Goal: Share content: Share content

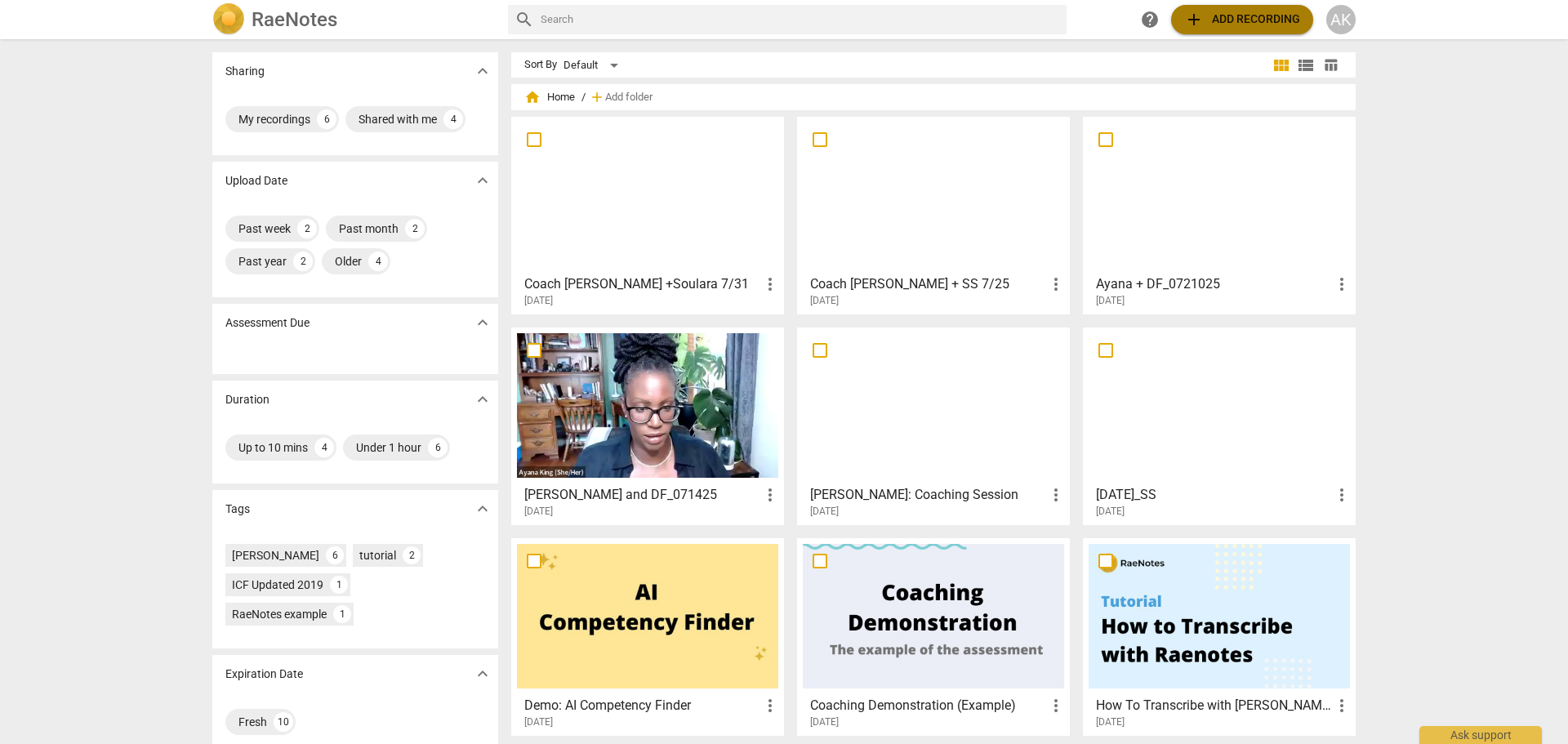
click at [1227, 17] on span "add Add recording" at bounding box center [1242, 20] width 116 height 20
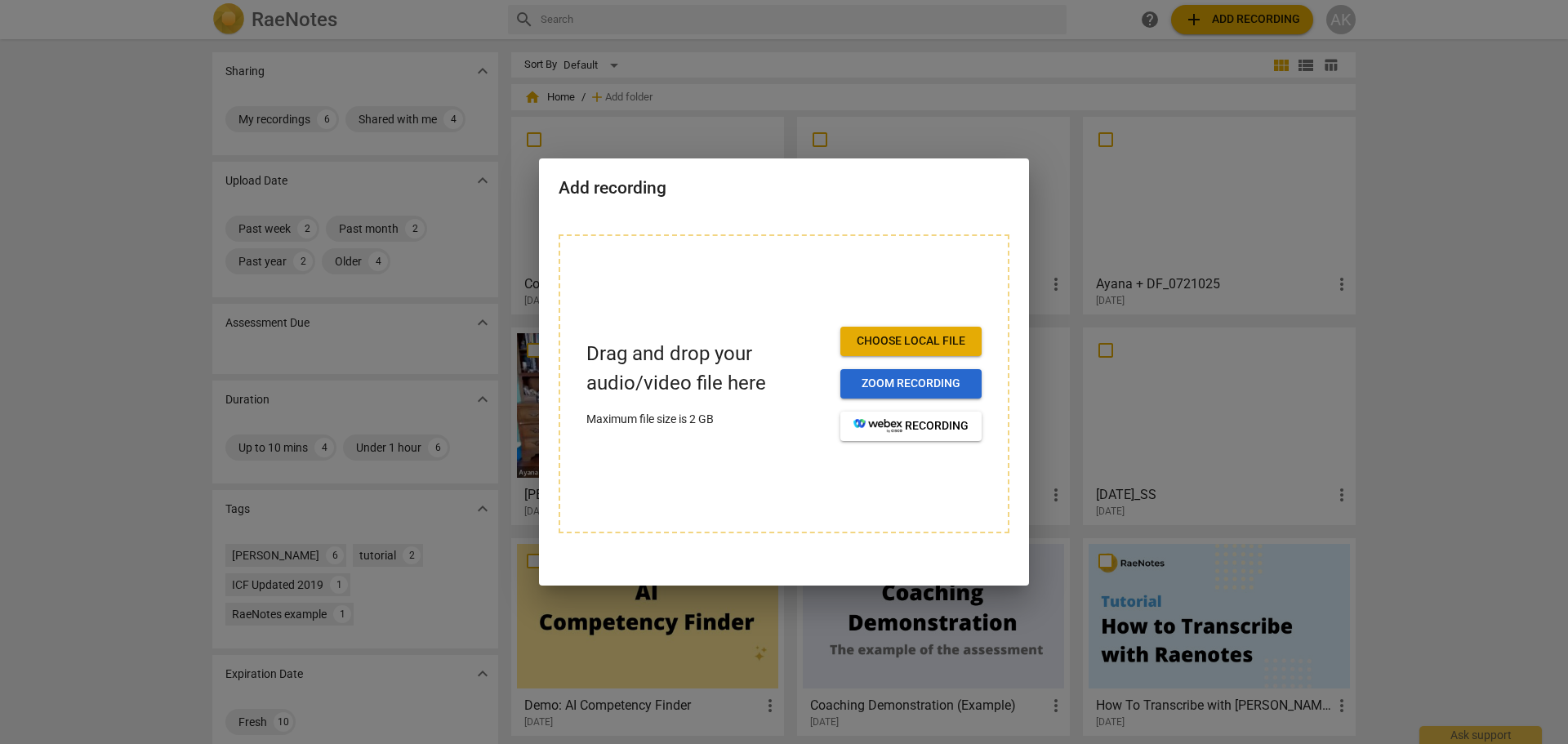
click at [891, 380] on span "Zoom recording" at bounding box center [911, 384] width 115 height 16
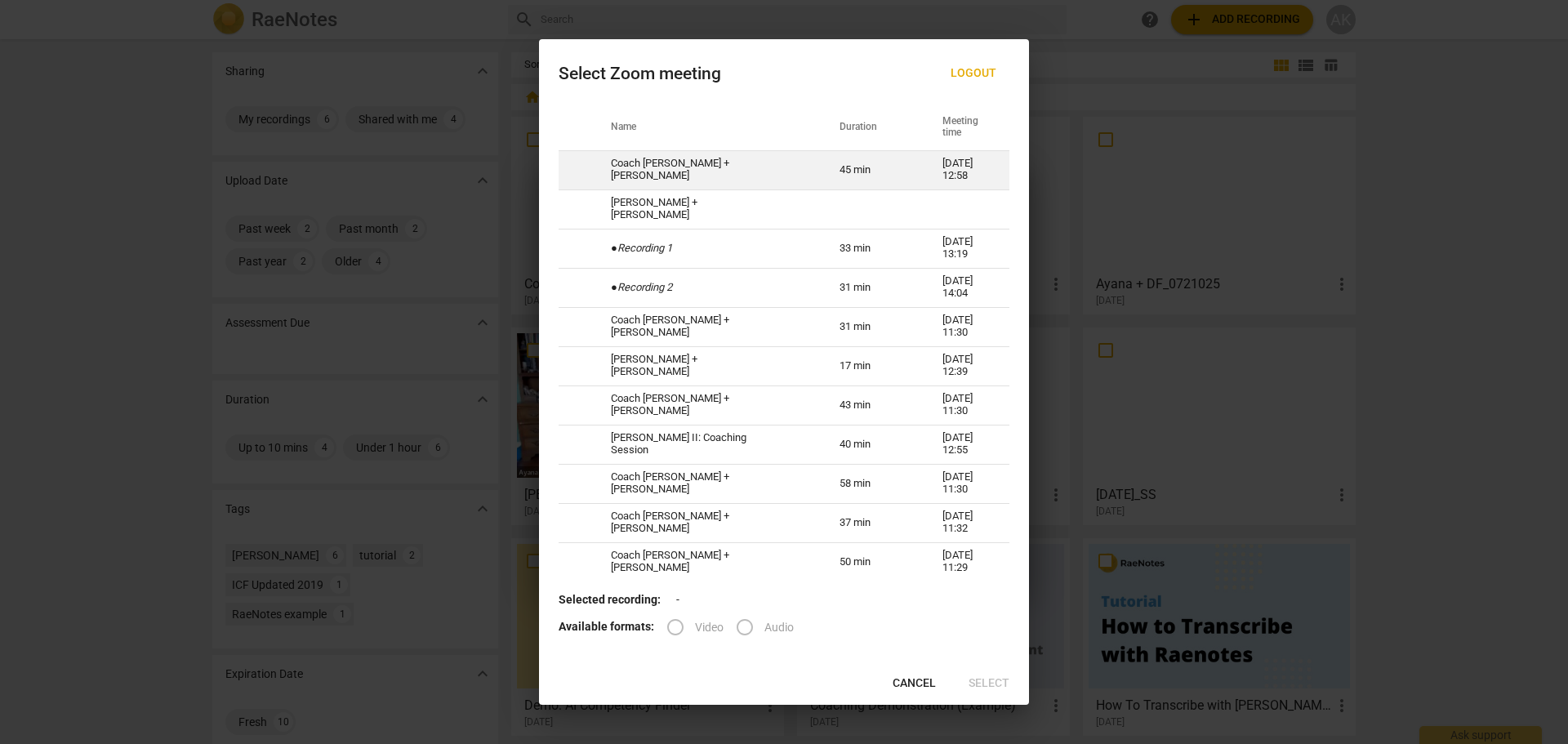
click at [680, 171] on td "Coach [PERSON_NAME] + [PERSON_NAME]" at bounding box center [705, 169] width 229 height 39
radio input "true"
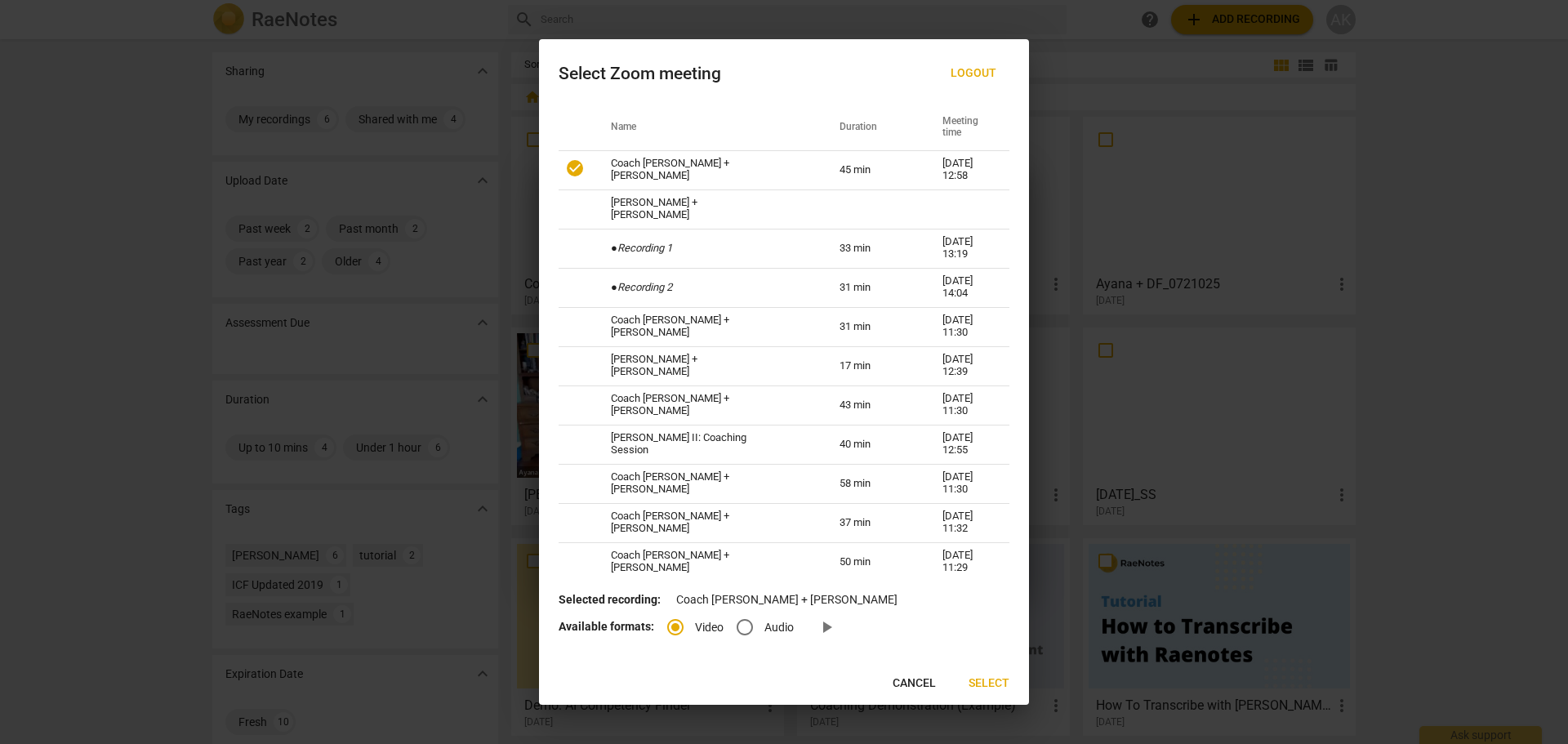
click at [746, 623] on input "Audio" at bounding box center [744, 626] width 39 height 39
radio input "true"
click at [990, 679] on span "Select" at bounding box center [989, 683] width 41 height 16
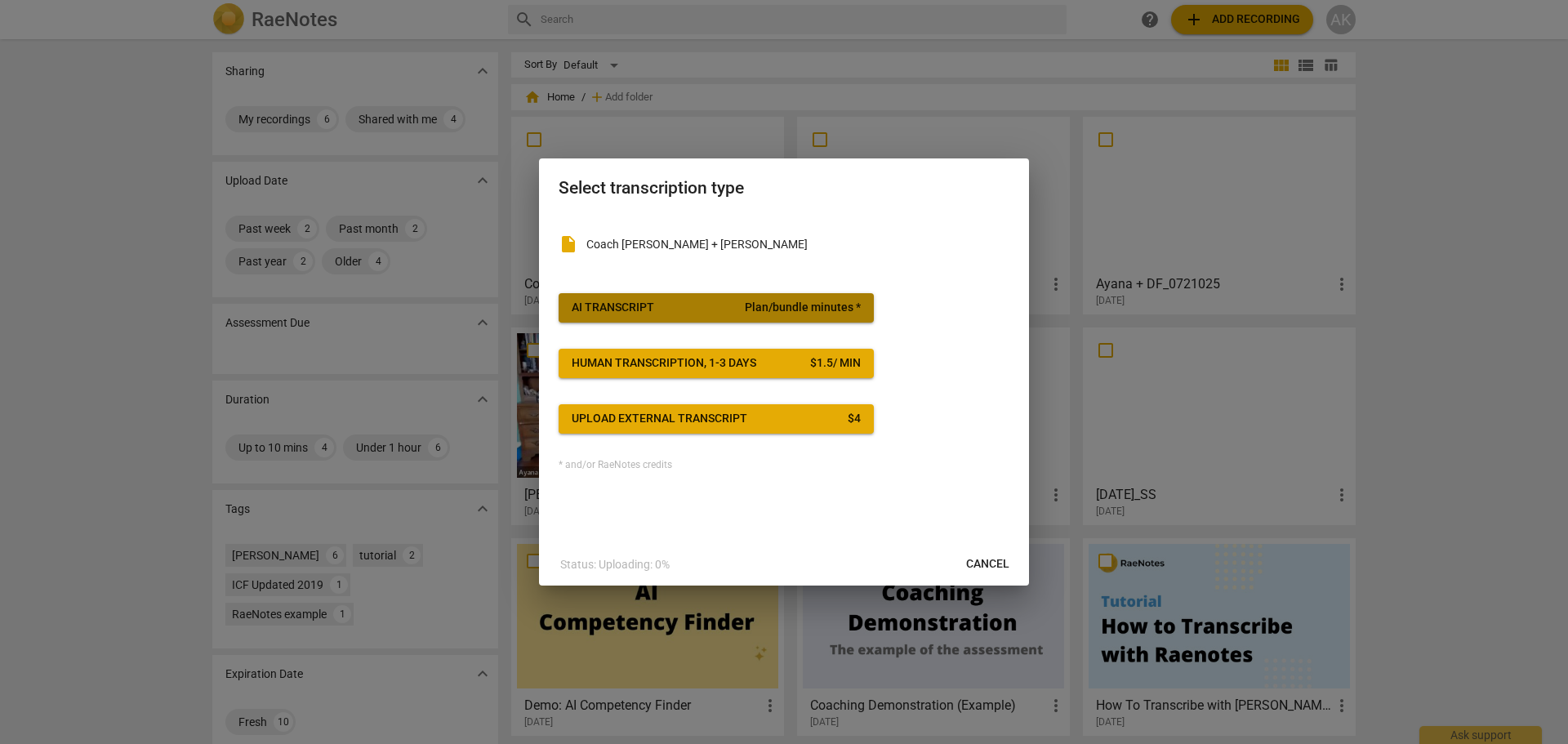
click at [759, 308] on span "Plan/bundle minutes *" at bounding box center [803, 308] width 116 height 16
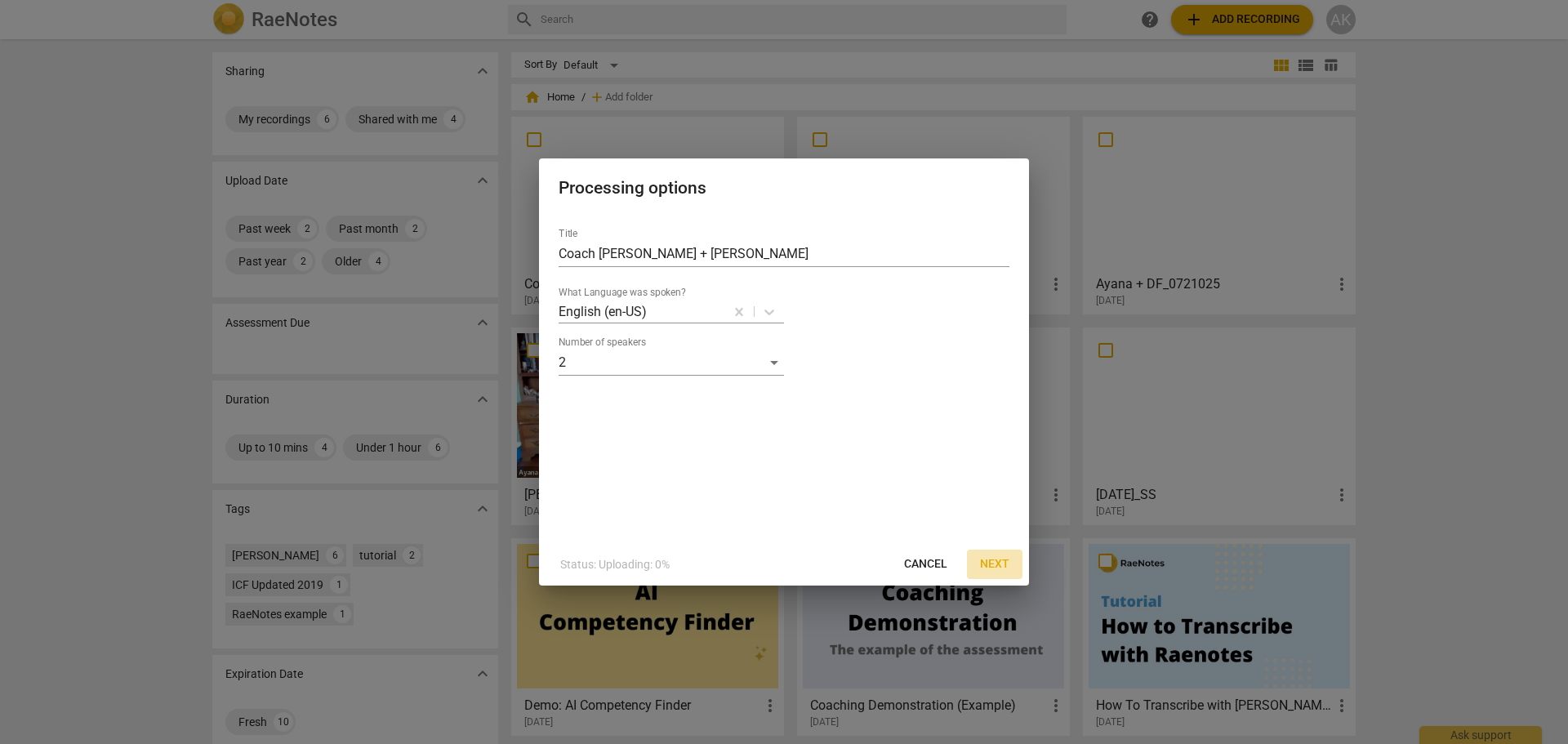
click at [991, 562] on span "Next" at bounding box center [994, 564] width 29 height 16
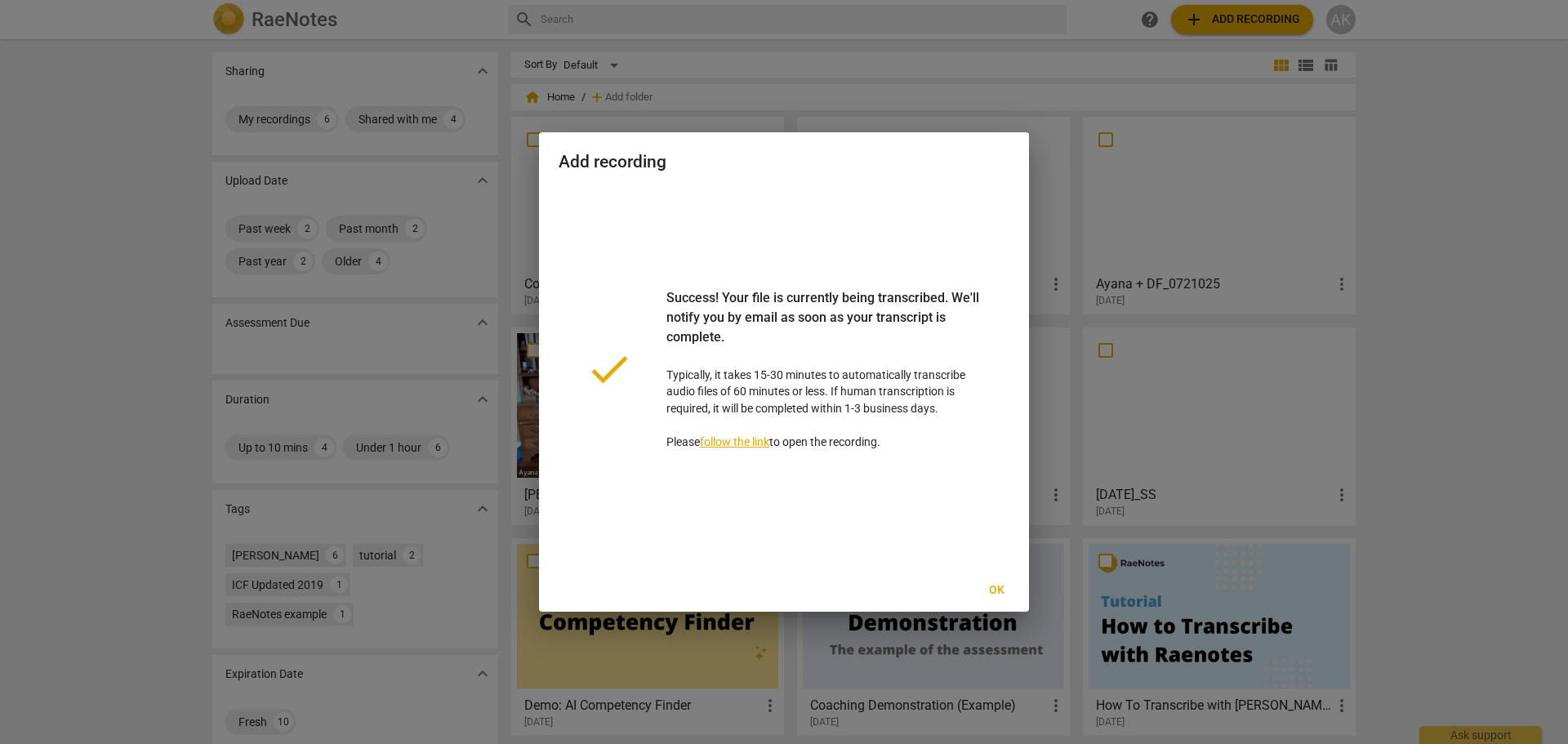
click at [990, 592] on span "Ok" at bounding box center [996, 590] width 26 height 16
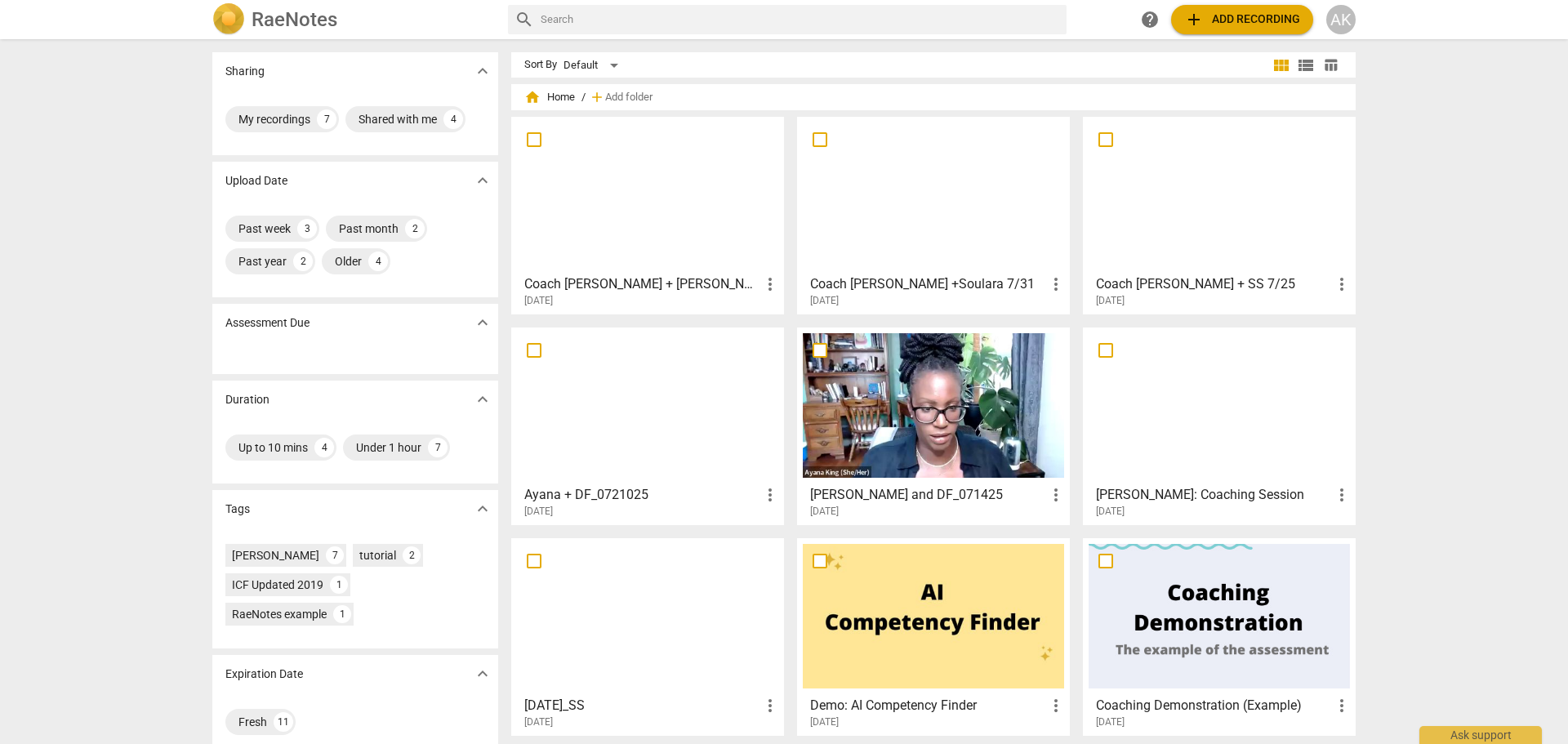
click at [645, 281] on h3 "Coach [PERSON_NAME] + [PERSON_NAME]" at bounding box center [642, 284] width 236 height 20
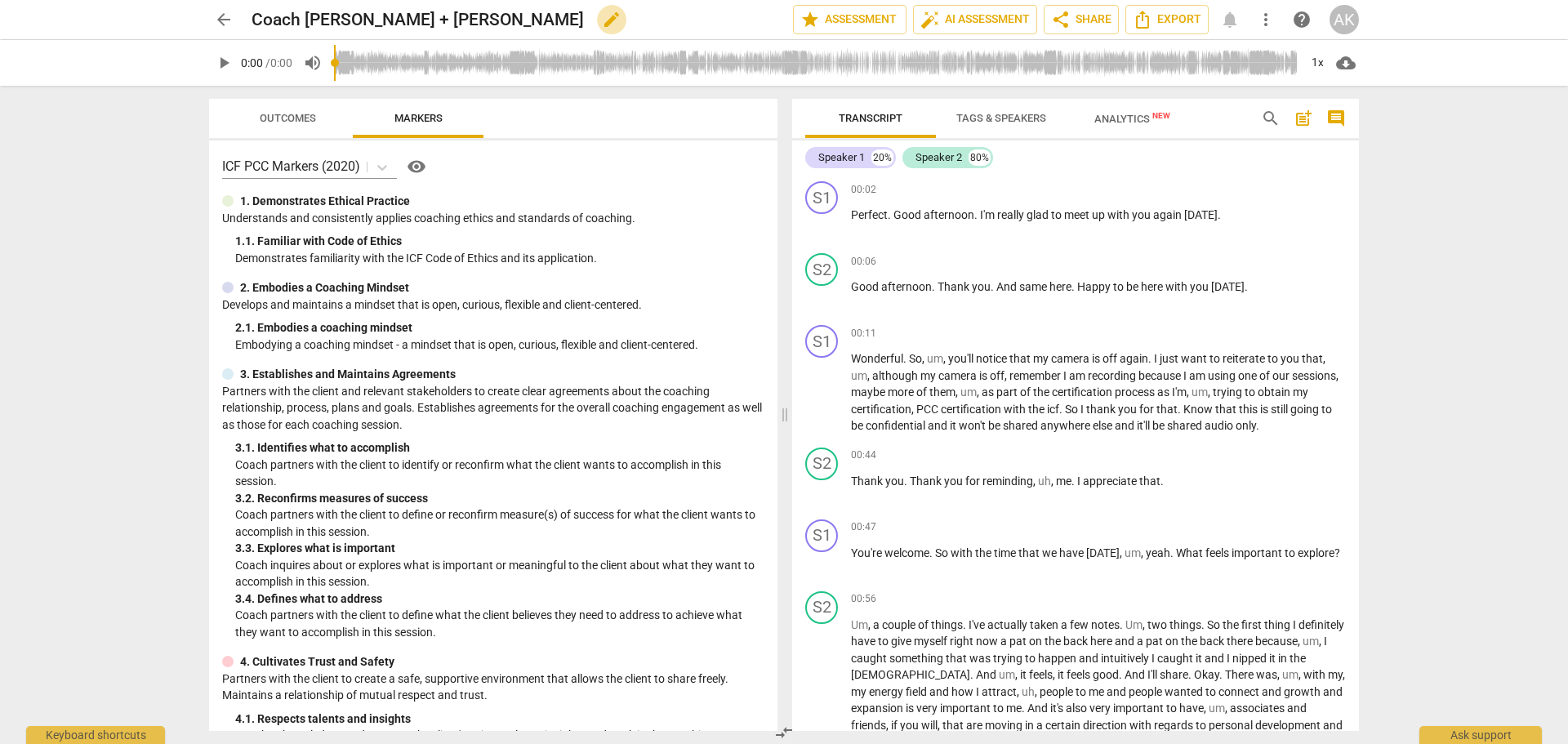
click at [602, 20] on span "edit" at bounding box center [612, 20] width 20 height 20
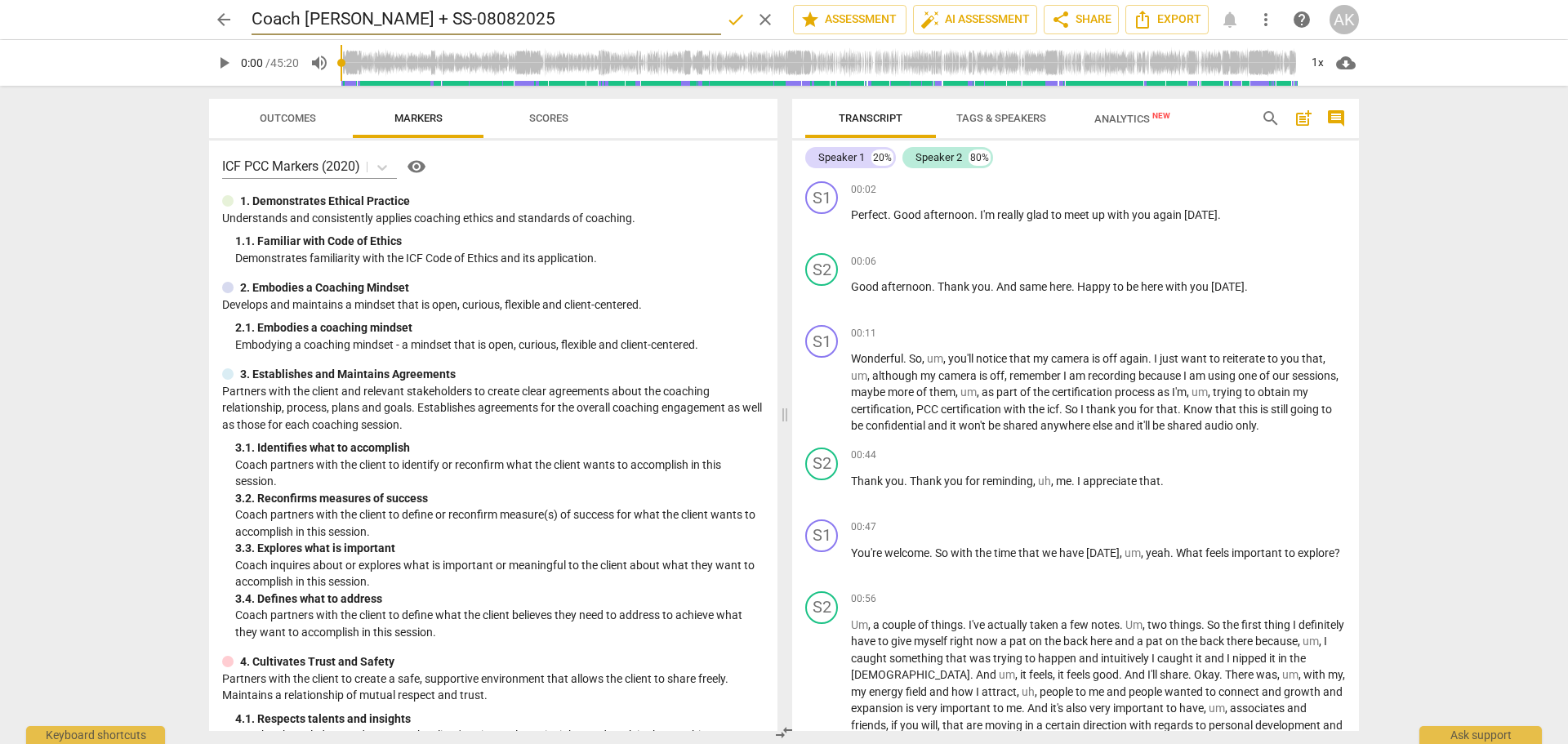
type input "Coach [PERSON_NAME] + SS-08082025"
click at [563, 117] on span "Scores" at bounding box center [549, 119] width 39 height 13
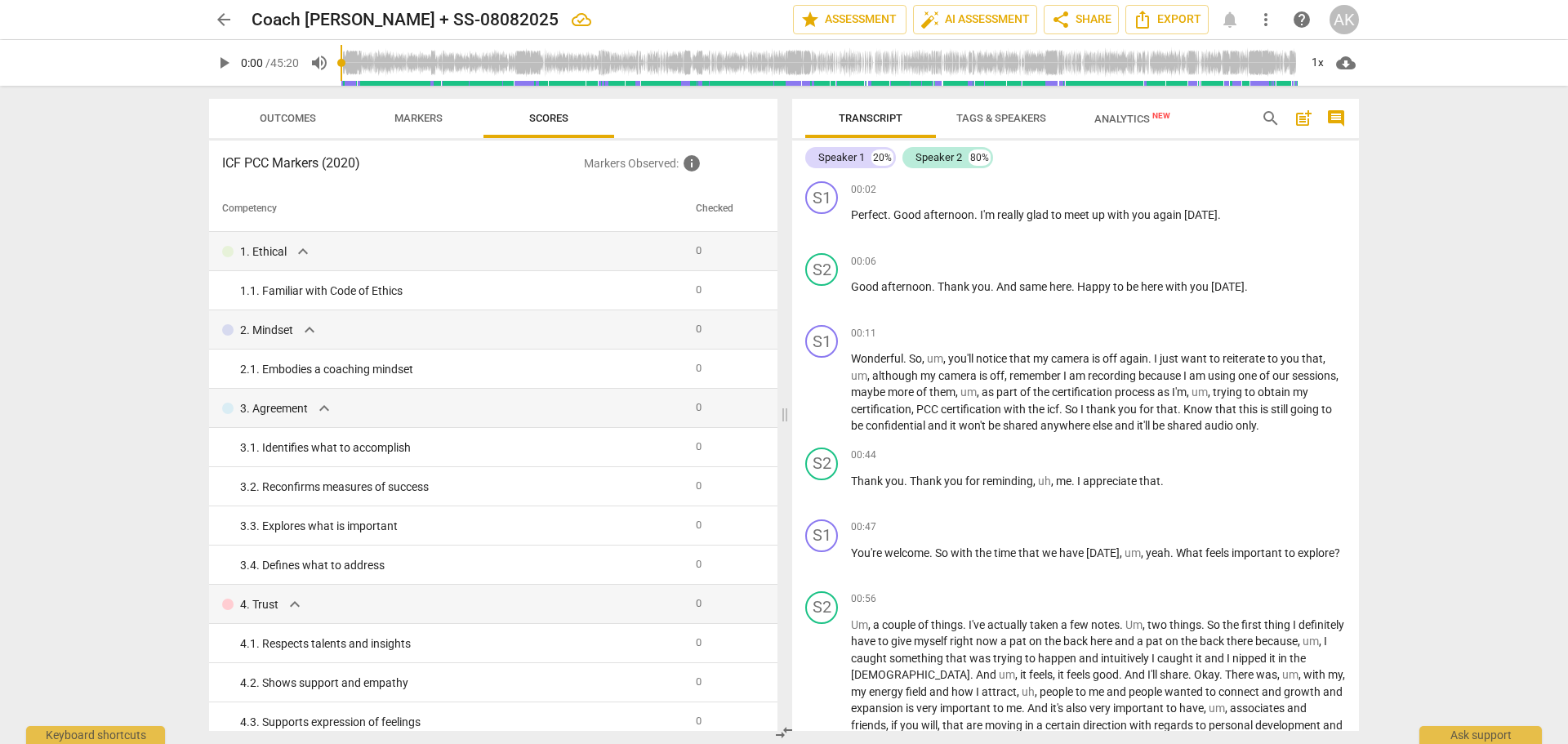
click at [434, 119] on span "Markers" at bounding box center [418, 119] width 48 height 13
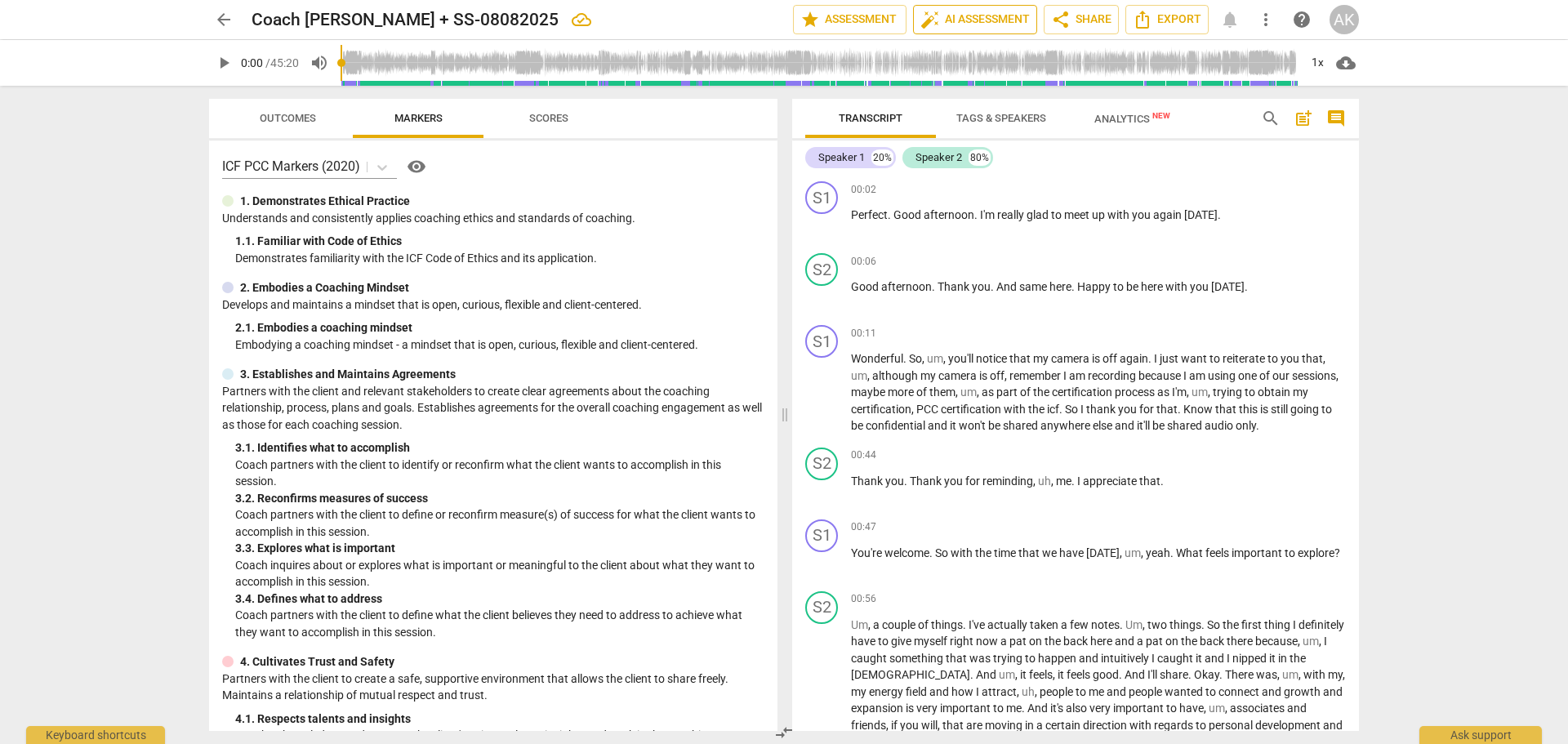
click at [995, 13] on span "auto_fix_high AI Assessment" at bounding box center [975, 20] width 110 height 20
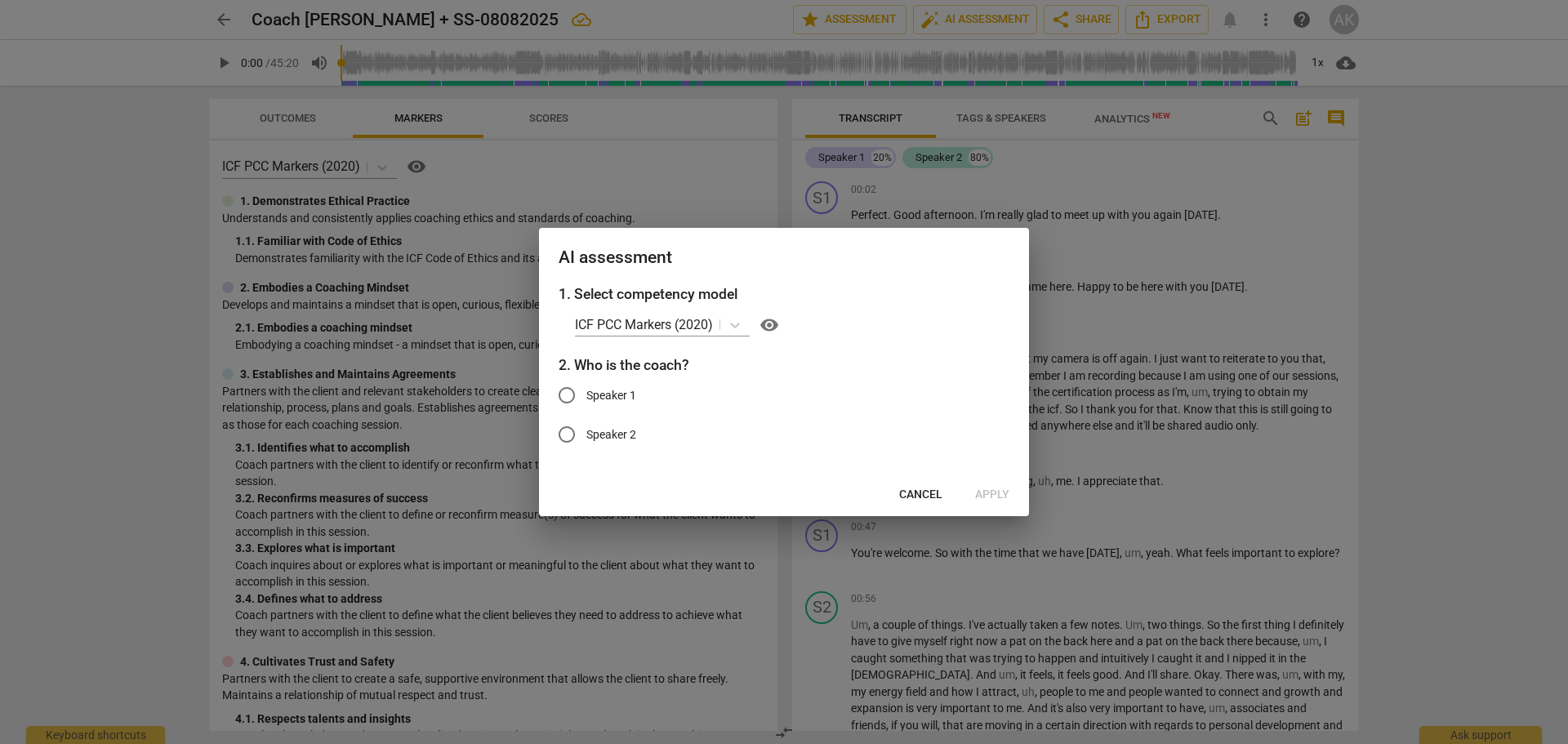
click at [1077, 247] on div at bounding box center [784, 372] width 1568 height 744
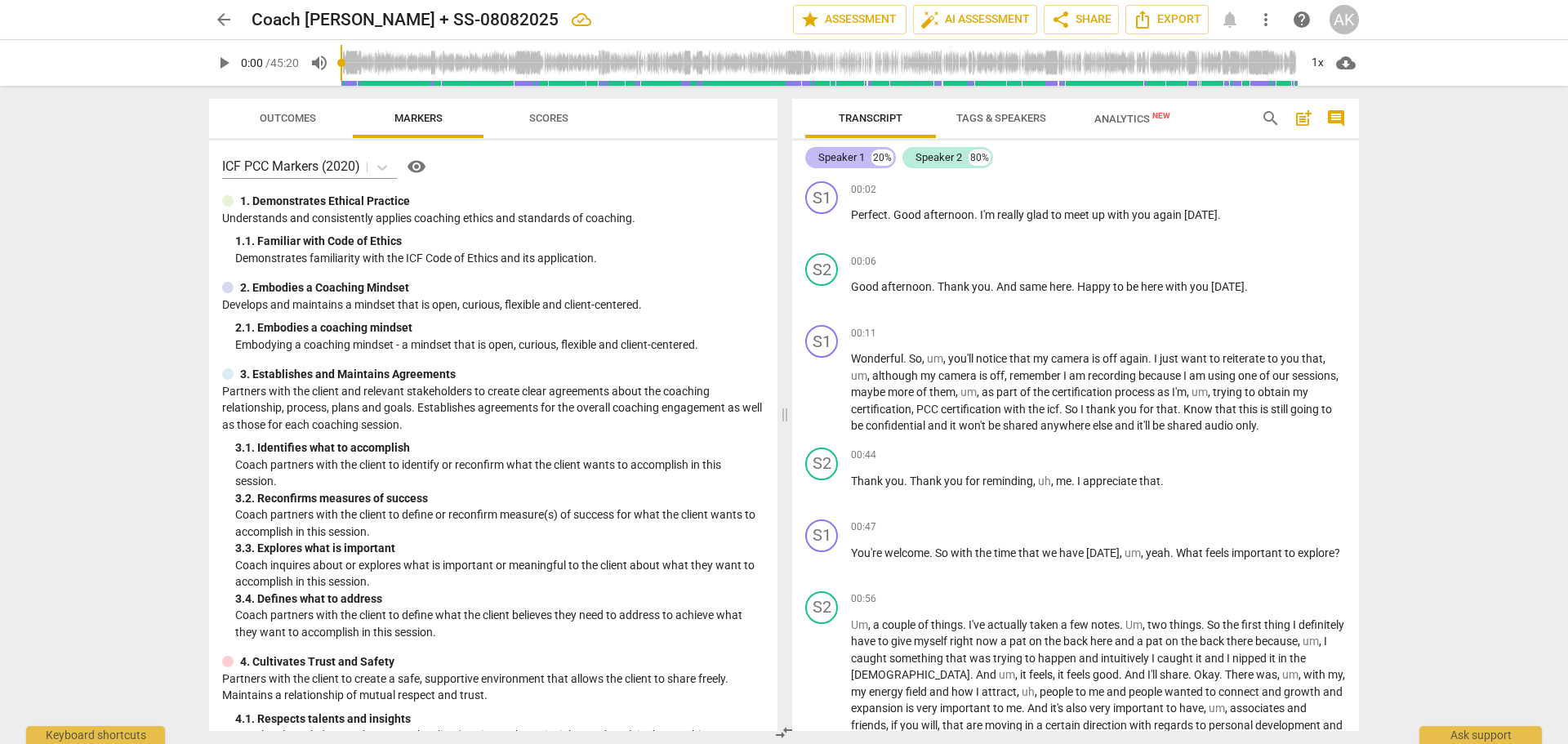
click at [837, 155] on div "Speaker 1" at bounding box center [841, 157] width 46 height 16
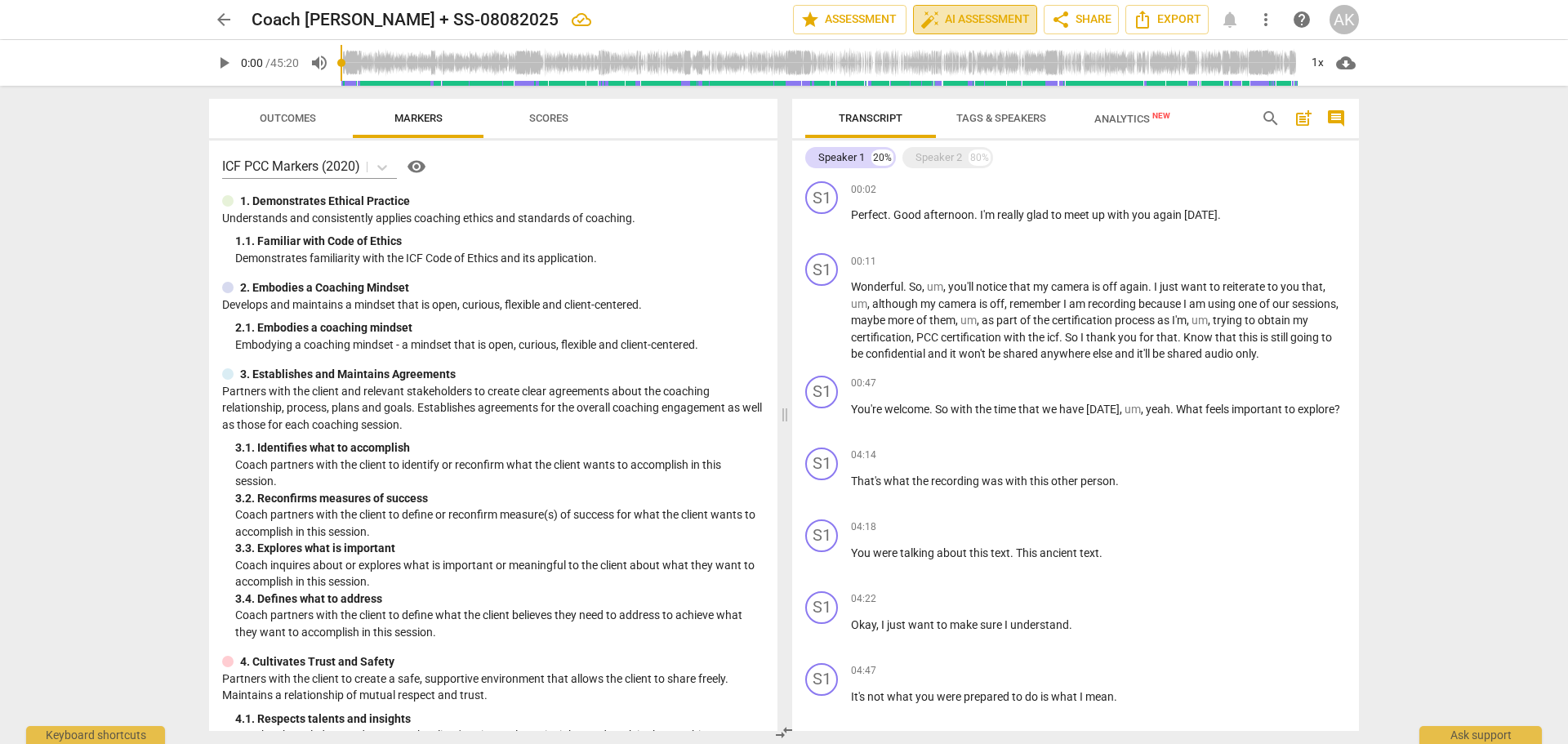
click at [971, 23] on span "auto_fix_high AI Assessment" at bounding box center [975, 20] width 110 height 20
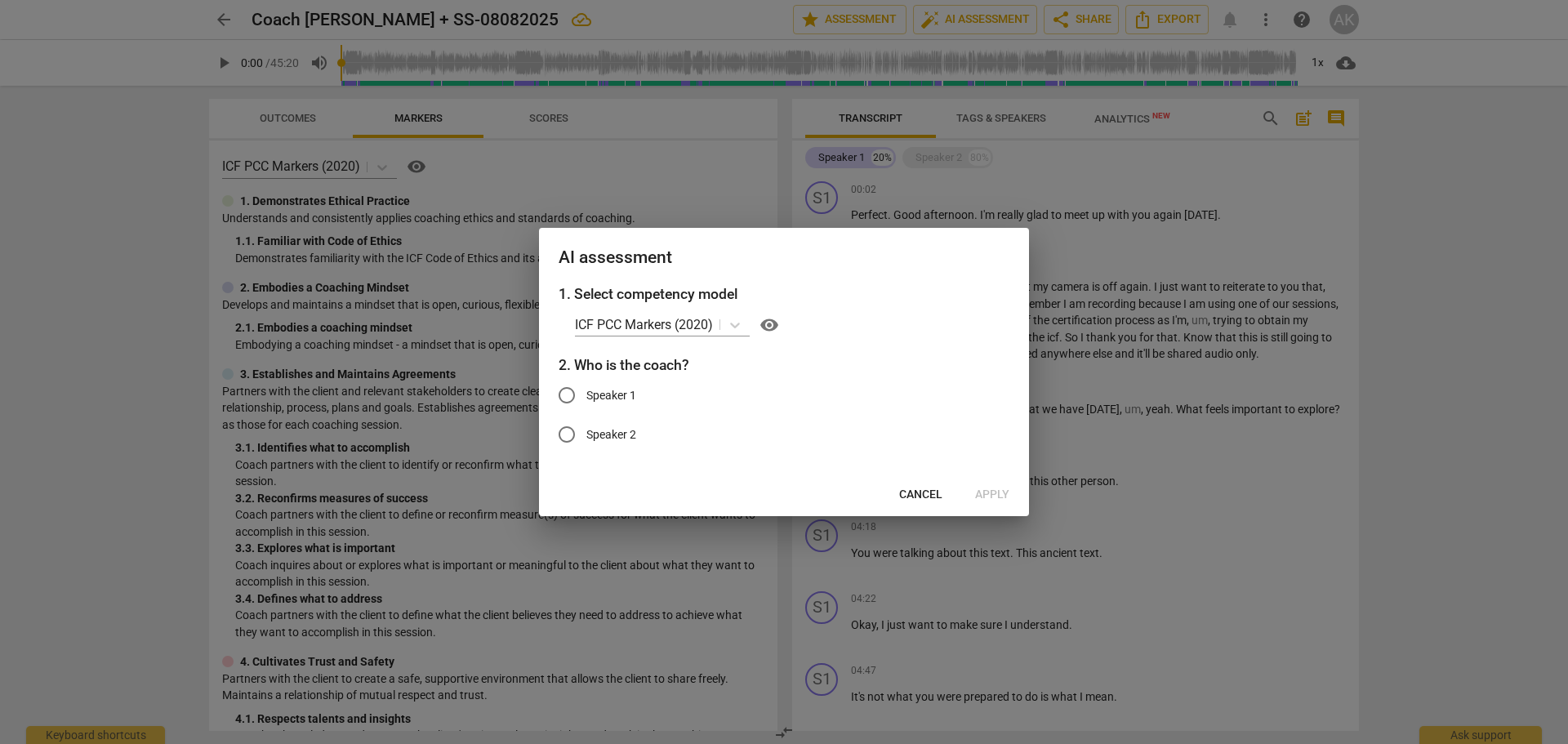
click at [570, 393] on input "Speaker 1" at bounding box center [566, 395] width 39 height 39
radio input "true"
click at [1006, 490] on span "Apply" at bounding box center [992, 495] width 34 height 16
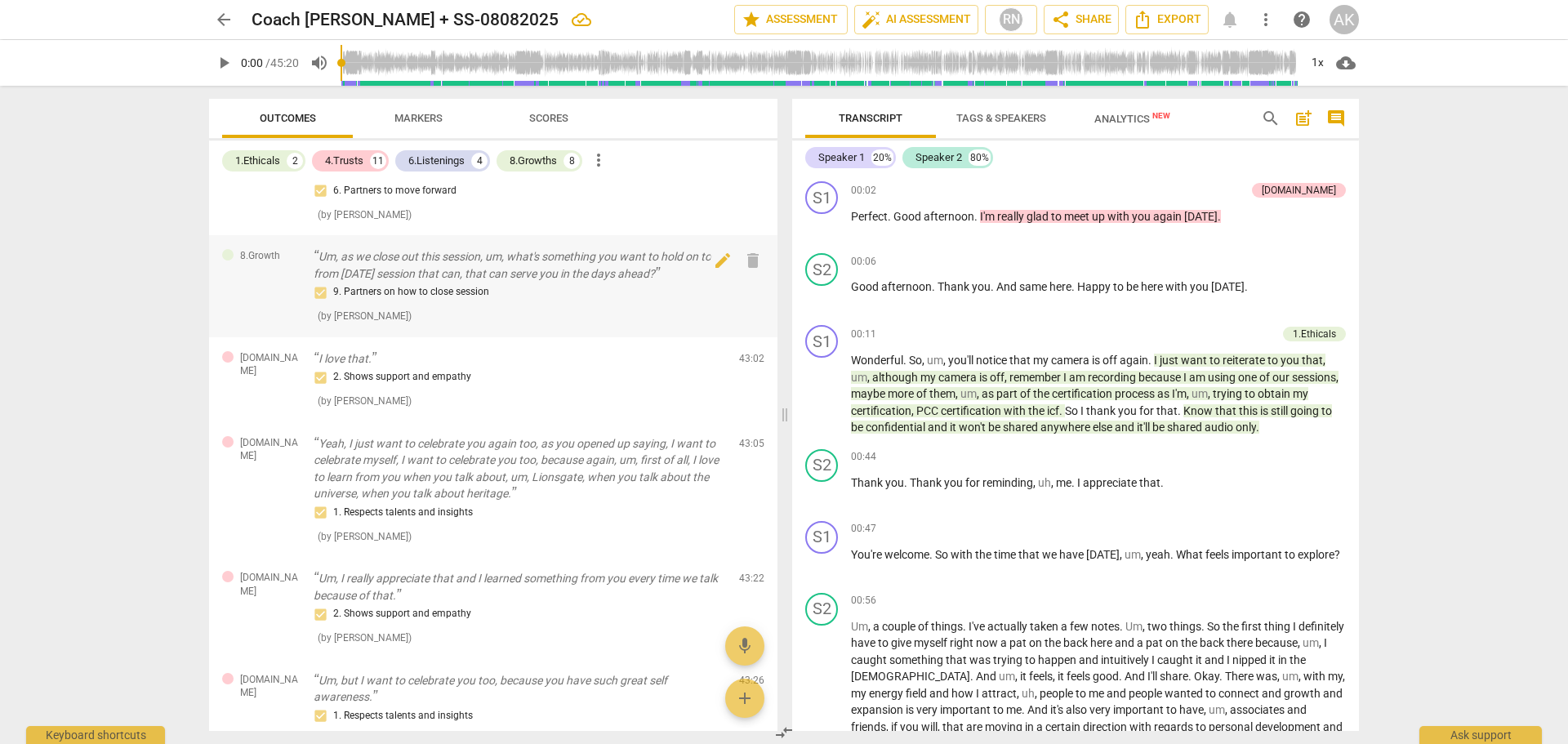
scroll to position [1306, 0]
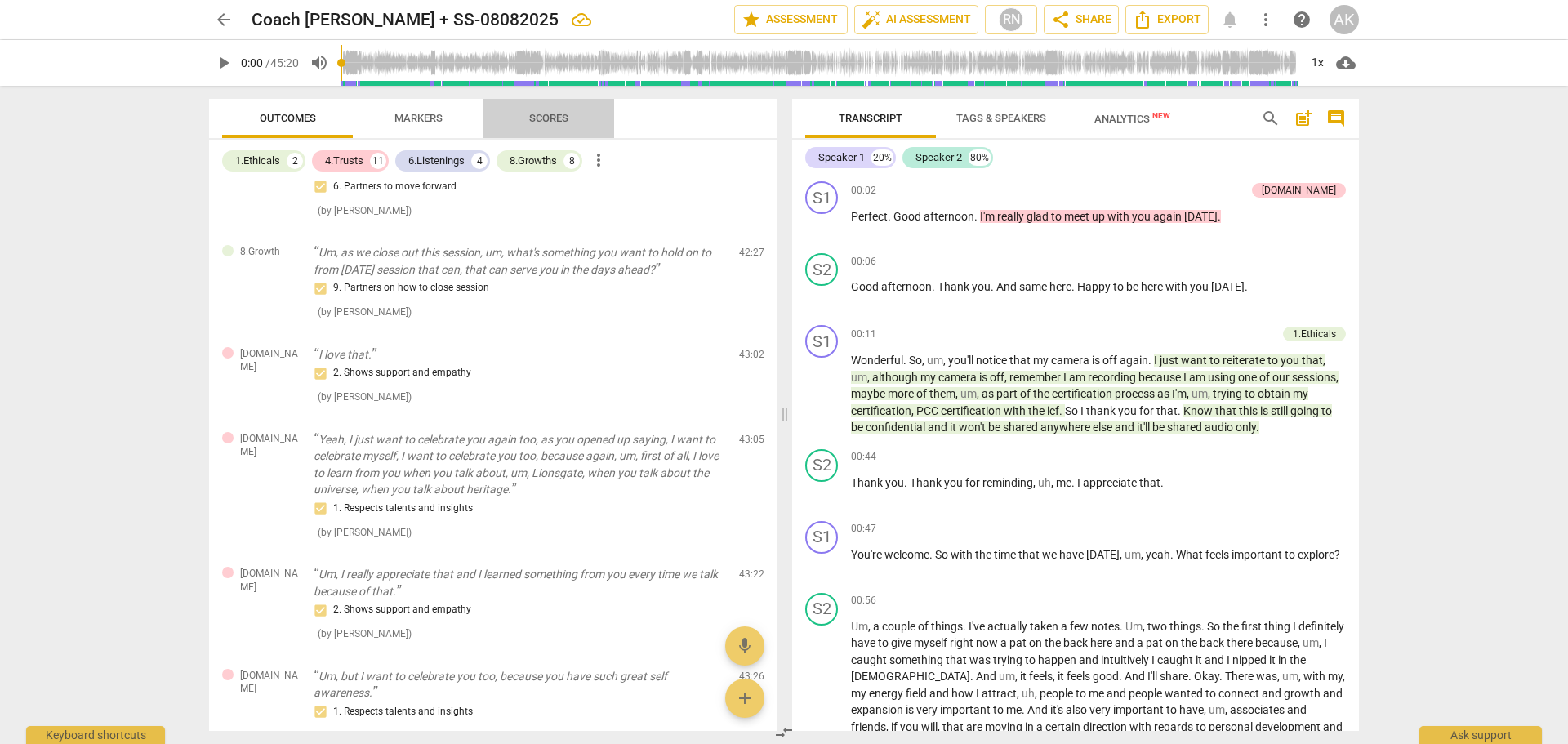
click at [554, 119] on span "Scores" at bounding box center [549, 119] width 39 height 13
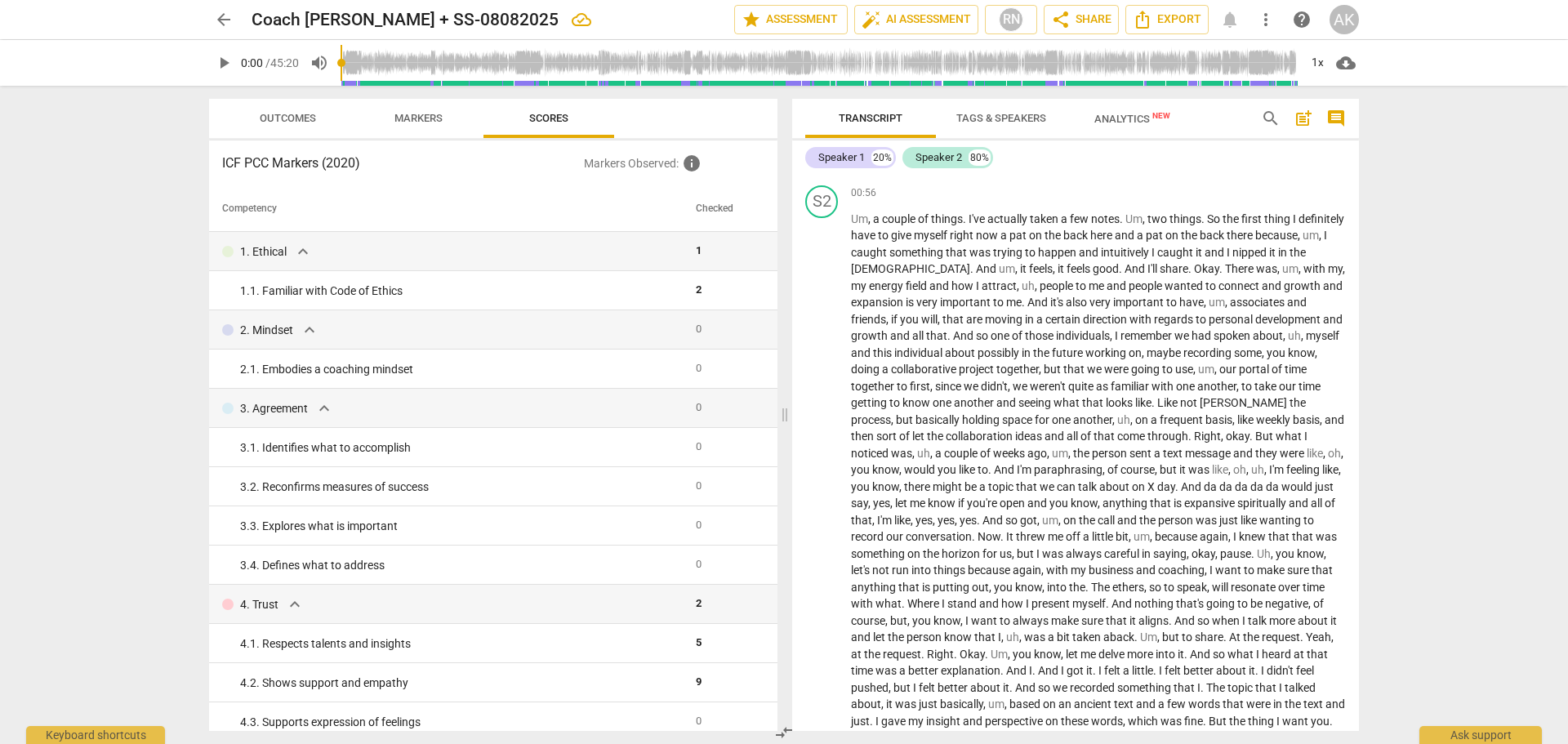
scroll to position [408, 0]
click at [225, 60] on span "play_arrow" at bounding box center [224, 63] width 20 height 20
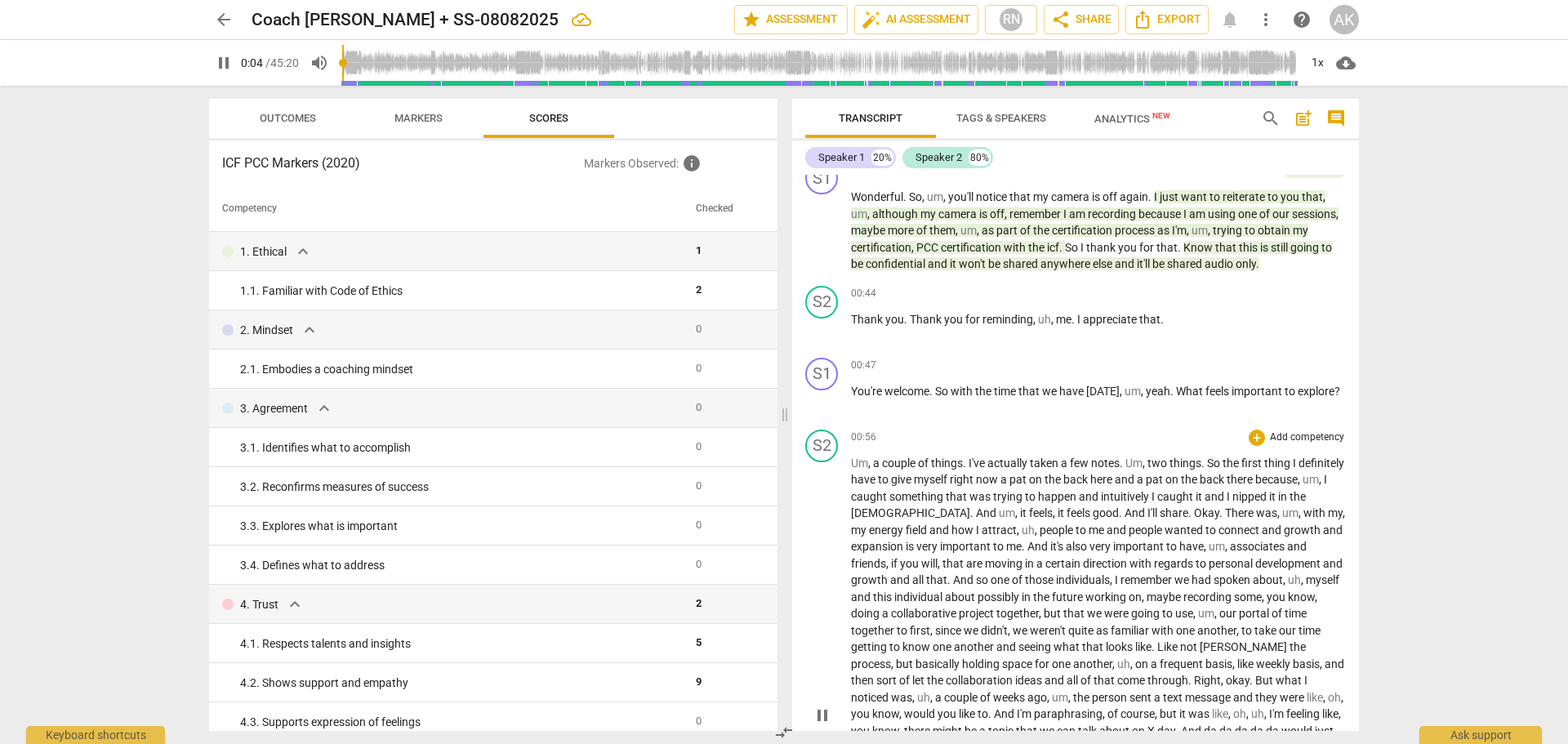
scroll to position [245, 0]
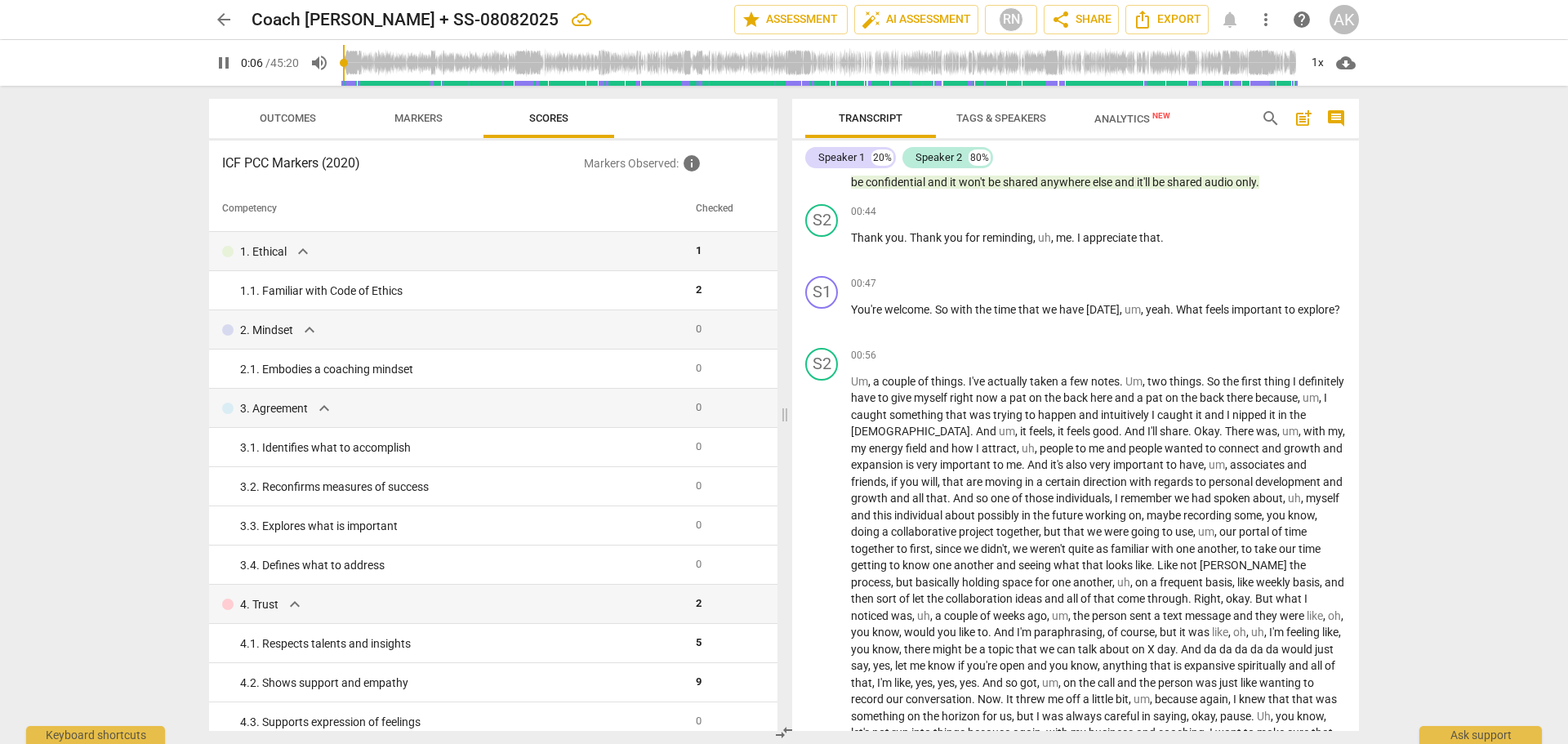
click at [1348, 62] on span "cloud_download" at bounding box center [1346, 63] width 20 height 20
click at [1321, 57] on div at bounding box center [784, 372] width 1568 height 744
click at [1317, 62] on div "1x" at bounding box center [1317, 62] width 31 height 26
click at [1324, 150] on li "1.5x" at bounding box center [1329, 157] width 54 height 31
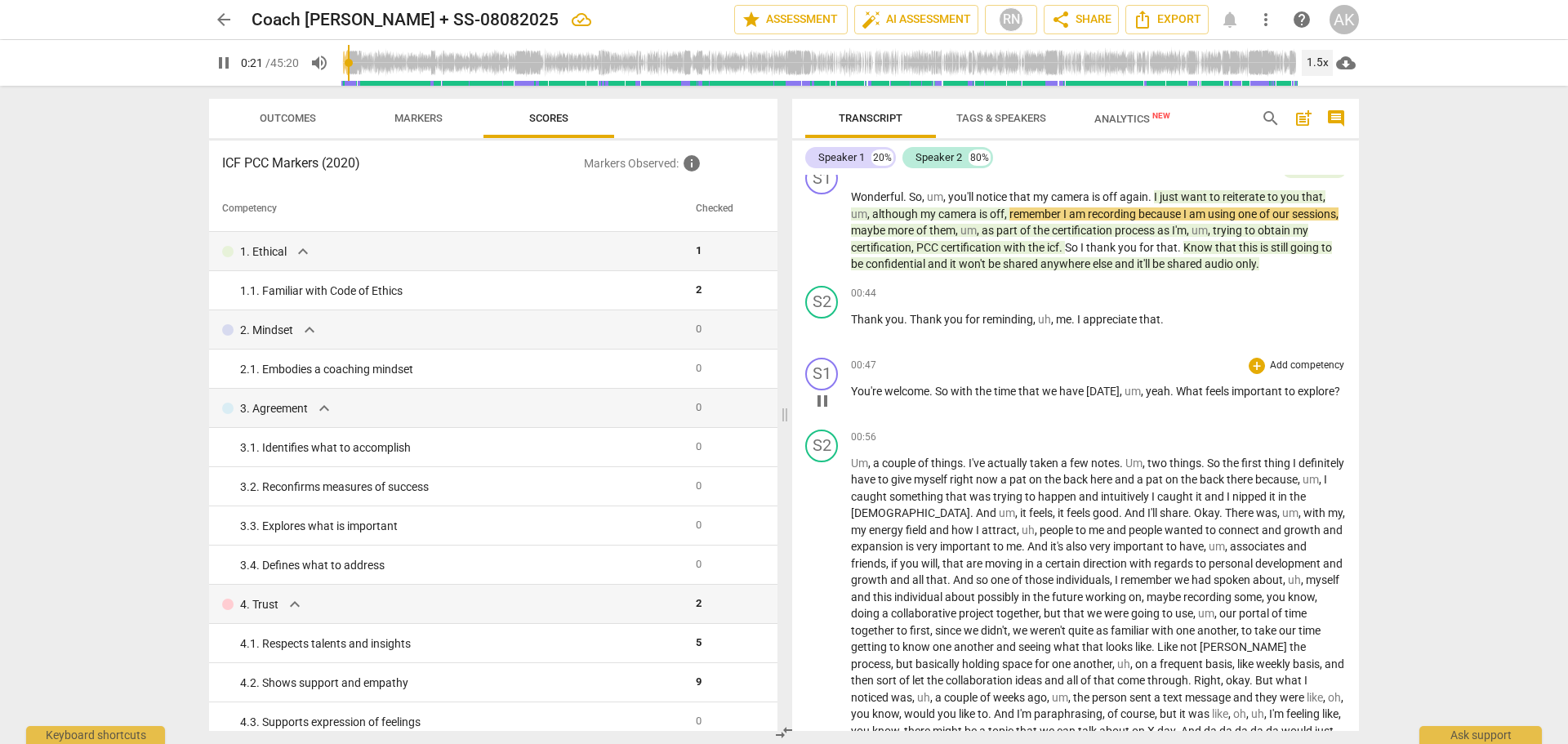
scroll to position [81, 0]
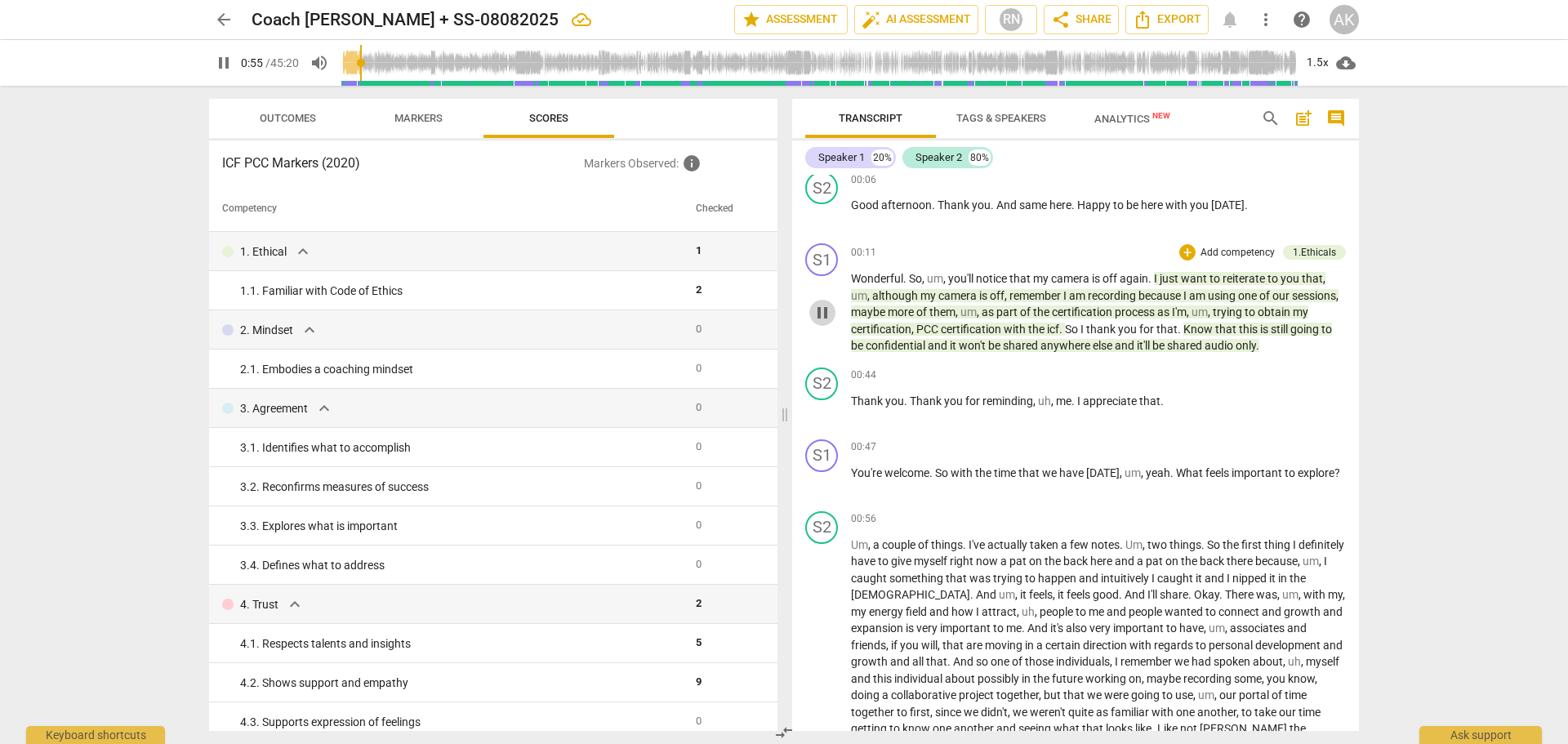
click at [824, 313] on span "pause" at bounding box center [823, 313] width 20 height 20
click at [229, 66] on span "play_arrow" at bounding box center [224, 63] width 20 height 20
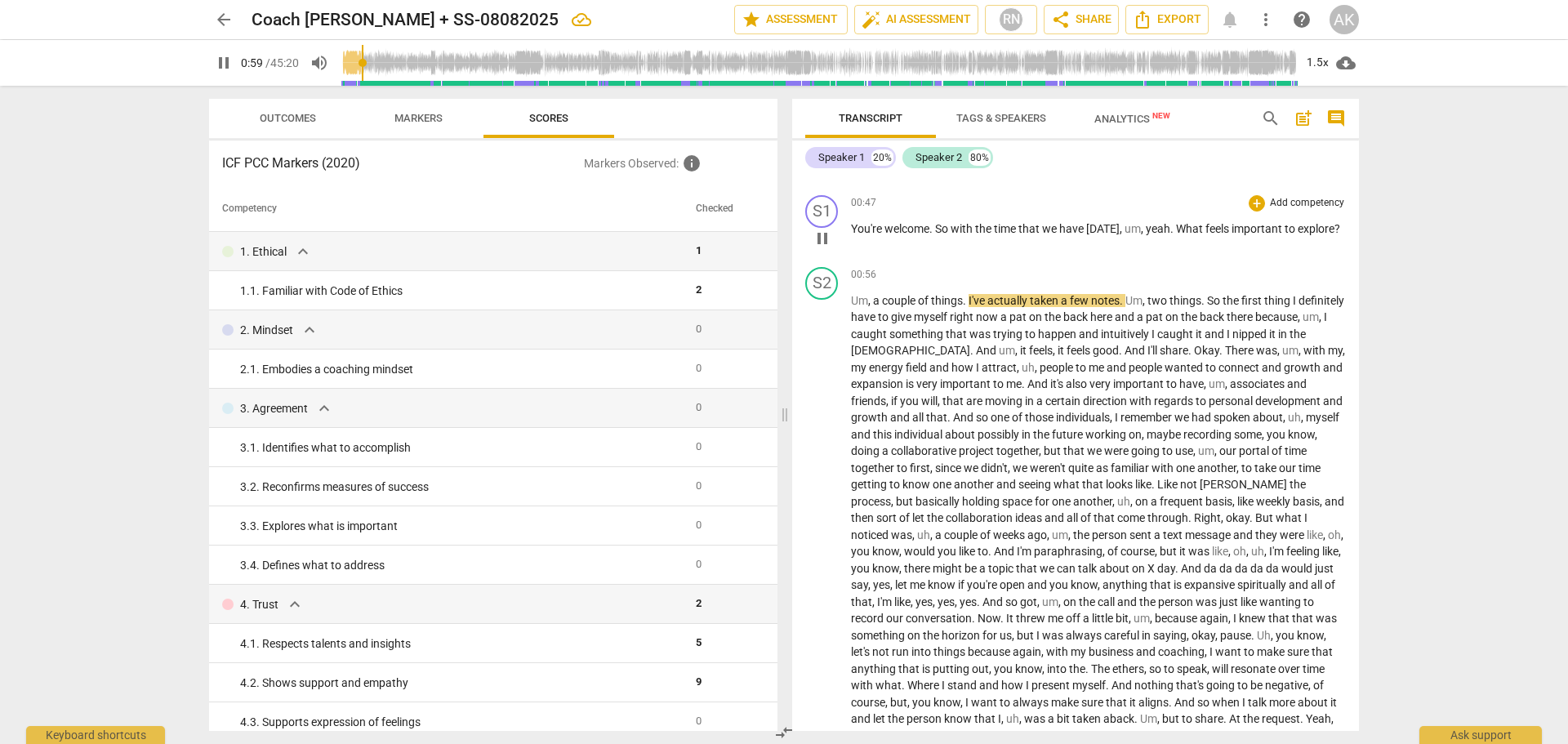
scroll to position [327, 0]
click at [218, 59] on span "pause" at bounding box center [224, 63] width 20 height 20
click at [221, 62] on span "play_arrow" at bounding box center [224, 63] width 20 height 20
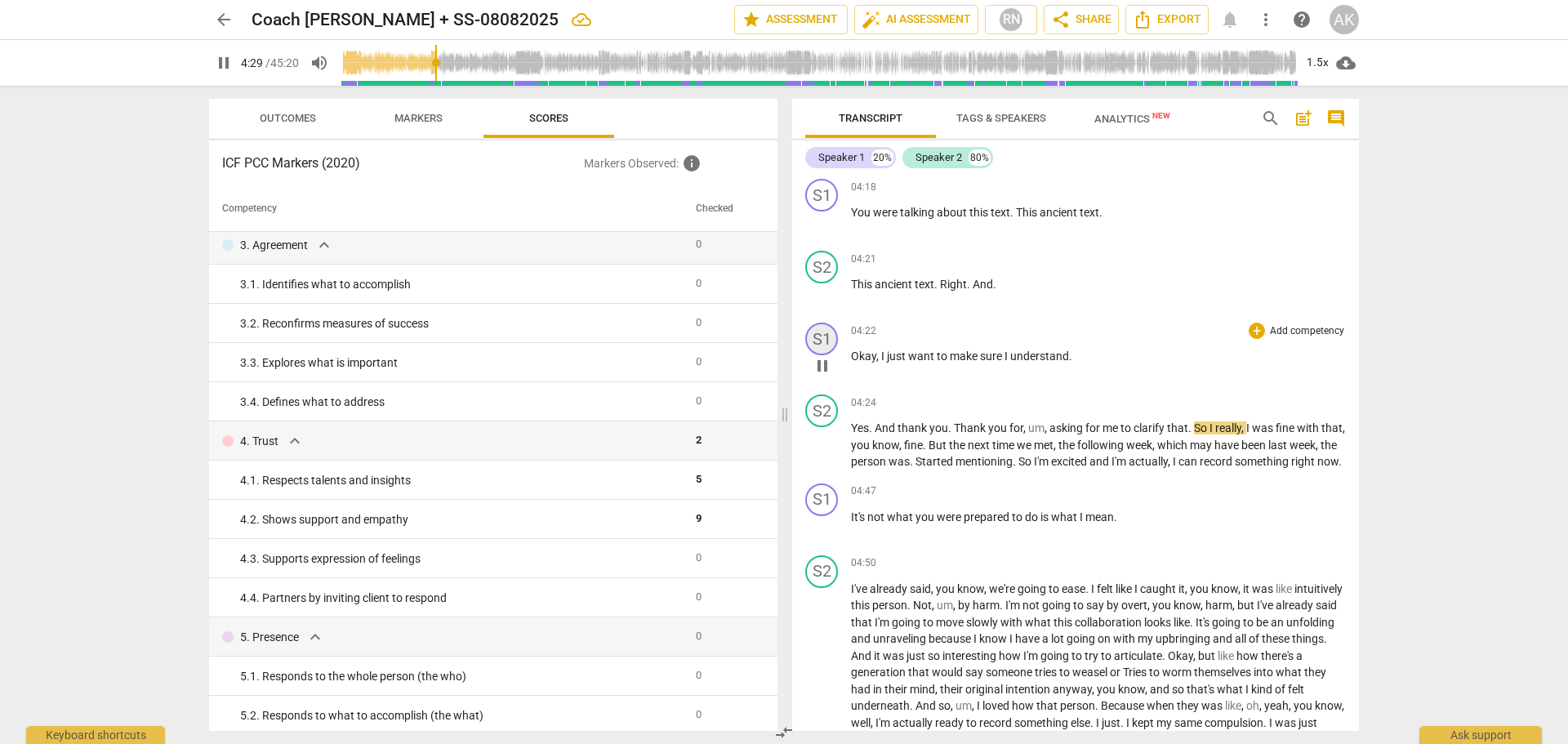
scroll to position [1143, 0]
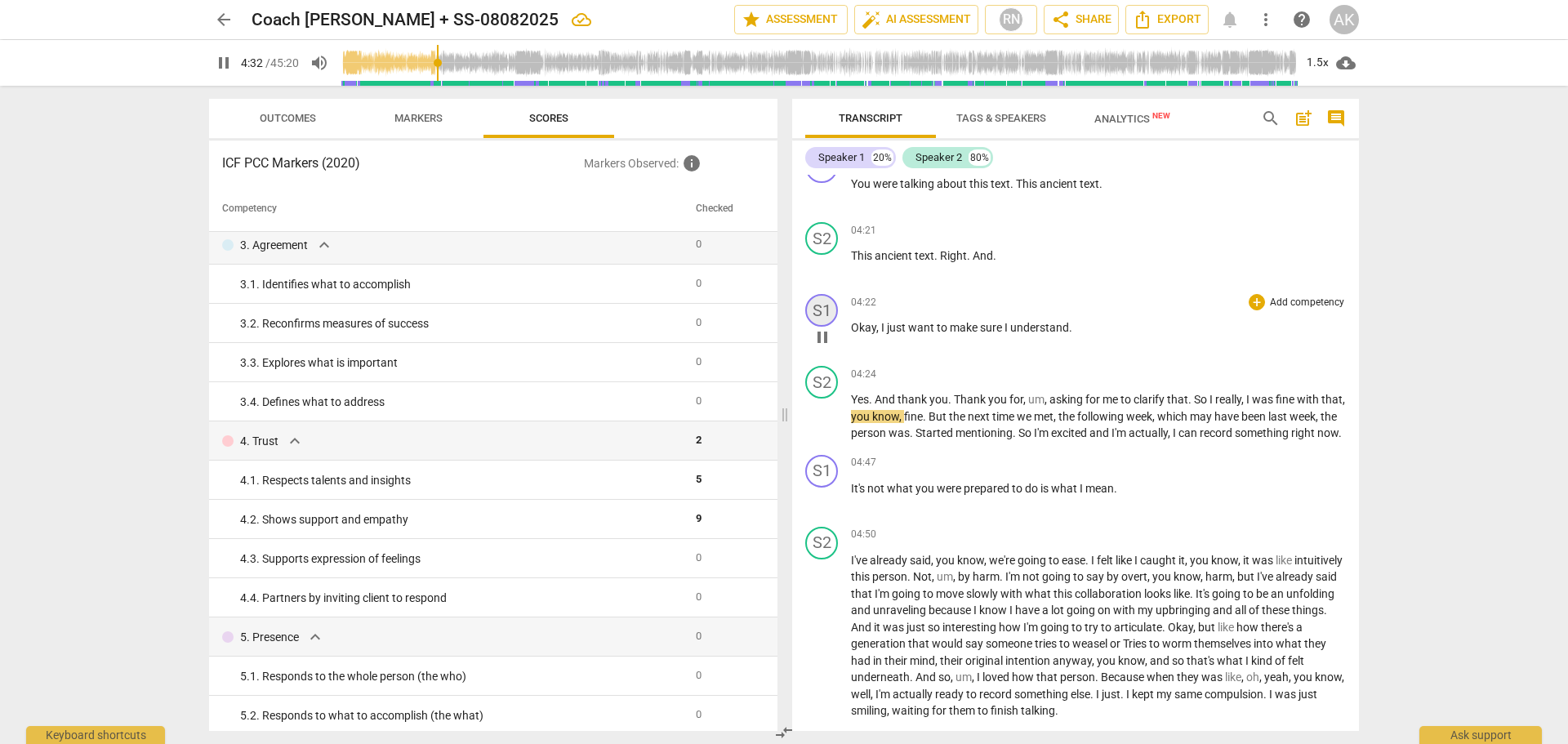
click at [820, 327] on div "S1" at bounding box center [821, 310] width 33 height 33
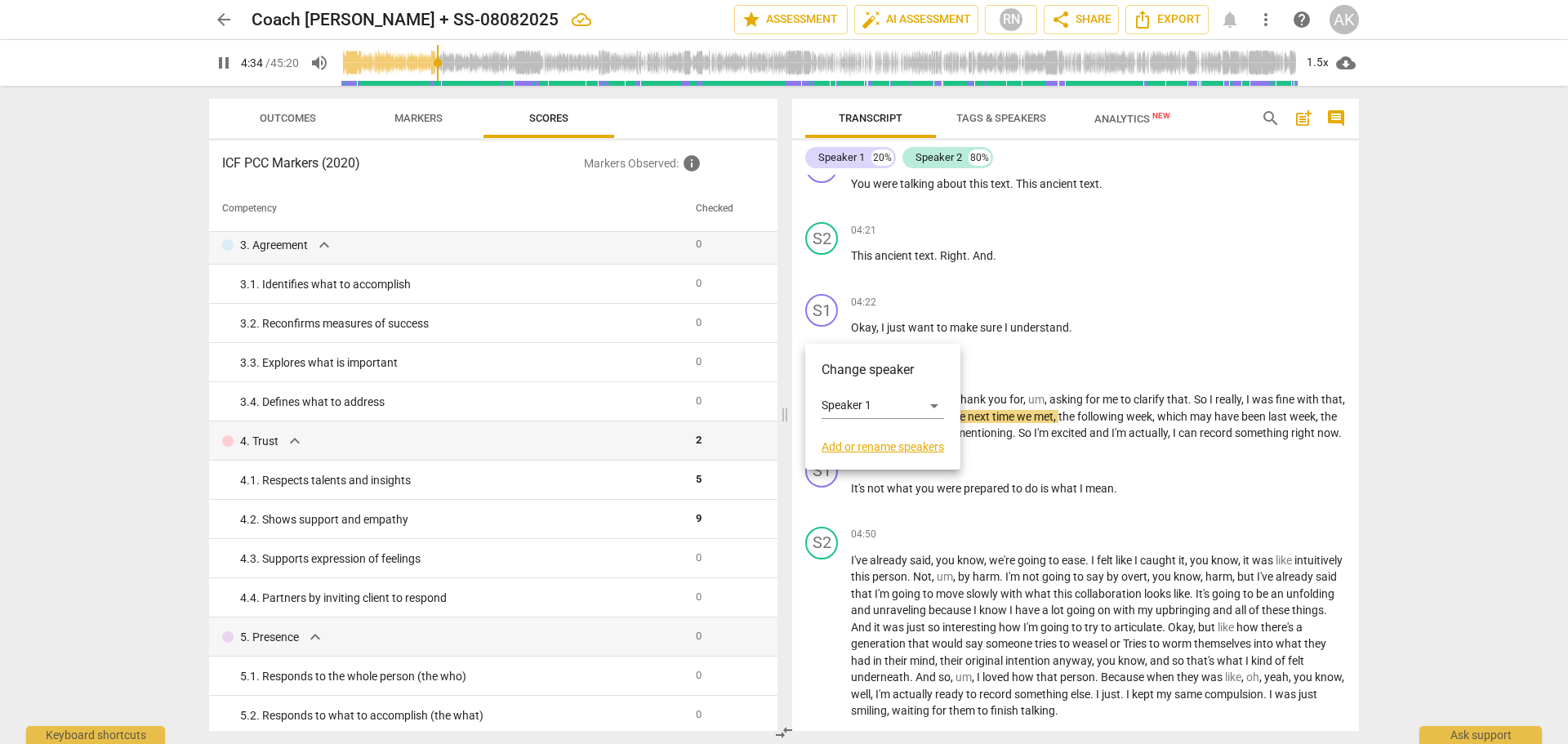
click at [1188, 284] on div at bounding box center [784, 372] width 1568 height 744
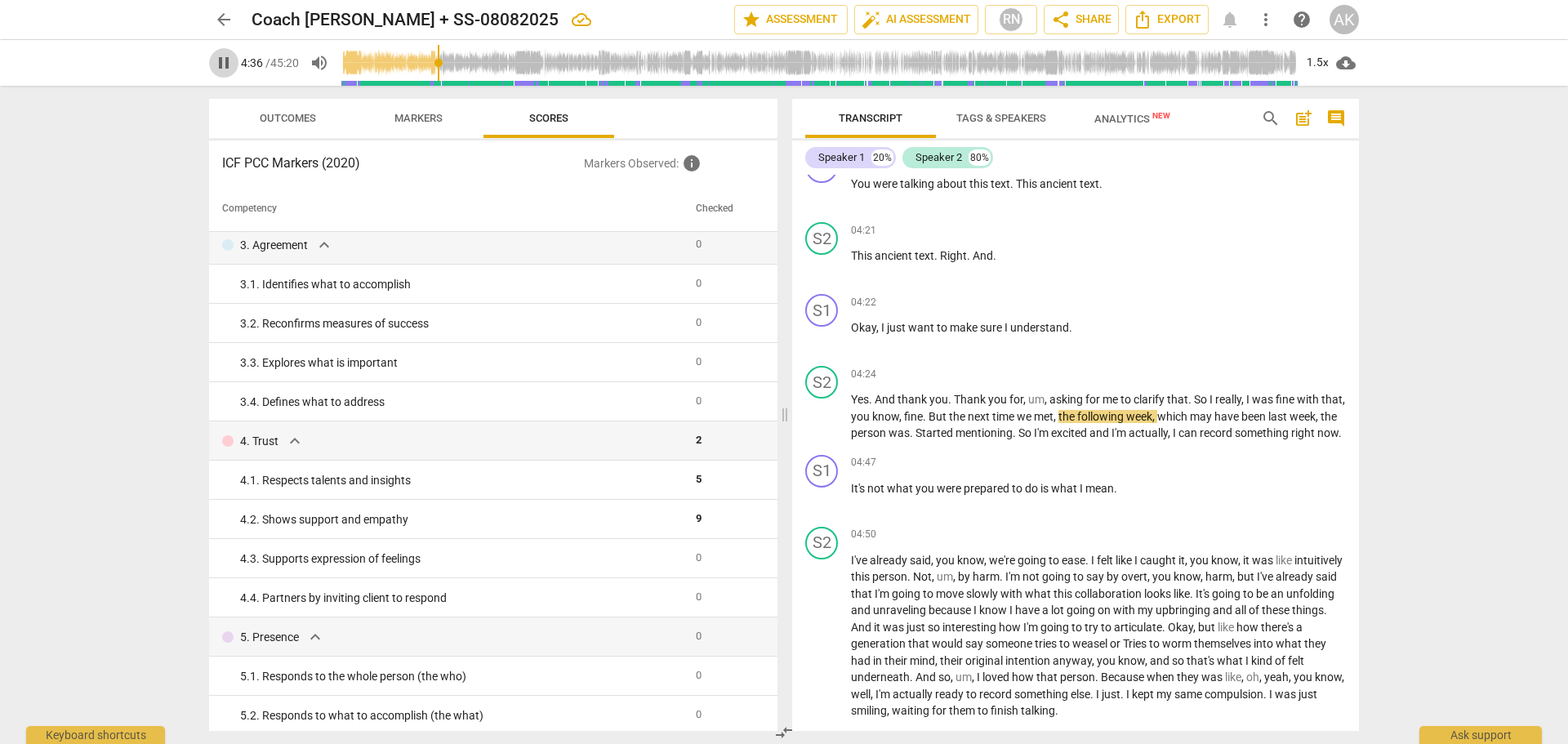
click at [226, 65] on span "pause" at bounding box center [224, 63] width 20 height 20
type input "277"
click at [1252, 310] on div "+" at bounding box center [1257, 302] width 16 height 16
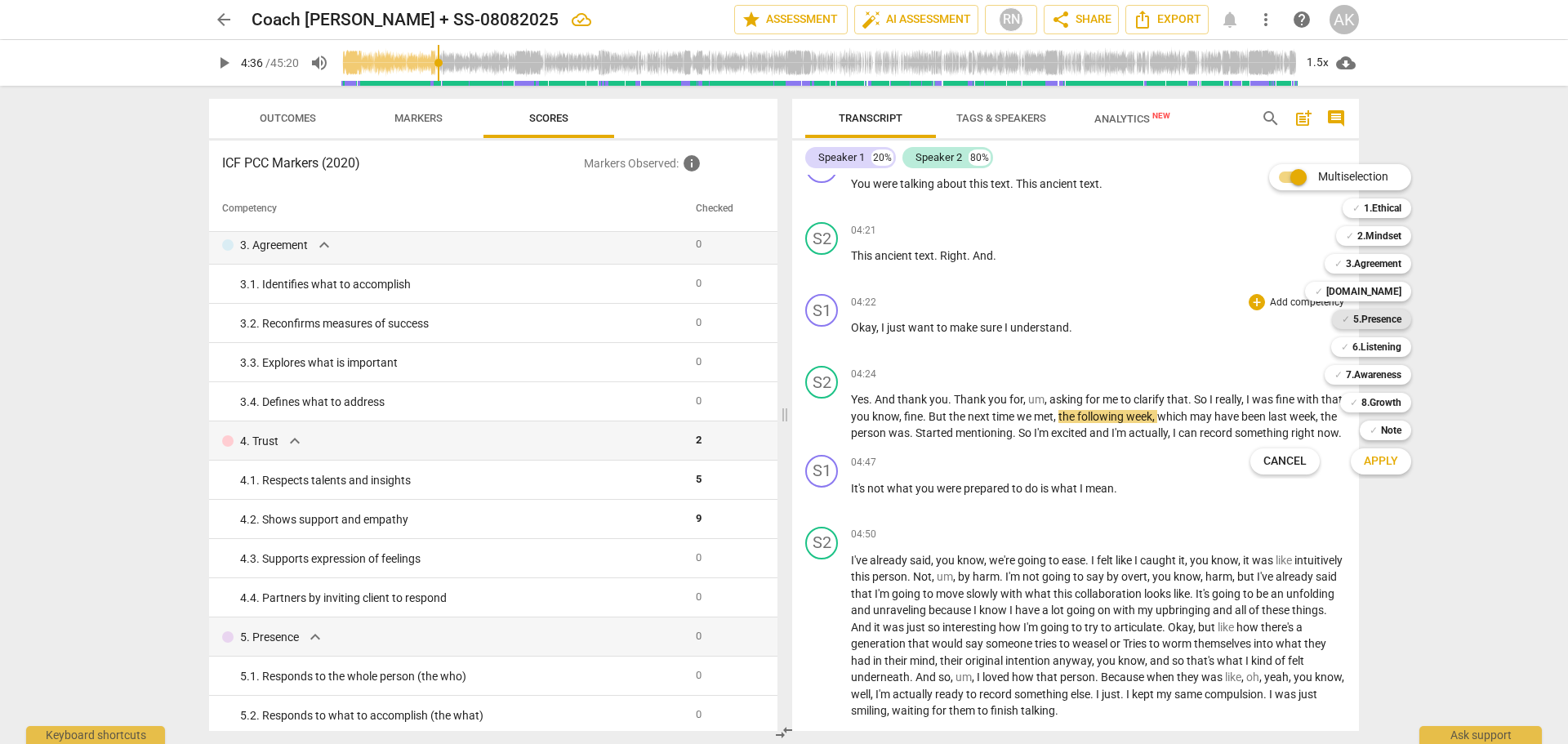
click at [1382, 323] on b "5.Presence" at bounding box center [1377, 320] width 48 height 20
click at [1388, 461] on span "Apply" at bounding box center [1381, 462] width 34 height 16
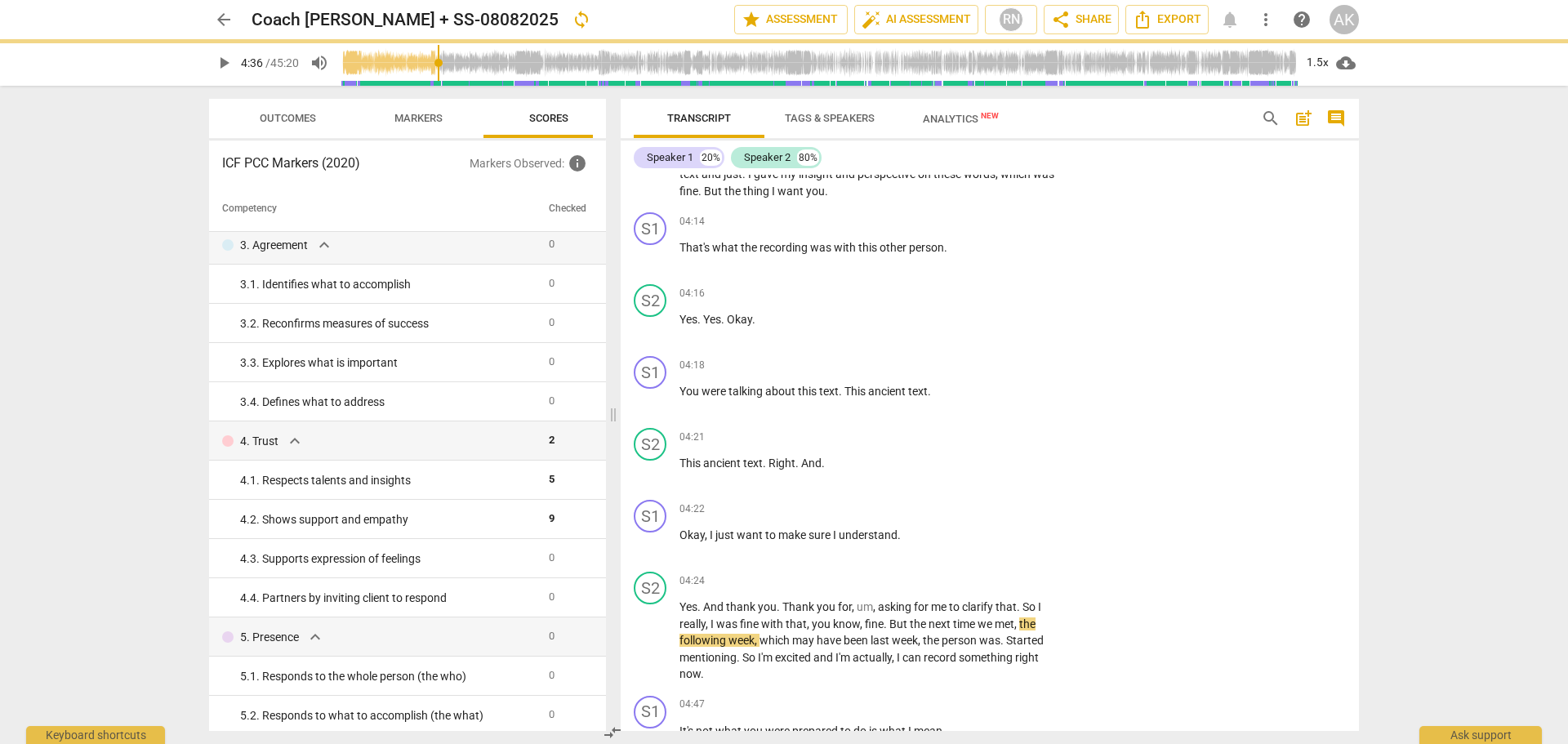
scroll to position [1332, 0]
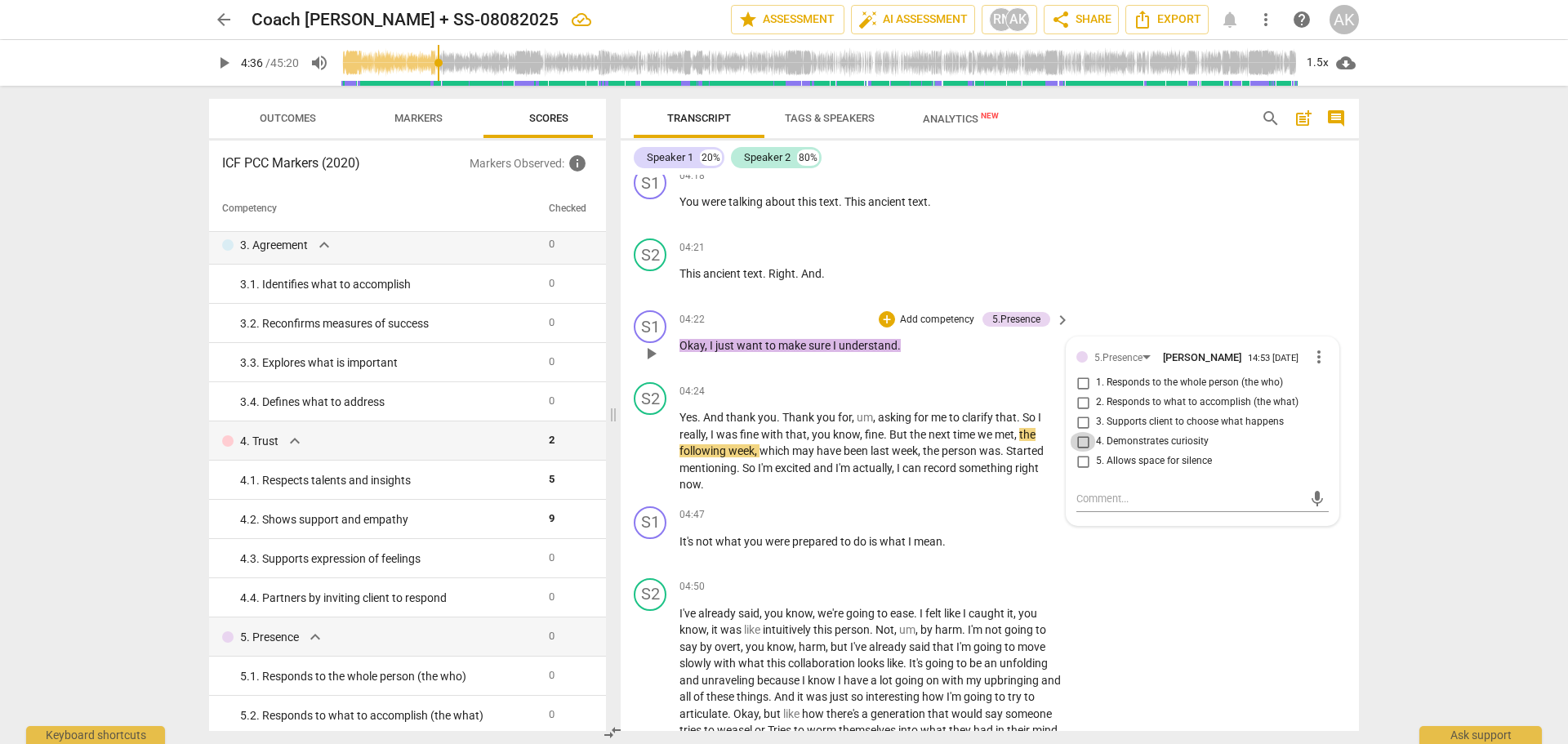
click at [1079, 439] on input "4. Demonstrates curiosity" at bounding box center [1083, 442] width 26 height 20
checkbox input "true"
click at [1080, 382] on input "1. Responds to the whole person (the who)" at bounding box center [1083, 383] width 26 height 20
checkbox input "true"
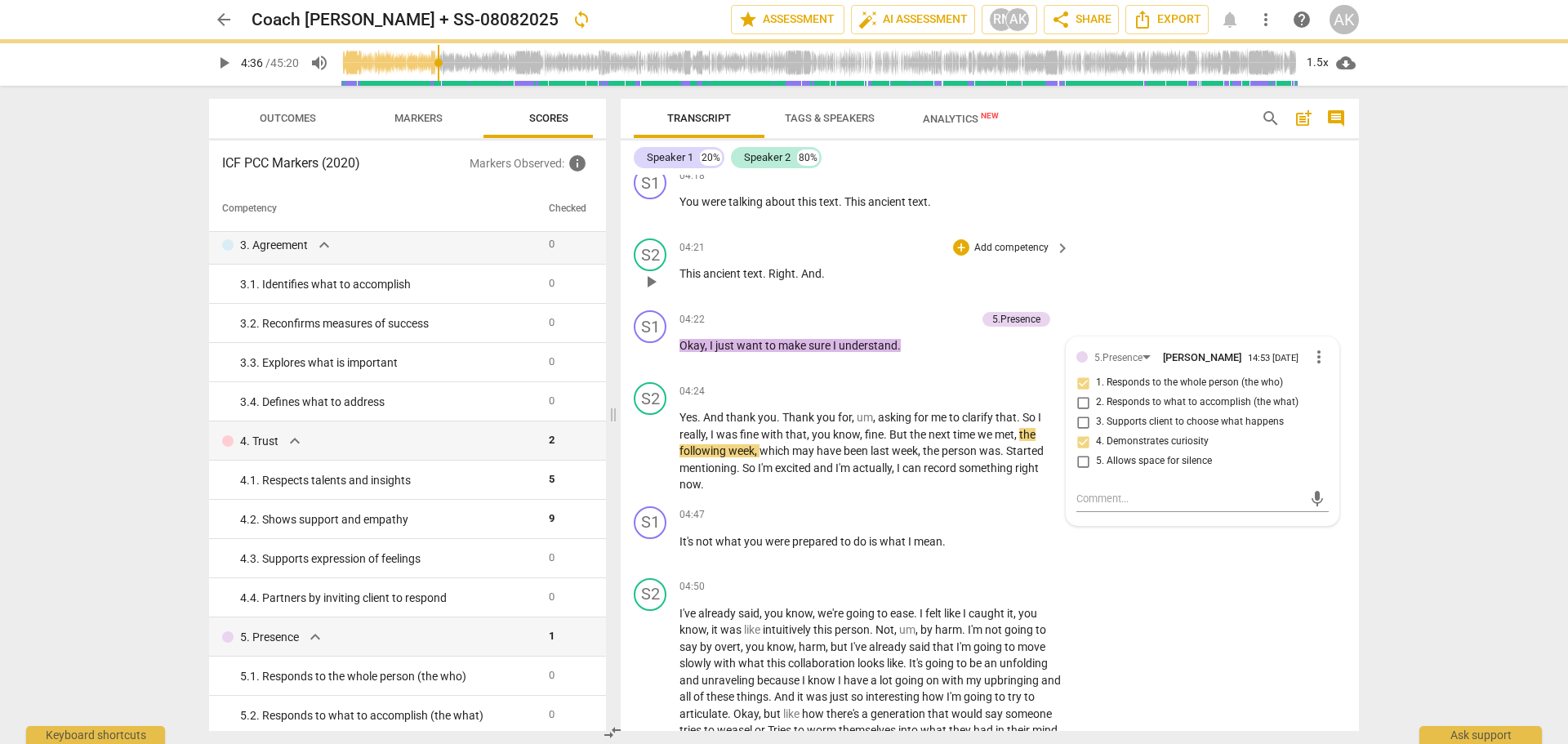
click at [1256, 296] on div "S2 play_arrow pause 04:21 + Add competency keyboard_arrow_right This ancient te…" at bounding box center [990, 267] width 738 height 72
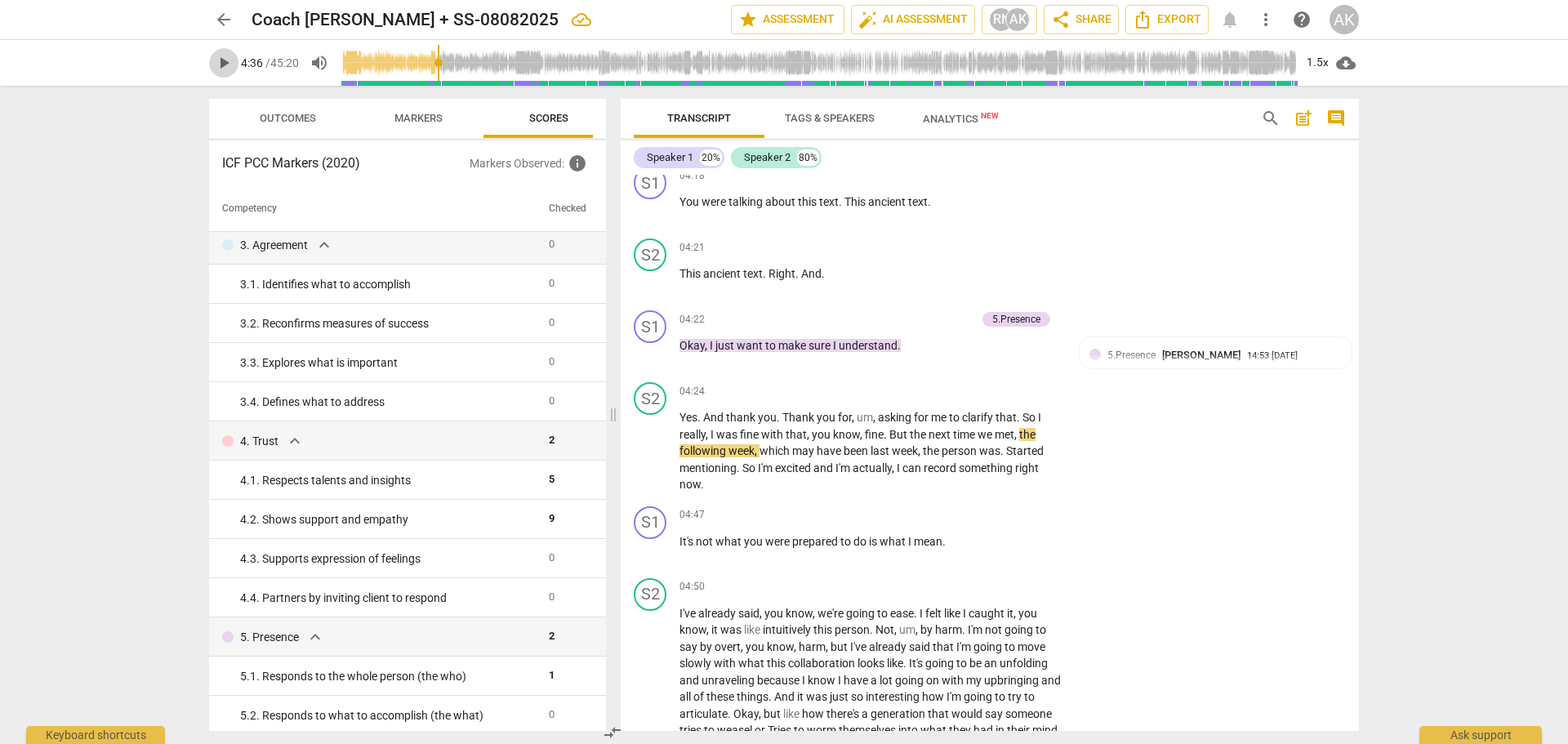
click at [221, 60] on span "play_arrow" at bounding box center [224, 63] width 20 height 20
click at [652, 554] on span "pause" at bounding box center [651, 549] width 20 height 20
type input "295"
click at [1055, 514] on span "keyboard_arrow_right" at bounding box center [1063, 516] width 20 height 20
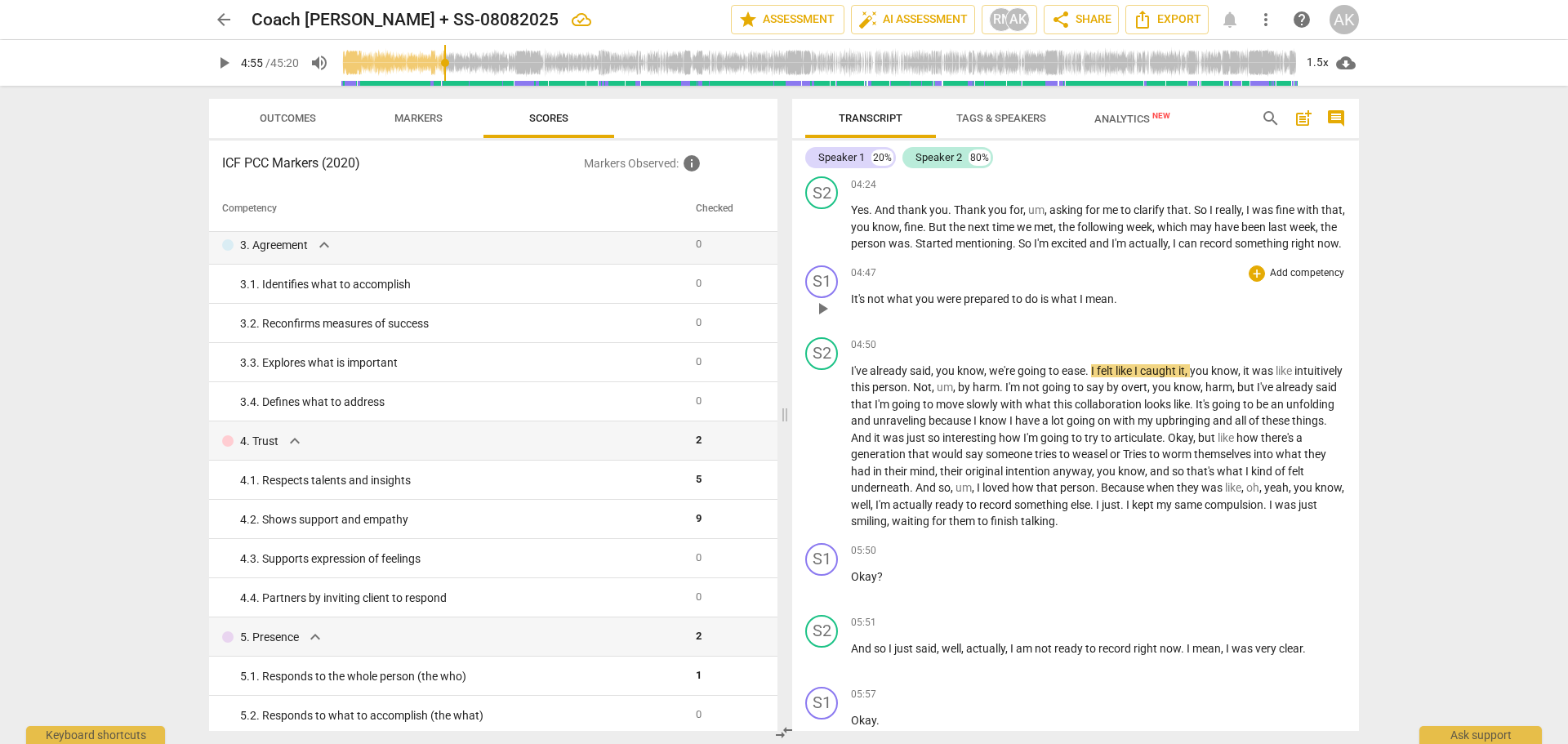
scroll to position [1143, 0]
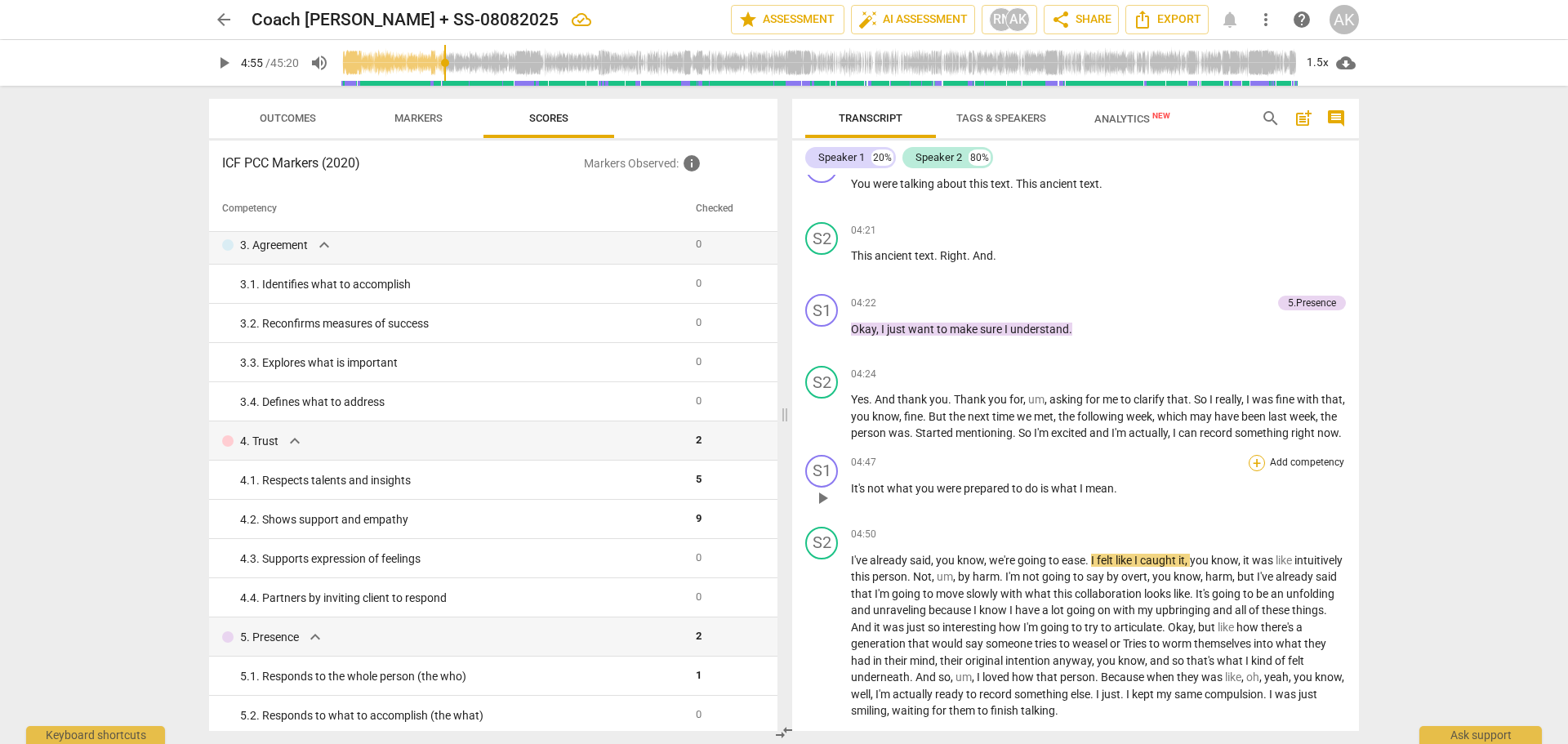
click at [1252, 471] on div "+" at bounding box center [1257, 463] width 16 height 16
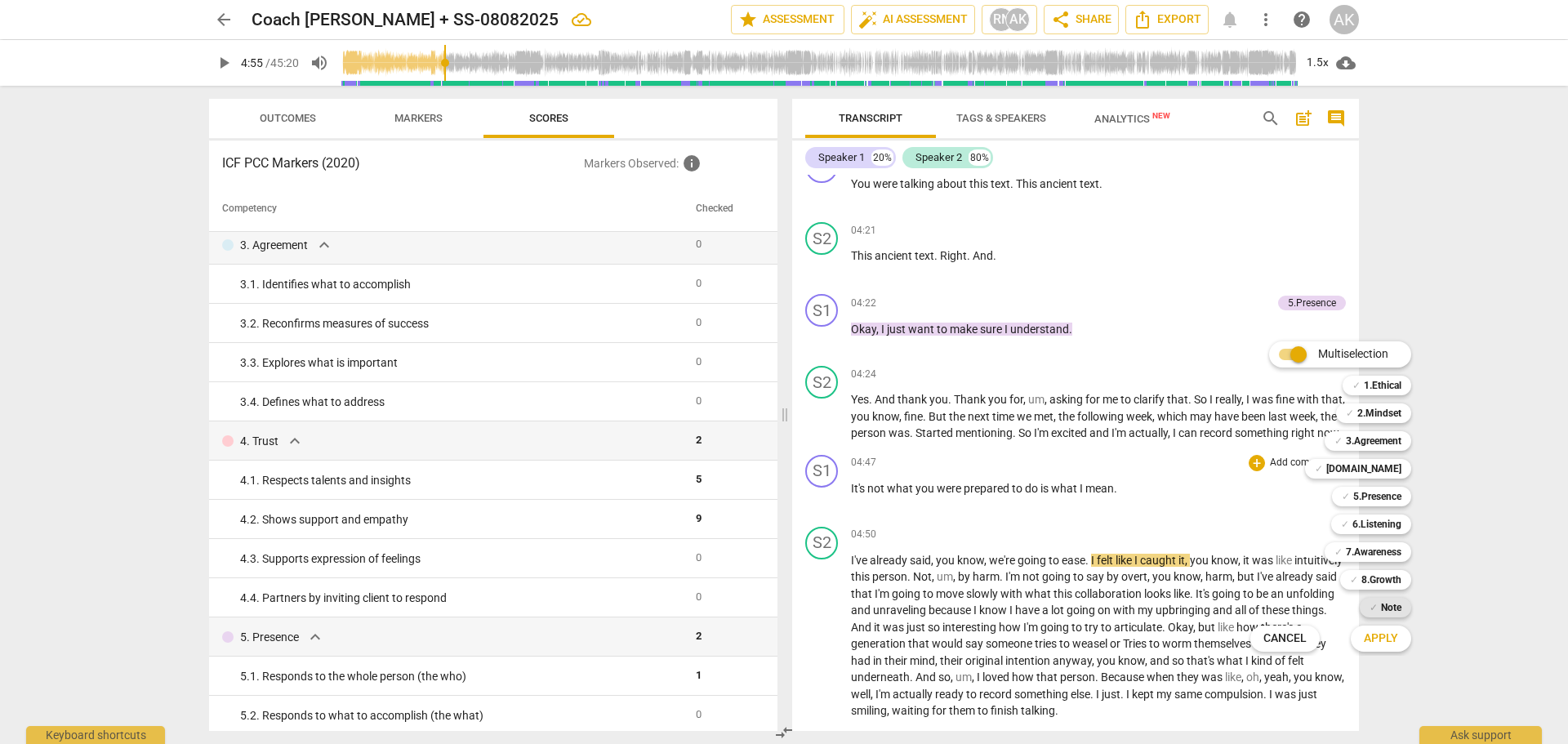
click at [1377, 607] on div "✓ Note" at bounding box center [1385, 607] width 52 height 20
click at [1354, 514] on b "6.Listening" at bounding box center [1377, 524] width 49 height 20
click at [1383, 639] on span "Apply" at bounding box center [1381, 638] width 34 height 16
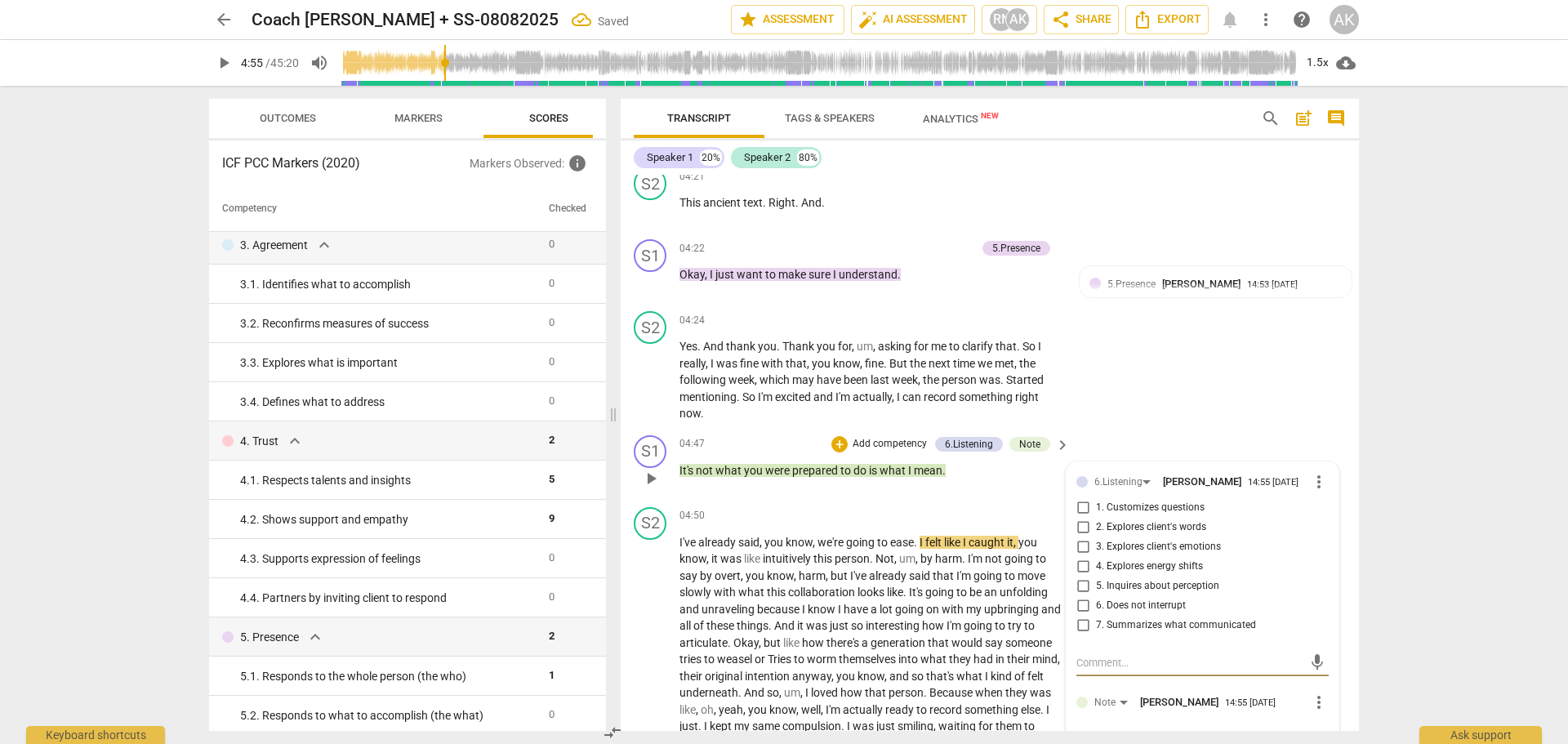
scroll to position [1587, 0]
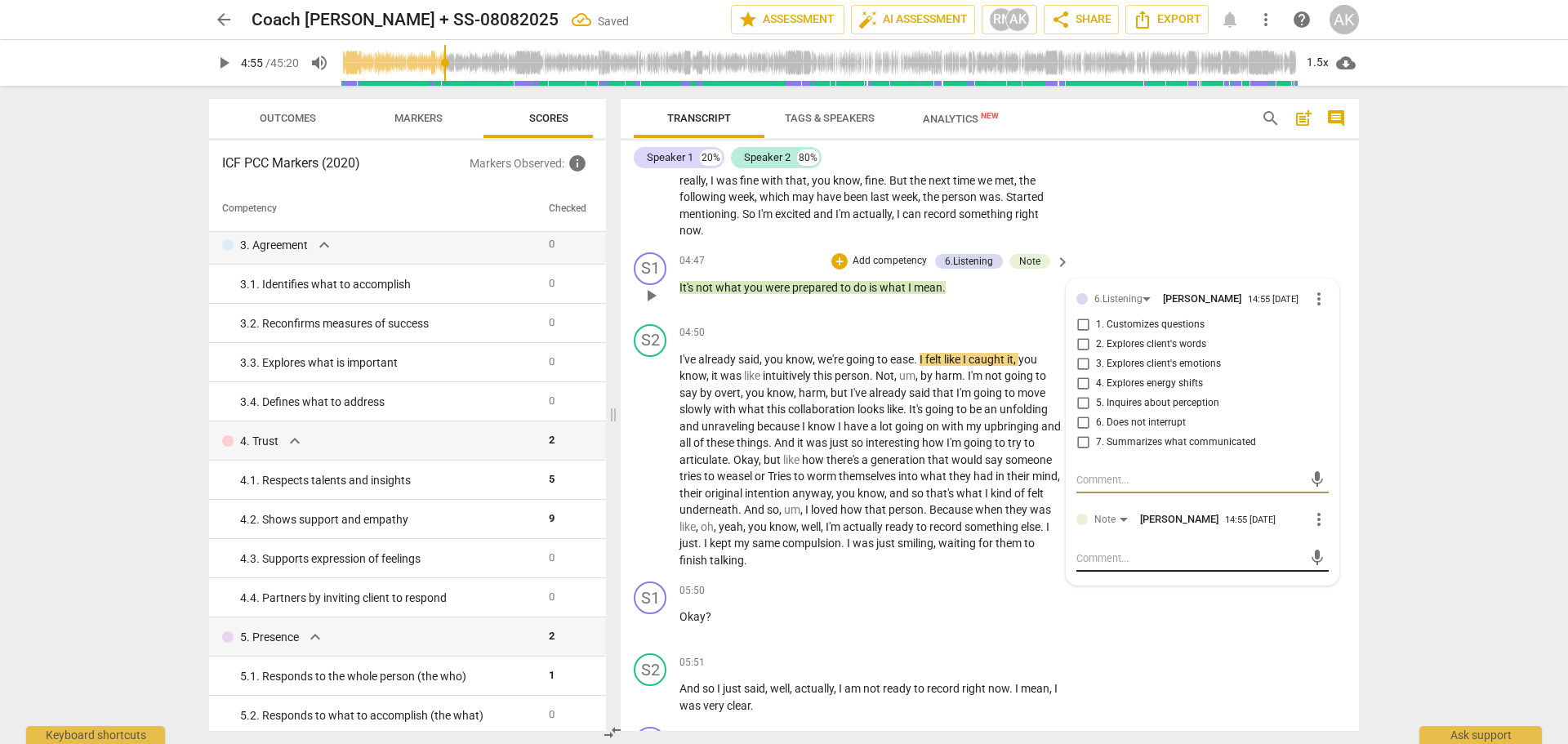
click at [1099, 559] on textarea at bounding box center [1190, 558] width 226 height 15
type textarea "I"
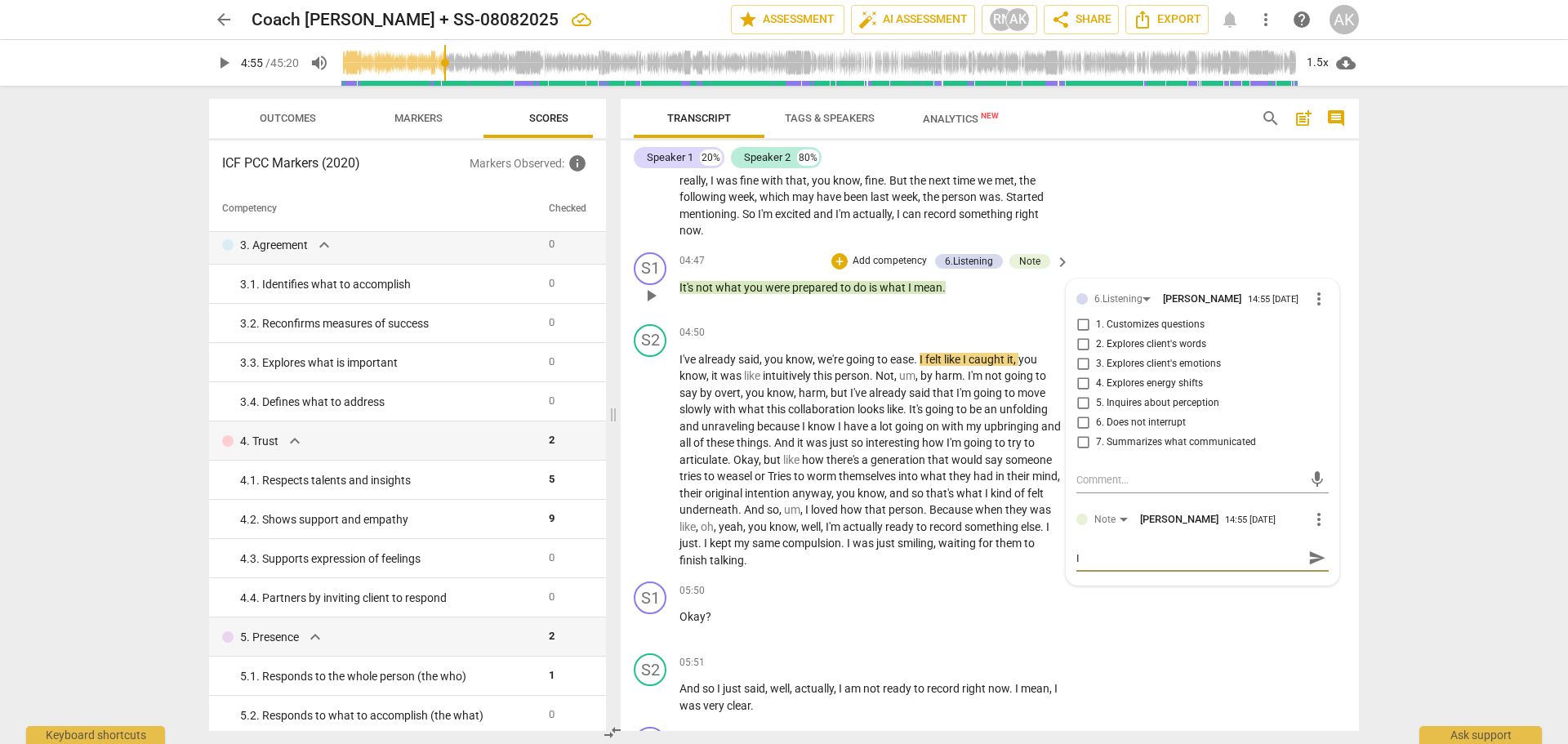
type textarea "I s"
type textarea "I"
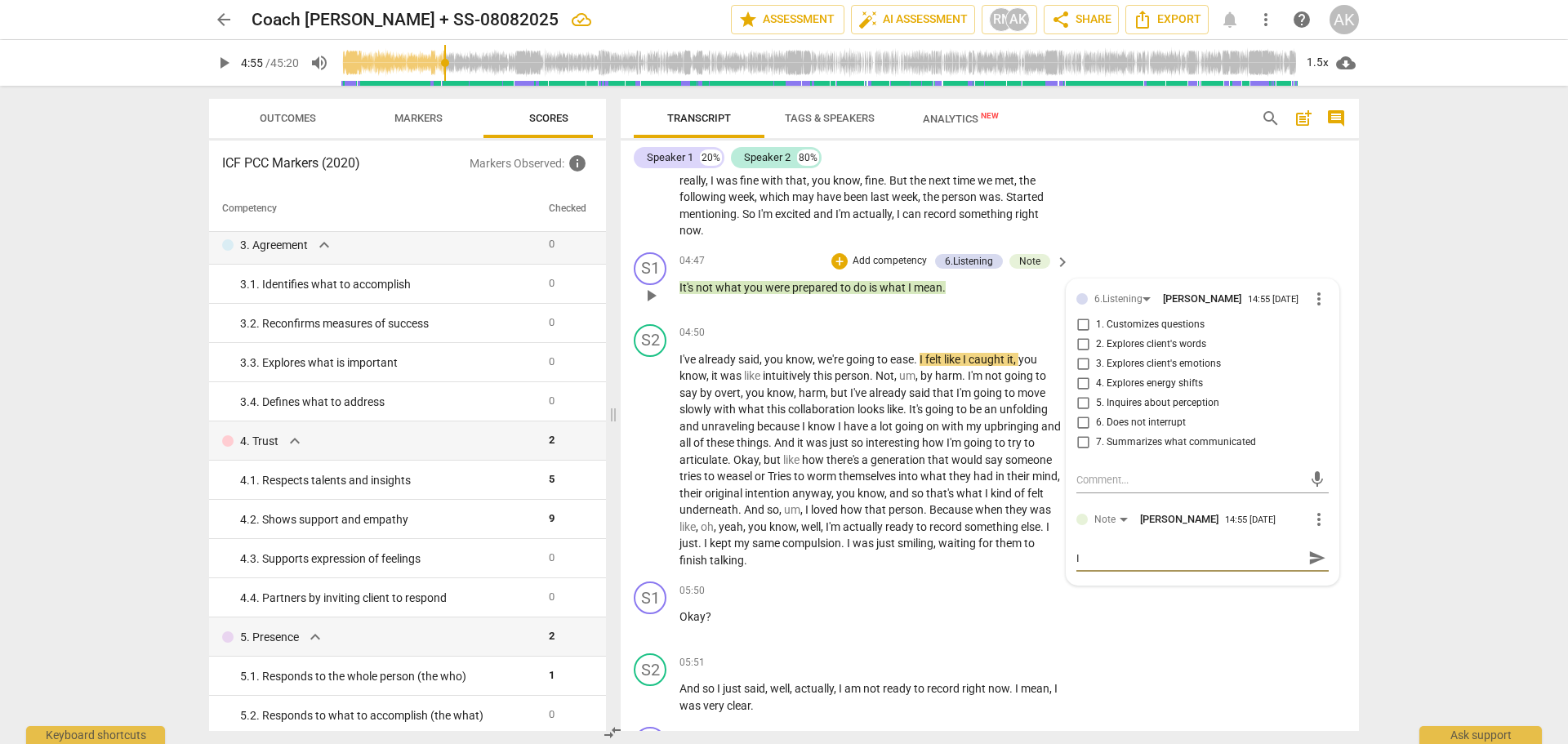
type textarea "I"
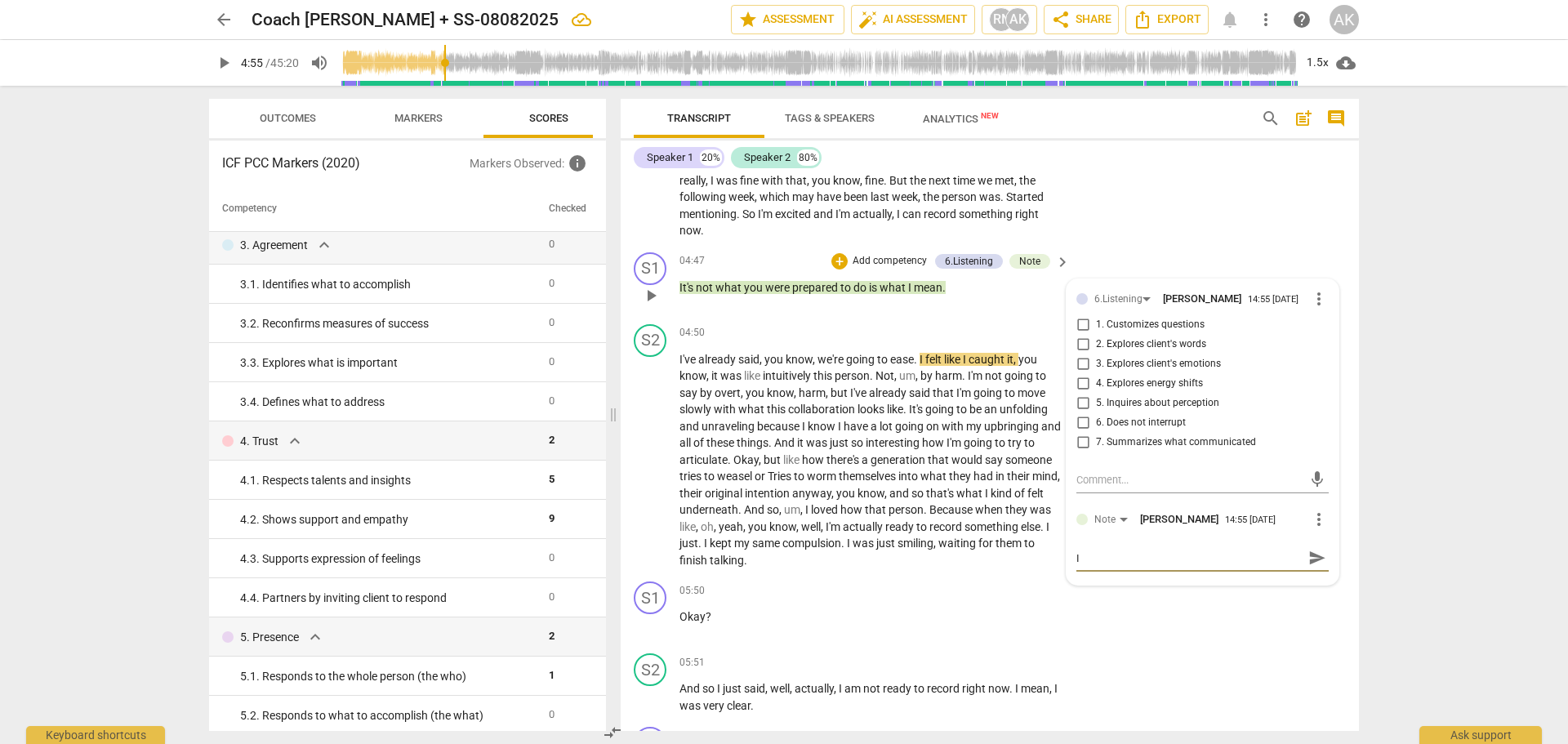
type textarea "I a"
type textarea "I ac"
type textarea "I act"
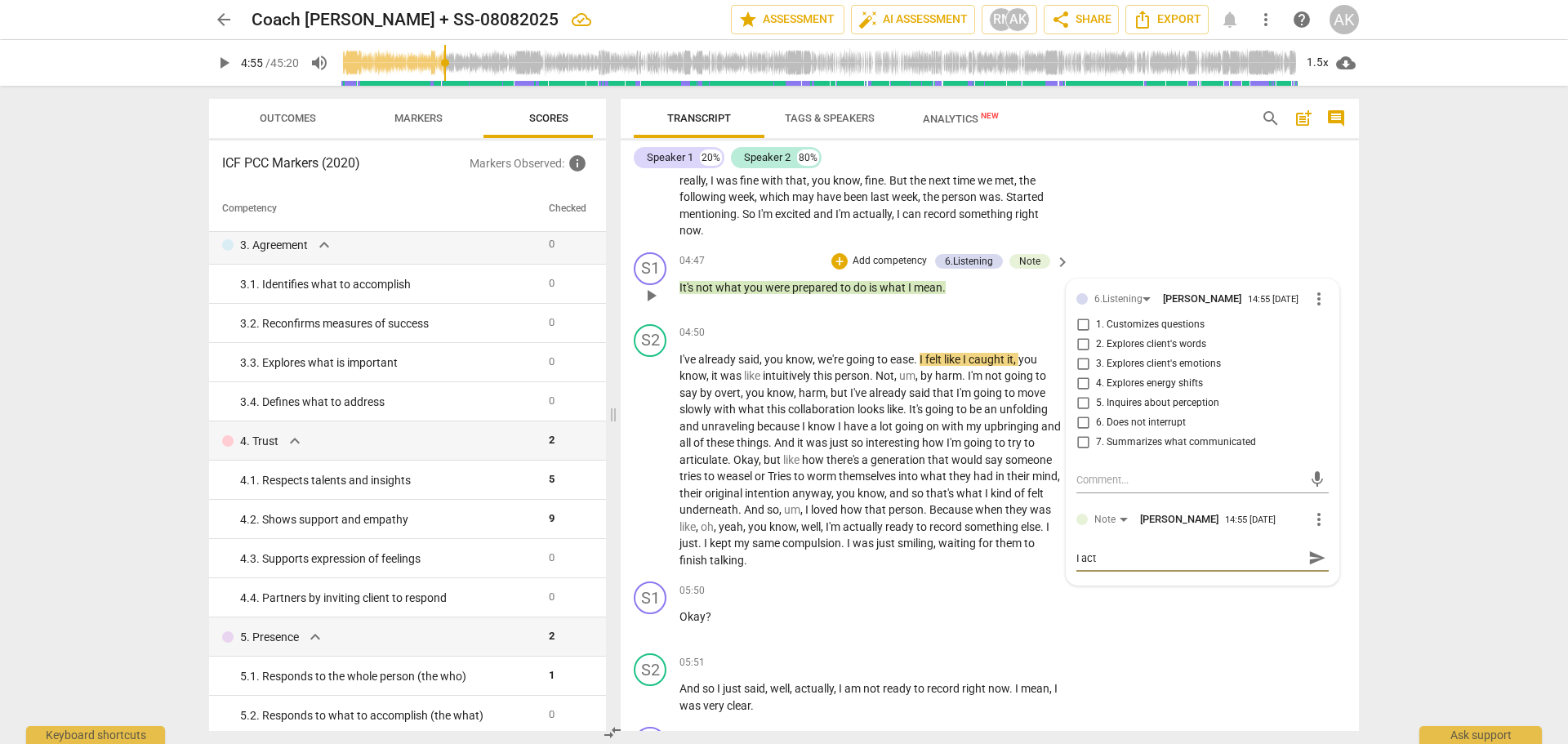
type textarea "I actu"
type textarea "I actua"
type textarea "I actual"
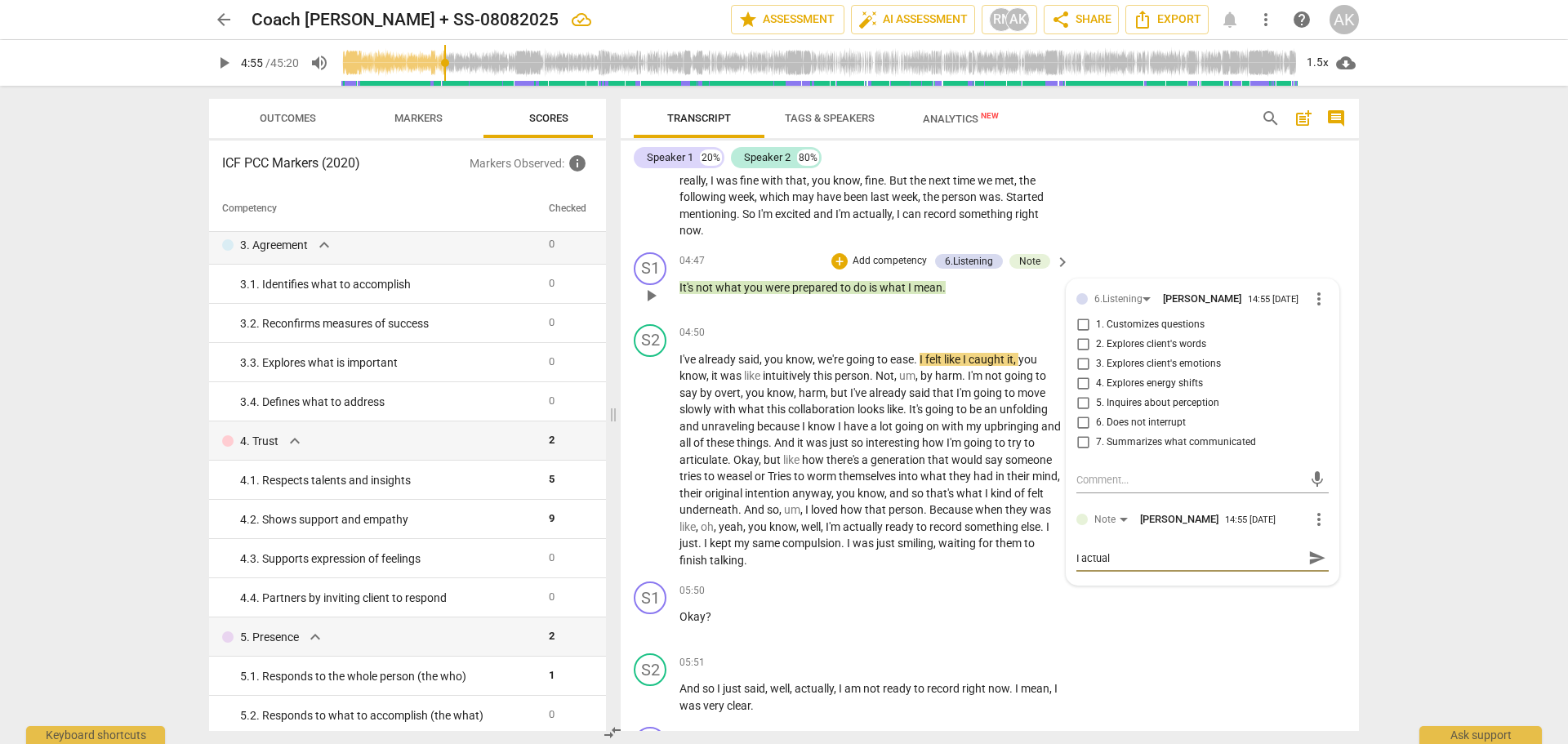
type textarea "I actuall"
type textarea "I actually"
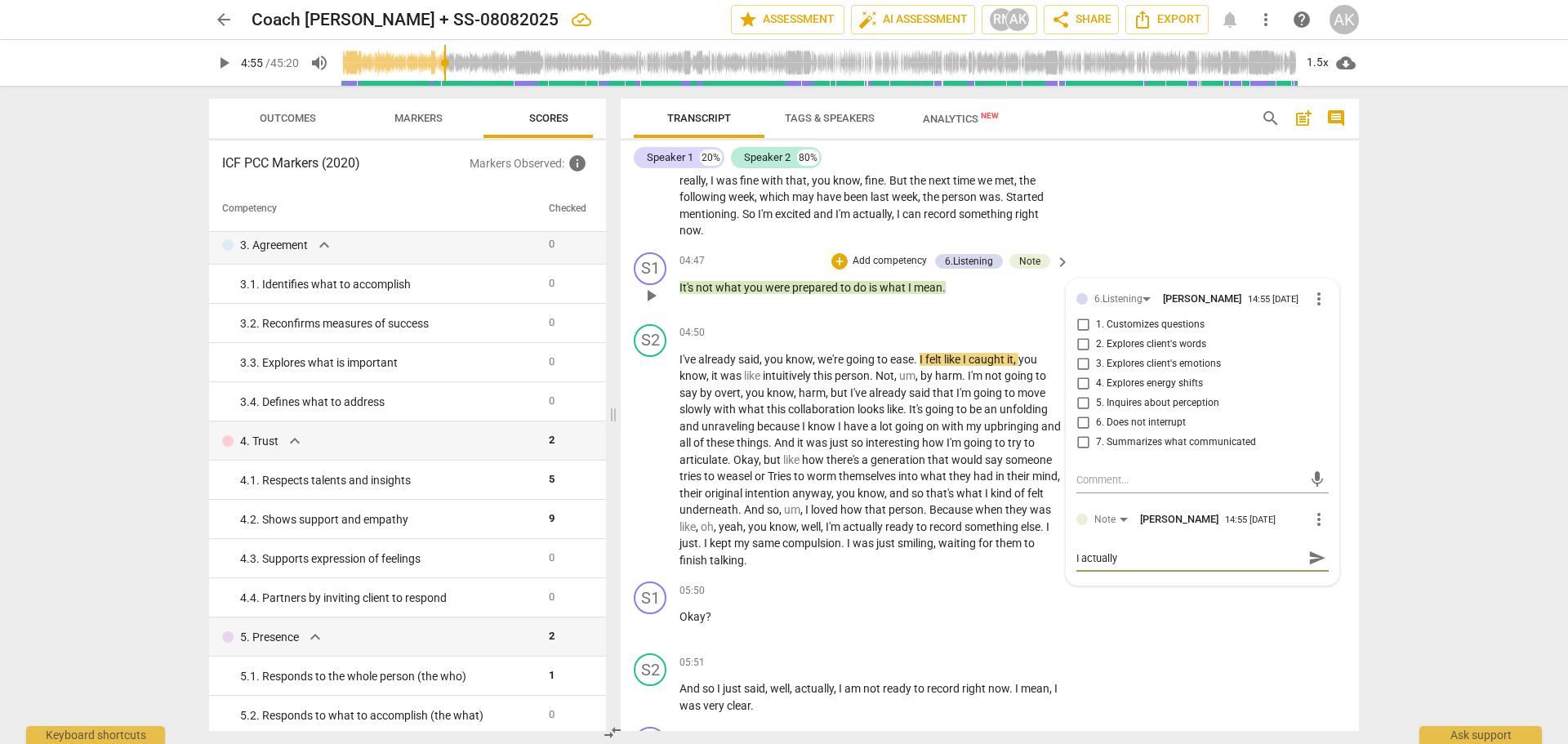
type textarea "I actually s"
type textarea "I actually sa"
type textarea "I actually say"
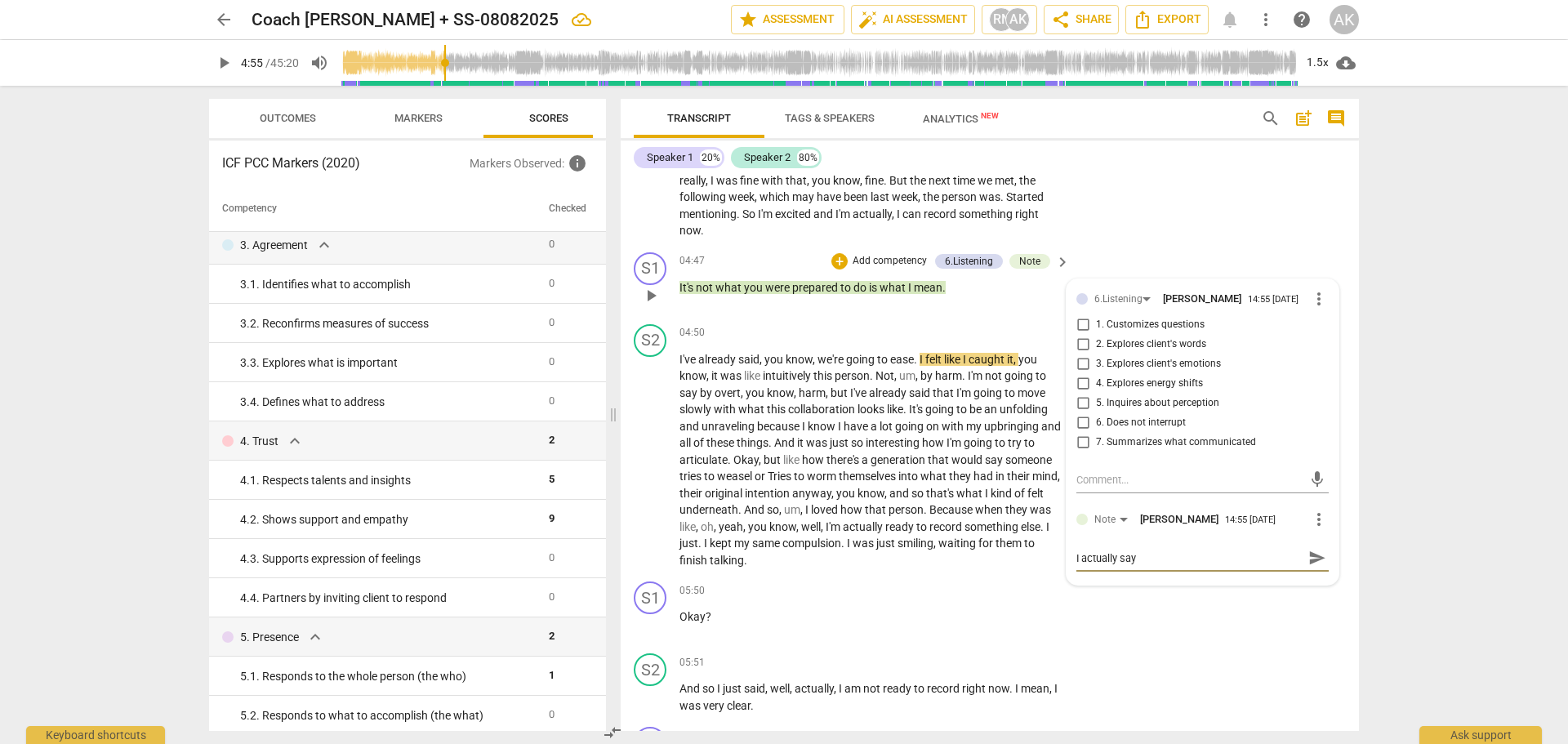
type textarea "I actually say,"
type textarea "I actually say, ""
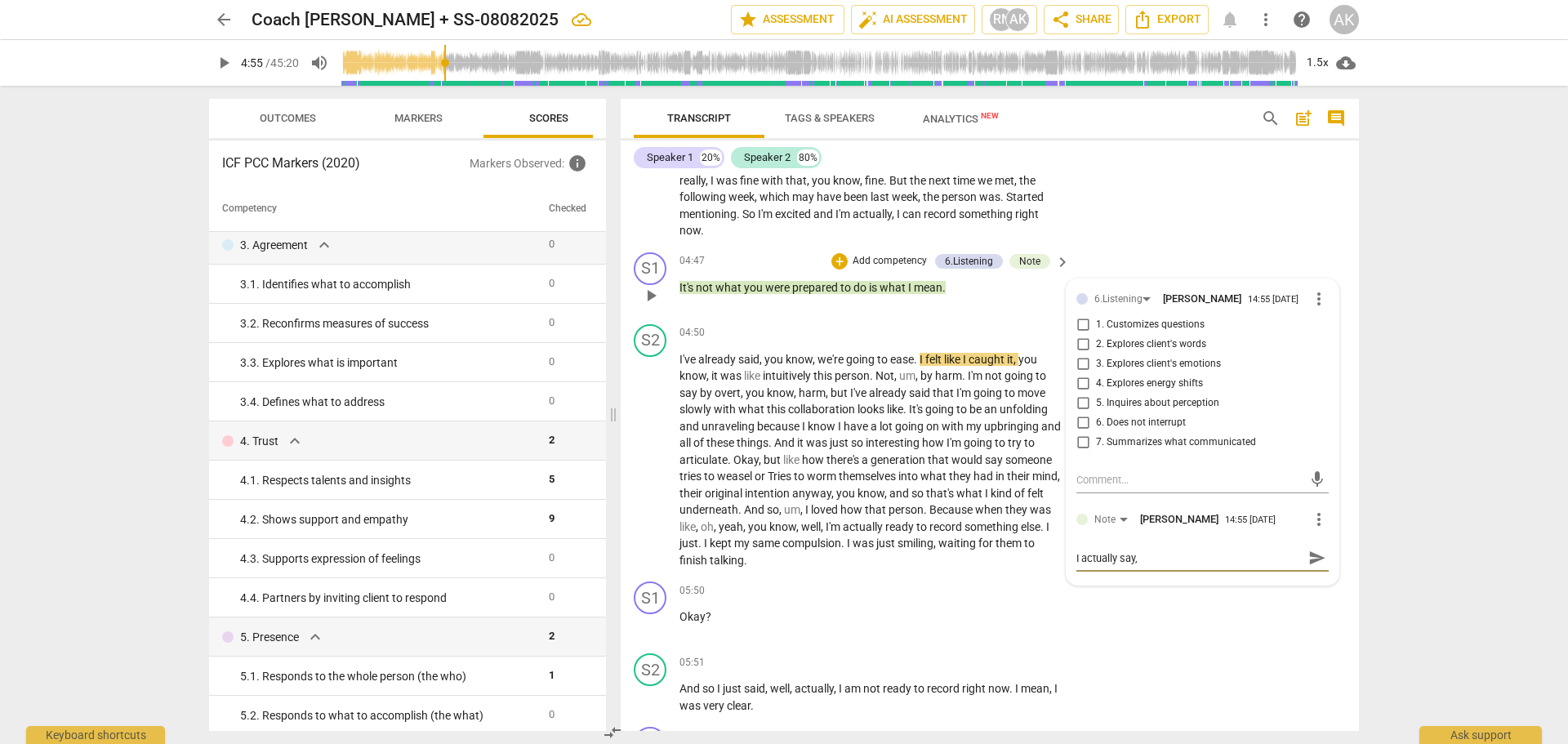
type textarea "I actually say, ""
type textarea "I actually say, "I"
type textarea "I actually say, "It"
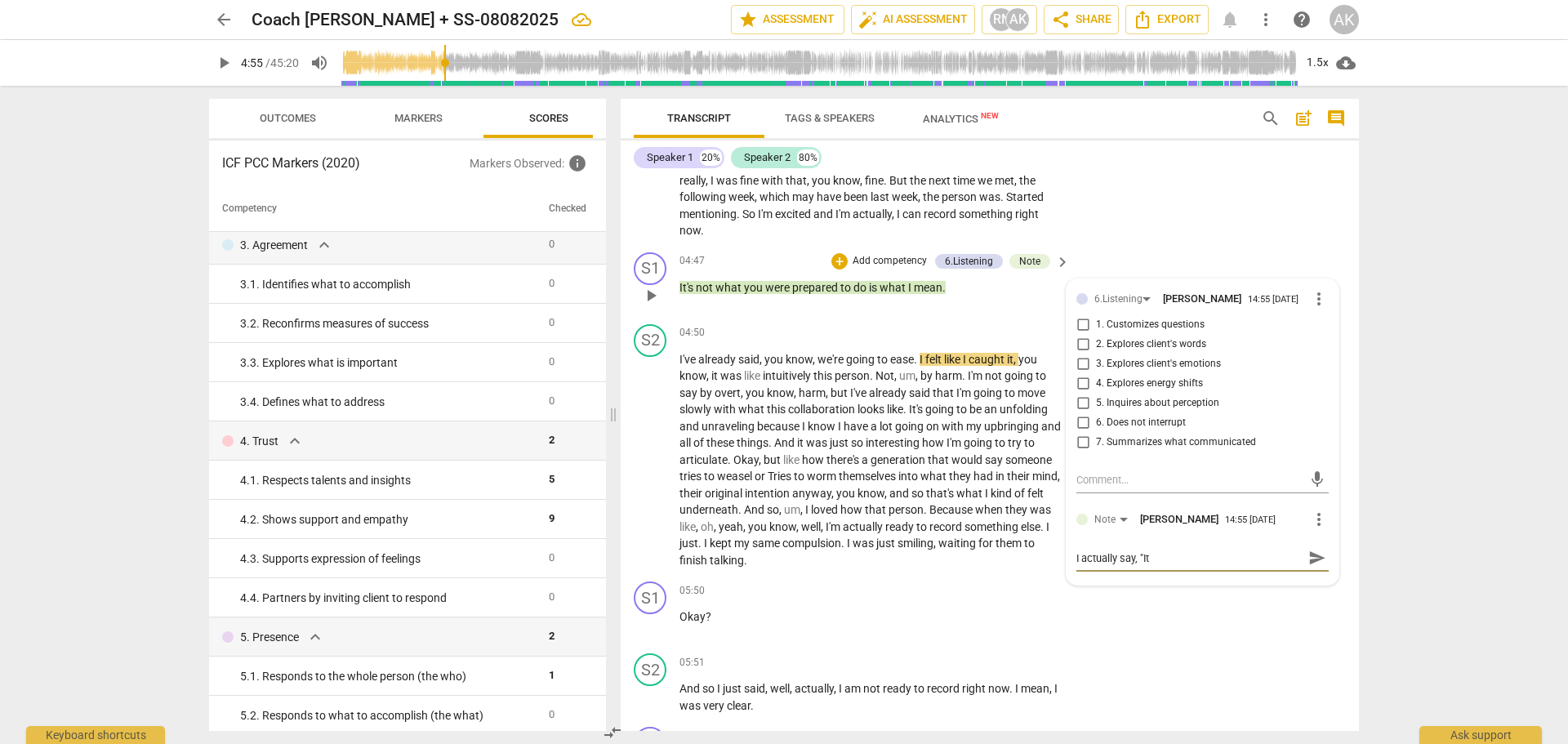
type textarea "I actually say, "It'"
type textarea "I actually say, "It's"
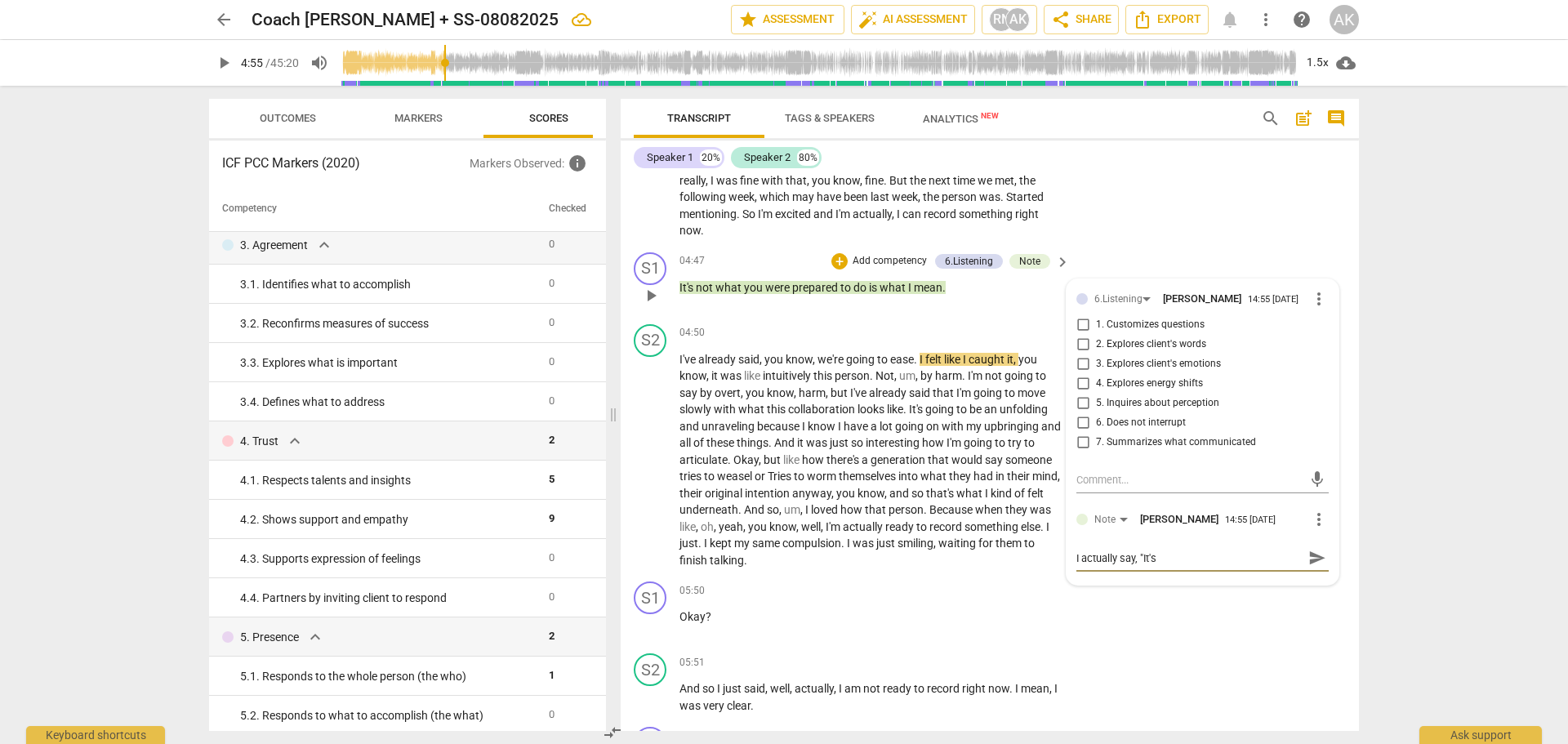
type textarea "I actually say, "It's"
type textarea "I actually say, "It's n"
type textarea "I actually say, "It's no"
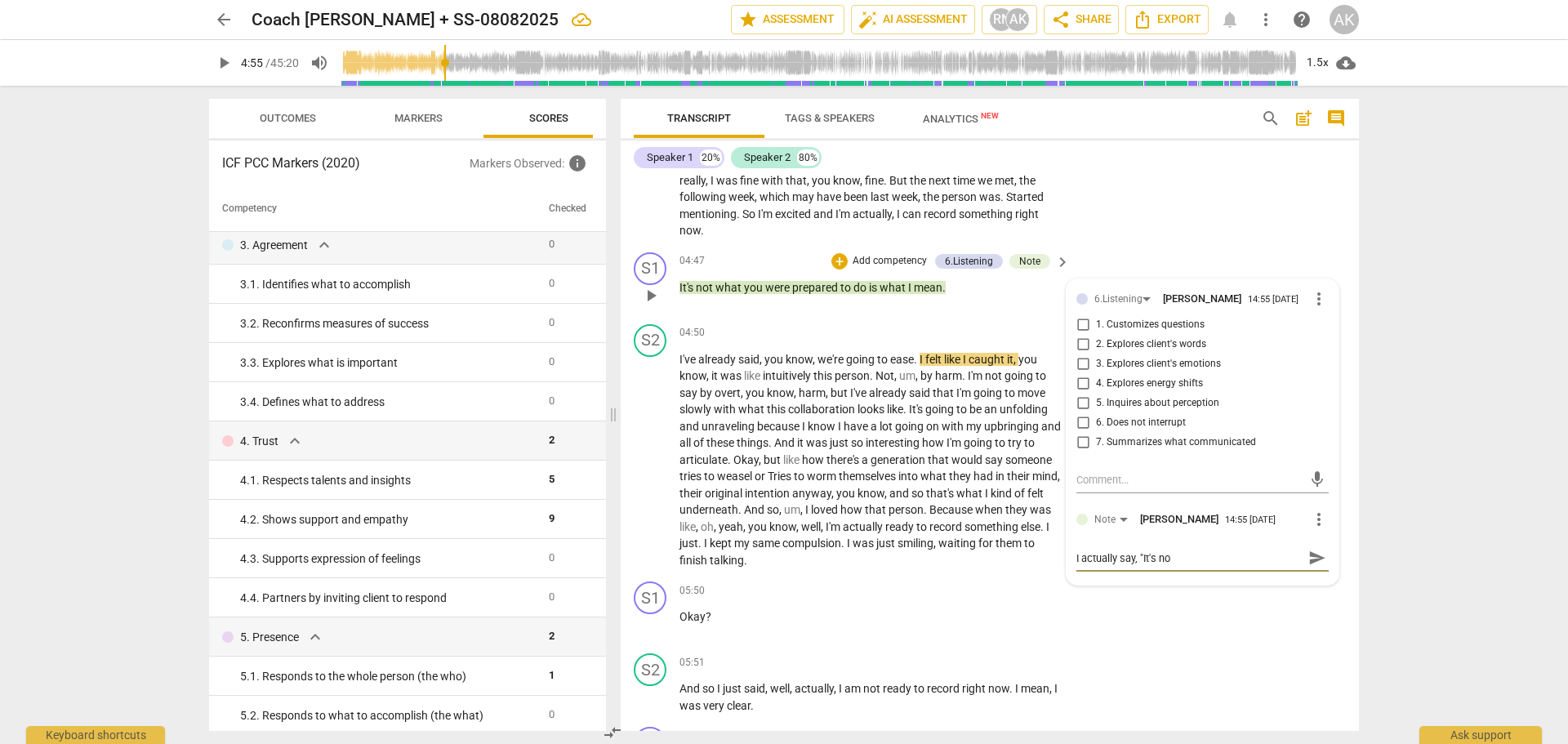
type textarea "I actually say, "It's not"
type textarea "I actually say, "It's not w"
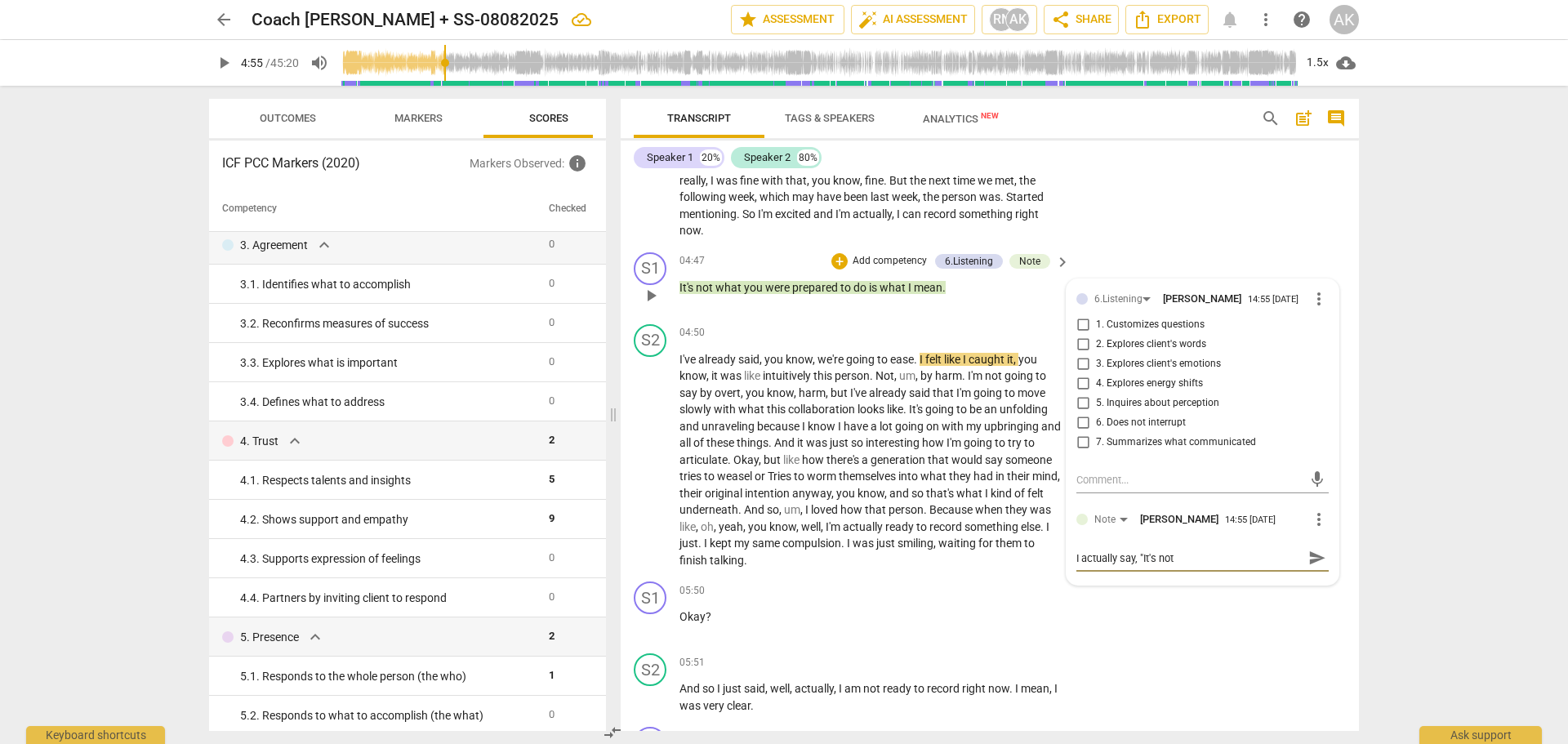
type textarea "I actually say, "It's not w"
type textarea "I actually say, "It's not wh"
type textarea "I actually say, "It's not wha"
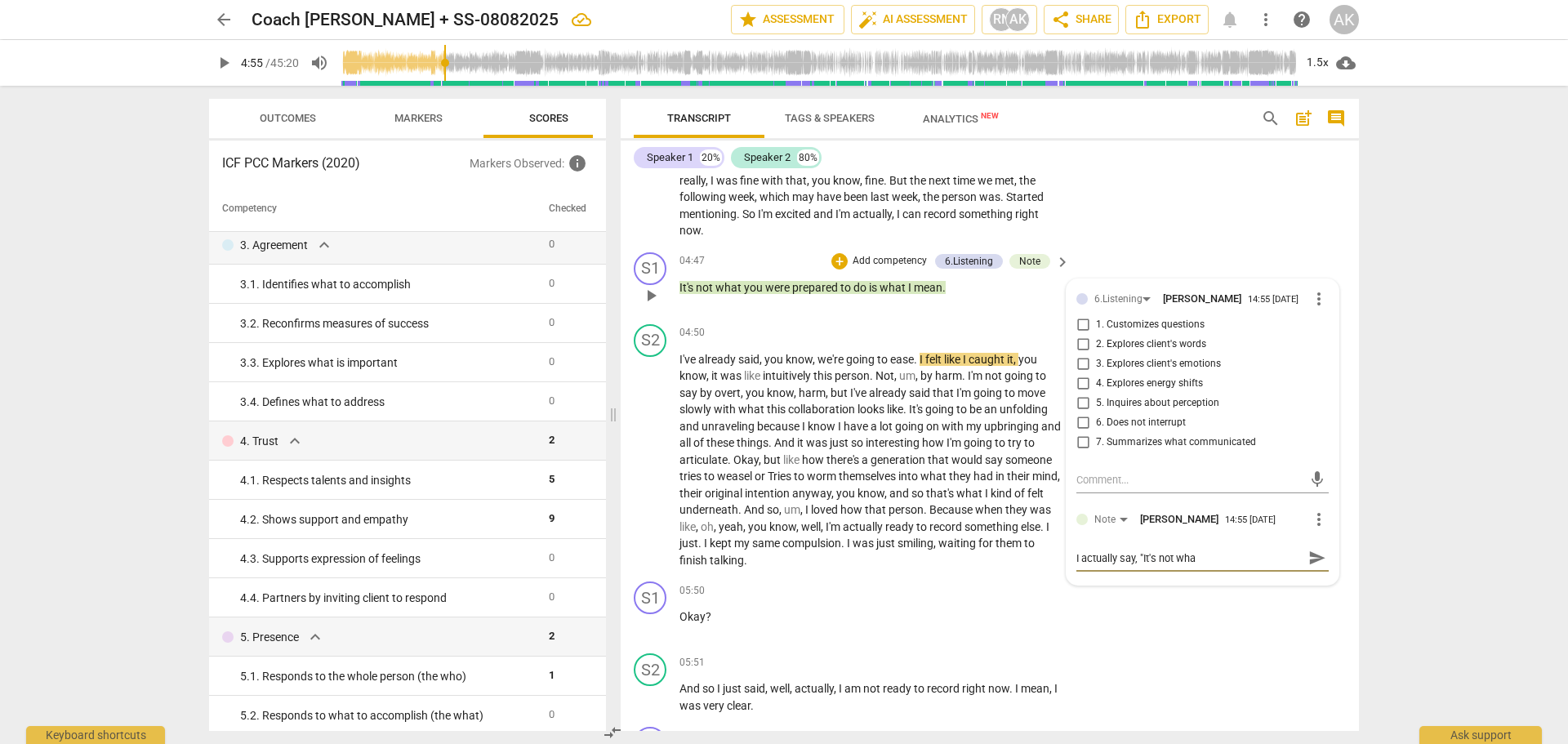
type textarea "I actually say, "It's not wha y"
type textarea "I actually say, "It's not wha yo"
type textarea "I actually say, "It's not wha you"
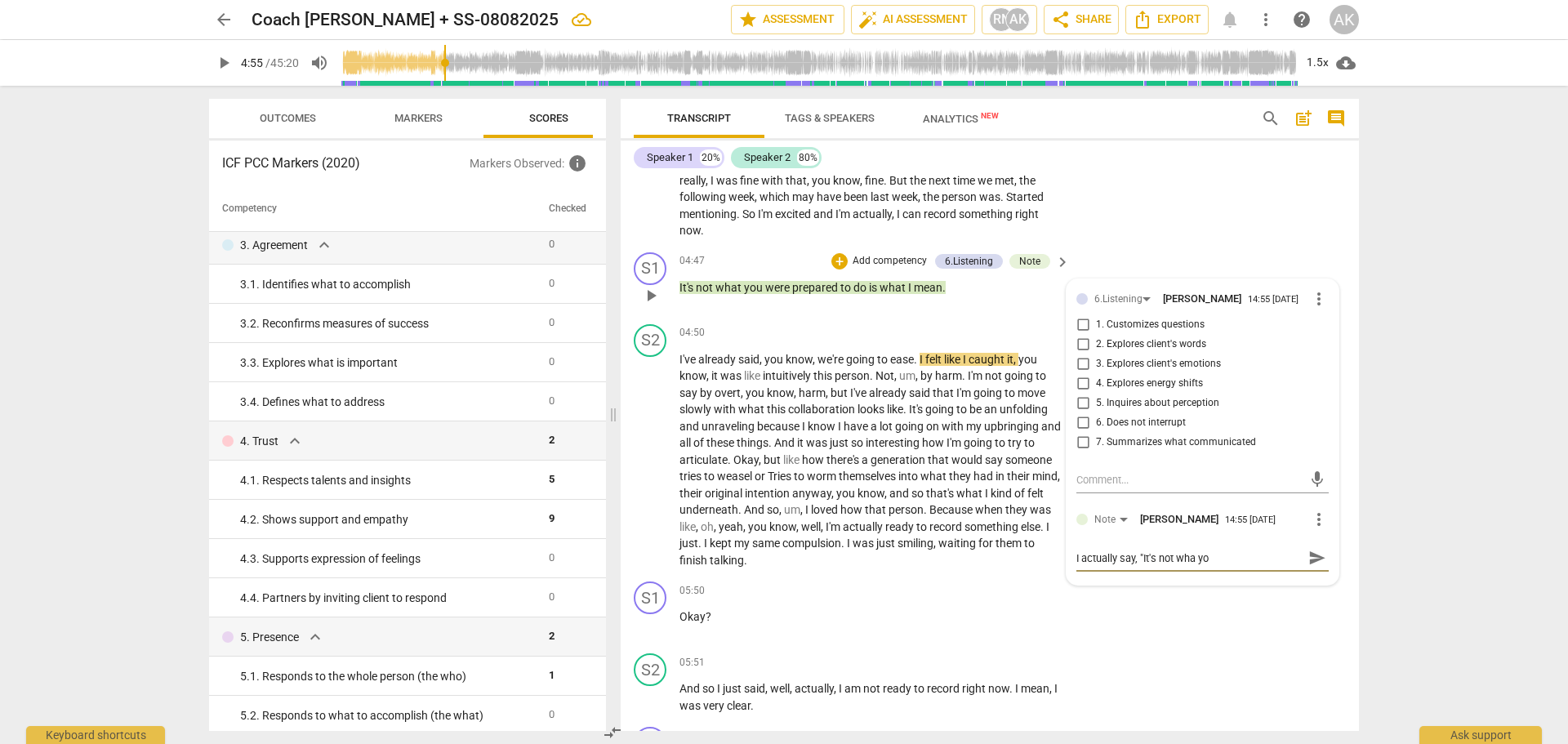
type textarea "I actually say, "It's not wha you"
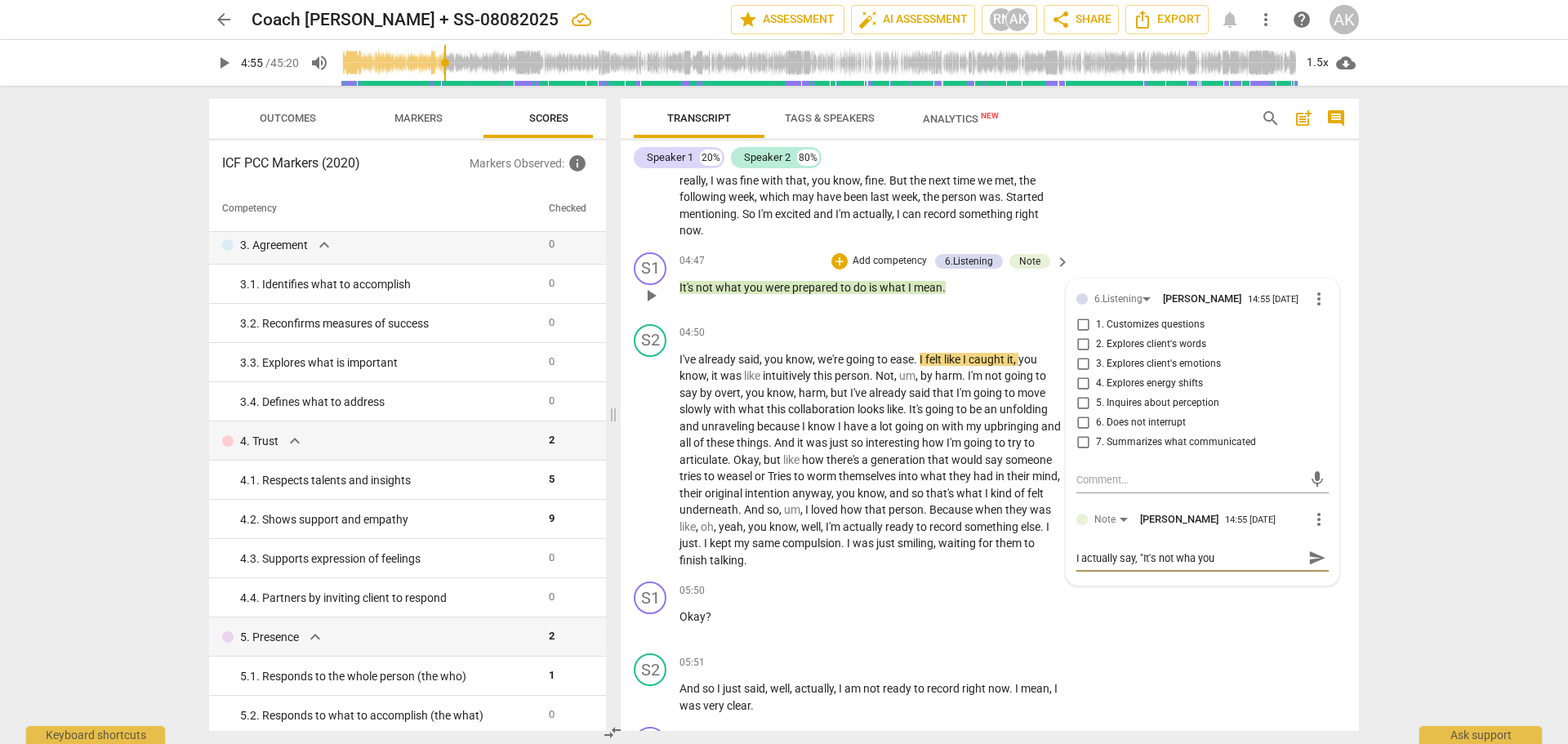
type textarea "I actually say, "It's not wha yo"
type textarea "I actually say, "It's not wha y"
type textarea "I actually say, "It's not wha"
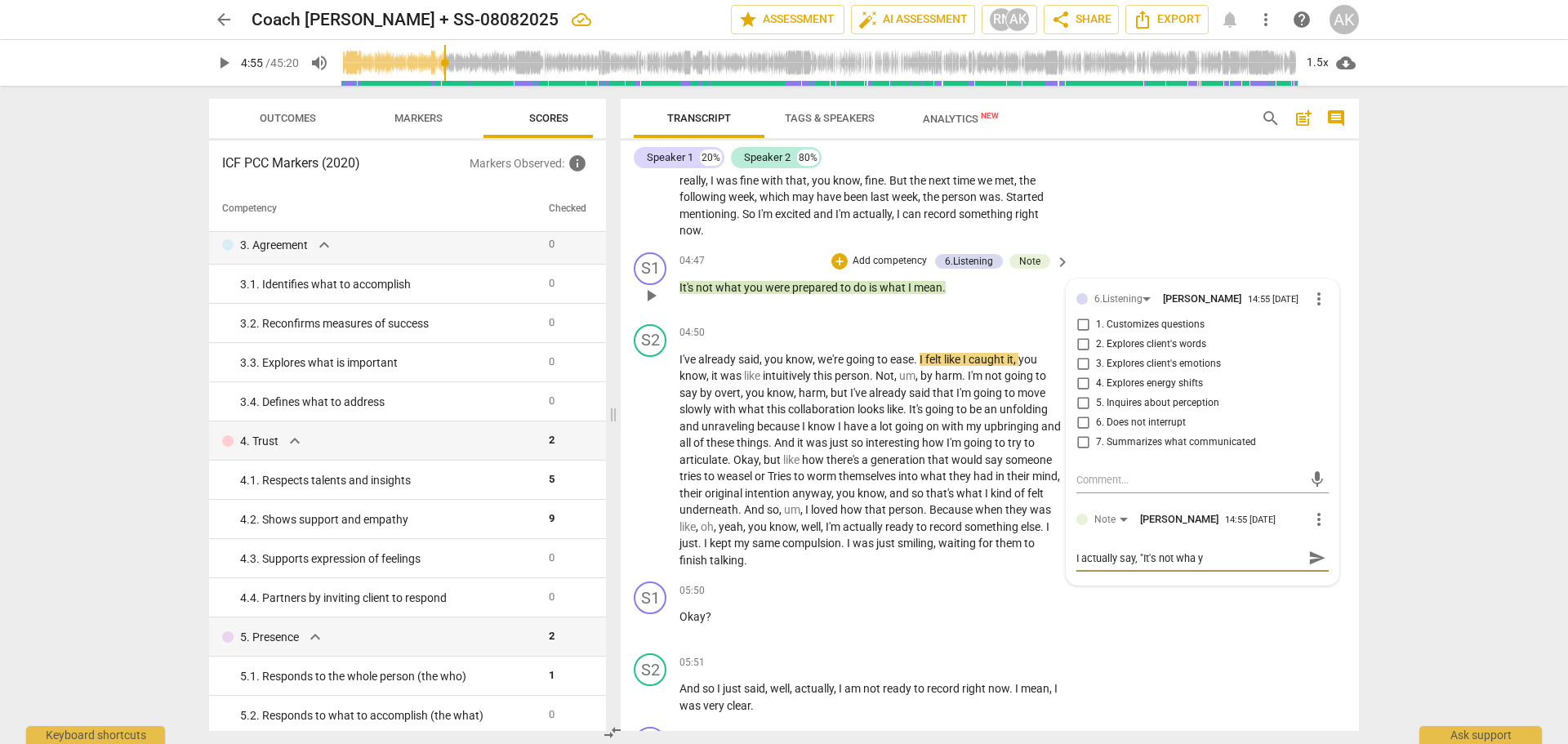
type textarea "I actually say, "It's not wha"
type textarea "I actually say, "It's not what"
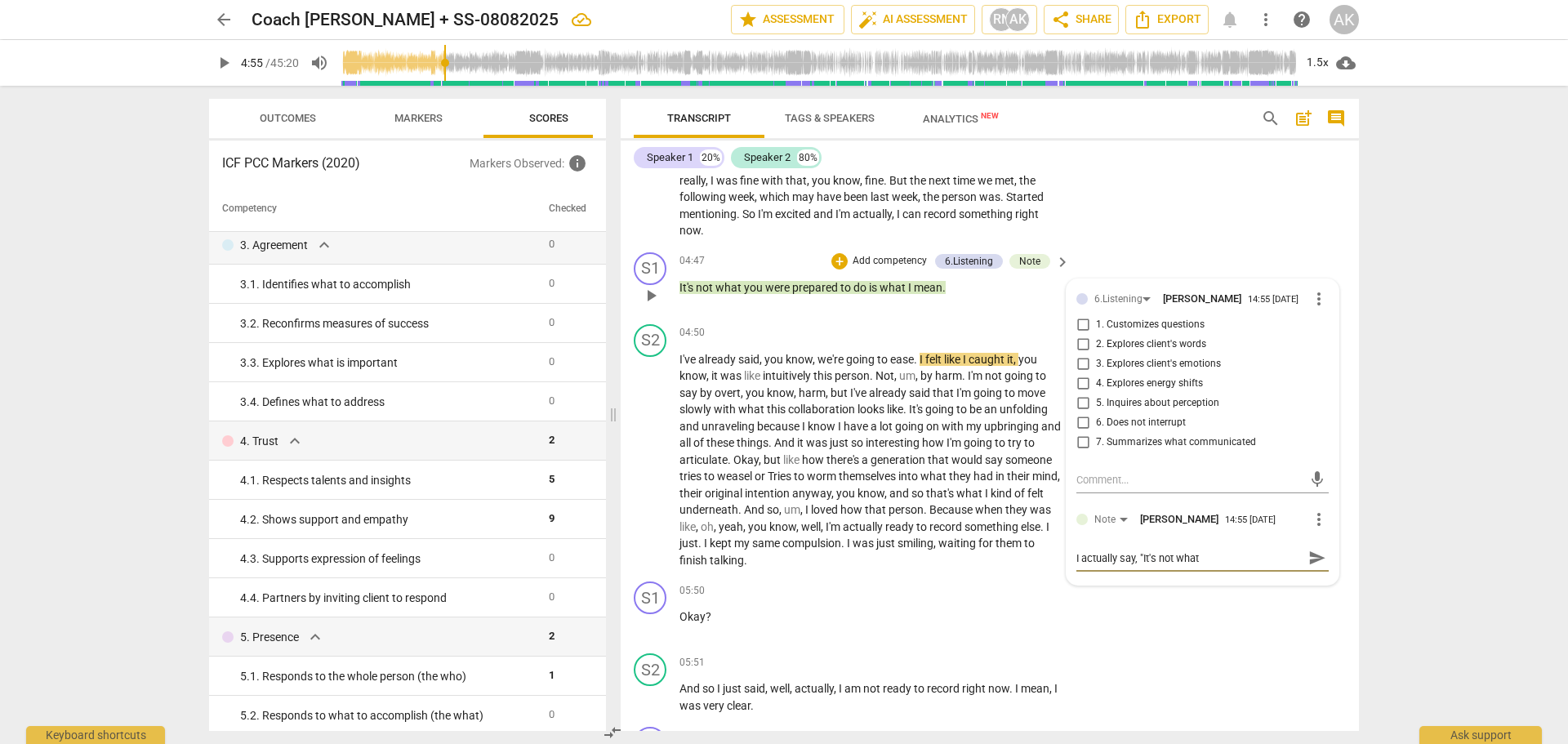
type textarea "I actually say, "It's not what"
type textarea "I actually say, "It's not what y"
type textarea "I actually say, "It's not what yo"
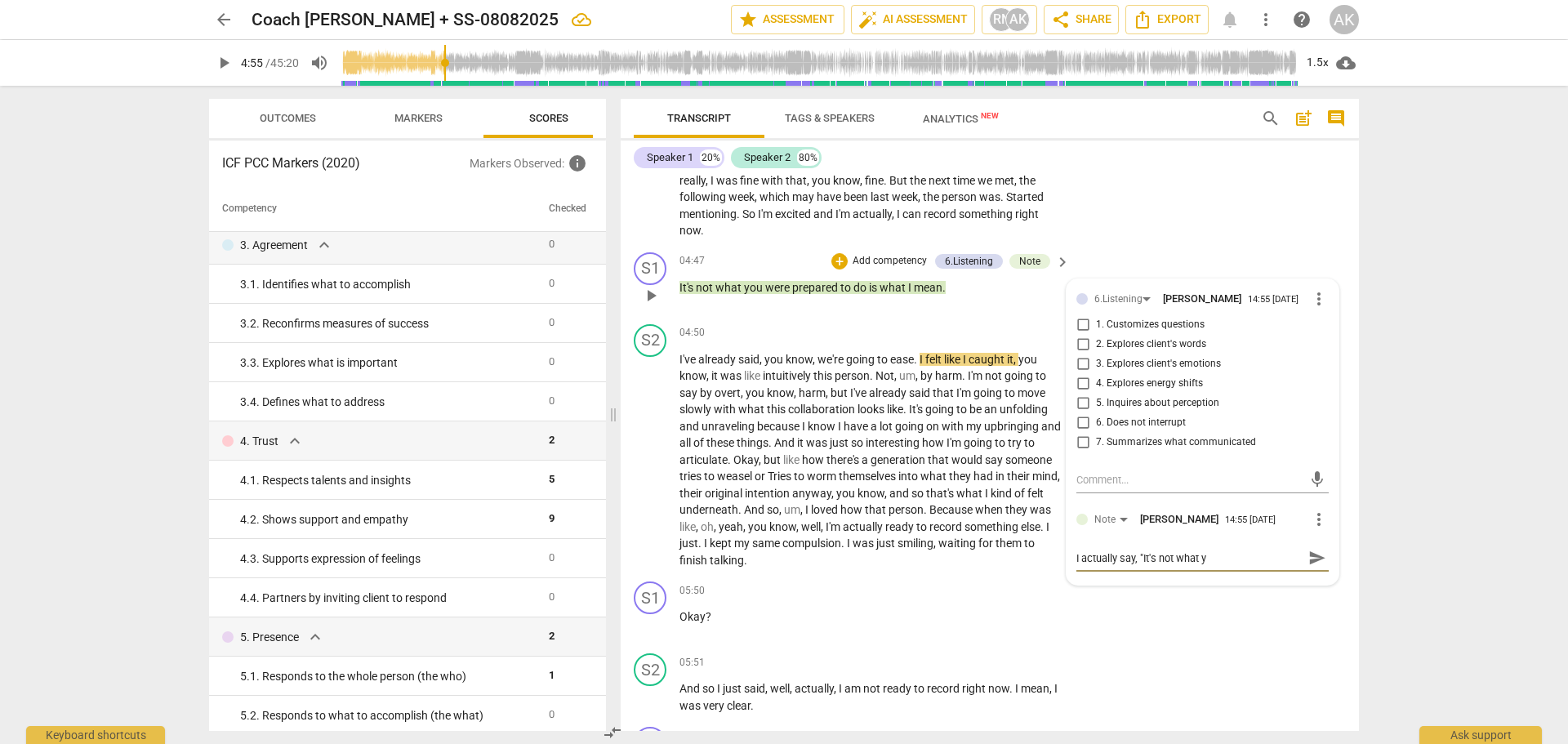
type textarea "I actually say, "It's not what yo"
type textarea "I actually say, "It's not what you"
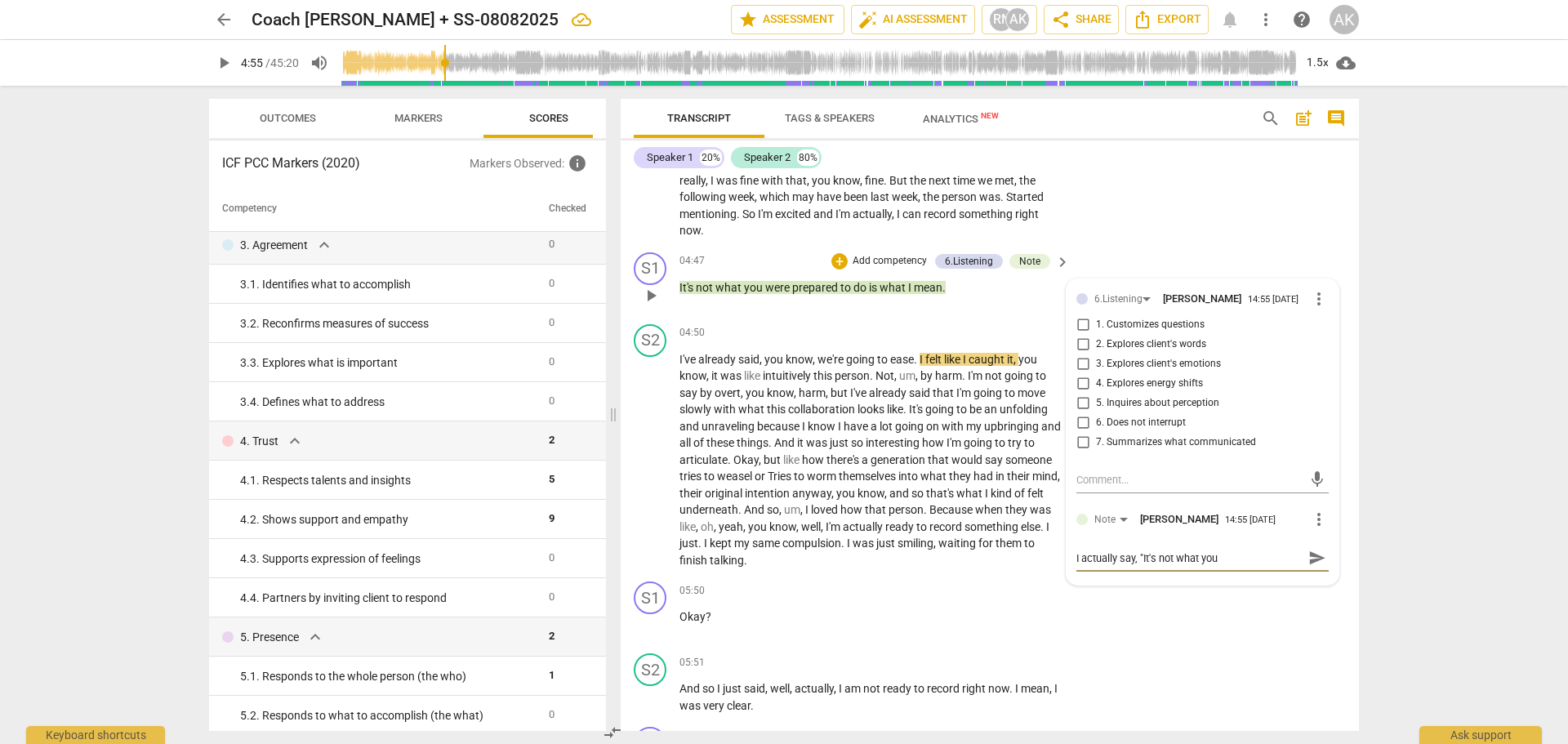
type textarea "I actually say, "It's not what you w"
type textarea "I actually say, "It's not what you we"
type textarea "I actually say, "It's not what you wer"
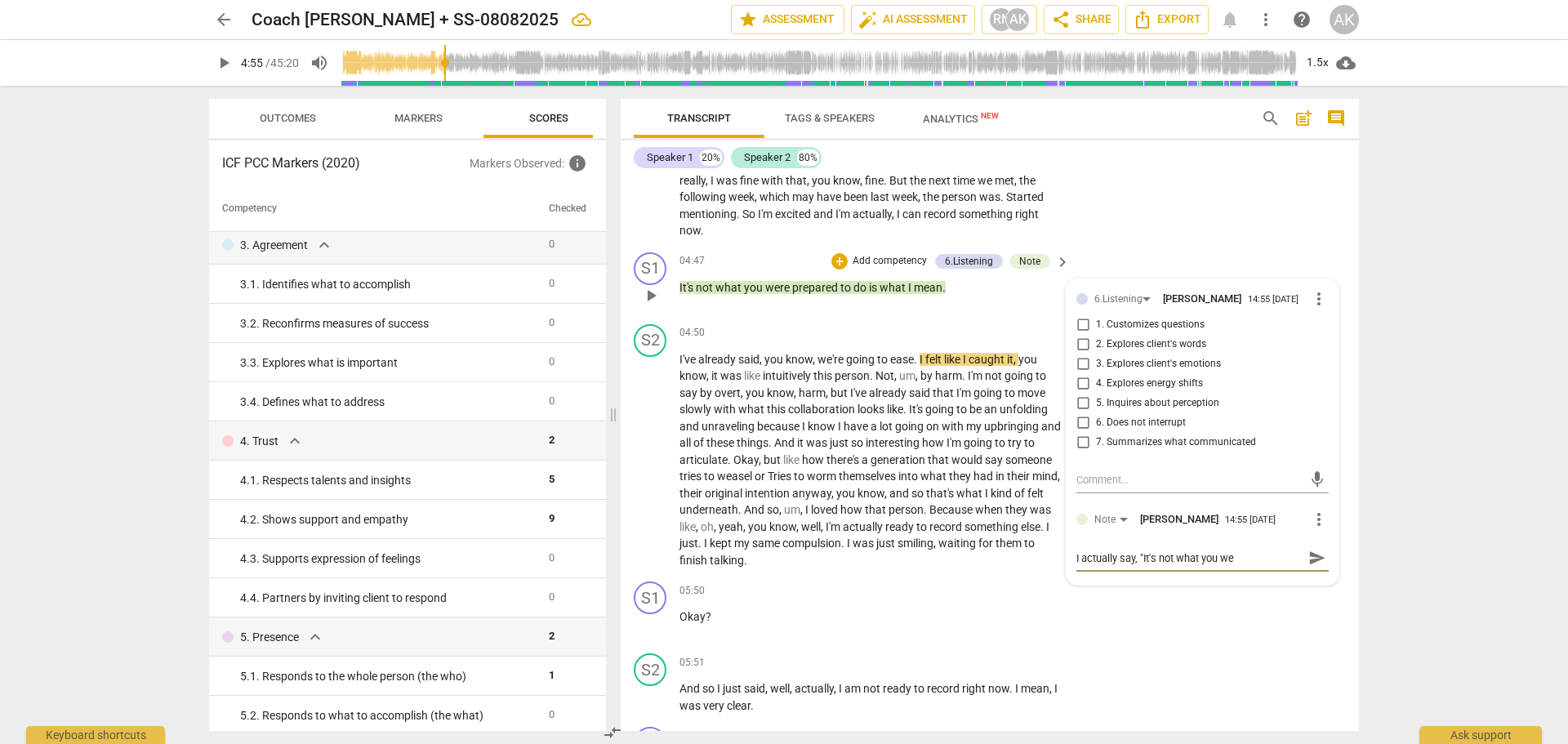
type textarea "I actually say, "It's not what you wer"
type textarea "I actually say, "It's not what you were"
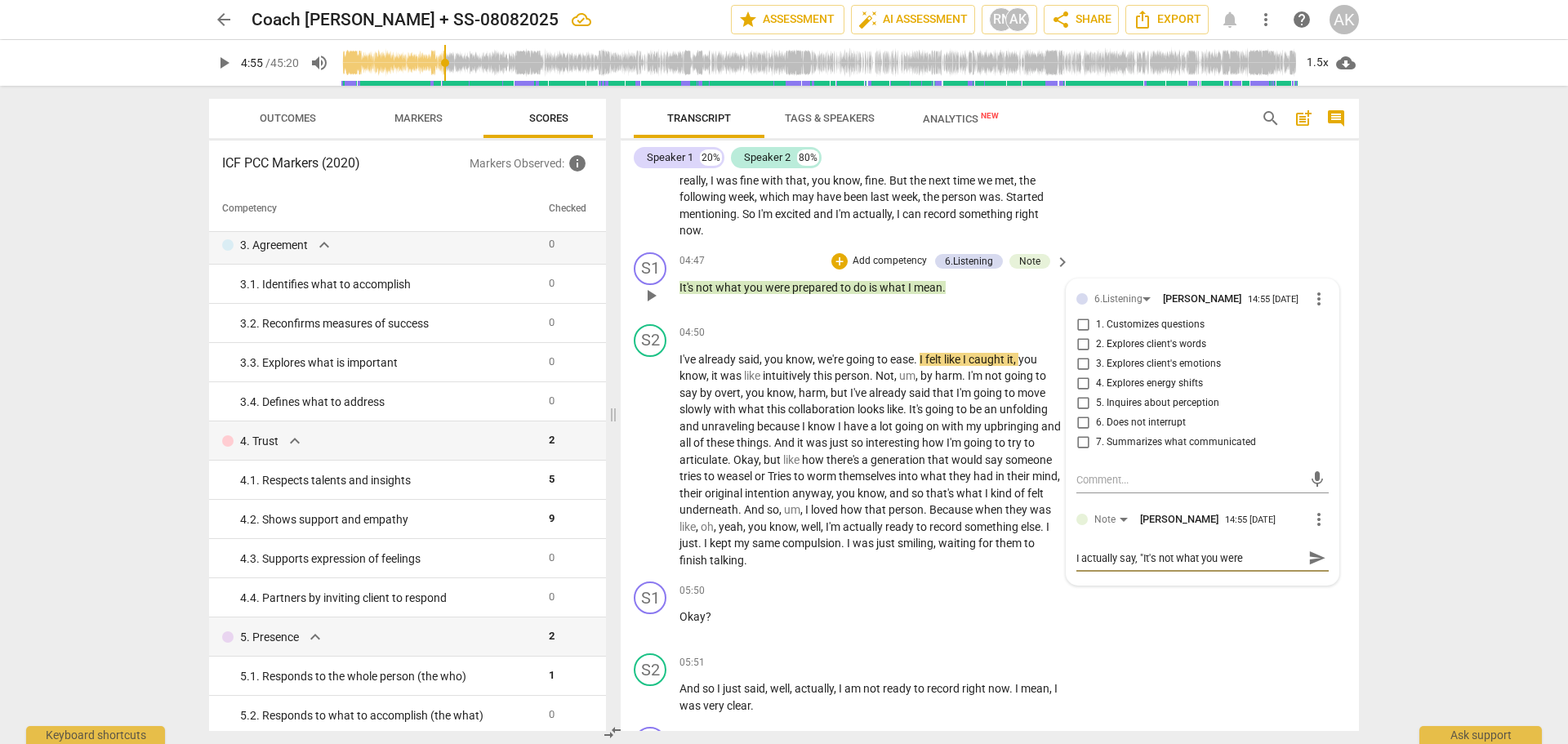
type textarea "I actually say, "It's not what you were p"
type textarea "I actually say, "It's not what you were pr"
type textarea "I actually say, "It's not what you were pre"
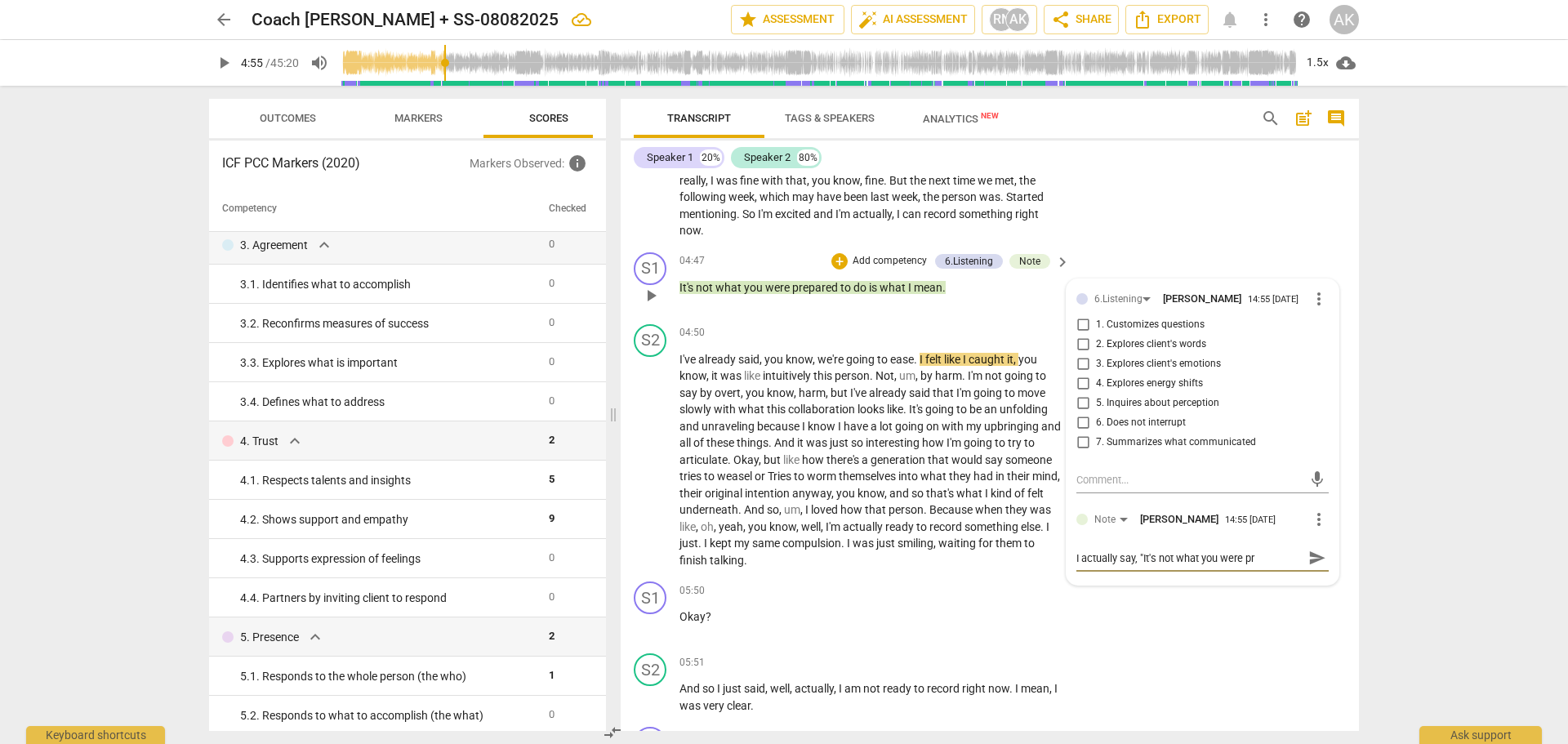
type textarea "I actually say, "It's not what you were pre"
type textarea "I actually say, "It's not what you were prep"
type textarea "I actually say, "It's not what you were prepa"
type textarea "I actually say, "It's not what you were prepar"
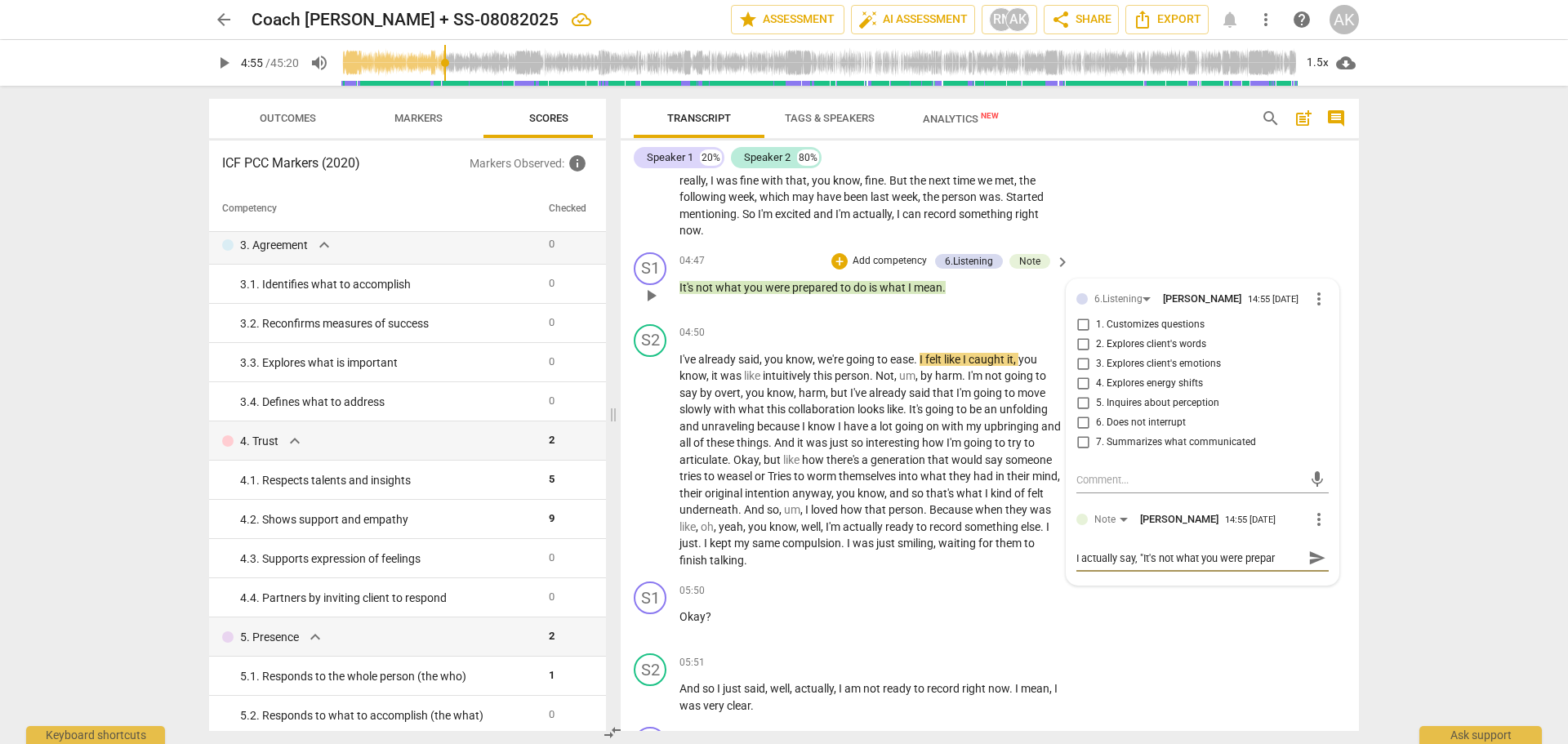
type textarea "I actually say, "It's not what you were prepare"
type textarea "I actually say, "It's not what you were prepared"
type textarea "I actually say, "It's not what you were prepared t"
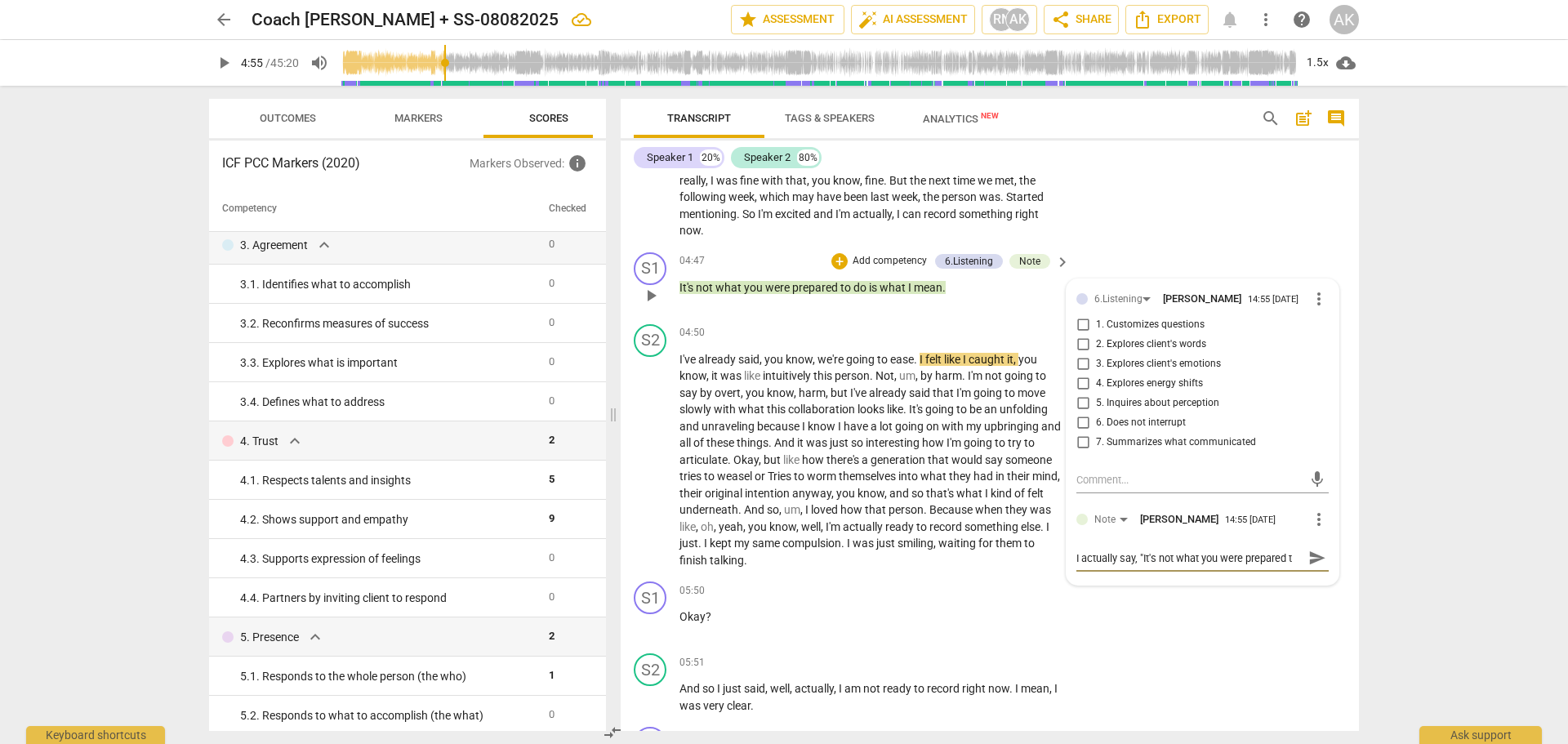
type textarea "I actually say, "It's not what you were prepared to"
type textarea "I actually say, "It's not what you were prepared to d"
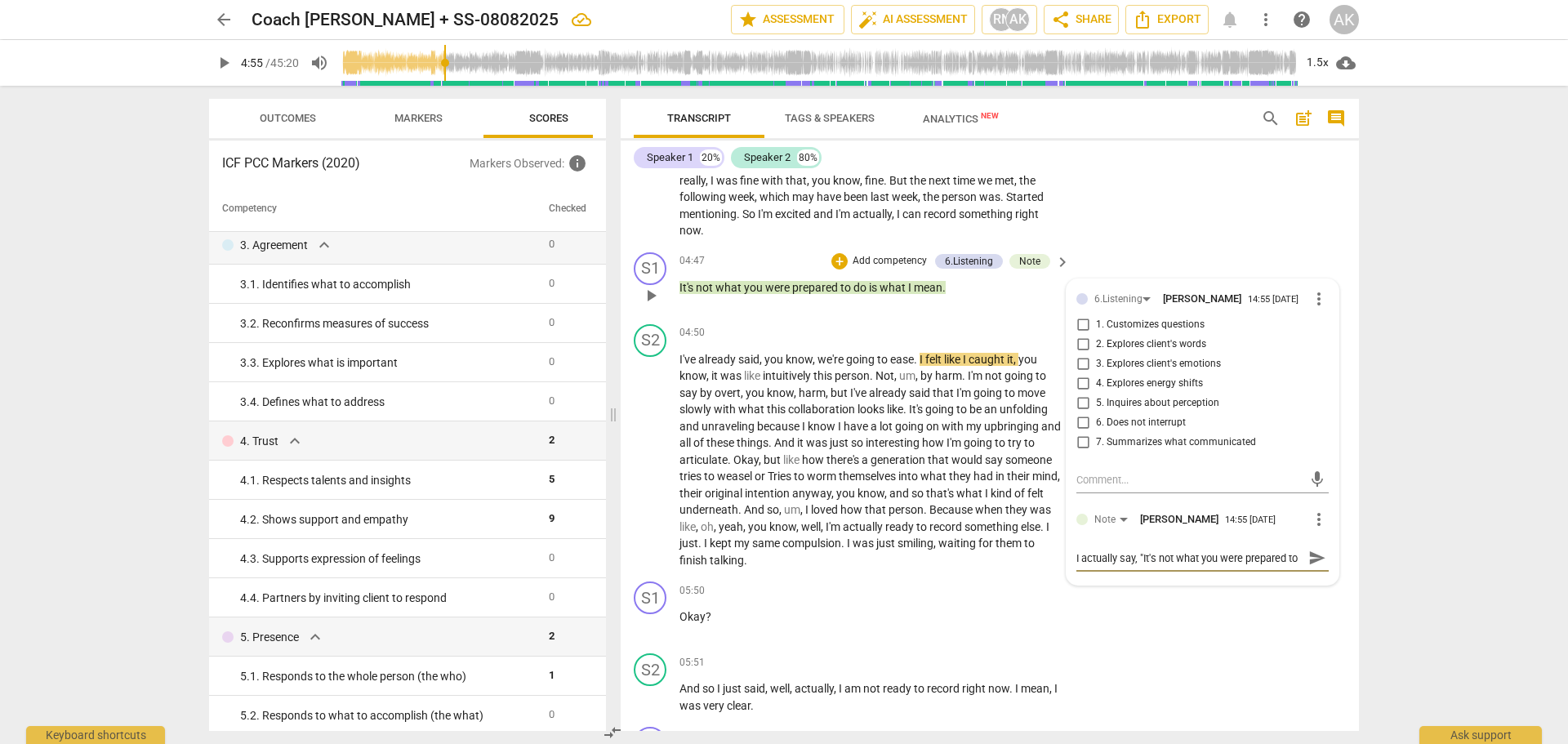
type textarea "I actually say, "It's not what you were prepared to d"
type textarea "I actually say, "It's not what you were prepared to do"
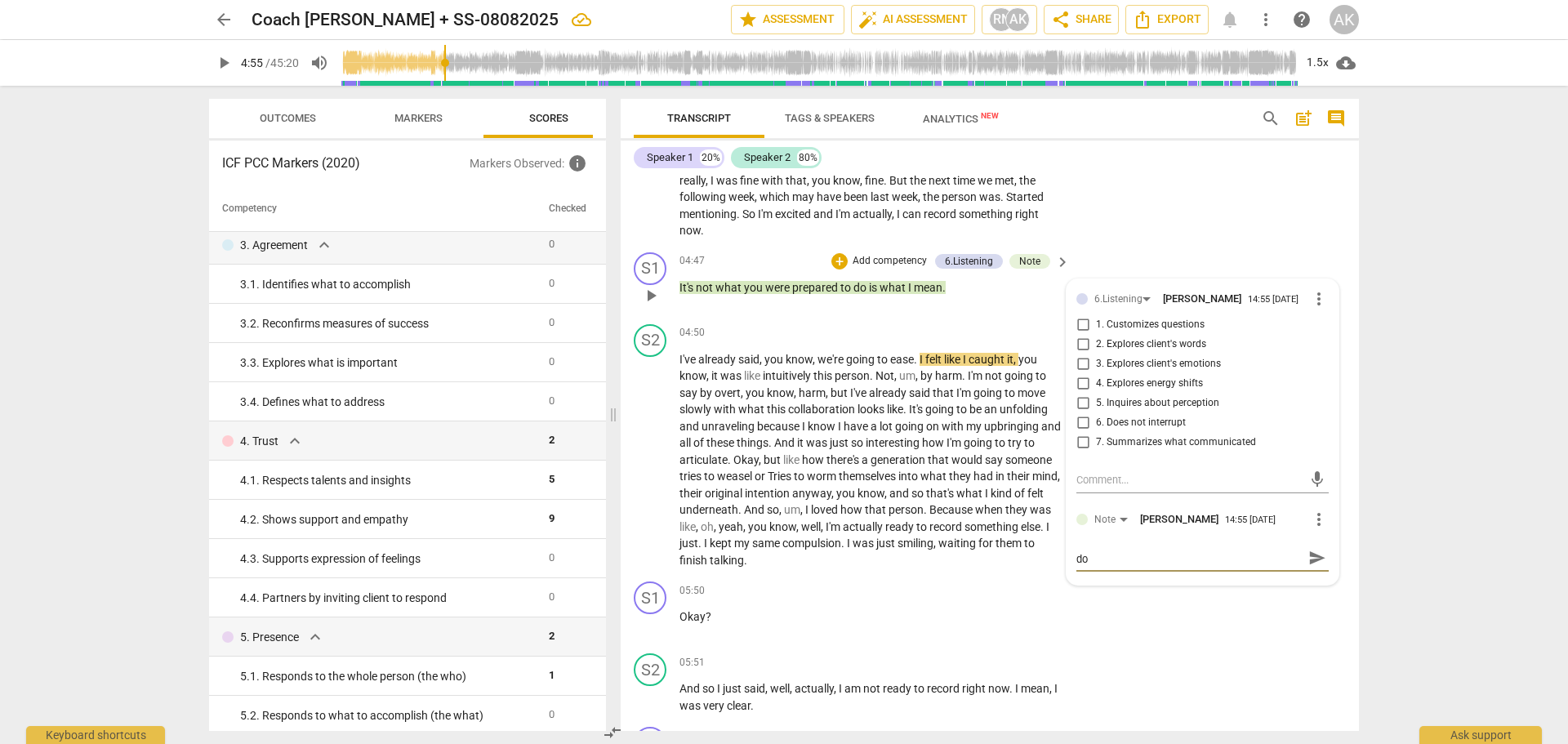
type textarea "I actually say, "It's not what you were prepared to do i"
type textarea "I actually say, "It's not what you were prepared to do is"
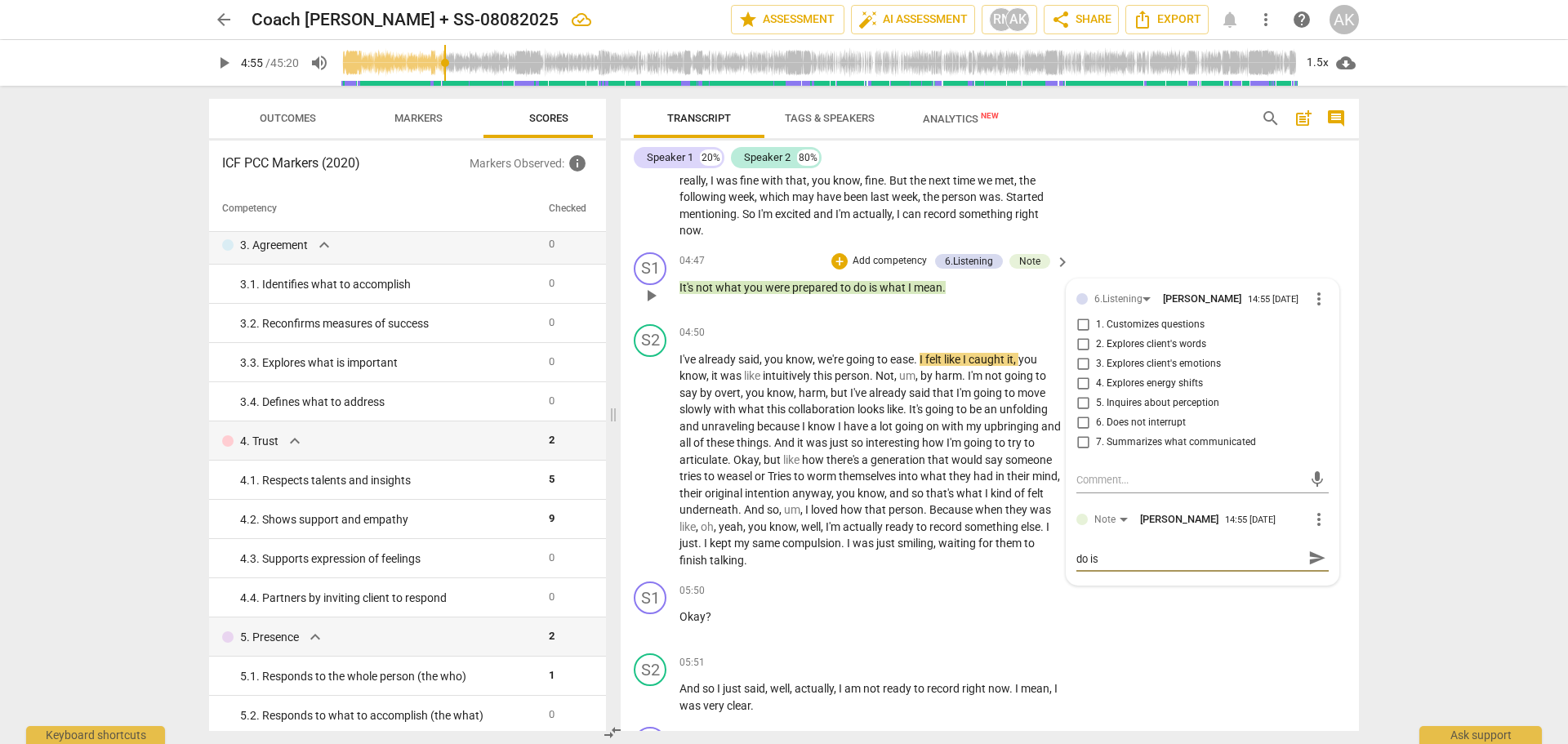
type textarea "I actually say, "It's not what you were prepared to do is"
type textarea "I actually say, "It's not what you were prepared to do is w"
type textarea "I actually say, "It's not what you were prepared to do is wh"
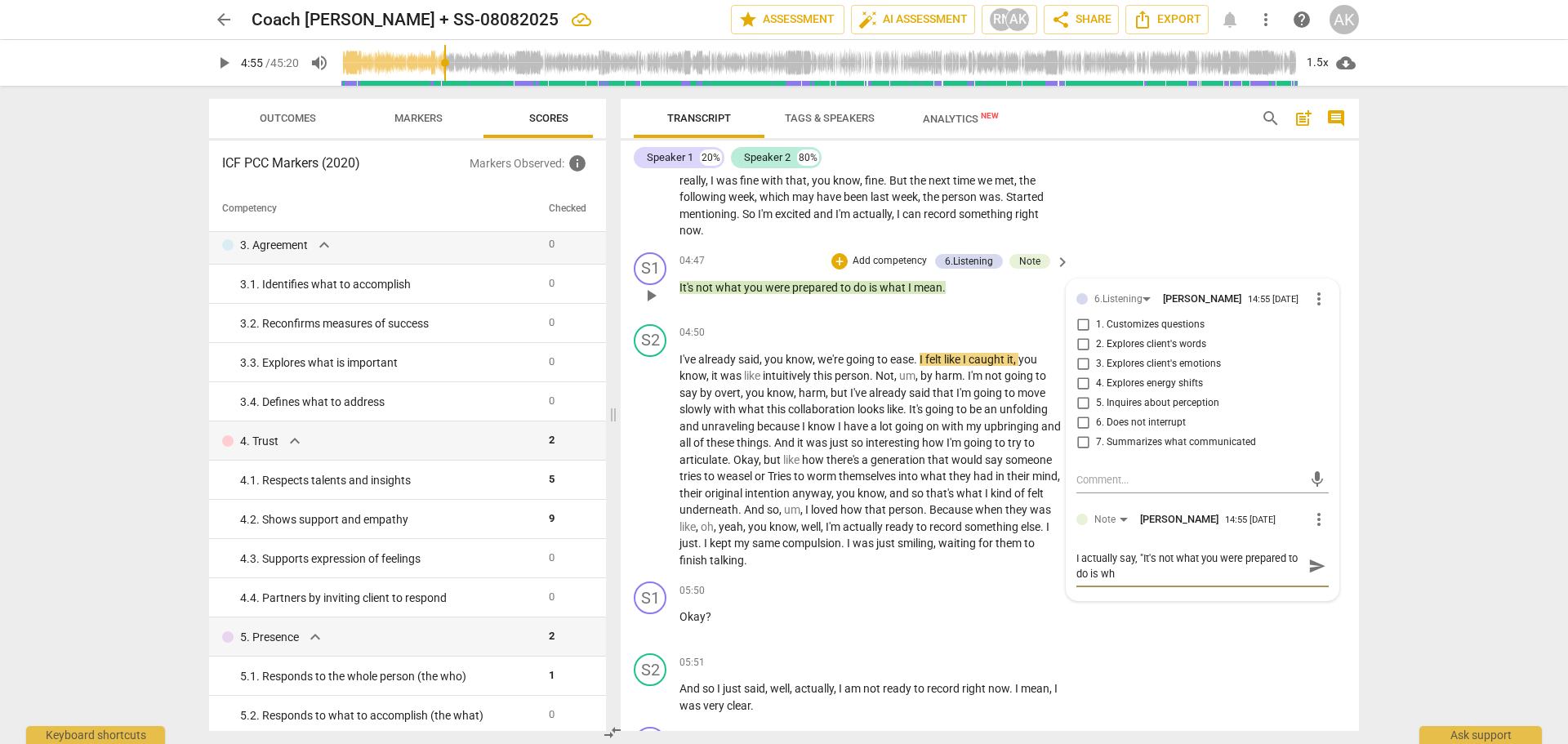
type textarea "I actually say, "It's not what you were prepared to do is wha"
type textarea "I actually say, "It's not what you were prepared to do is what"
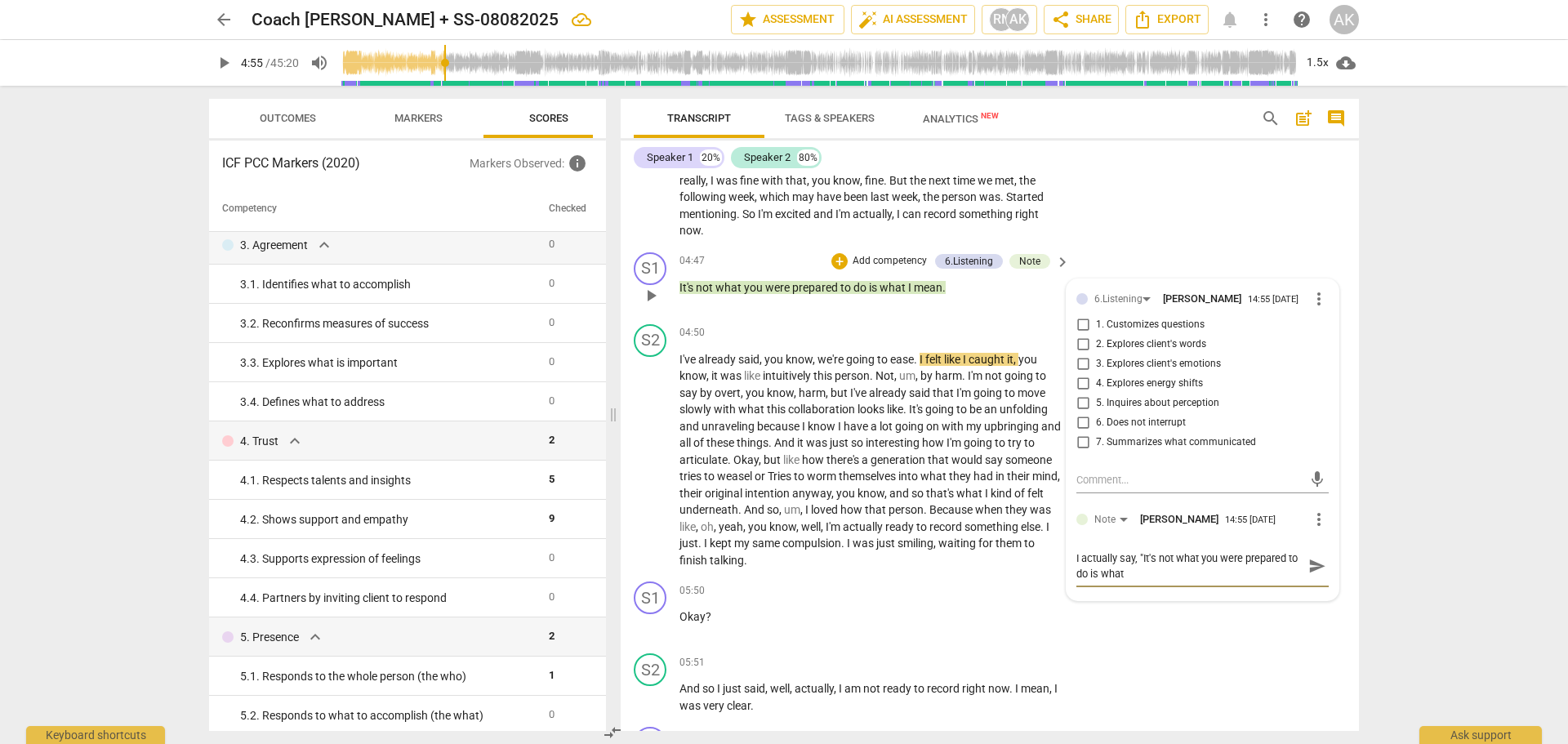
type textarea "I actually say, "It's not what you were prepared to do is what I"
type textarea "I actually say, "It's not what you were prepared to do is what I'"
type textarea "I actually say, "It's not what you were prepared to do is what I'm"
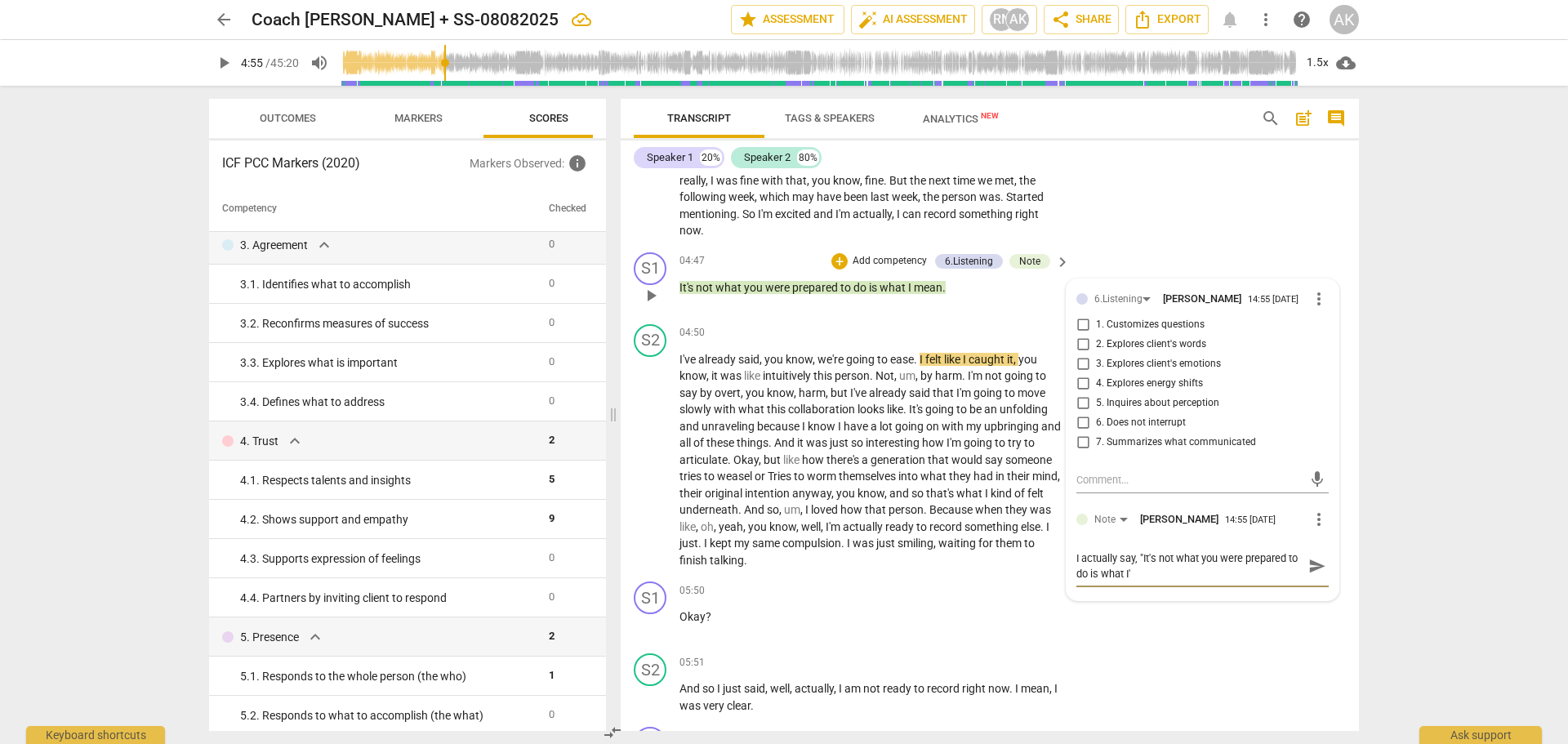
type textarea "I actually say, "It's not what you were prepared to do is what I'm"
type textarea "I actually say, "It's not what you were prepared to do is what I'm h"
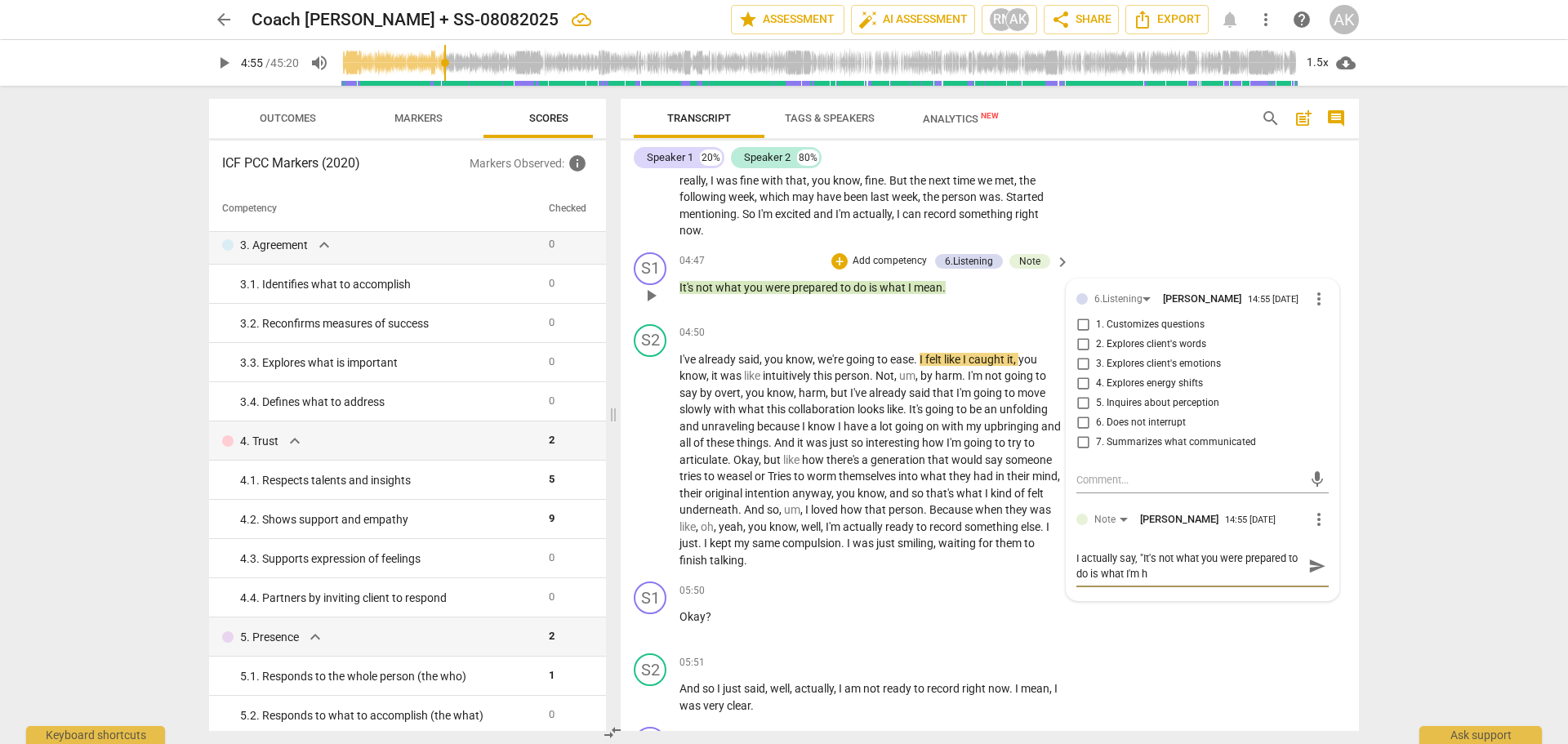
type textarea "I actually say, "It's not what you were prepared to do is what I'm he"
type textarea "I actually say, "It's not what you were prepared to do is what I'm hea"
type textarea "I actually say, "It's not what you were prepared to do is what I'm hear"
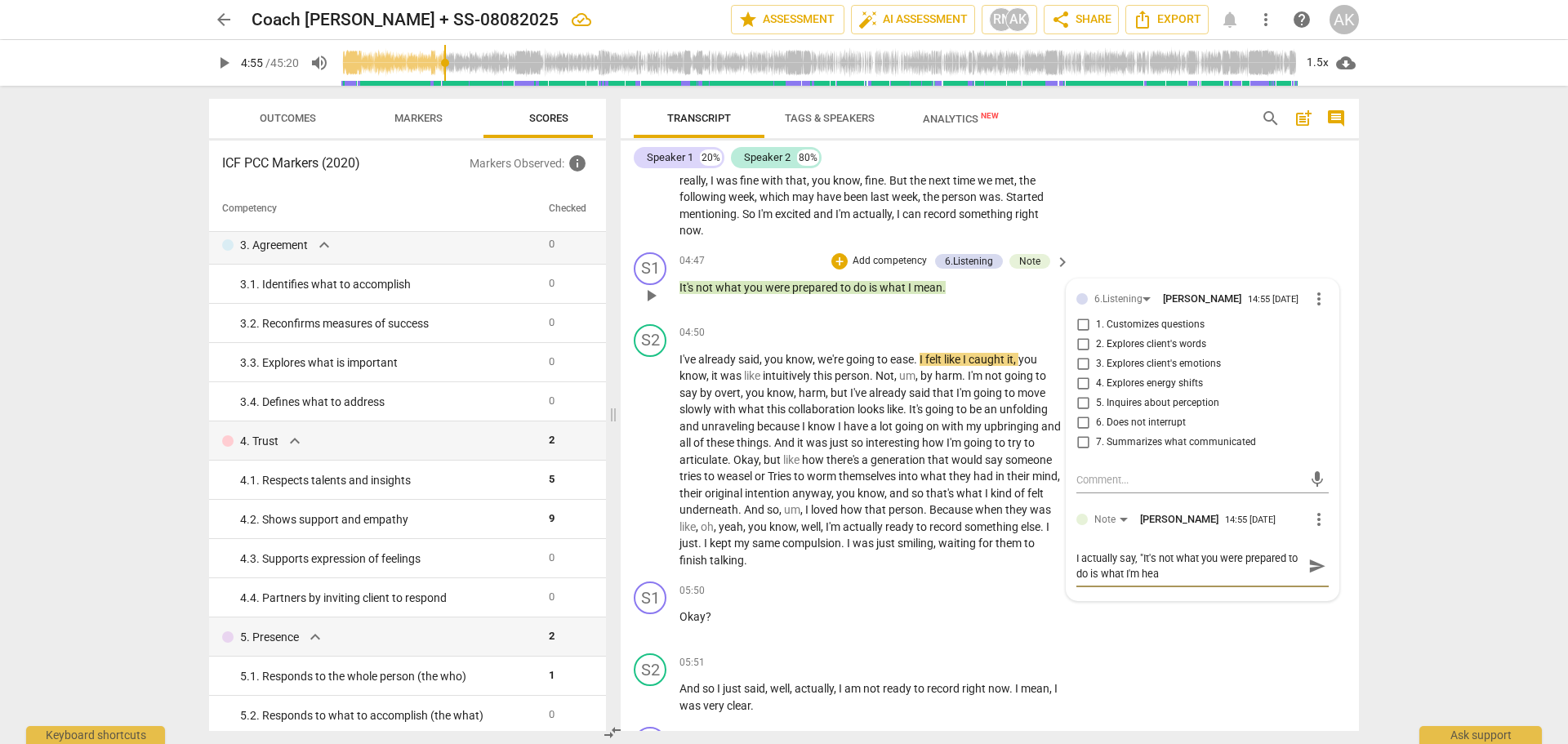
type textarea "I actually say, "It's not what you were prepared to do is what I'm hear"
type textarea "I actually say, "It's not what you were prepared to do is what I'm heari"
type textarea "I actually say, "It's not what you were prepared to do is what I'm hearin"
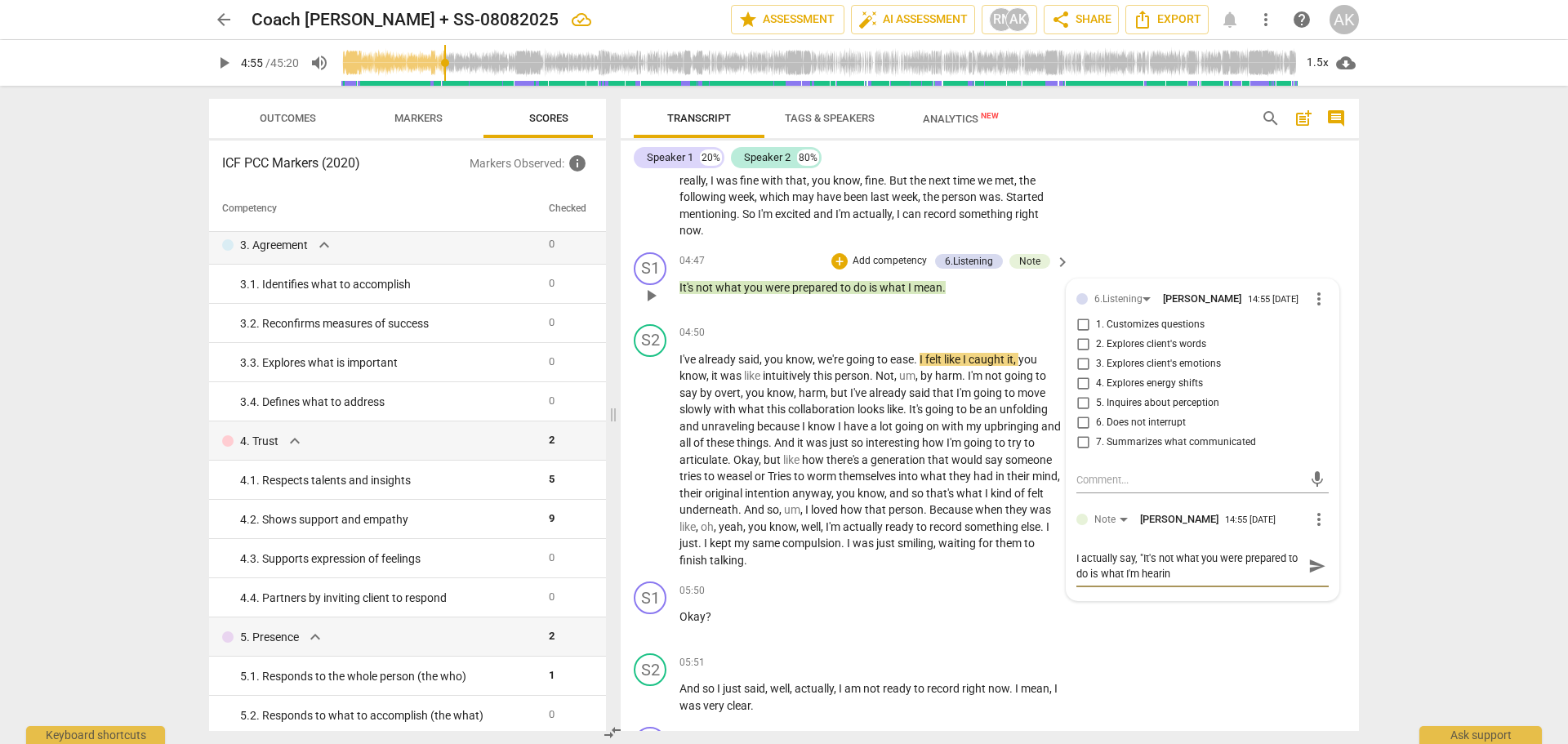
type textarea "I actually say, "It's not what you were prepared to do is what I'm hearing"
type textarea "I actually say, "It's not what you were prepared to do is what I'm hearing."
type textarea "I actually say, "It's not what you were prepared to do is what I'm hearing"
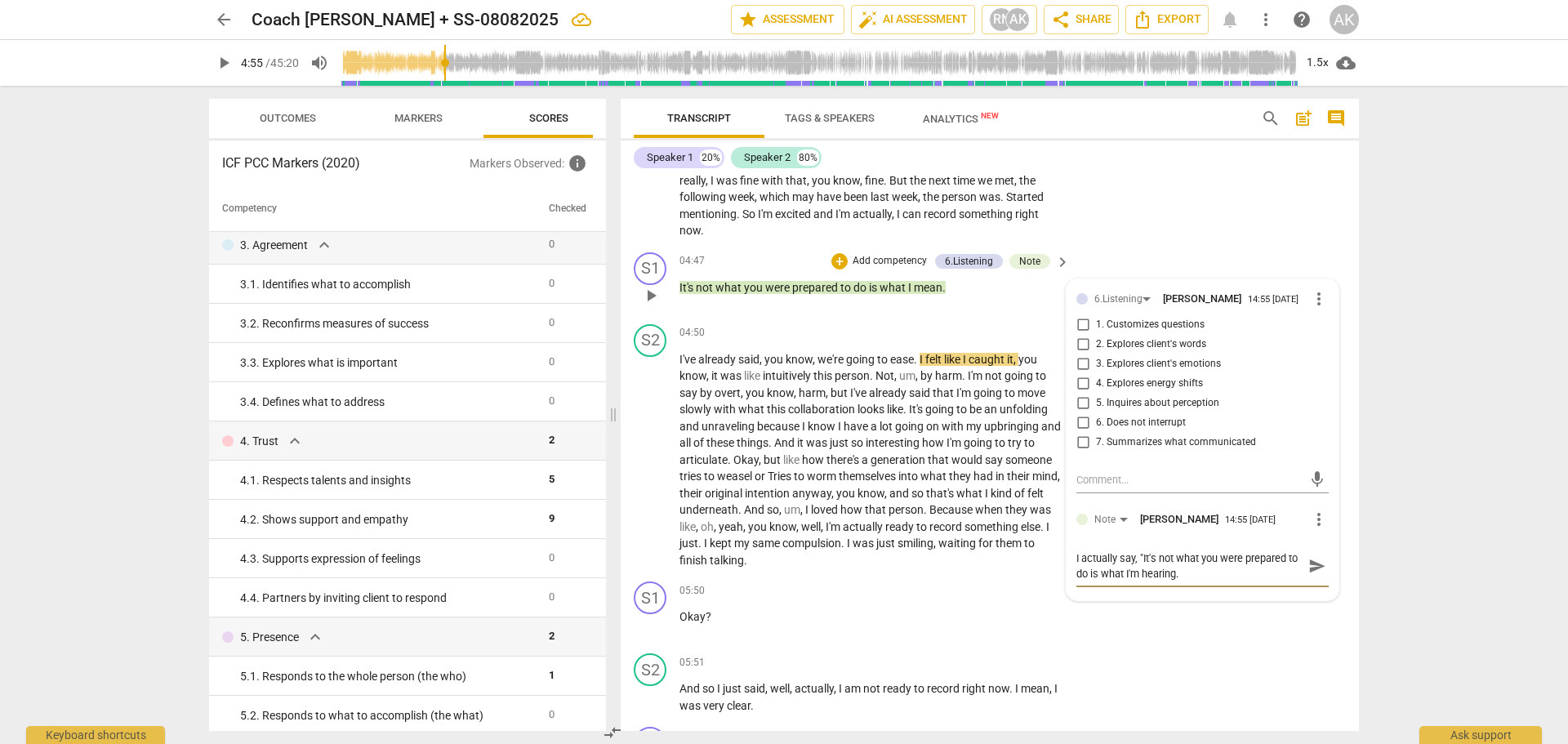
type textarea "I actually say, "It's not what you were prepared to do is what I'm hearing"
type textarea "I actually say, "It's not what you were prepared to do is what I'm hearing."
type textarea "I actually say, "It's not what you were prepared to do is what I'm hearing.""
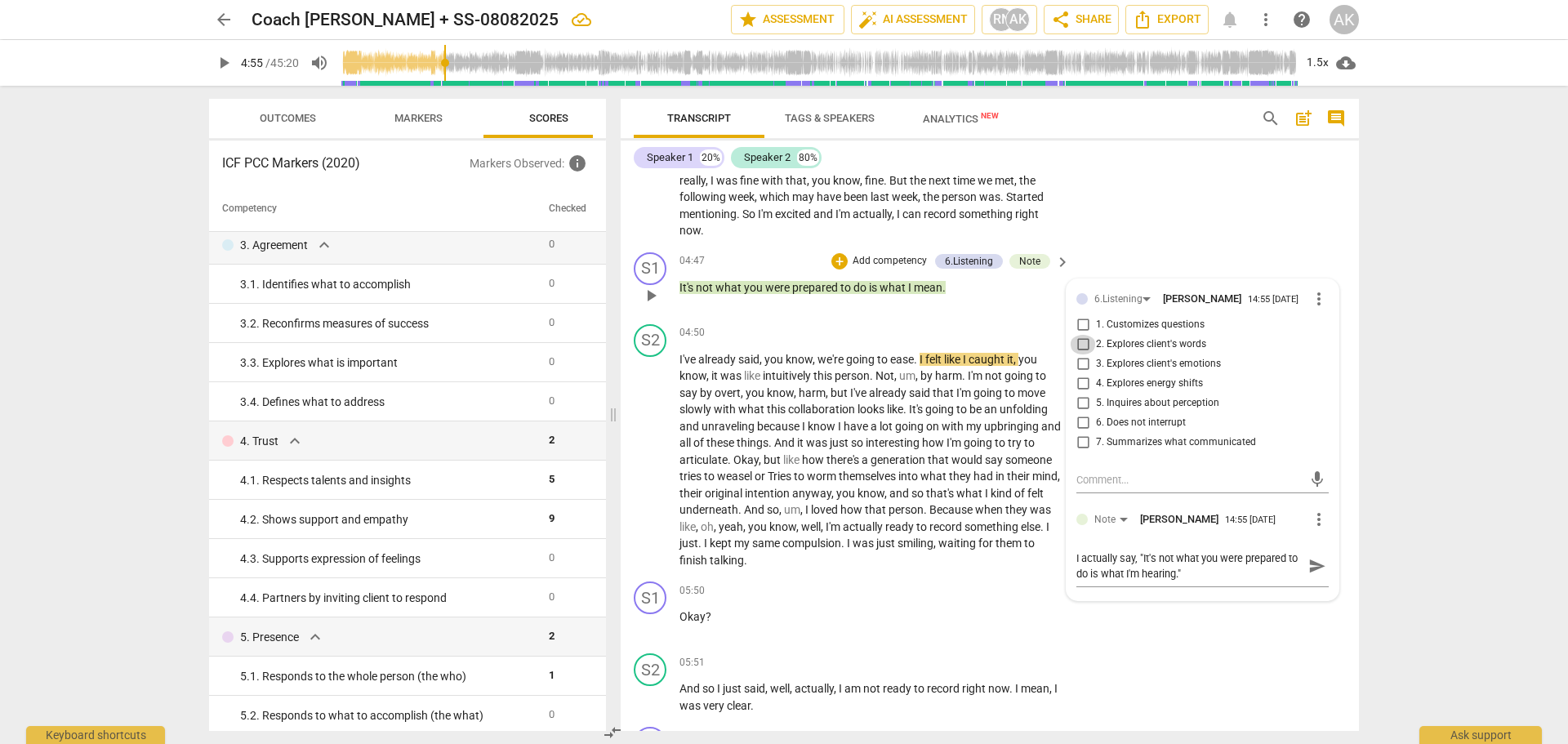
click at [1078, 345] on input "2. Explores client's words" at bounding box center [1083, 345] width 26 height 20
checkbox input "true"
click at [1077, 420] on input "6. Does not interrupt" at bounding box center [1083, 423] width 26 height 20
checkbox input "true"
click at [1079, 444] on input "7. Summarizes what communicated" at bounding box center [1083, 443] width 26 height 20
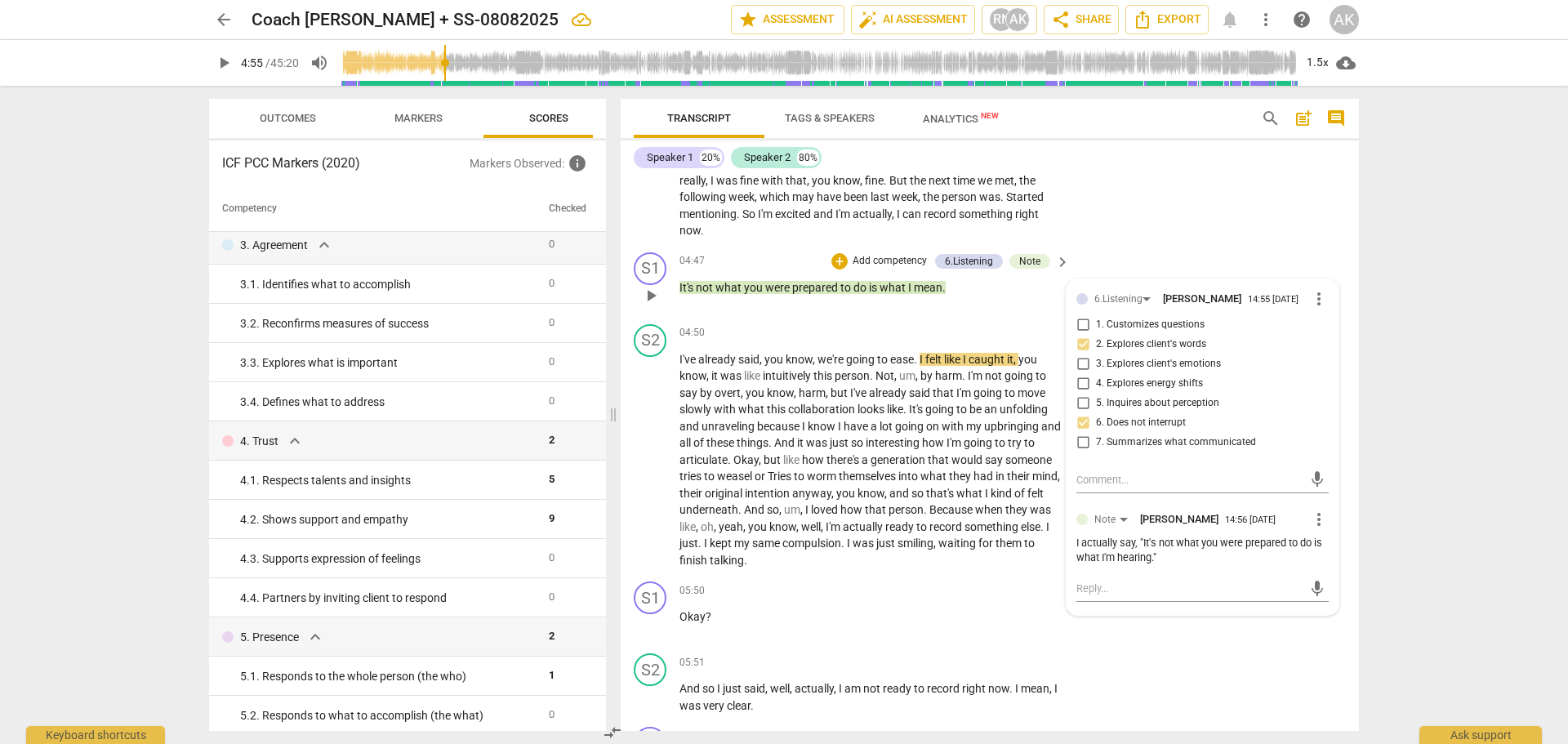
checkbox input "true"
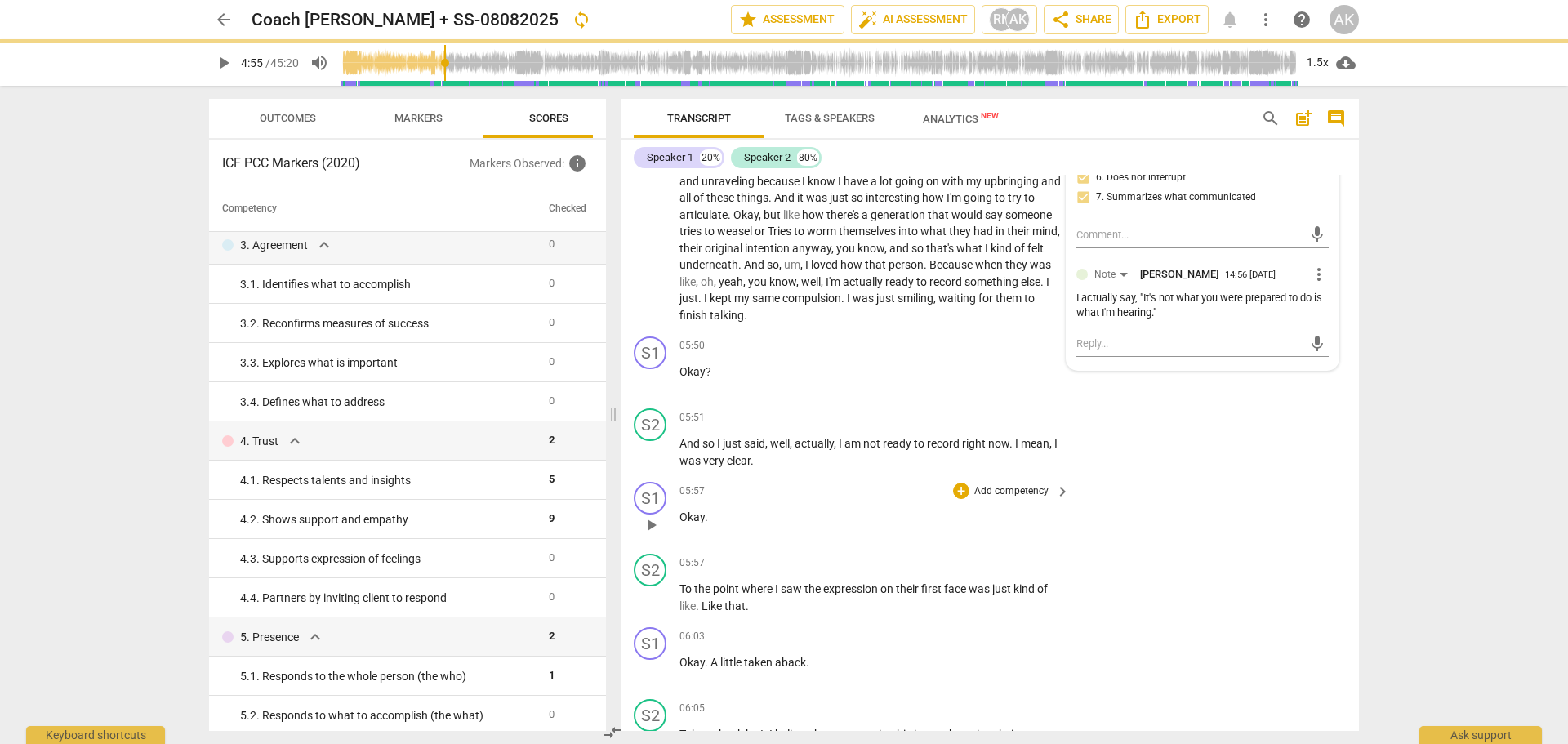
scroll to position [1668, 0]
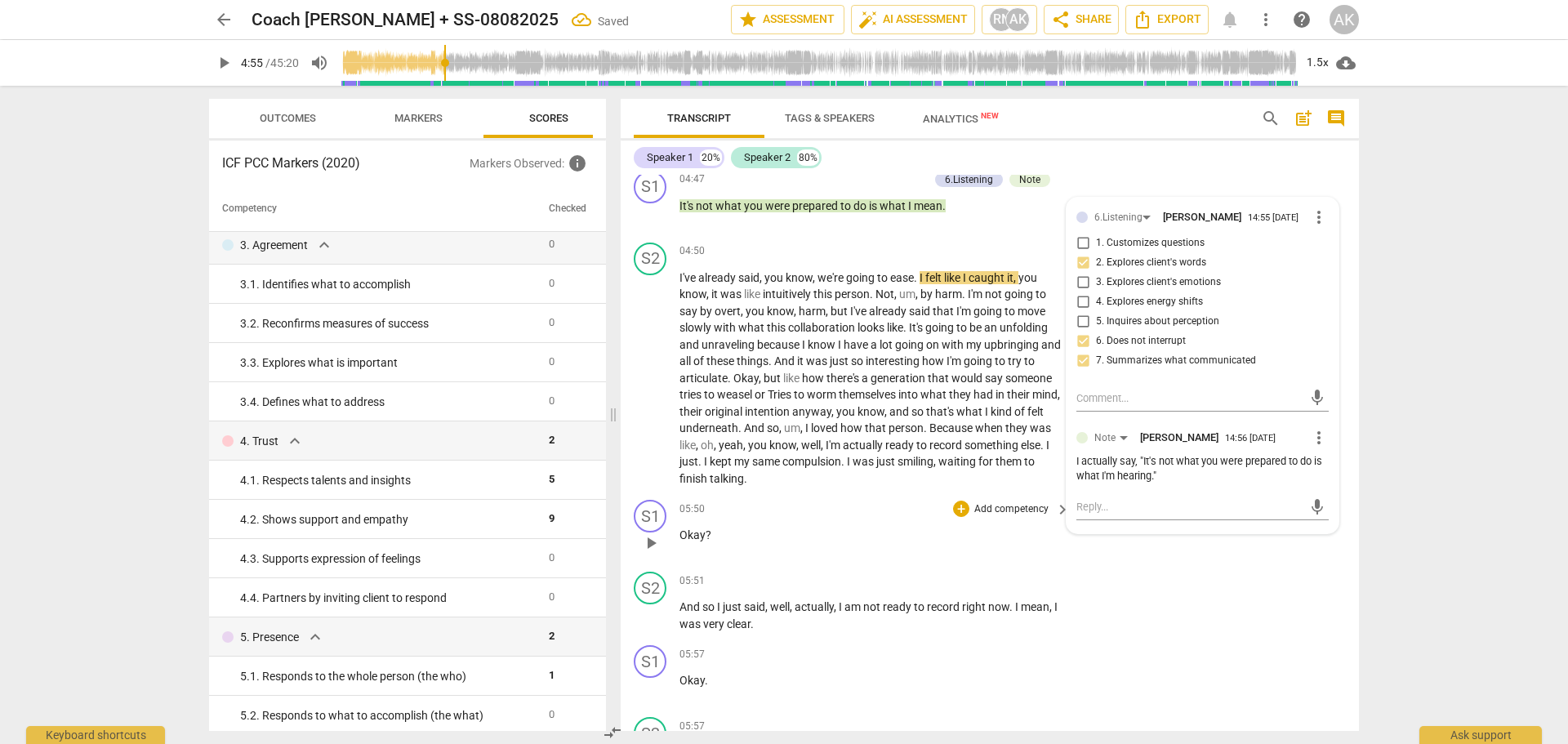
click at [1262, 561] on div "S1 play_arrow pause 05:50 + Add competency keyboard_arrow_right Okay ?" at bounding box center [990, 529] width 738 height 72
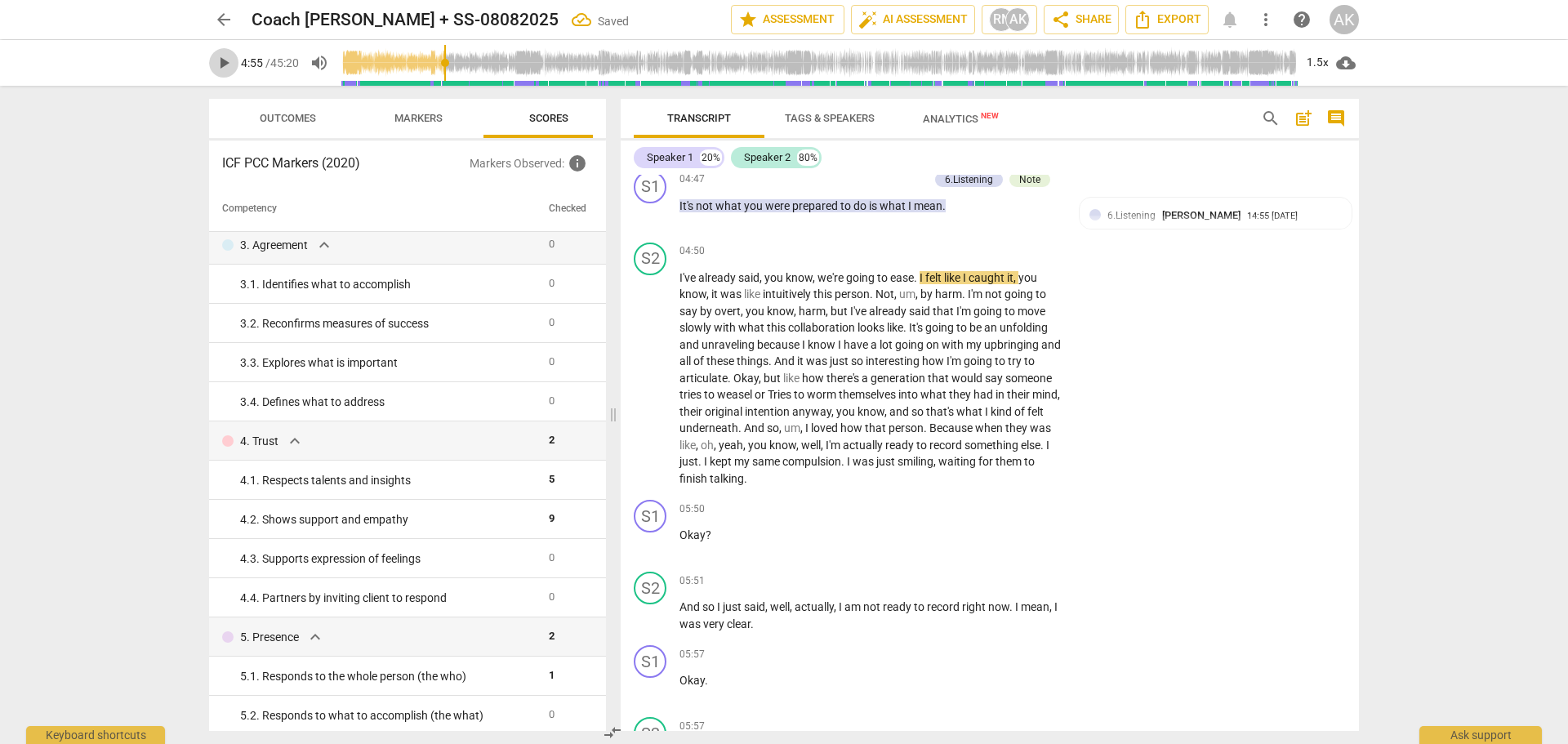
click at [216, 60] on span "play_arrow" at bounding box center [224, 63] width 20 height 20
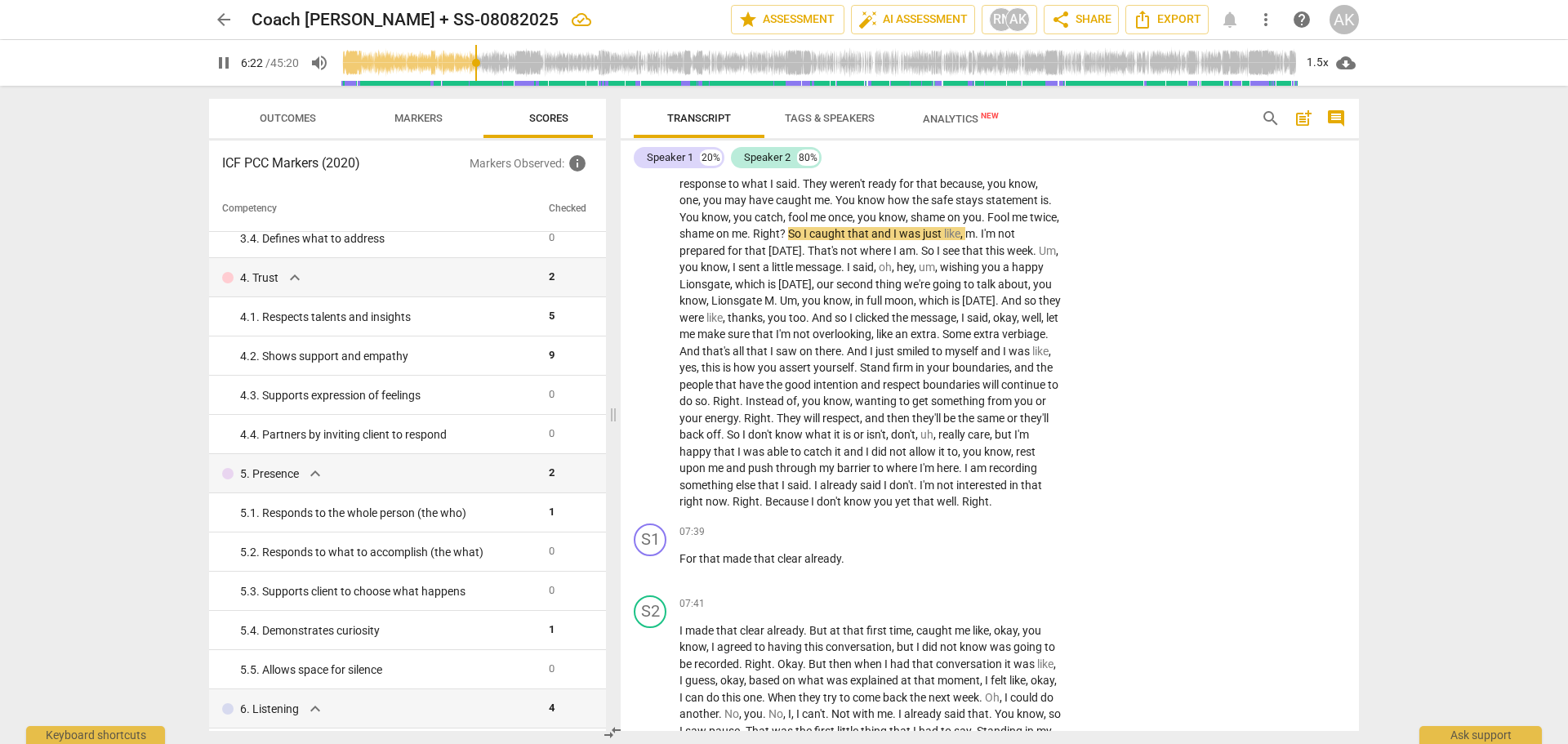
scroll to position [2403, 0]
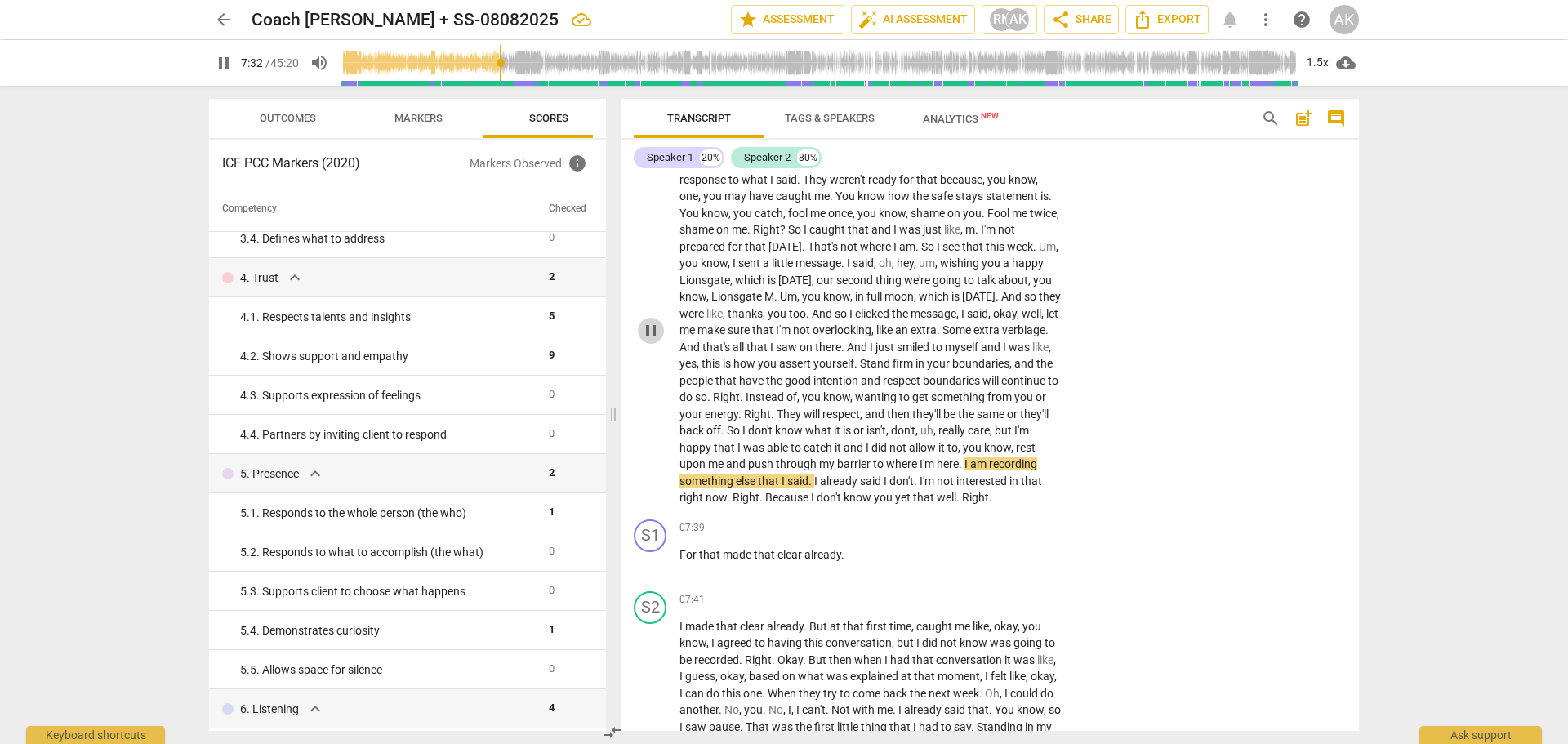
click at [647, 340] on span "pause" at bounding box center [651, 330] width 20 height 20
click at [216, 61] on span "play_arrow" at bounding box center [224, 63] width 20 height 20
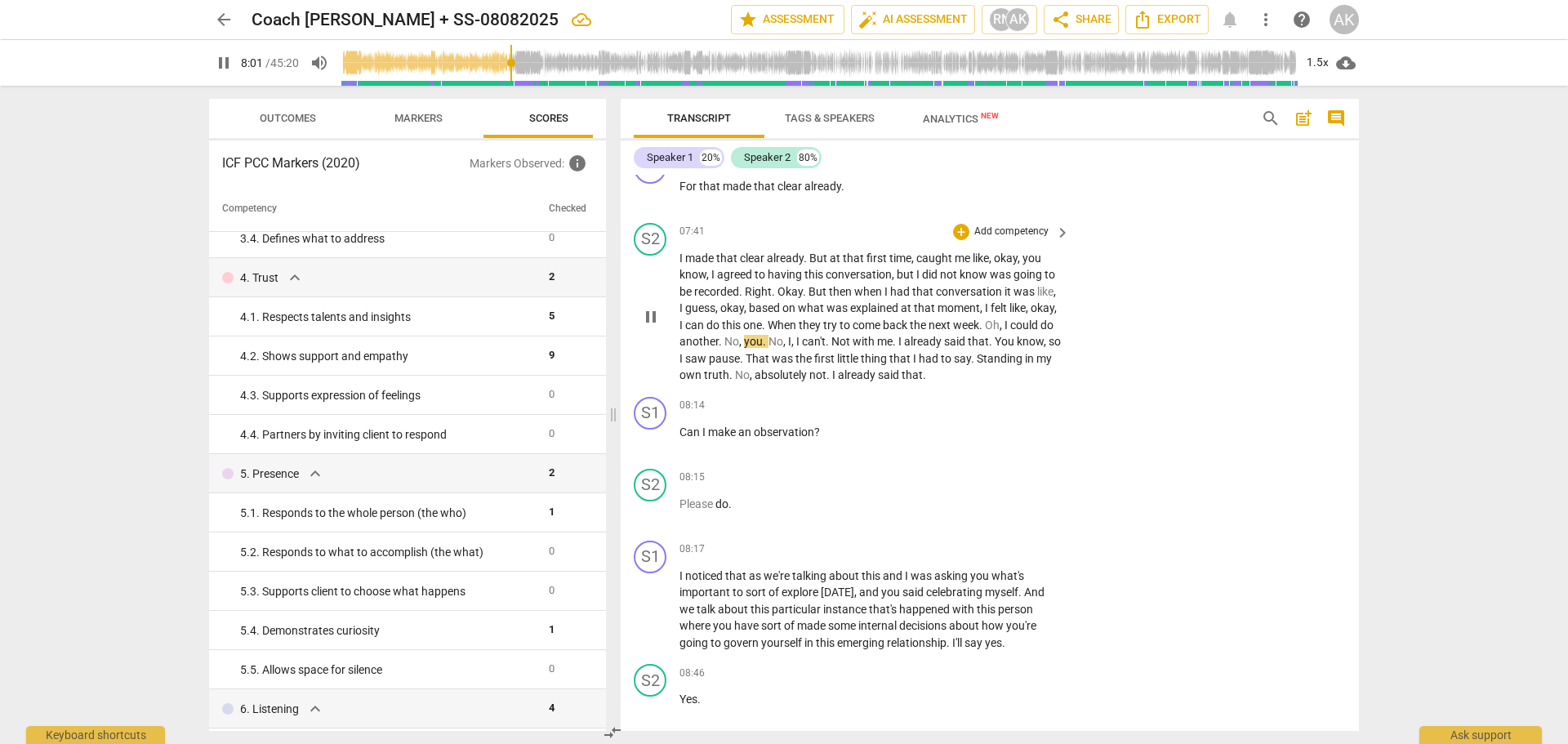
scroll to position [2811, 0]
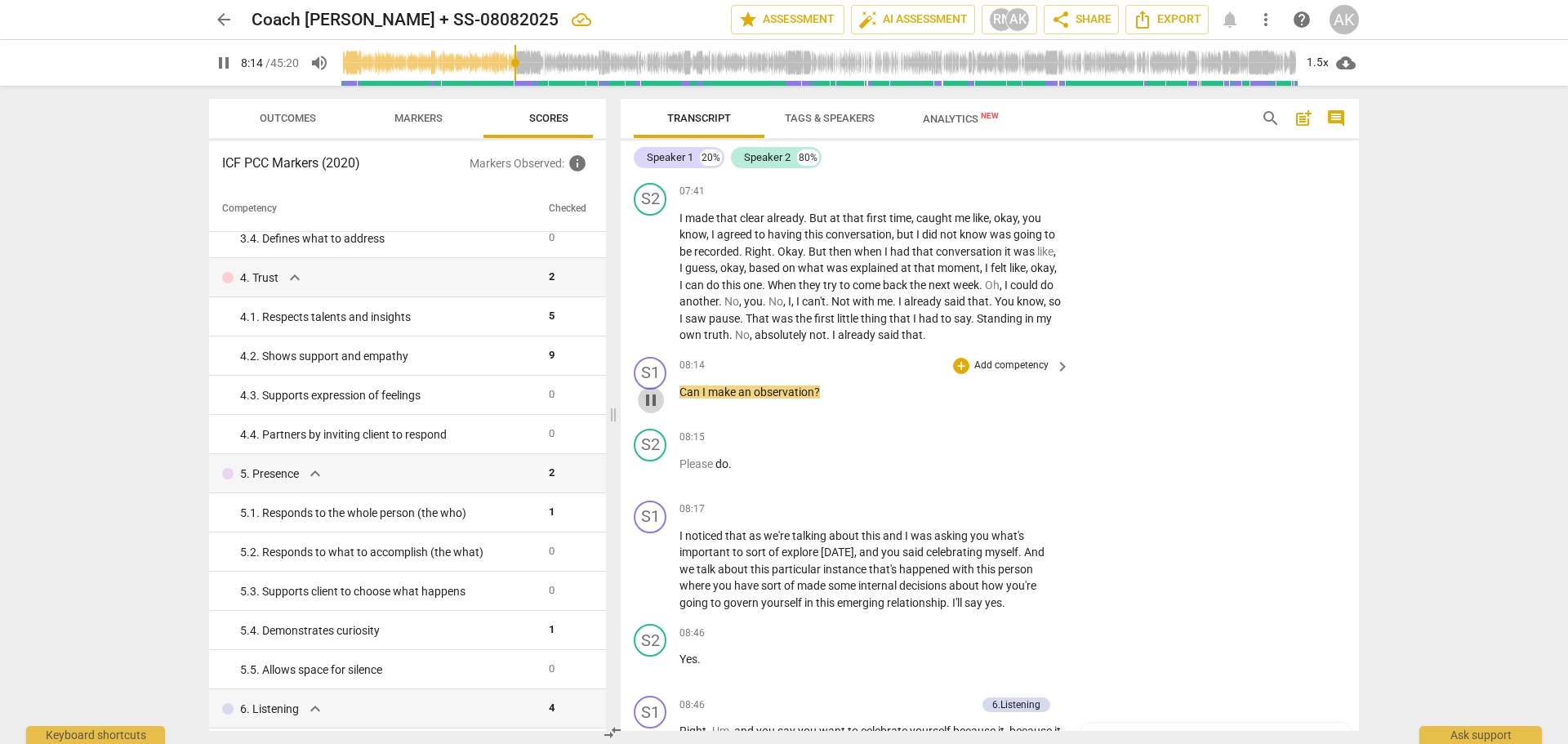
click at [650, 410] on span "pause" at bounding box center [651, 400] width 20 height 20
type input "495"
click at [1013, 373] on p "Add competency" at bounding box center [1011, 366] width 78 height 14
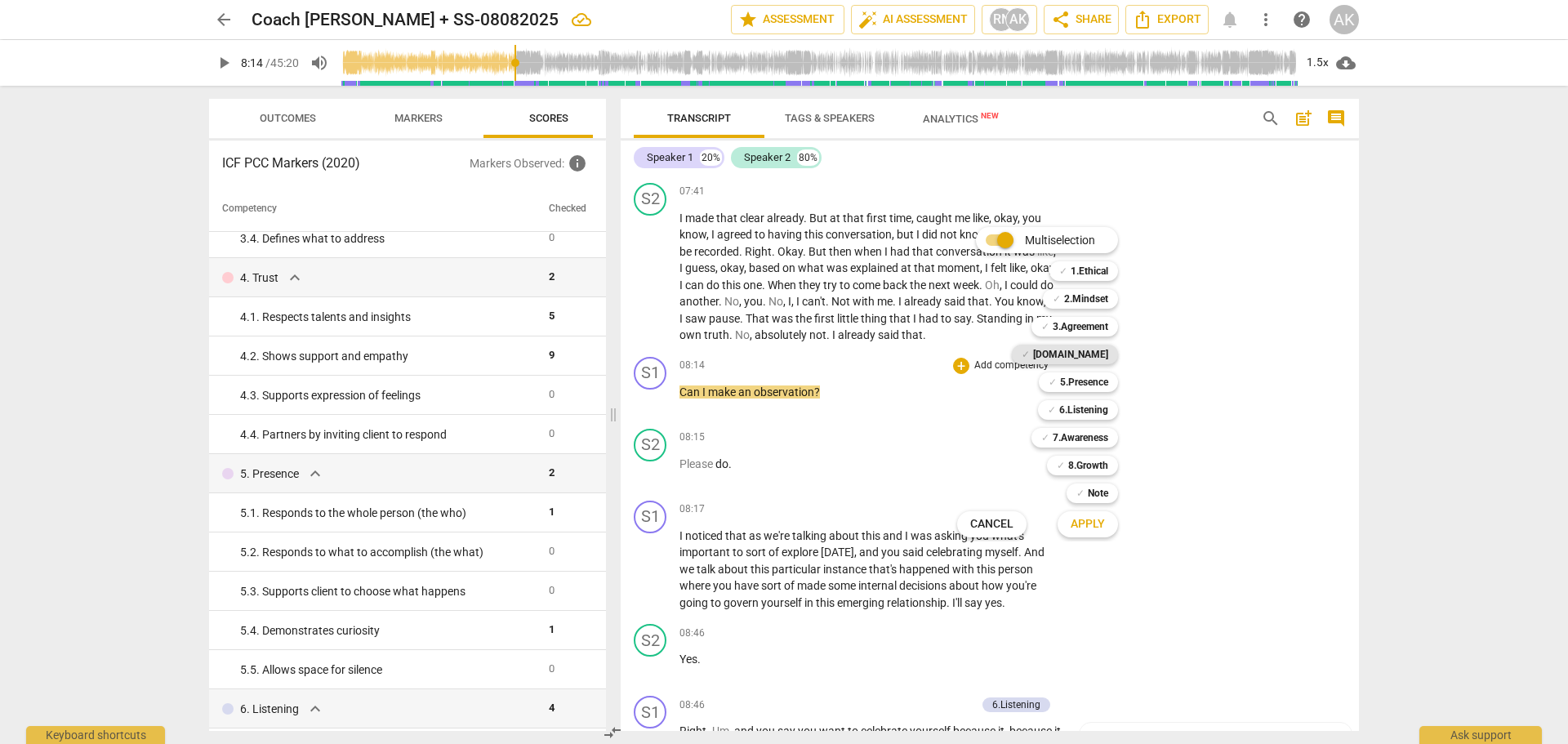
click at [1093, 355] on b "[DOMAIN_NAME]" at bounding box center [1070, 355] width 75 height 20
click at [1095, 379] on b "5.Presence" at bounding box center [1084, 382] width 48 height 20
click at [1083, 412] on b "6.Listening" at bounding box center [1084, 410] width 49 height 20
click at [1074, 444] on b "7.Awareness" at bounding box center [1080, 438] width 55 height 20
click at [1087, 523] on span "Apply" at bounding box center [1088, 524] width 34 height 16
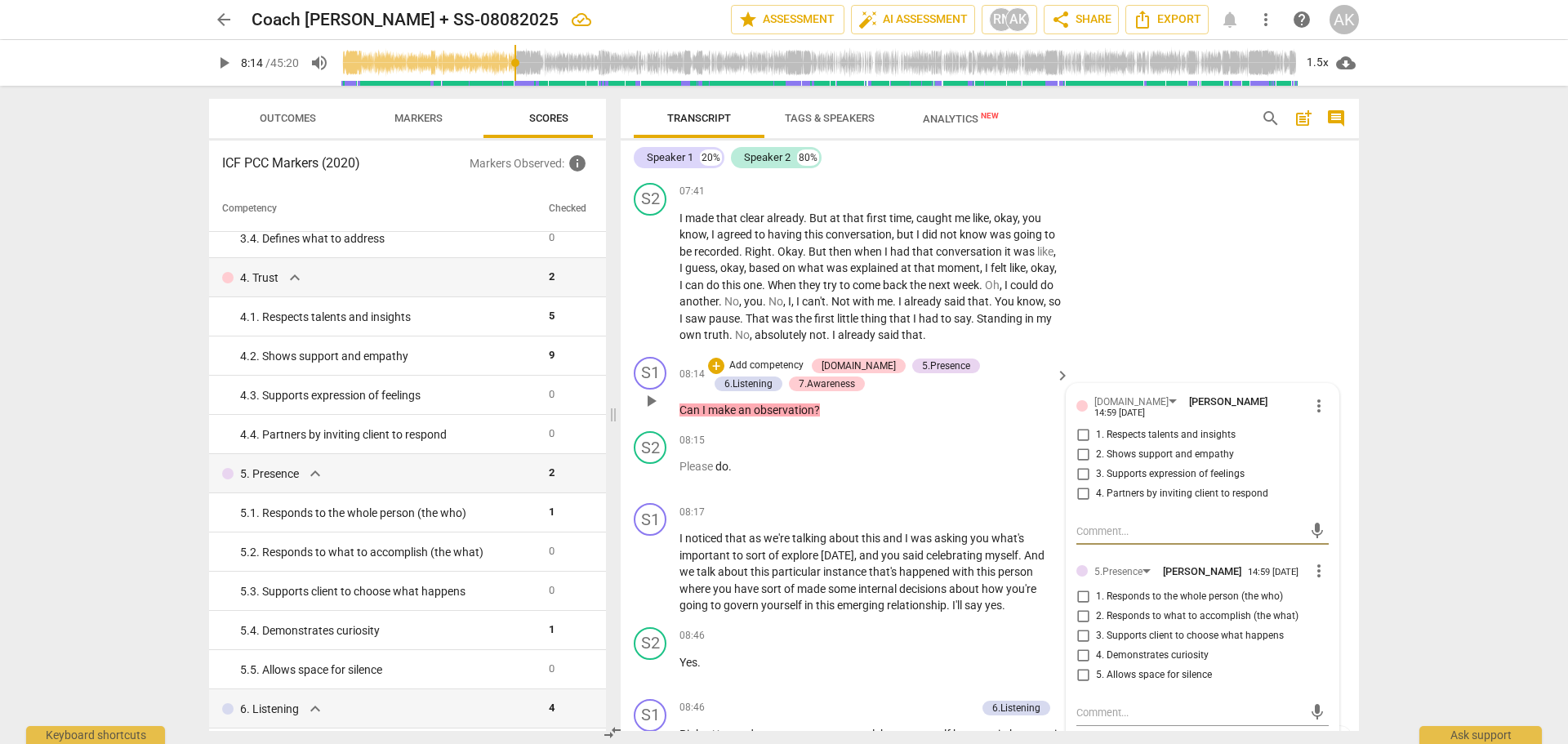
scroll to position [2893, 0]
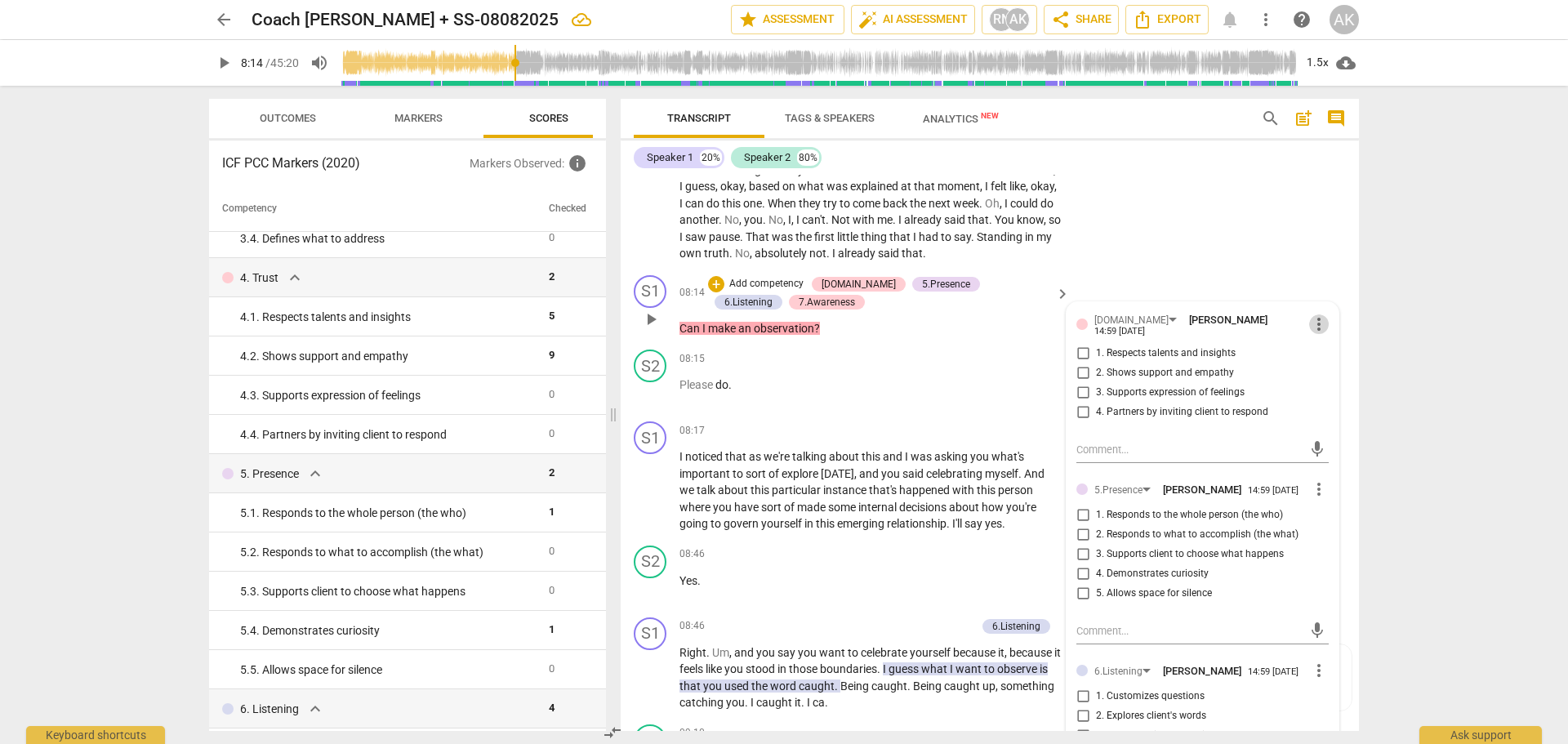
click at [1315, 334] on span "more_vert" at bounding box center [1319, 324] width 20 height 20
click at [1327, 367] on li "Delete" at bounding box center [1332, 369] width 56 height 31
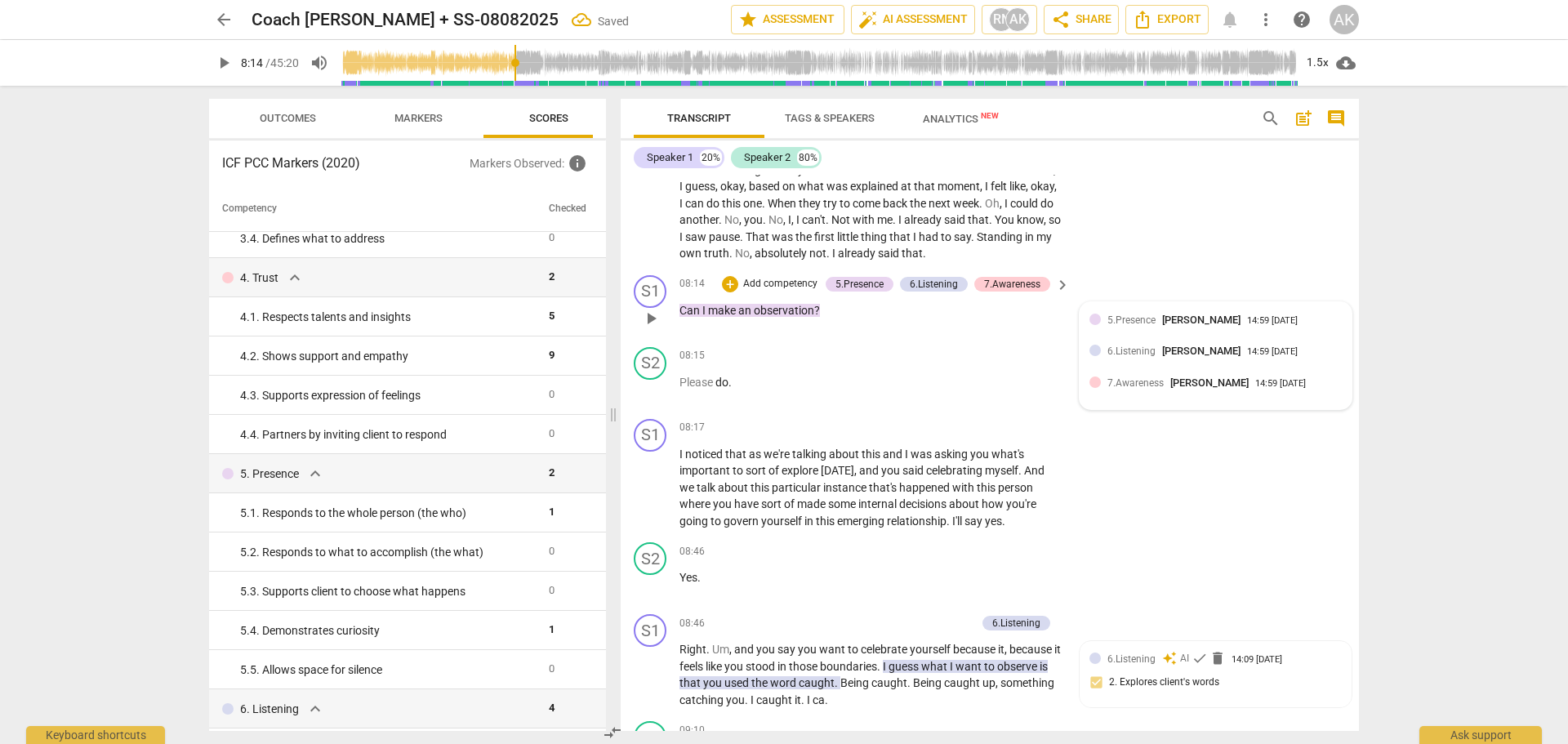
click at [1154, 358] on div "6.Listening [PERSON_NAME]" at bounding box center [1177, 350] width 139 height 15
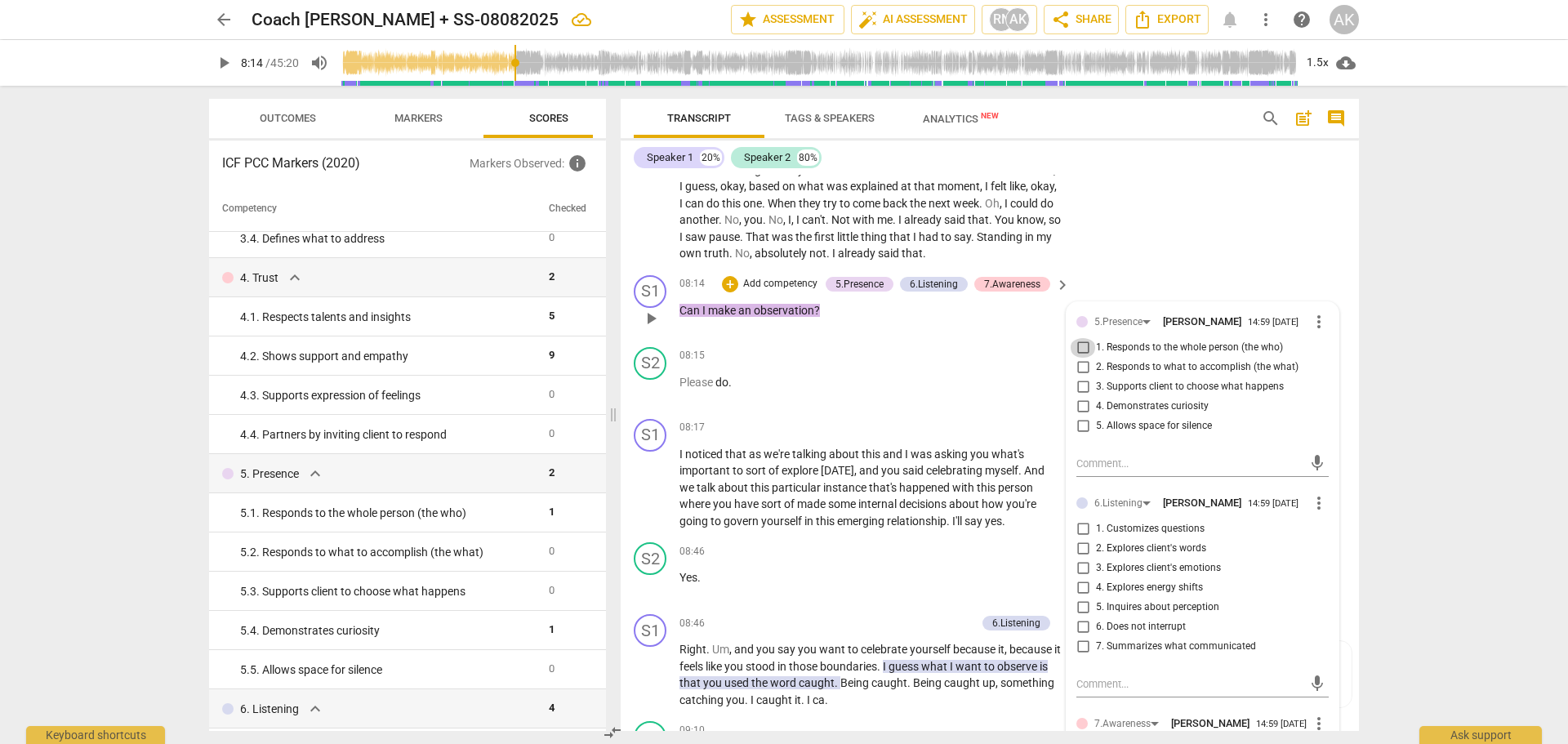
click at [1078, 358] on input "1. Responds to the whole person (the who)" at bounding box center [1083, 348] width 26 height 20
checkbox input "true"
click at [1078, 416] on input "4. Demonstrates curiosity" at bounding box center [1083, 406] width 26 height 20
checkbox input "true"
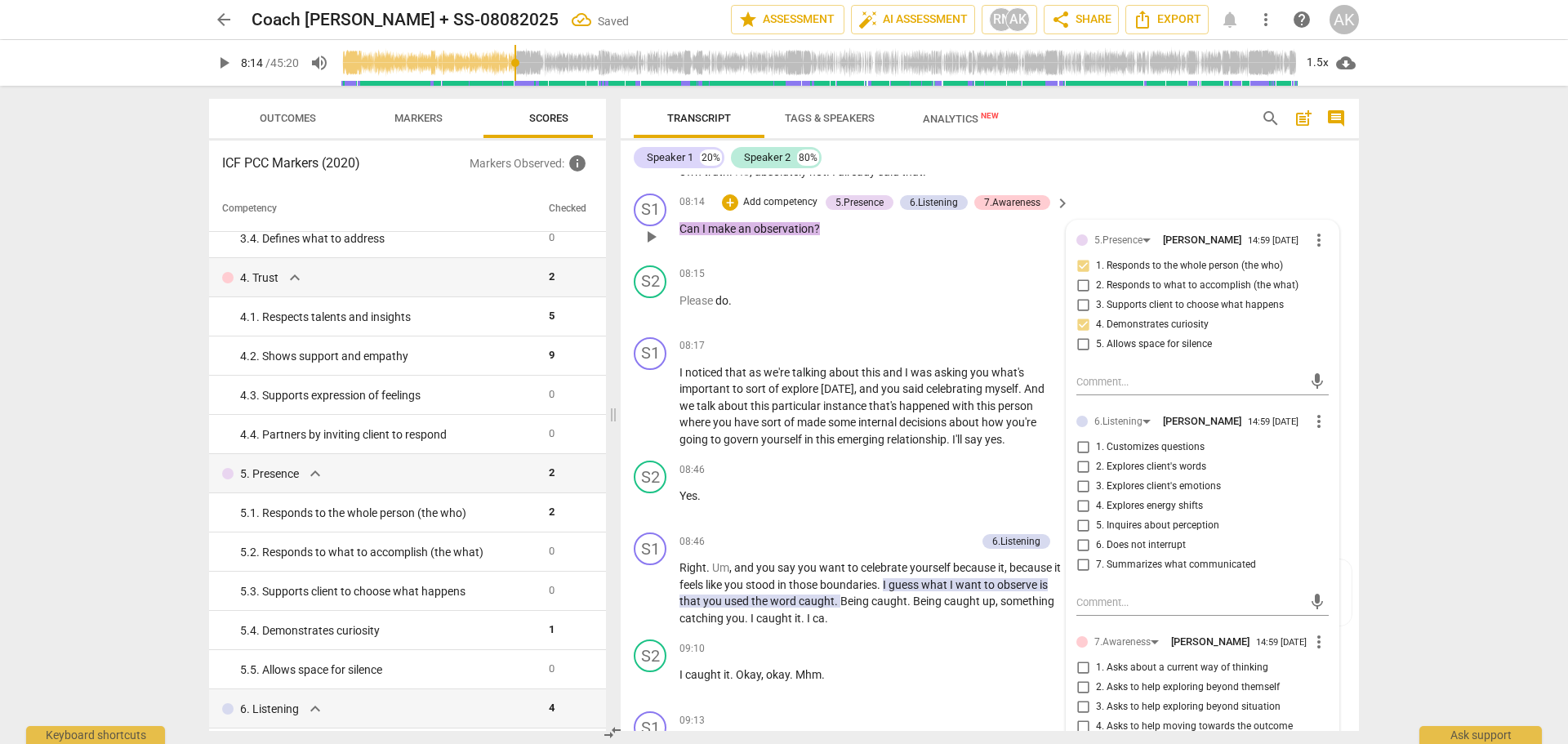
scroll to position [3137, 0]
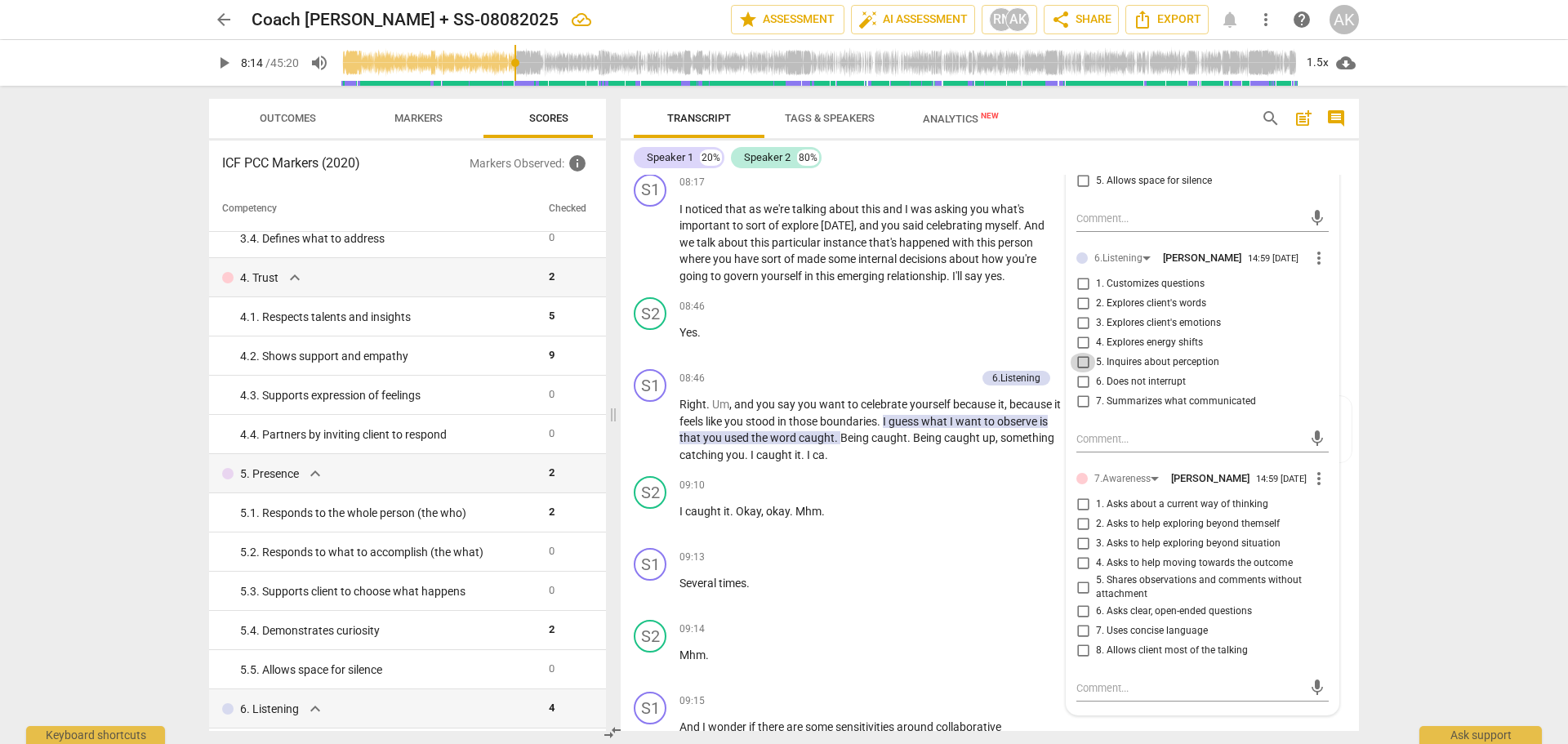
click at [1079, 372] on input "5. Inquires about perception" at bounding box center [1083, 363] width 26 height 20
checkbox input "true"
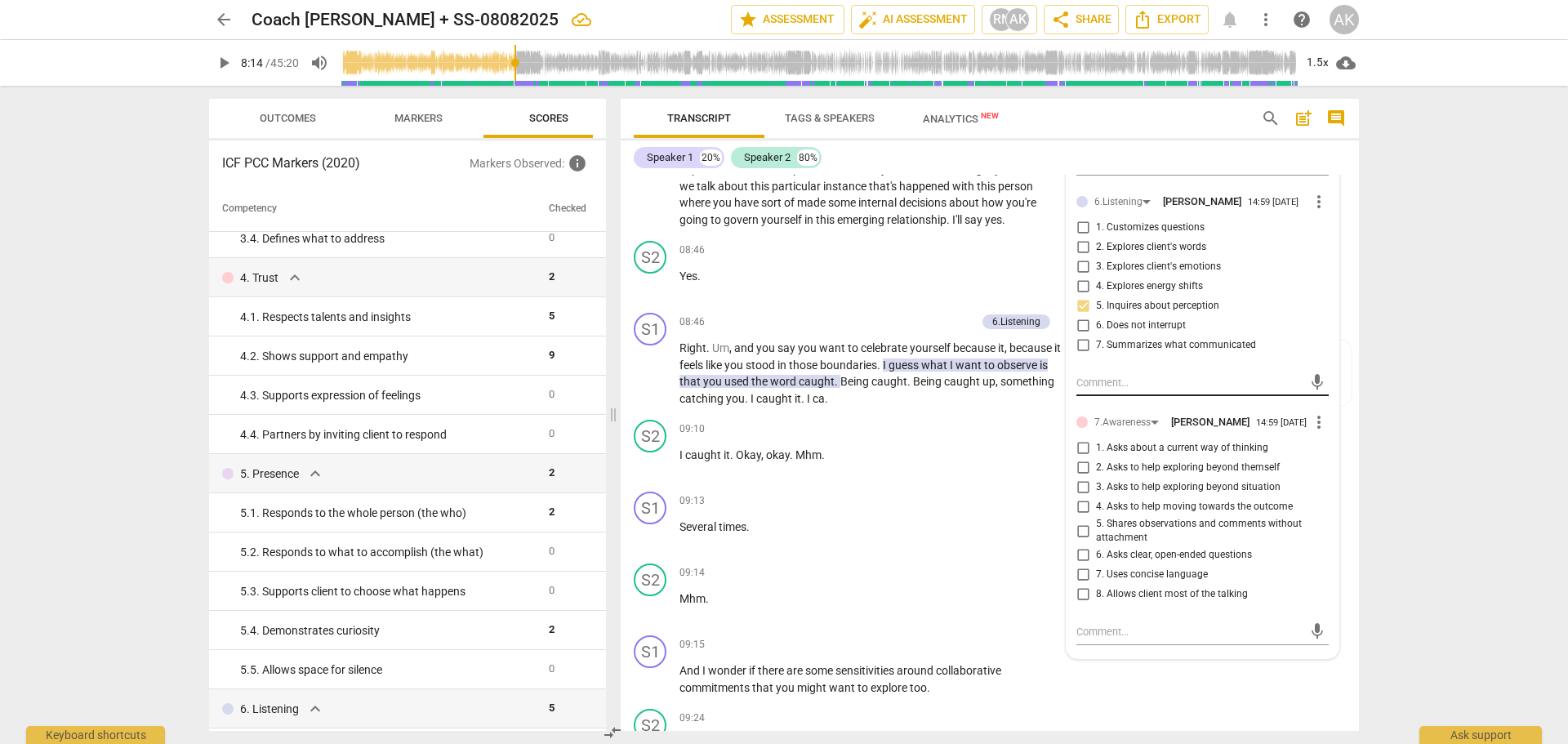
scroll to position [3219, 0]
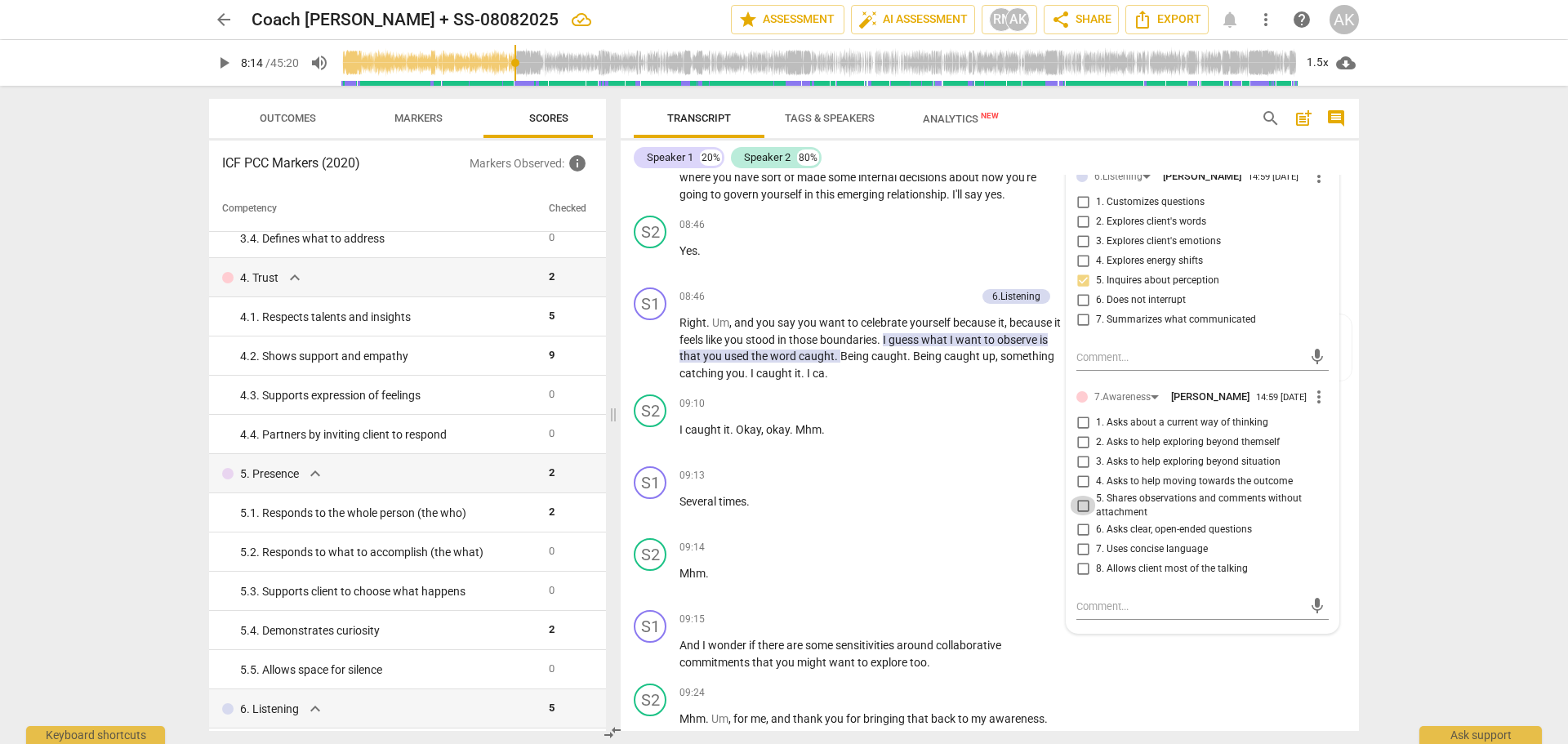
click at [1080, 515] on input "5. Shares observations and comments without attachment" at bounding box center [1083, 506] width 26 height 20
checkbox input "true"
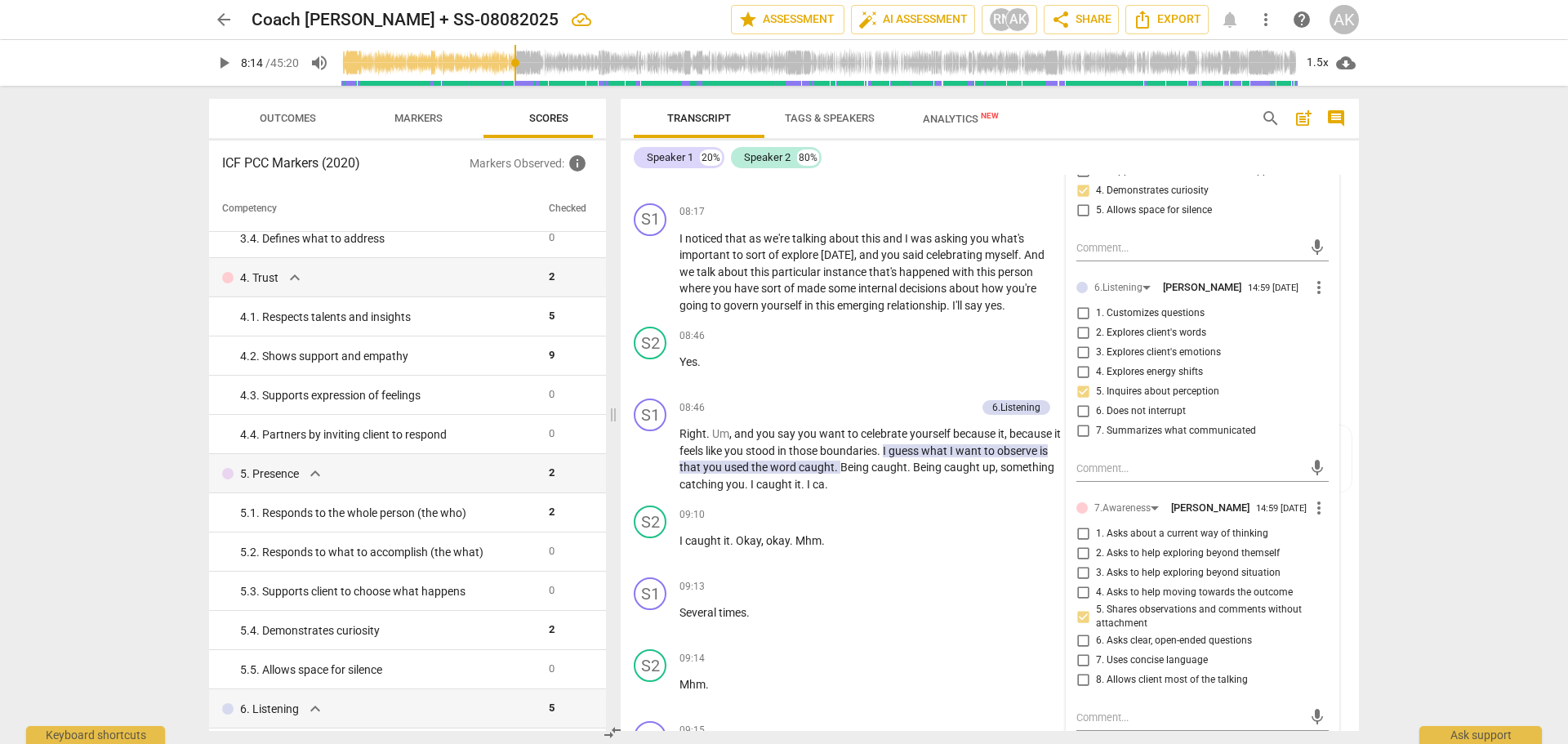
scroll to position [3137, 0]
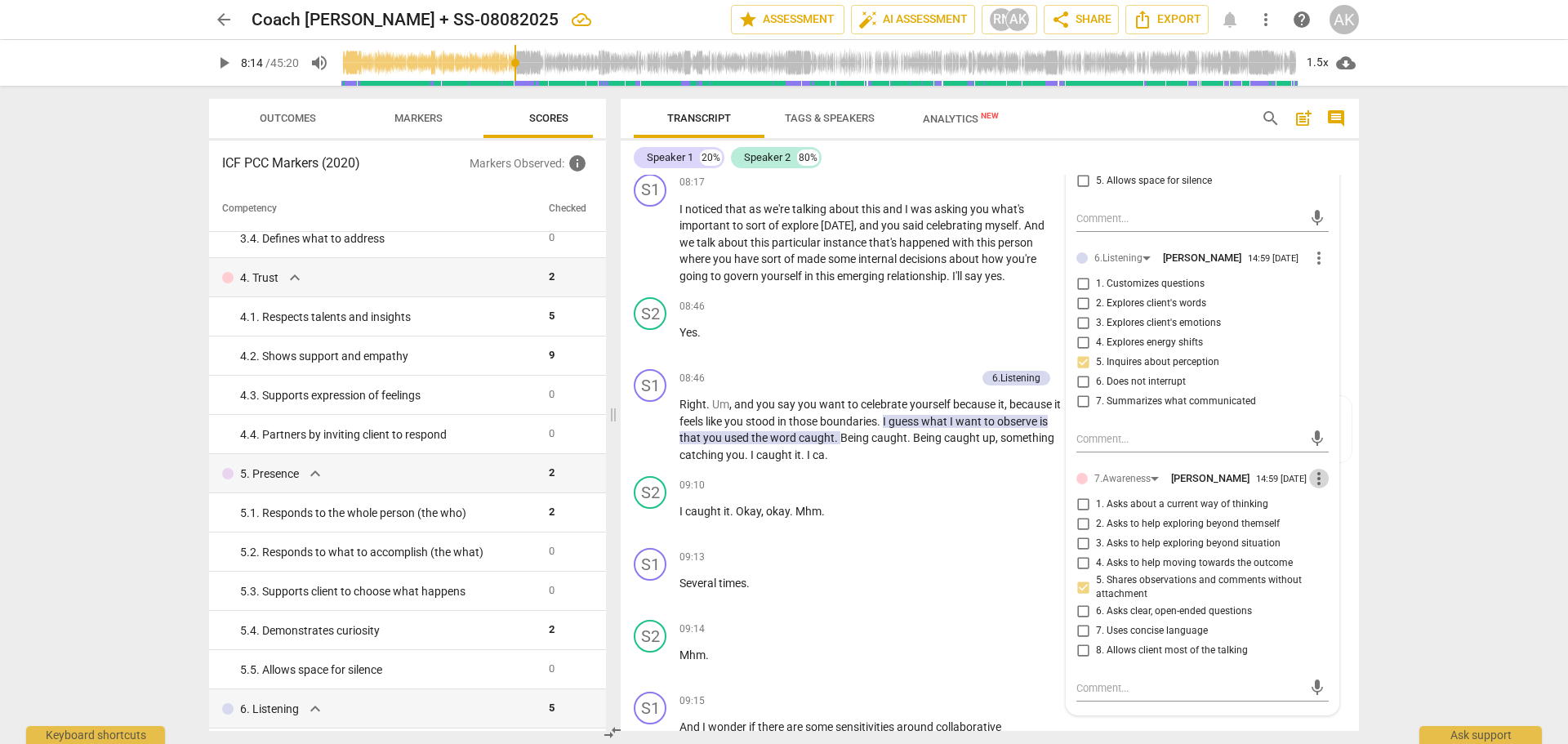
click at [1311, 488] on span "more_vert" at bounding box center [1319, 479] width 20 height 20
click at [1326, 524] on li "Delete" at bounding box center [1332, 526] width 56 height 31
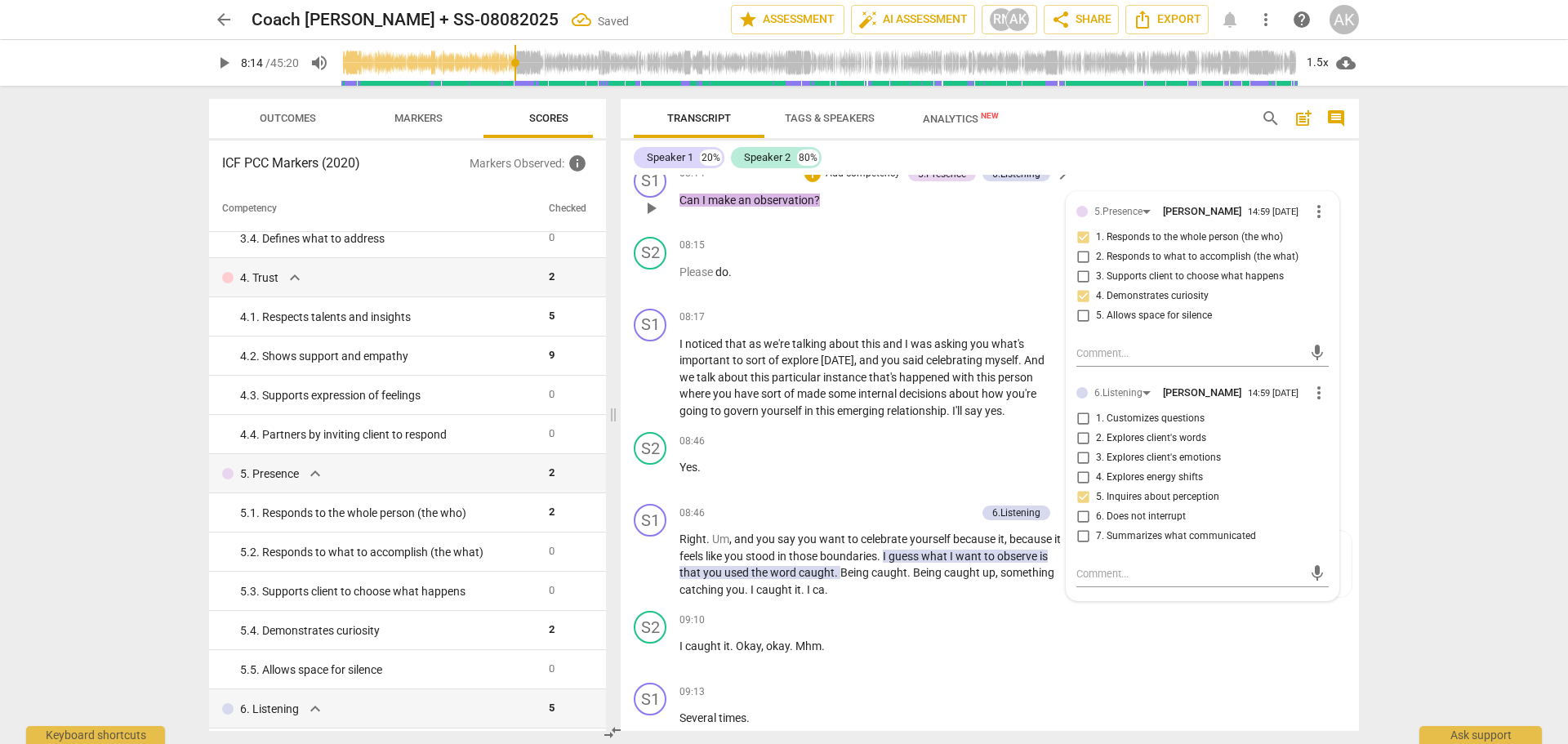
scroll to position [2974, 0]
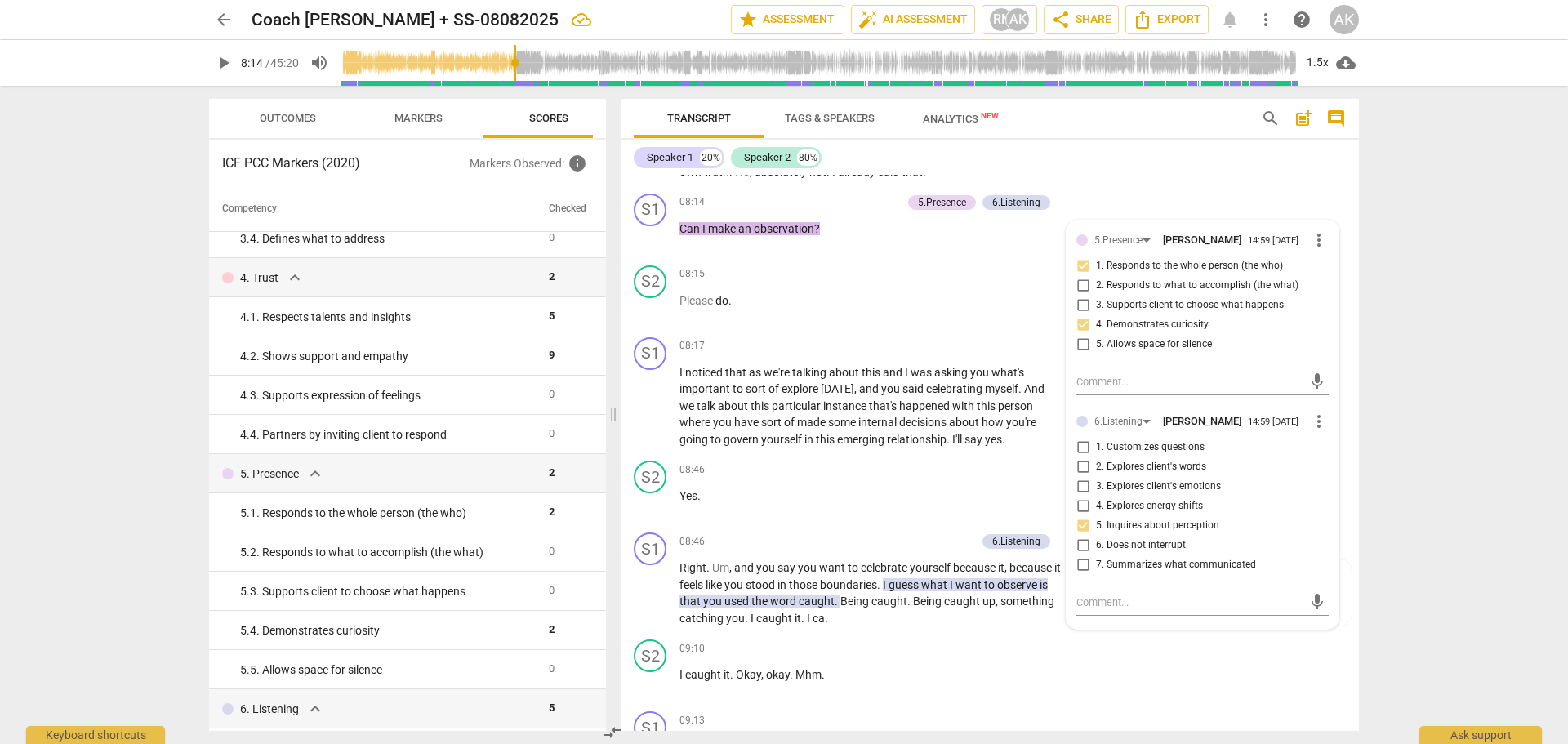
click at [1267, 184] on div "S2 play_arrow pause 07:41 + Add competency keyboard_arrow_right I made that cle…" at bounding box center [990, 100] width 738 height 174
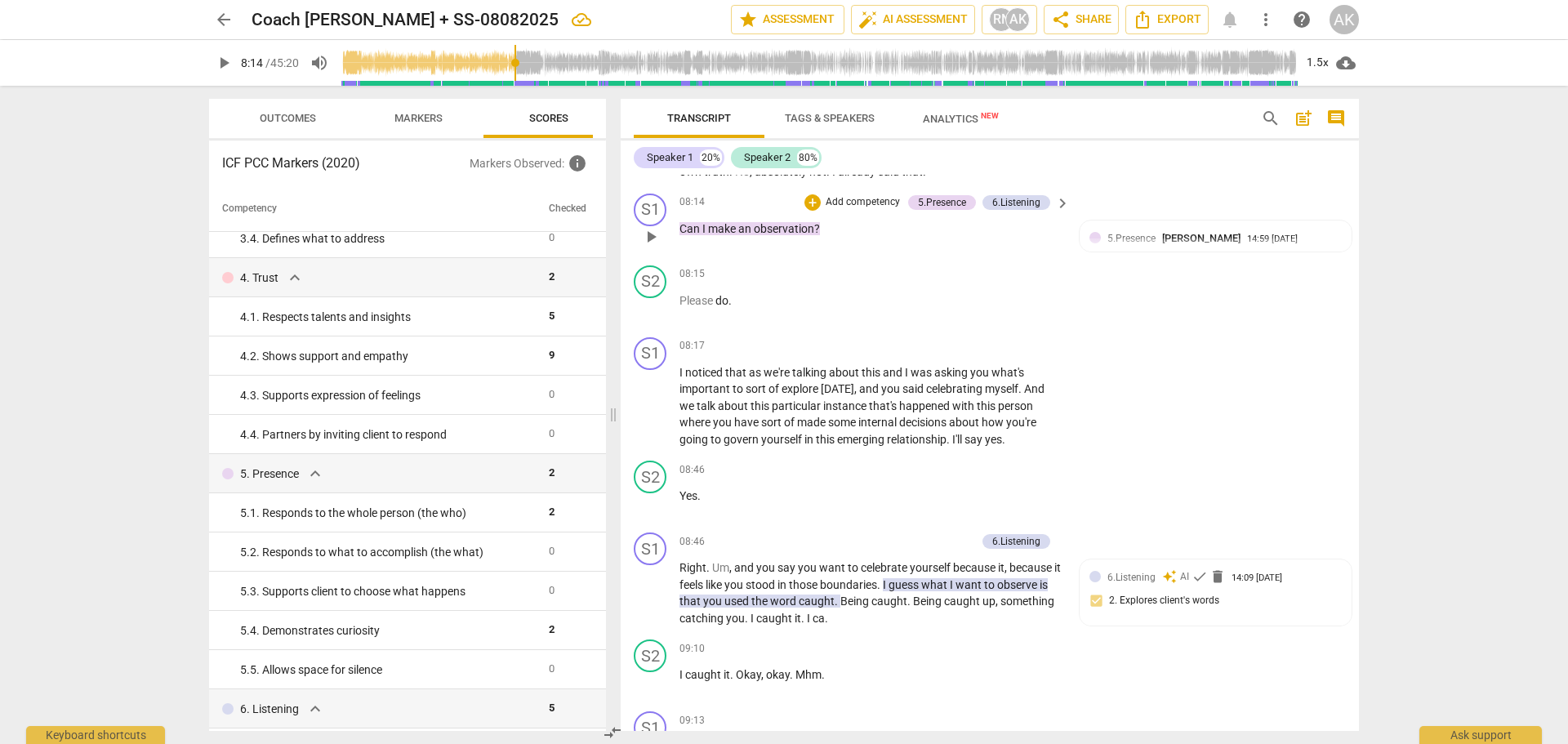
click at [651, 246] on span "play_arrow" at bounding box center [651, 237] width 20 height 20
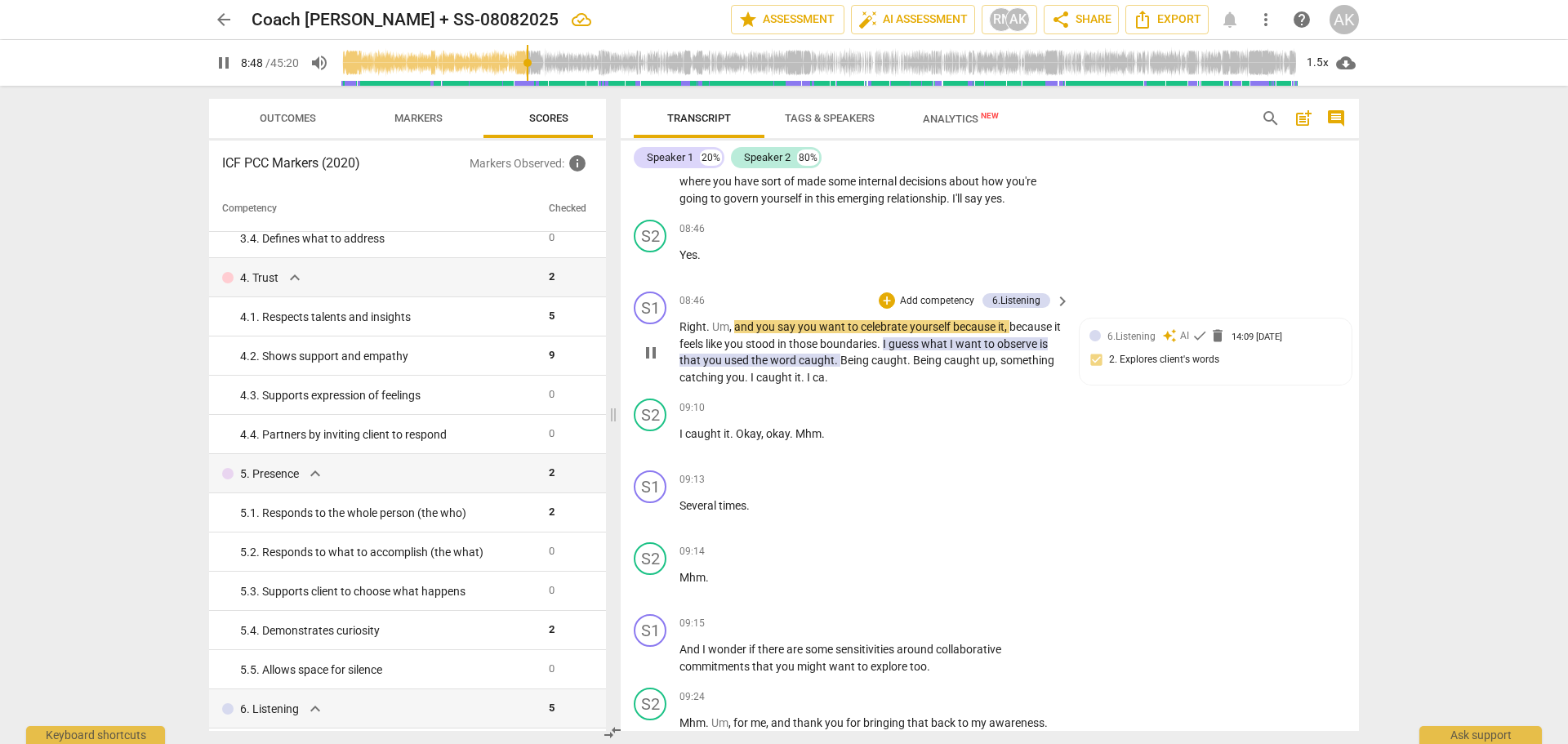
scroll to position [3219, 0]
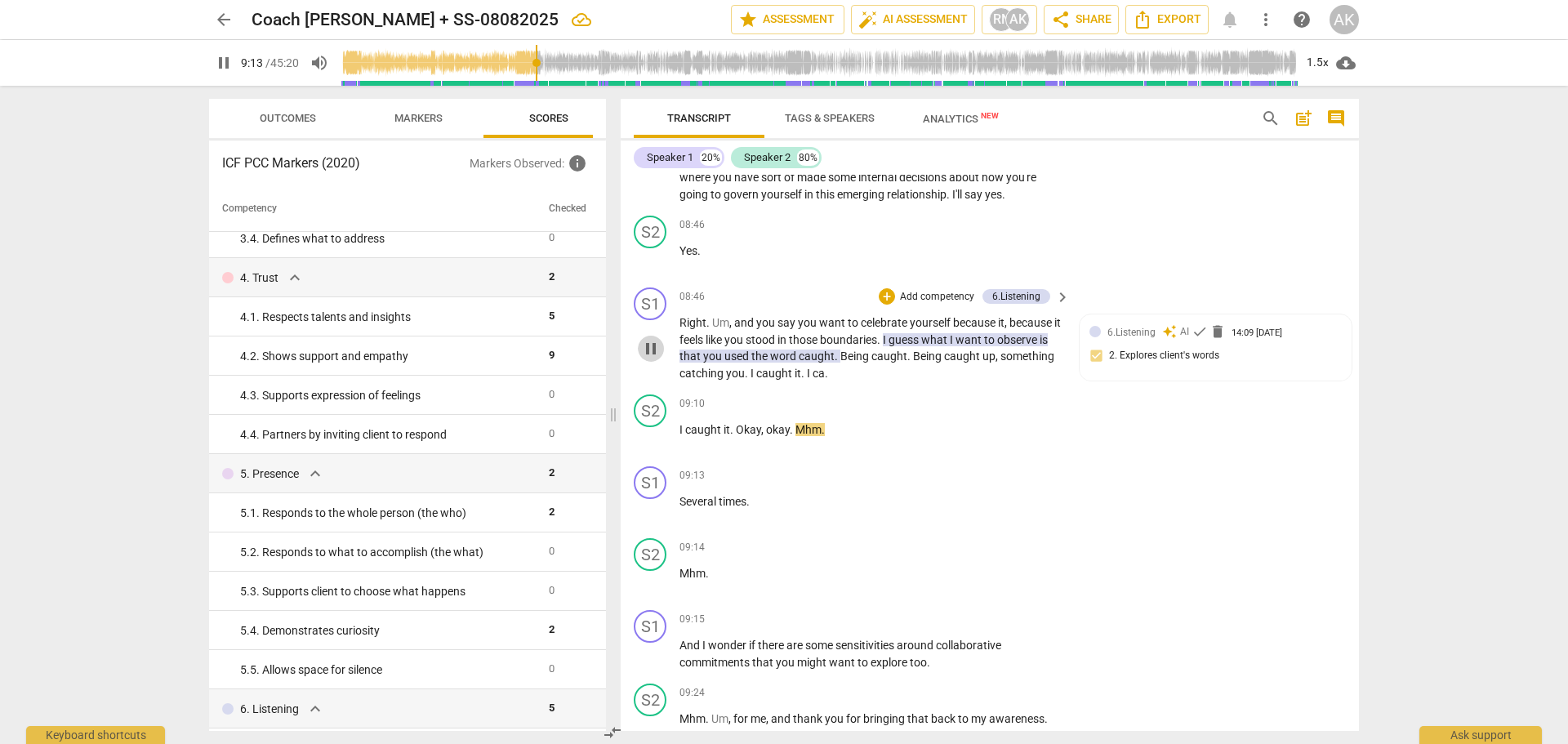
click at [650, 358] on span "pause" at bounding box center [651, 348] width 20 height 20
click at [650, 358] on span "play_arrow" at bounding box center [651, 348] width 20 height 20
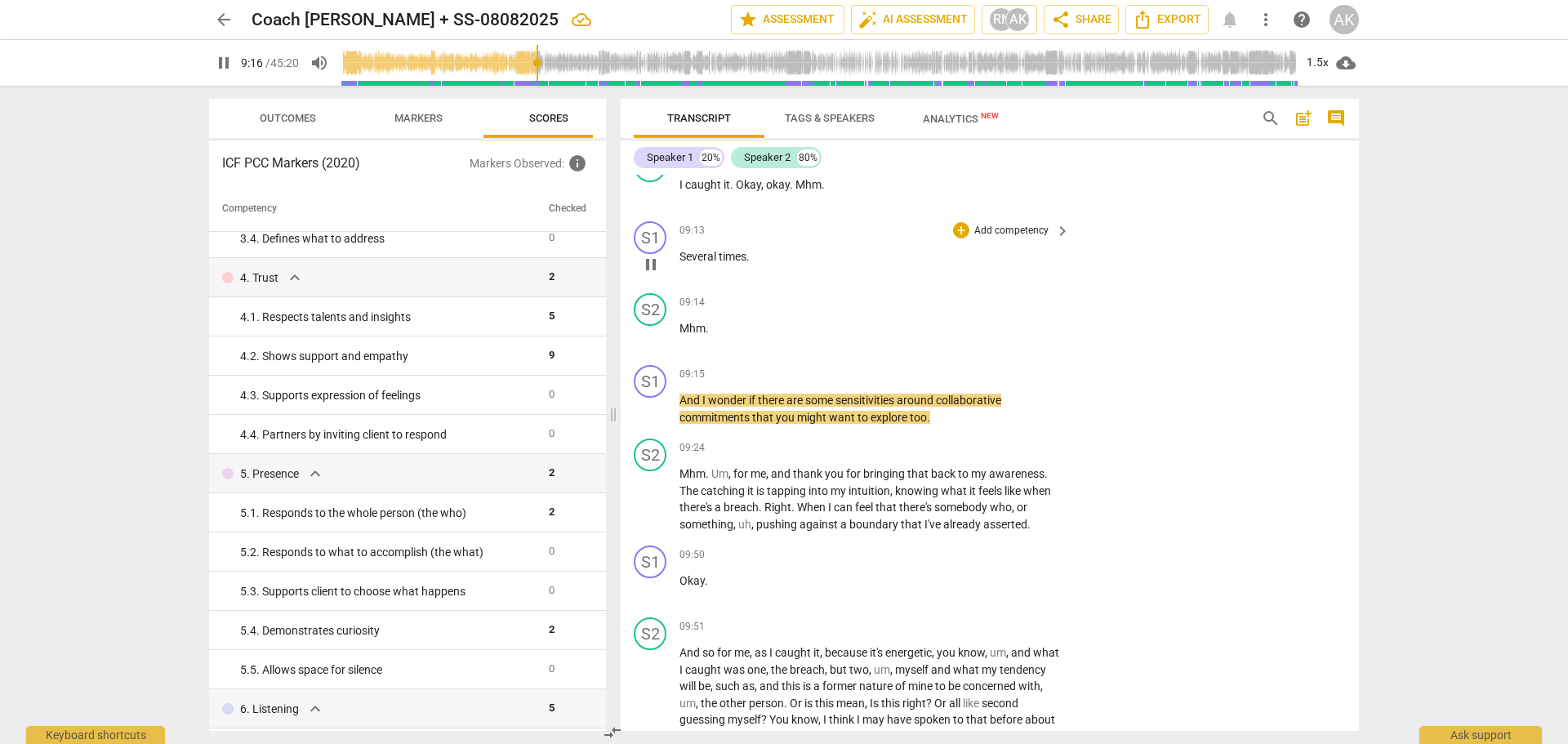
scroll to position [3546, 0]
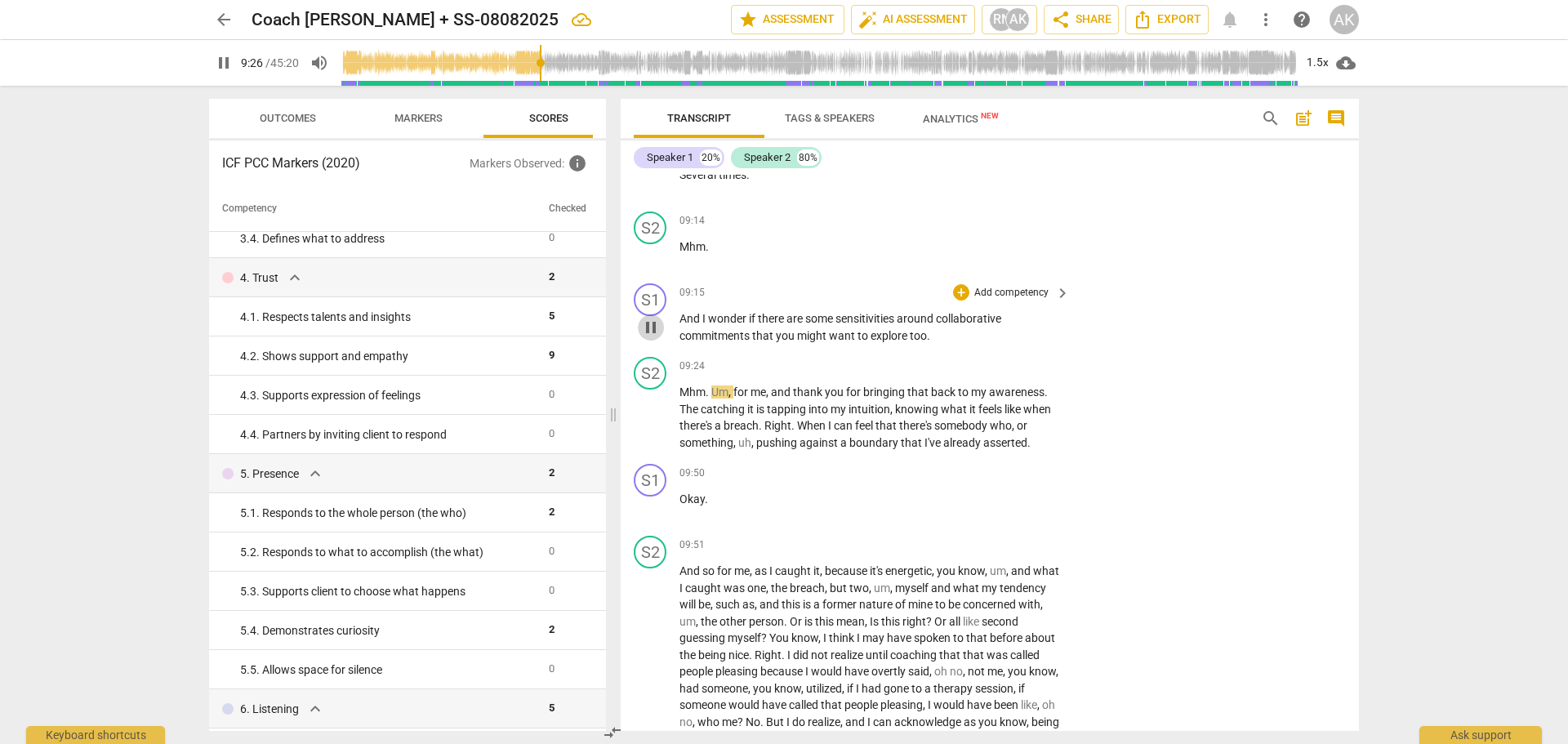
click at [649, 338] on span "pause" at bounding box center [651, 328] width 20 height 20
type input "567"
click at [977, 374] on p "Add competency" at bounding box center [1011, 367] width 78 height 14
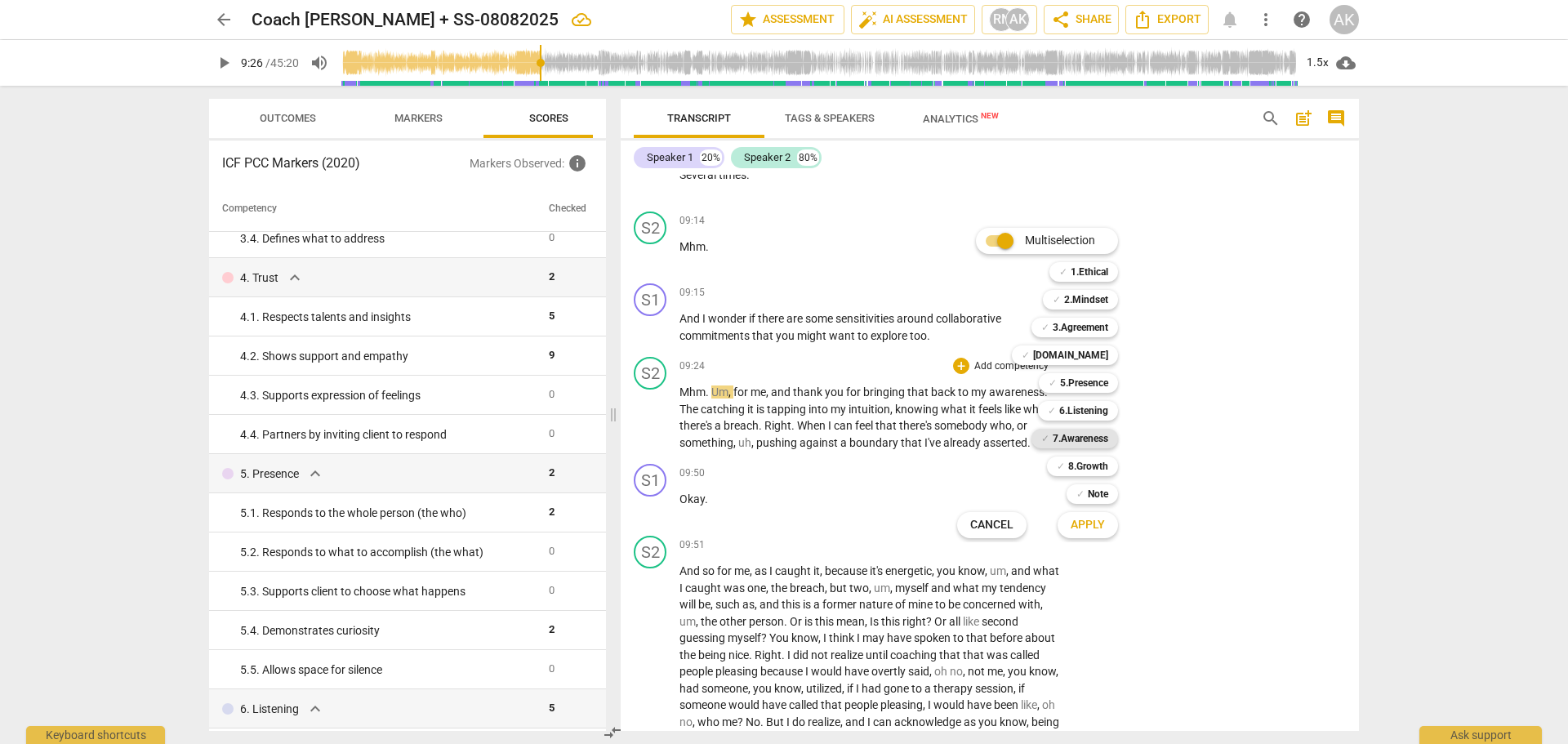
click at [1073, 432] on b "7.Awareness" at bounding box center [1080, 439] width 55 height 20
click at [1069, 406] on b "6.Listening" at bounding box center [1084, 411] width 49 height 20
click at [1082, 464] on b "8.Growth" at bounding box center [1088, 466] width 40 height 20
click at [1083, 523] on span "Apply" at bounding box center [1088, 525] width 34 height 16
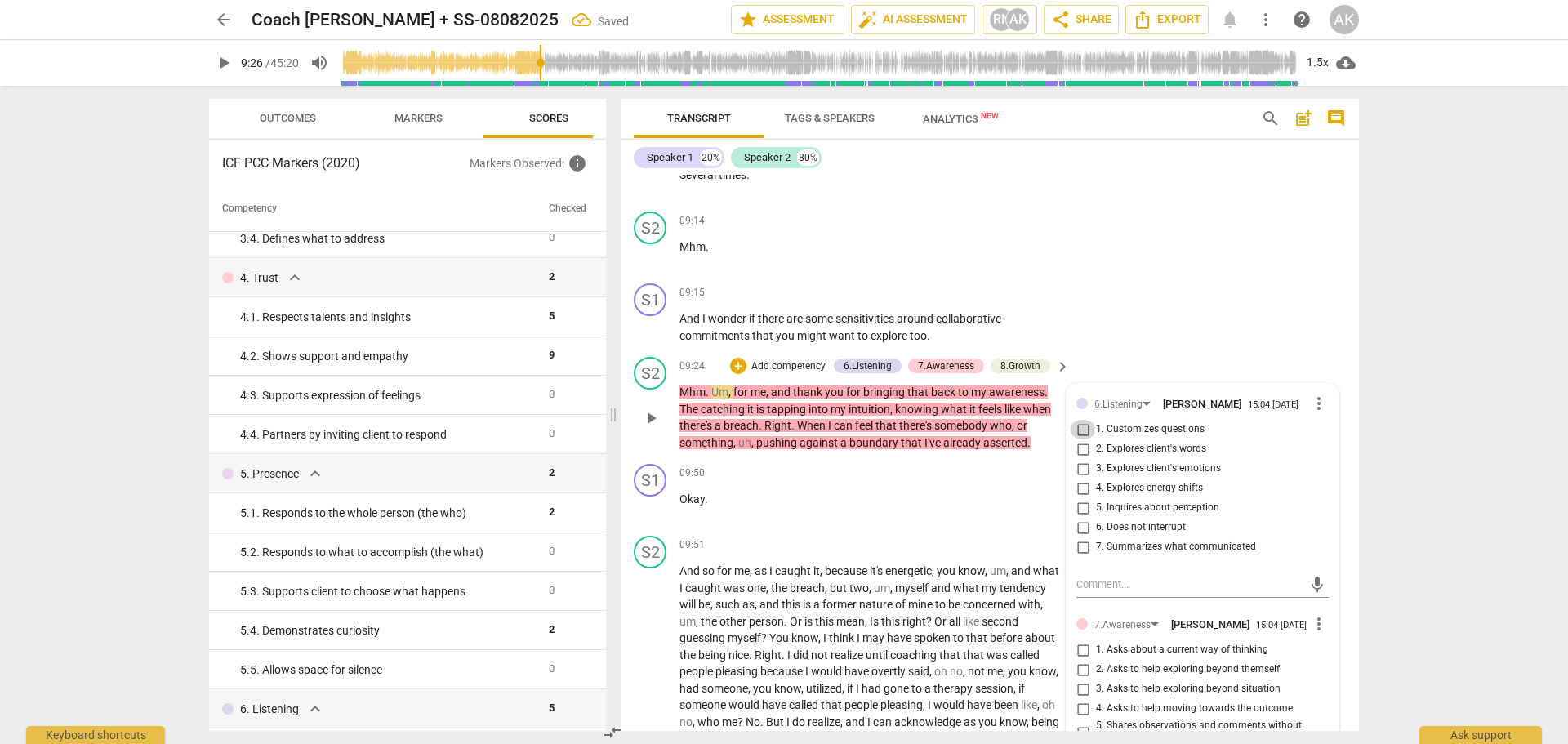
click at [1076, 439] on input "1. Customizes questions" at bounding box center [1083, 430] width 26 height 20
checkbox input "true"
click at [1080, 459] on input "2. Explores client's words" at bounding box center [1083, 449] width 26 height 20
checkbox input "true"
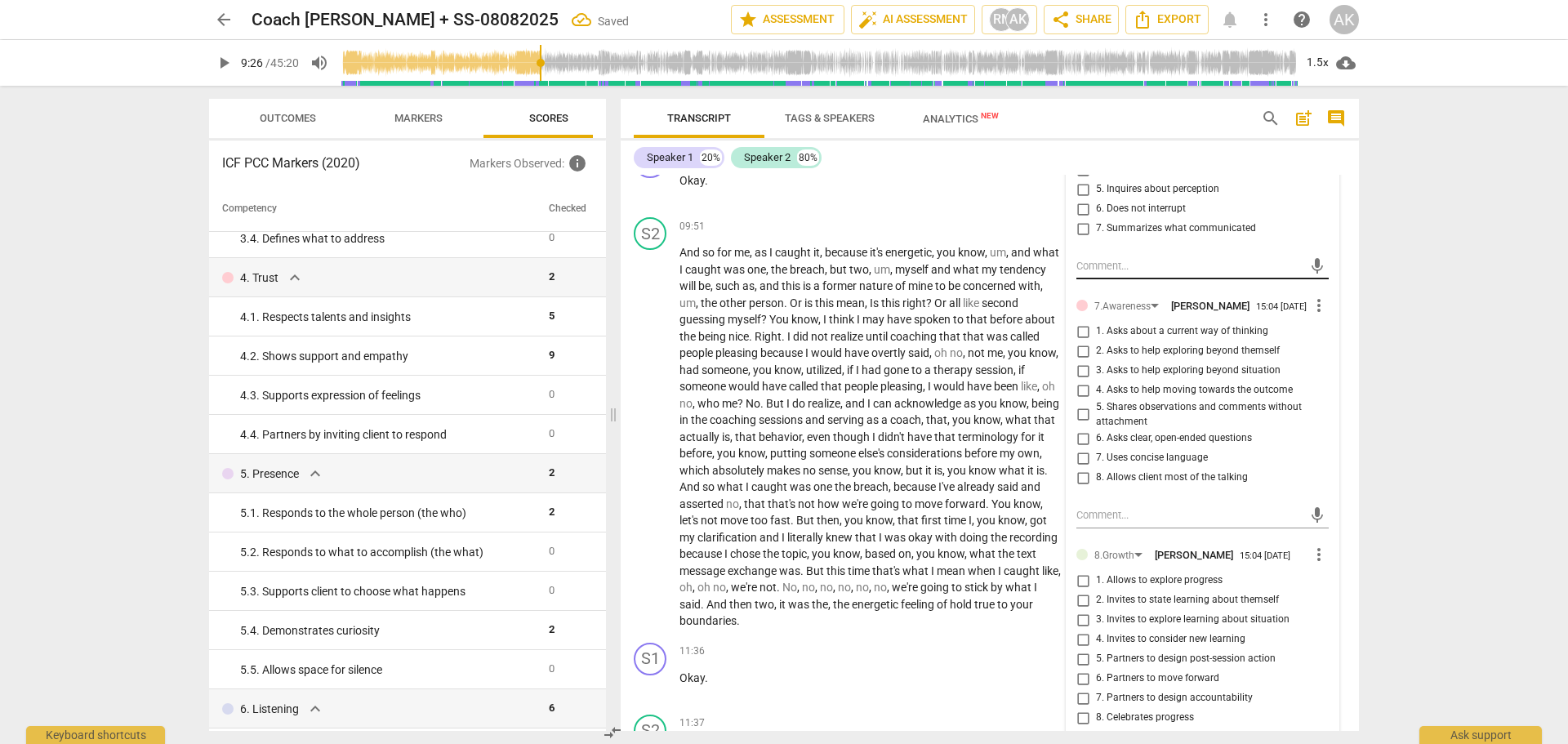
scroll to position [3872, 0]
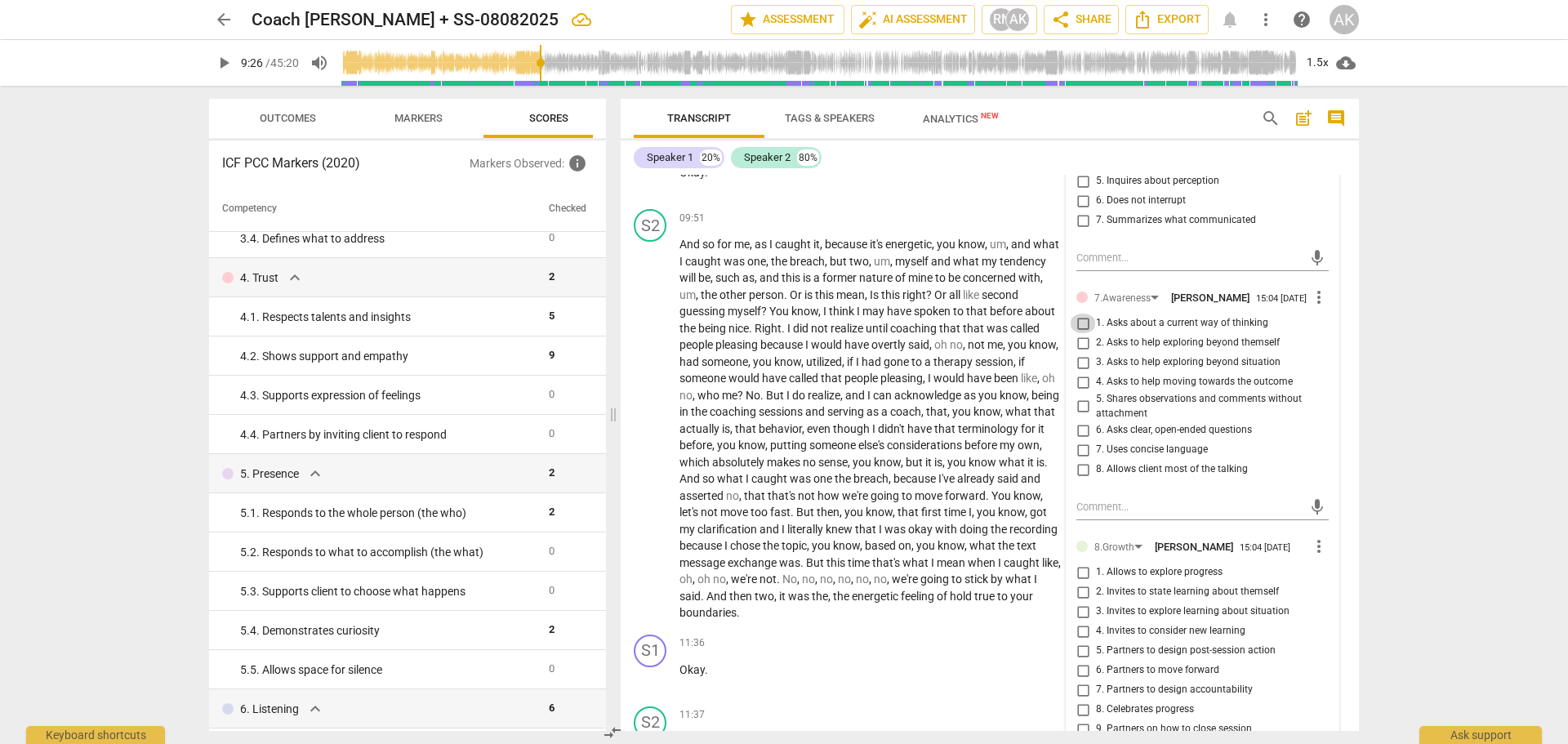
click at [1077, 333] on input "1. Asks about a current way of thinking" at bounding box center [1083, 323] width 26 height 20
checkbox input "true"
click at [1081, 372] on input "3. Asks to help exploring beyond situation" at bounding box center [1083, 363] width 26 height 20
checkbox input "true"
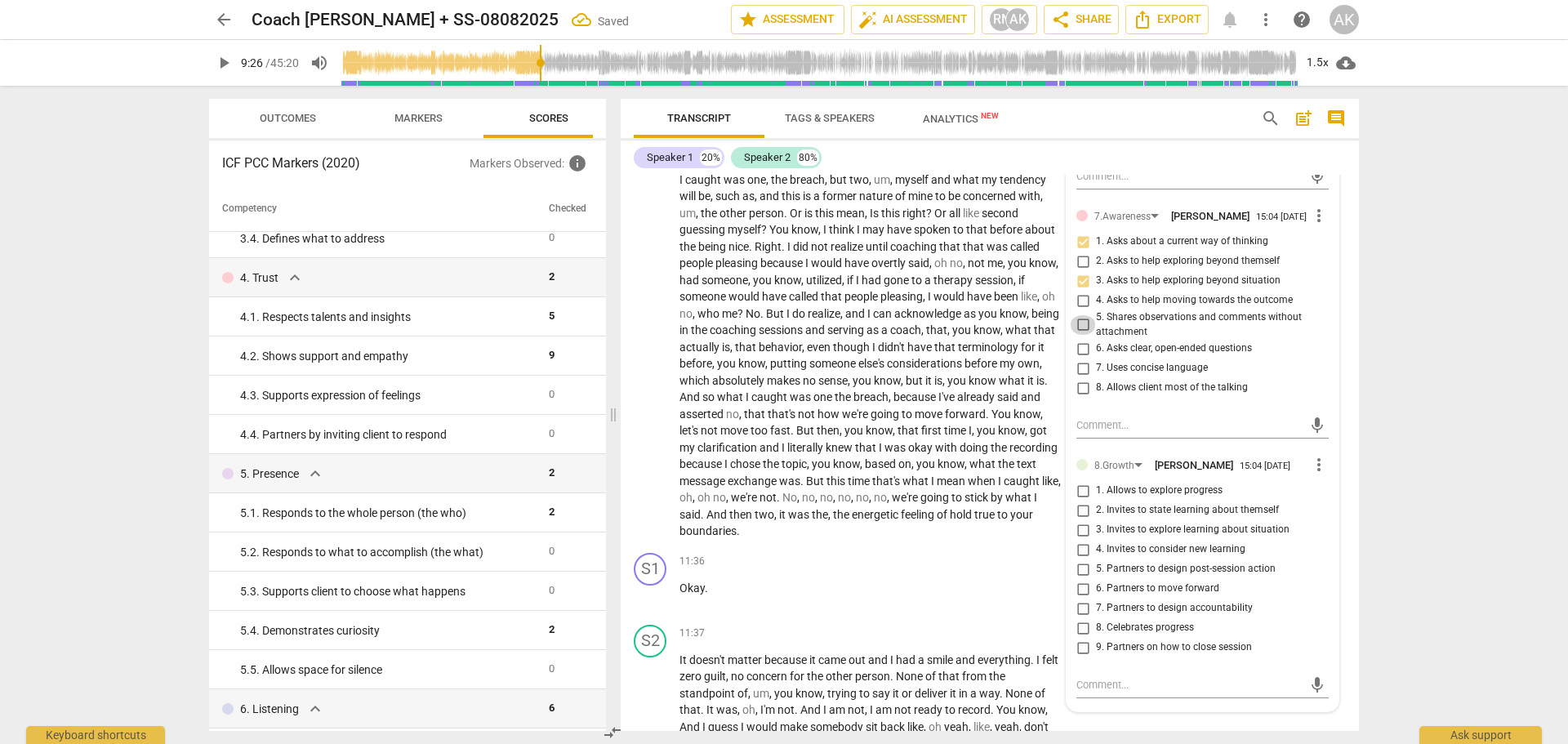
click at [1079, 335] on input "5. Shares observations and comments without attachment" at bounding box center [1083, 325] width 26 height 20
checkbox input "true"
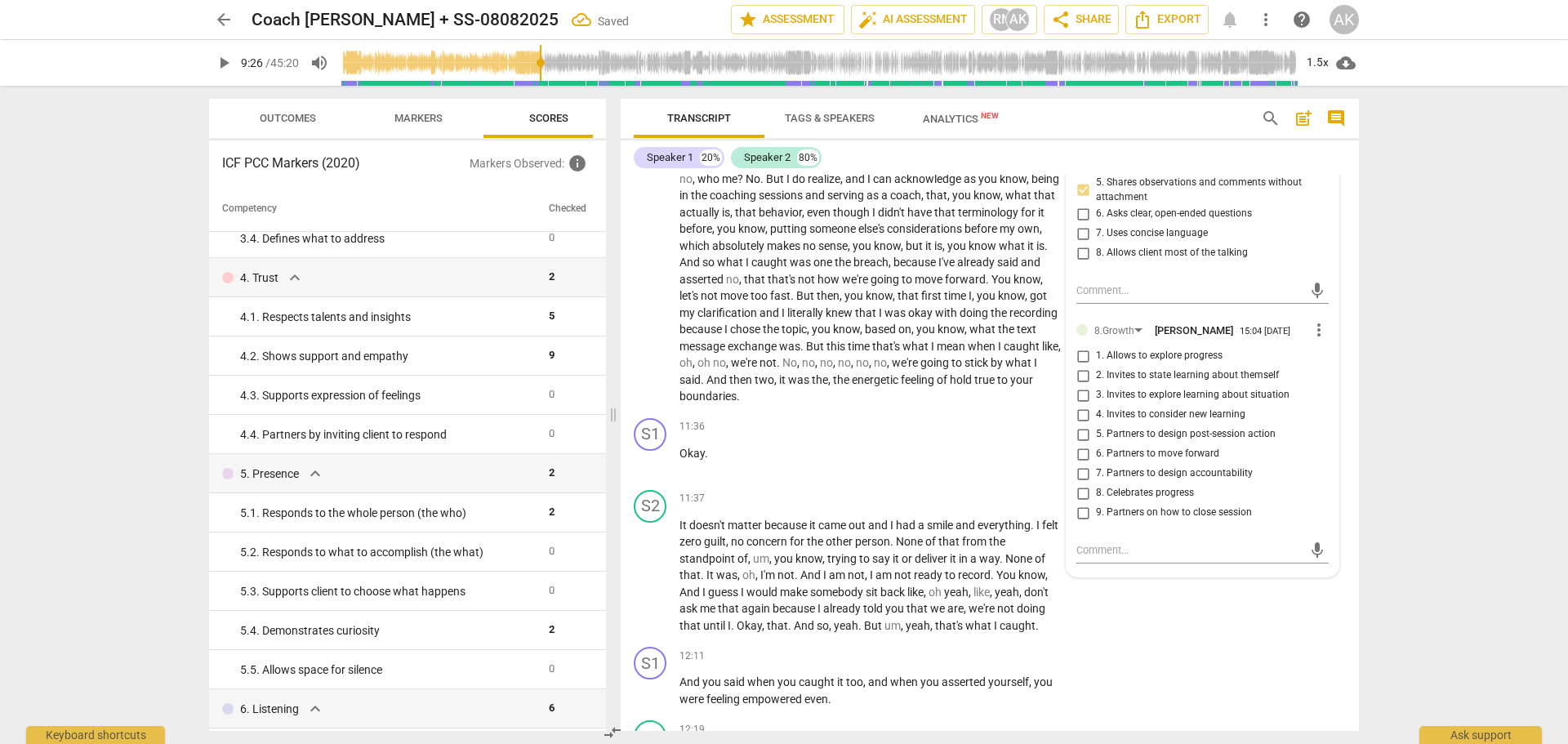
scroll to position [4117, 0]
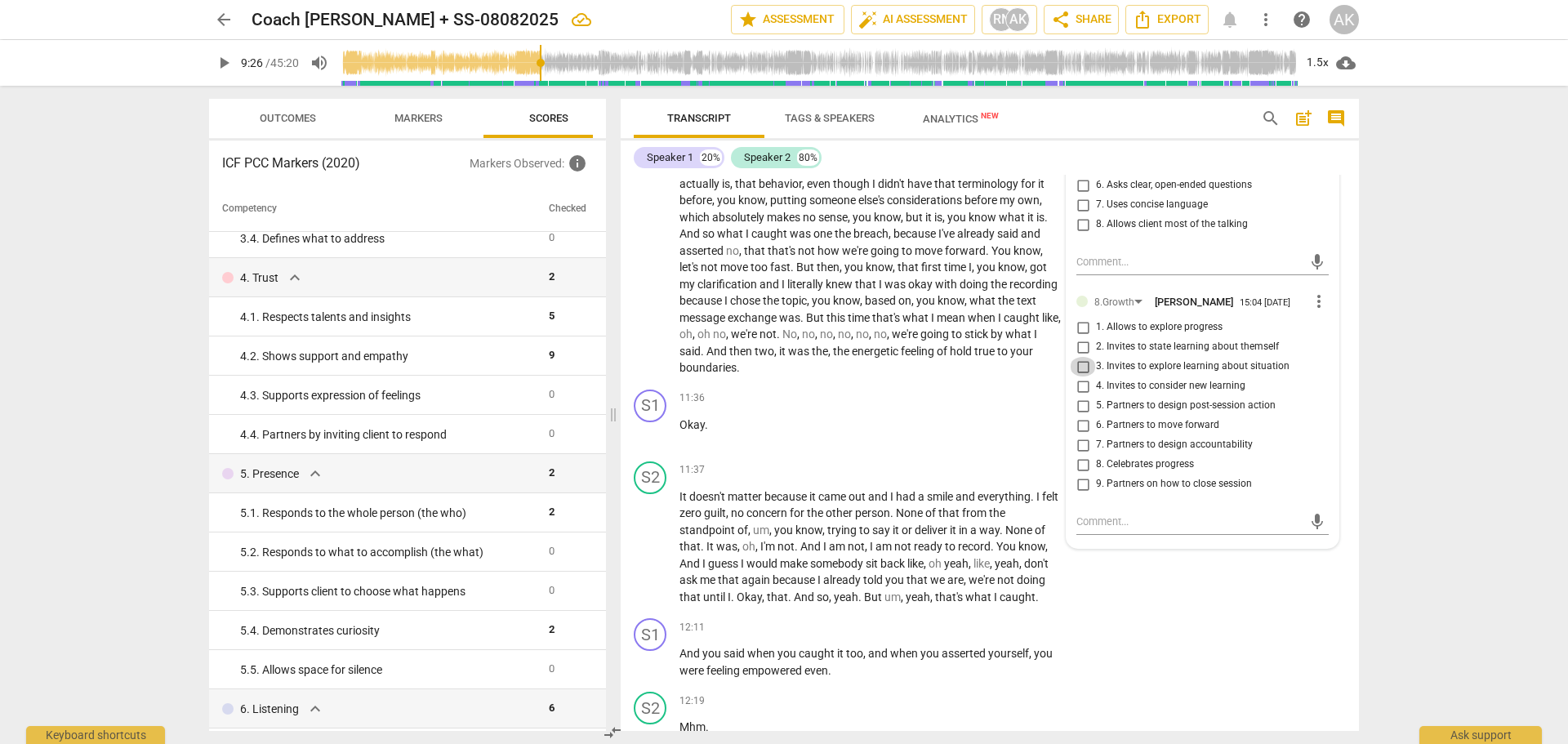
click at [1079, 377] on input "3. Invites to explore learning about situation" at bounding box center [1083, 367] width 26 height 20
checkbox input "true"
click at [1079, 396] on input "4. Invites to consider new learning" at bounding box center [1083, 386] width 26 height 20
checkbox input "true"
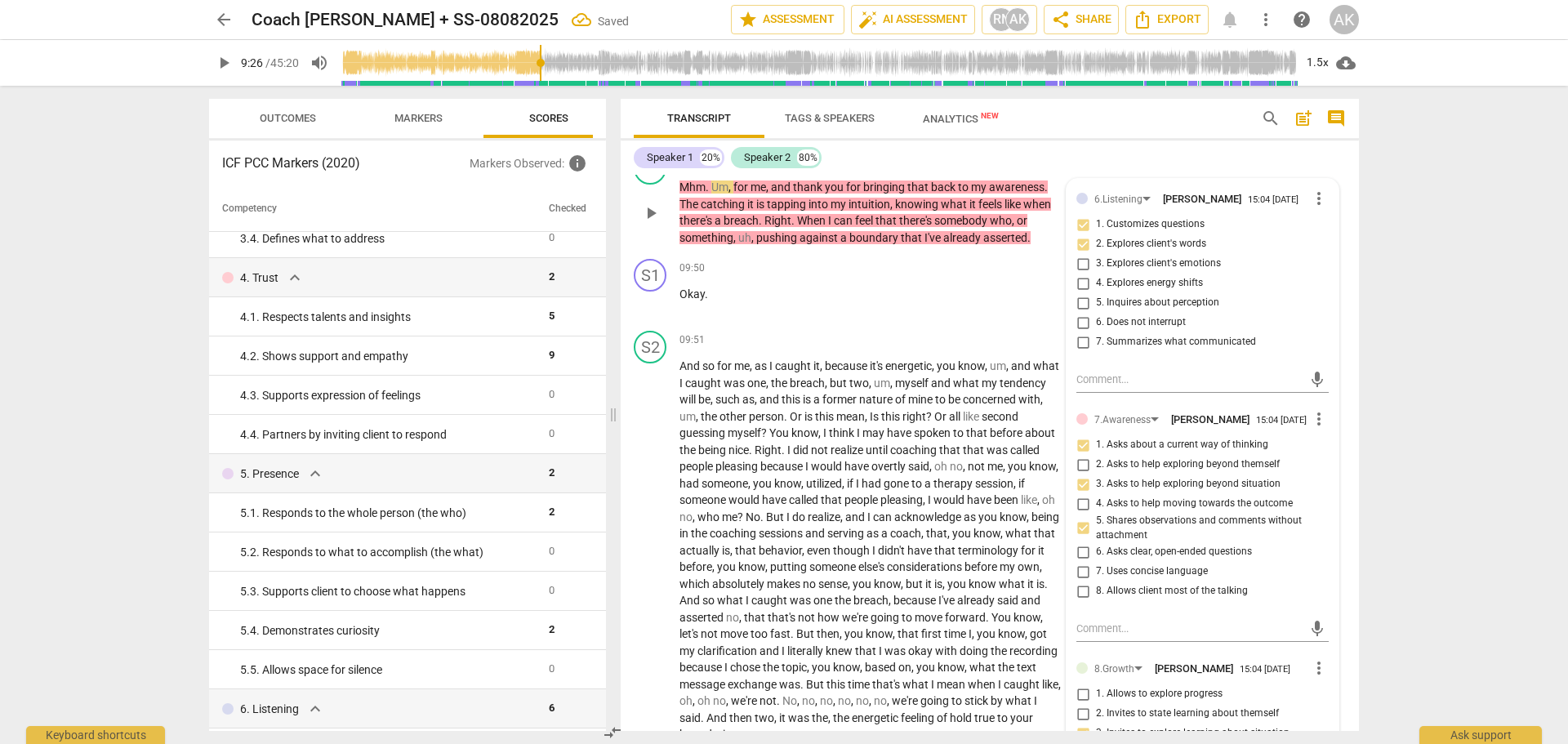
scroll to position [3709, 0]
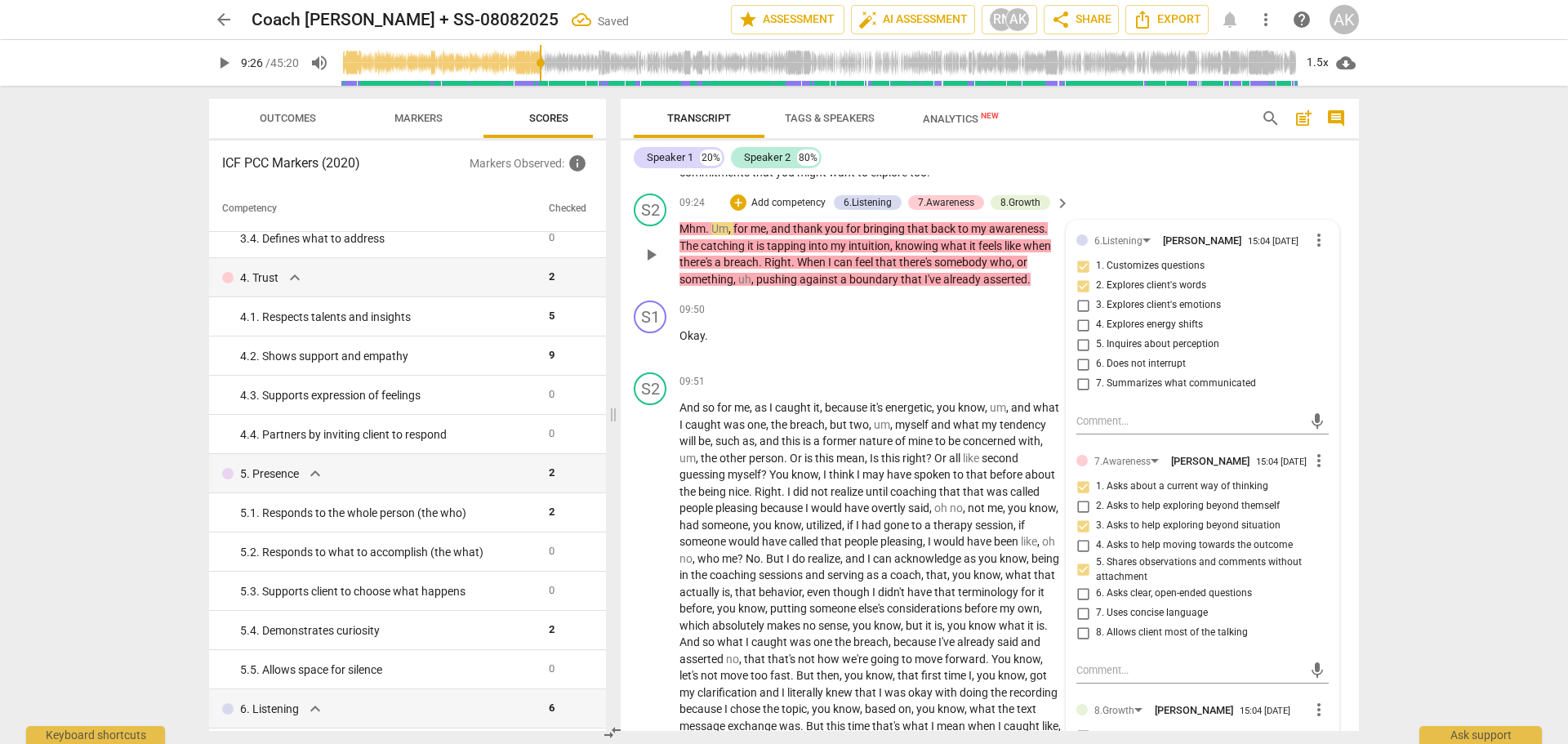
click at [1111, 215] on div "S2 play_arrow pause 09:24 + Add competency 6.Listening 7.Awareness 8.Growth key…" at bounding box center [990, 241] width 738 height 107
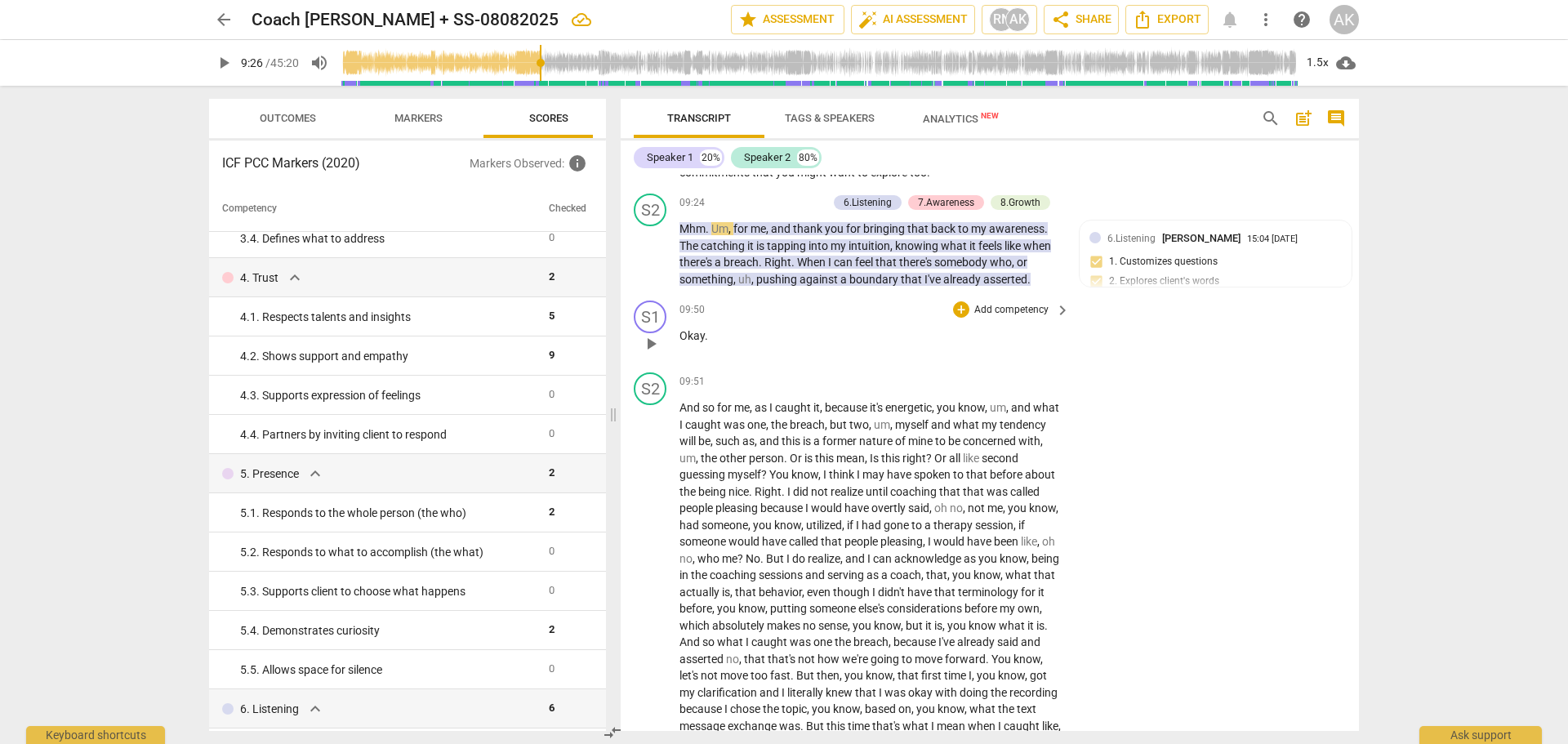
click at [650, 351] on span "play_arrow" at bounding box center [651, 344] width 20 height 20
click at [653, 264] on span "pause" at bounding box center [651, 255] width 20 height 20
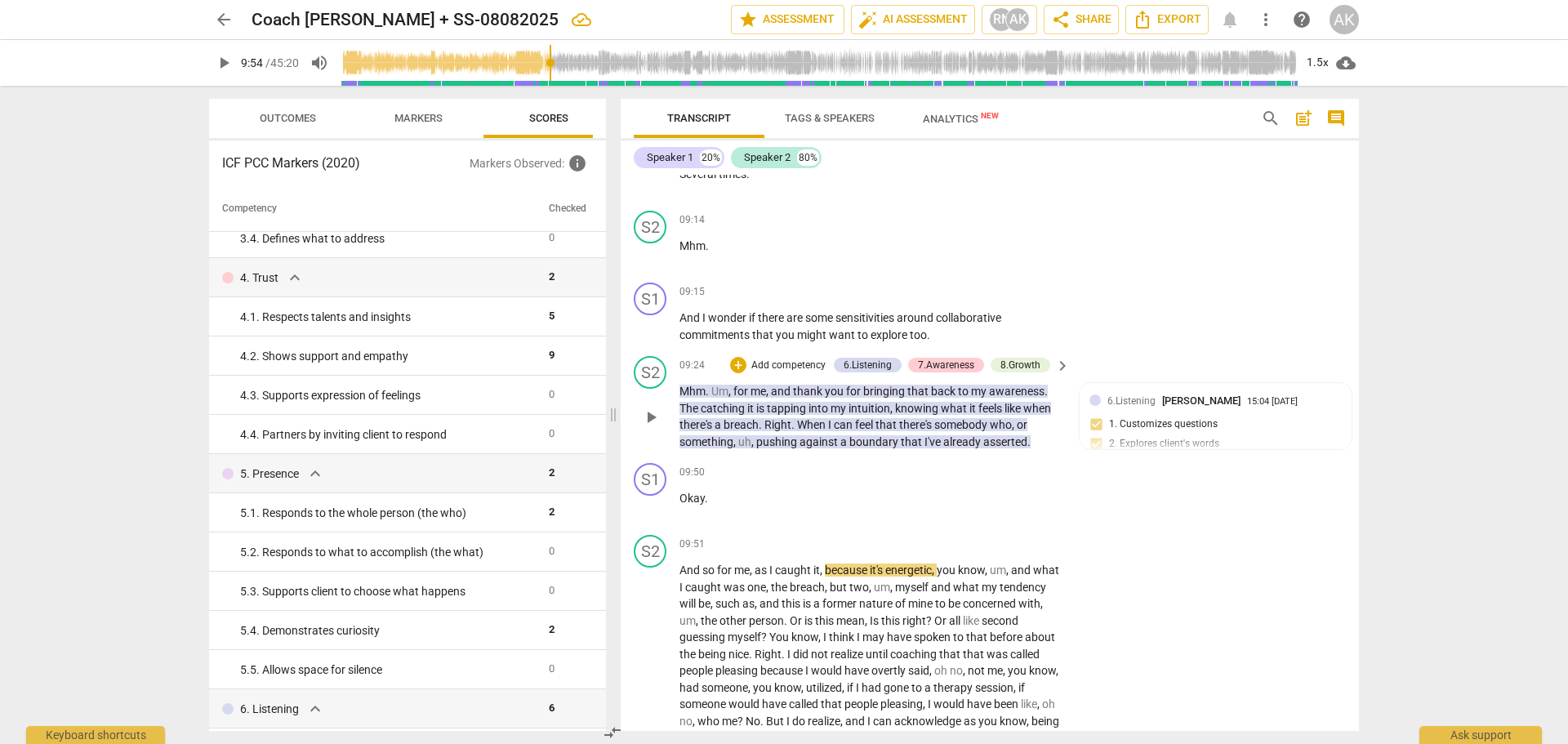
scroll to position [3546, 0]
click at [646, 428] on span "play_arrow" at bounding box center [651, 418] width 20 height 20
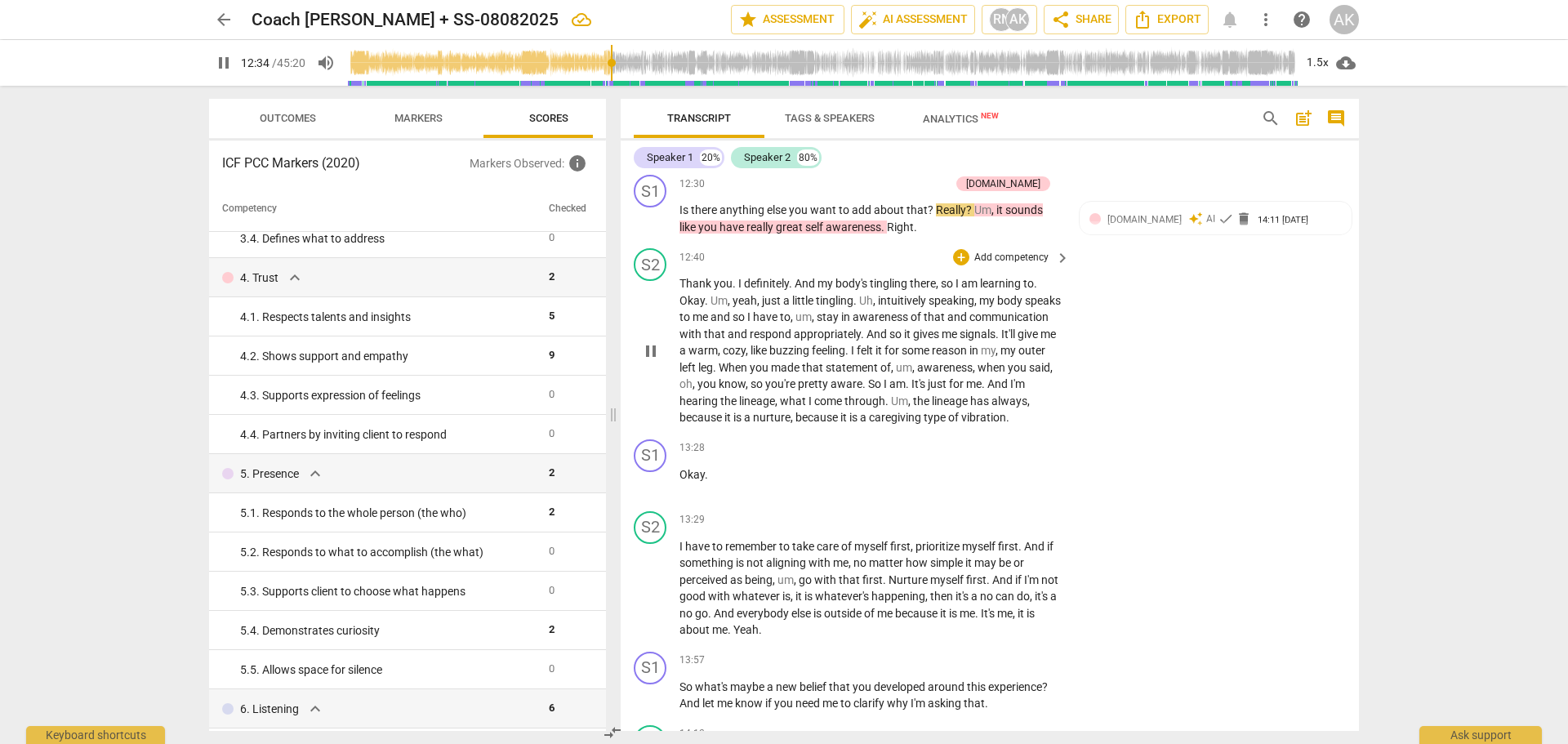
scroll to position [4852, 0]
click at [654, 228] on span "pause" at bounding box center [651, 218] width 20 height 20
click at [654, 228] on span "play_arrow" at bounding box center [651, 218] width 20 height 20
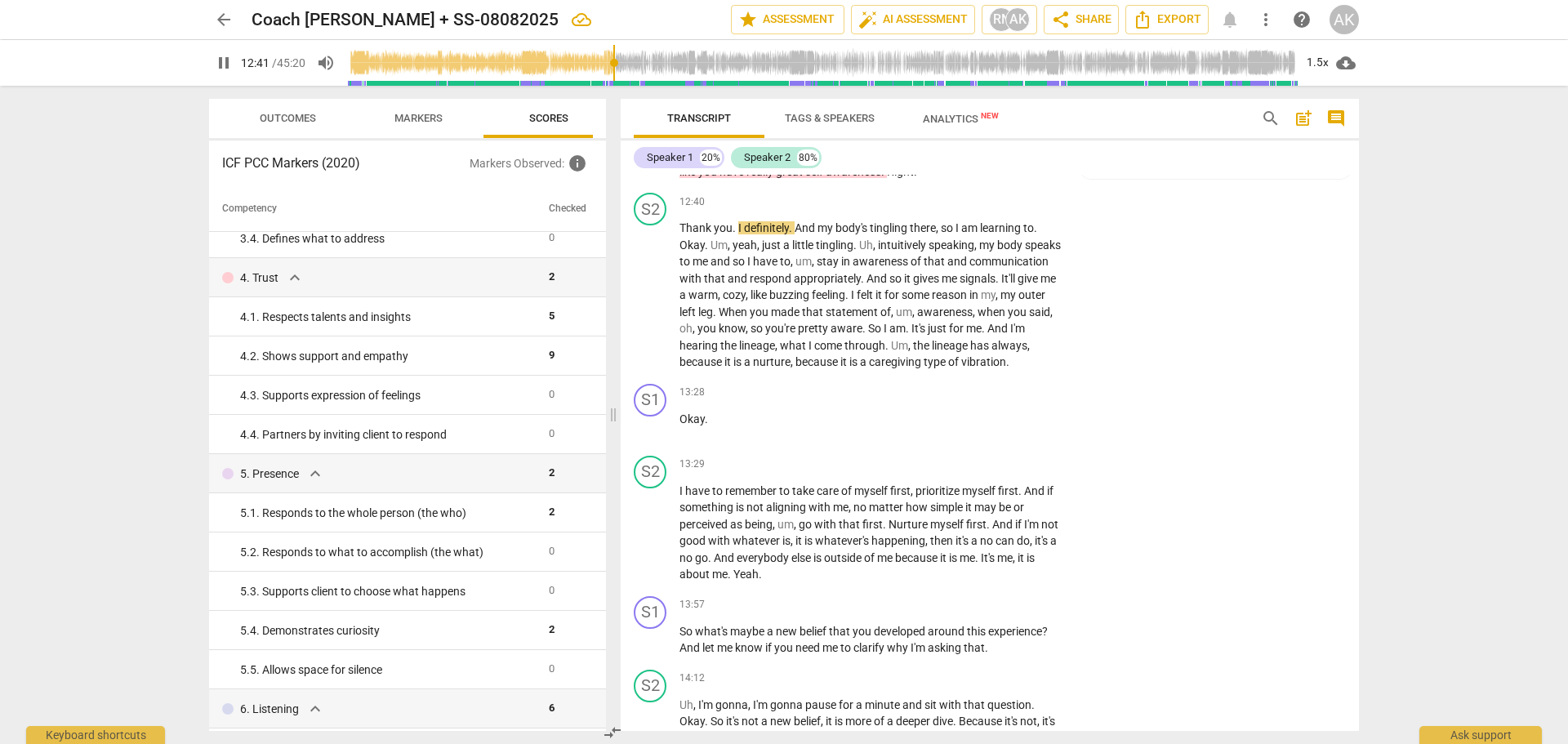
scroll to position [4934, 0]
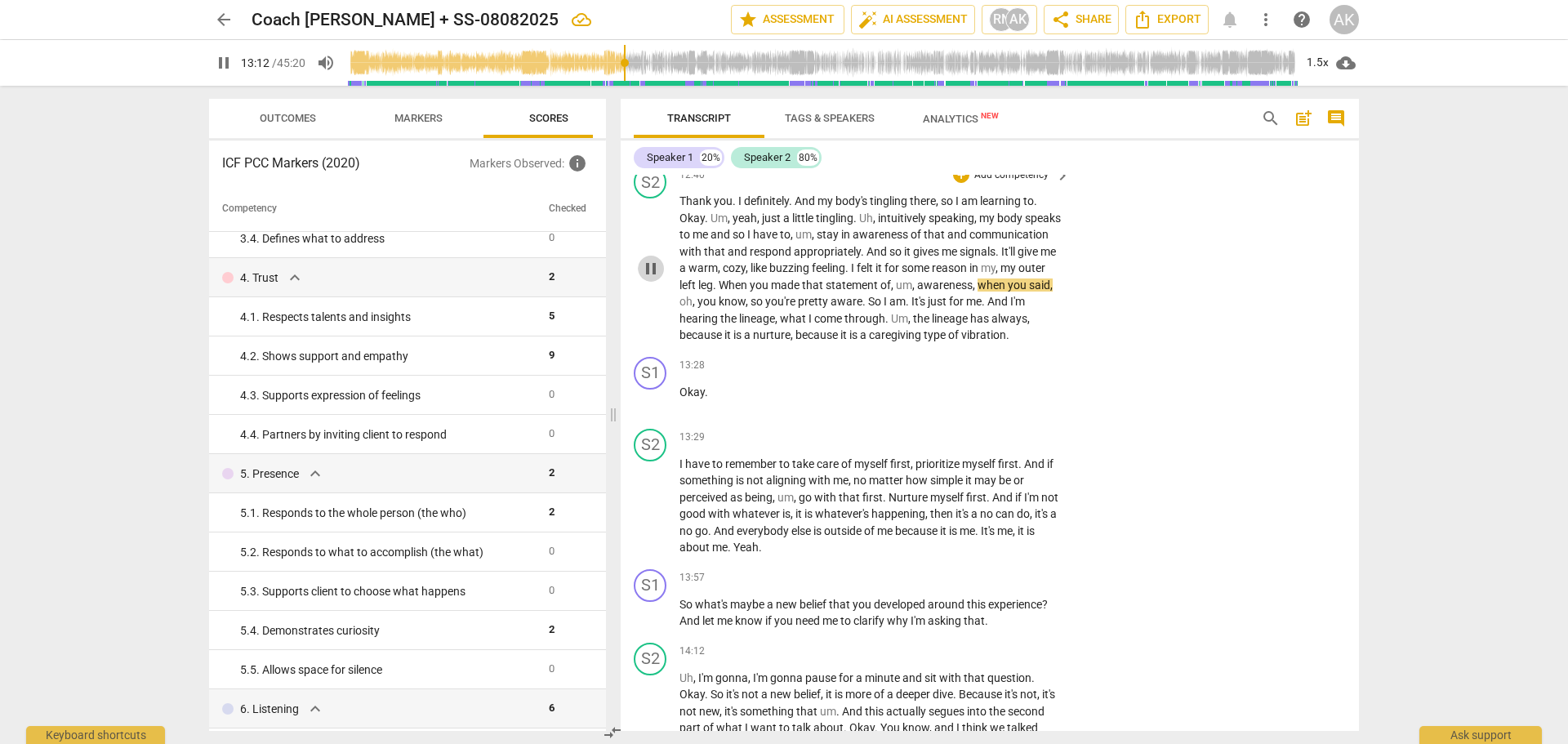
click at [646, 279] on span "pause" at bounding box center [651, 269] width 20 height 20
click at [645, 279] on span "play_arrow" at bounding box center [651, 269] width 20 height 20
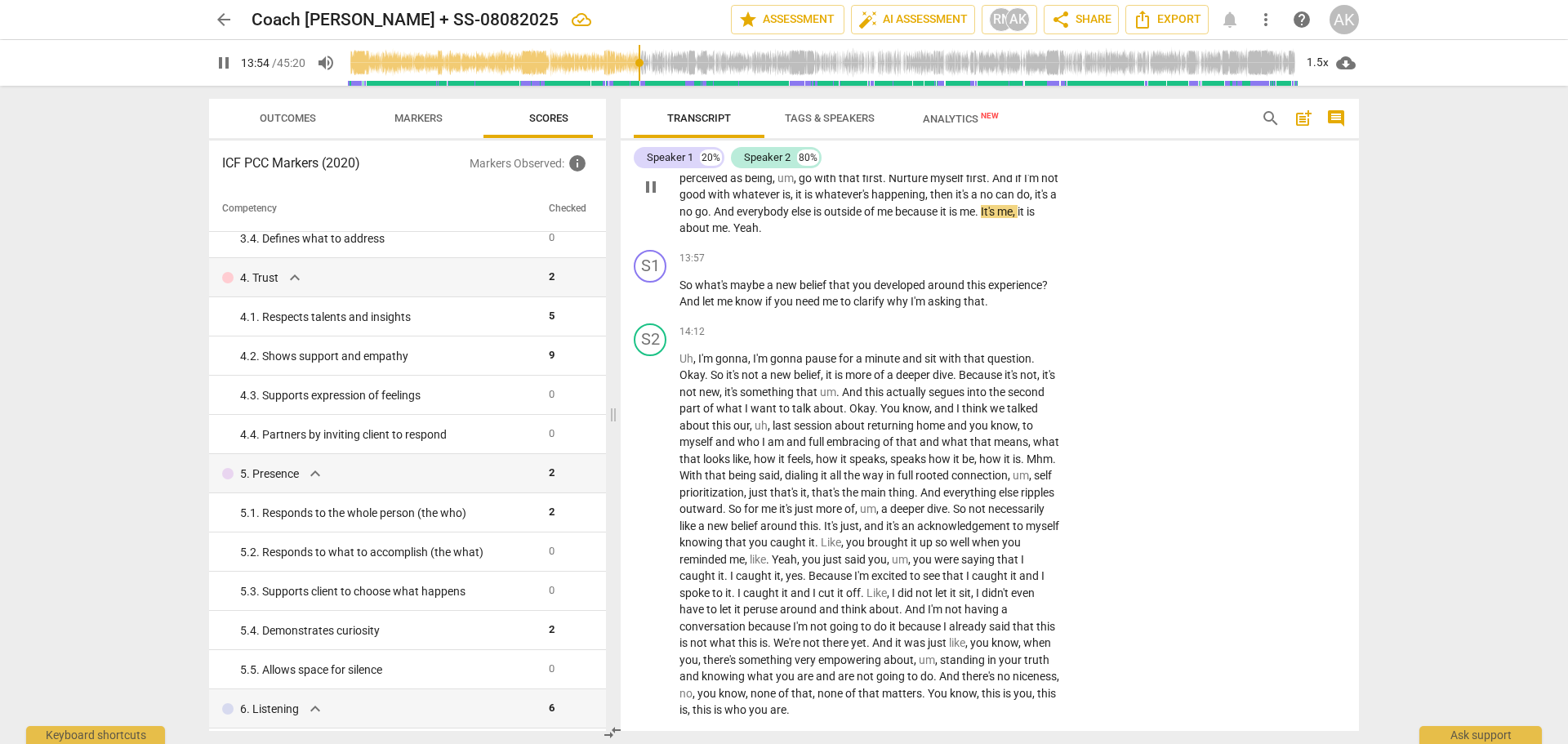
scroll to position [5260, 0]
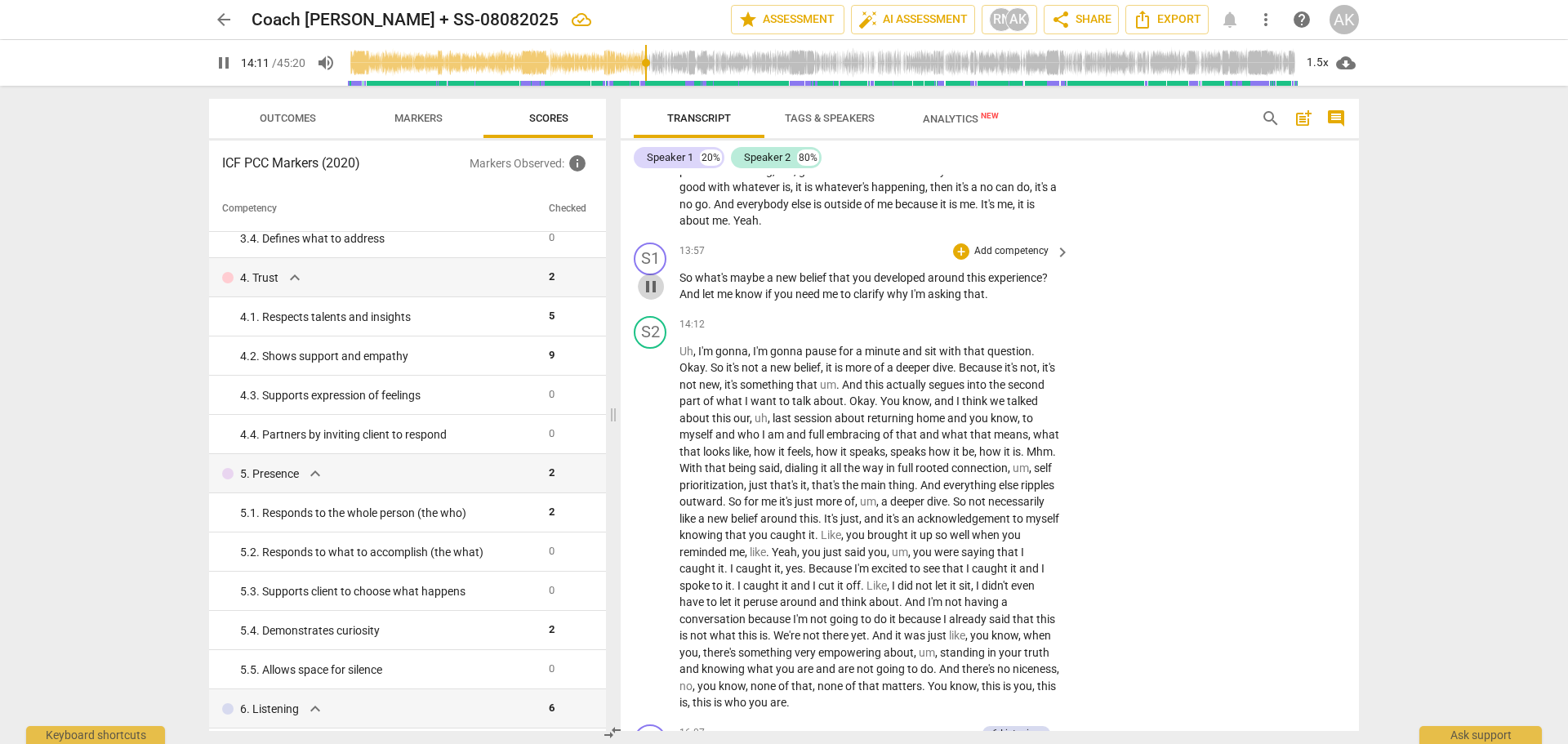
click at [650, 296] on span "pause" at bounding box center [651, 287] width 20 height 20
click at [959, 260] on div "+" at bounding box center [961, 252] width 16 height 16
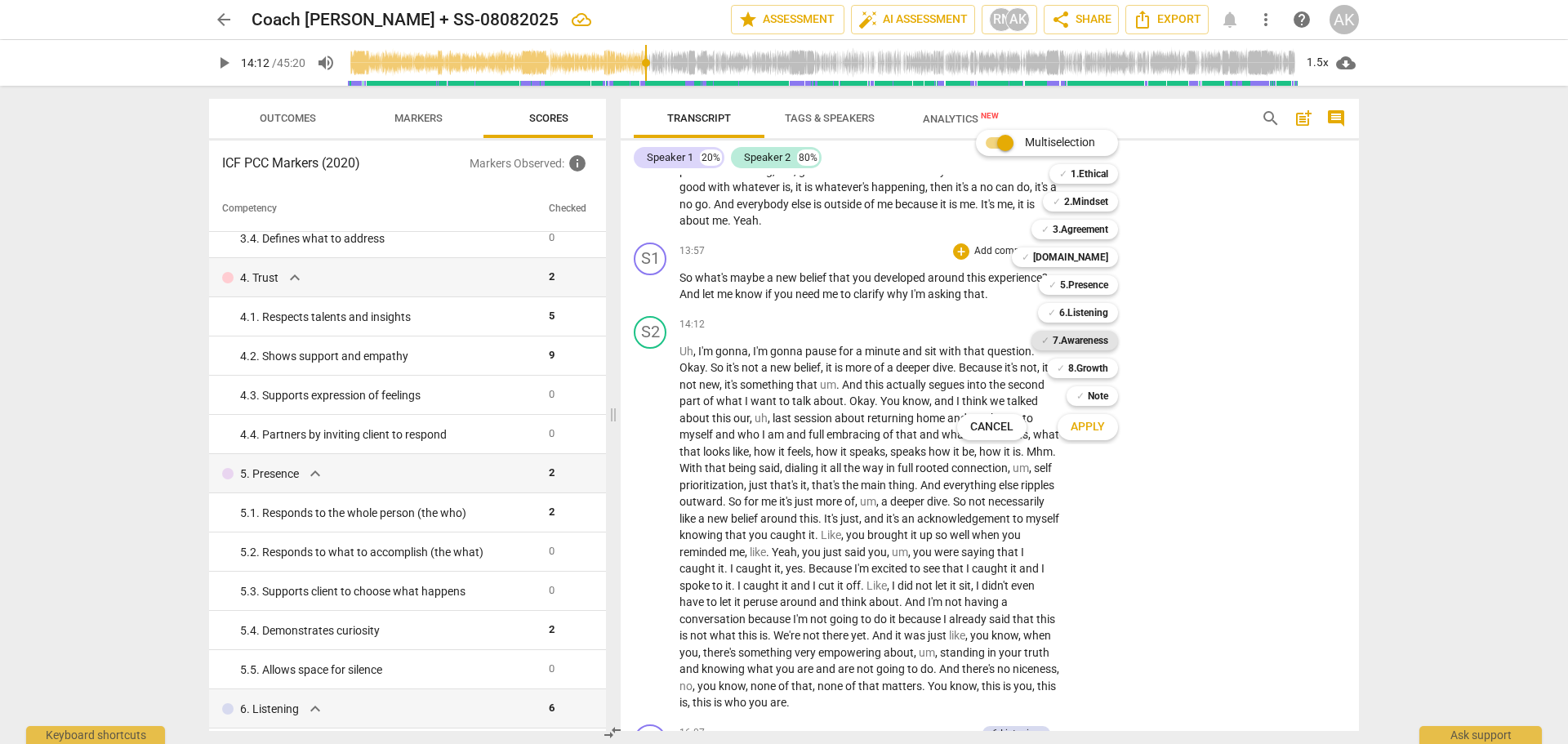
click at [1081, 336] on b "7.Awareness" at bounding box center [1080, 340] width 55 height 20
click at [1060, 283] on b "5.Presence" at bounding box center [1084, 285] width 48 height 20
click at [1079, 368] on b "8.Growth" at bounding box center [1088, 368] width 40 height 20
click at [1080, 429] on span "Apply" at bounding box center [1088, 427] width 34 height 16
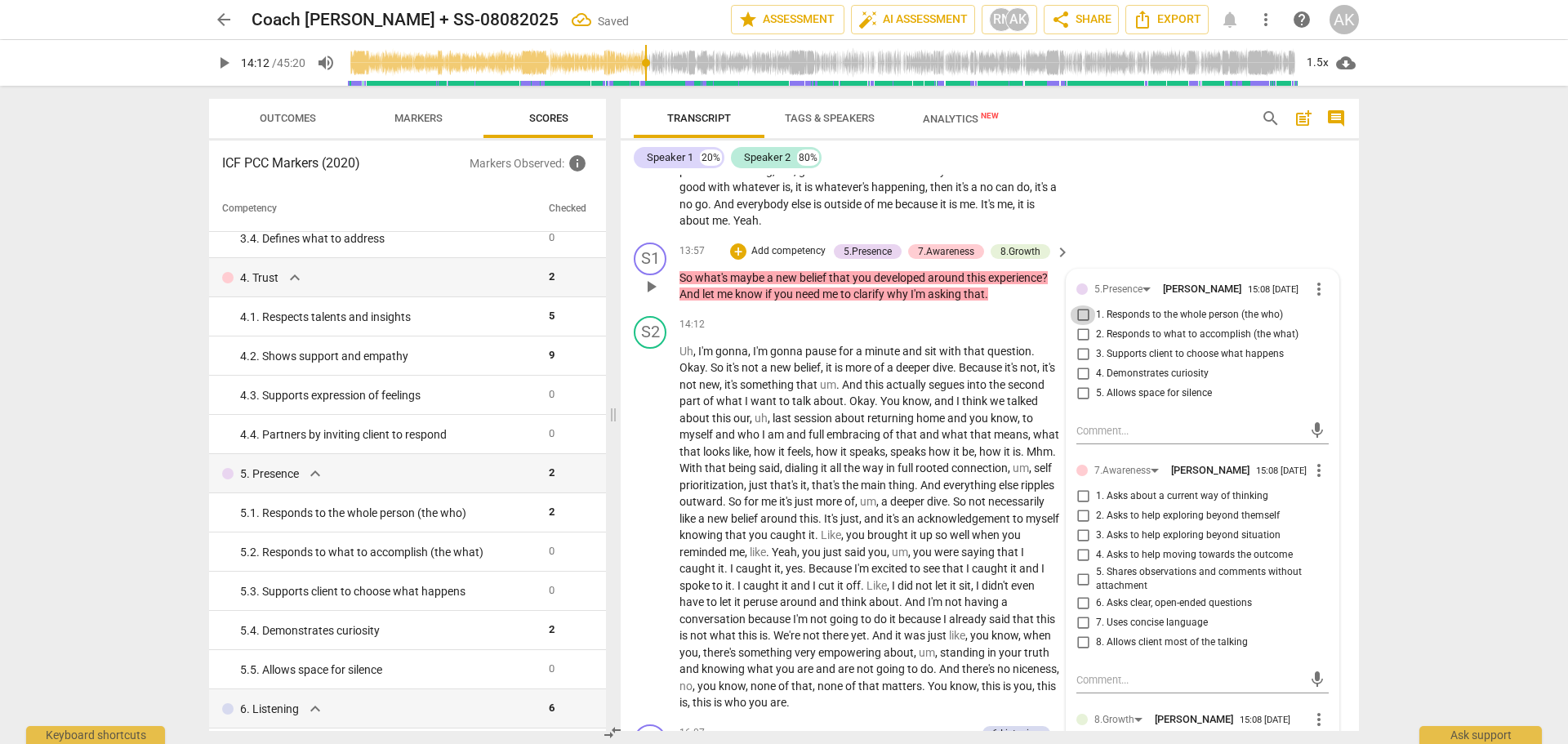
click at [1078, 325] on input "1. Responds to the whole person (the who)" at bounding box center [1083, 315] width 26 height 20
click at [1080, 384] on input "4. Demonstrates curiosity" at bounding box center [1083, 374] width 26 height 20
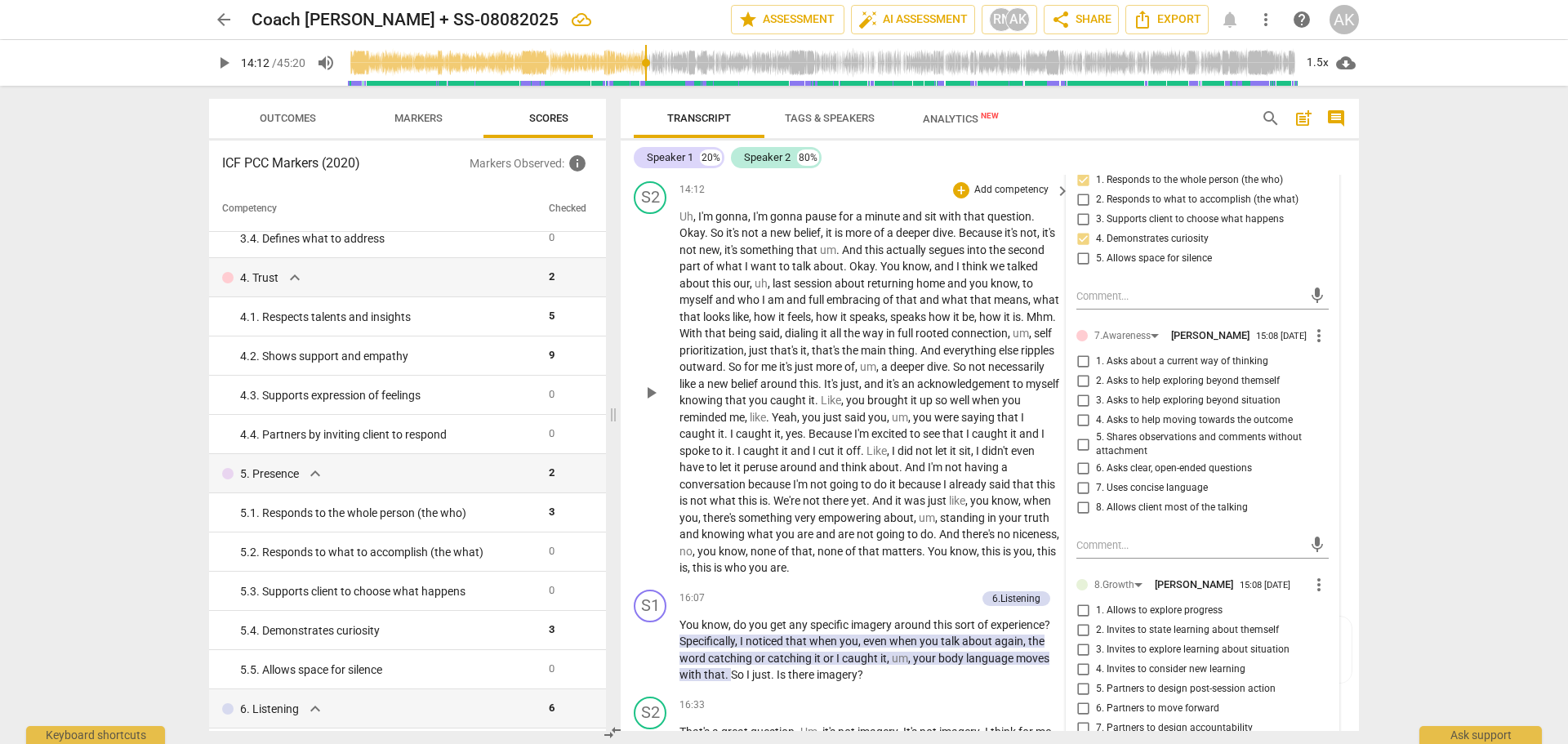
scroll to position [5423, 0]
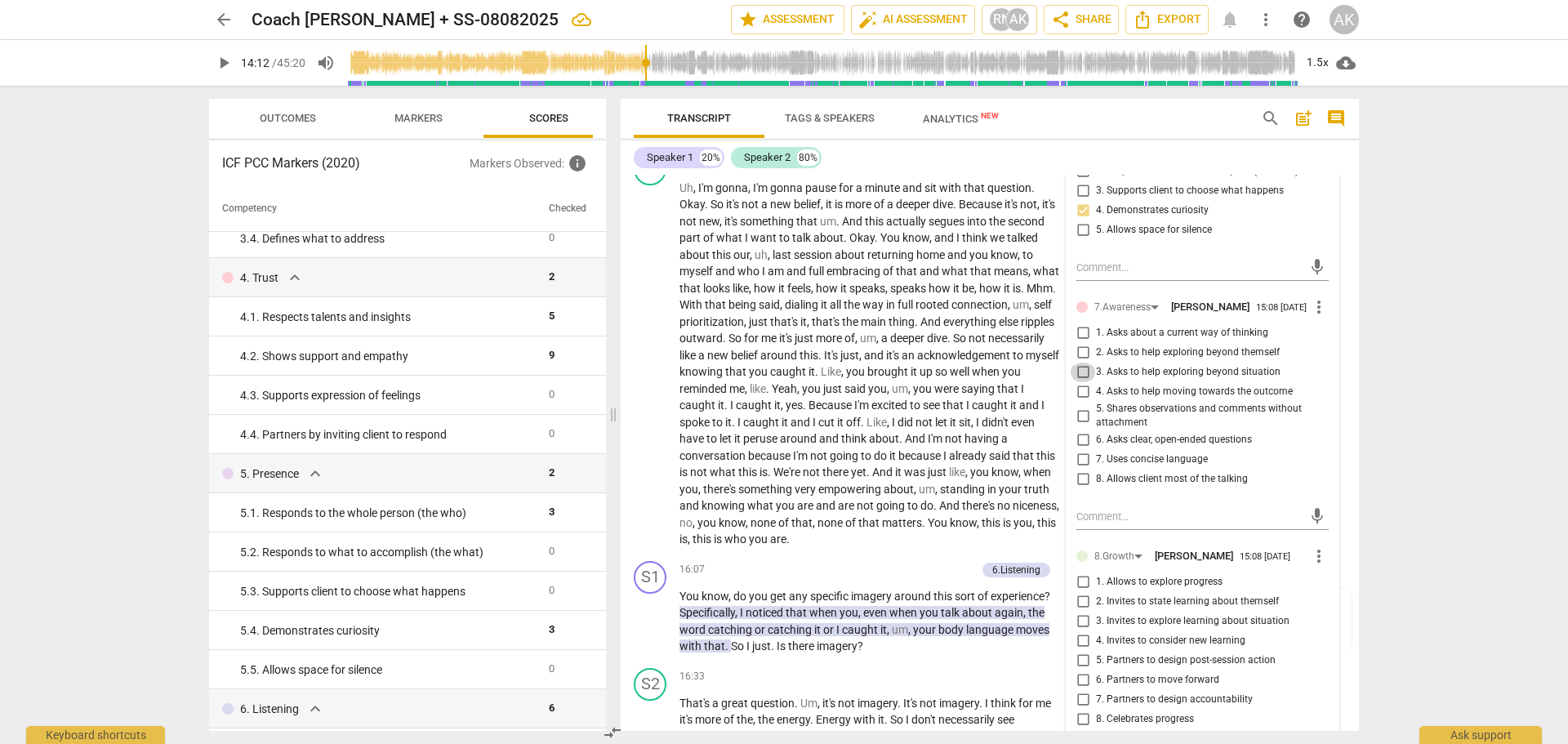
click at [1080, 382] on input "3. Asks to help exploring beyond situation" at bounding box center [1083, 373] width 26 height 20
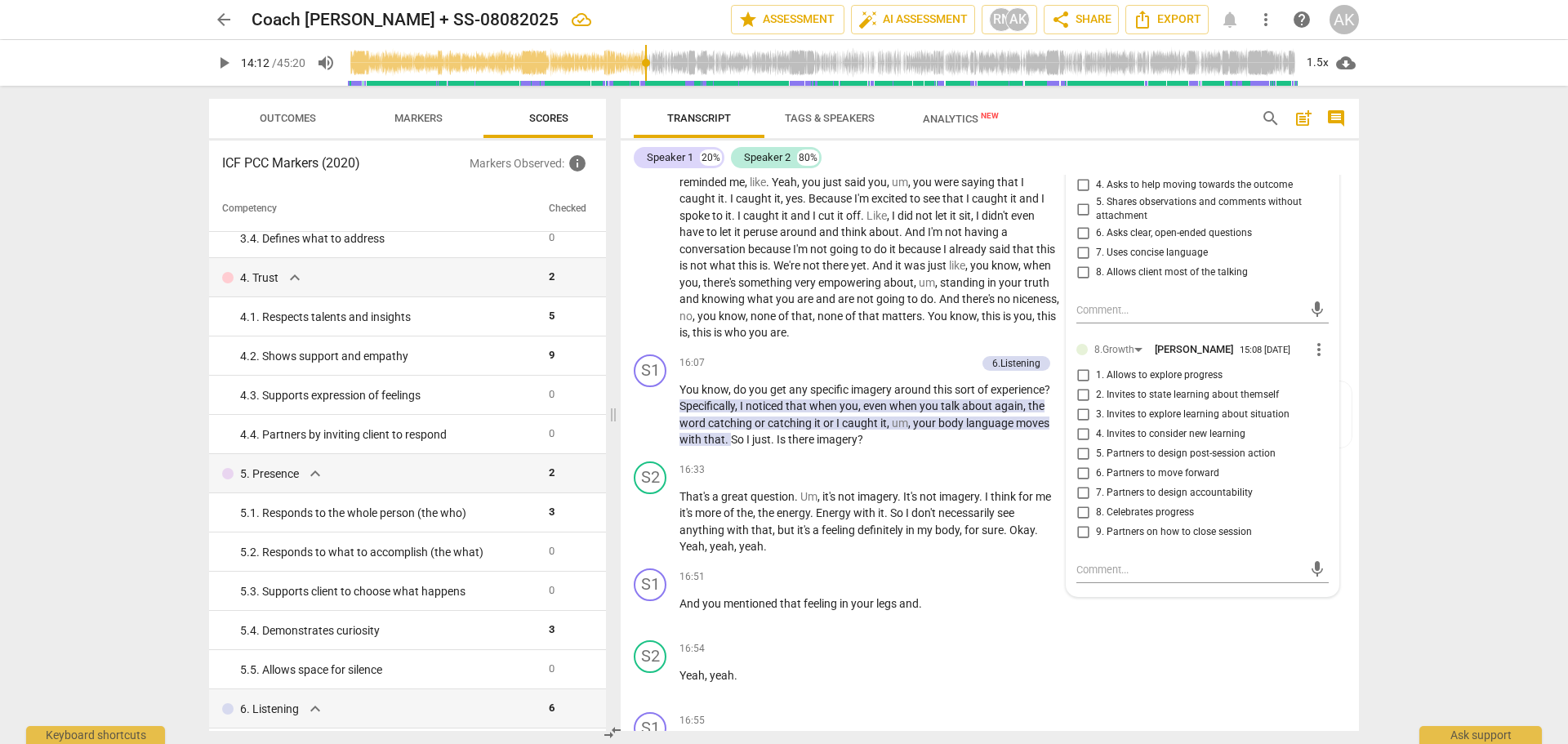
scroll to position [5669, 0]
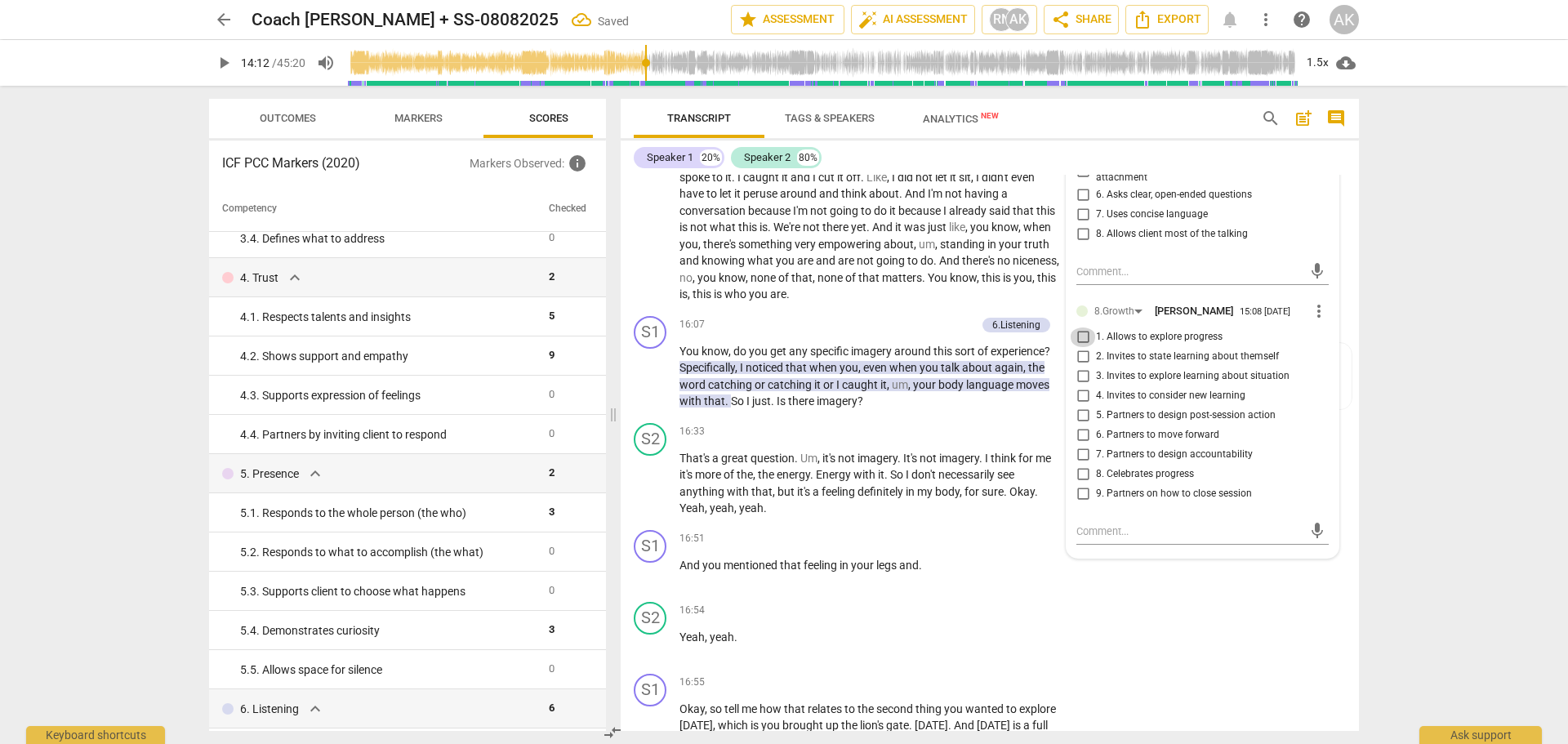
click at [1079, 347] on input "1. Allows to explore progress" at bounding box center [1083, 338] width 26 height 20
click at [1079, 367] on input "2. Invites to state learning about themself" at bounding box center [1083, 357] width 26 height 20
click at [1081, 386] on input "3. Invites to explore learning about situation" at bounding box center [1083, 377] width 26 height 20
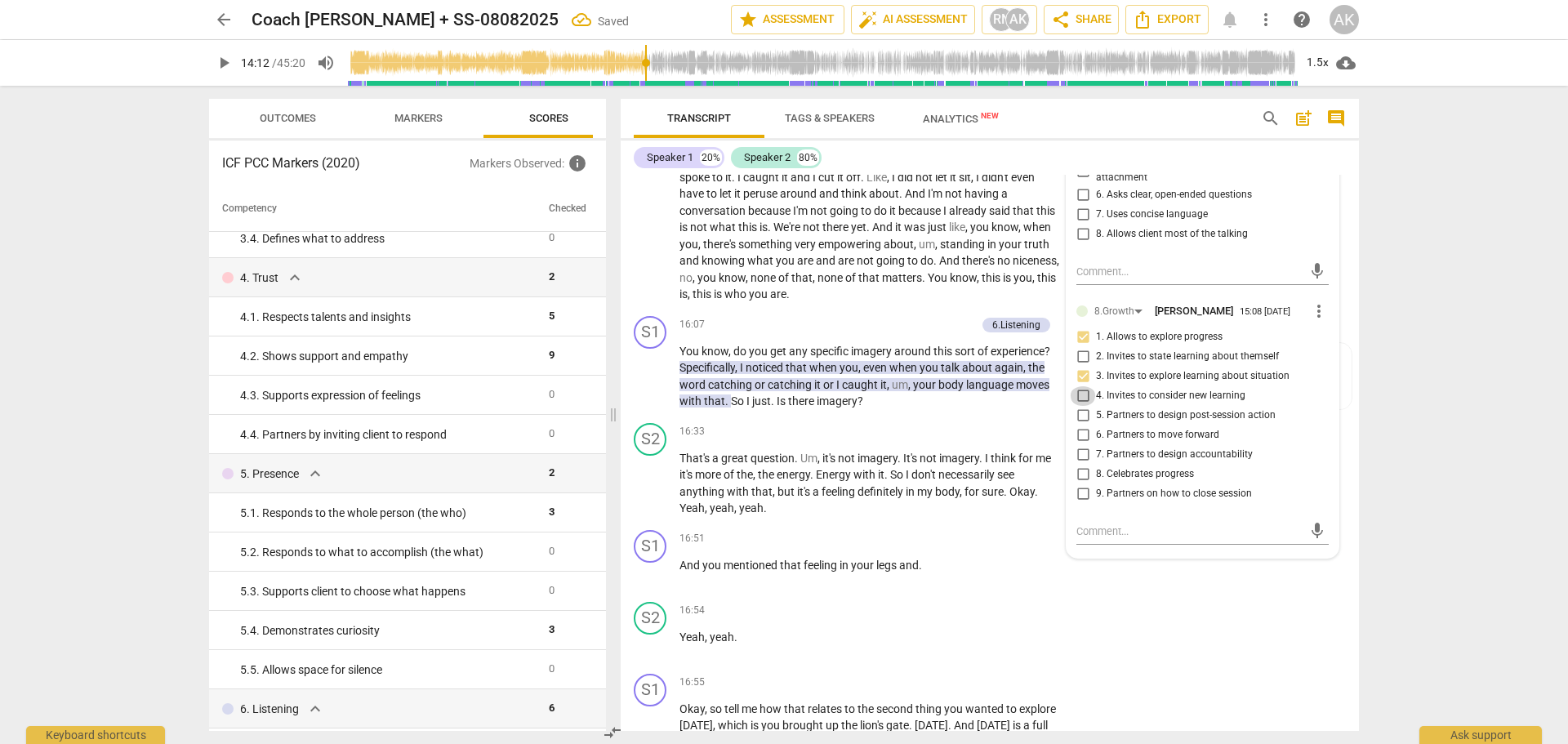
click at [1083, 405] on input "4. Invites to consider new learning" at bounding box center [1083, 396] width 26 height 20
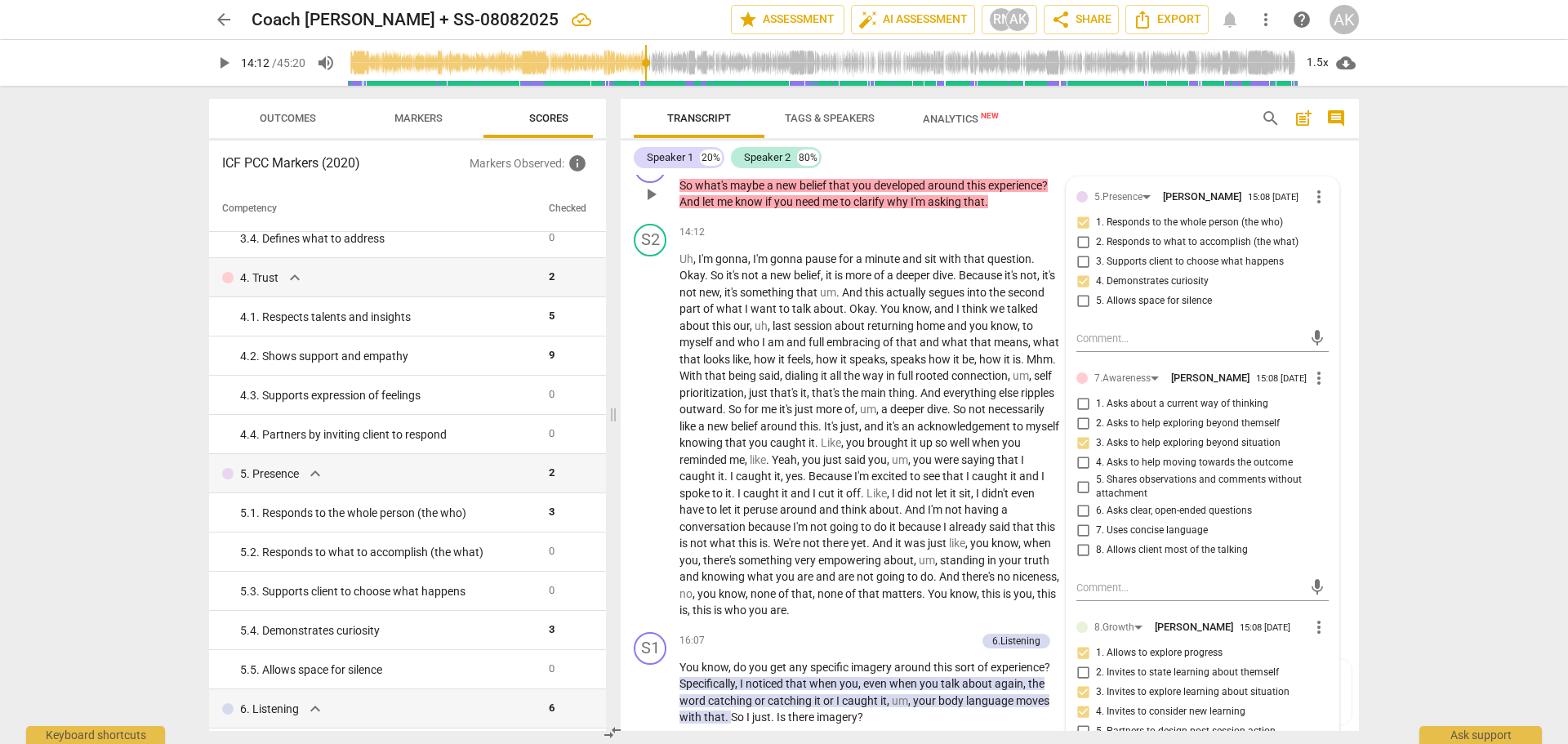
scroll to position [5342, 0]
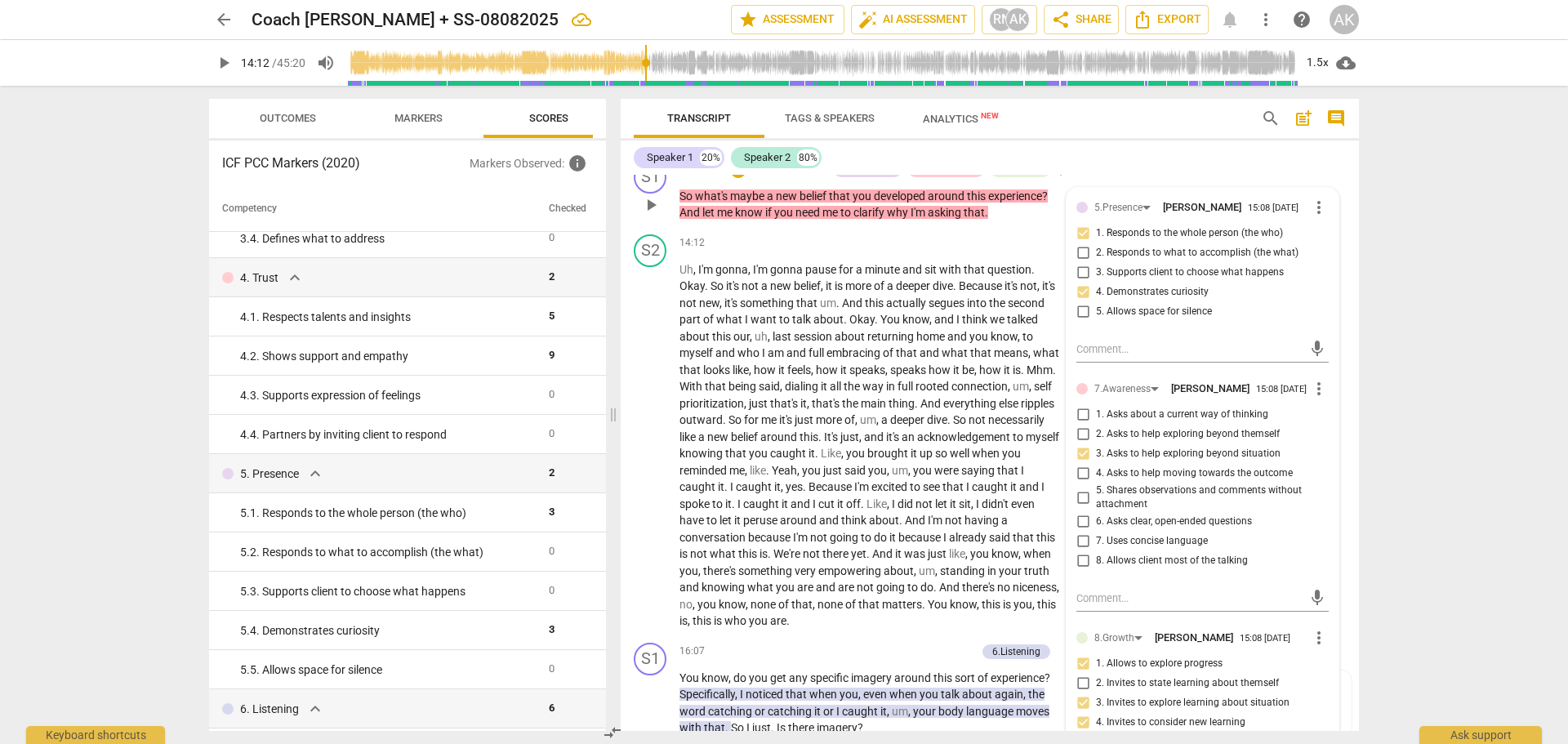
click at [1176, 198] on div "S1 play_arrow pause 13:57 + Add competency 5.Presence 7.Awareness 8.Growth keyb…" at bounding box center [990, 190] width 738 height 73
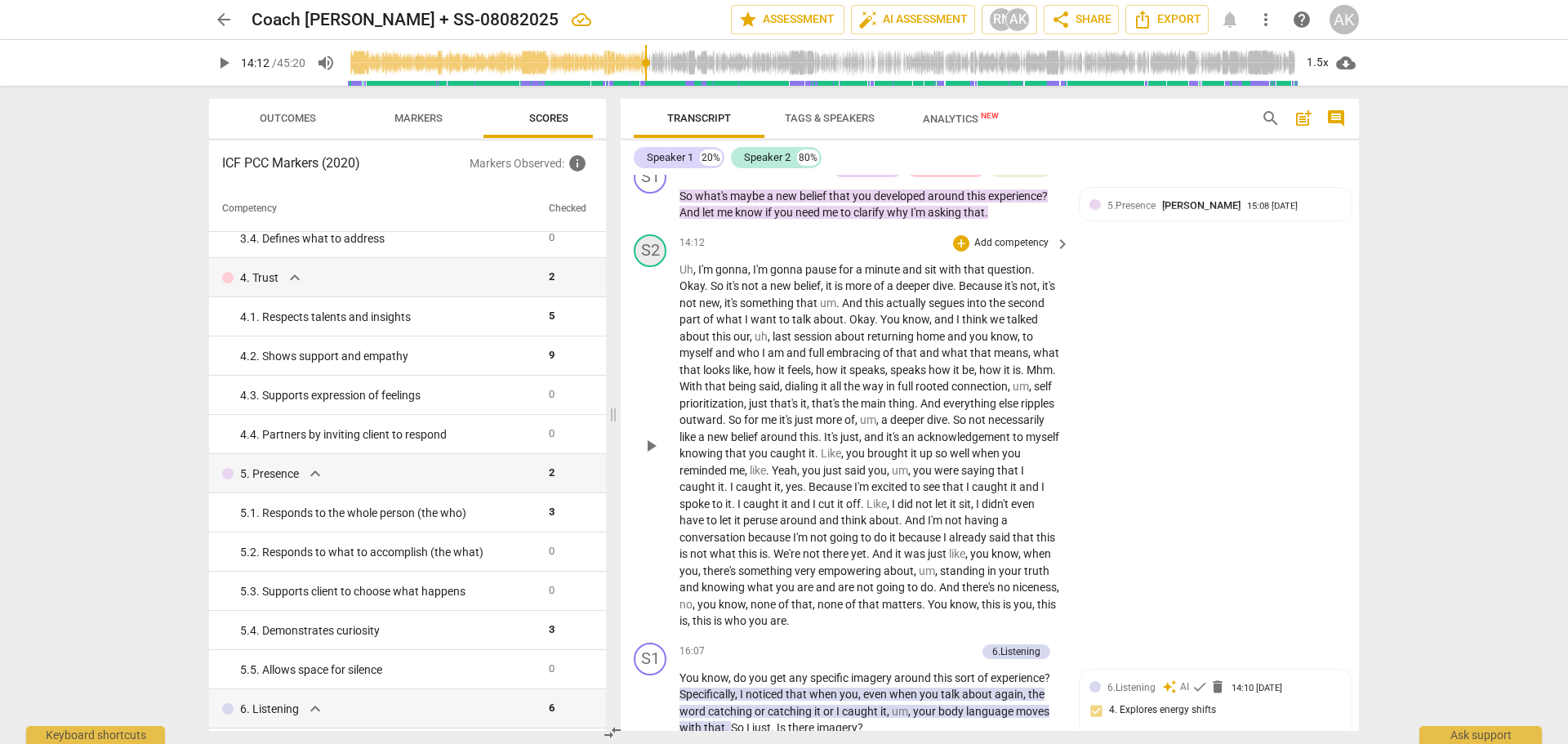
click at [650, 267] on div "S2" at bounding box center [650, 251] width 33 height 33
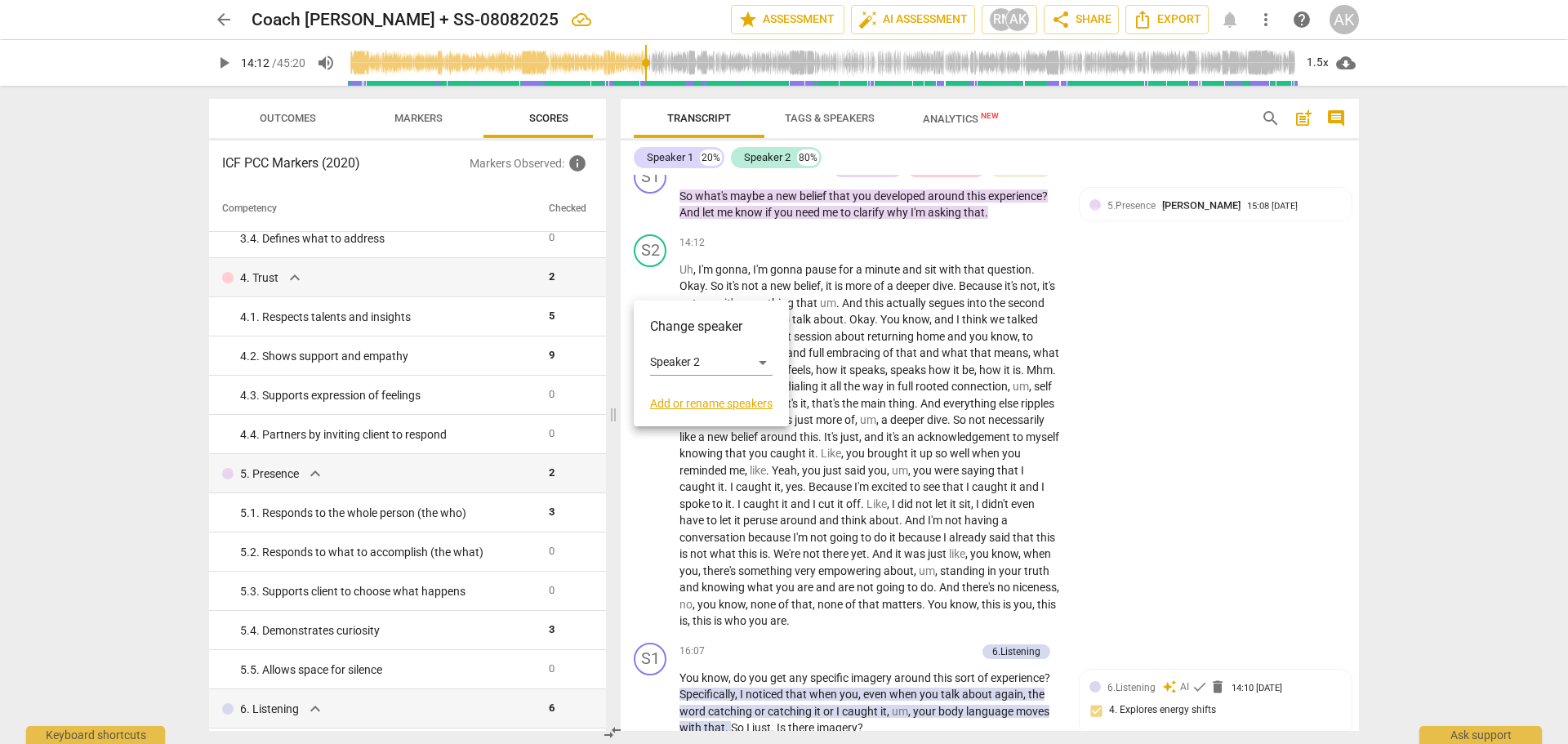
click at [740, 272] on div at bounding box center [784, 372] width 1568 height 744
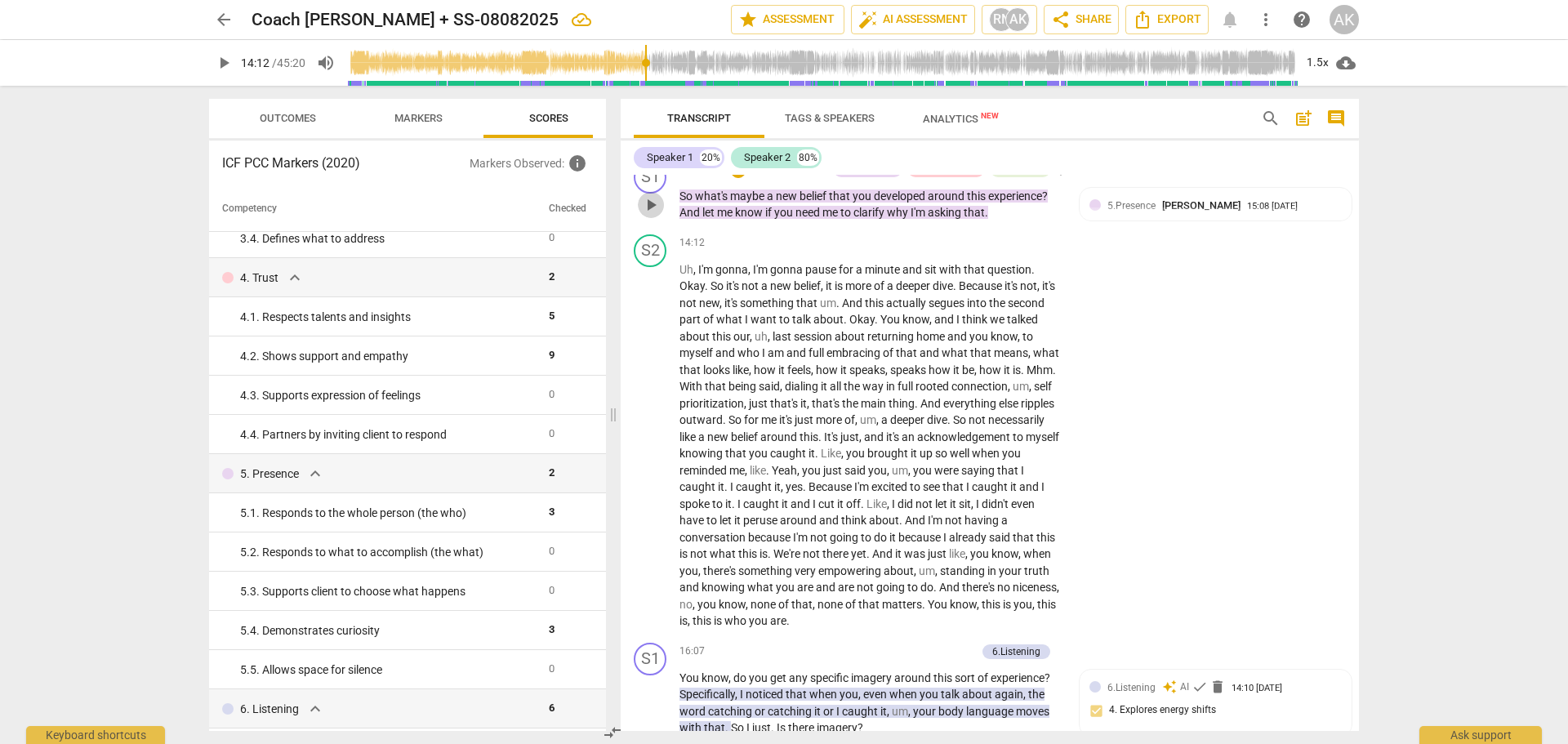
click at [648, 215] on span "play_arrow" at bounding box center [651, 205] width 20 height 20
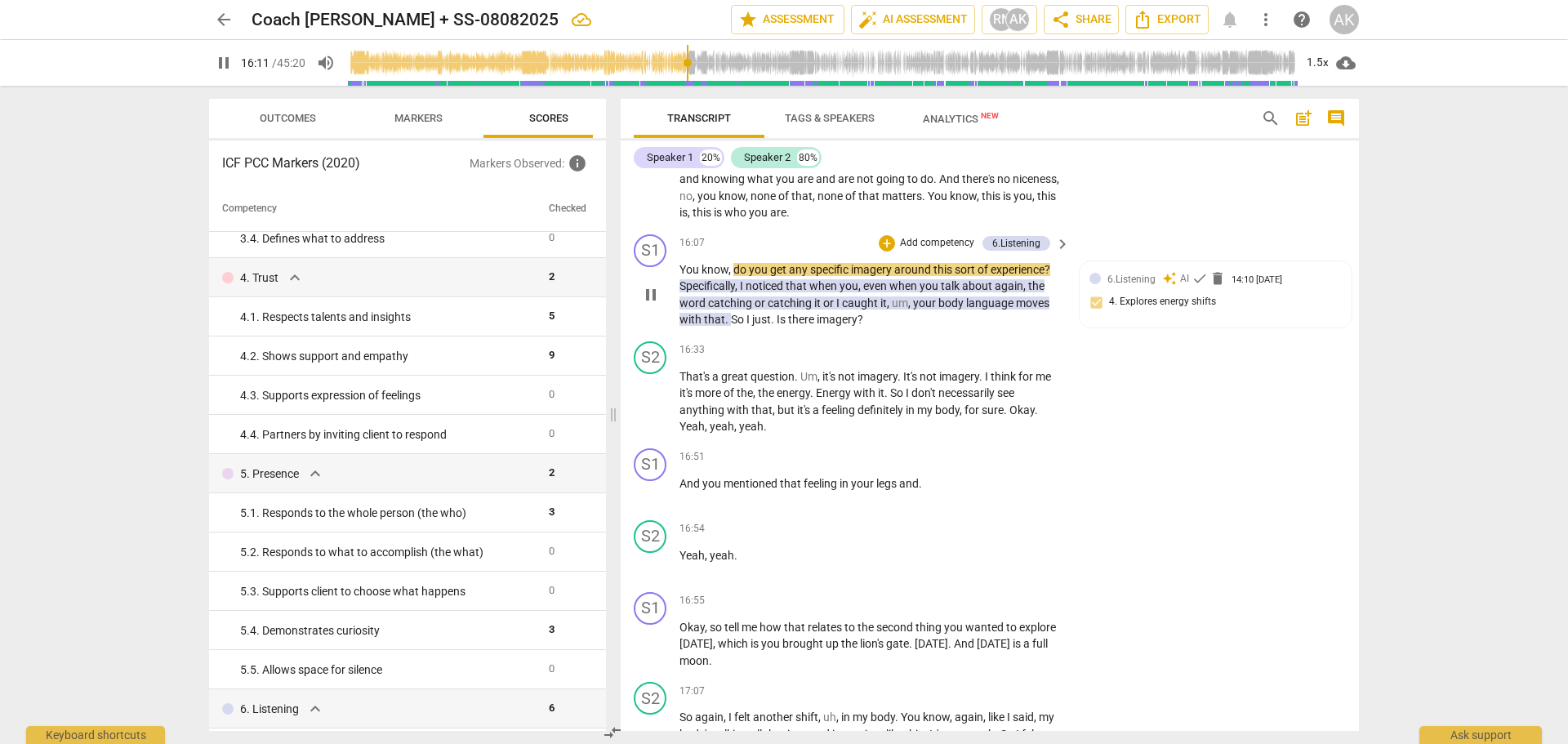
scroll to position [5832, 0]
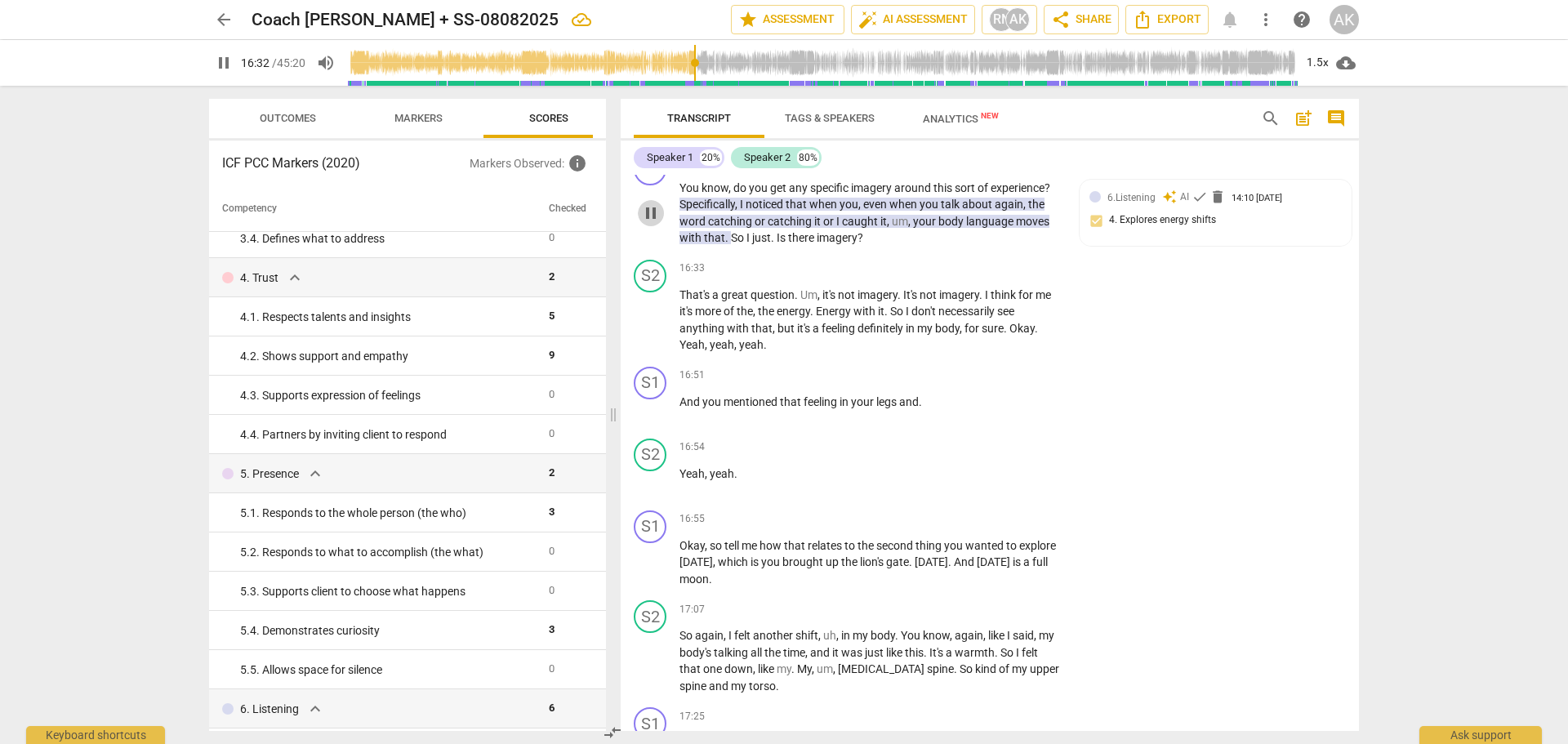
click at [655, 223] on span "pause" at bounding box center [651, 214] width 20 height 20
click at [922, 169] on p "Add competency" at bounding box center [937, 161] width 78 height 14
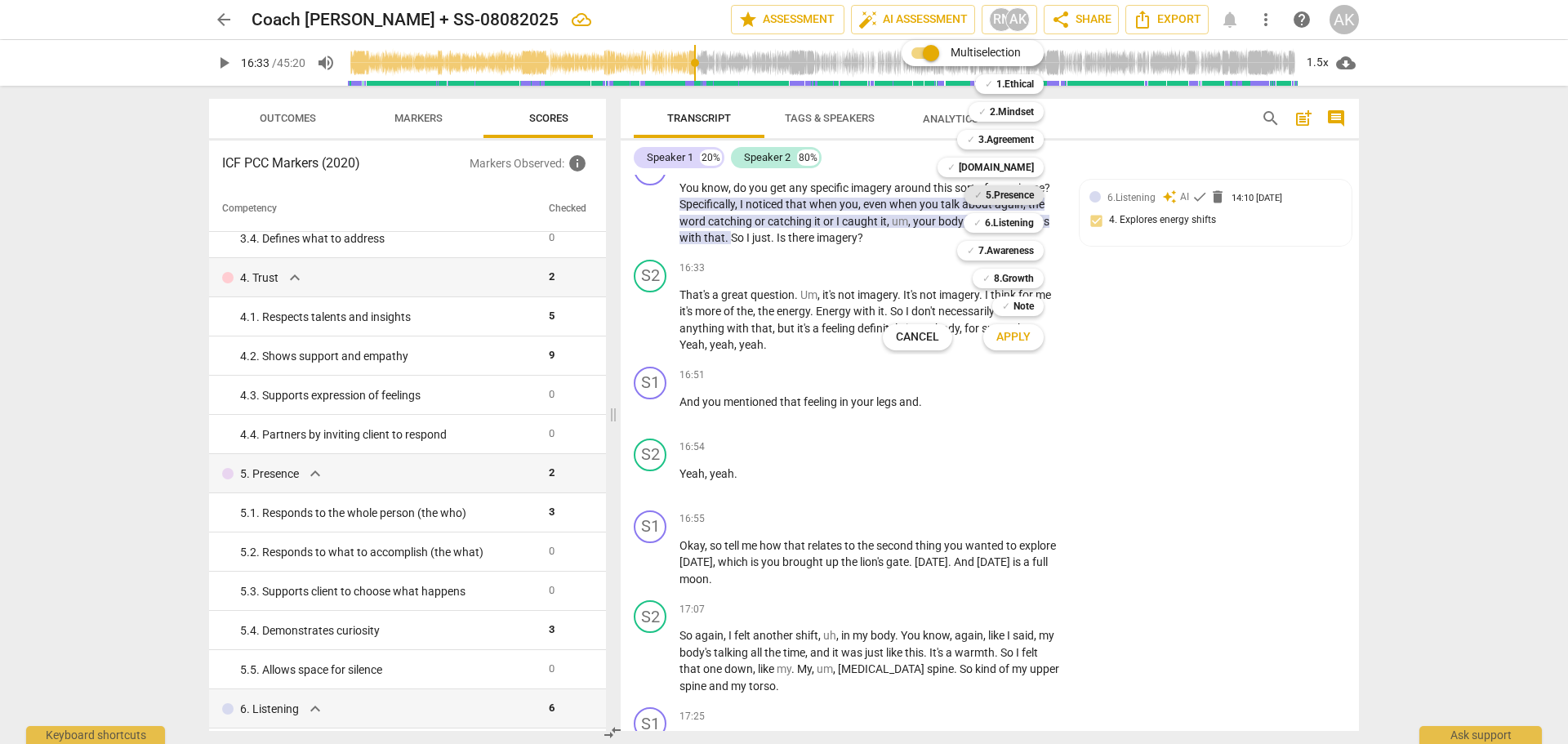
click at [1019, 189] on b "5.Presence" at bounding box center [1009, 196] width 48 height 20
click at [1003, 252] on b "7.Awareness" at bounding box center [1006, 251] width 55 height 20
click at [1015, 339] on span "Apply" at bounding box center [1013, 338] width 34 height 16
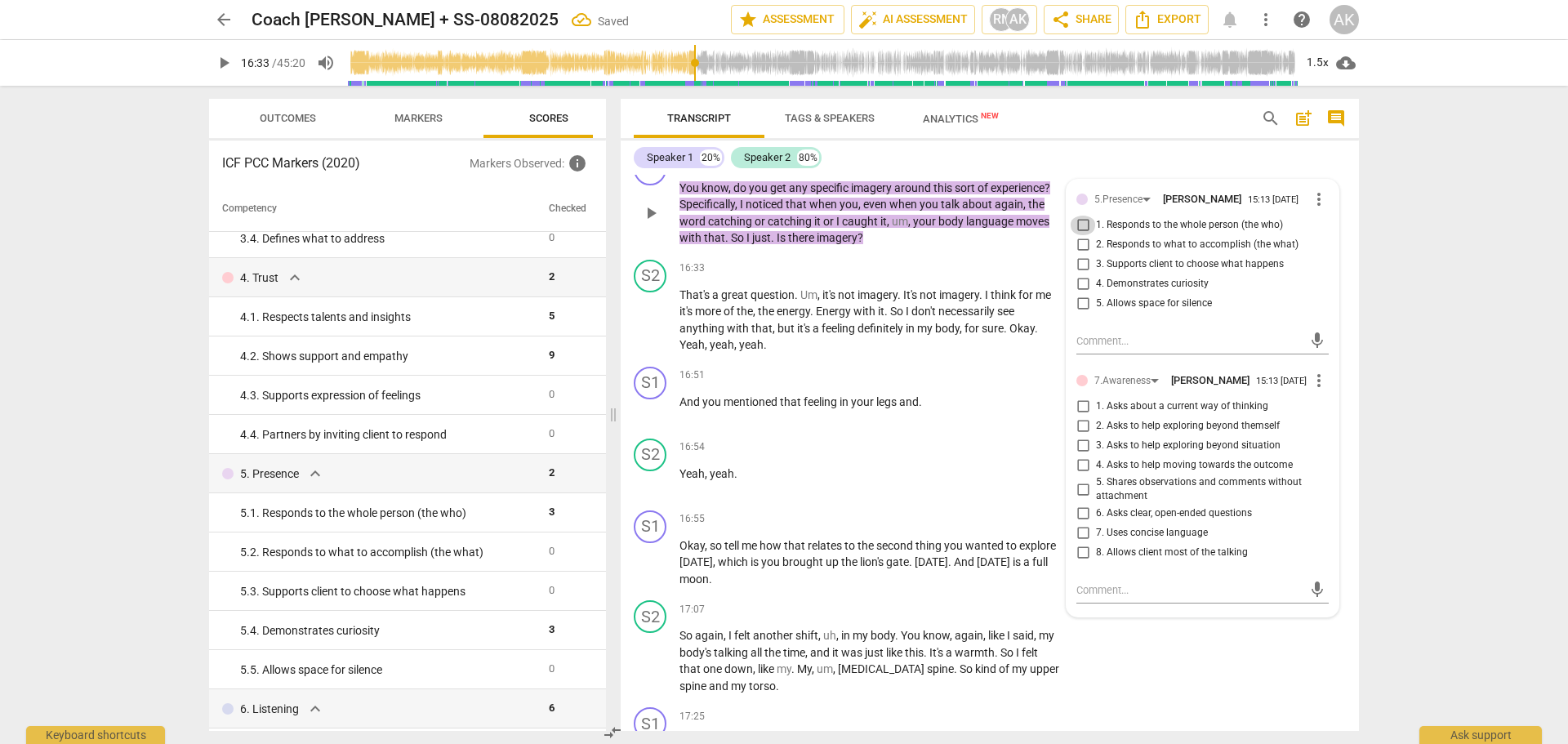
click at [1077, 235] on input "1. Responds to the whole person (the who)" at bounding box center [1083, 225] width 26 height 20
click at [1077, 499] on input "5. Shares observations and comments without attachment" at bounding box center [1083, 489] width 26 height 20
click at [1221, 180] on div "S1 play_arrow pause 16:07 + Add competency 5.Presence 6.Listening 7.Awareness k…" at bounding box center [990, 199] width 738 height 107
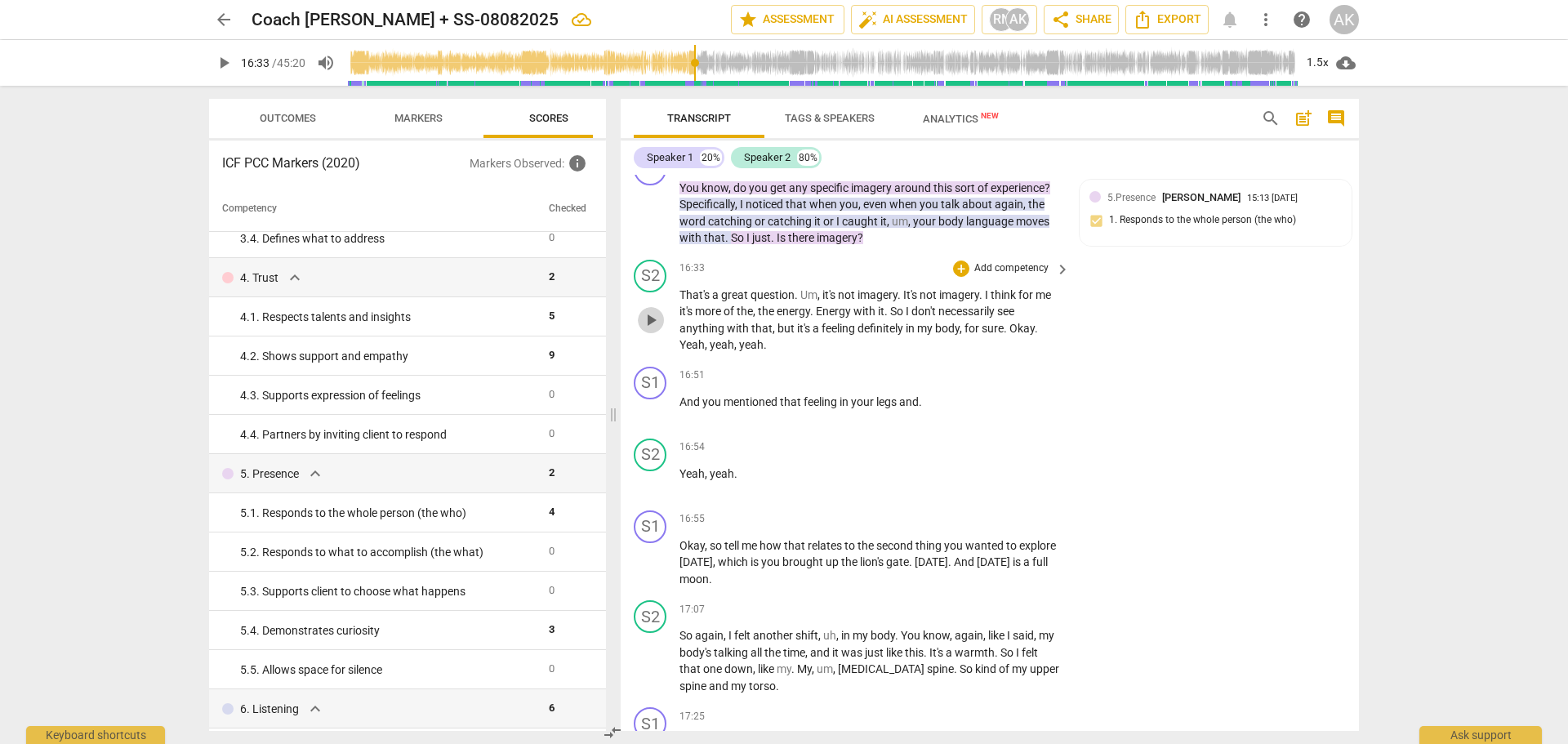
click at [648, 329] on span "play_arrow" at bounding box center [651, 320] width 20 height 20
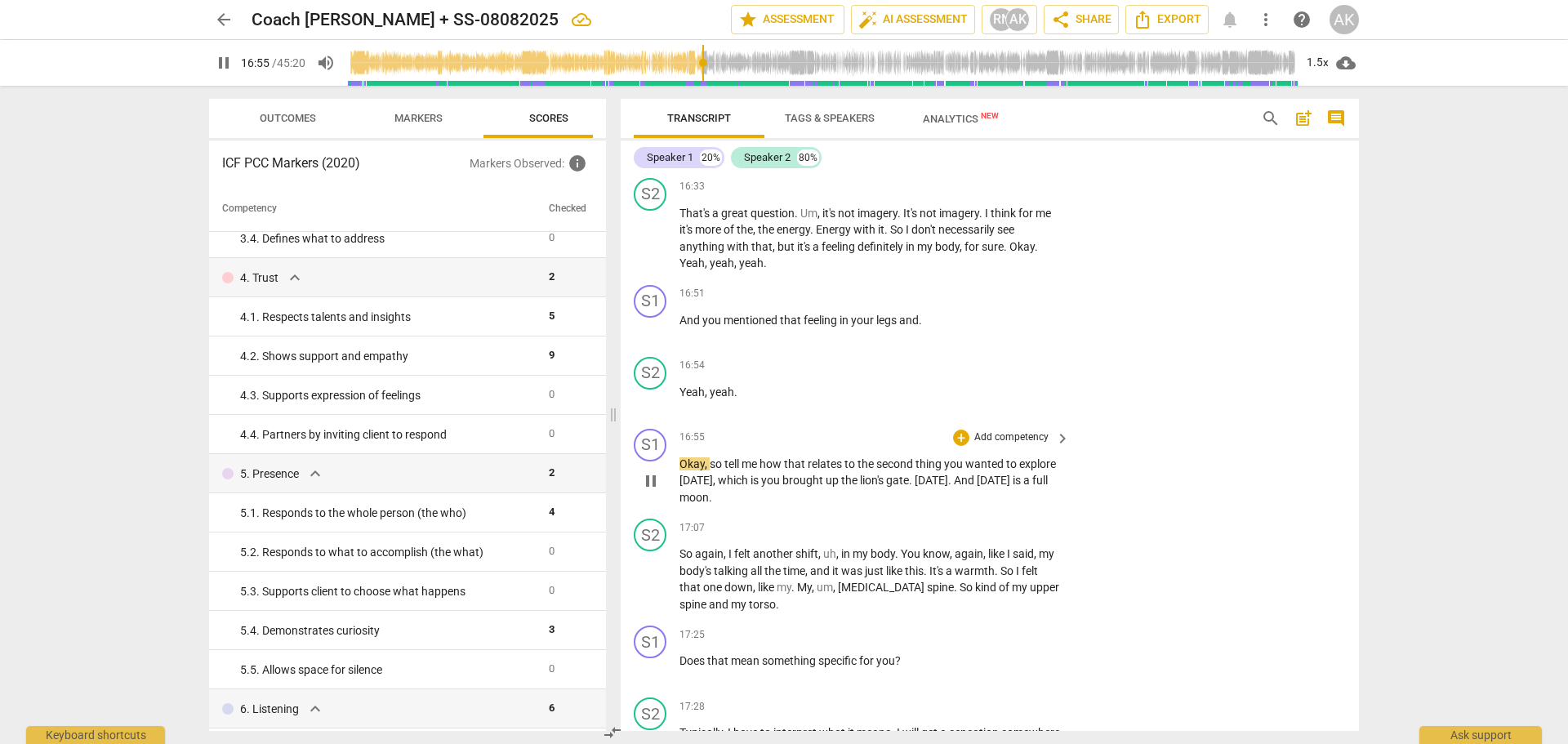
scroll to position [5995, 0]
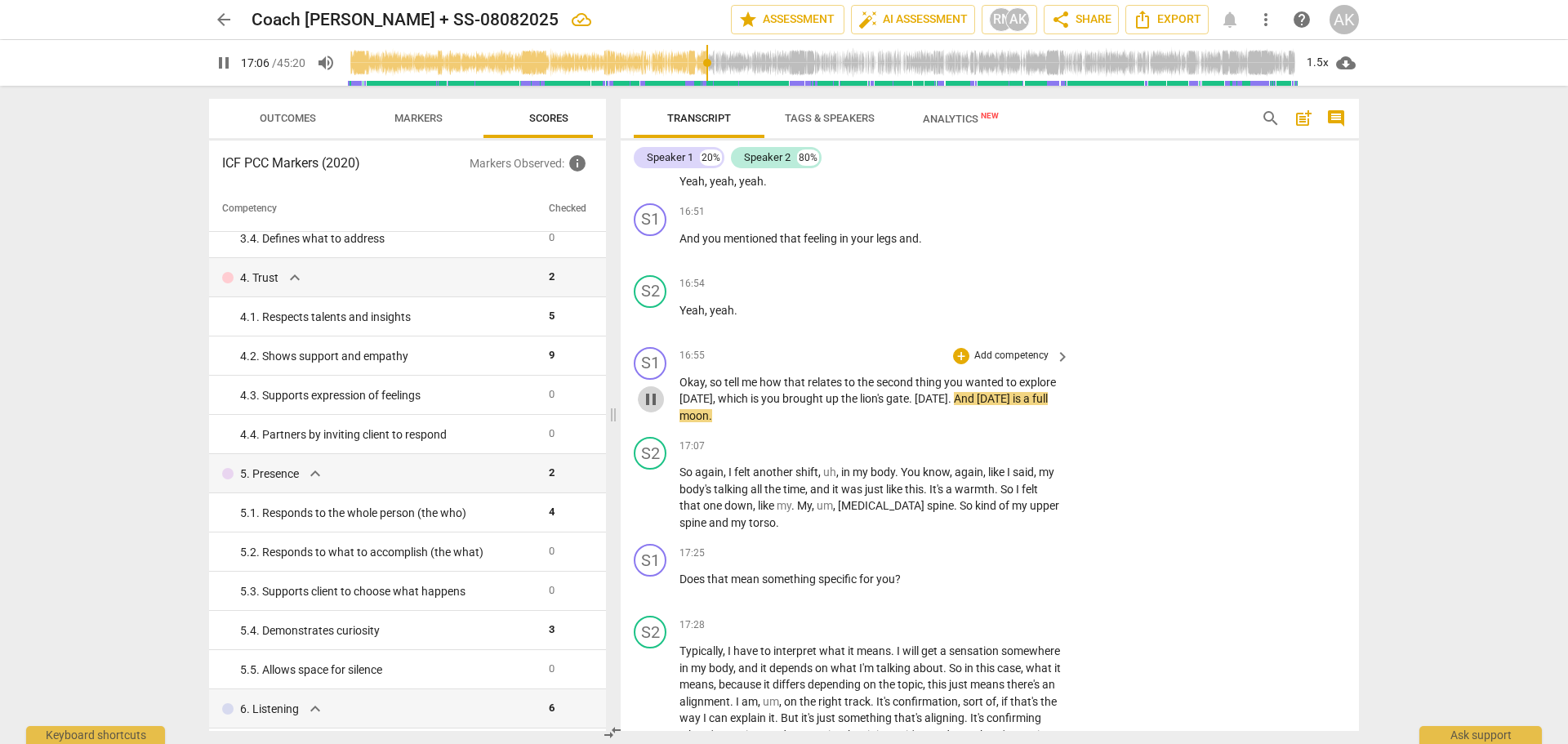
click at [655, 409] on span "pause" at bounding box center [651, 399] width 20 height 20
click at [1004, 363] on p "Add competency" at bounding box center [1011, 356] width 78 height 14
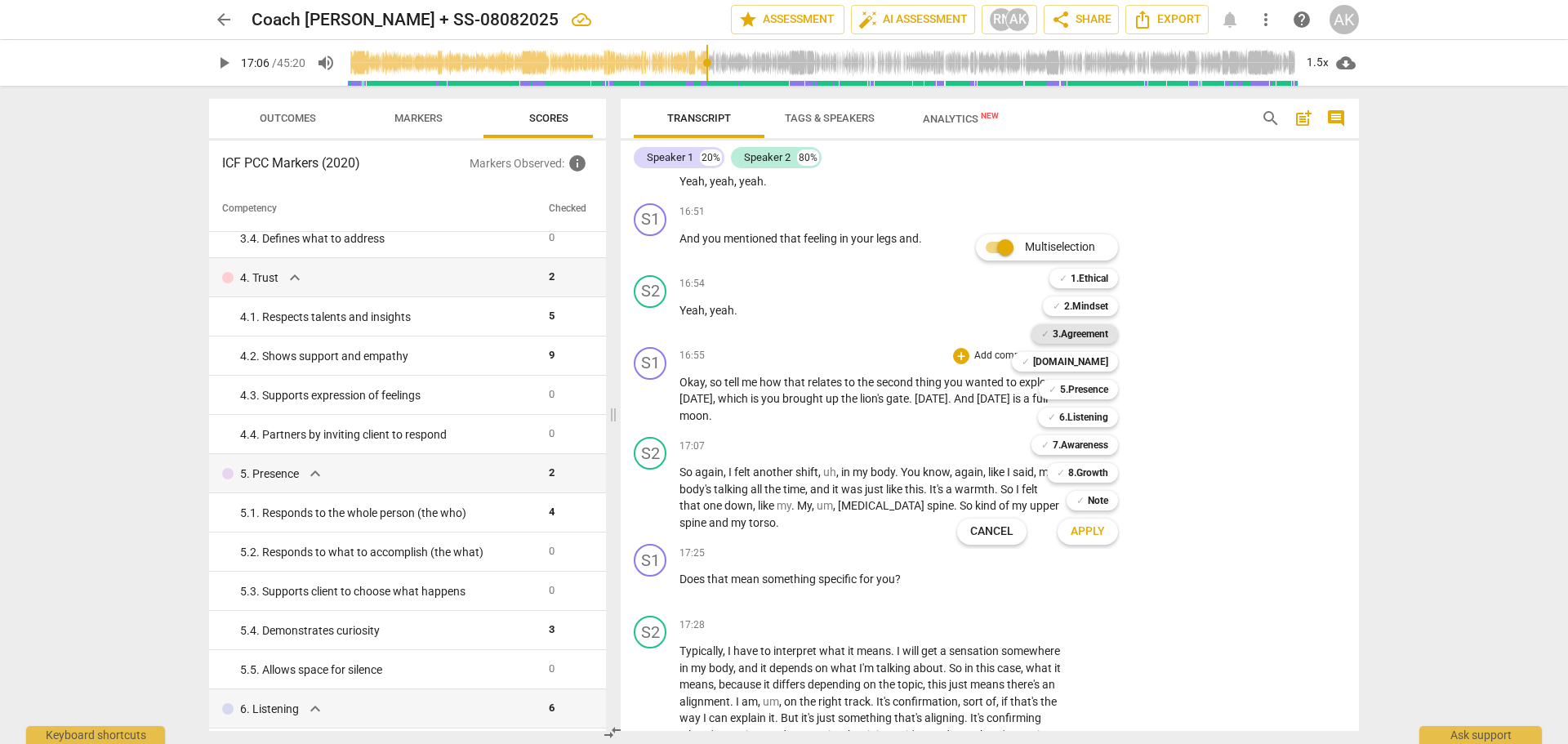
click at [1097, 327] on b "3.Agreement" at bounding box center [1080, 334] width 55 height 20
click at [1099, 418] on b "6.Listening" at bounding box center [1084, 417] width 49 height 20
click at [1085, 532] on span "Apply" at bounding box center [1088, 531] width 34 height 16
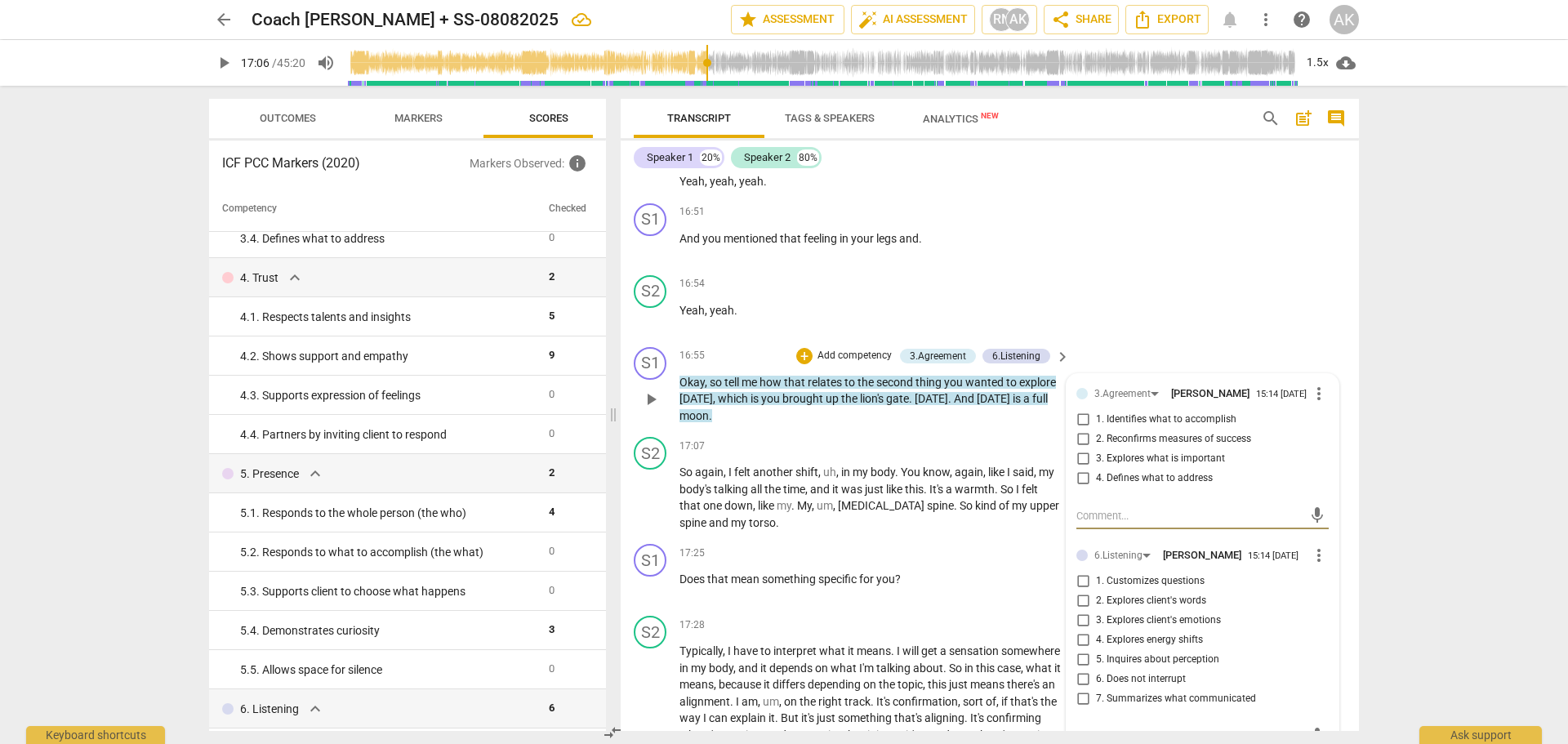
click at [1077, 469] on input "3. Explores what is important" at bounding box center [1083, 459] width 26 height 20
click at [1079, 488] on input "4. Defines what to address" at bounding box center [1083, 479] width 26 height 20
click at [1080, 429] on input "1. Identifies what to accomplish" at bounding box center [1083, 420] width 26 height 20
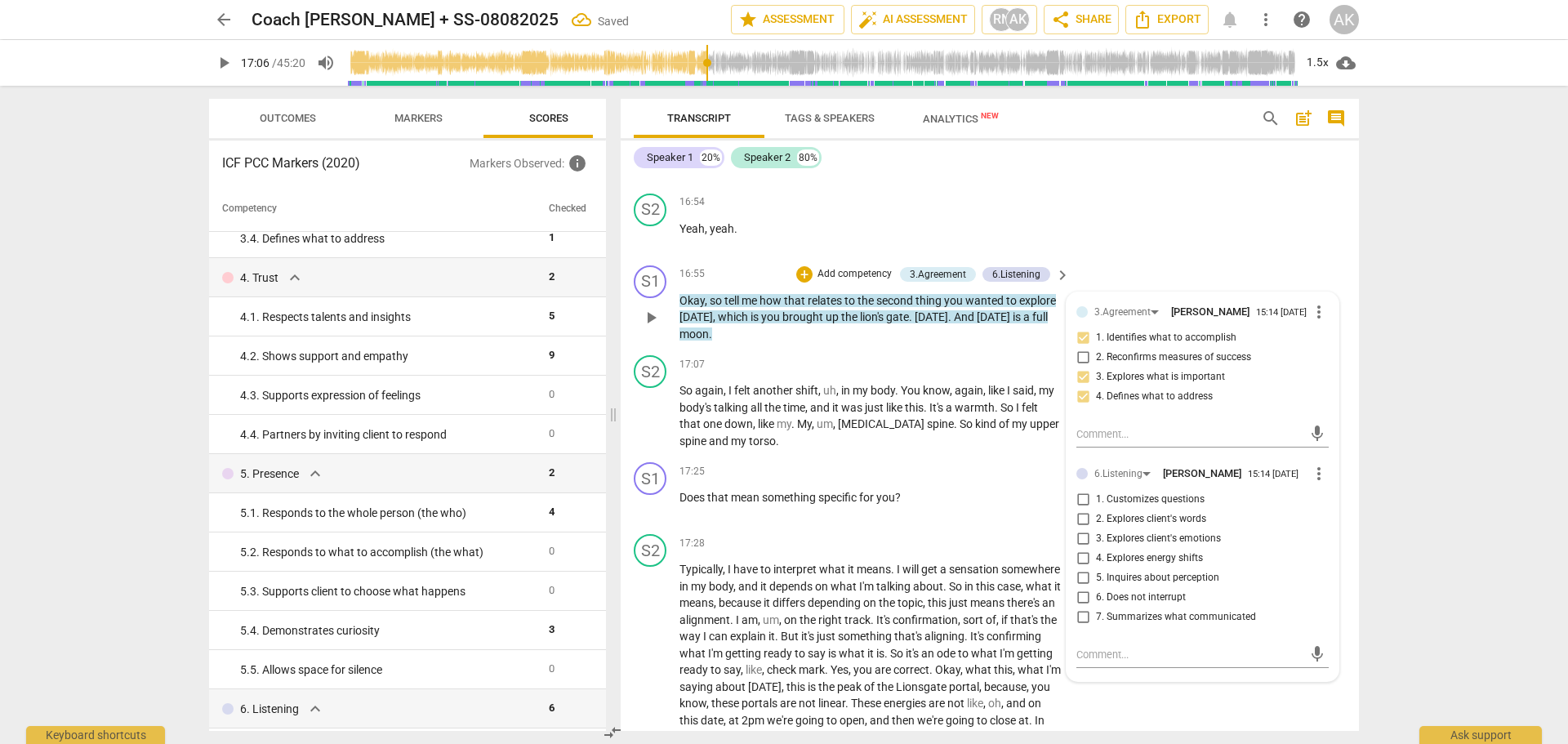
scroll to position [6158, 0]
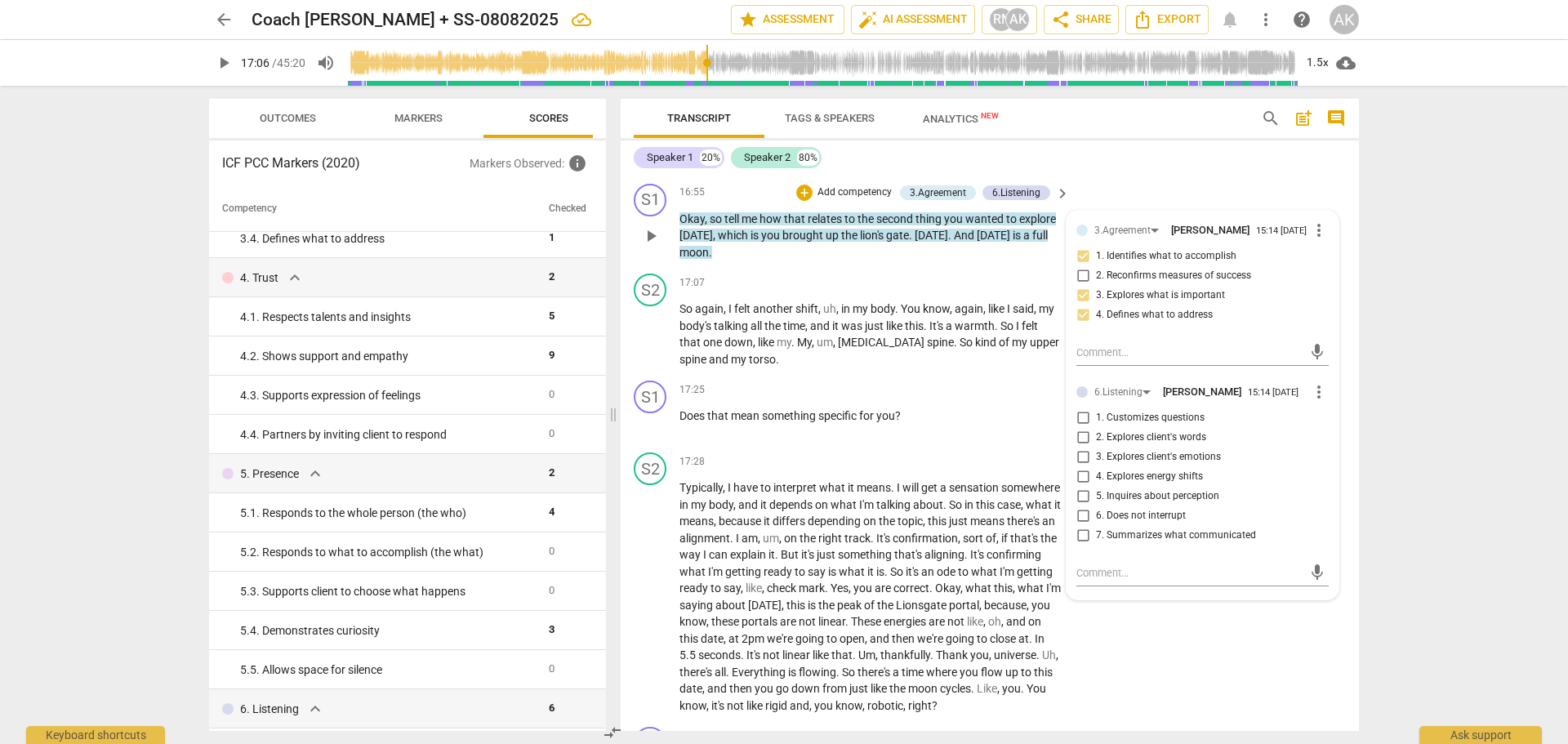
click at [1081, 428] on input "1. Customizes questions" at bounding box center [1083, 418] width 26 height 20
click at [1257, 177] on div "S2 play_arrow pause 16:54 + Add competency keyboard_arrow_right Yeah , yeah ." at bounding box center [990, 140] width 738 height 72
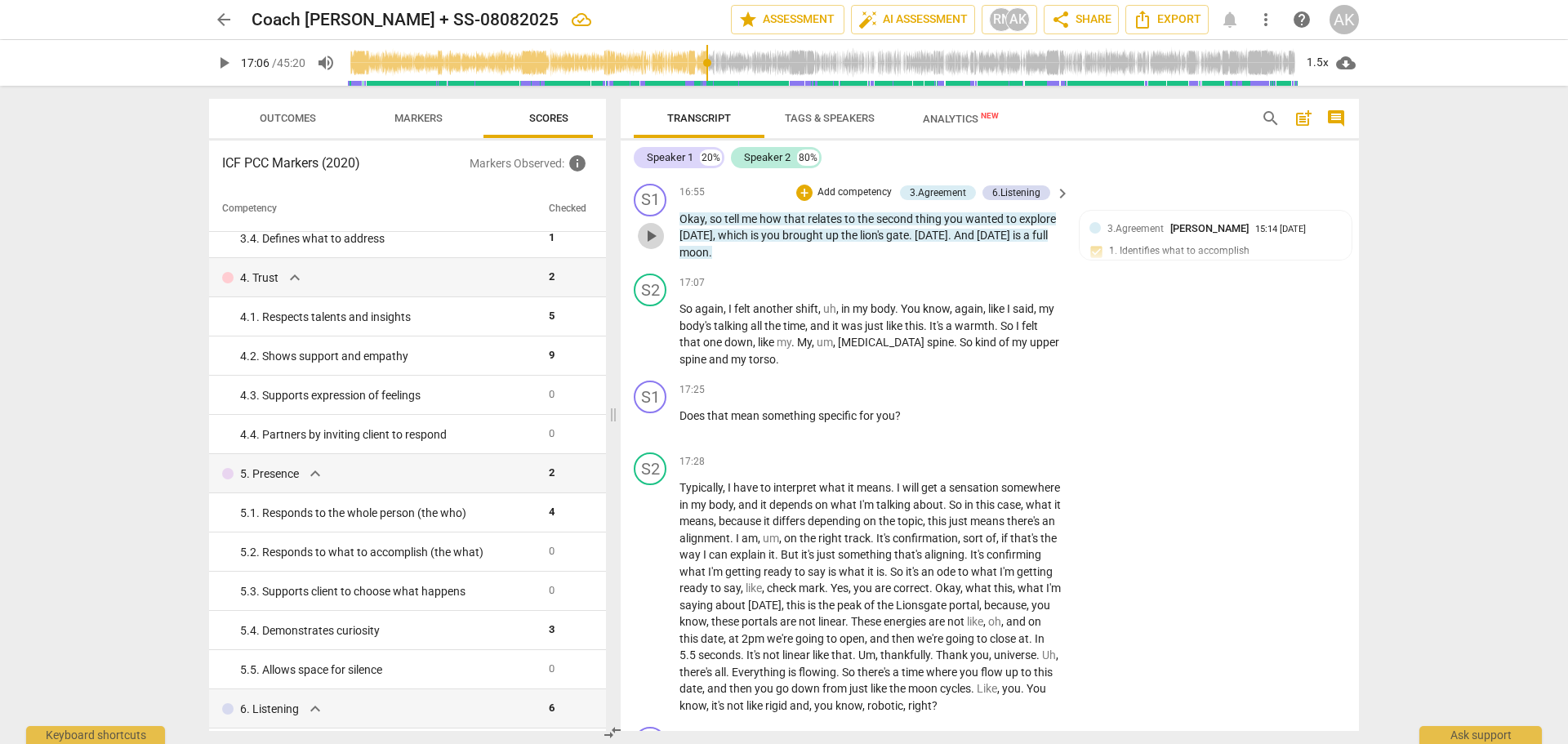
click at [654, 246] on span "play_arrow" at bounding box center [651, 236] width 20 height 20
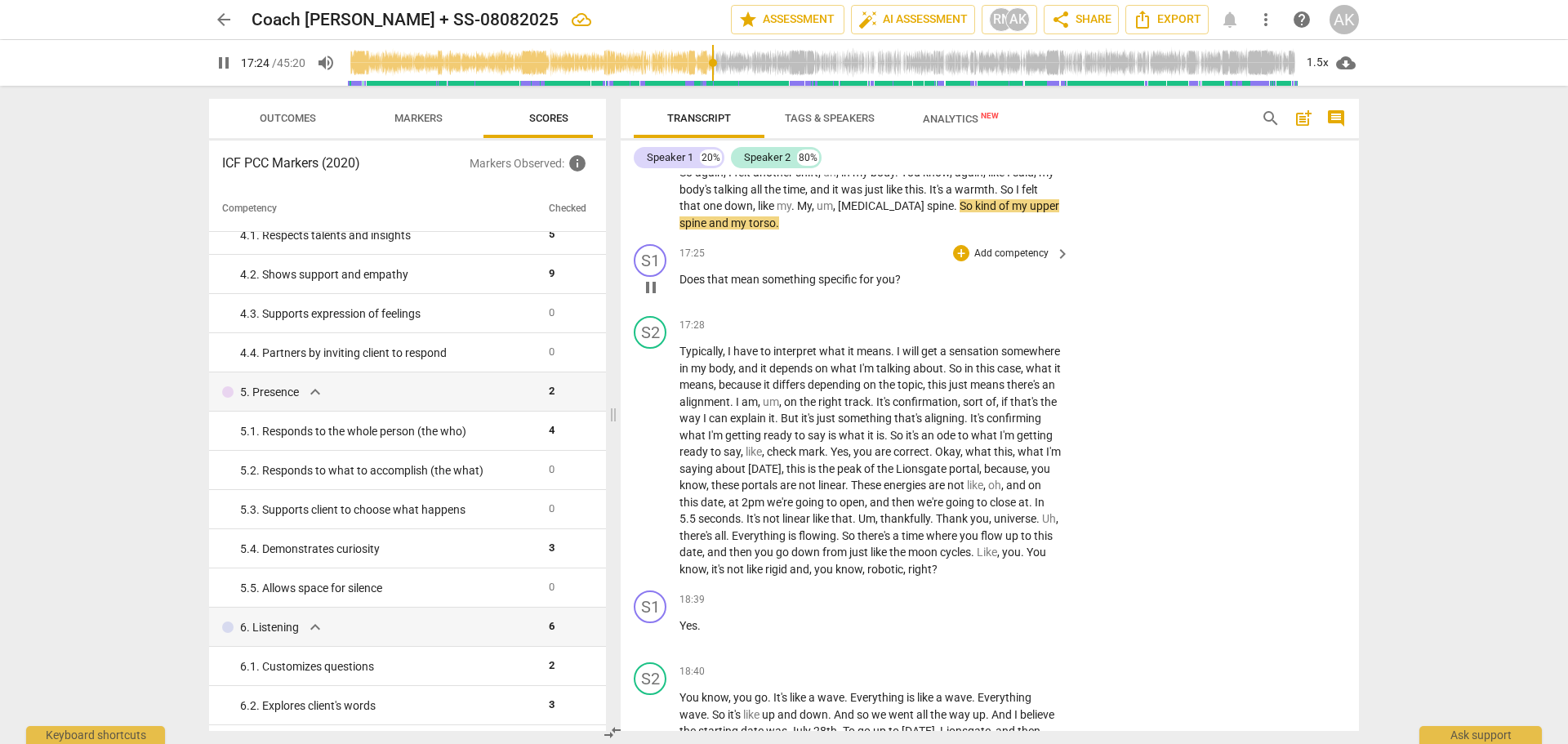
scroll to position [6321, 0]
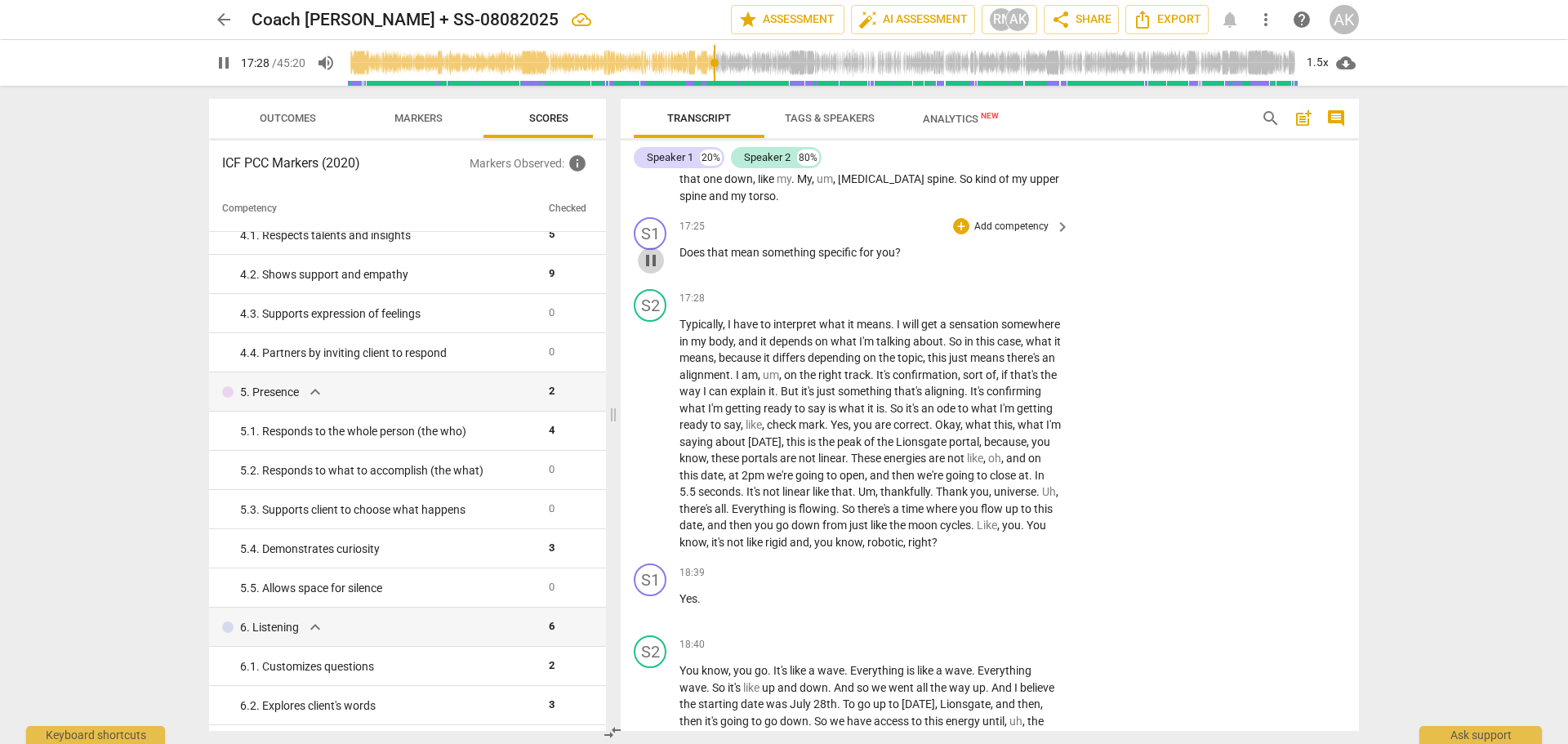
click at [651, 271] on span "pause" at bounding box center [651, 261] width 20 height 20
click at [962, 234] on div "+" at bounding box center [961, 226] width 16 height 16
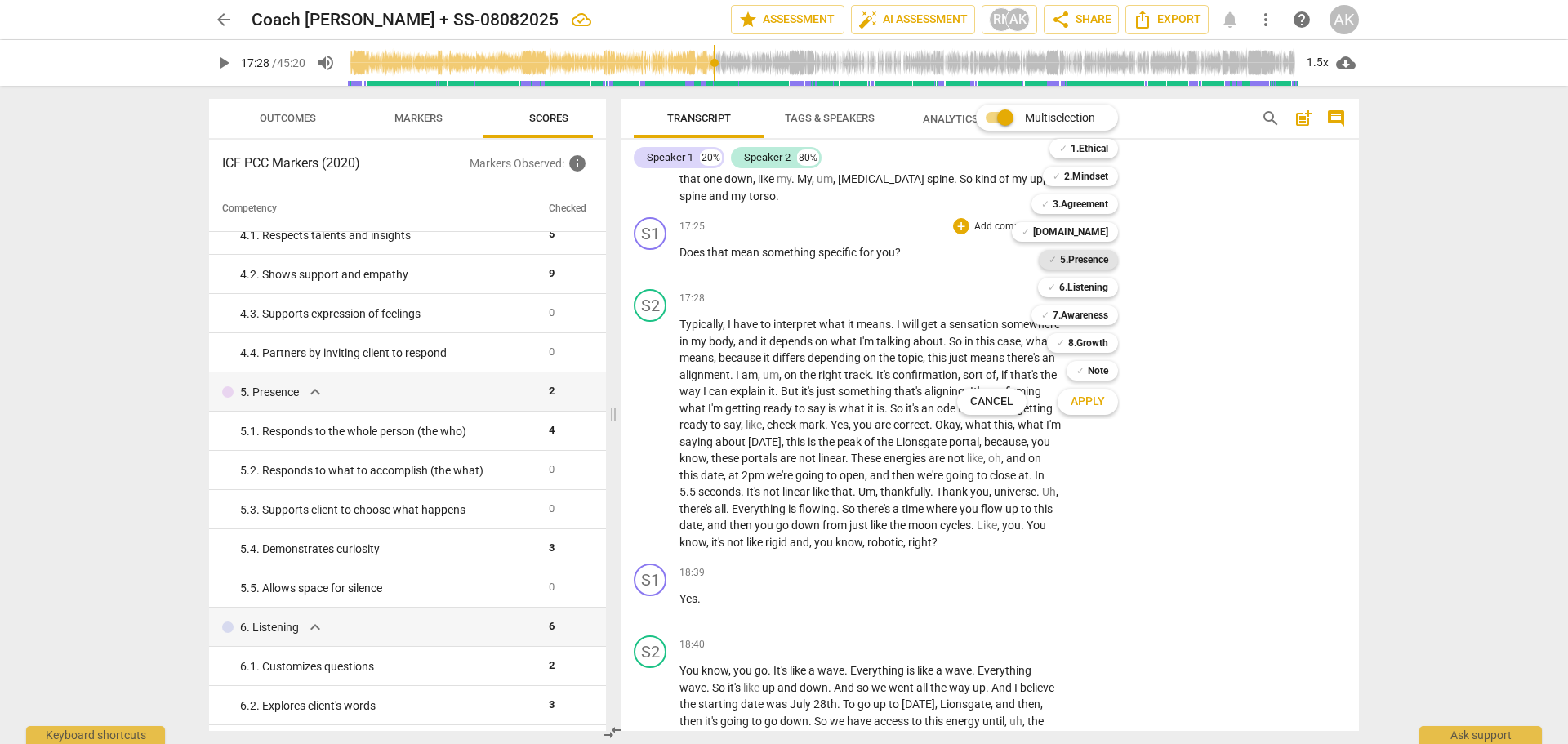
click at [1085, 259] on b "5.Presence" at bounding box center [1084, 260] width 48 height 20
click at [1085, 405] on span "Apply" at bounding box center [1088, 402] width 34 height 16
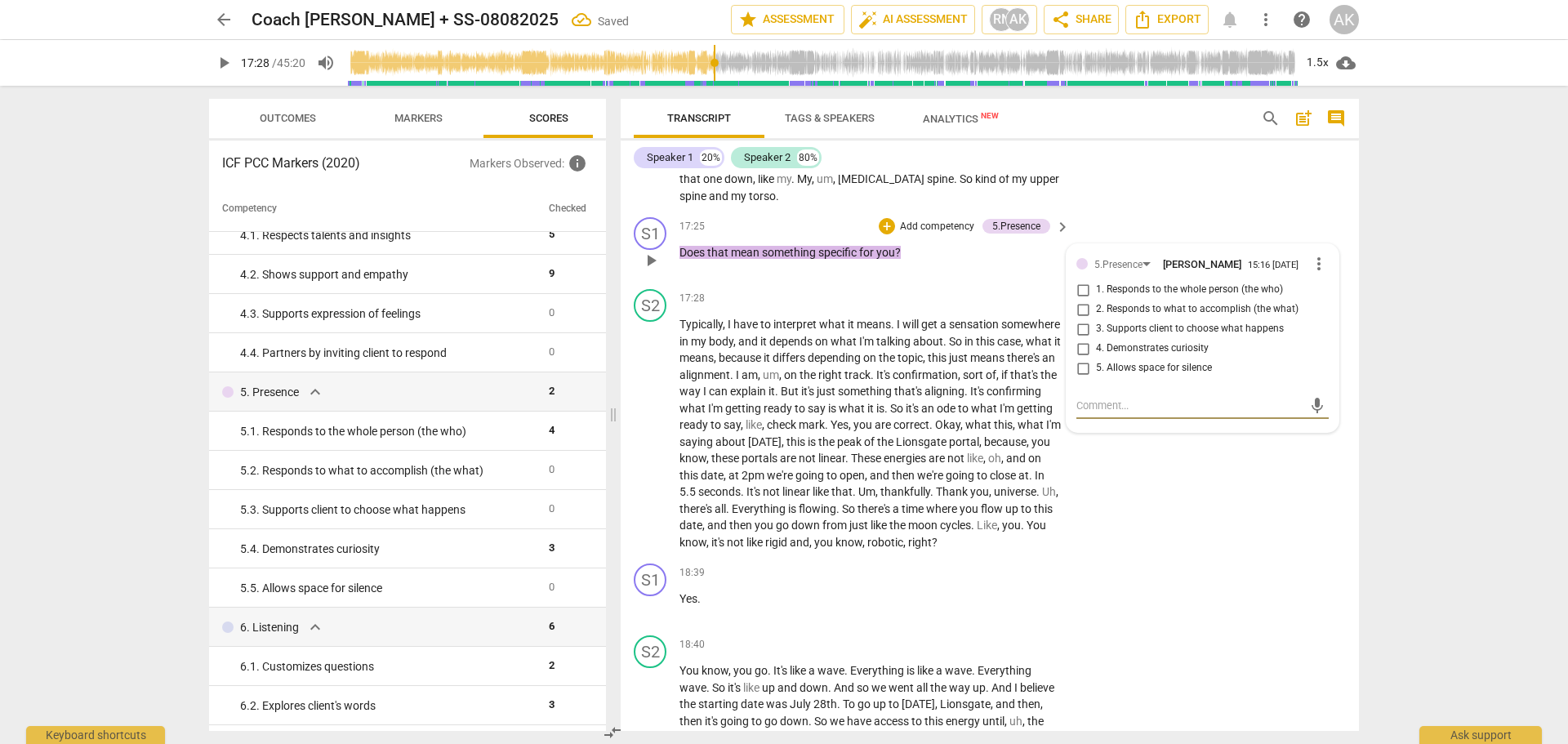
click at [1077, 358] on input "4. Demonstrates curiosity" at bounding box center [1083, 348] width 26 height 20
click at [1082, 300] on input "1. Responds to the whole person (the who)" at bounding box center [1083, 290] width 26 height 20
click at [1191, 211] on div "S2 play_arrow pause 17:07 + Add competency keyboard_arrow_right So again , I fe…" at bounding box center [990, 157] width 738 height 107
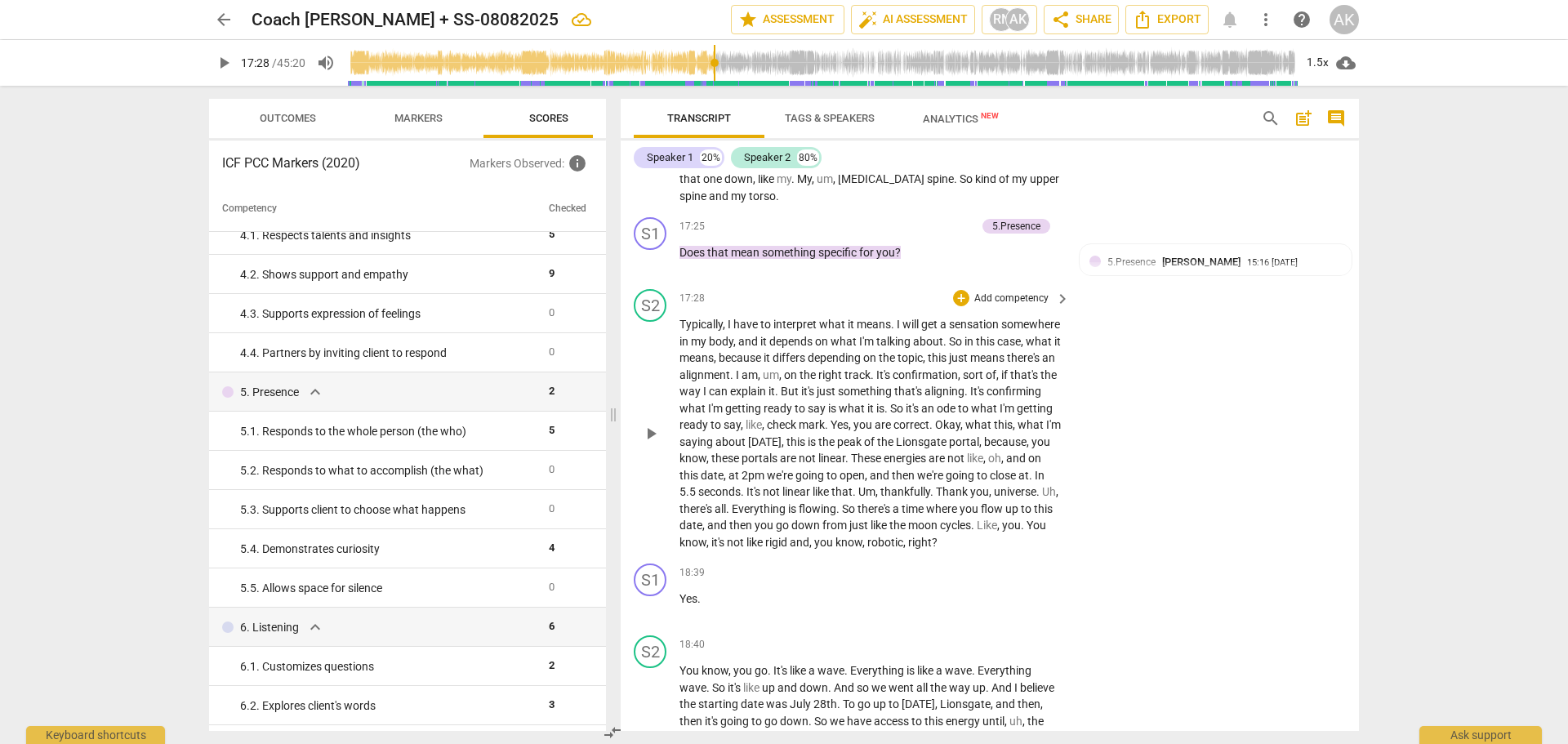
click at [647, 444] on span "play_arrow" at bounding box center [651, 434] width 20 height 20
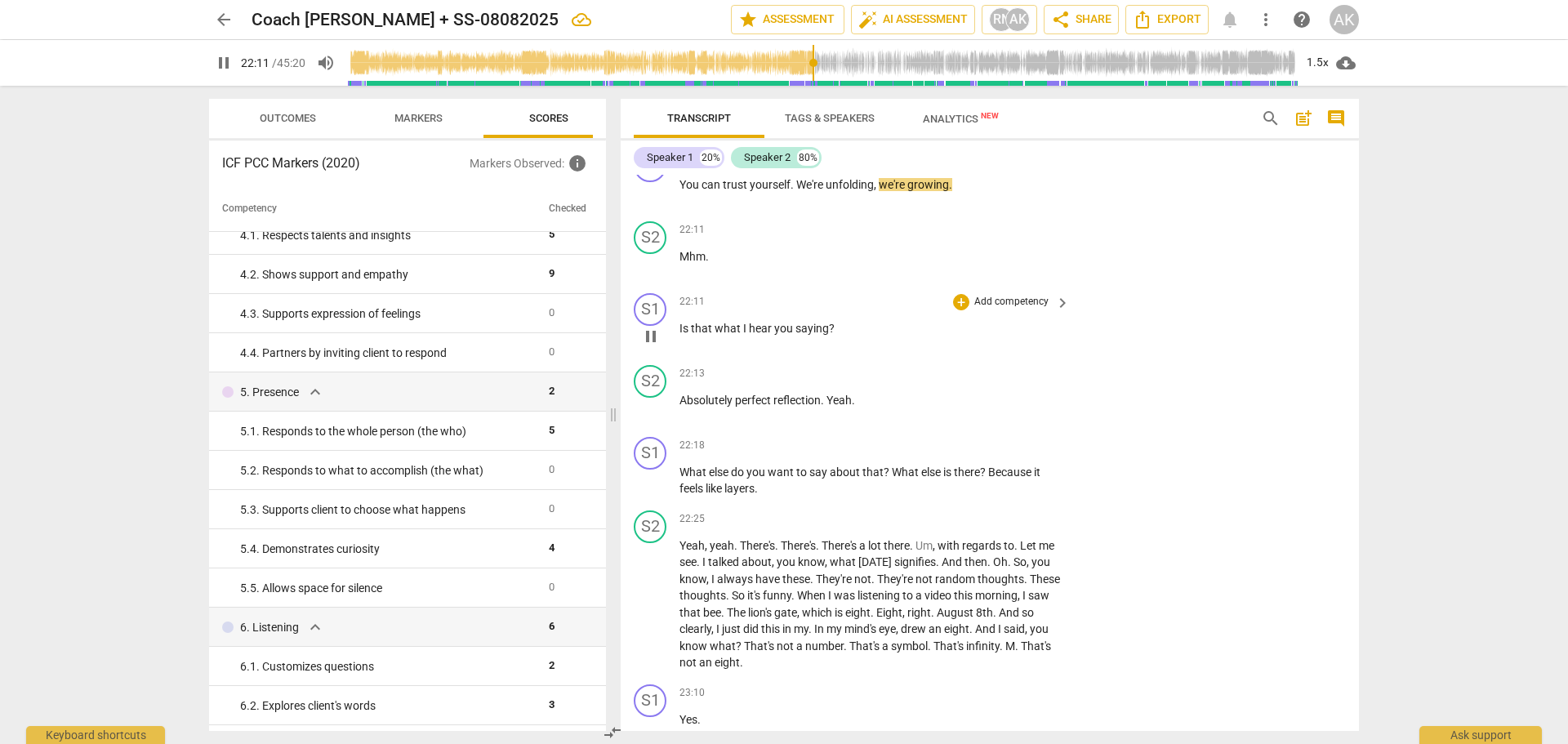
scroll to position [7873, 0]
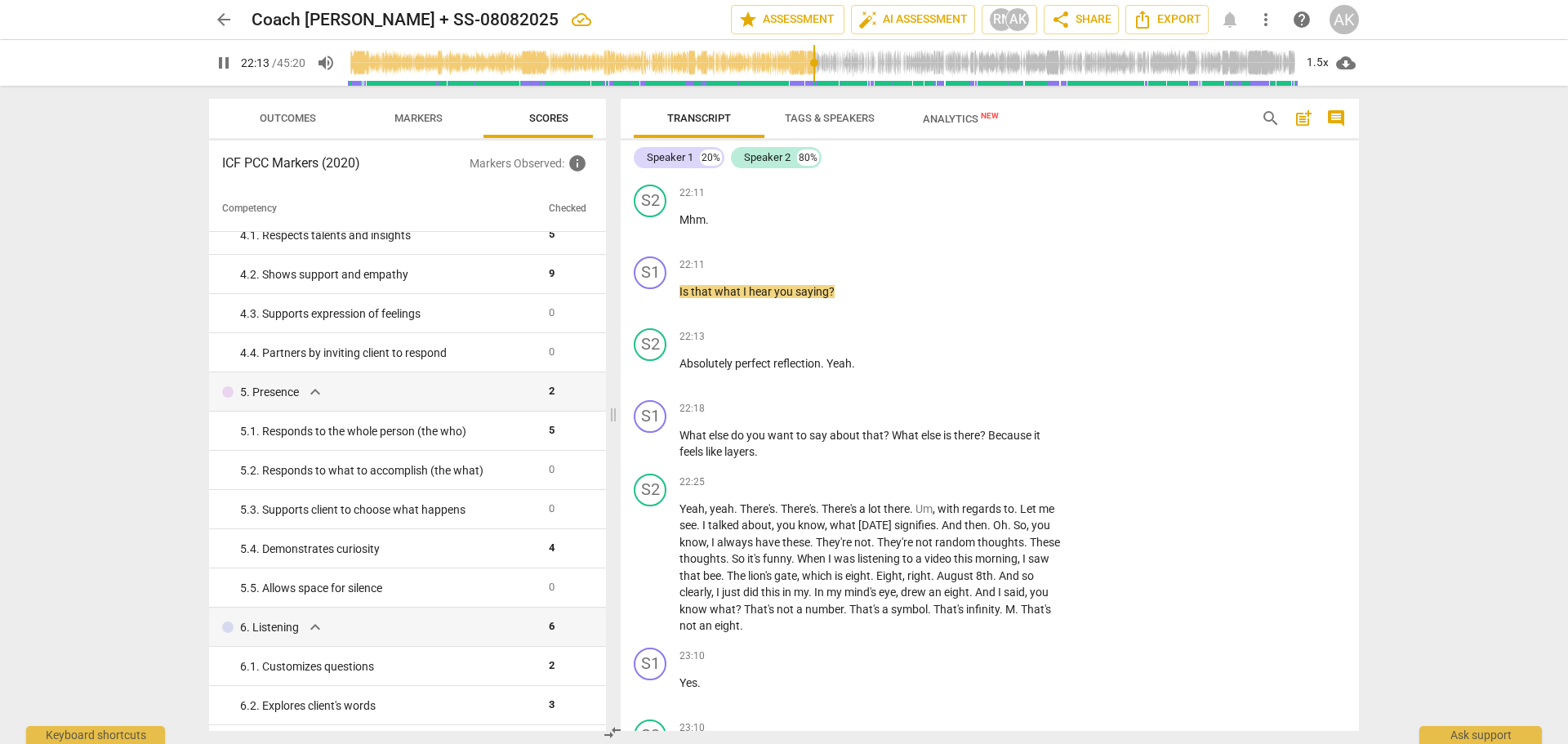
click at [648, 166] on span "pause" at bounding box center [651, 156] width 20 height 20
click at [652, 310] on span "play_arrow" at bounding box center [651, 300] width 20 height 20
click at [651, 310] on span "pause" at bounding box center [651, 300] width 20 height 20
click at [961, 273] on div "+" at bounding box center [961, 265] width 16 height 16
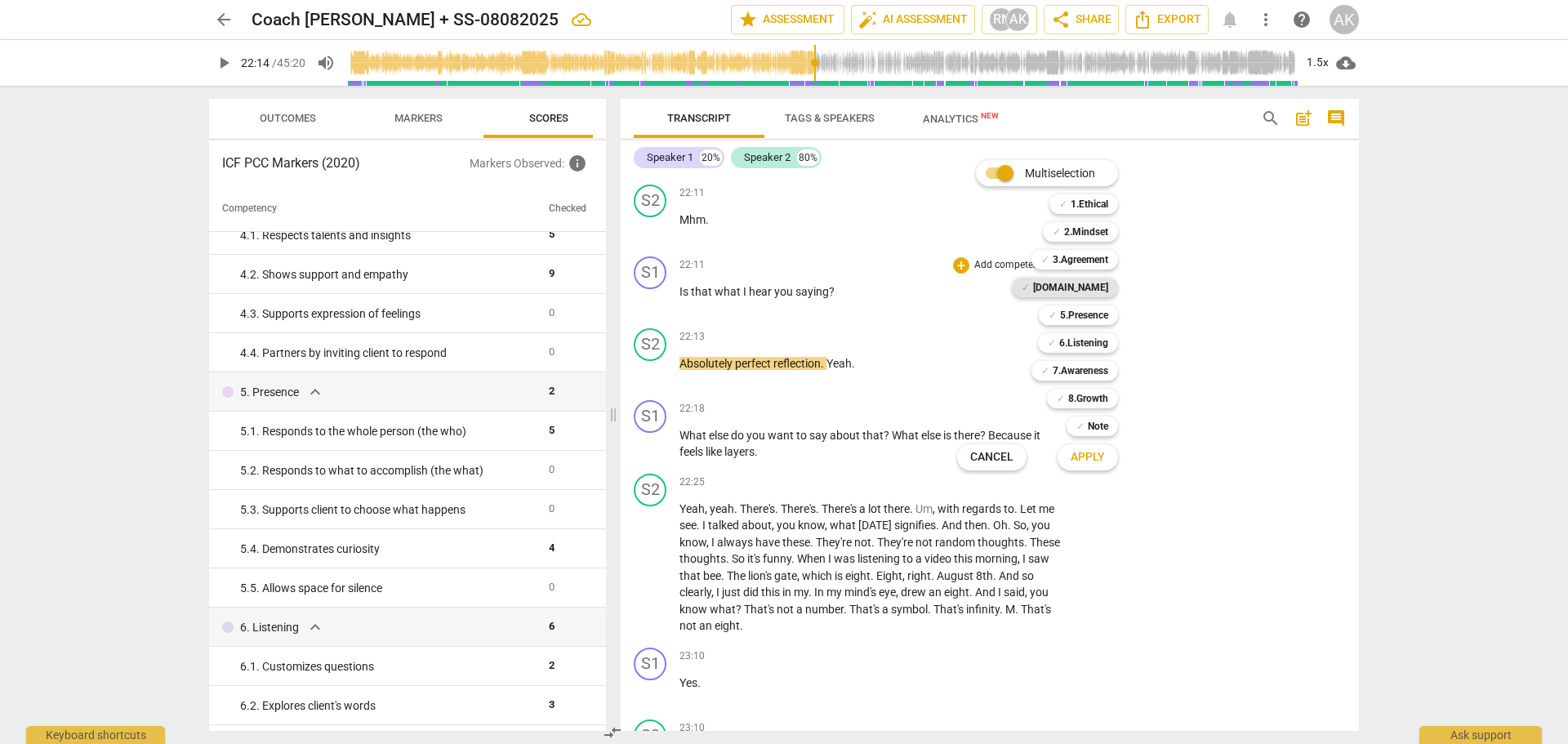
click at [1096, 288] on b "[DOMAIN_NAME]" at bounding box center [1070, 288] width 75 height 20
click at [1096, 308] on b "5.Presence" at bounding box center [1084, 315] width 48 height 20
click at [1093, 344] on b "6.Listening" at bounding box center [1084, 343] width 49 height 20
click at [1082, 456] on span "Apply" at bounding box center [1088, 457] width 34 height 16
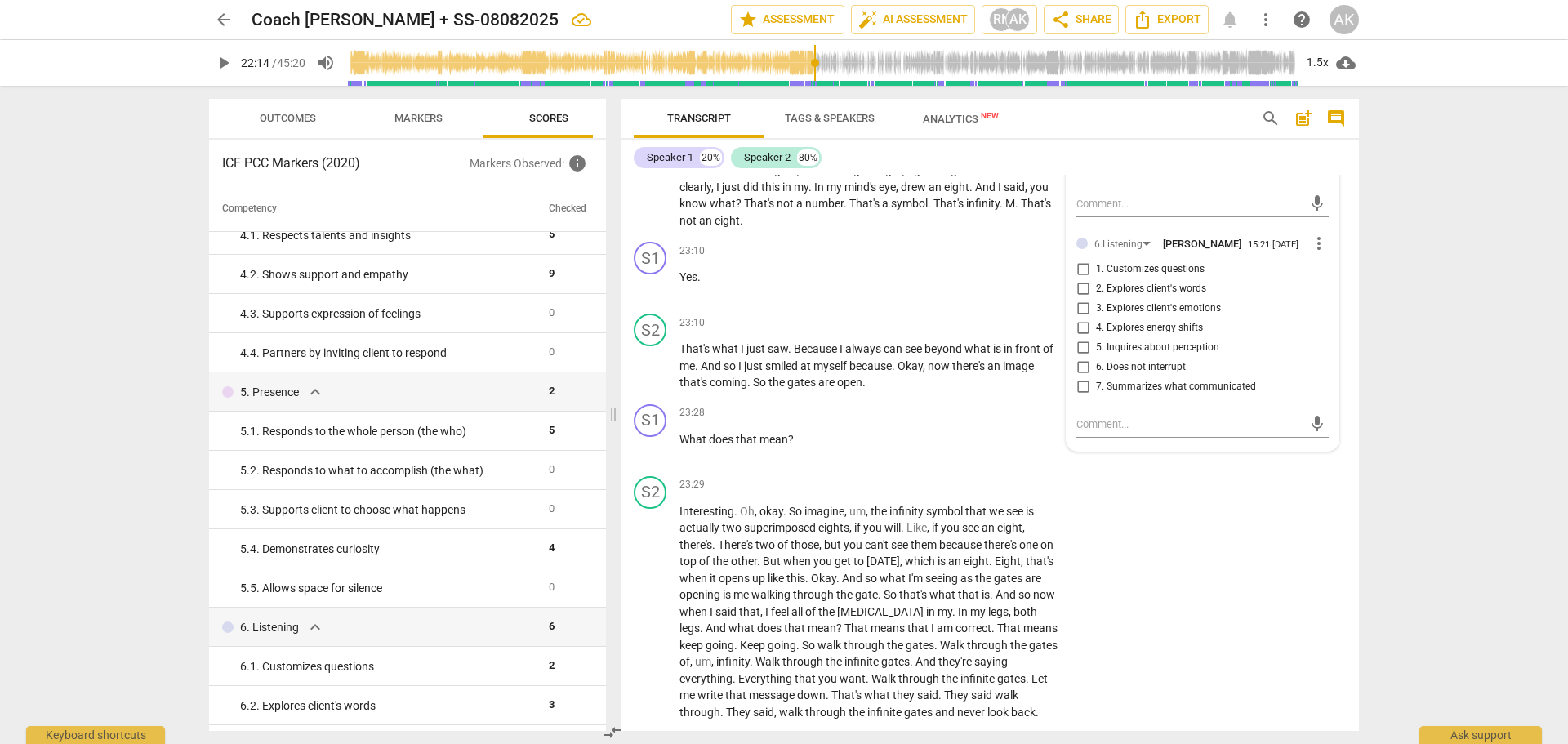
scroll to position [7954, 0]
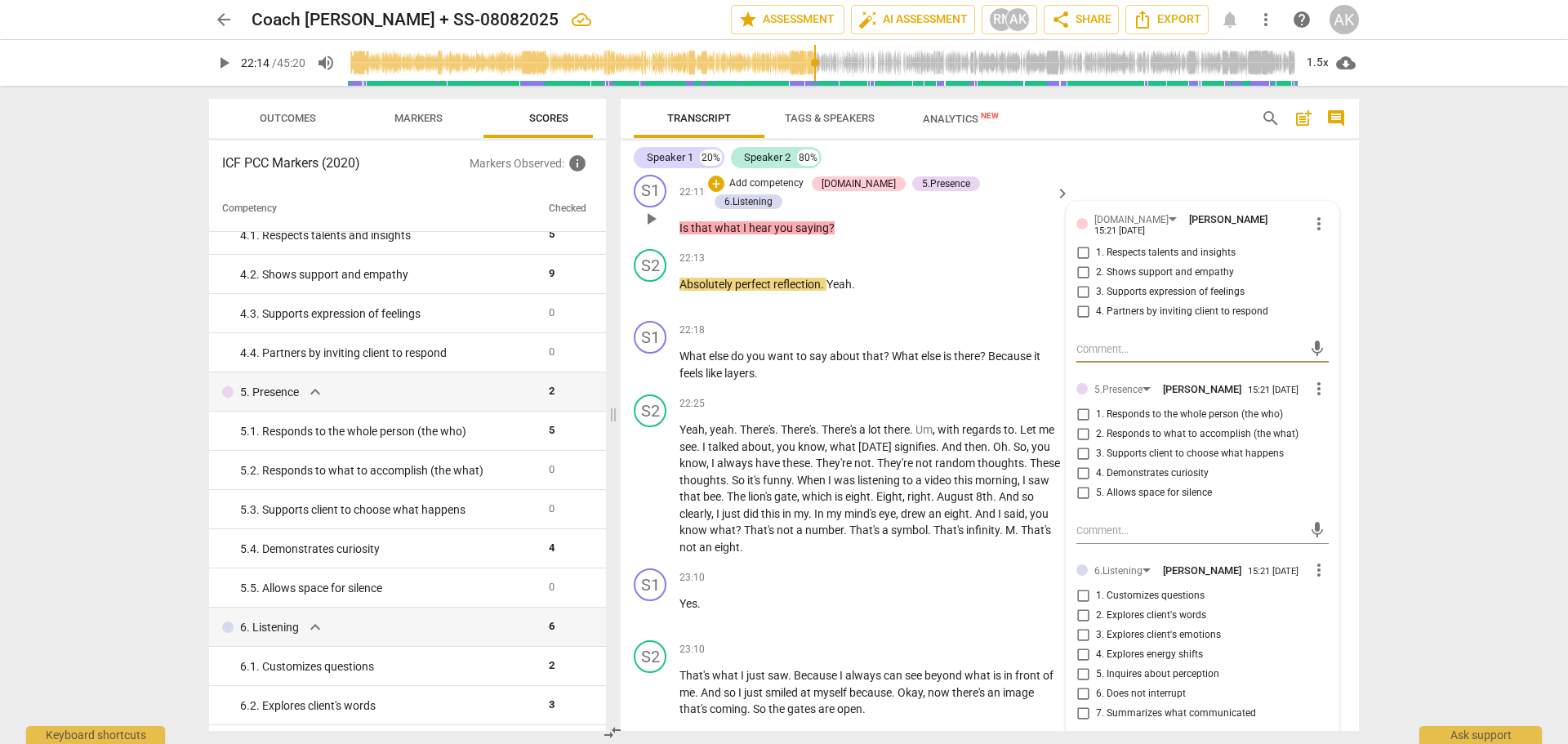
click at [1079, 321] on input "4. Partners by inviting client to respond" at bounding box center [1083, 312] width 26 height 20
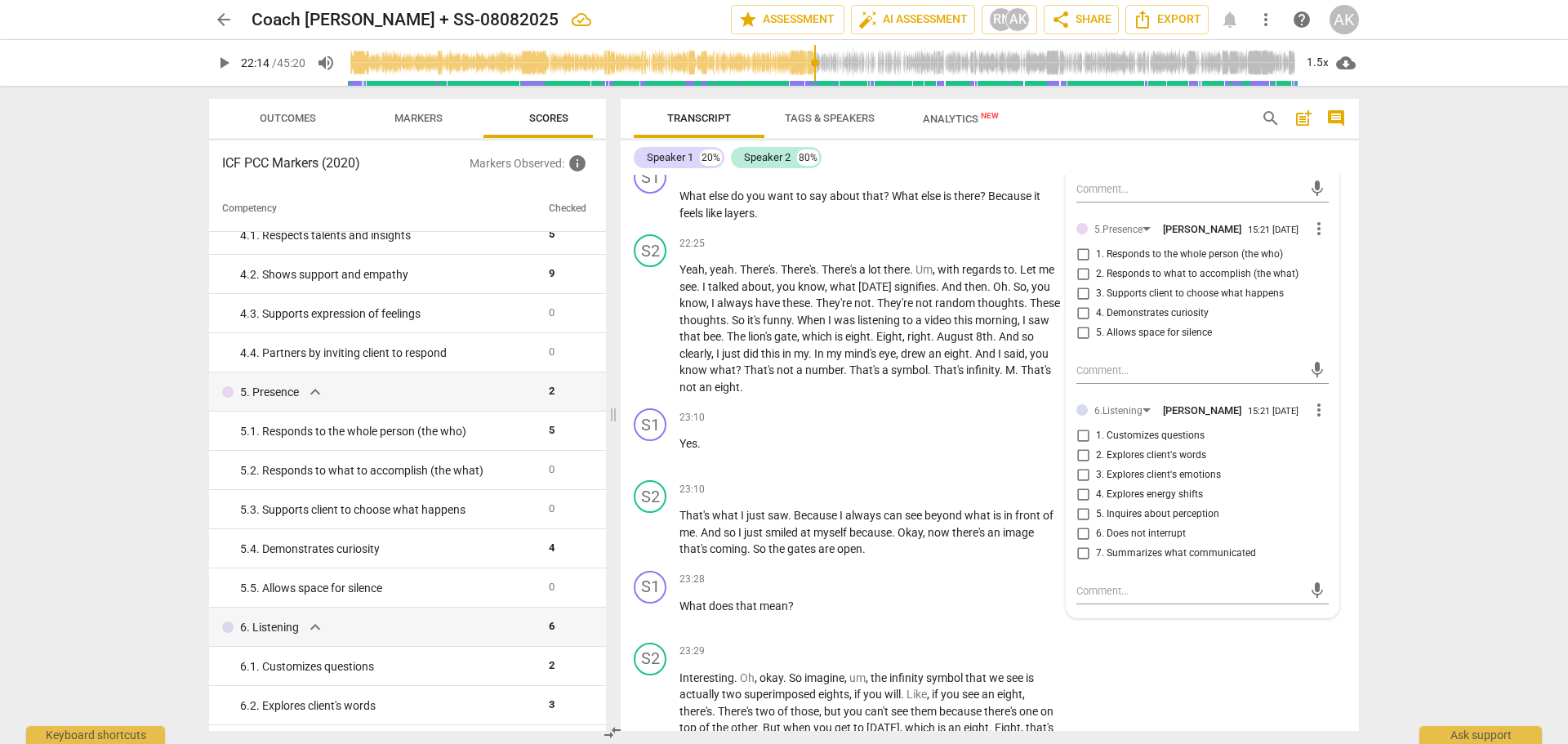
scroll to position [8118, 0]
click at [1079, 262] on input "1. Responds to the whole person (the who)" at bounding box center [1083, 252] width 26 height 20
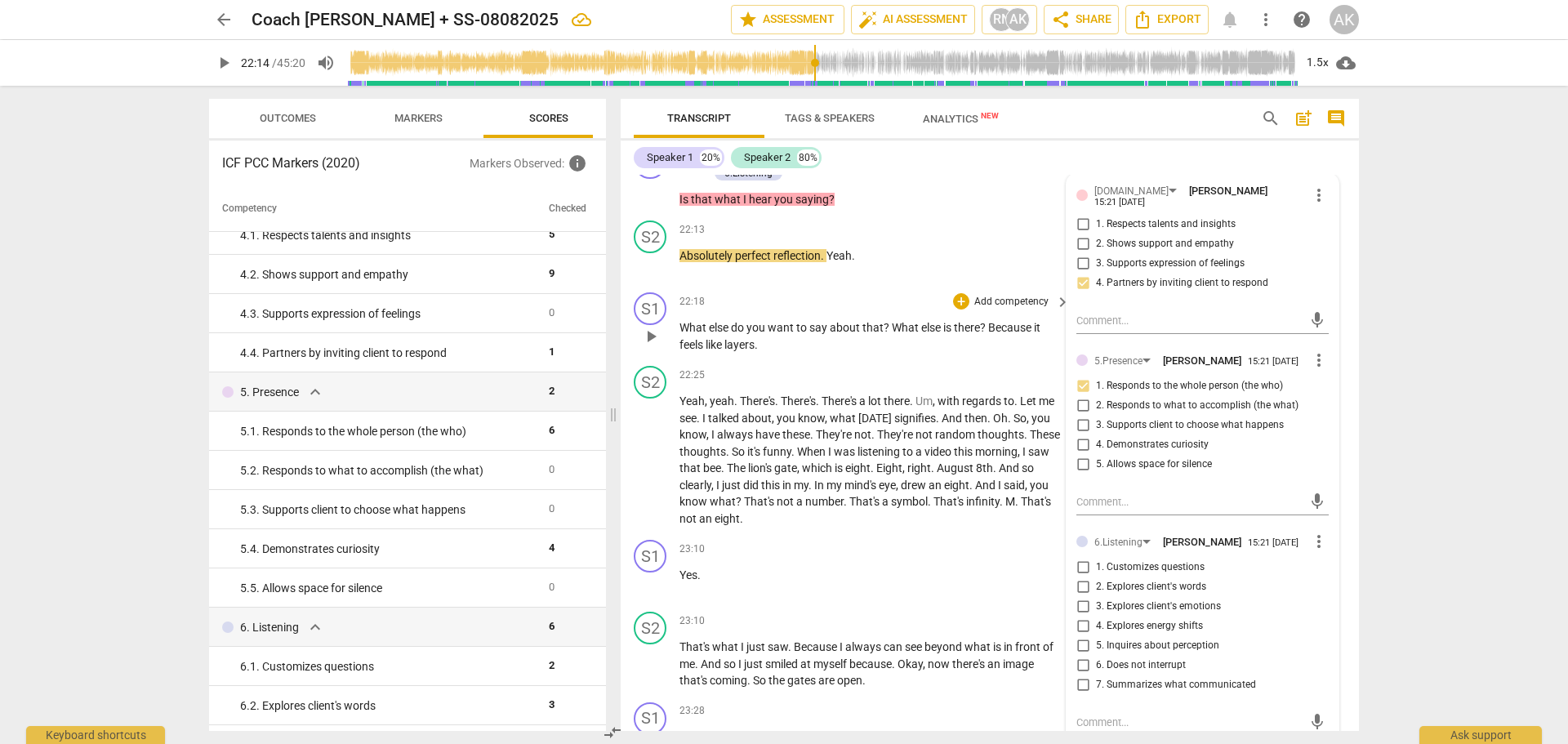
scroll to position [7954, 0]
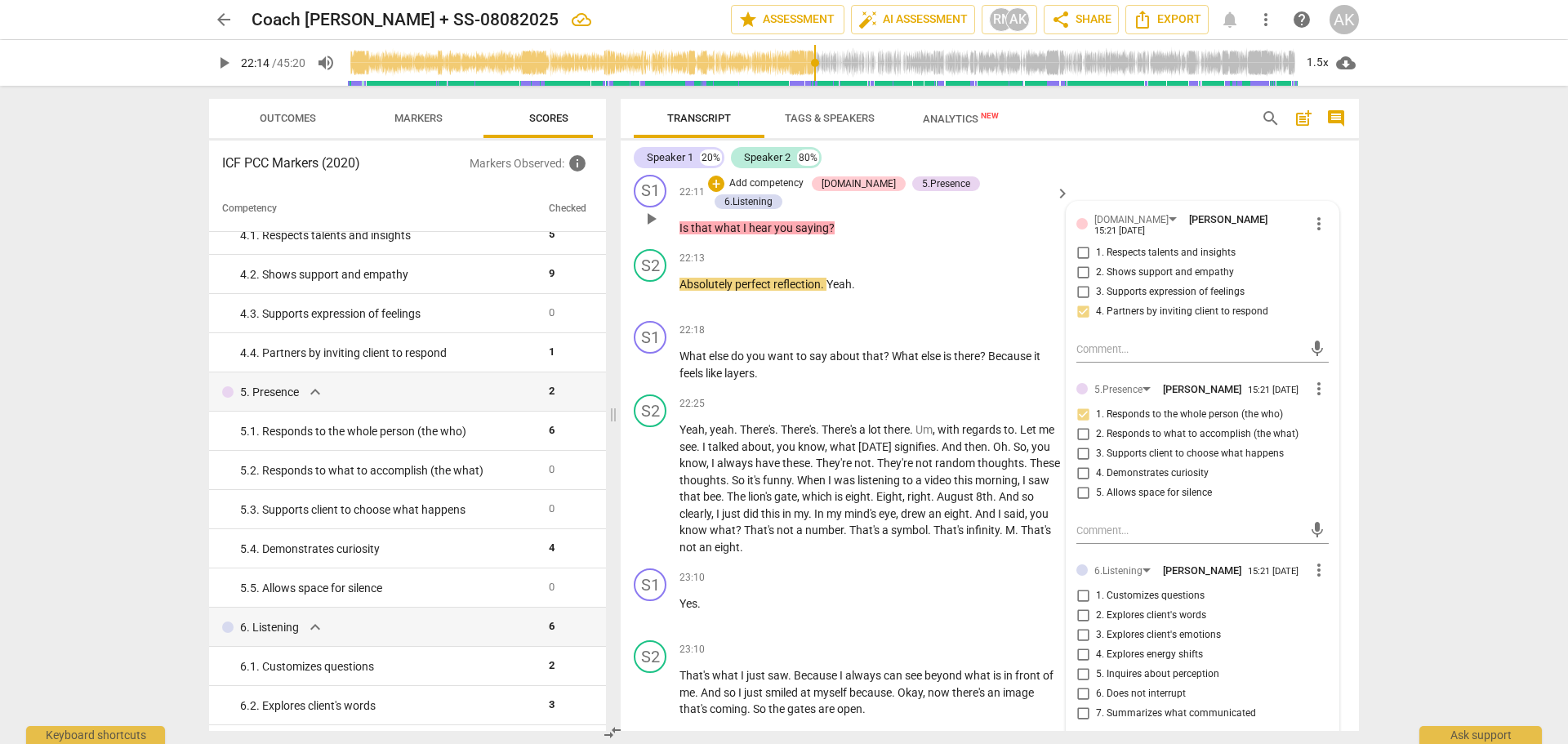
click at [1174, 224] on div "S1 play_arrow pause 22:11 + Add competency [DOMAIN_NAME] 5.Presence 6.Listening…" at bounding box center [990, 205] width 738 height 75
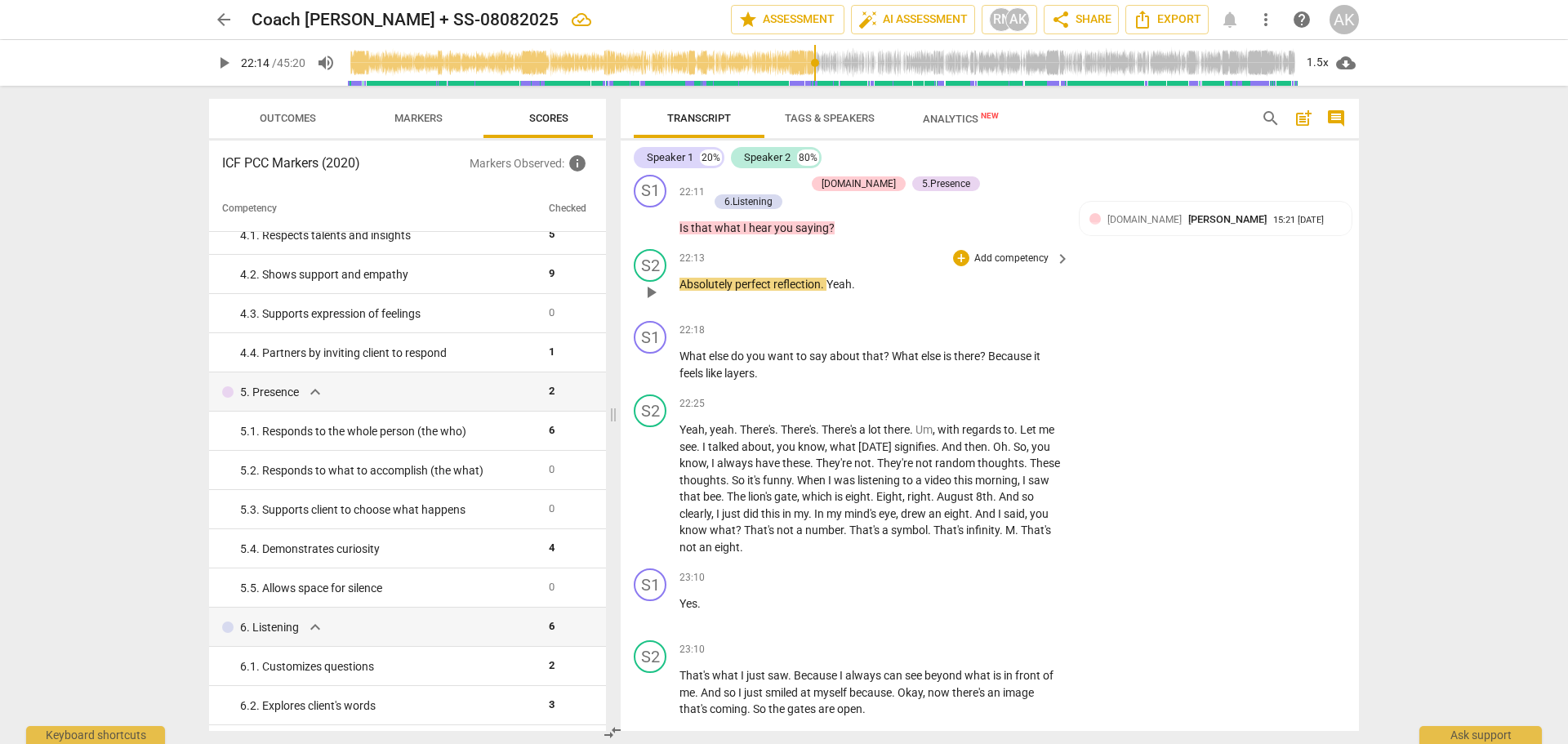
click at [647, 302] on span "play_arrow" at bounding box center [651, 292] width 20 height 20
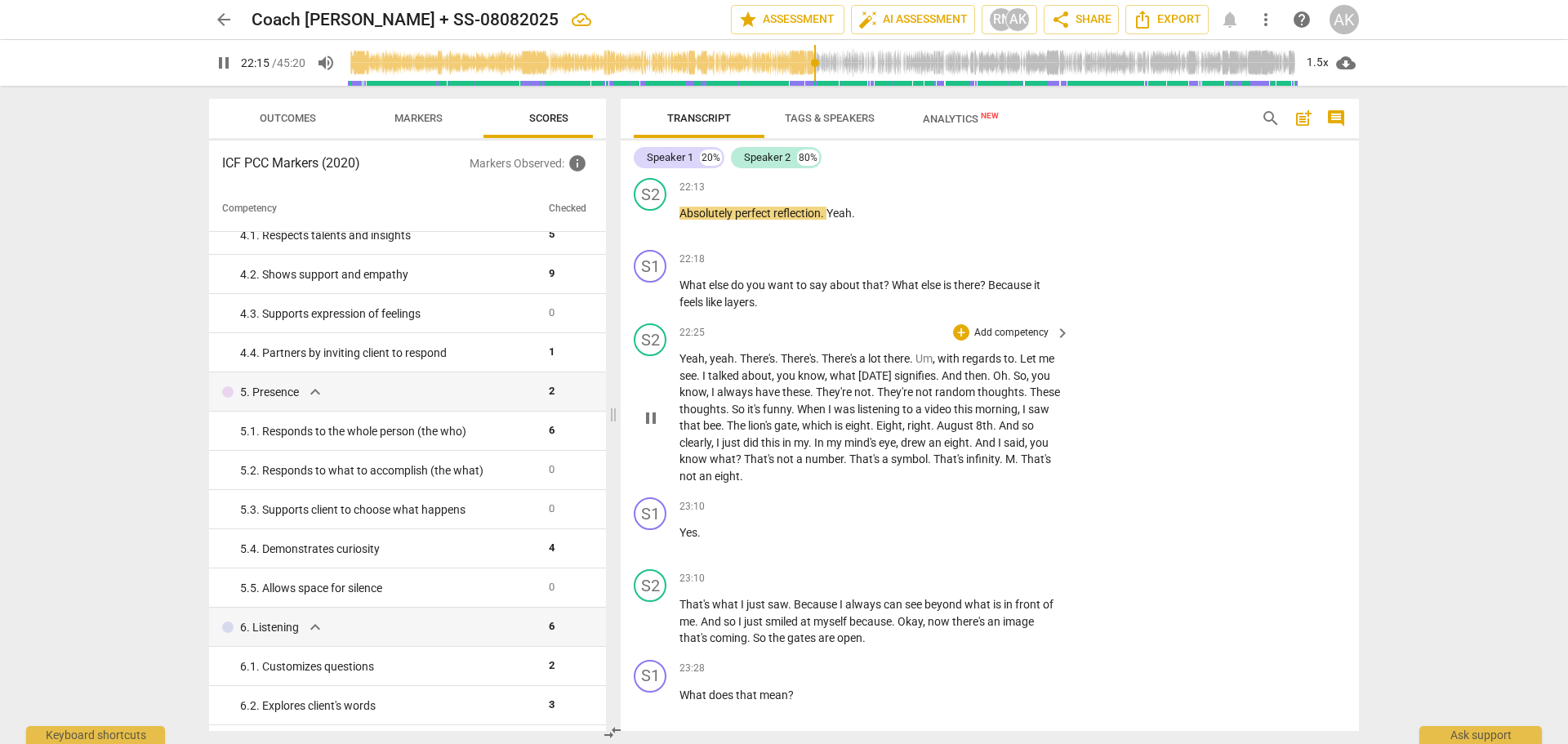
scroll to position [8036, 0]
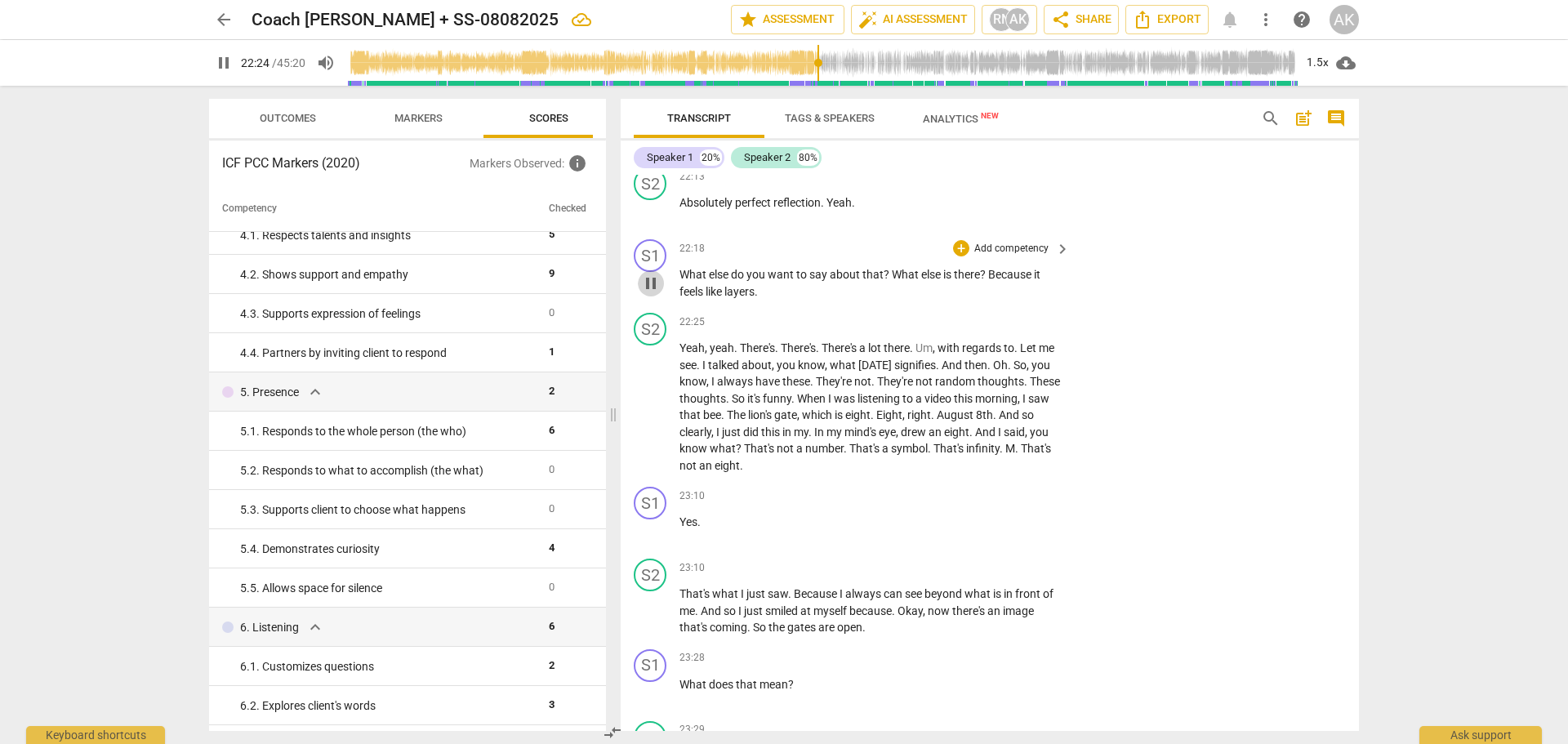
click at [652, 293] on span "pause" at bounding box center [651, 283] width 20 height 20
click at [957, 256] on div "+" at bounding box center [961, 248] width 16 height 16
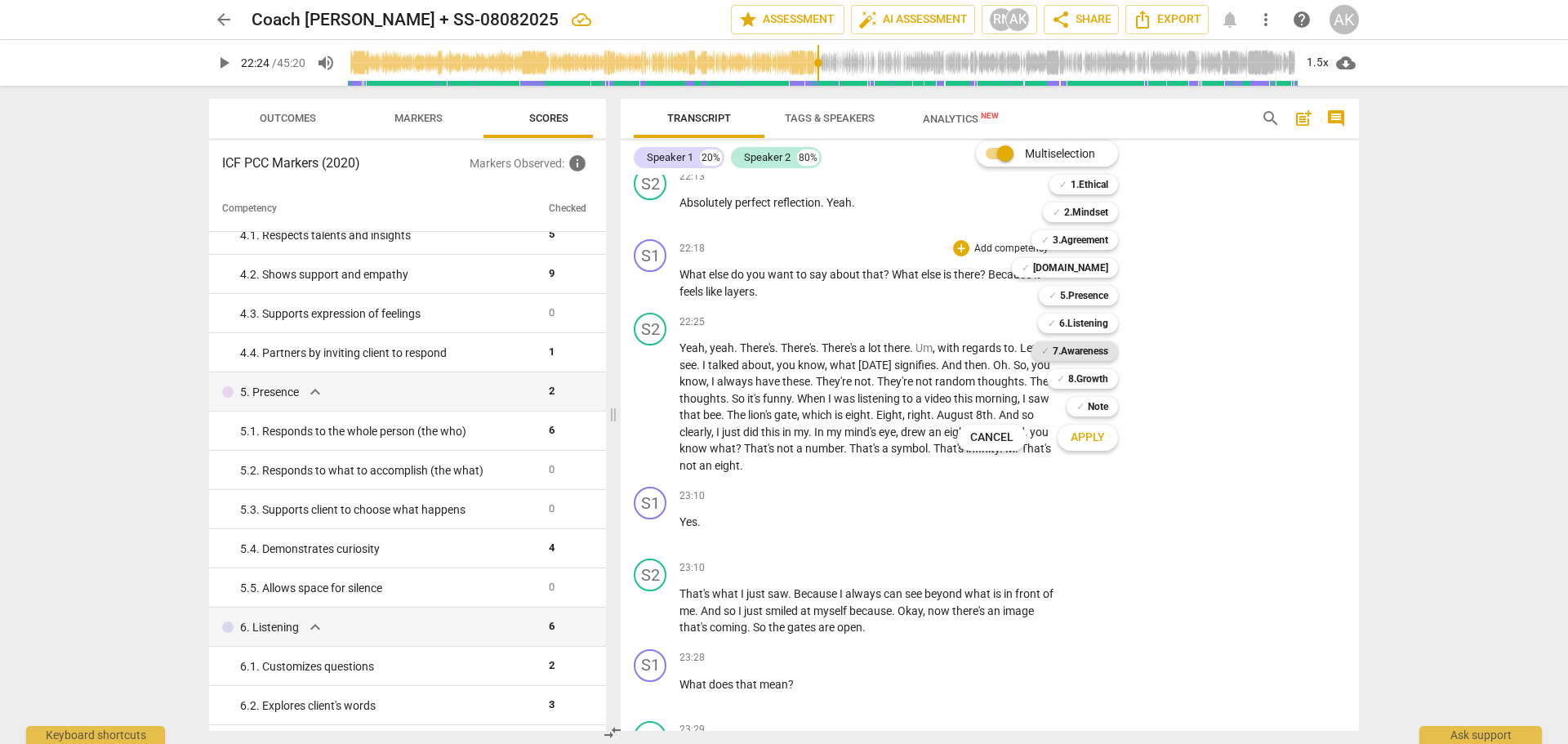
click at [1080, 348] on b "7.Awareness" at bounding box center [1080, 351] width 55 height 20
click at [1088, 377] on b "8.Growth" at bounding box center [1088, 379] width 40 height 20
click at [1102, 443] on span "Apply" at bounding box center [1088, 437] width 34 height 16
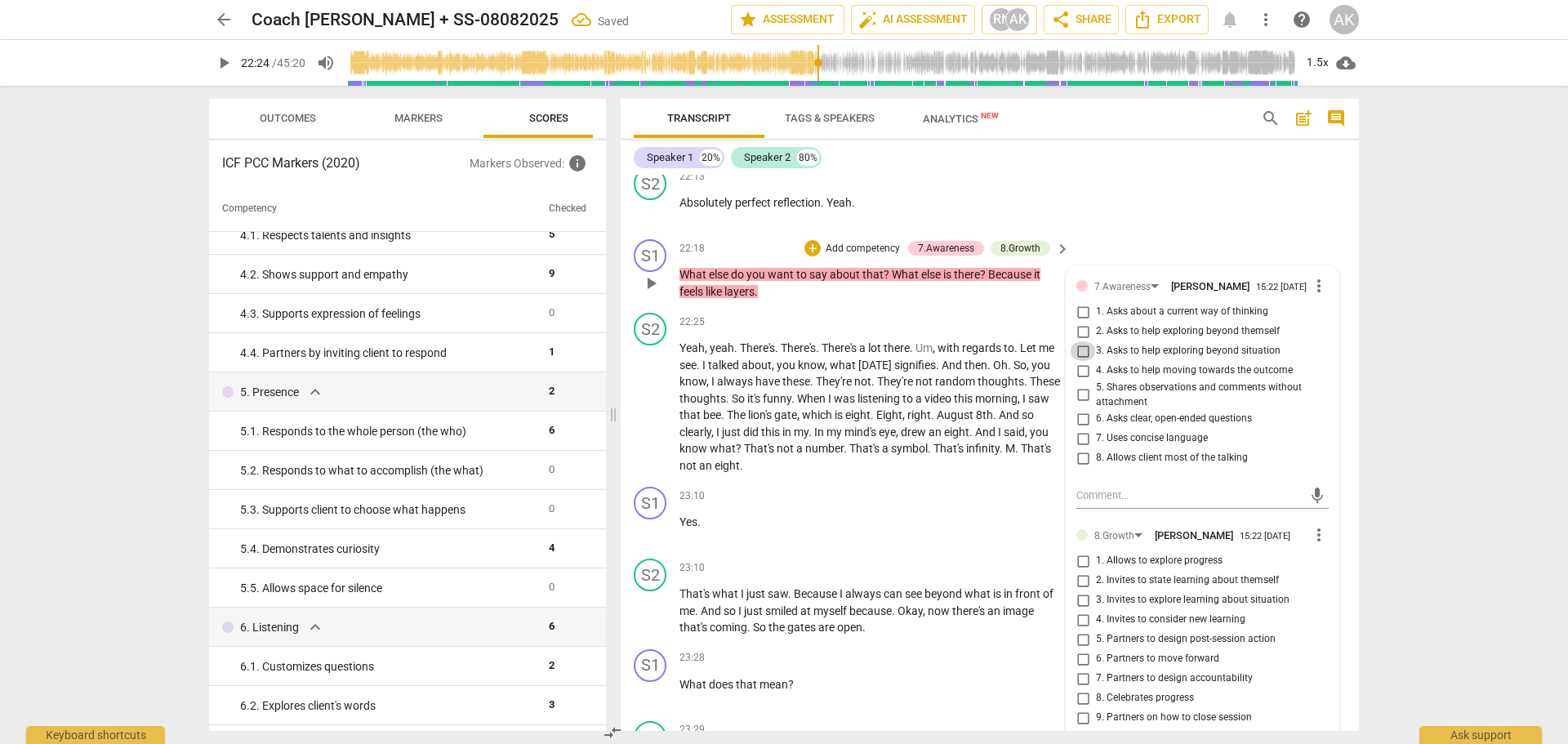
click at [1078, 361] on input "3. Asks to help exploring beyond situation" at bounding box center [1083, 351] width 26 height 20
click at [1081, 405] on input "5. Shares observations and comments without attachment" at bounding box center [1083, 396] width 26 height 20
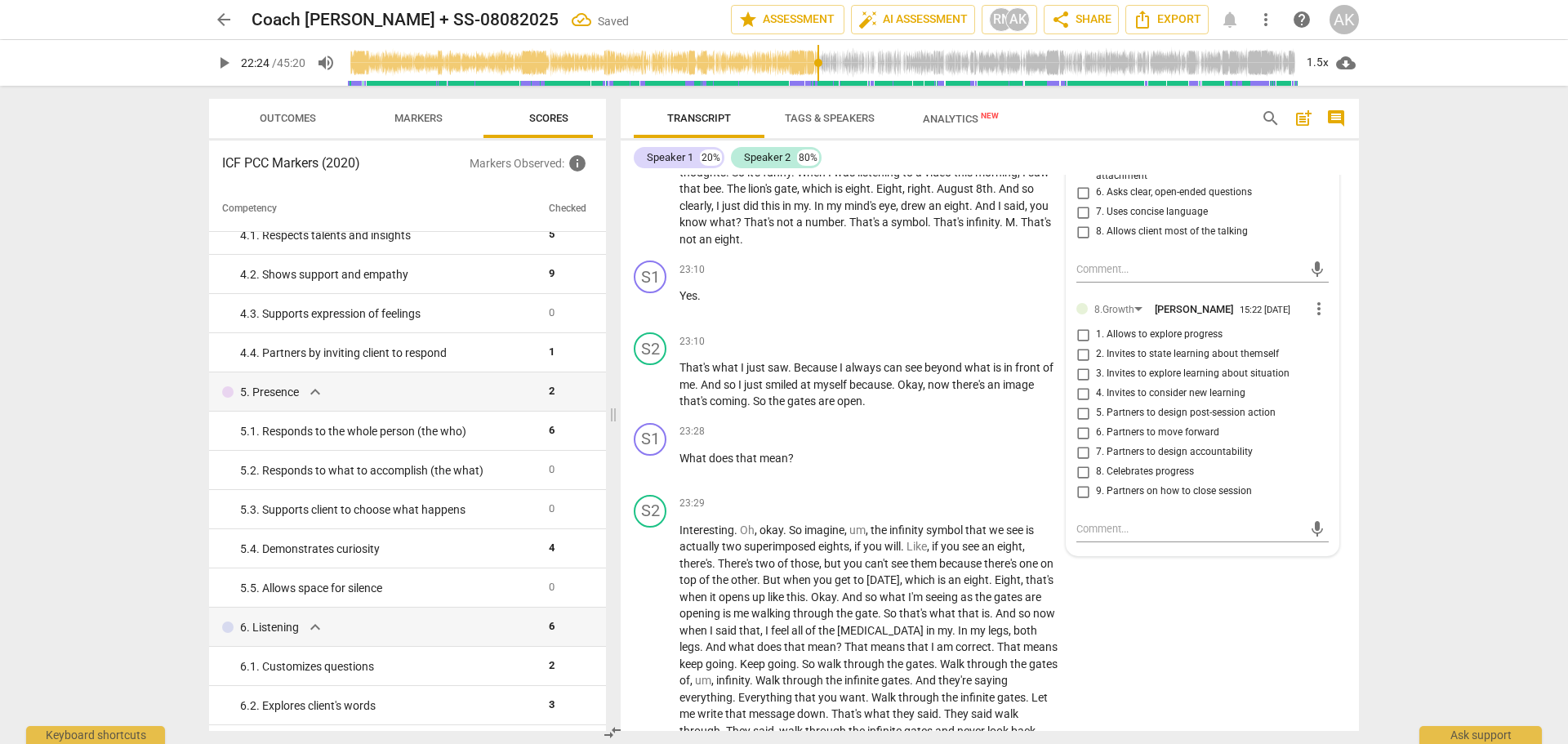
scroll to position [8281, 0]
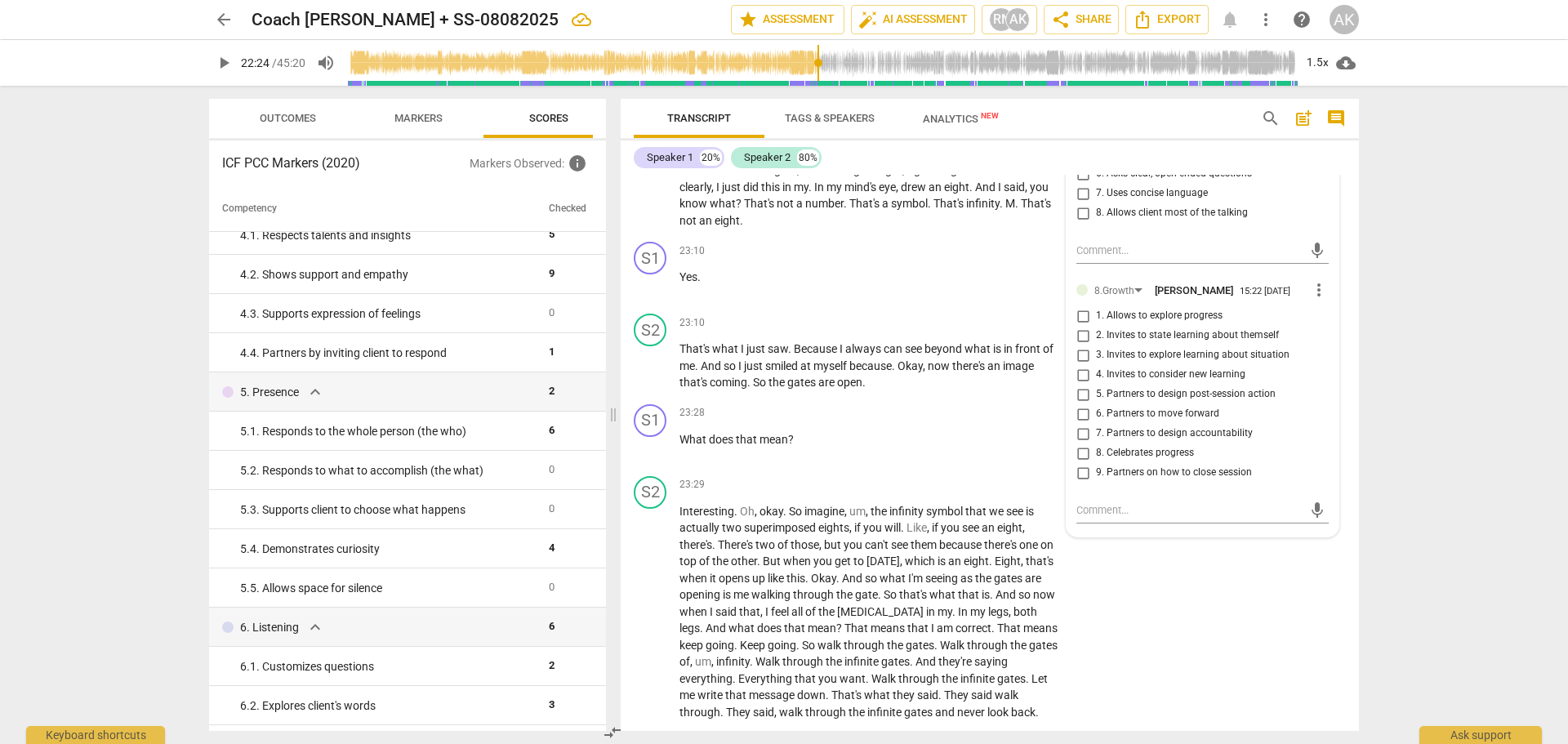
click at [1079, 385] on input "4. Invites to consider new learning" at bounding box center [1083, 375] width 26 height 20
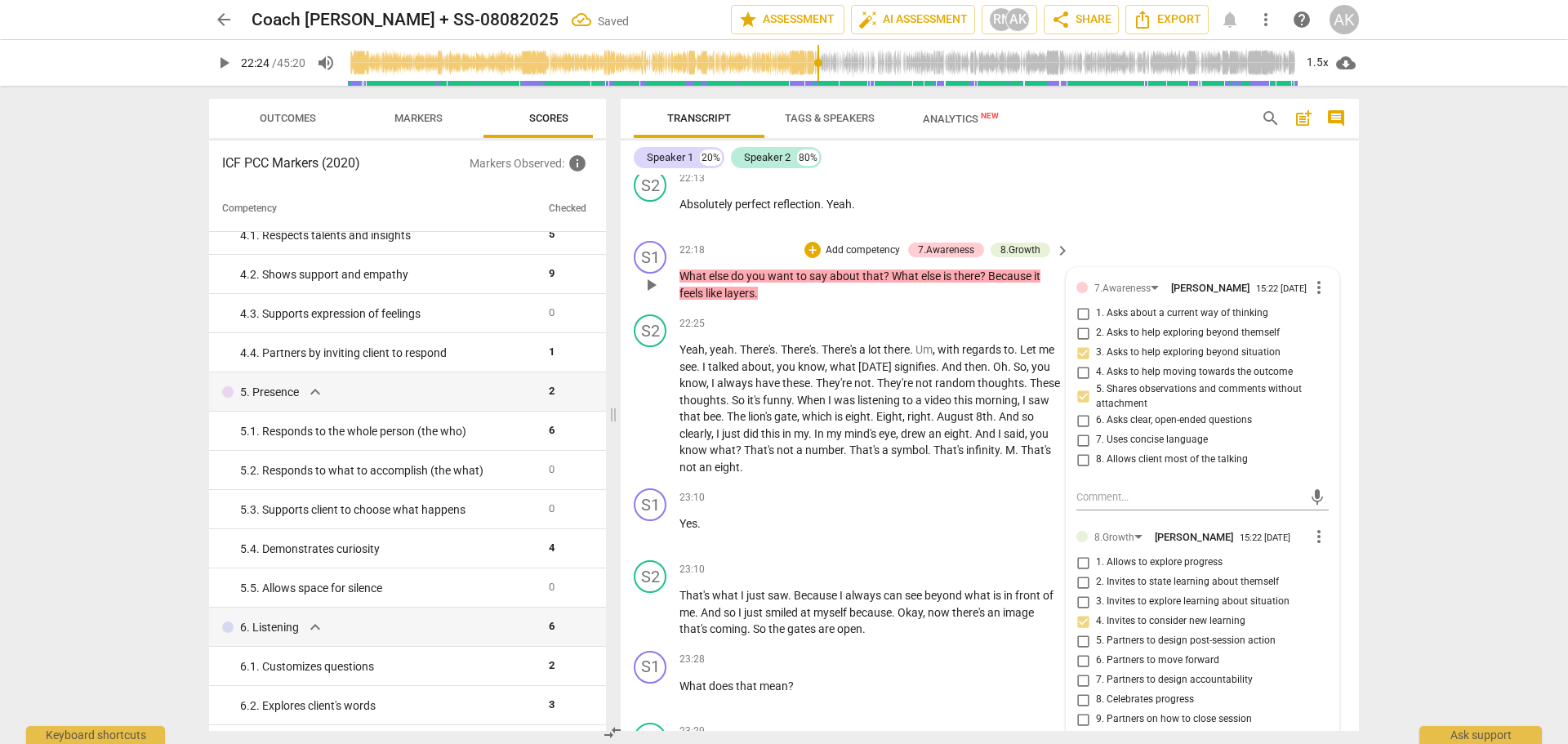
scroll to position [7954, 0]
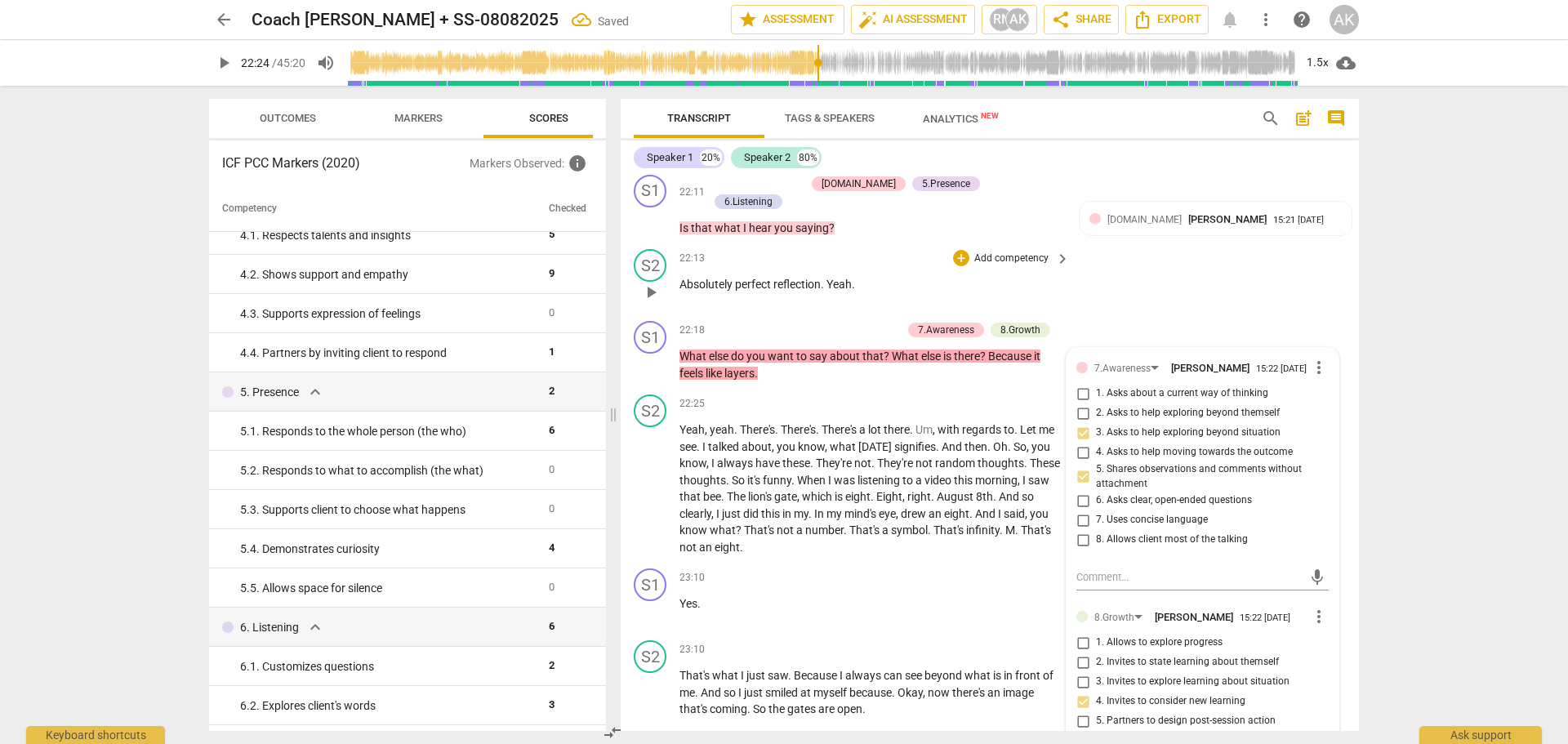
click at [1088, 314] on div "S2 play_arrow pause 22:13 + Add competency keyboard_arrow_right Absolutely perf…" at bounding box center [990, 278] width 738 height 72
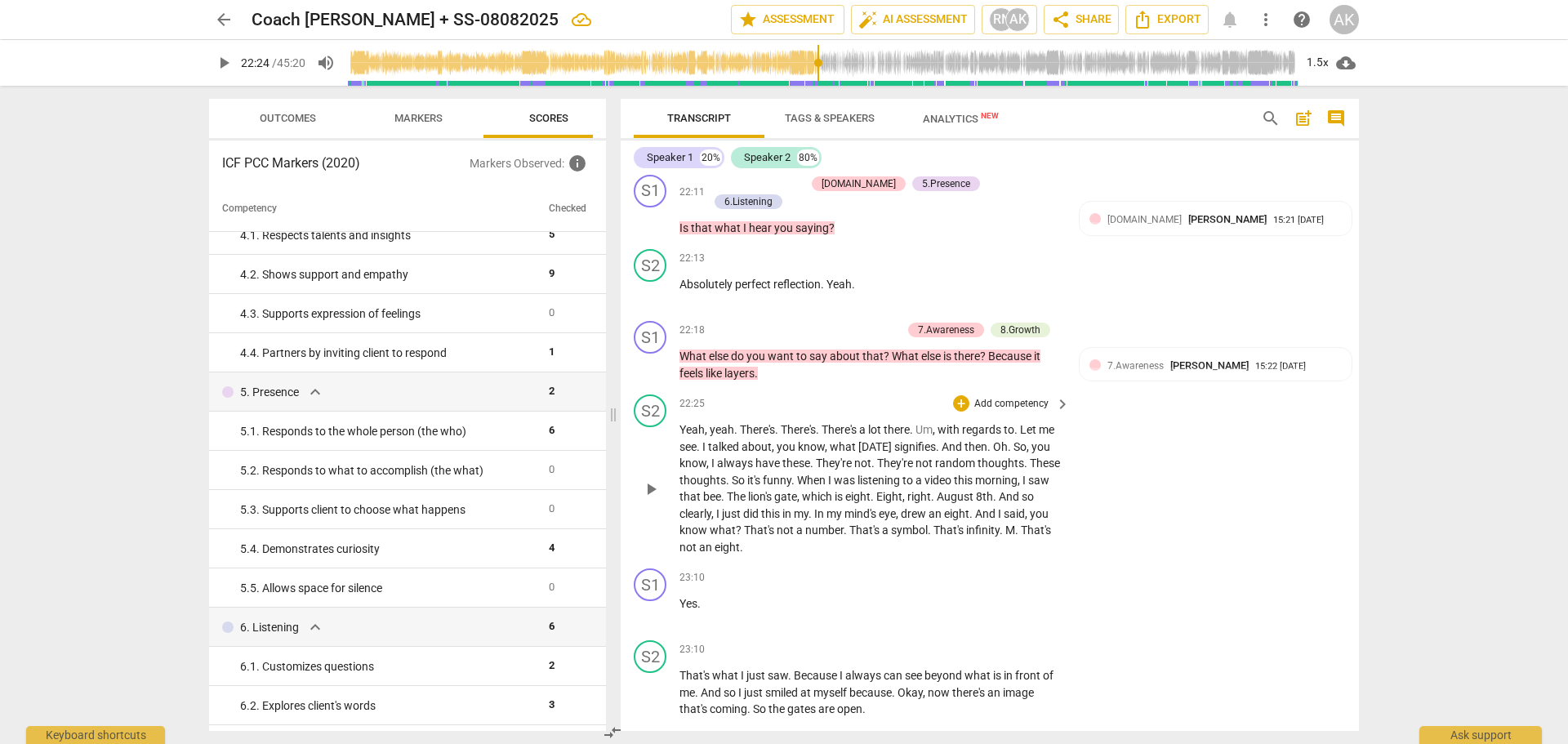
click at [645, 499] on span "play_arrow" at bounding box center [651, 489] width 20 height 20
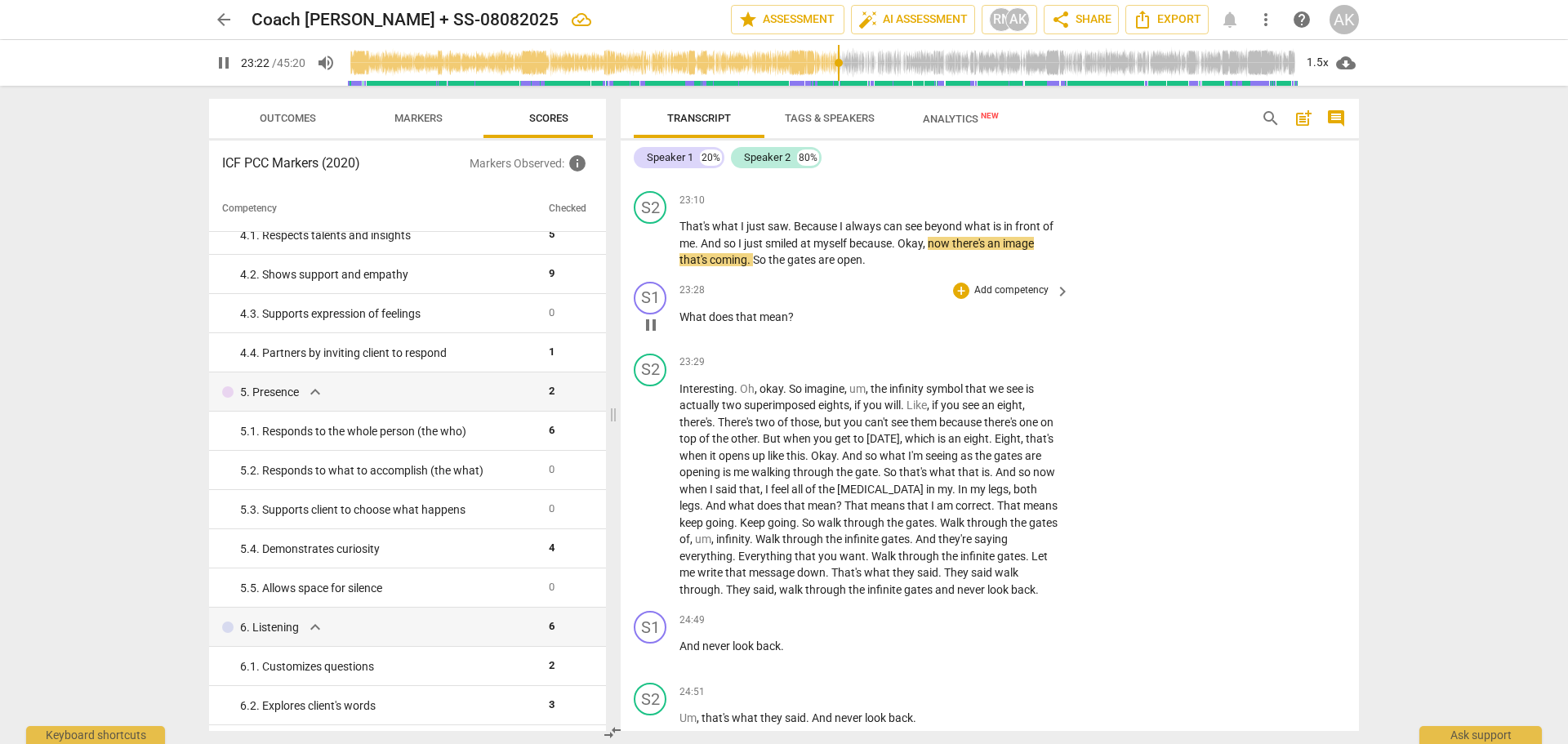
scroll to position [8445, 0]
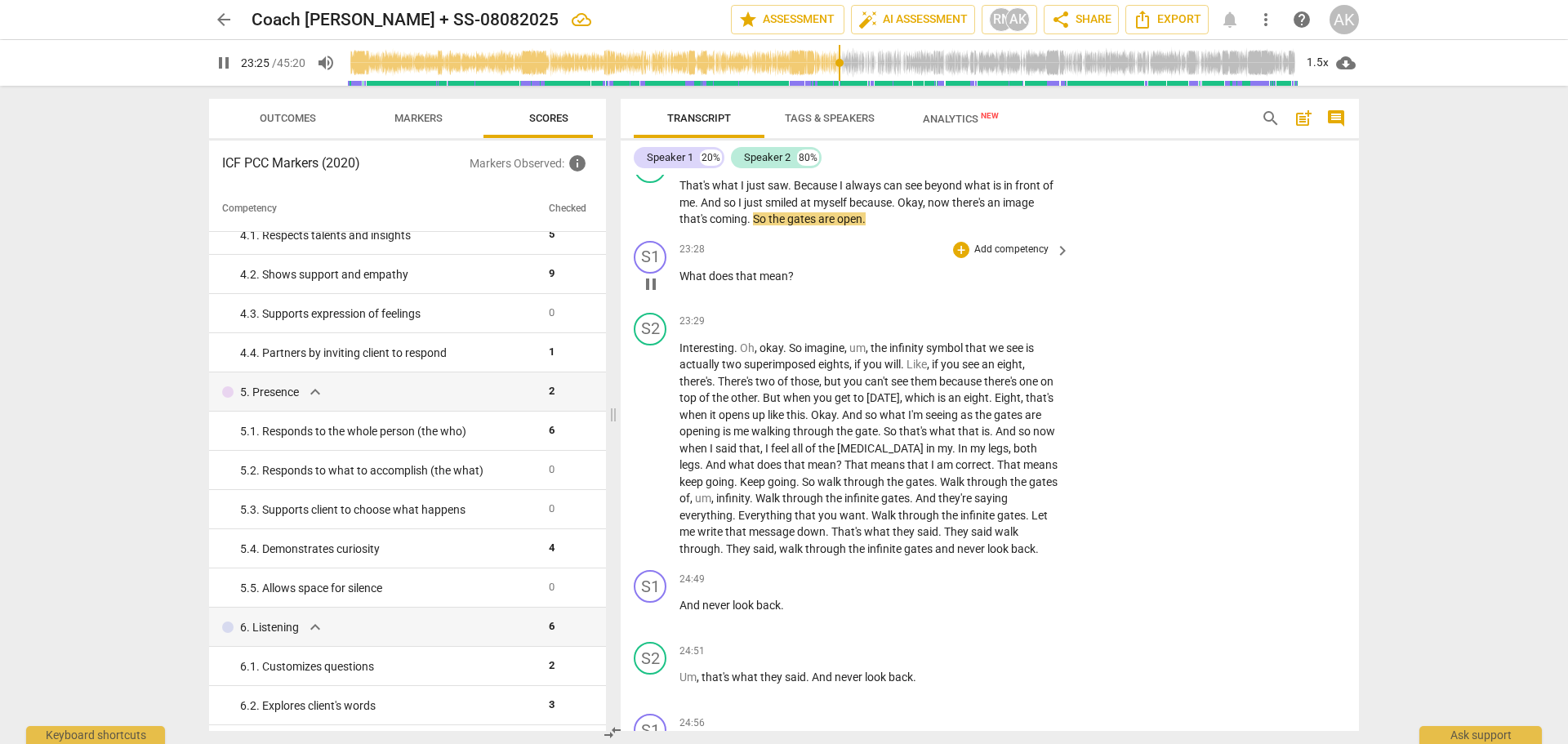
click at [649, 294] on span "pause" at bounding box center [651, 284] width 20 height 20
click at [954, 258] on div "+" at bounding box center [961, 250] width 16 height 16
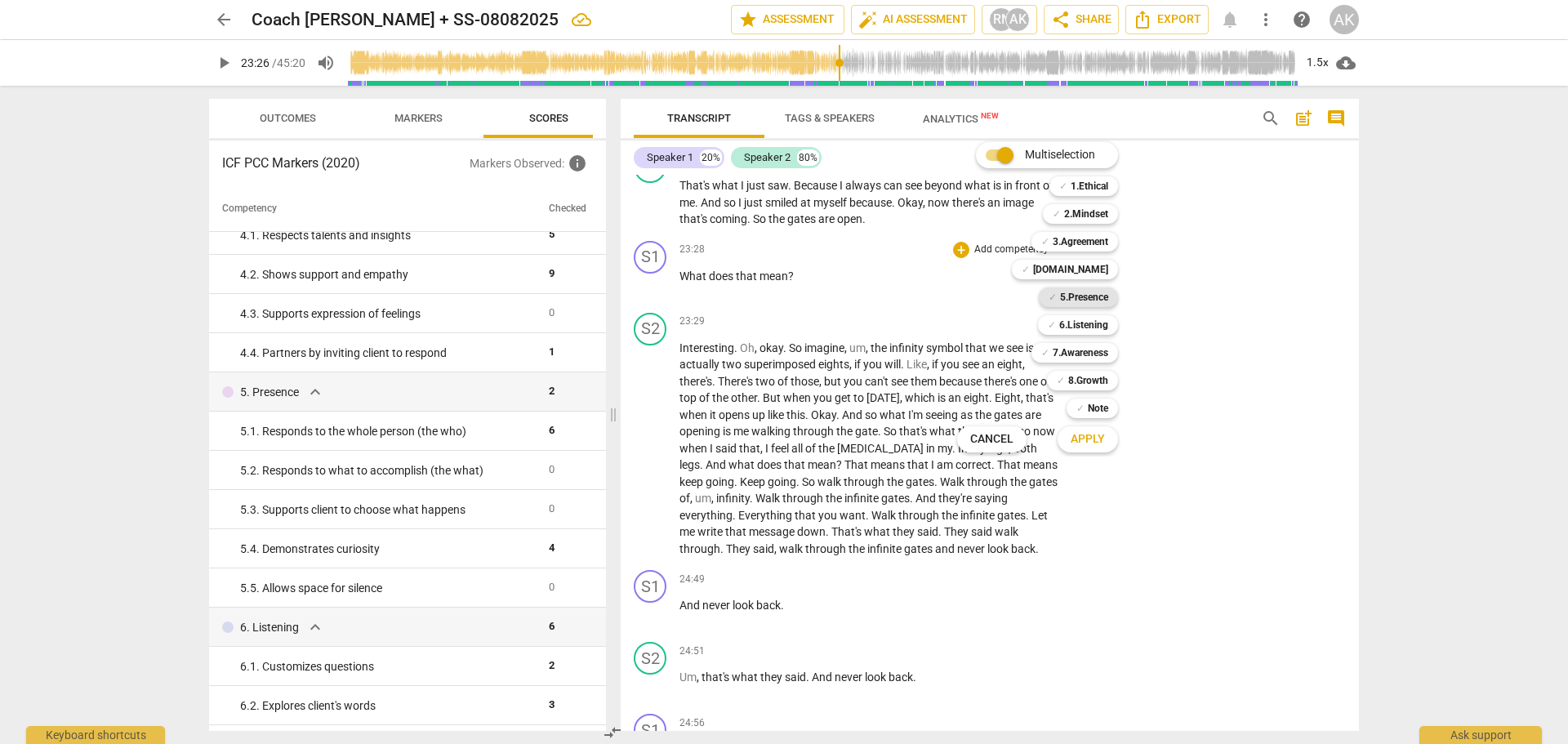
click at [1086, 296] on b "5.Presence" at bounding box center [1084, 298] width 48 height 20
click at [1082, 325] on b "6.Listening" at bounding box center [1084, 325] width 49 height 20
click at [1084, 439] on span "Apply" at bounding box center [1088, 439] width 34 height 16
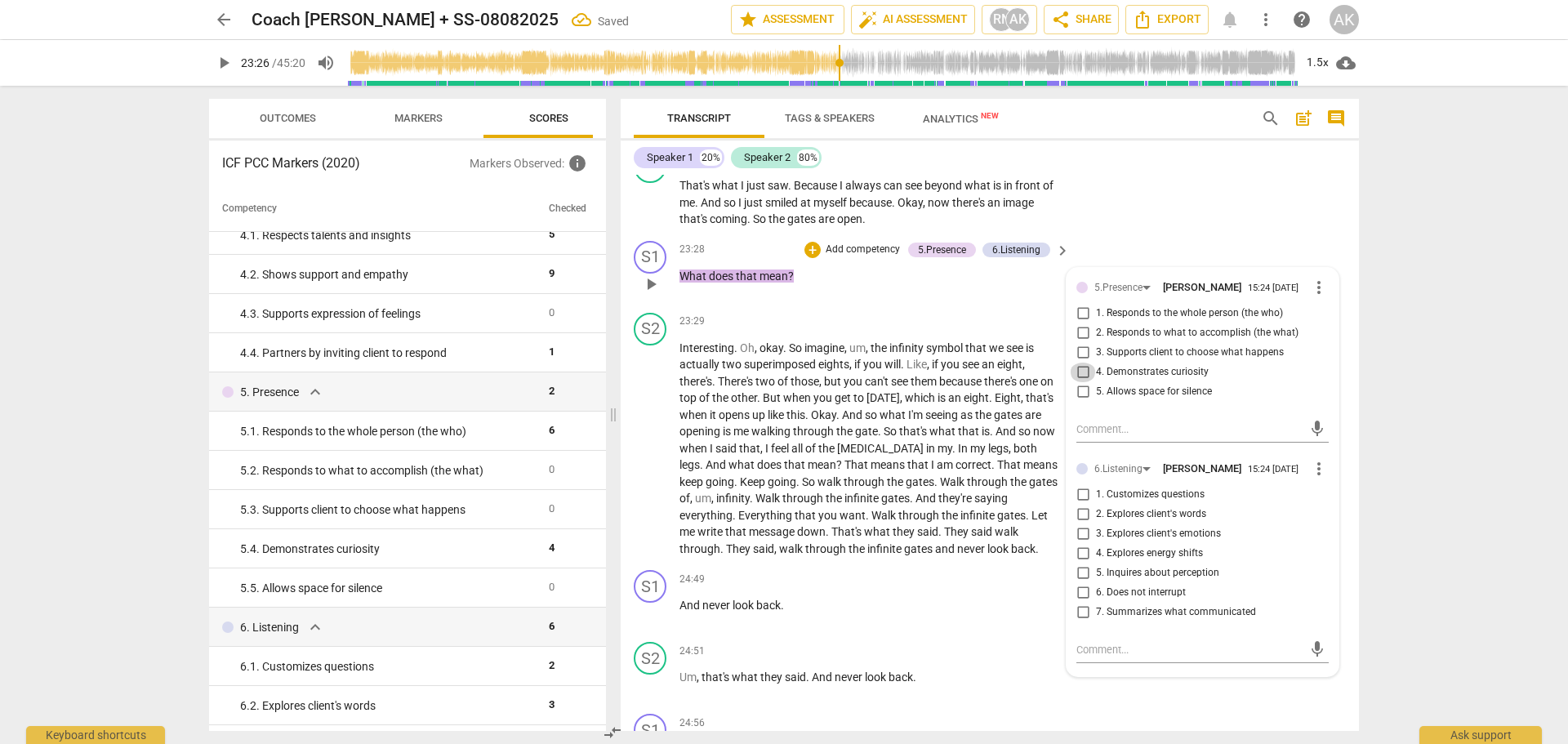
click at [1072, 382] on input "4. Demonstrates curiosity" at bounding box center [1083, 373] width 26 height 20
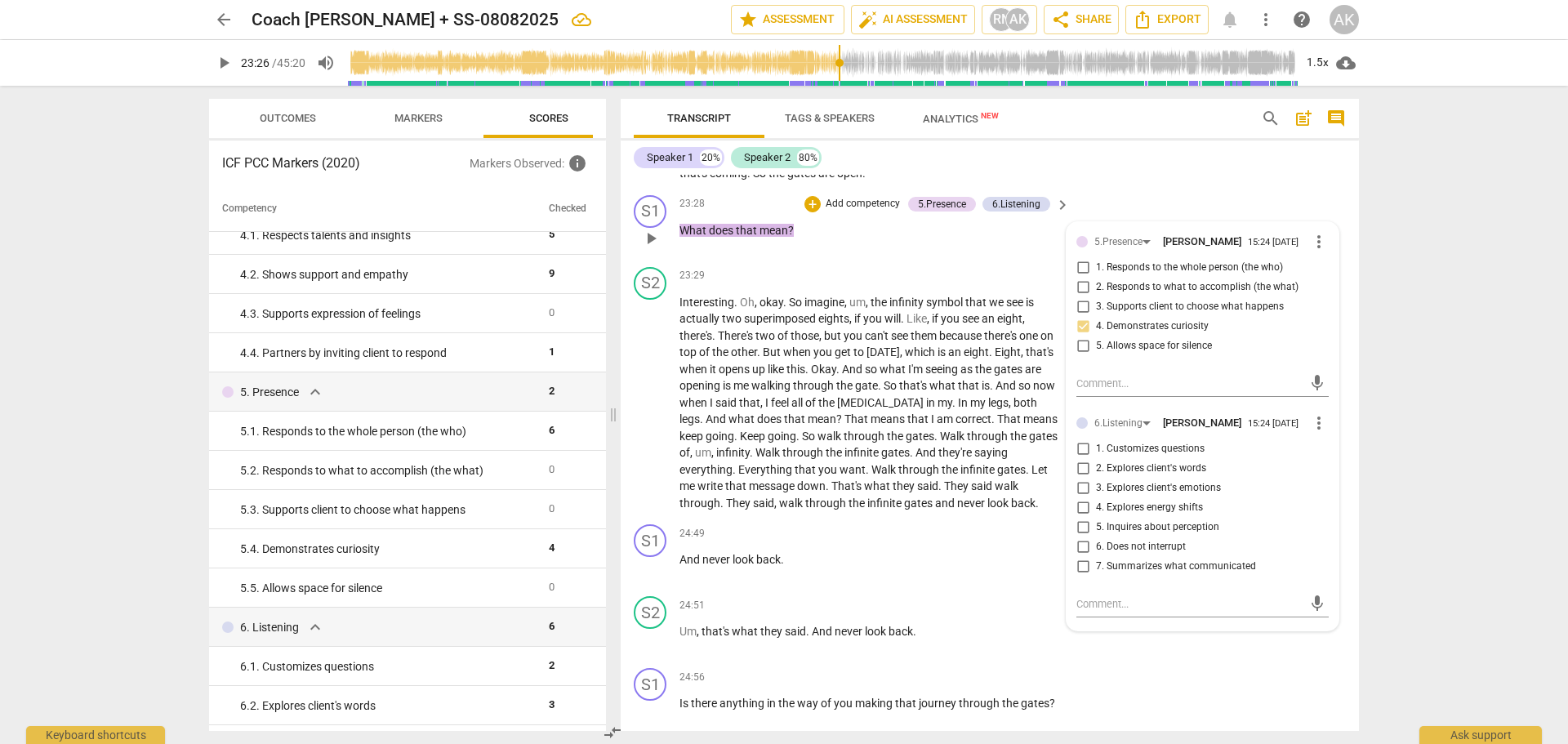
scroll to position [8526, 0]
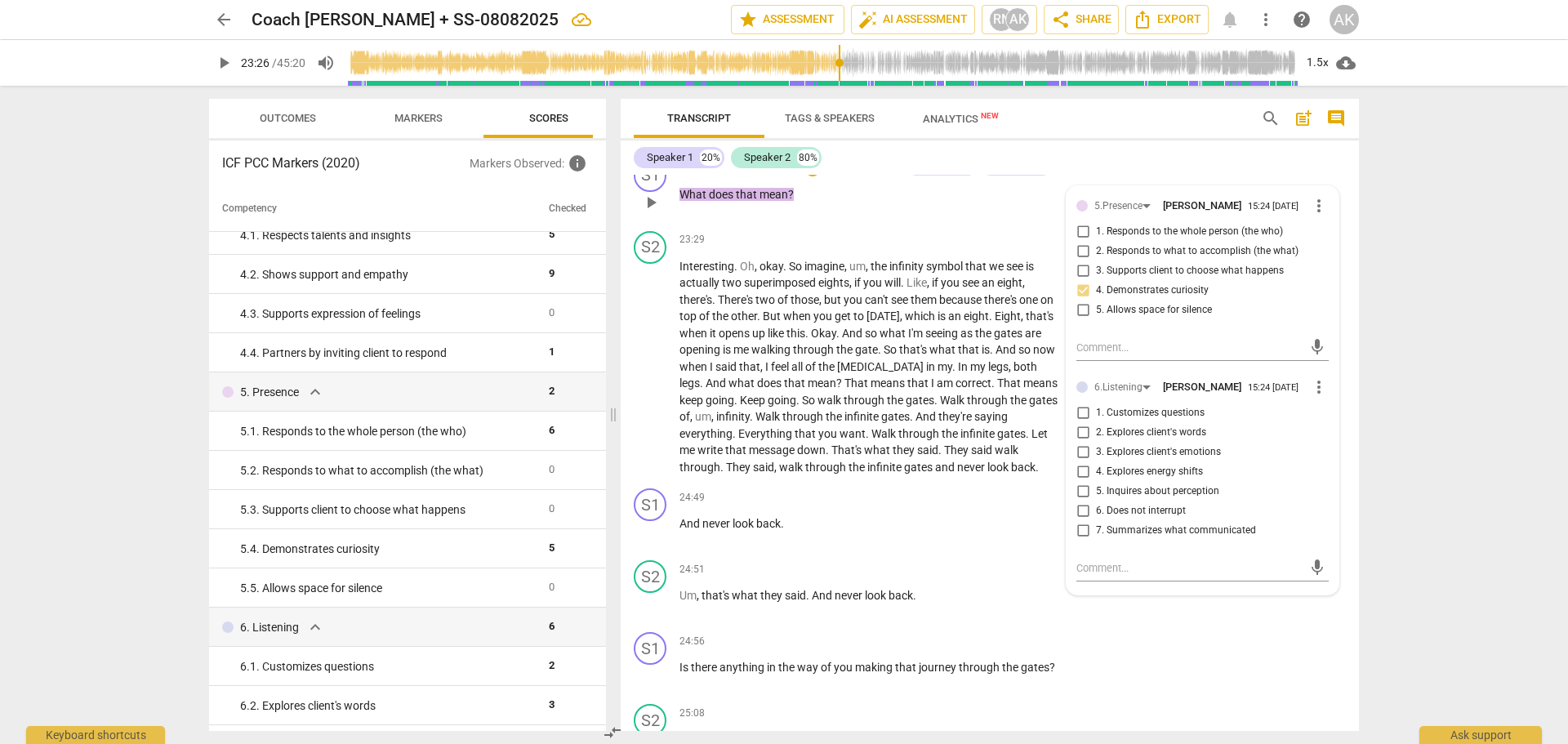
click at [1313, 396] on span "more_vert" at bounding box center [1319, 387] width 20 height 20
click at [1324, 463] on li "Delete" at bounding box center [1332, 464] width 56 height 31
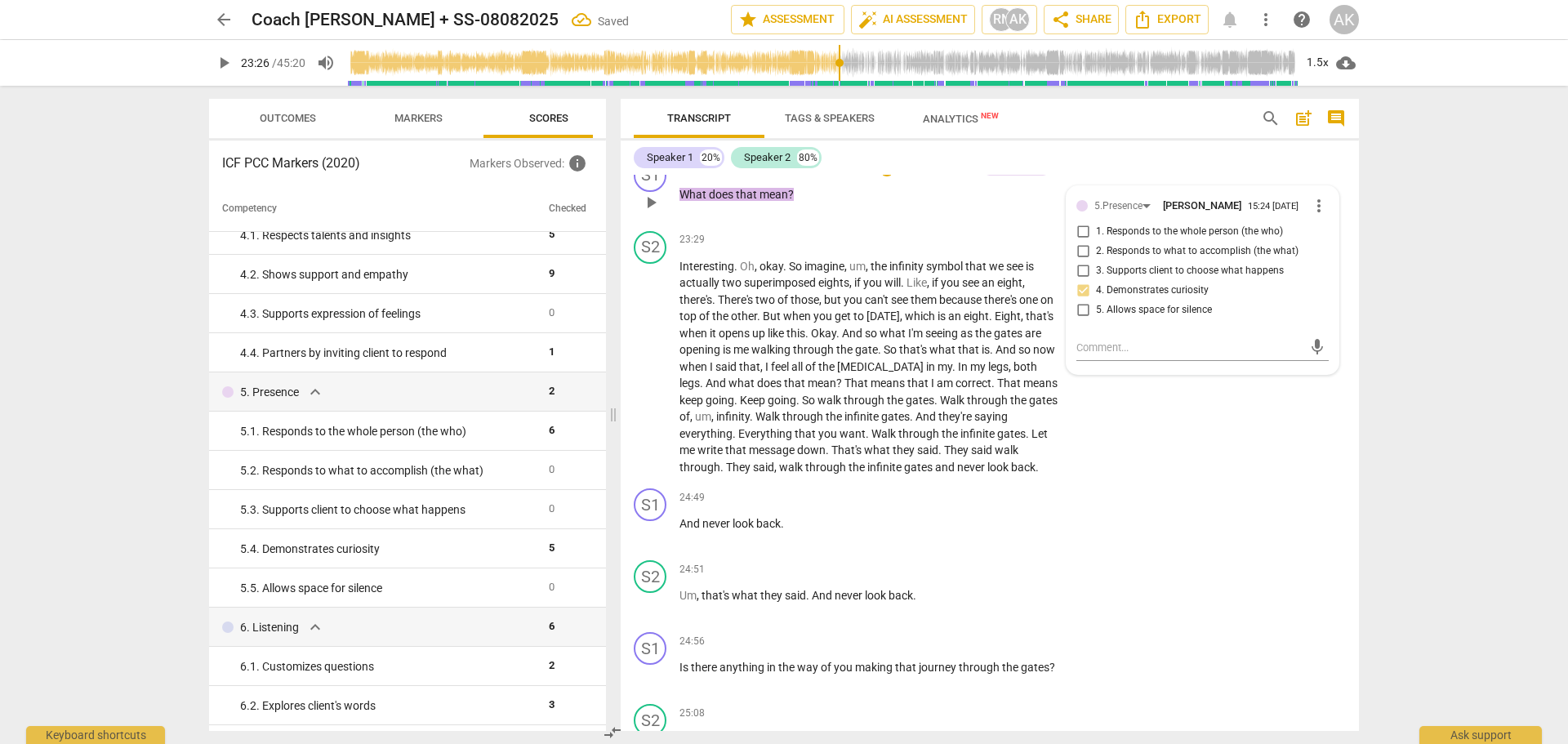
click at [649, 213] on span "play_arrow" at bounding box center [651, 203] width 20 height 20
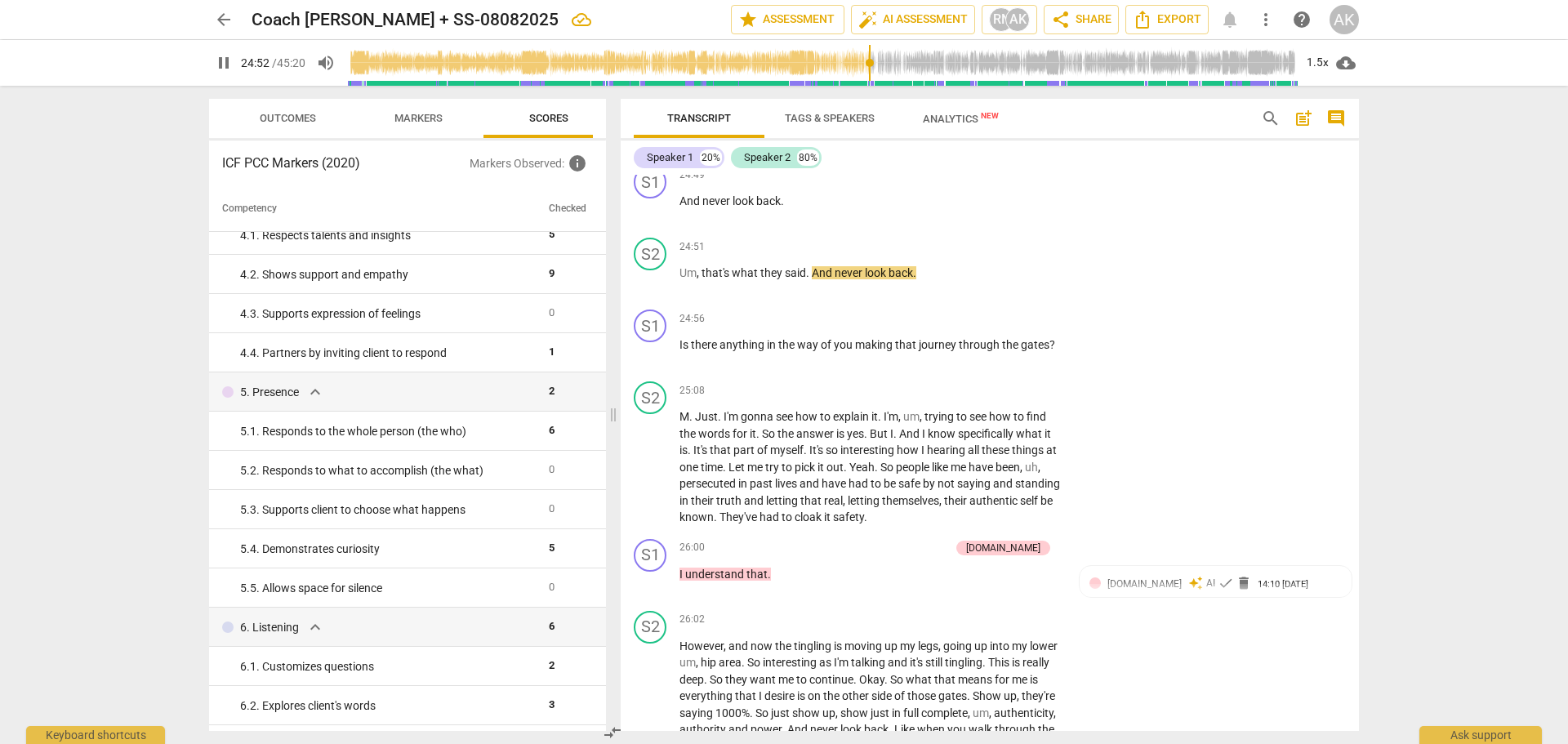
scroll to position [8853, 0]
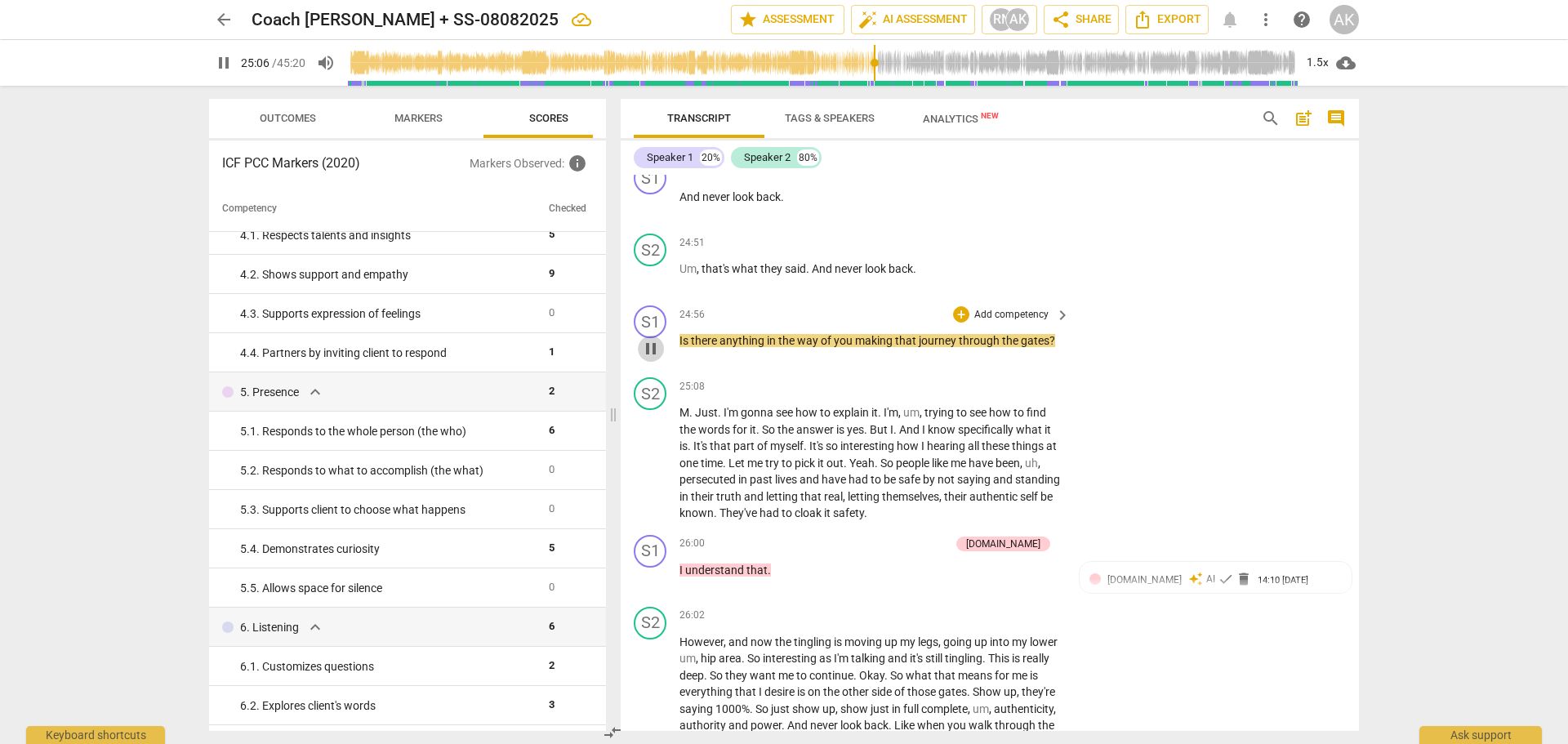
click at [650, 358] on span "pause" at bounding box center [651, 348] width 20 height 20
click at [960, 322] on div "+" at bounding box center [961, 314] width 16 height 16
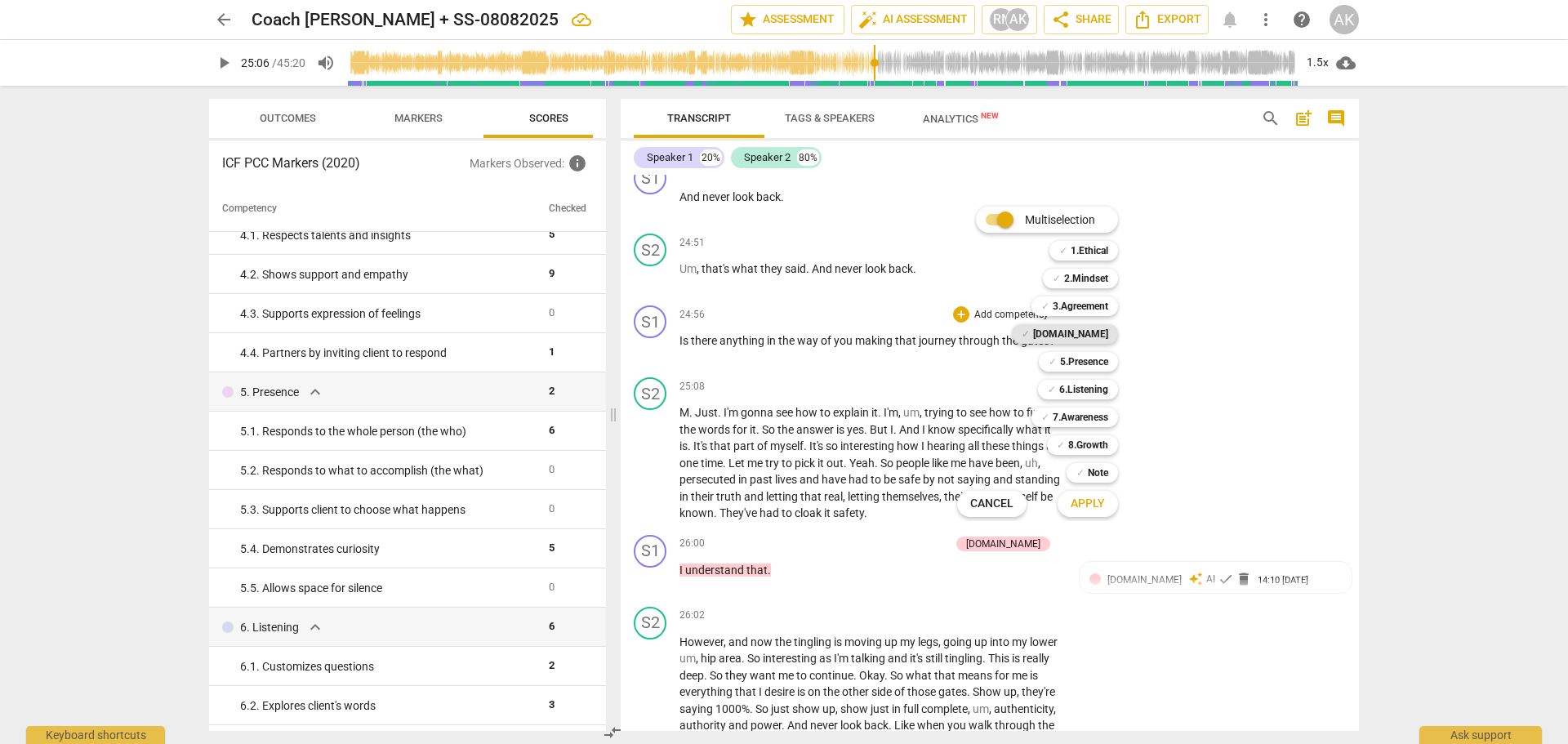
click at [1096, 332] on b "[DOMAIN_NAME]" at bounding box center [1070, 334] width 75 height 20
click at [1100, 360] on b "5.Presence" at bounding box center [1084, 362] width 48 height 20
click at [1096, 389] on b "6.Listening" at bounding box center [1084, 389] width 49 height 20
click at [1088, 416] on b "7.Awareness" at bounding box center [1080, 417] width 55 height 20
click at [1088, 446] on b "8.Growth" at bounding box center [1088, 445] width 40 height 20
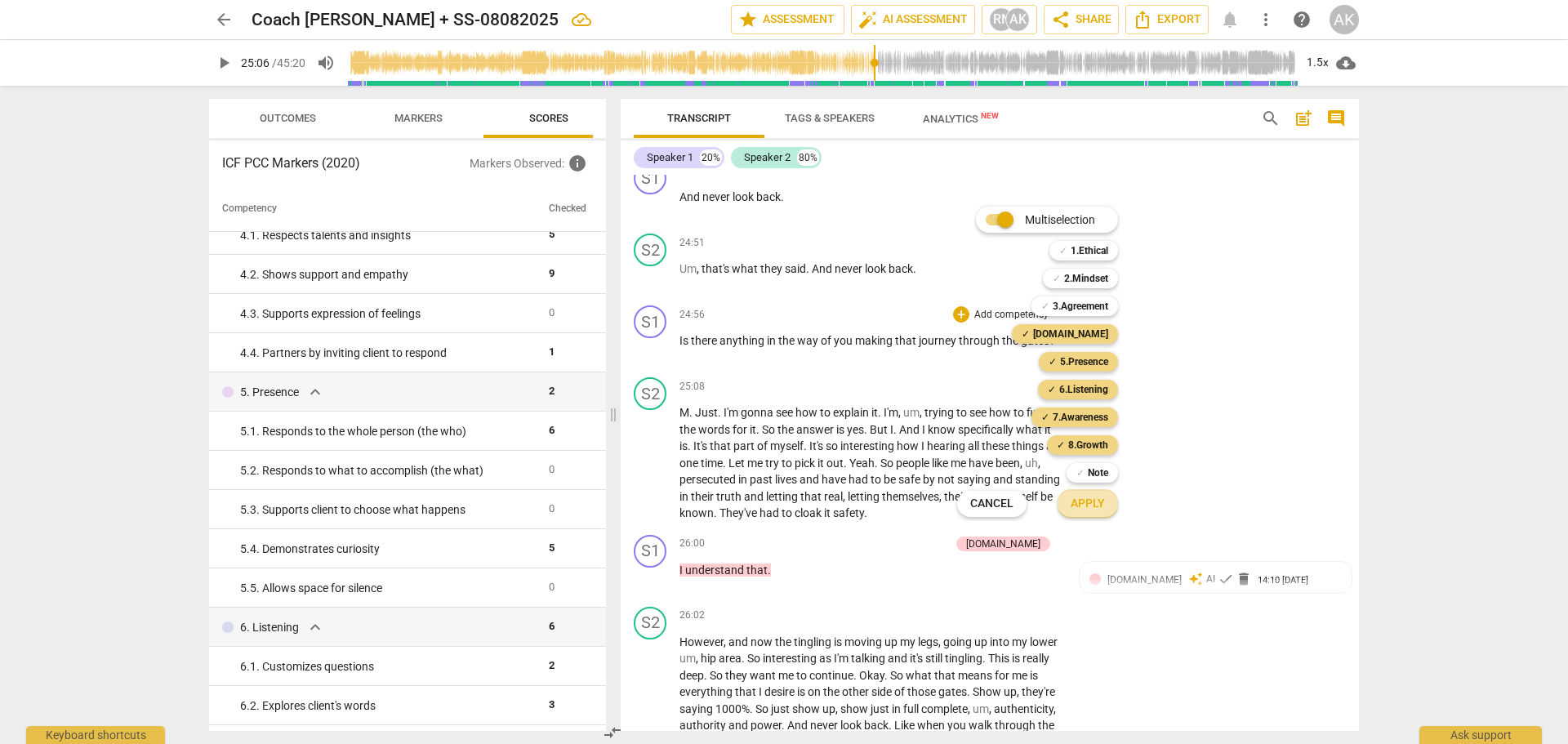
click at [1078, 500] on span "Apply" at bounding box center [1088, 504] width 34 height 16
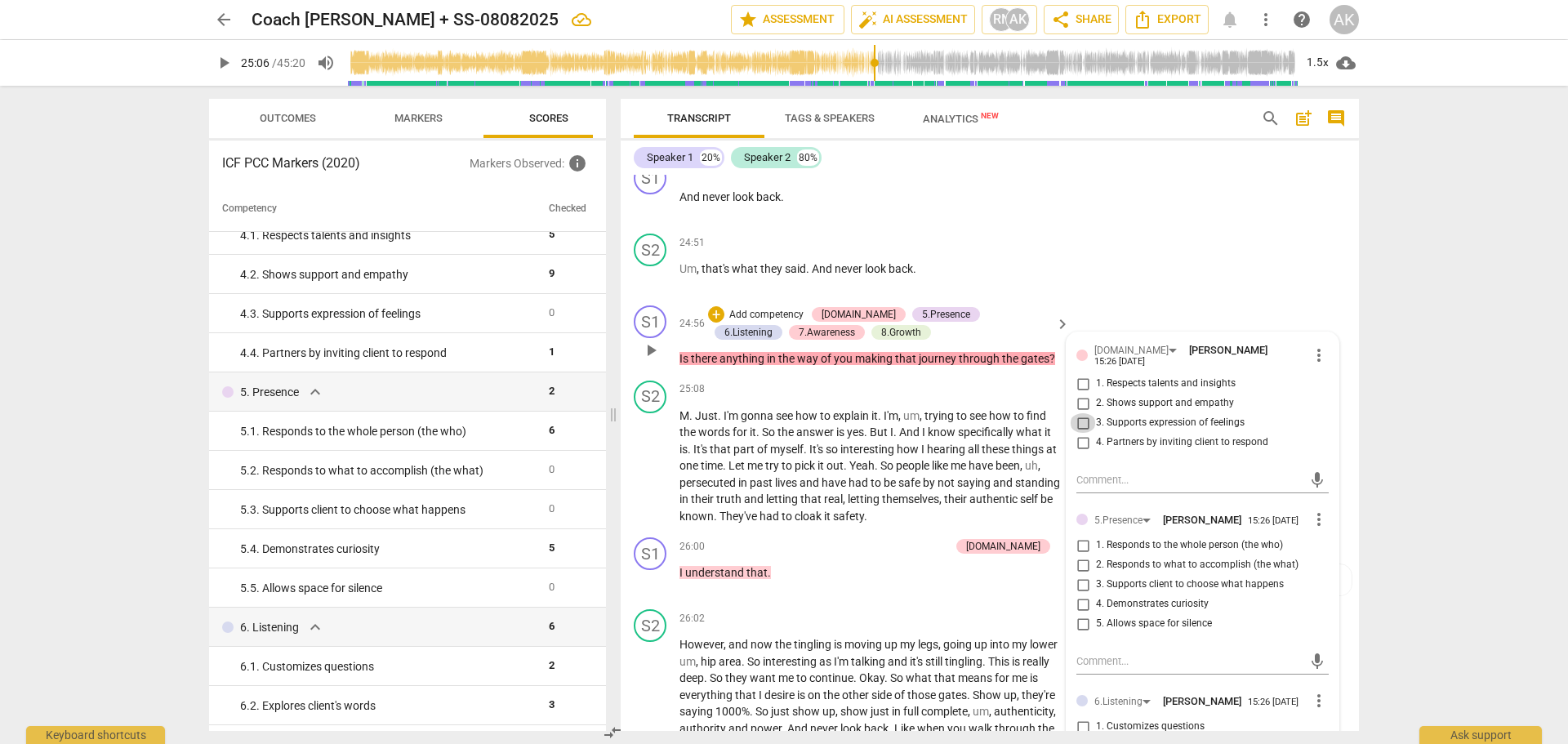
click at [1081, 433] on input "3. Supports expression of feelings" at bounding box center [1083, 423] width 26 height 20
click at [1079, 453] on input "4. Partners by inviting client to respond" at bounding box center [1083, 443] width 26 height 20
click at [1078, 433] on input "3. Supports expression of feelings" at bounding box center [1083, 423] width 26 height 20
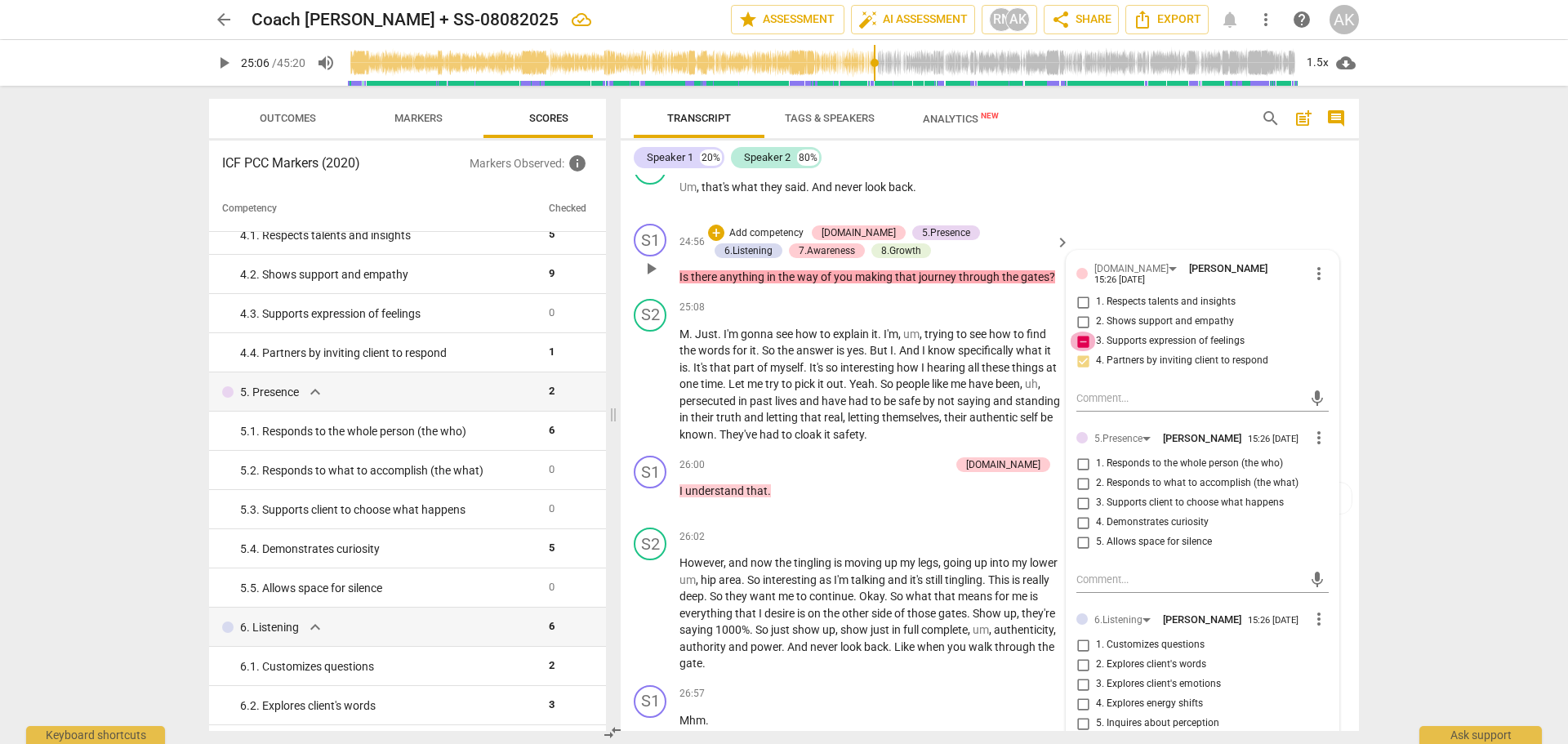
click at [1082, 351] on input "3. Supports expression of feelings" at bounding box center [1083, 341] width 26 height 20
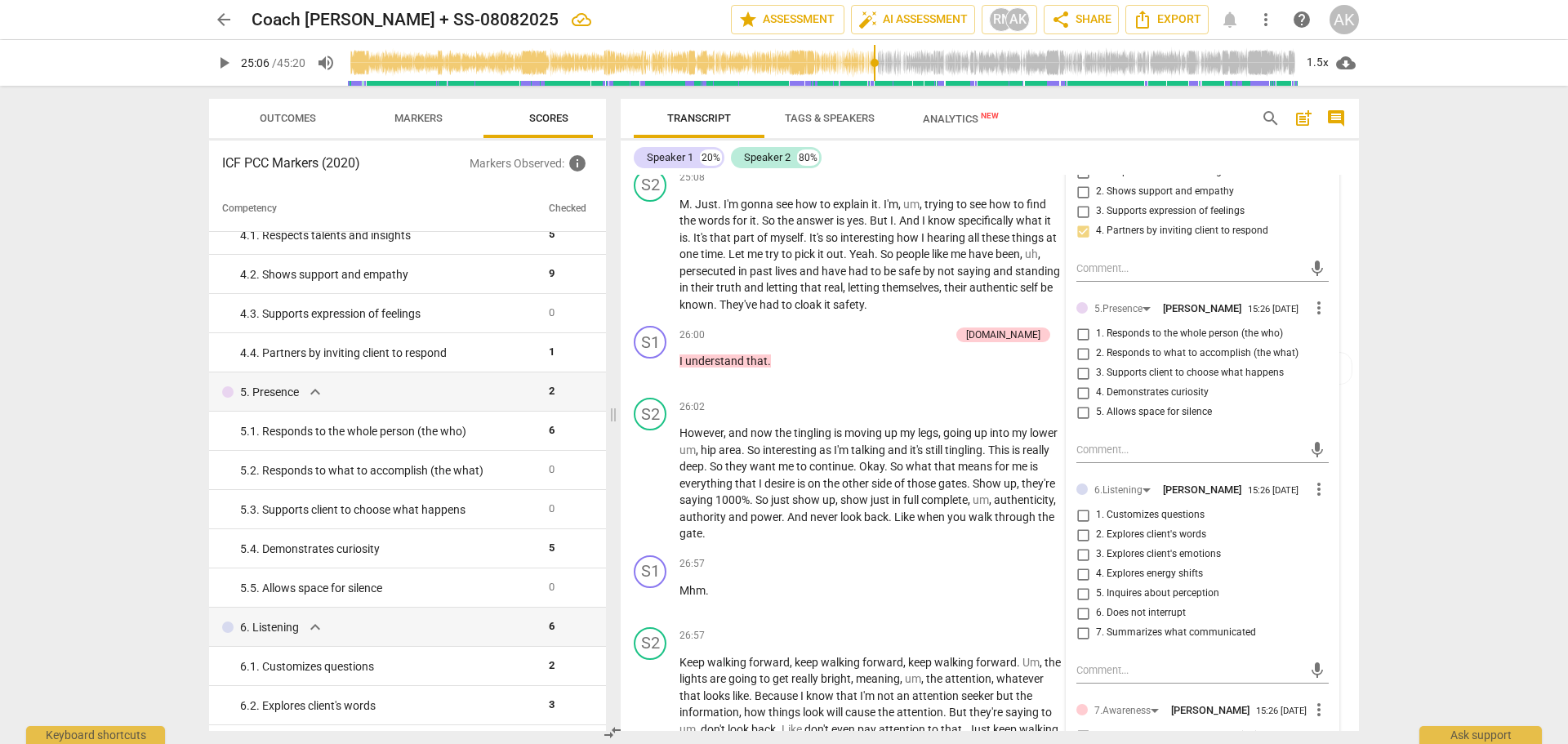
scroll to position [9097, 0]
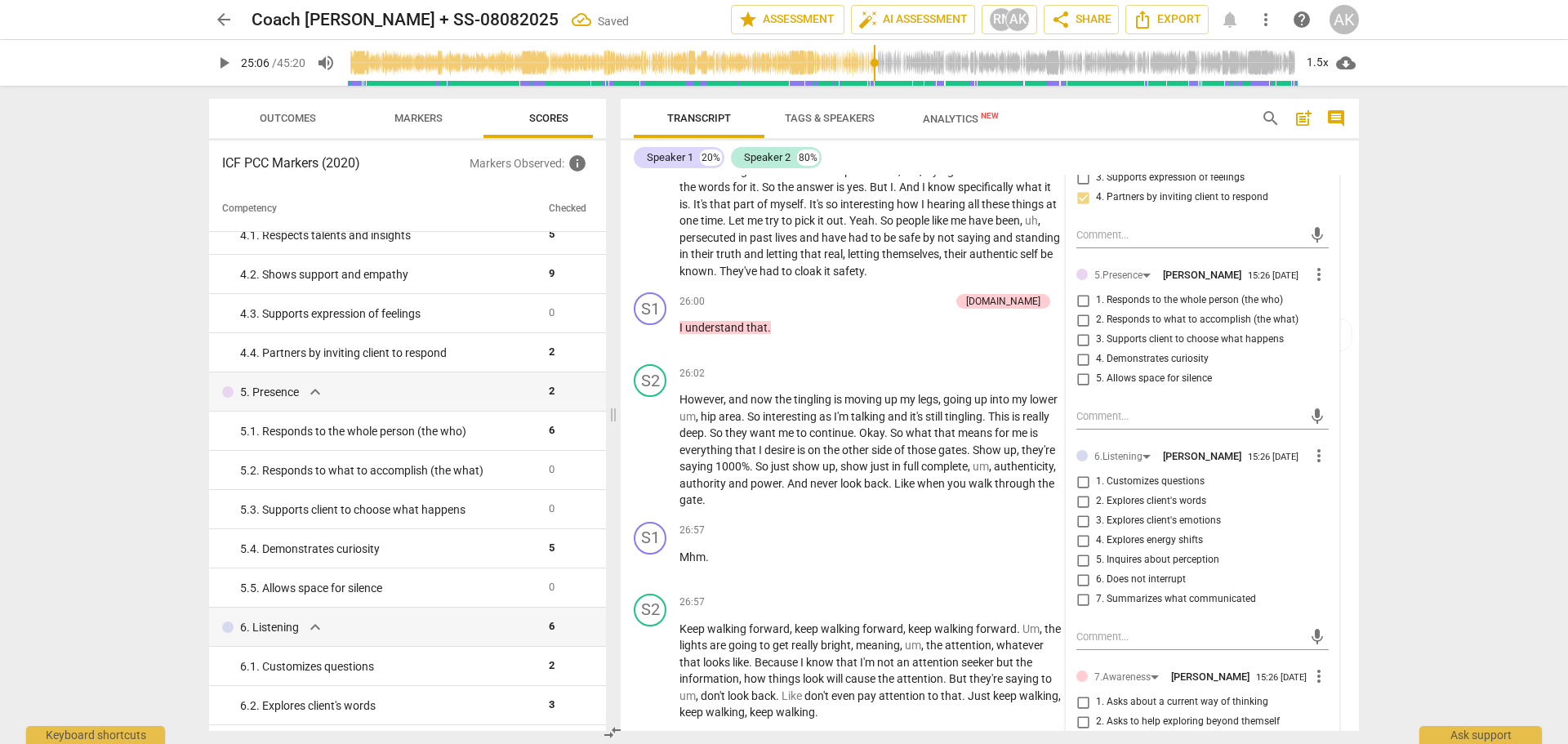
click at [1079, 310] on input "1. Responds to the whole person (the who)" at bounding box center [1083, 300] width 26 height 20
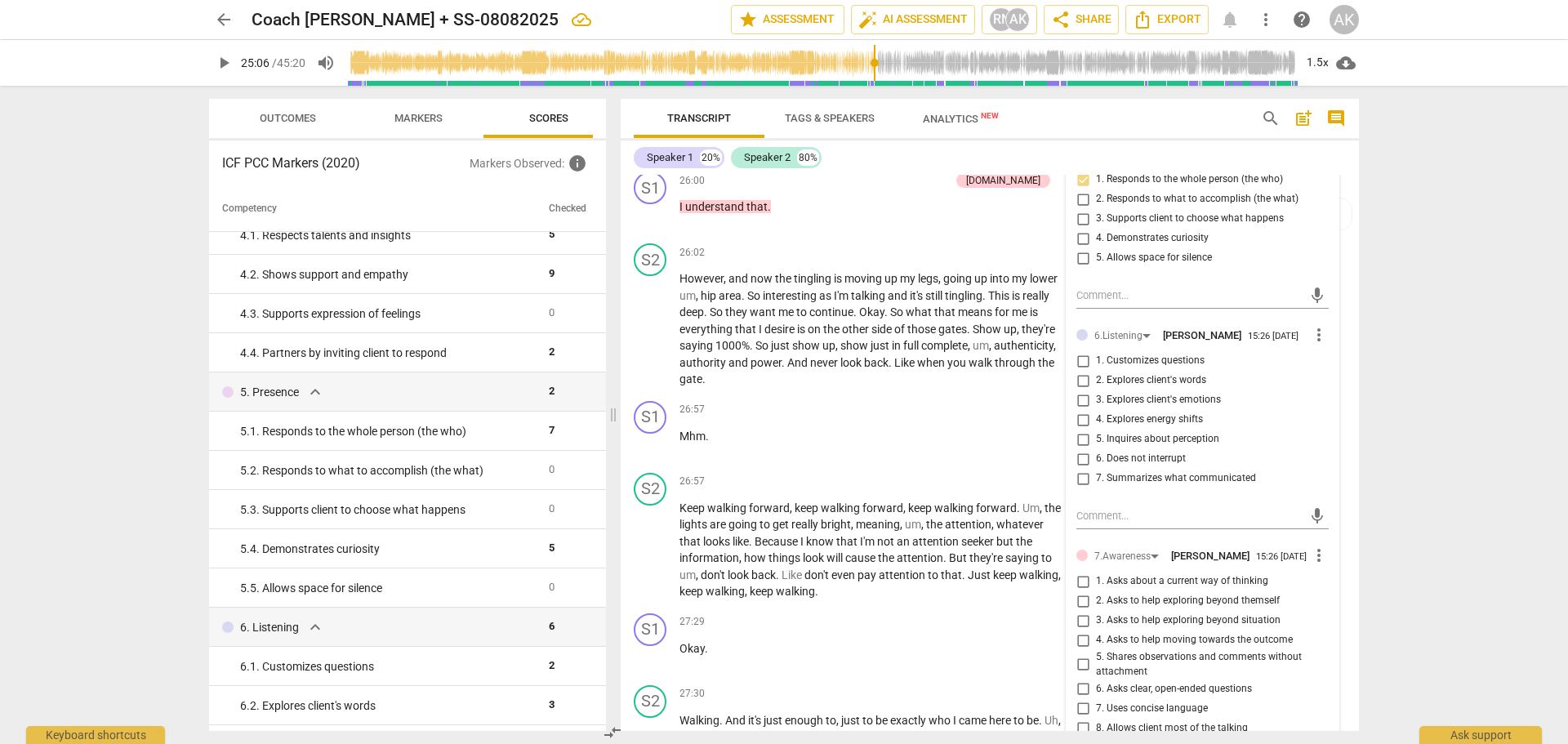
scroll to position [9261, 0]
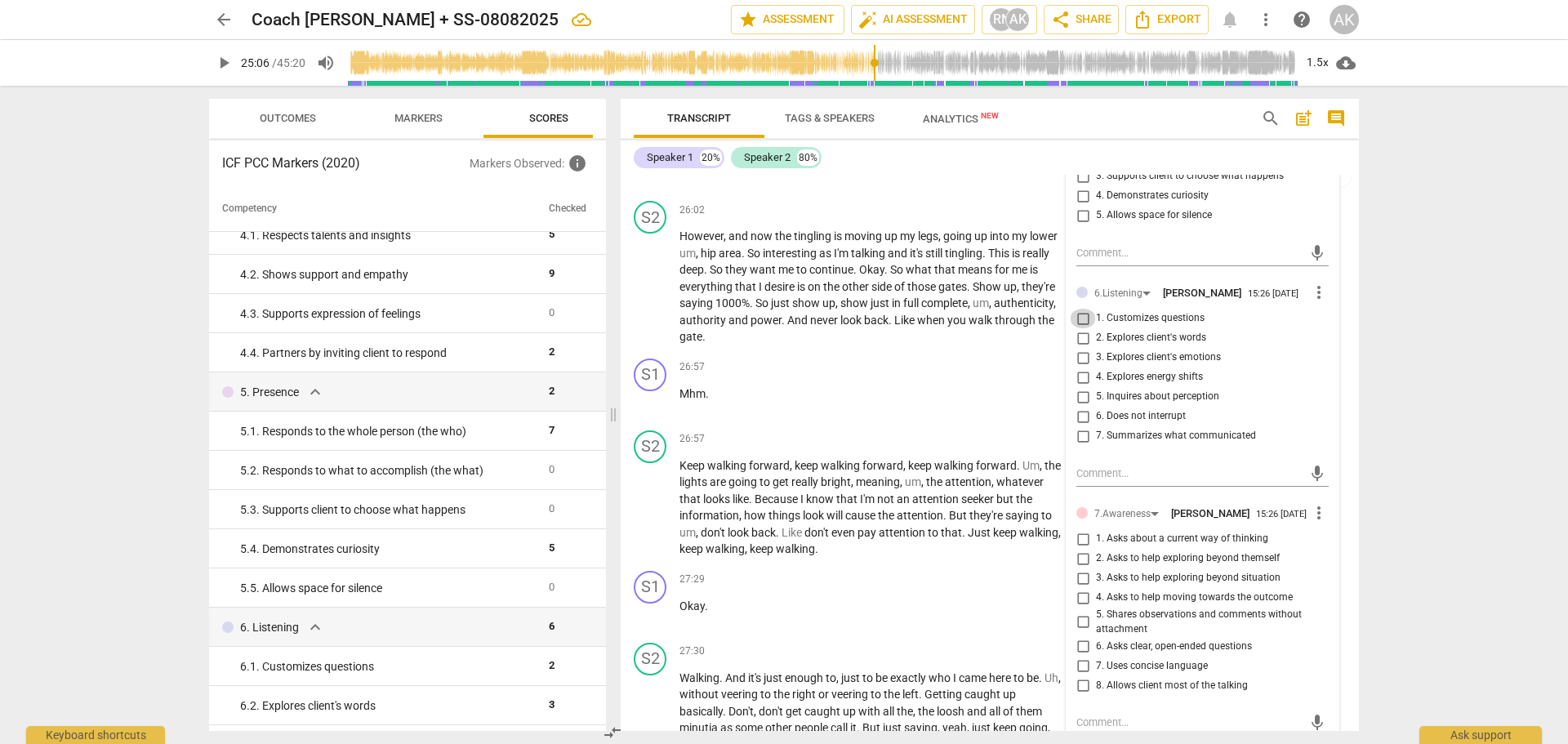
click at [1078, 329] on input "1. Customizes questions" at bounding box center [1083, 319] width 26 height 20
click at [1080, 348] on input "2. Explores client's words" at bounding box center [1083, 339] width 26 height 20
click at [1085, 348] on input "2. Explores client's words" at bounding box center [1083, 339] width 26 height 20
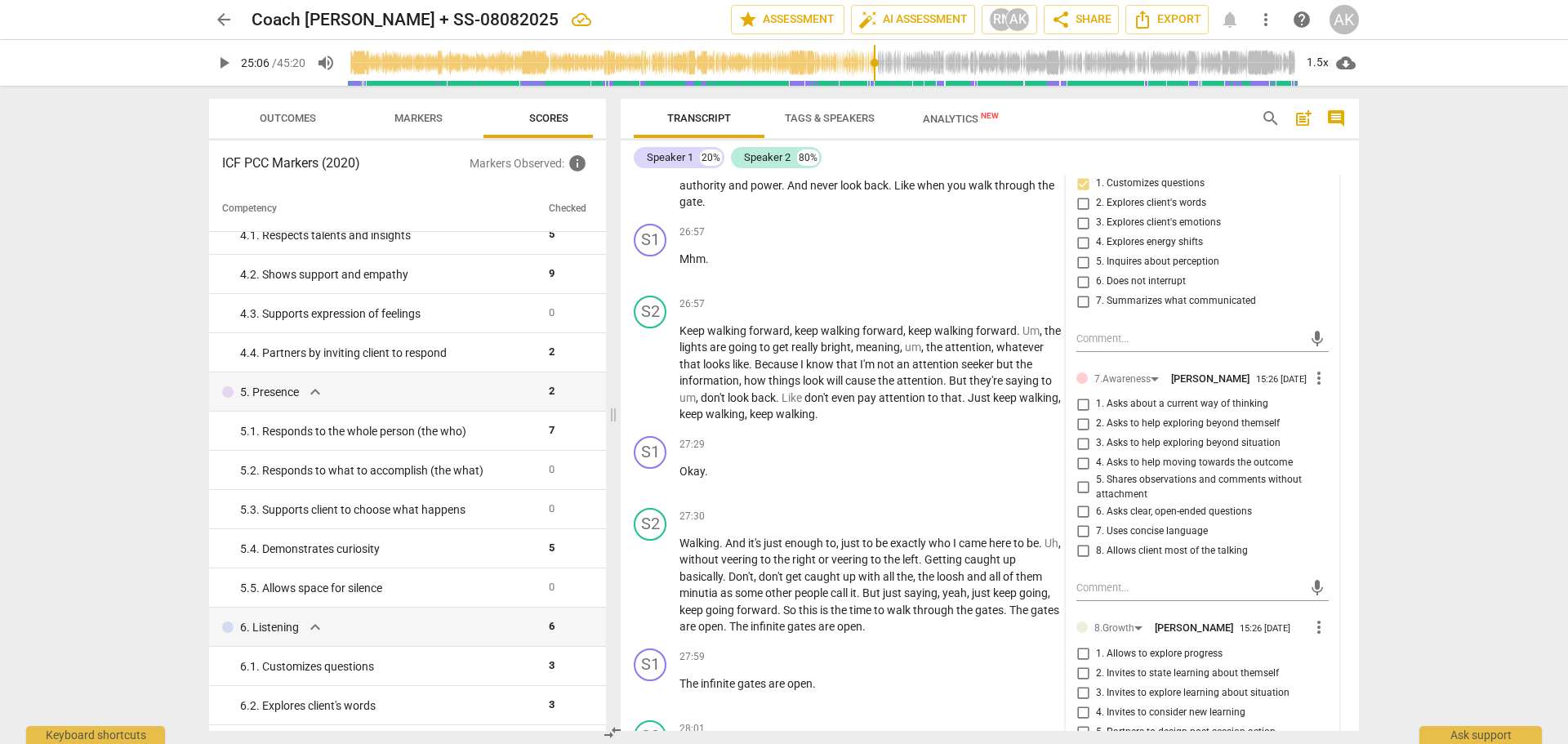
scroll to position [9424, 0]
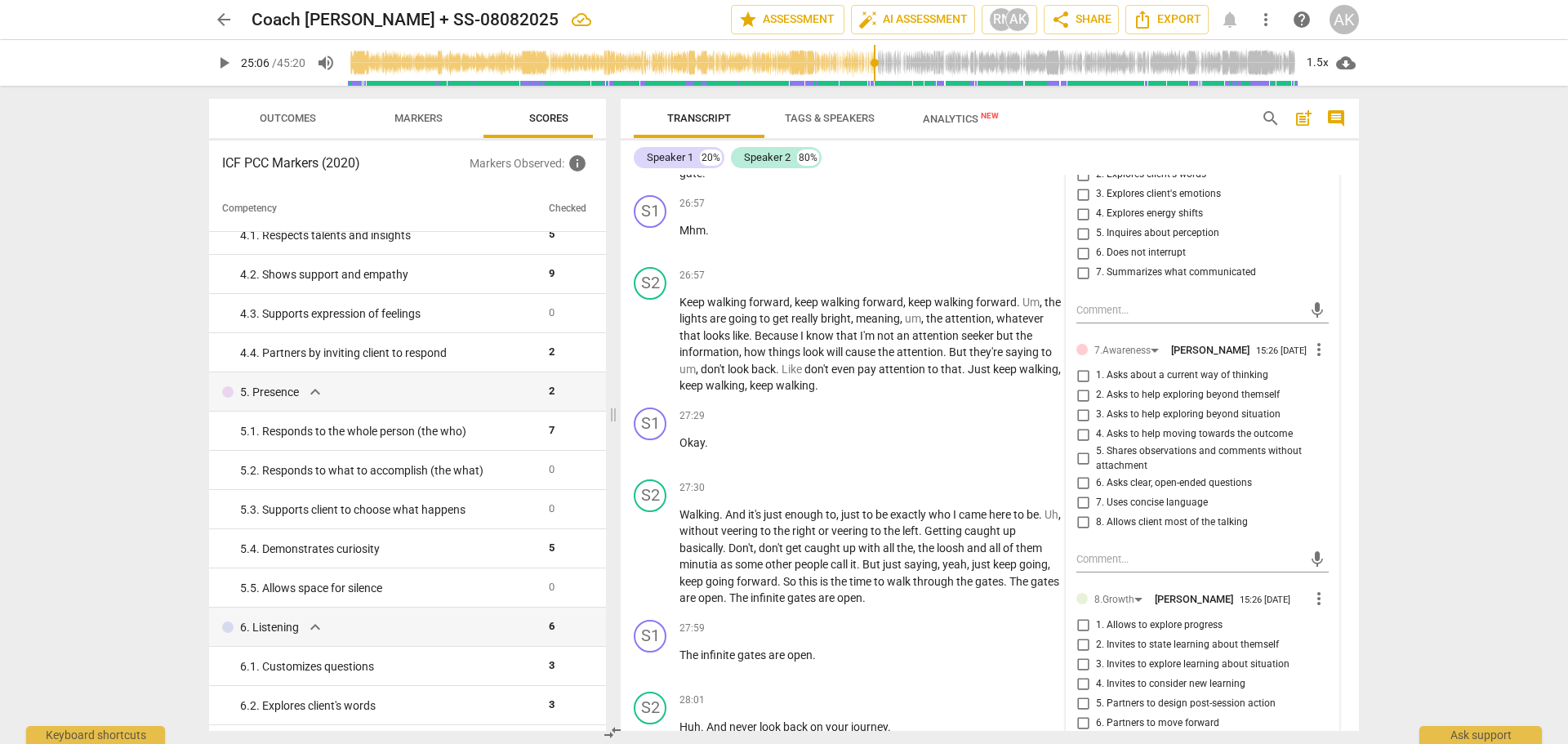
click at [1079, 444] on input "4. Asks to help moving towards the outcome" at bounding box center [1083, 434] width 26 height 20
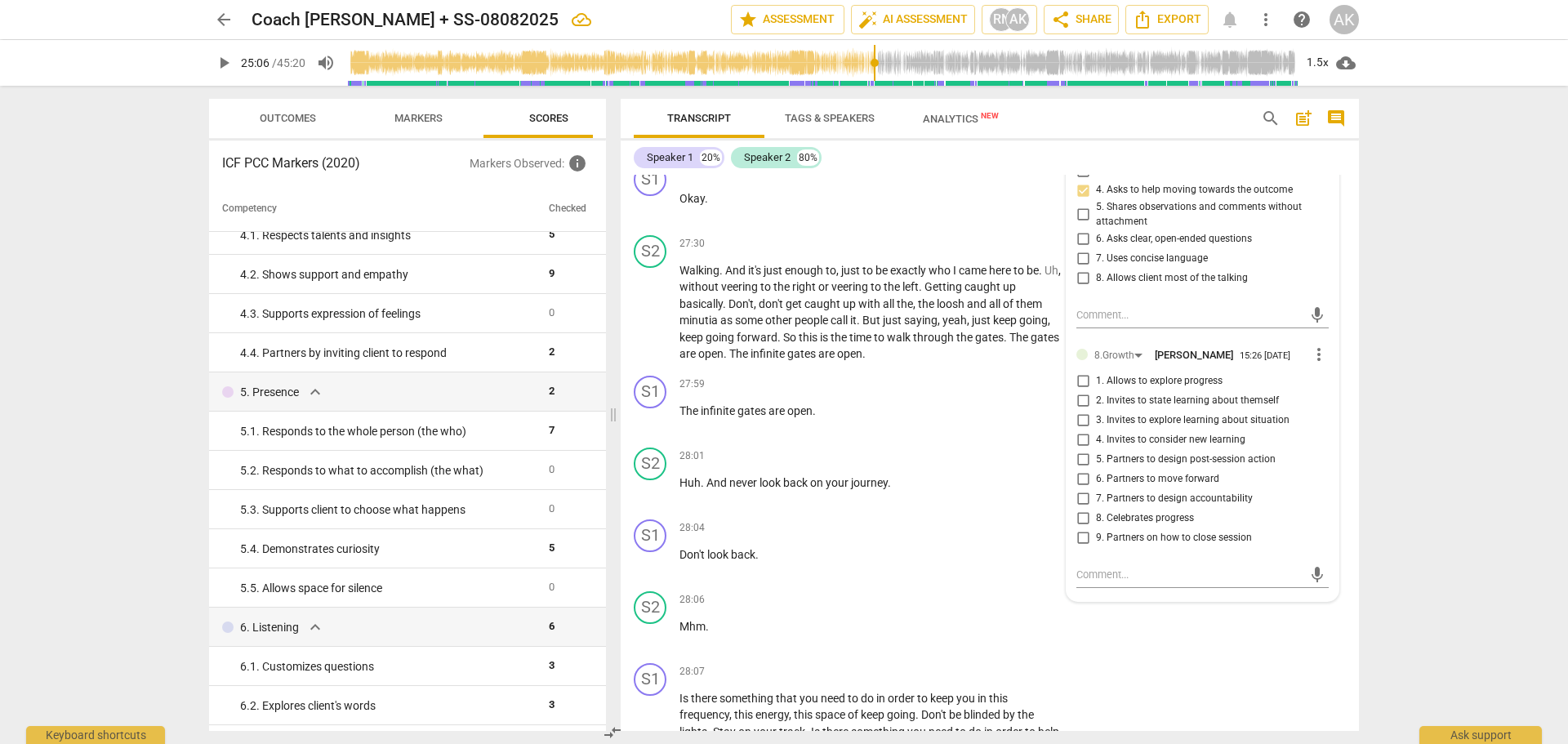
scroll to position [9669, 0]
click at [1077, 448] on input "4. Invites to consider new learning" at bounding box center [1083, 439] width 26 height 20
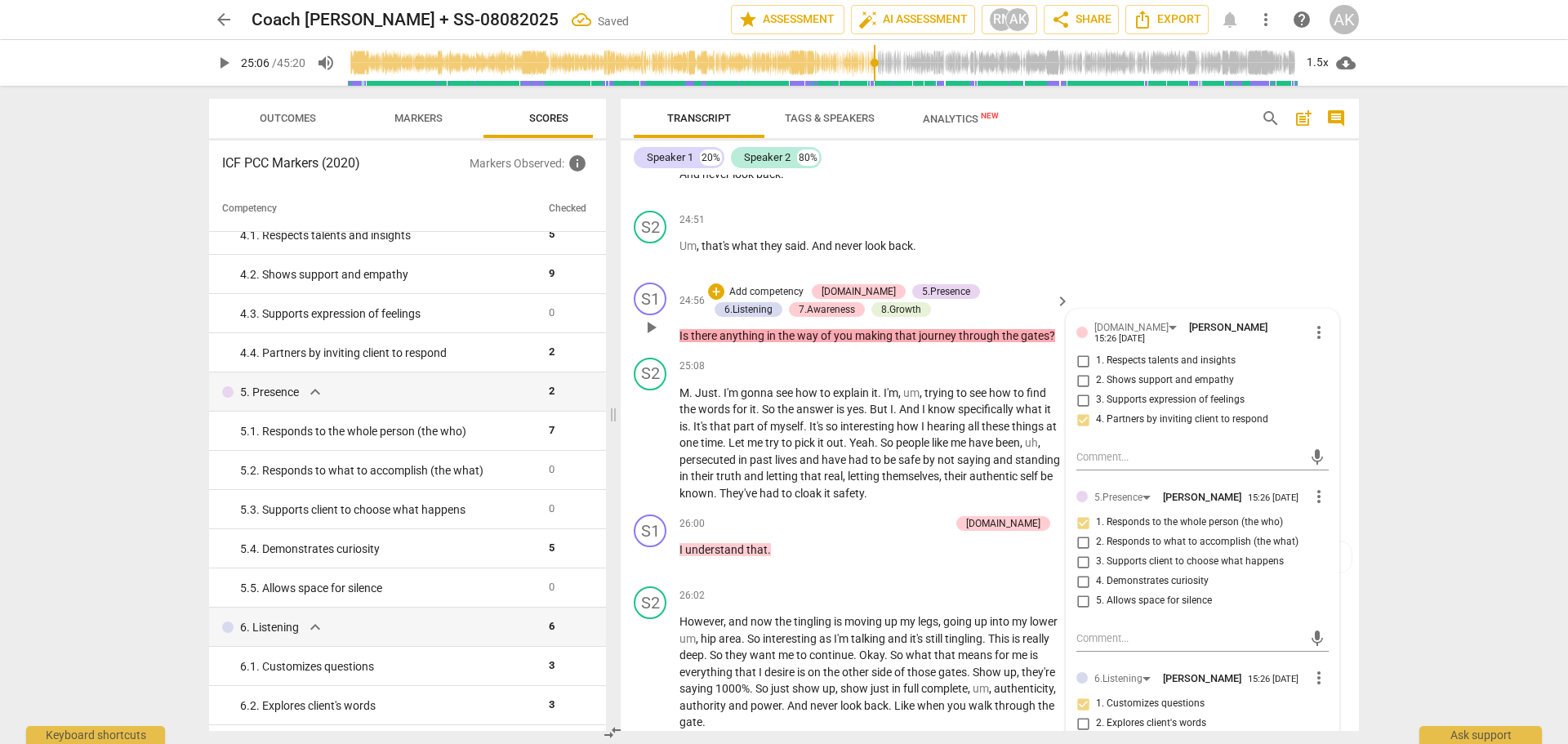
scroll to position [8853, 0]
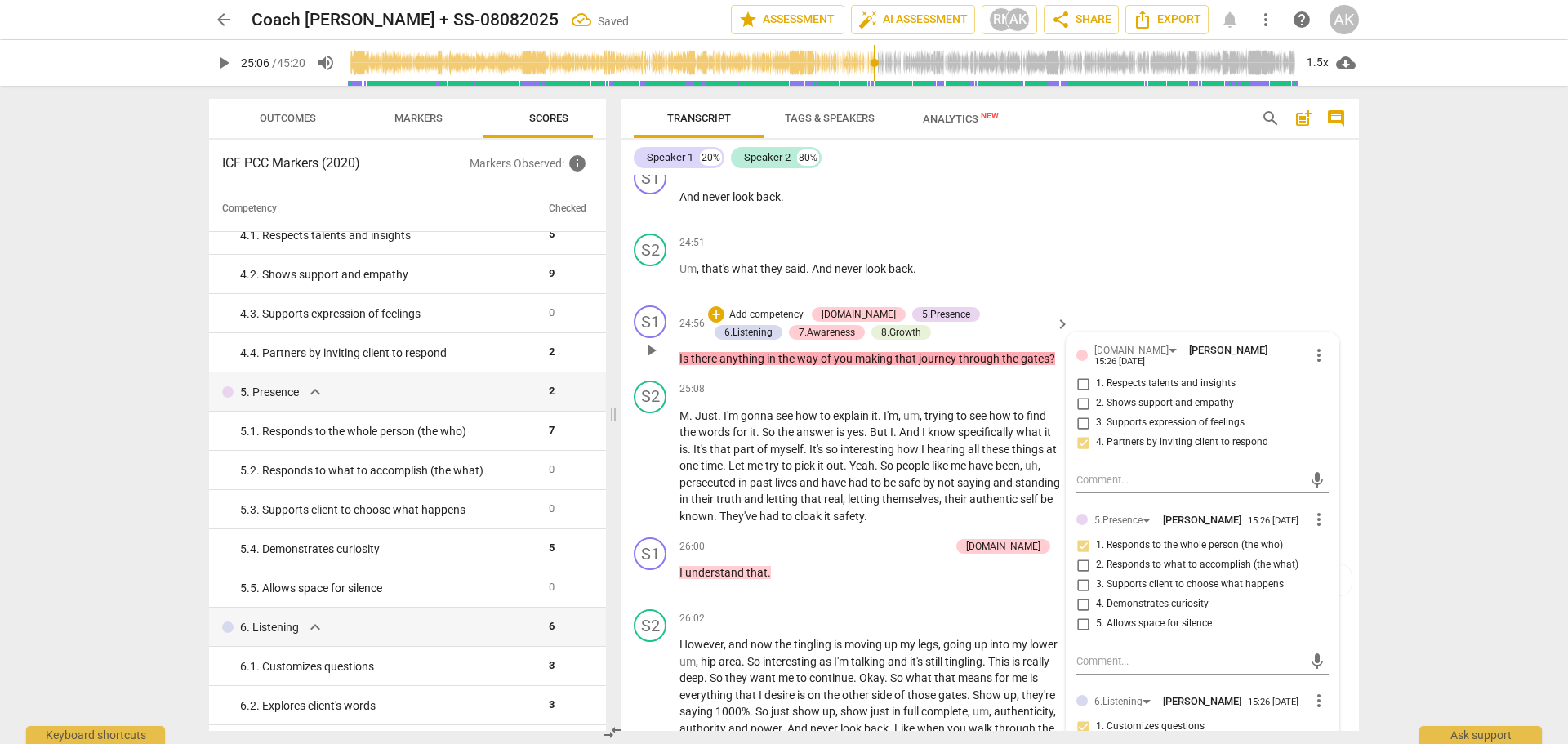
click at [1166, 355] on div "S1 play_arrow pause 24:56 + Add competency [DOMAIN_NAME] 5.Presence 6.Listening…" at bounding box center [990, 336] width 738 height 75
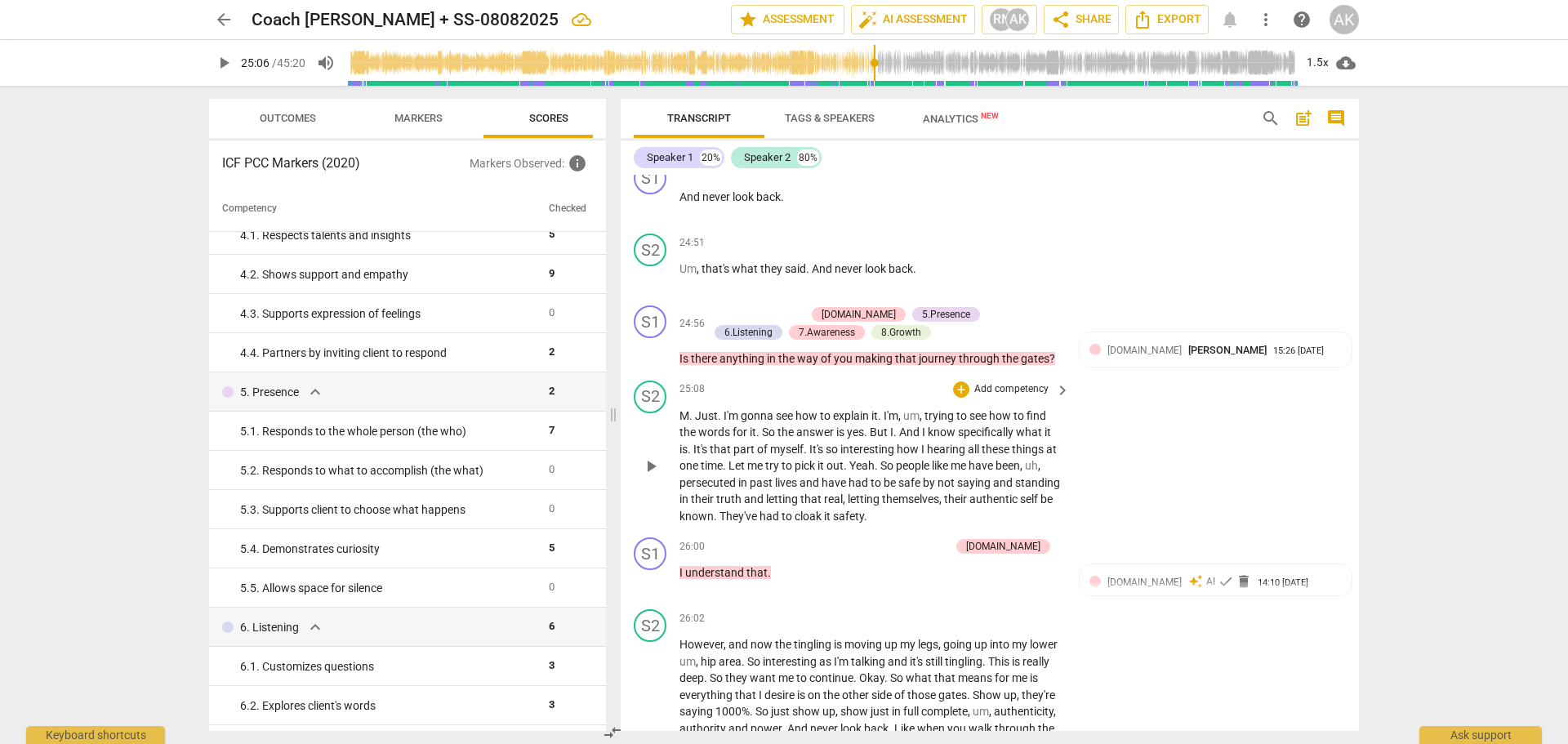
click at [656, 476] on span "play_arrow" at bounding box center [651, 466] width 20 height 20
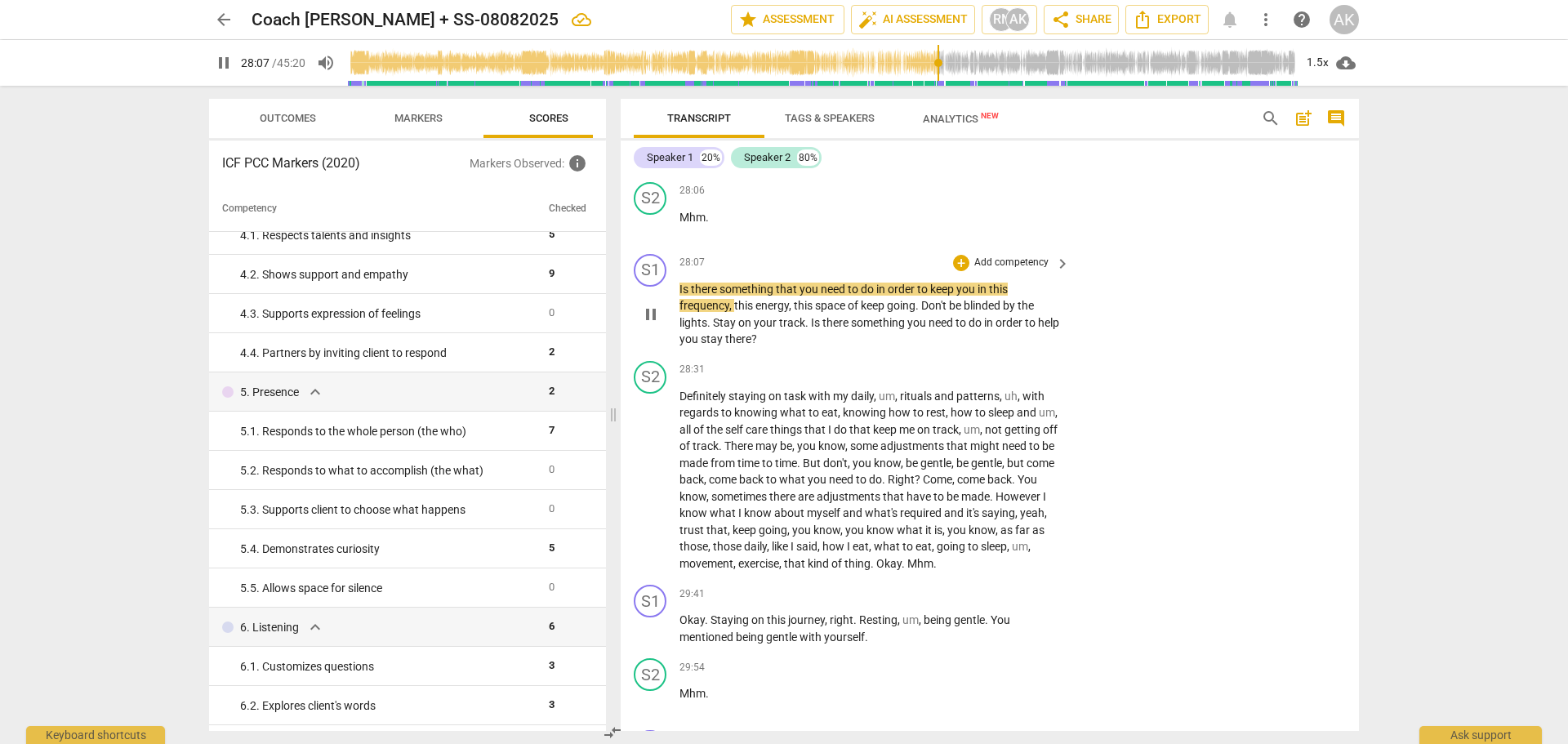
scroll to position [10159, 0]
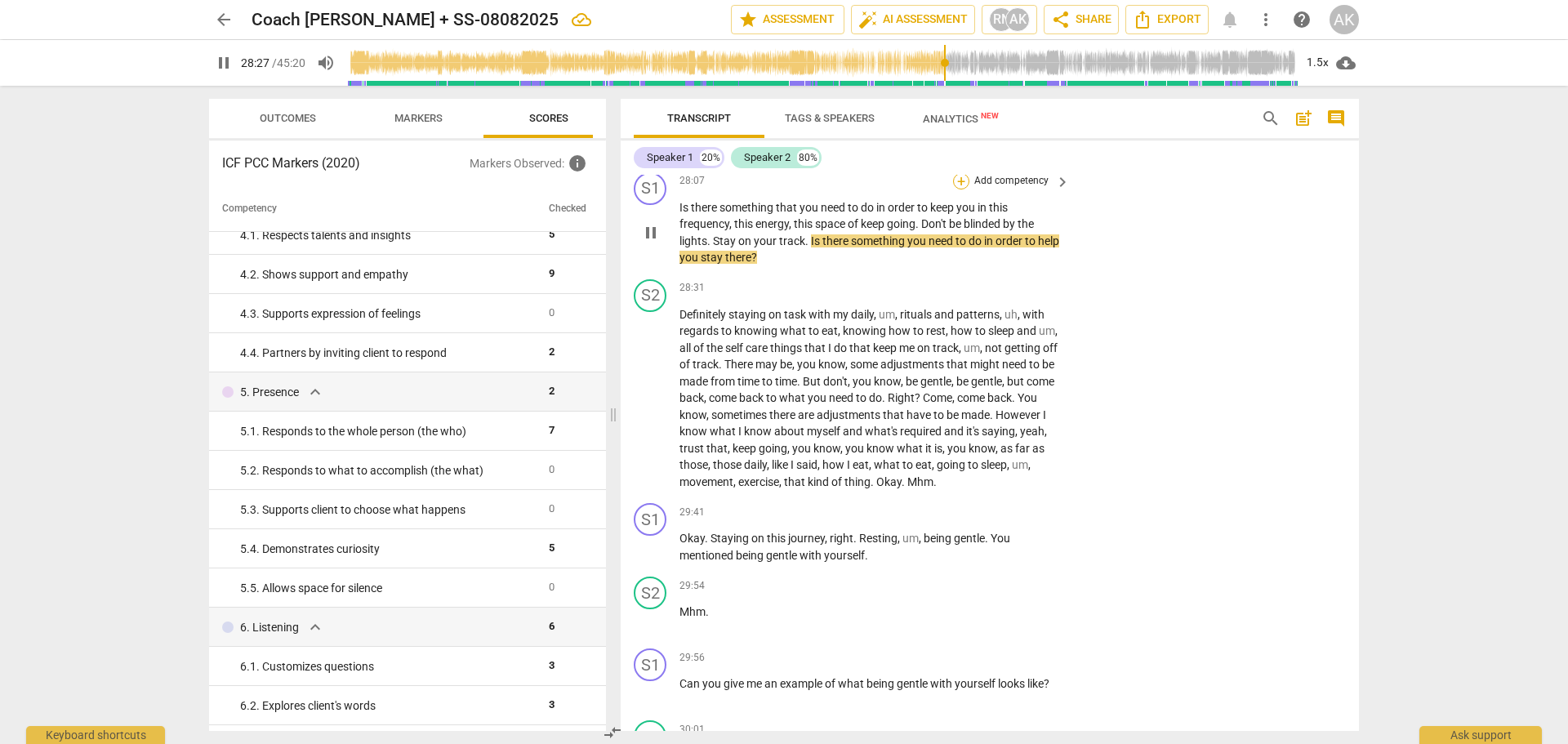
click at [961, 189] on div "+" at bounding box center [961, 181] width 16 height 16
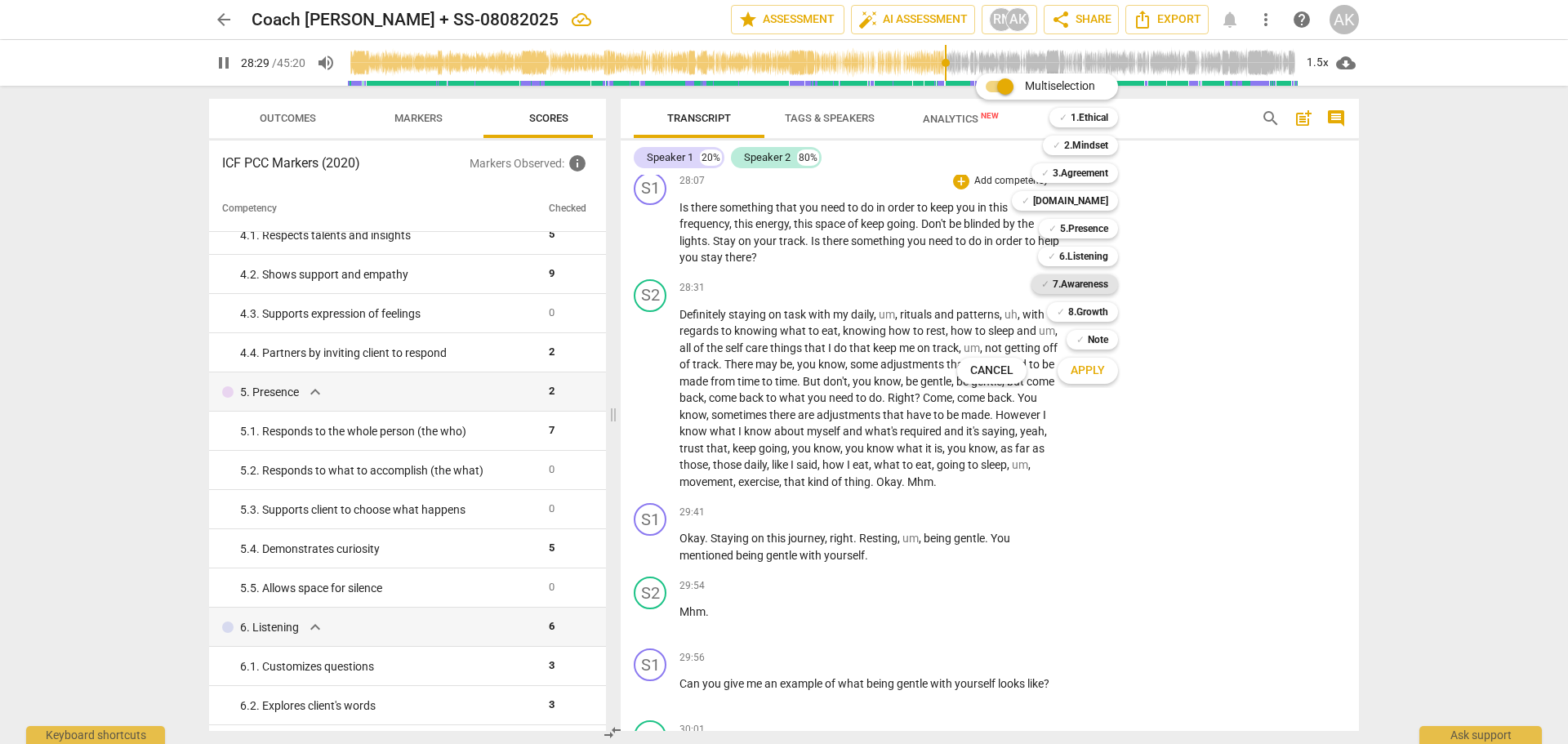
click at [1098, 281] on b "7.Awareness" at bounding box center [1080, 284] width 55 height 20
click at [1097, 314] on b "8.Growth" at bounding box center [1088, 312] width 40 height 20
click at [1095, 256] on b "6.Listening" at bounding box center [1084, 256] width 49 height 20
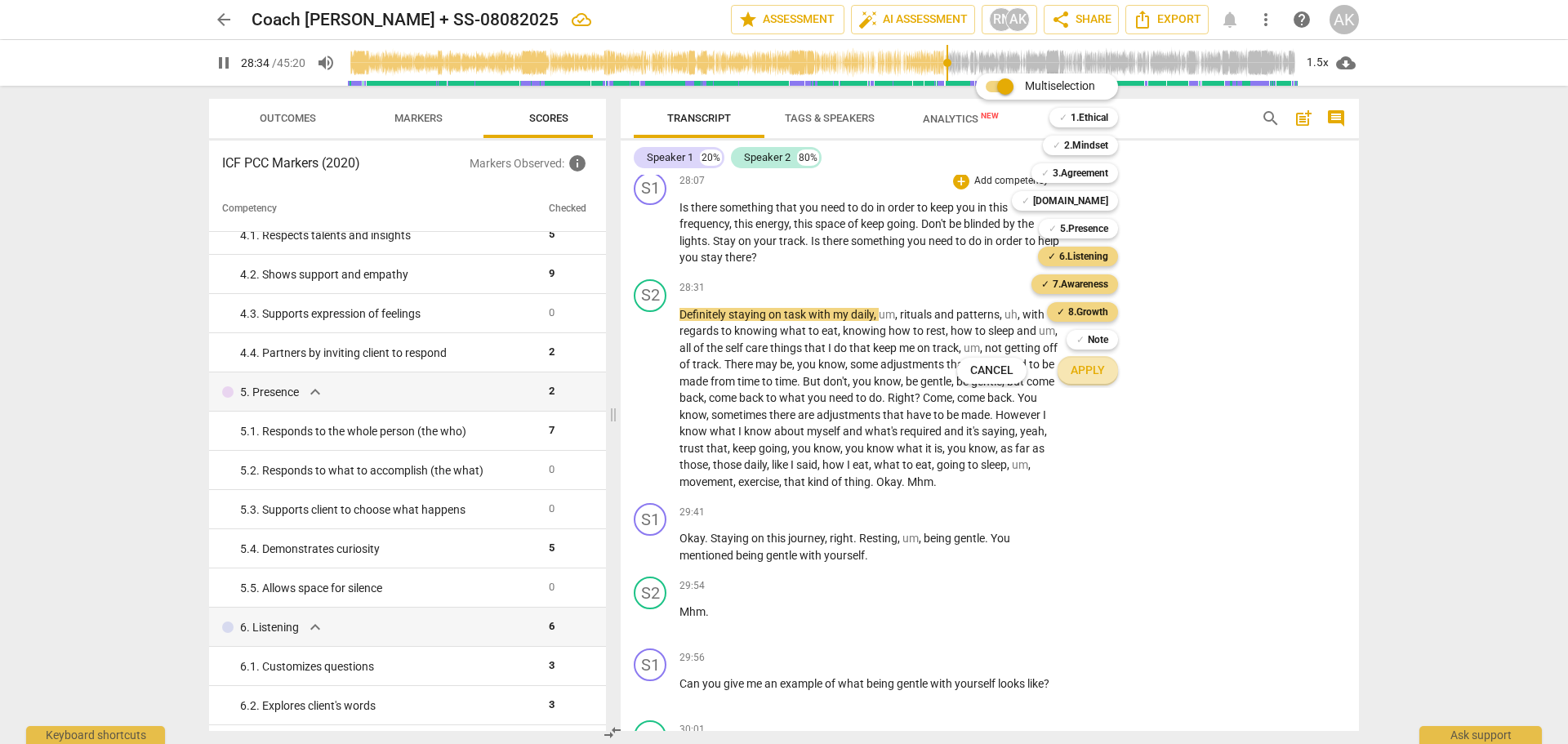
click at [1092, 376] on span "Apply" at bounding box center [1088, 371] width 34 height 16
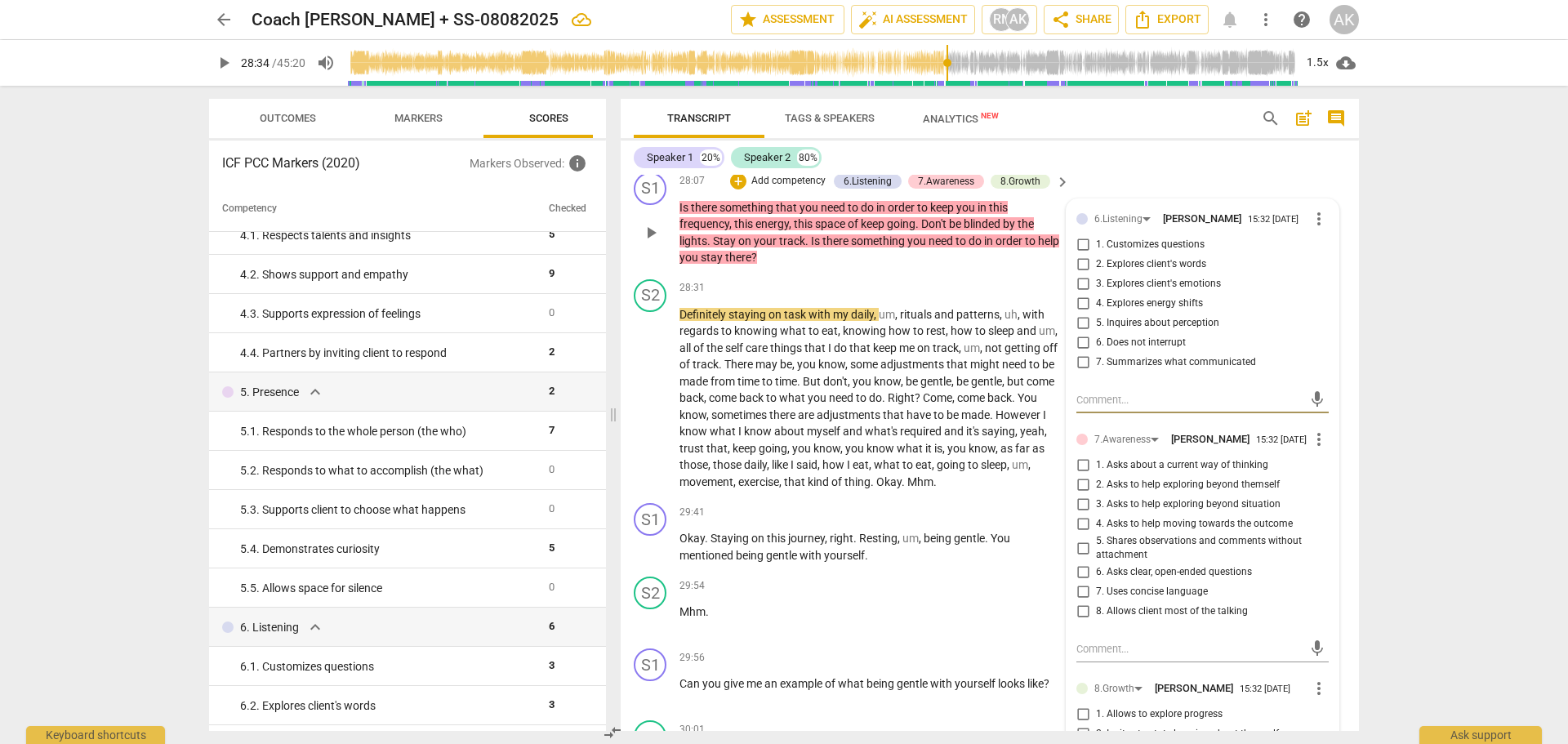
click at [1079, 254] on input "1. Customizes questions" at bounding box center [1083, 245] width 26 height 20
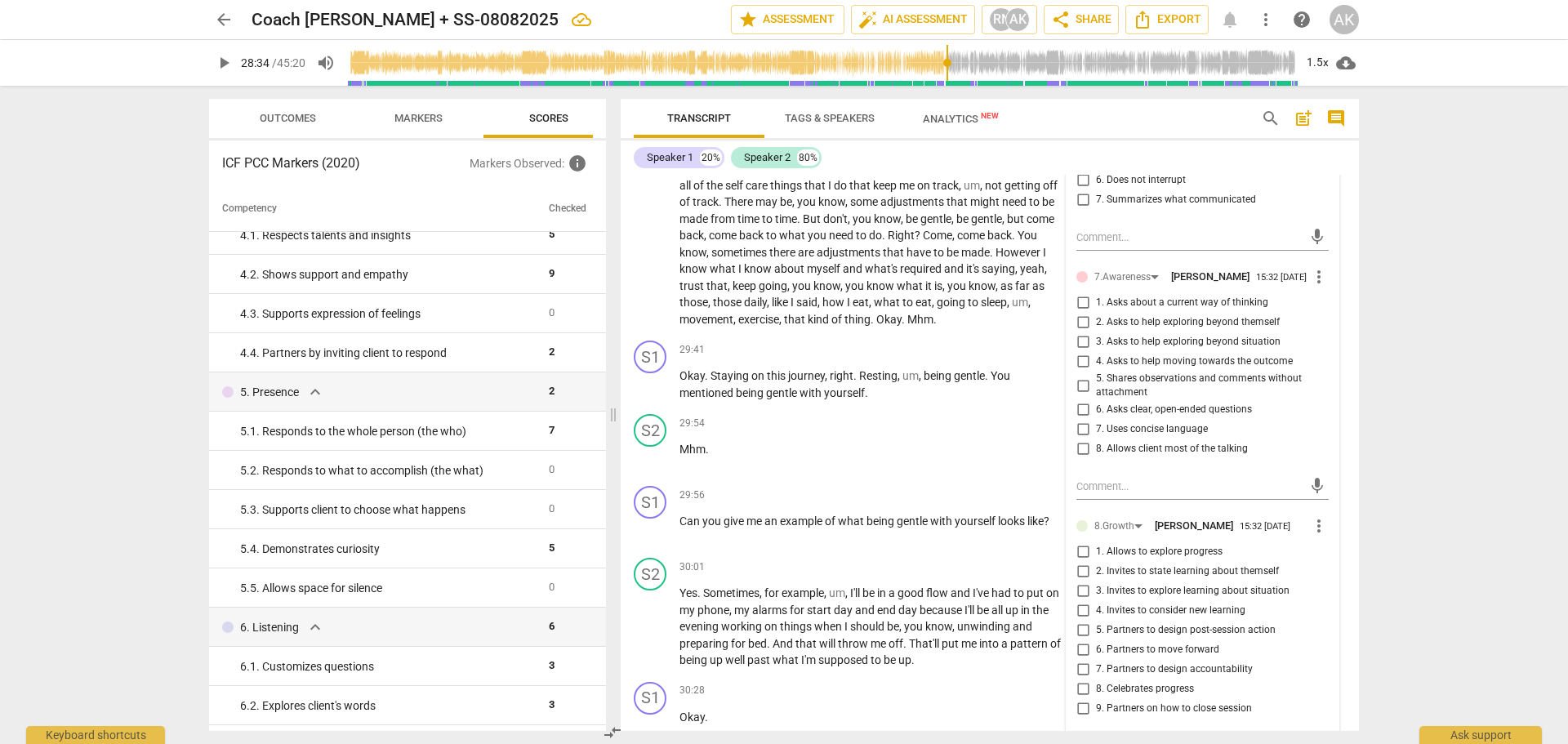
scroll to position [10322, 0]
click at [1078, 351] on input "3. Asks to help exploring beyond situation" at bounding box center [1083, 341] width 26 height 20
click at [1080, 371] on input "4. Asks to help moving towards the outcome" at bounding box center [1083, 361] width 26 height 20
click at [1079, 351] on input "3. Asks to help exploring beyond situation" at bounding box center [1083, 341] width 26 height 20
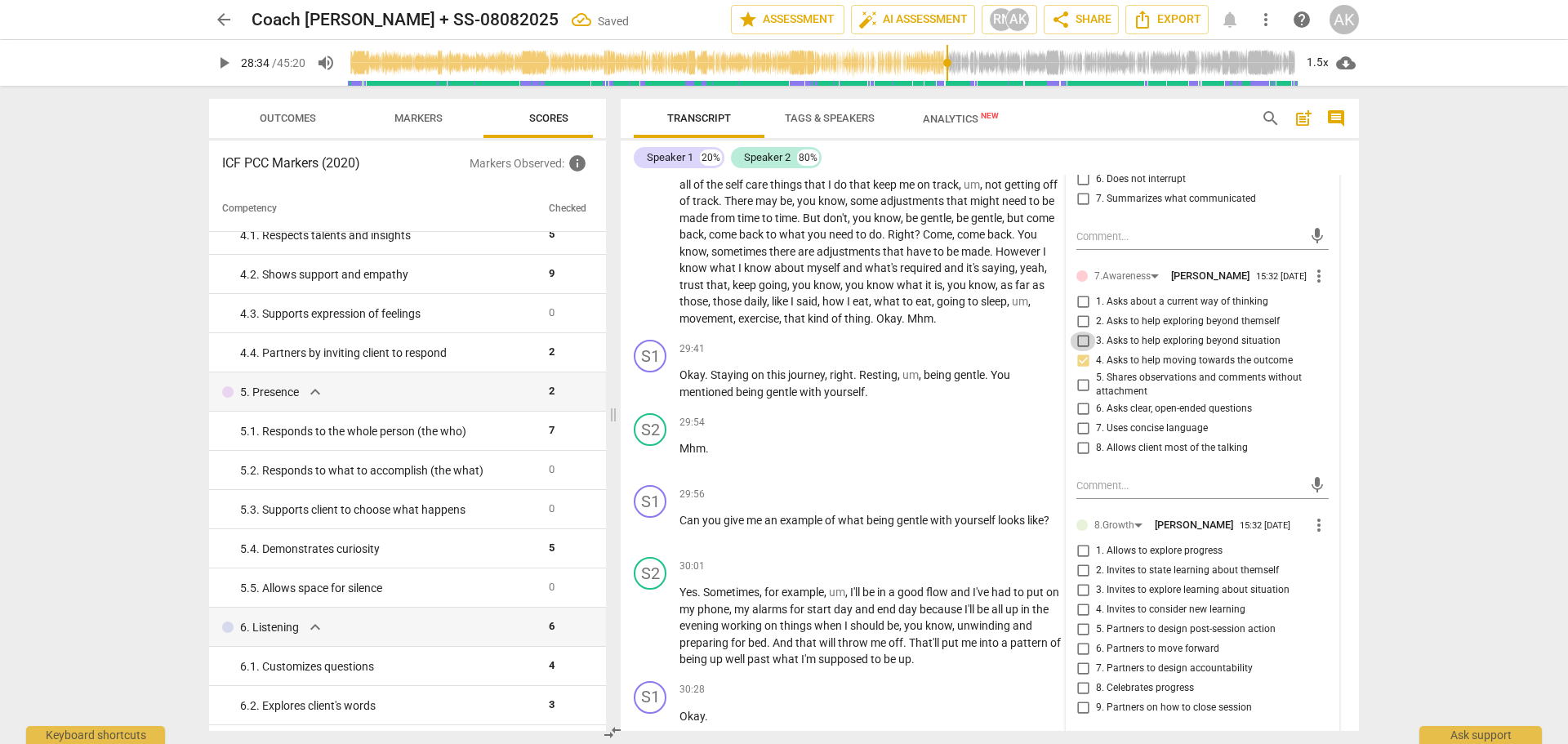
click at [1077, 351] on input "3. Asks to help exploring beyond situation" at bounding box center [1083, 341] width 26 height 20
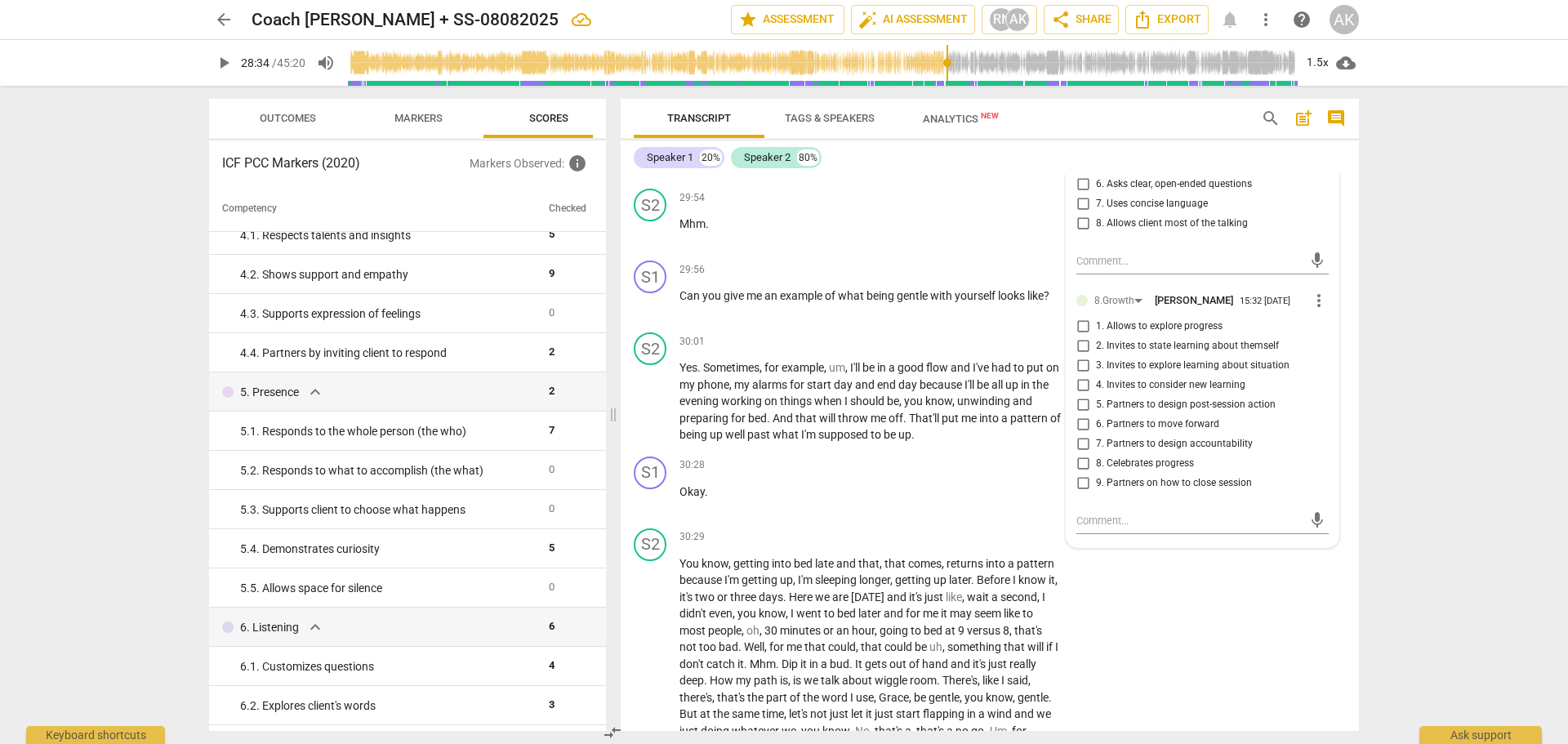
scroll to position [10567, 0]
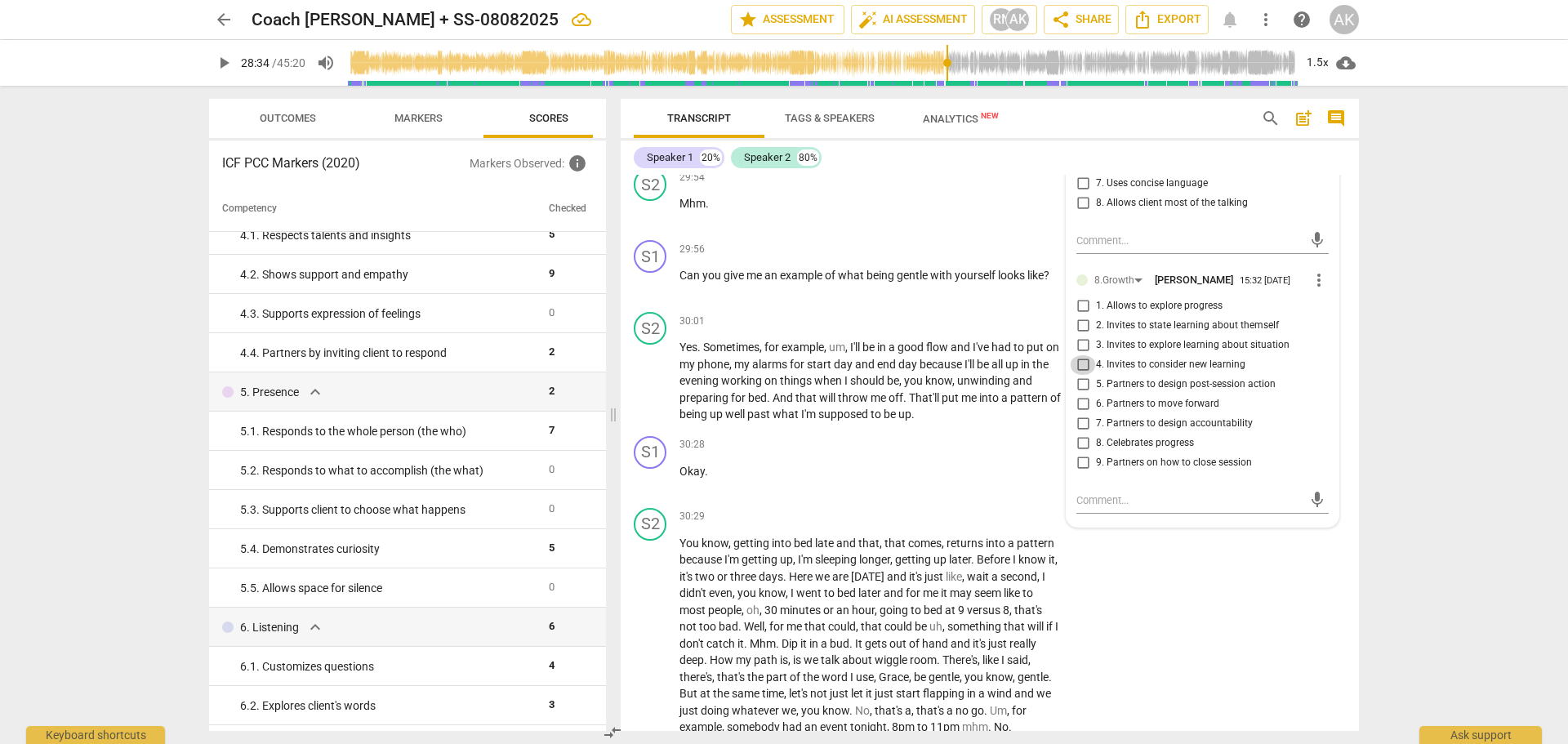
click at [1076, 375] on input "4. Invites to consider new learning" at bounding box center [1083, 365] width 26 height 20
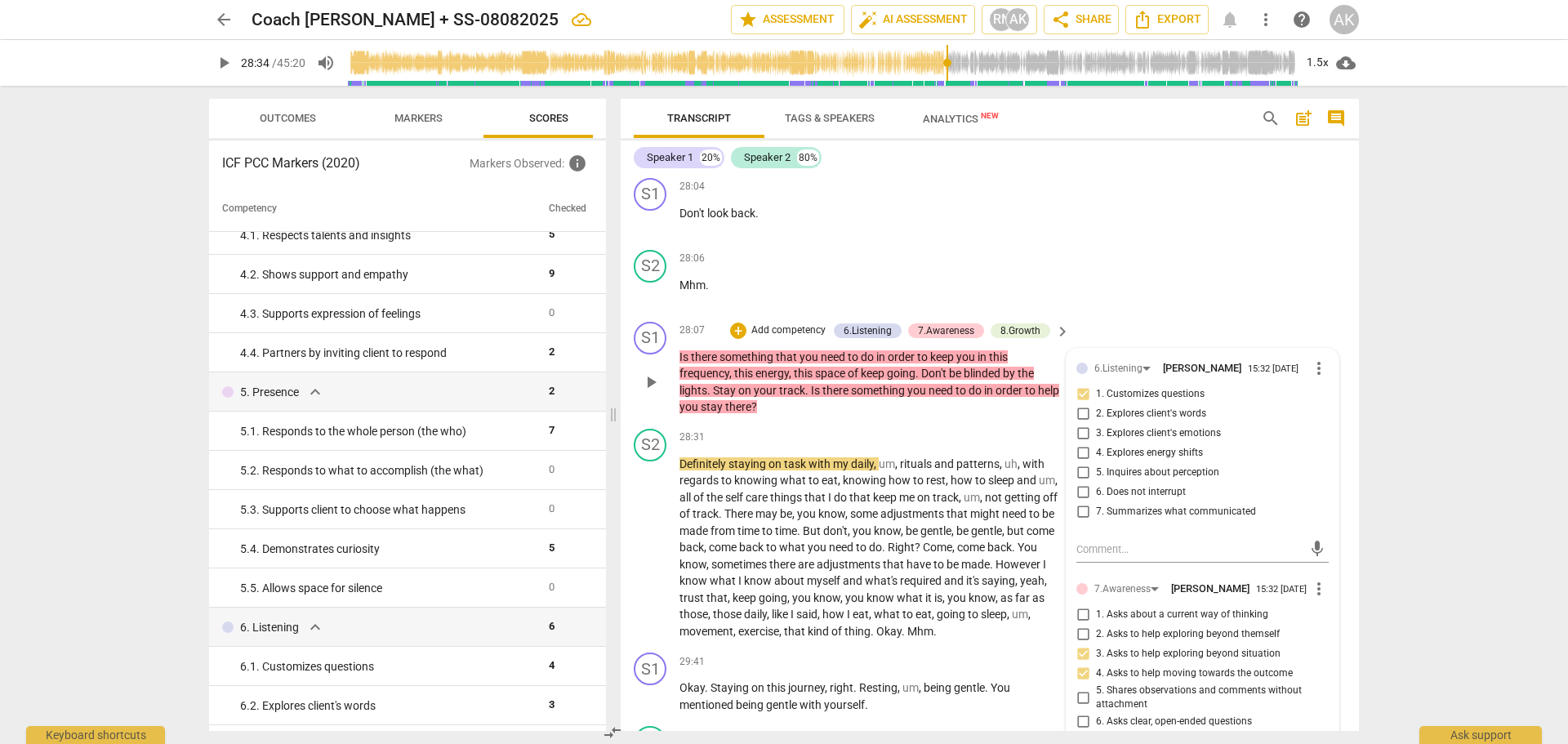
scroll to position [9996, 0]
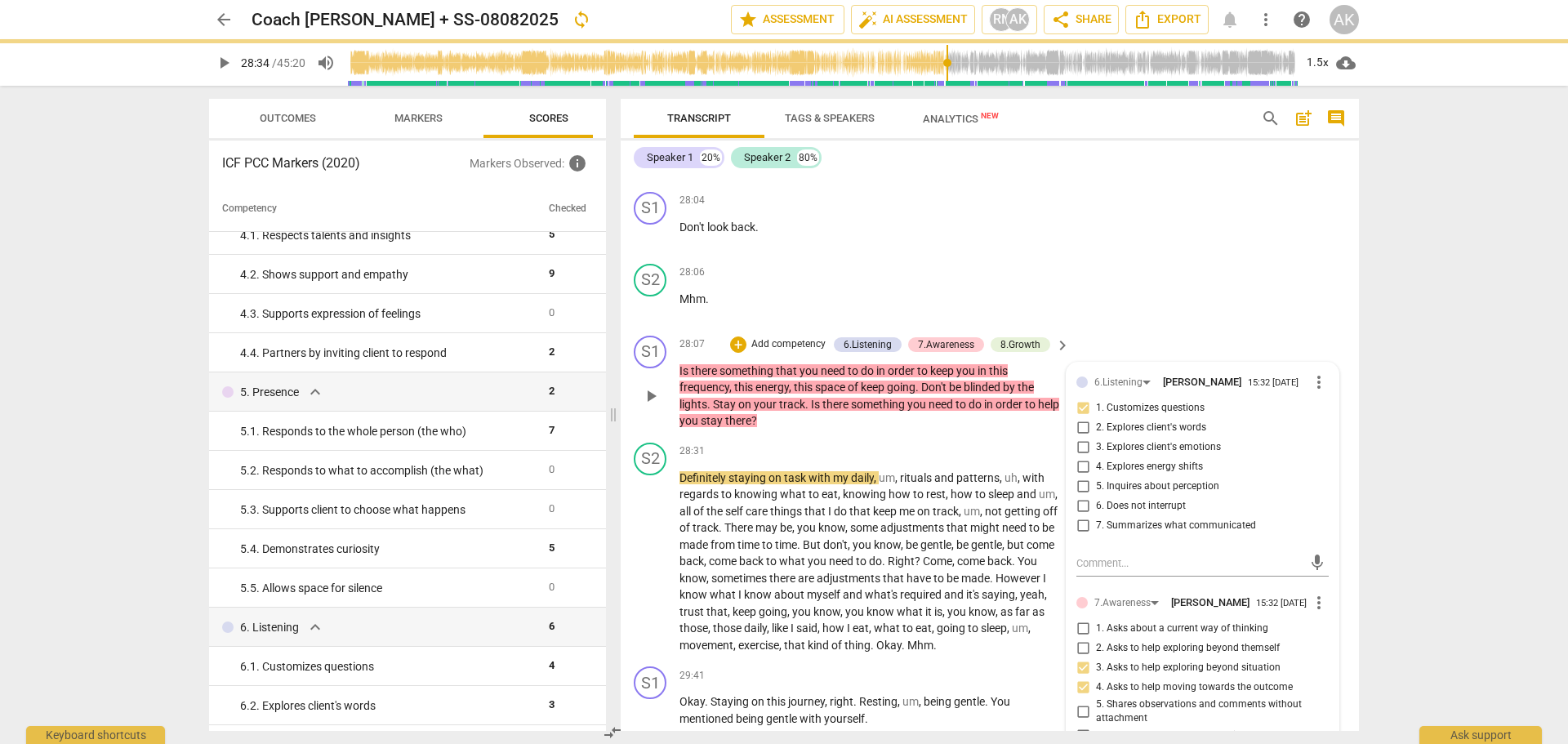
click at [1122, 387] on div "S1 play_arrow pause 28:07 + Add competency 6.Listening 7.Awareness 8.Growth key…" at bounding box center [990, 383] width 738 height 107
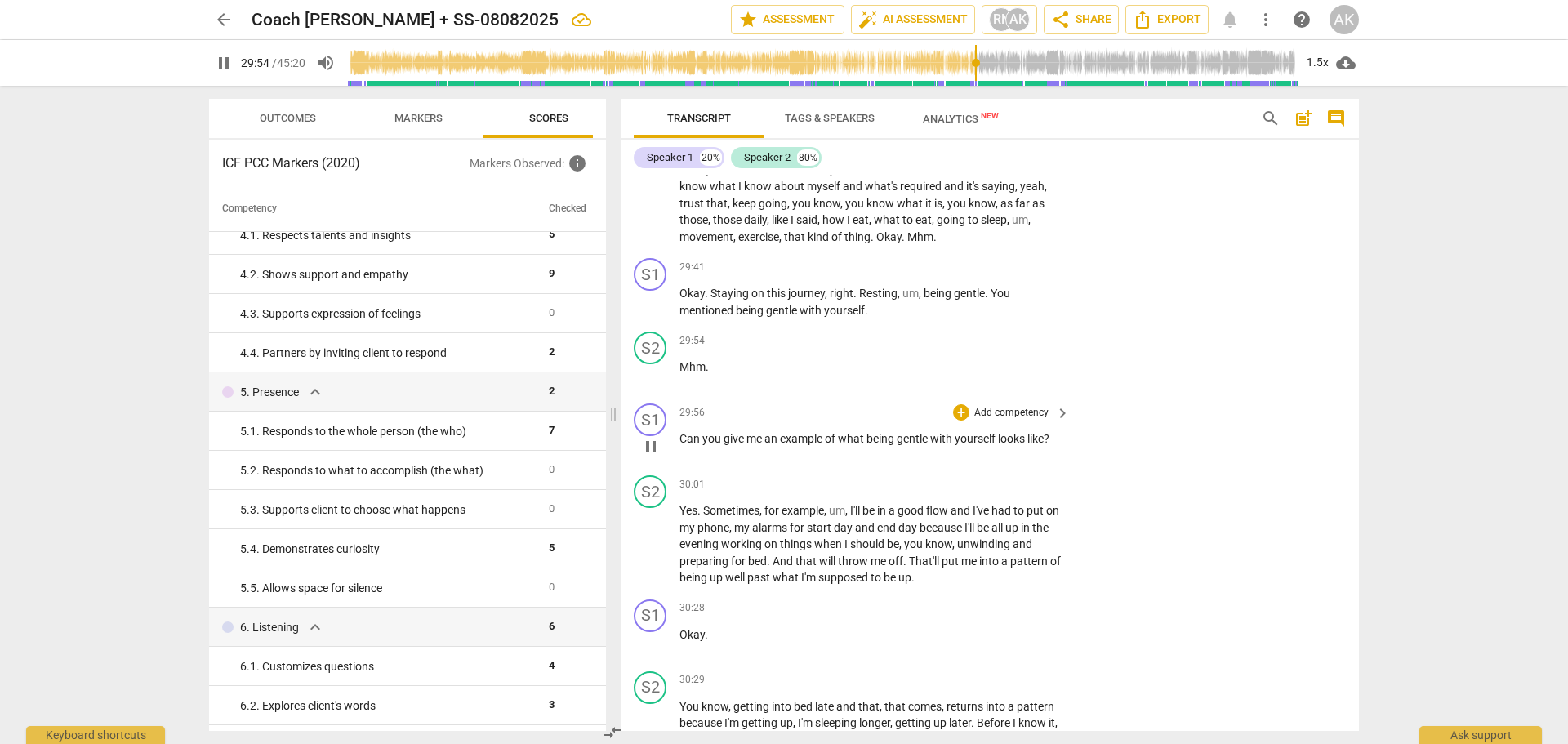
scroll to position [10486, 0]
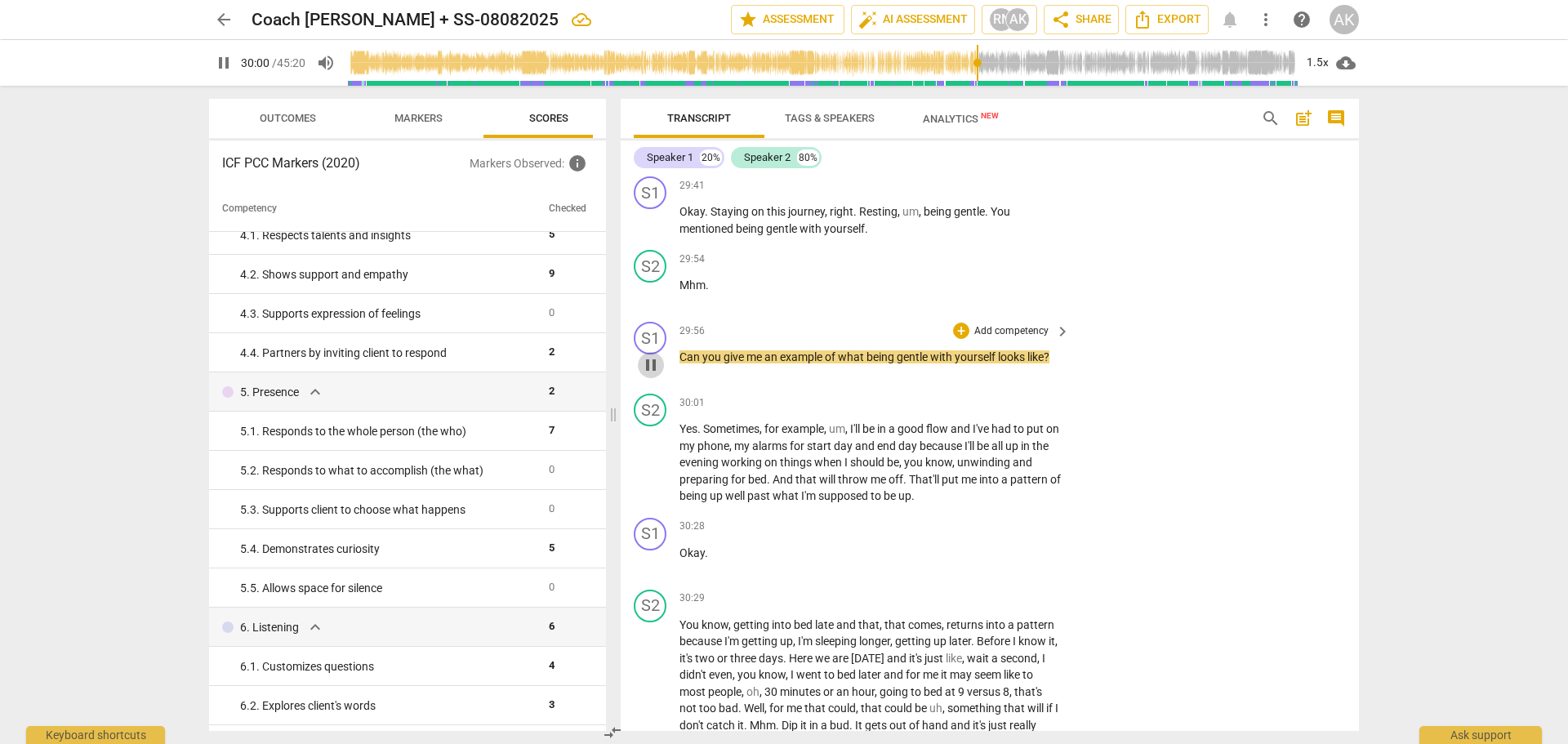
click at [651, 375] on span "pause" at bounding box center [651, 365] width 20 height 20
click at [980, 339] on p "Add competency" at bounding box center [1011, 331] width 78 height 14
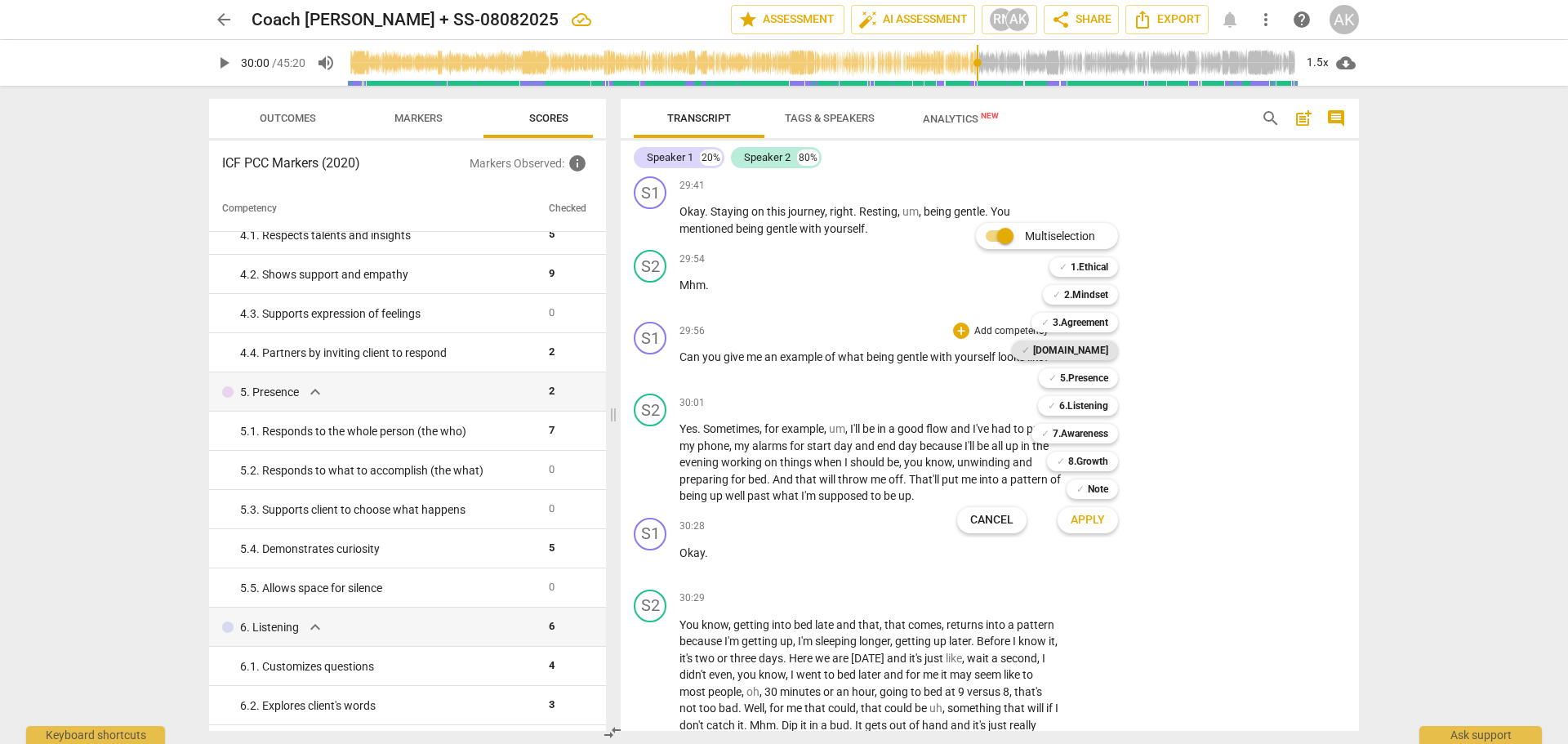
click at [1095, 348] on b "[DOMAIN_NAME]" at bounding box center [1070, 350] width 75 height 20
click at [1096, 407] on b "6.Listening" at bounding box center [1084, 405] width 49 height 20
click at [1095, 463] on b "8.Growth" at bounding box center [1088, 462] width 40 height 20
click at [1083, 432] on b "7.Awareness" at bounding box center [1080, 434] width 55 height 20
click at [1104, 379] on b "5.Presence" at bounding box center [1084, 378] width 48 height 20
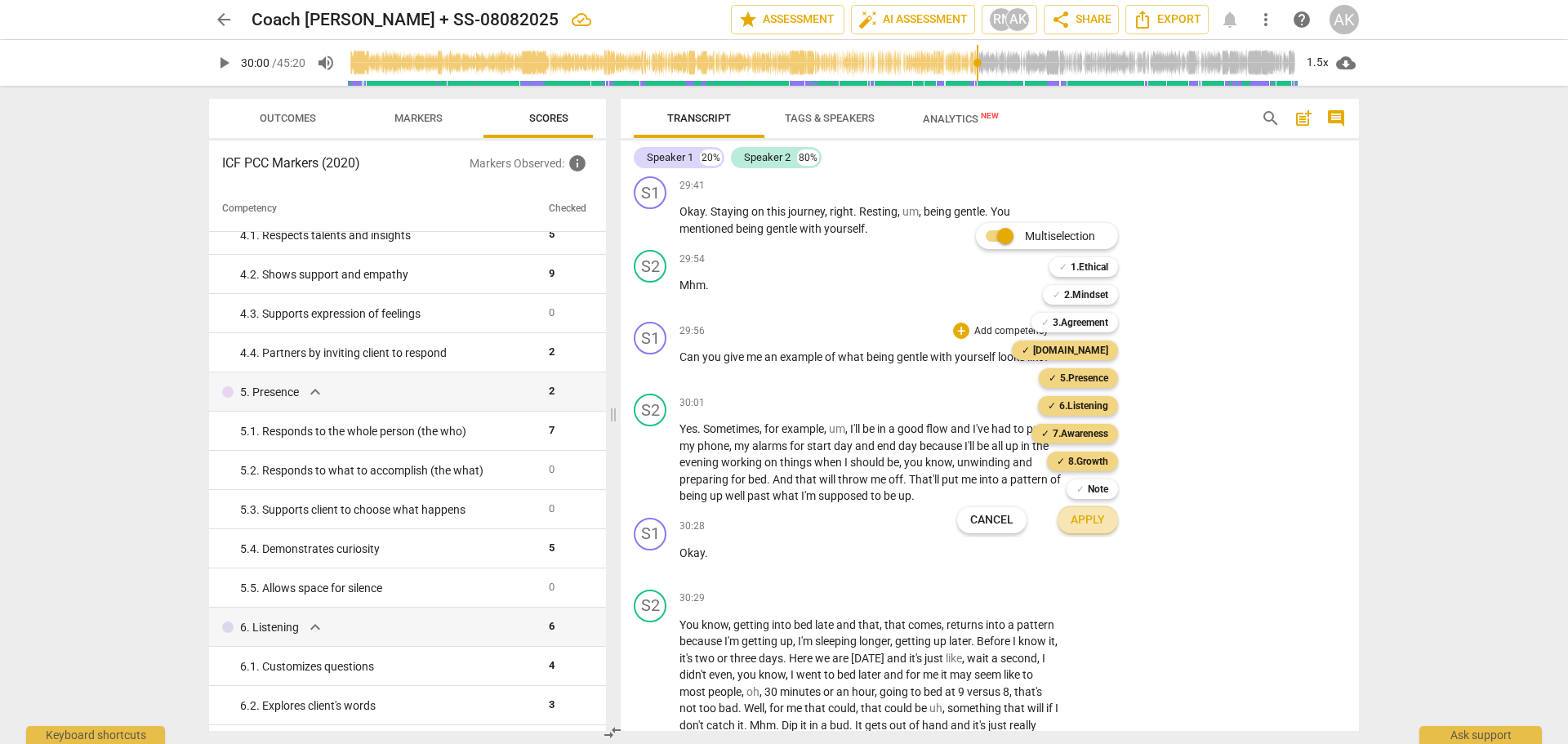
click at [1086, 520] on span "Apply" at bounding box center [1088, 520] width 34 height 16
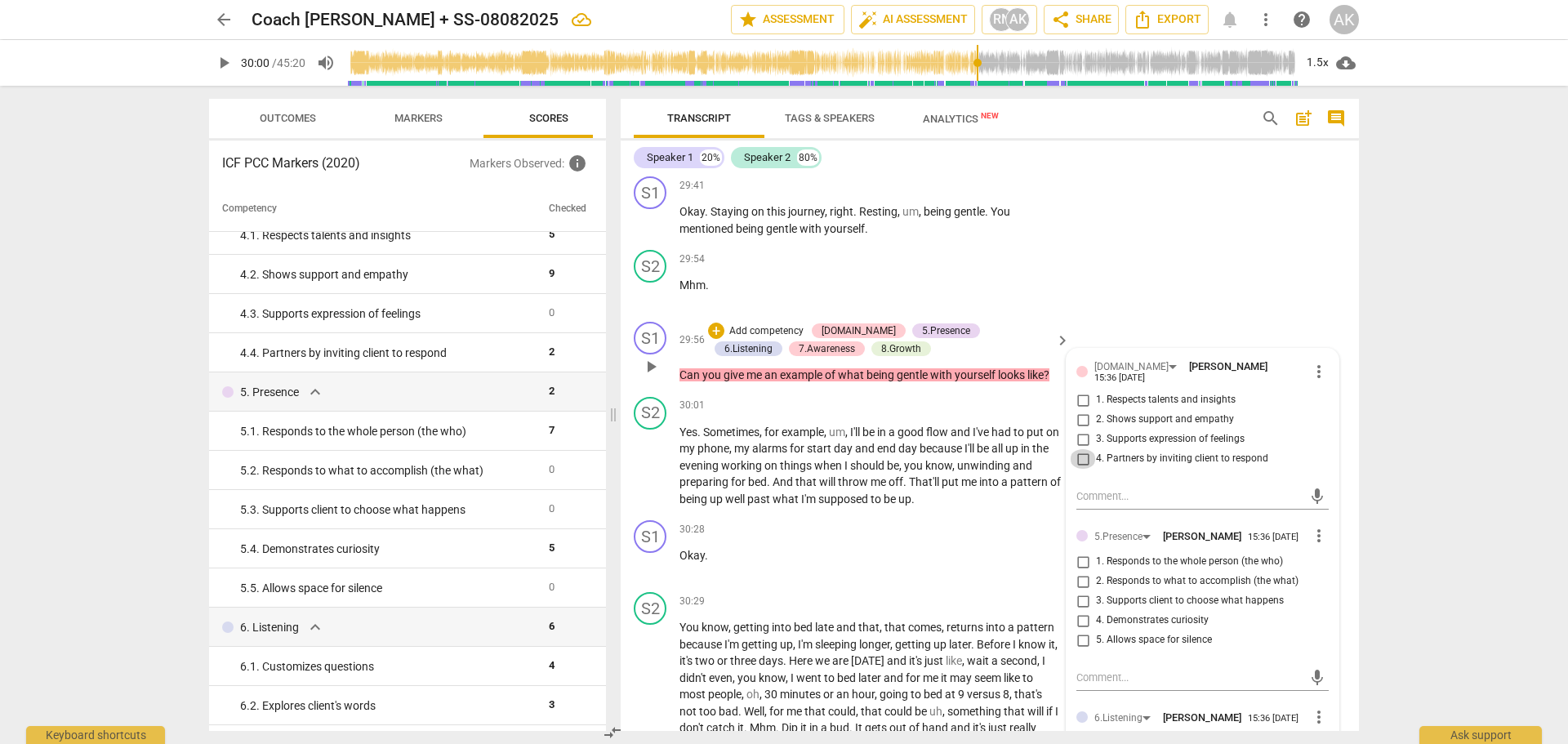
click at [1081, 469] on input "4. Partners by inviting client to respond" at bounding box center [1083, 459] width 26 height 20
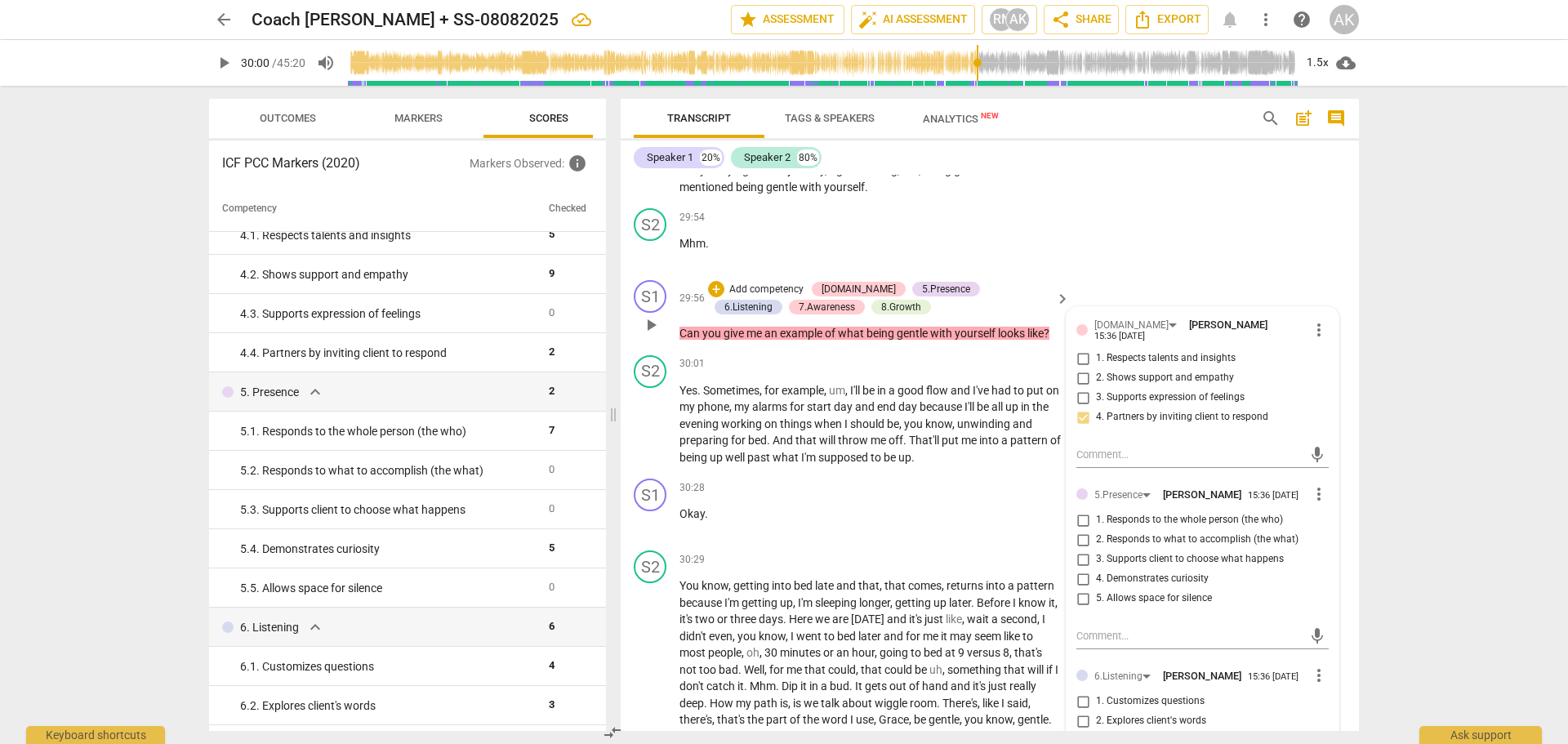
scroll to position [10649, 0]
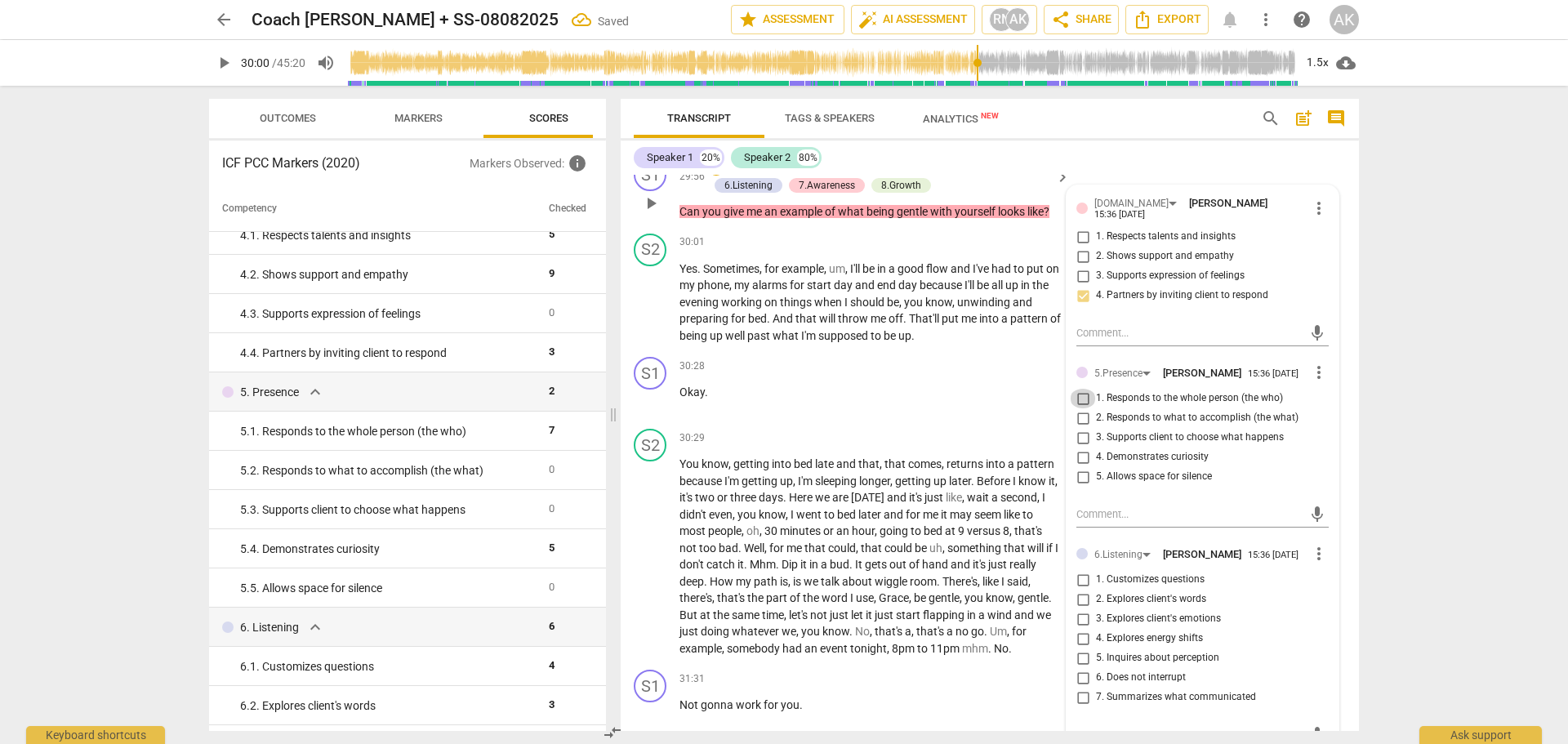
click at [1080, 408] on input "1. Responds to the whole person (the who)" at bounding box center [1083, 398] width 26 height 20
click at [1079, 467] on input "4. Demonstrates curiosity" at bounding box center [1083, 457] width 26 height 20
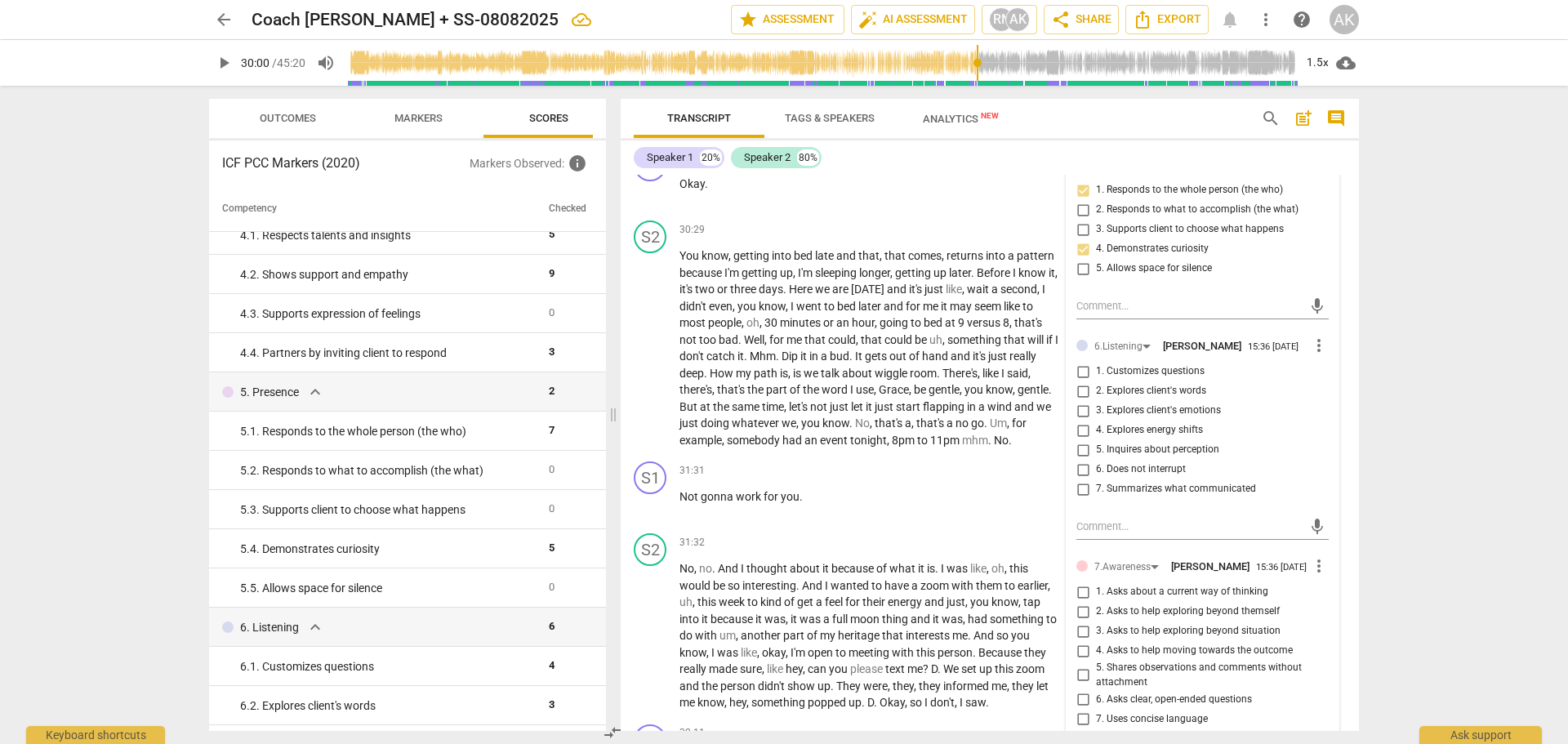
scroll to position [10894, 0]
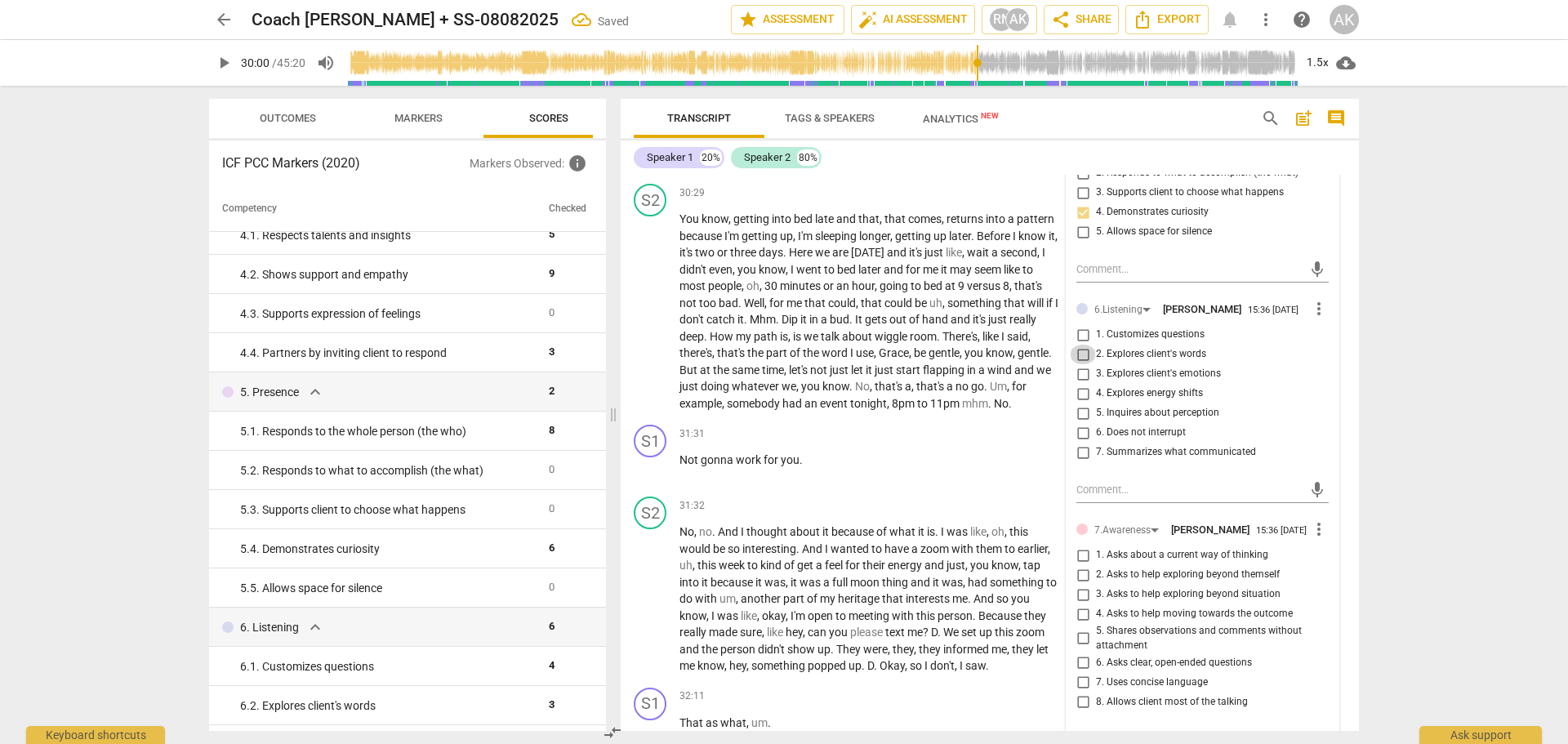
click at [1081, 364] on input "2. Explores client's words" at bounding box center [1083, 355] width 26 height 20
click at [1080, 345] on input "1. Customizes questions" at bounding box center [1083, 335] width 26 height 20
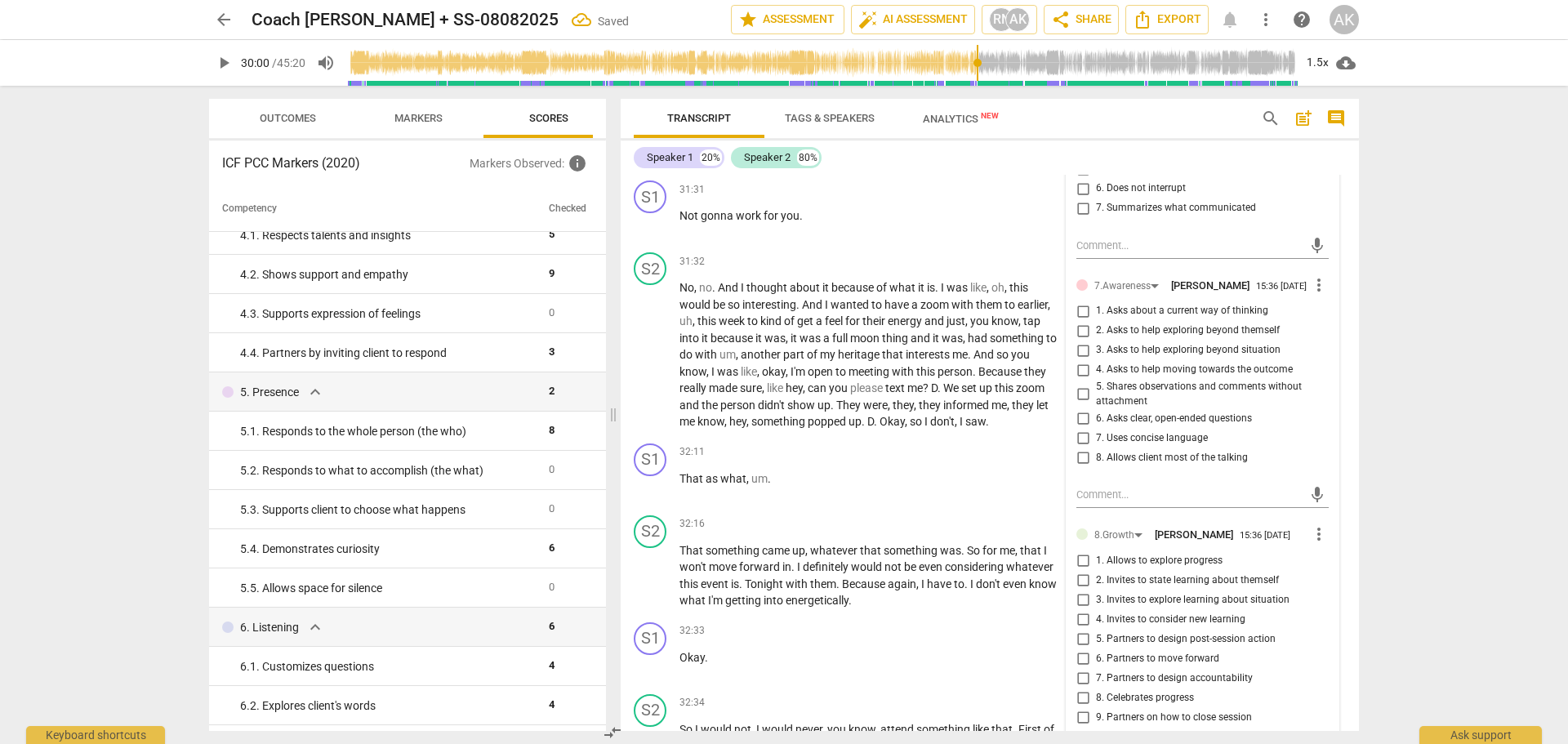
scroll to position [11138, 0]
drag, startPoint x: 1079, startPoint y: 348, endPoint x: 1122, endPoint y: 369, distance: 47.9
click at [1080, 320] on input "1. Asks about a current way of thinking" at bounding box center [1083, 310] width 26 height 20
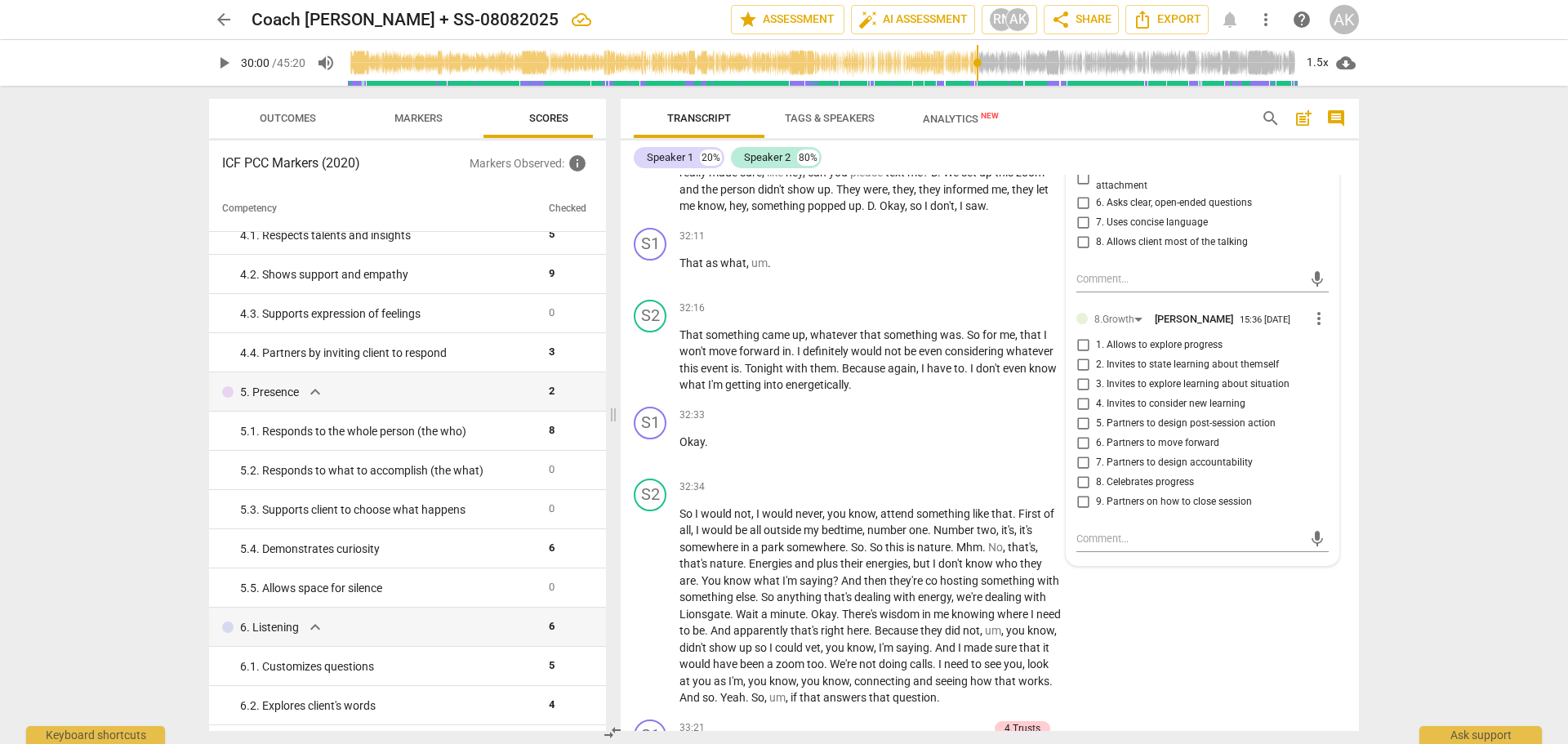
scroll to position [11384, 0]
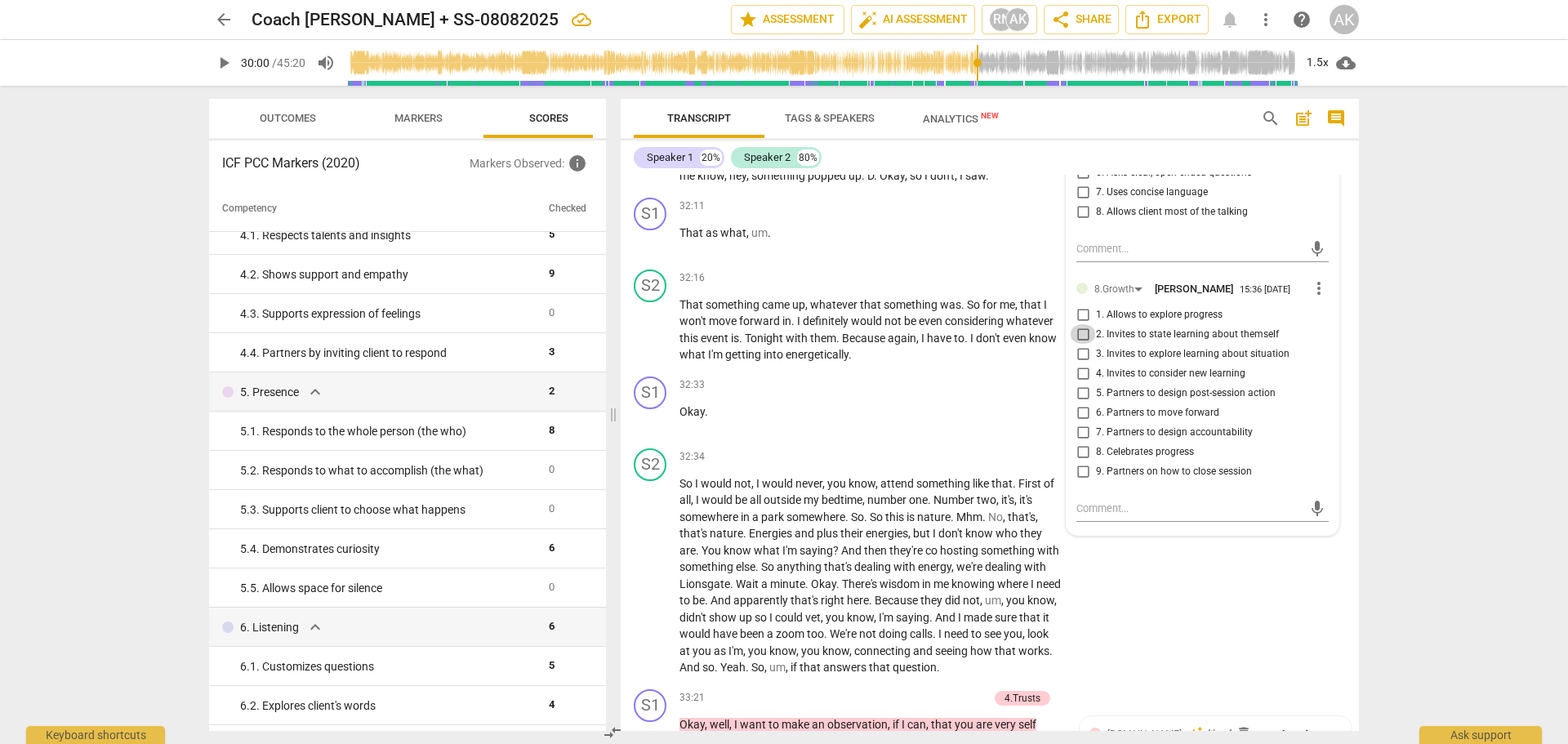
click at [1081, 344] on input "2. Invites to state learning about themself" at bounding box center [1083, 334] width 26 height 20
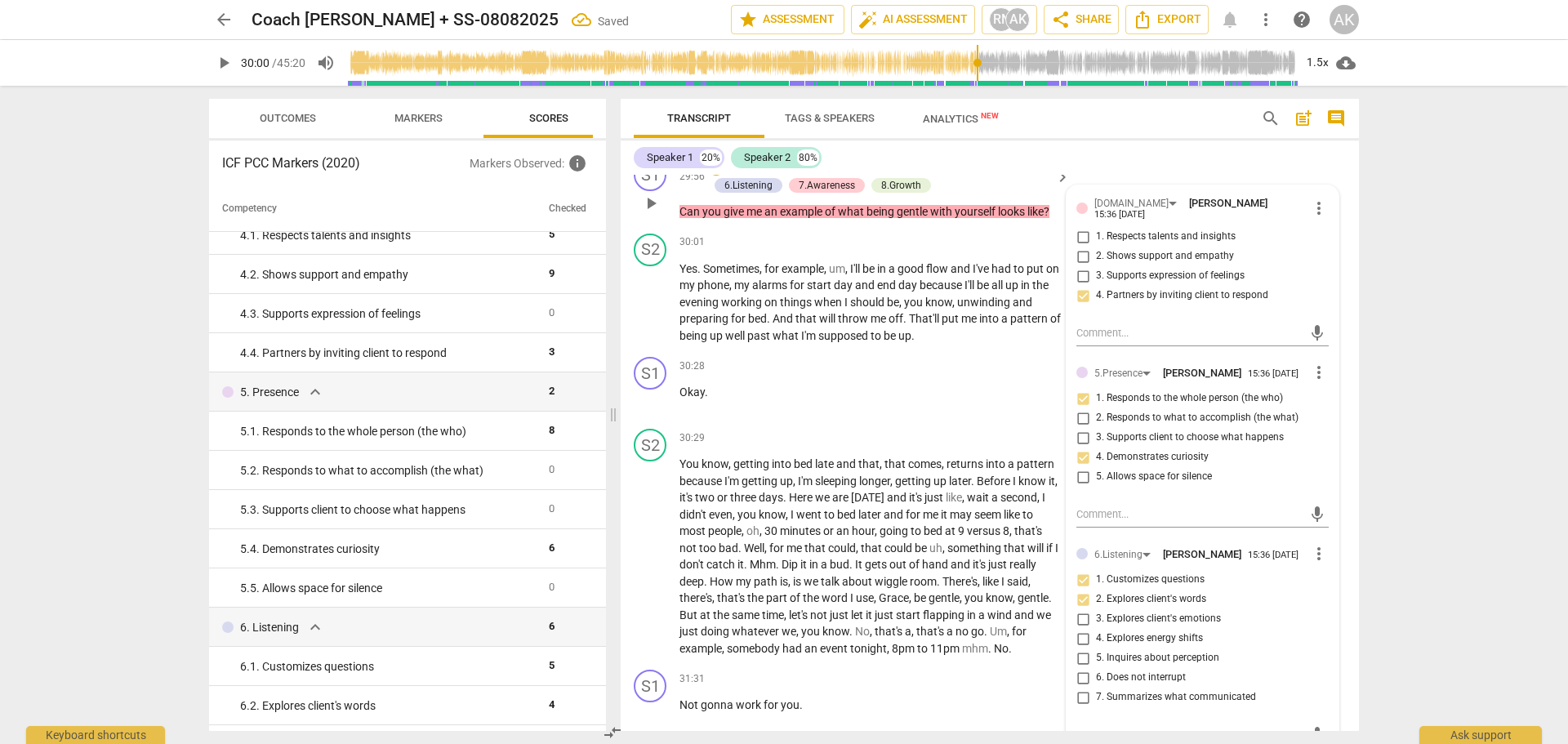
scroll to position [10567, 0]
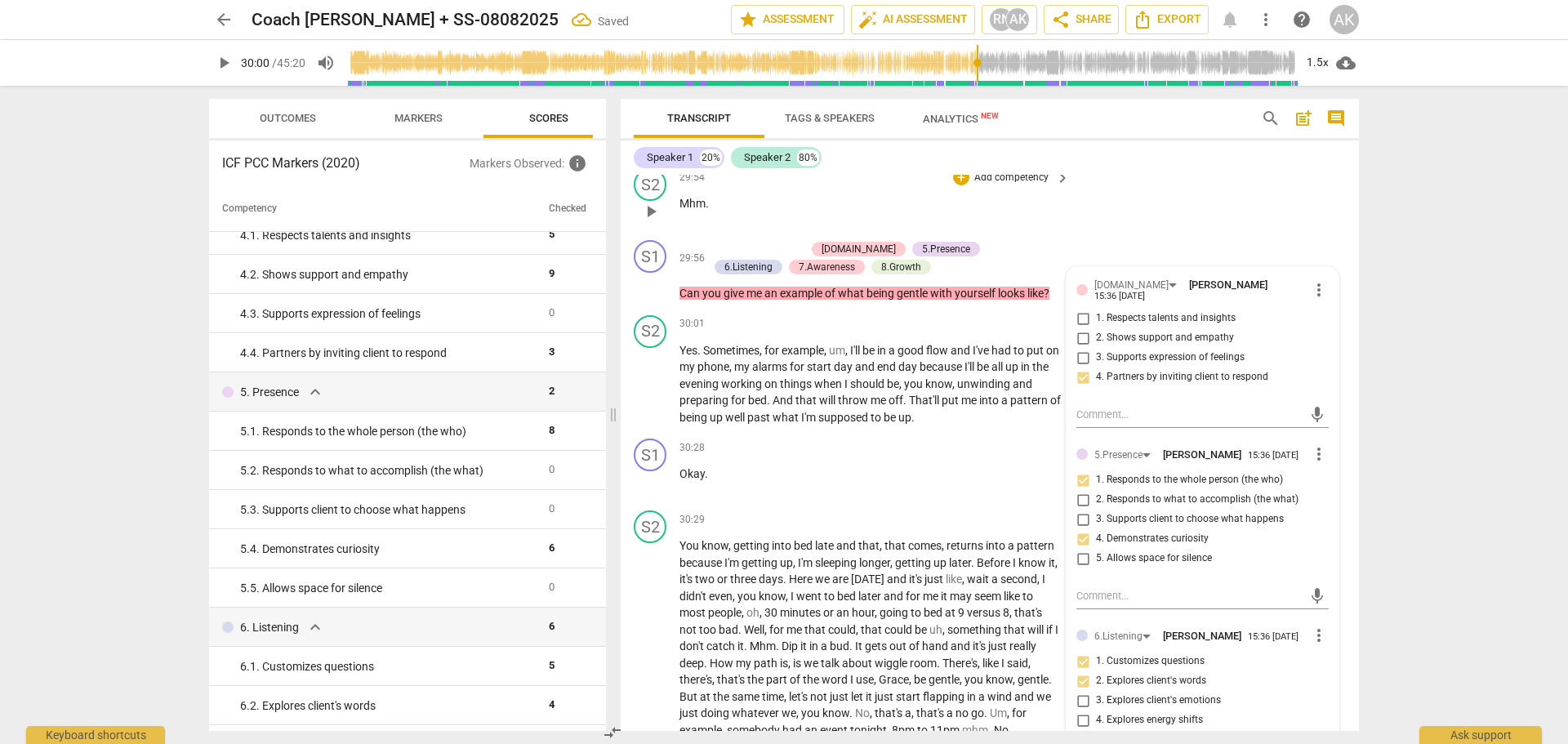
click at [1153, 234] on div "S2 play_arrow pause 29:54 + Add competency keyboard_arrow_right Mhm ." at bounding box center [990, 197] width 738 height 72
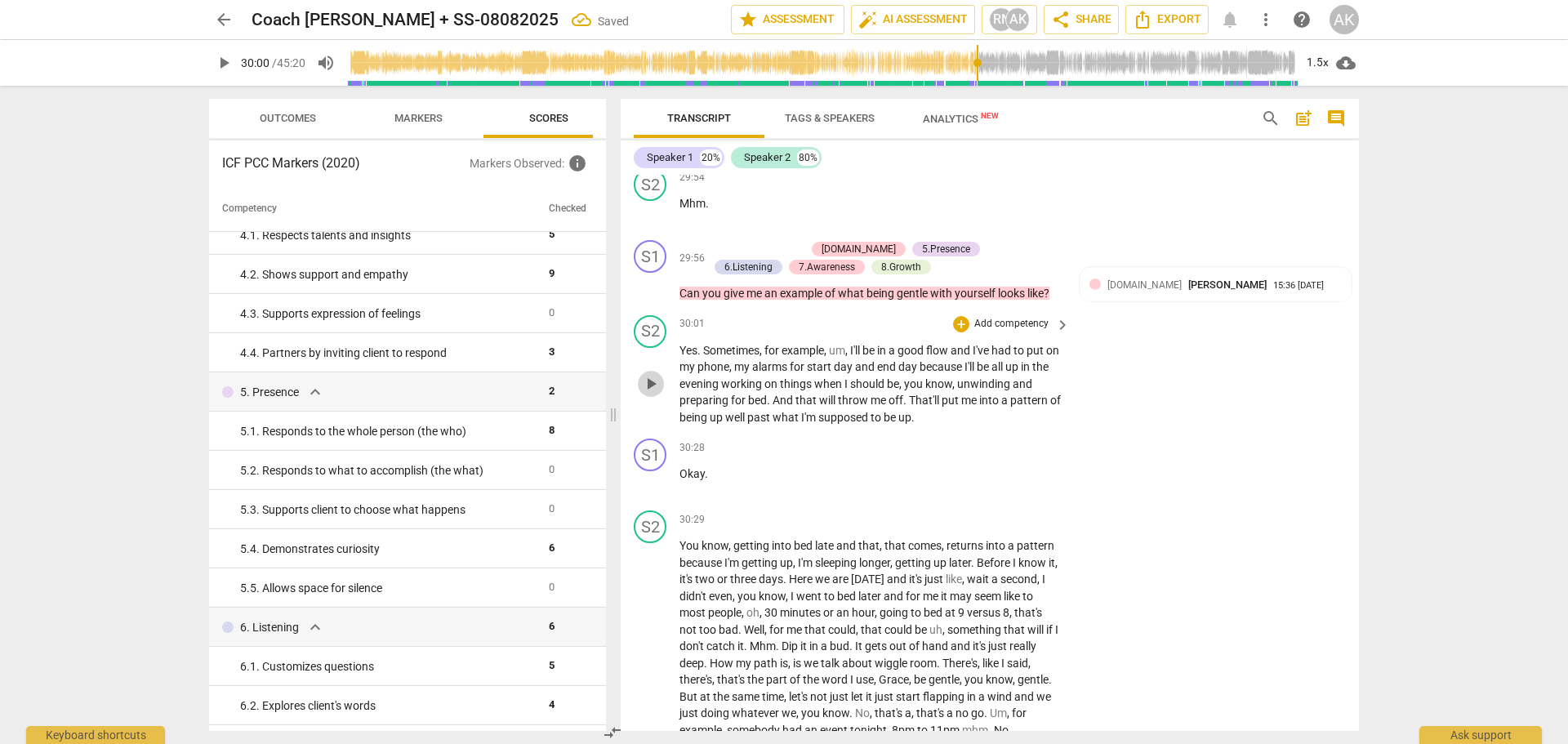
click at [651, 394] on span "play_arrow" at bounding box center [651, 384] width 20 height 20
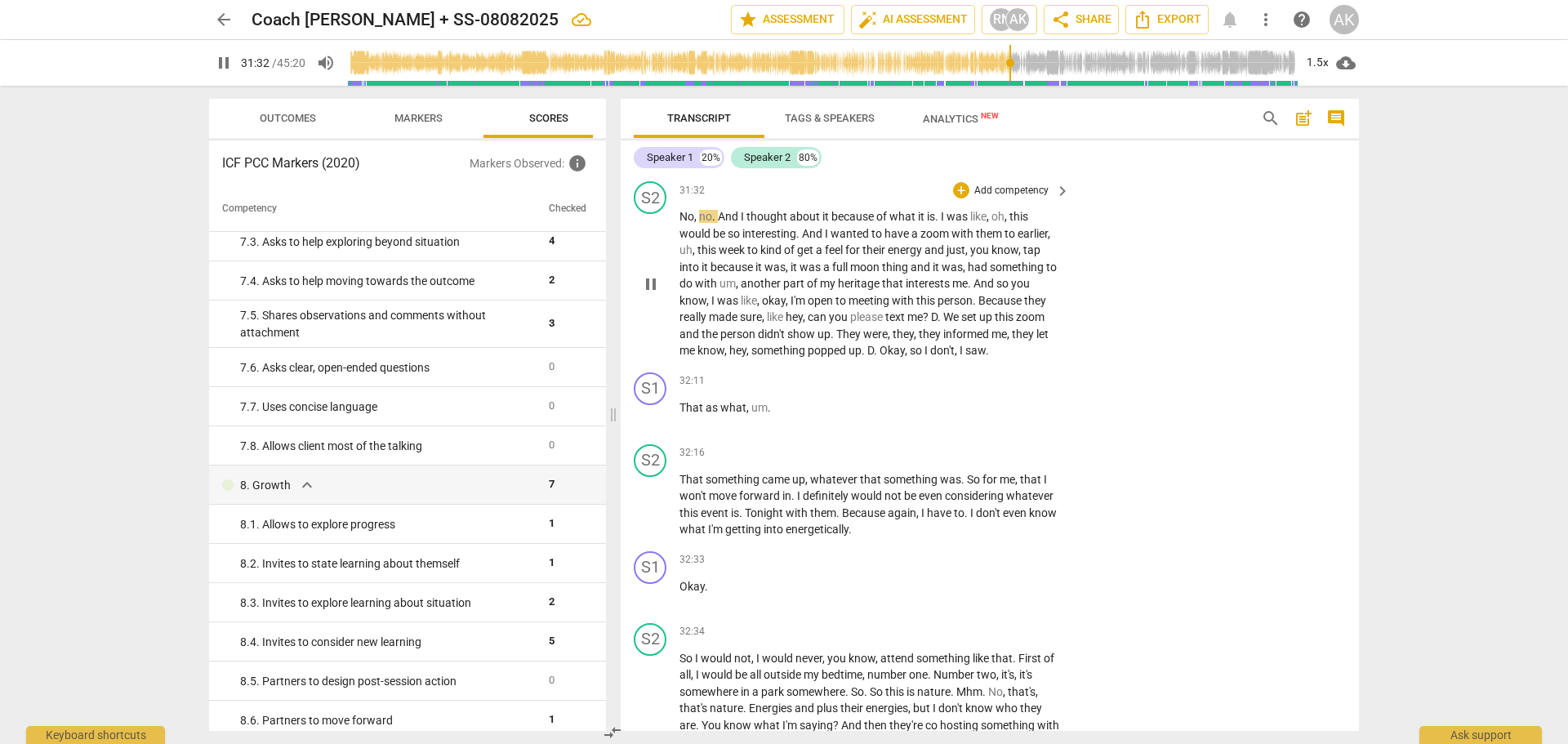
scroll to position [11221, 0]
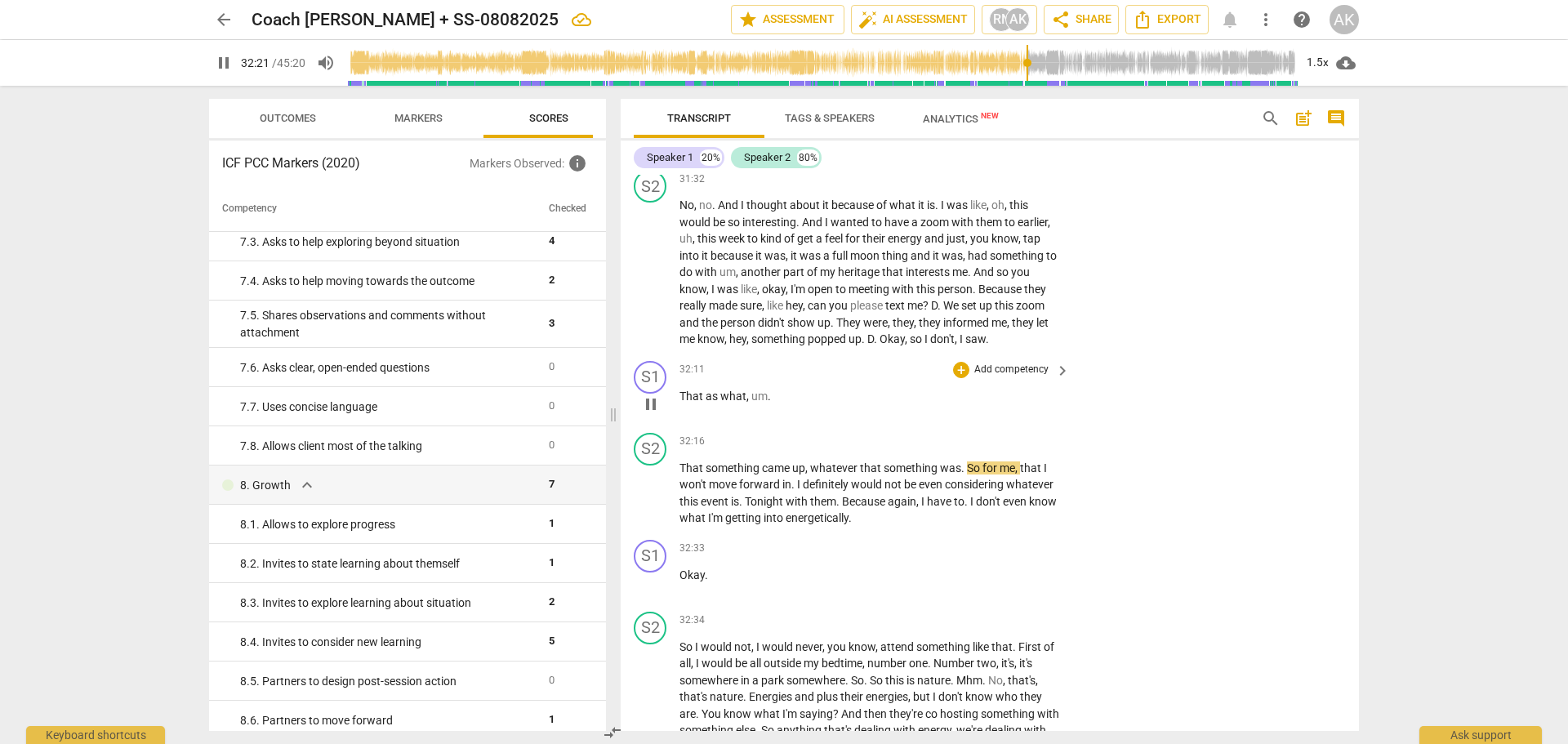
click at [648, 414] on span "pause" at bounding box center [651, 405] width 20 height 20
click at [734, 403] on span "what" at bounding box center [733, 396] width 26 height 13
click at [691, 403] on span "That" at bounding box center [692, 396] width 26 height 13
click at [750, 403] on span "," at bounding box center [748, 396] width 5 height 13
click at [957, 378] on div "+" at bounding box center [961, 370] width 16 height 16
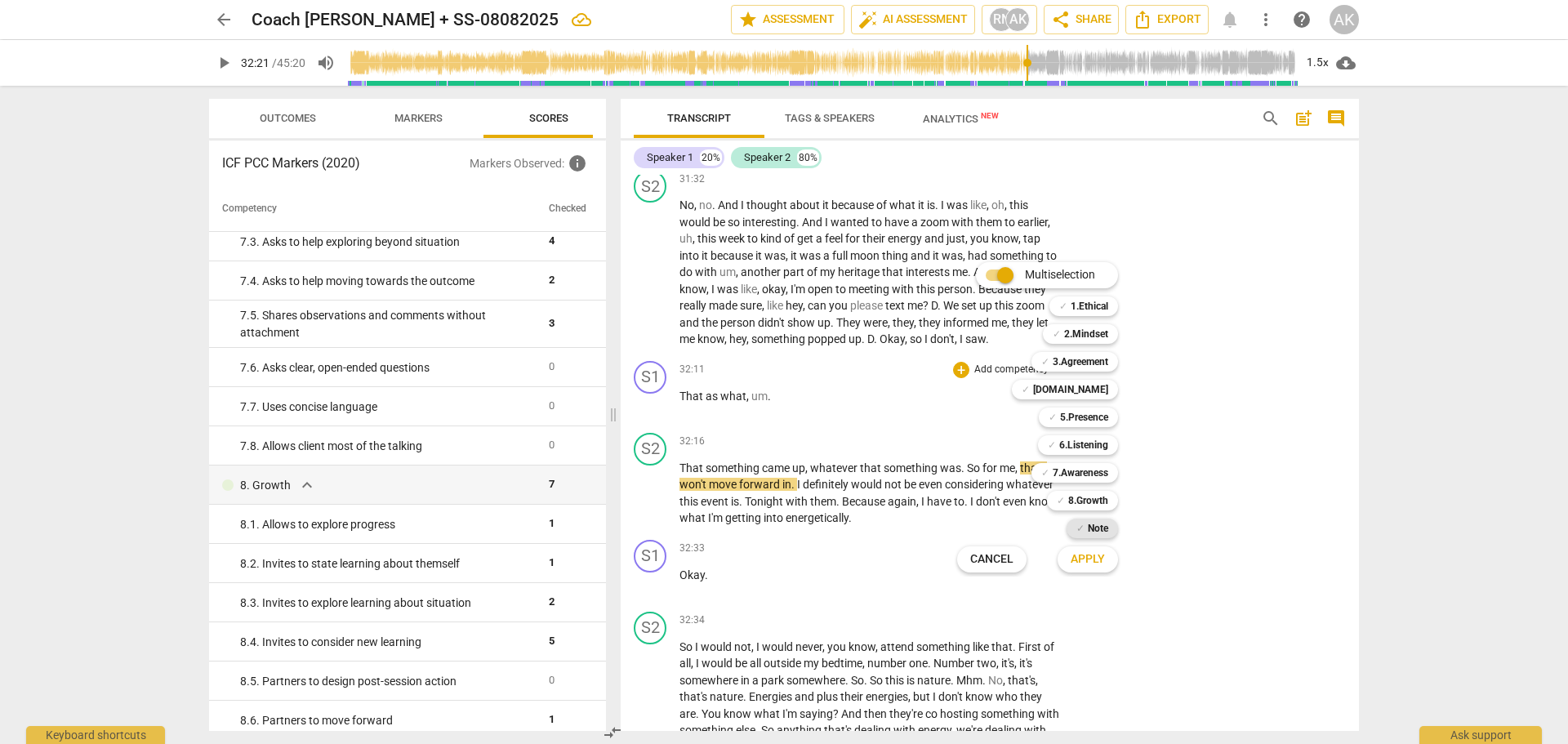
click at [1092, 528] on b "Note" at bounding box center [1098, 529] width 21 height 20
click at [1084, 565] on span "Apply" at bounding box center [1088, 559] width 34 height 16
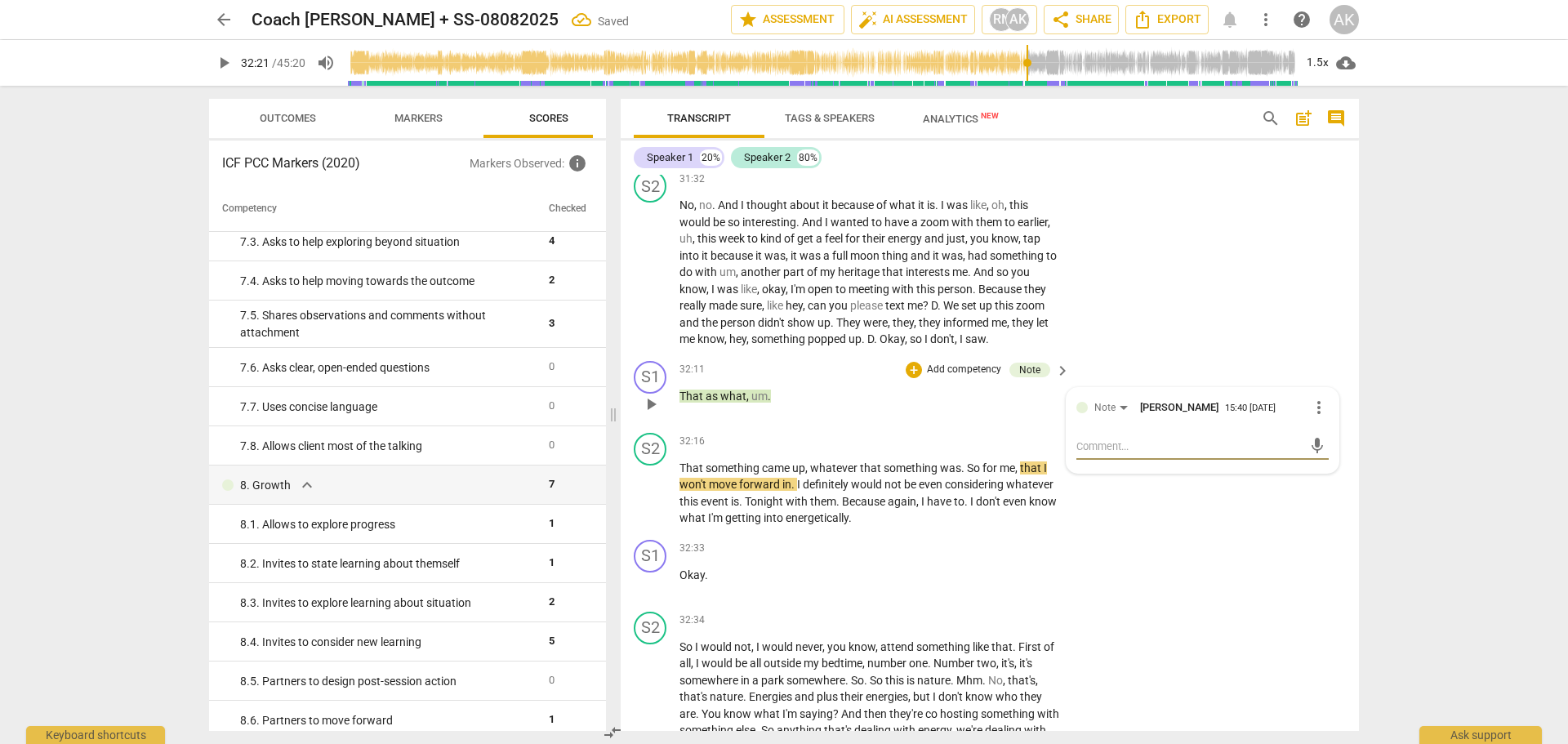
click at [1098, 454] on textarea at bounding box center [1190, 445] width 226 height 15
click at [1311, 454] on span "send" at bounding box center [1317, 446] width 18 height 18
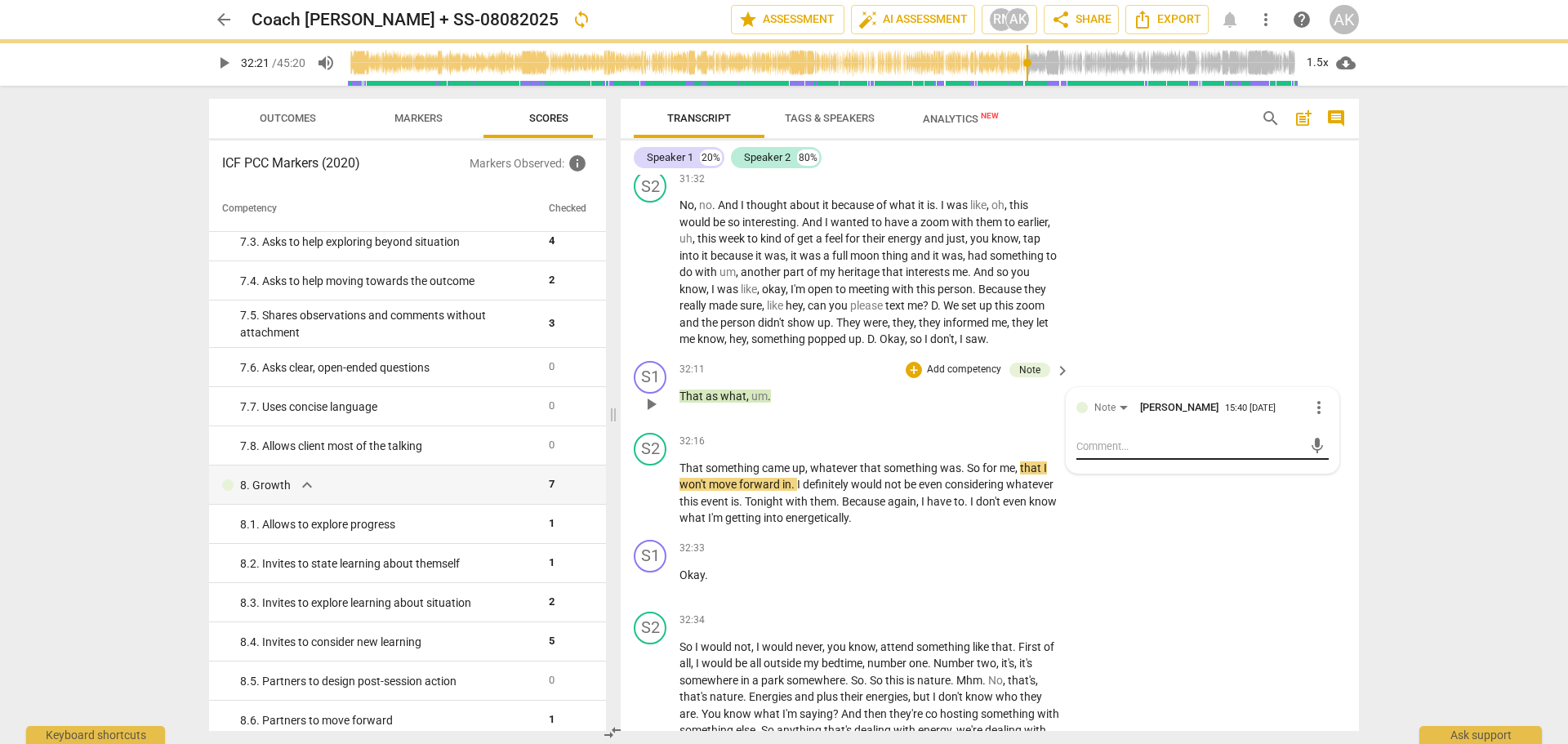
scroll to position [0, 0]
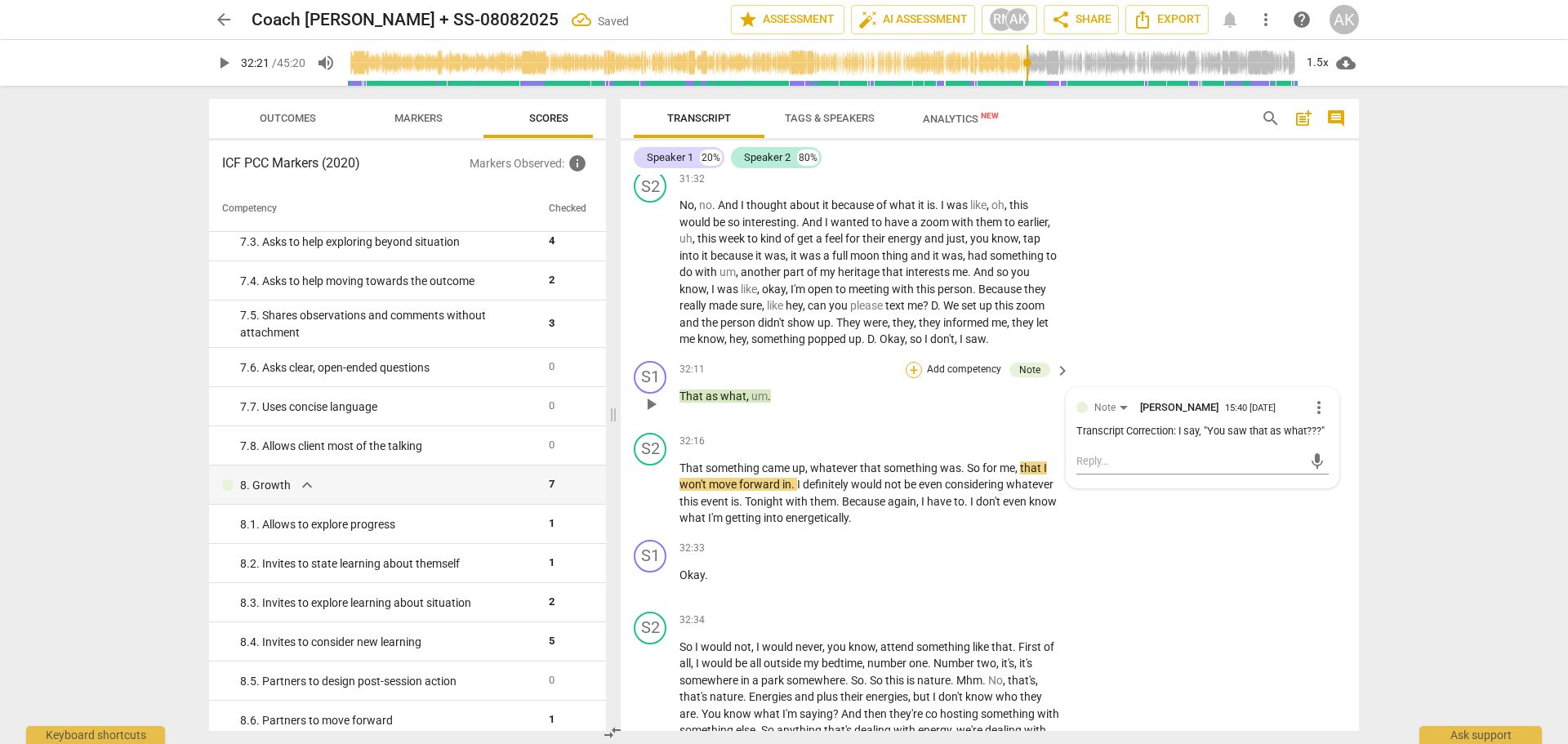
click at [911, 378] on div "+" at bounding box center [913, 370] width 16 height 16
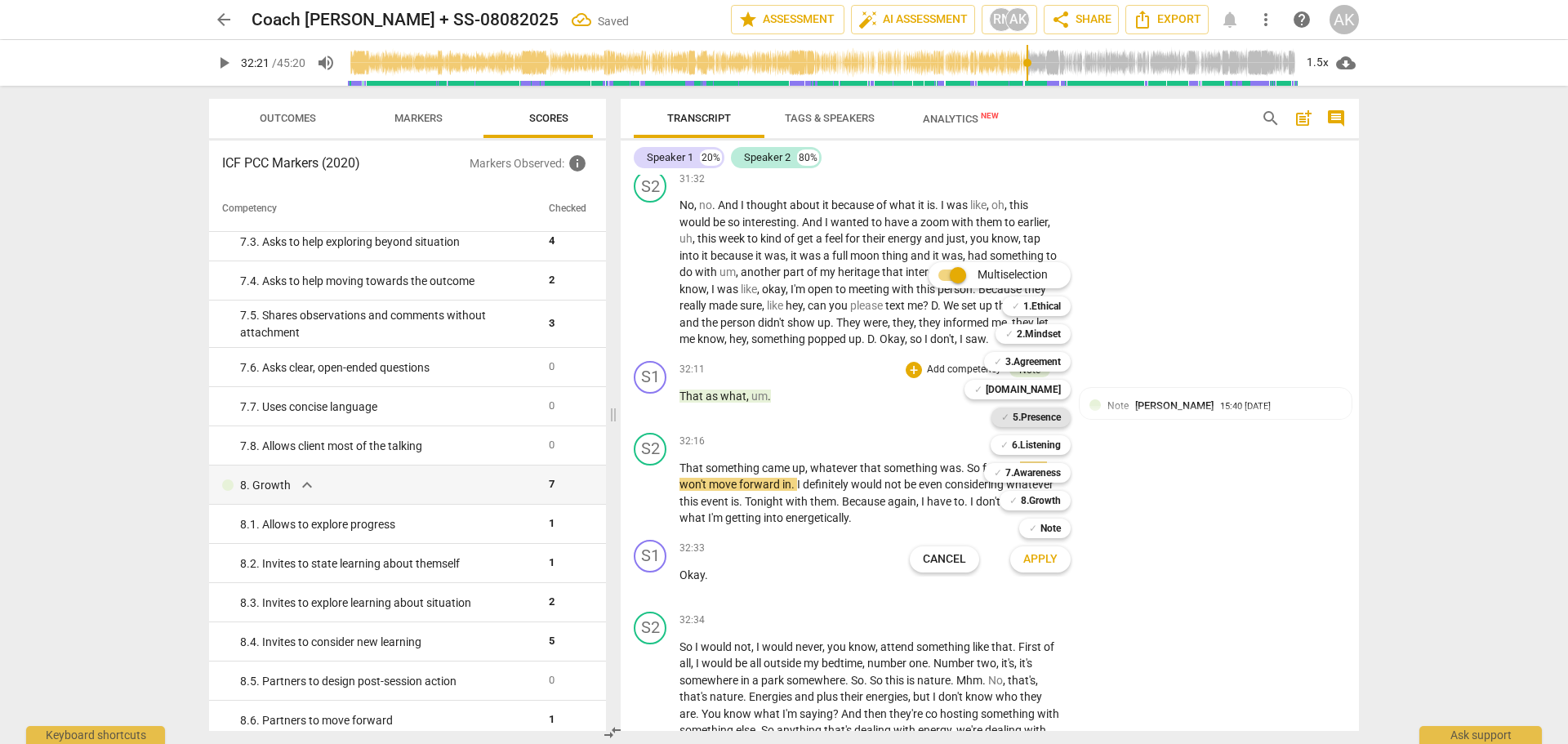
click at [1043, 419] on b "5.Presence" at bounding box center [1037, 417] width 48 height 20
click at [1028, 466] on b "7.Awareness" at bounding box center [1032, 472] width 55 height 20
click at [1045, 567] on span "Apply" at bounding box center [1040, 559] width 34 height 16
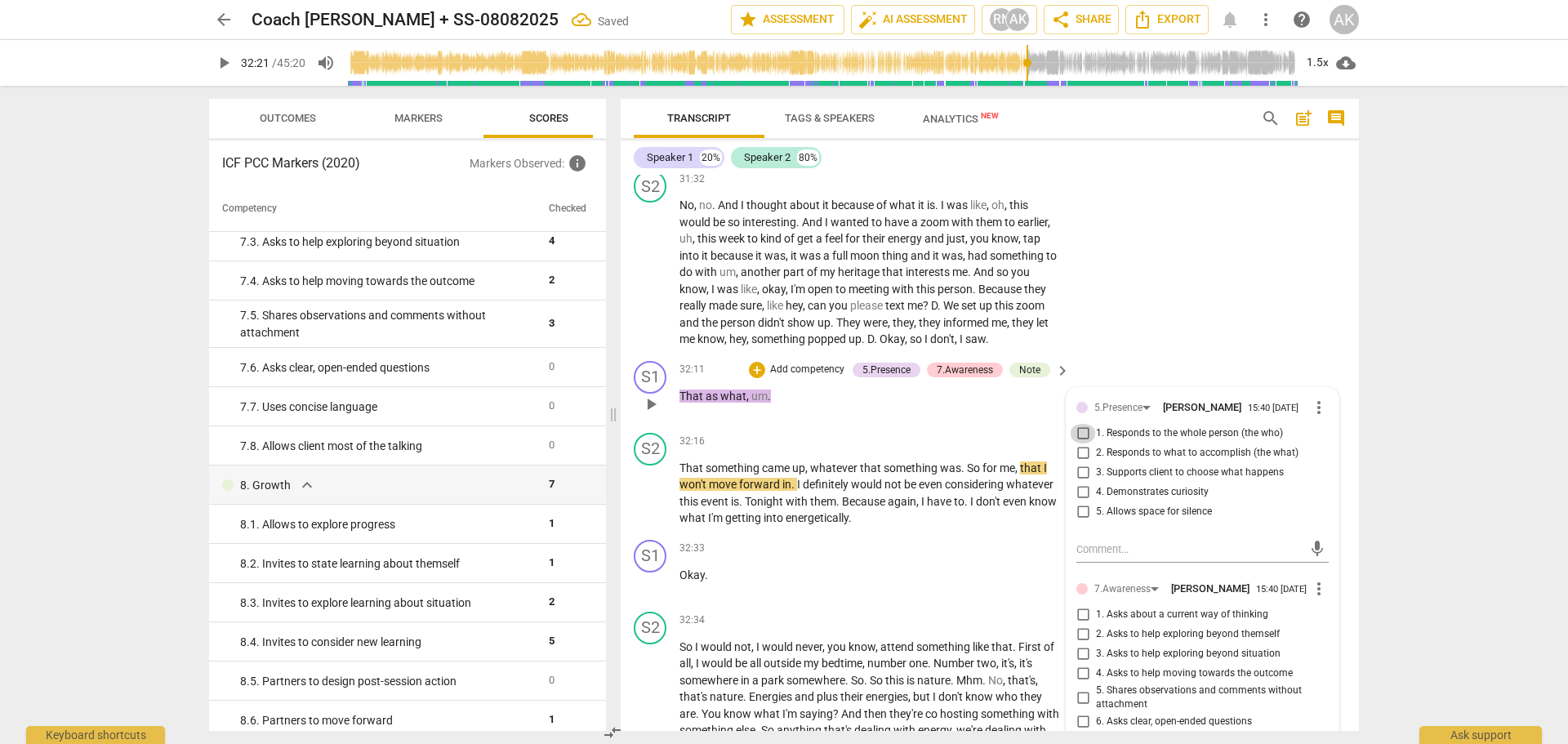
click at [1084, 444] on input "1. Responds to the whole person (the who)" at bounding box center [1083, 434] width 26 height 20
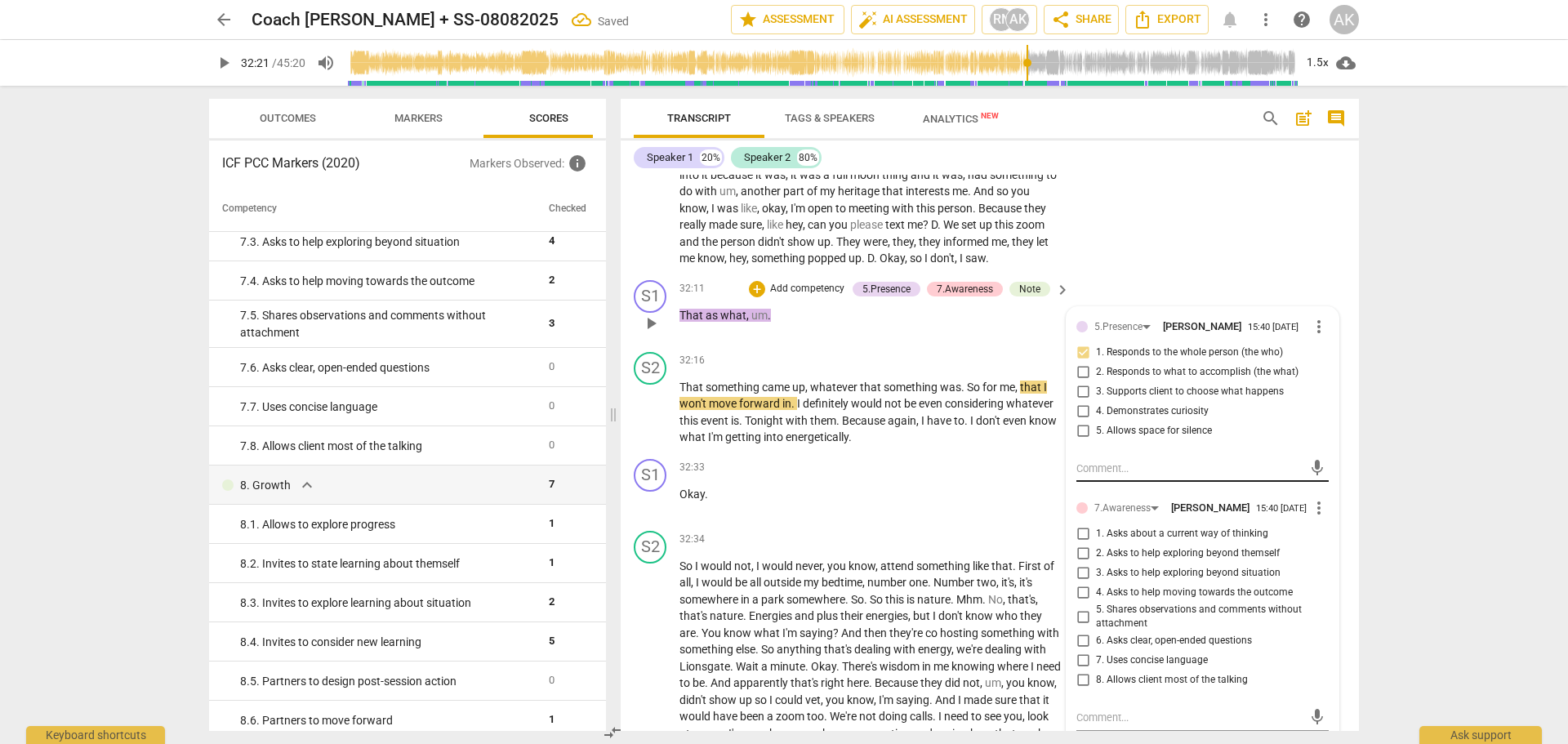
scroll to position [11302, 0]
click at [1079, 421] on input "4. Demonstrates curiosity" at bounding box center [1083, 411] width 26 height 20
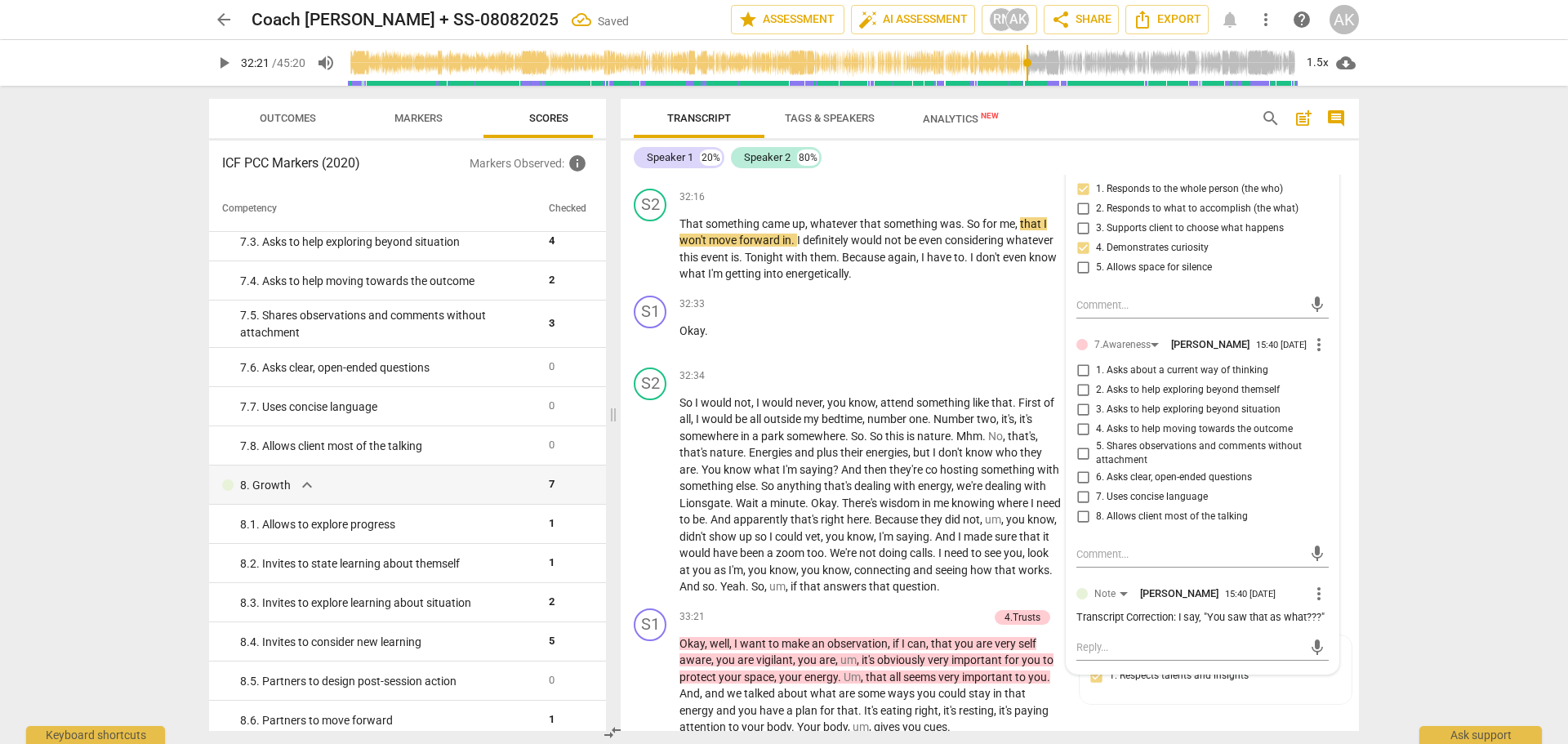
scroll to position [11465, 0]
click at [1083, 379] on input "1. Asks about a current way of thinking" at bounding box center [1083, 370] width 26 height 20
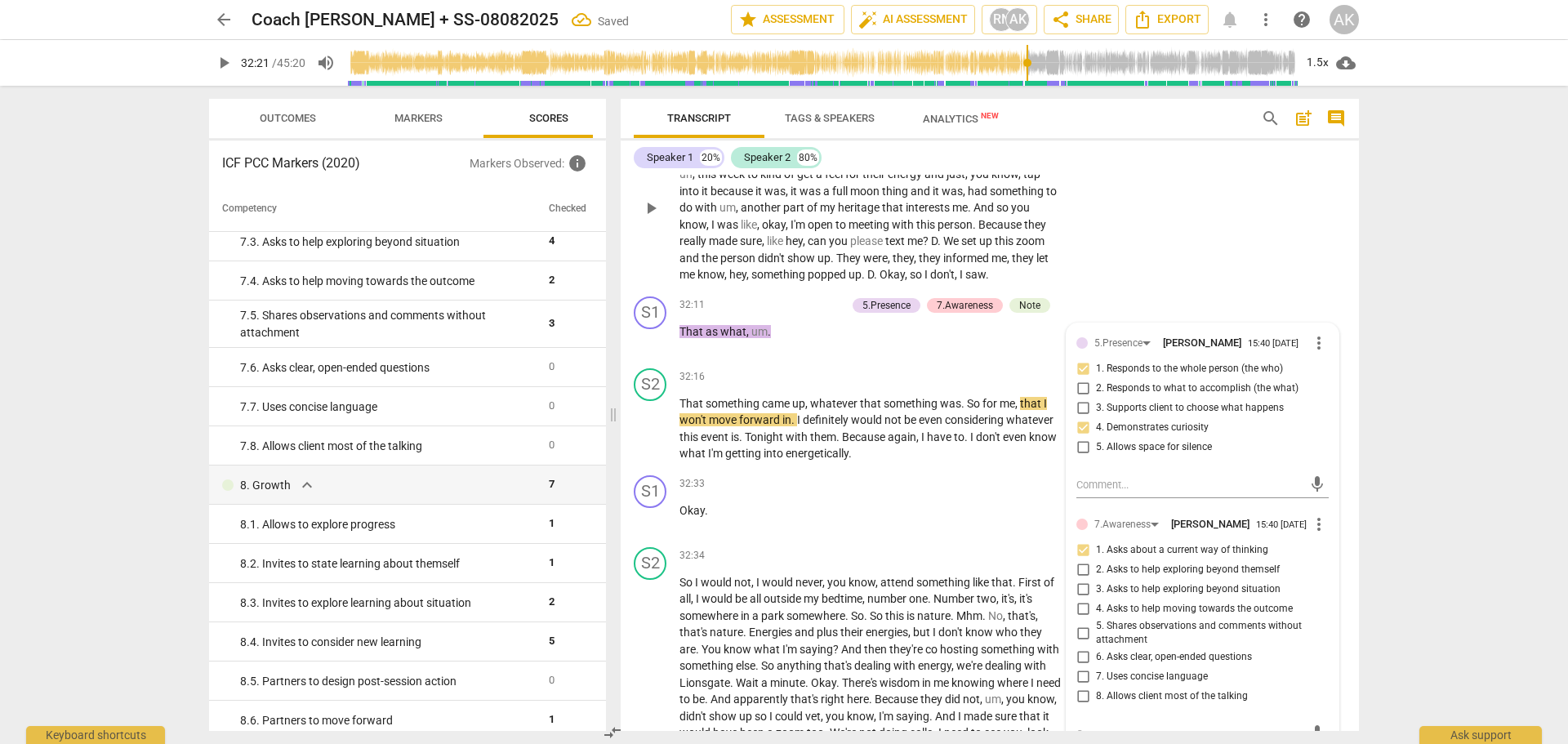
scroll to position [11221, 0]
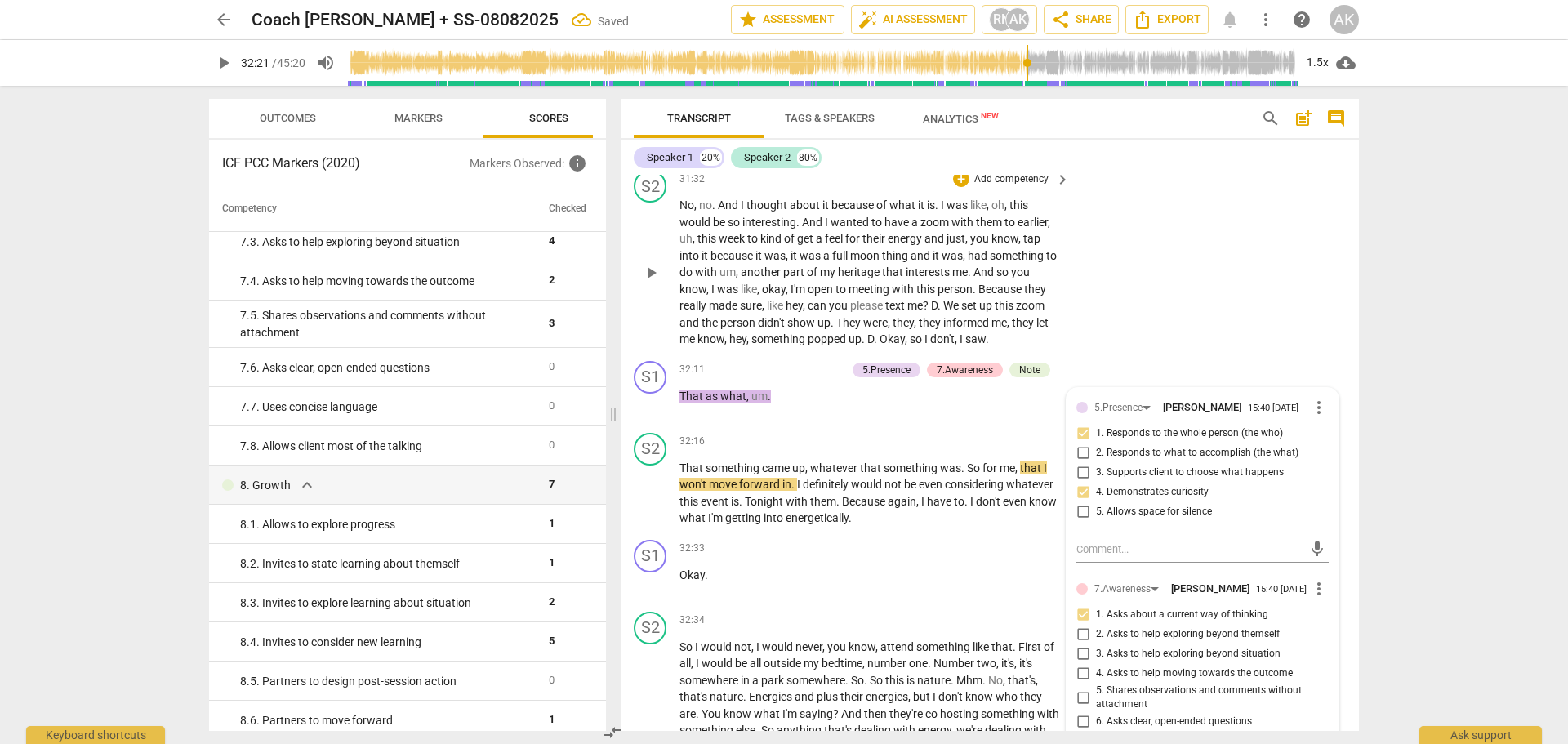
click at [1166, 354] on div "S2 play_arrow pause 31:32 + Add competency keyboard_arrow_right No , no . And I…" at bounding box center [990, 258] width 738 height 191
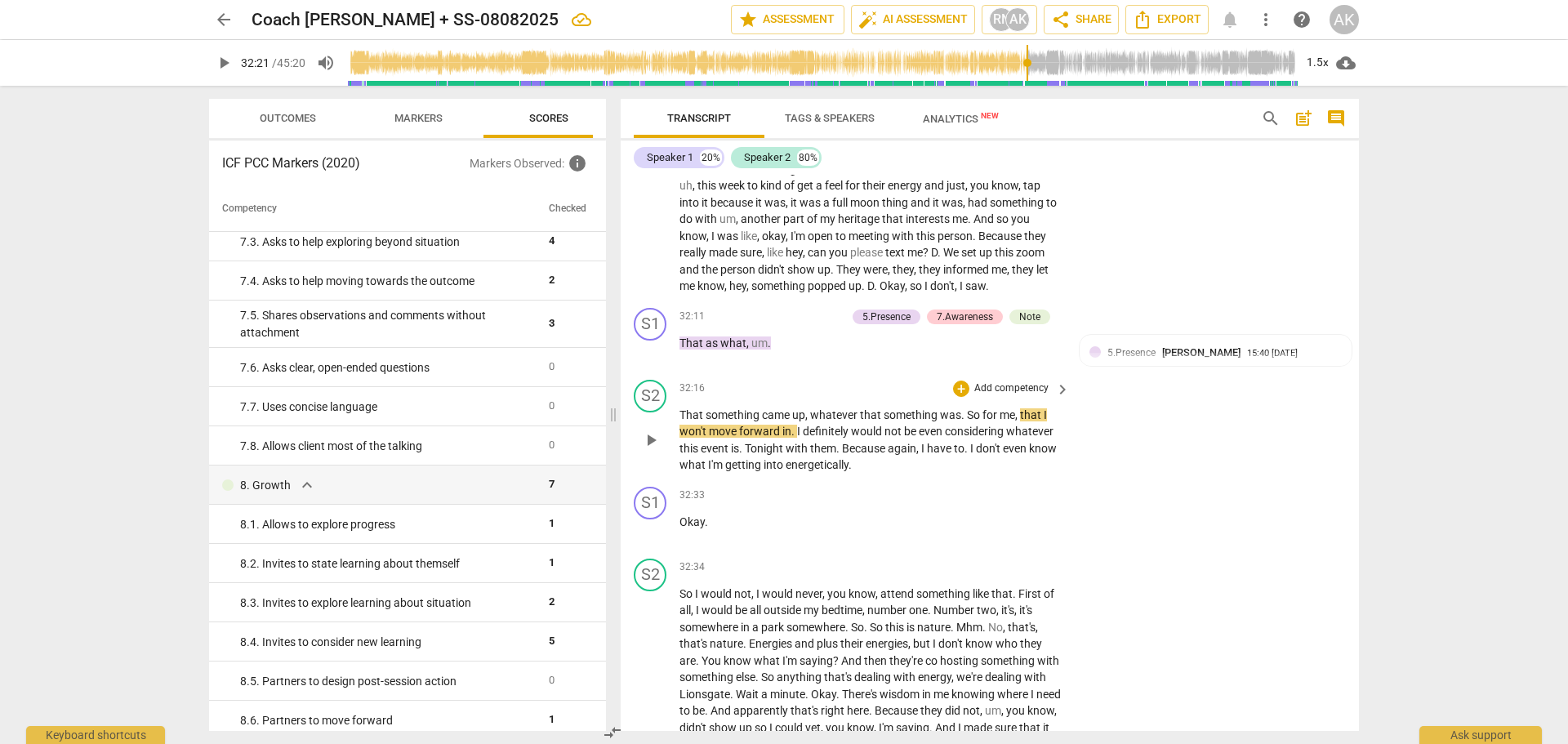
scroll to position [11302, 0]
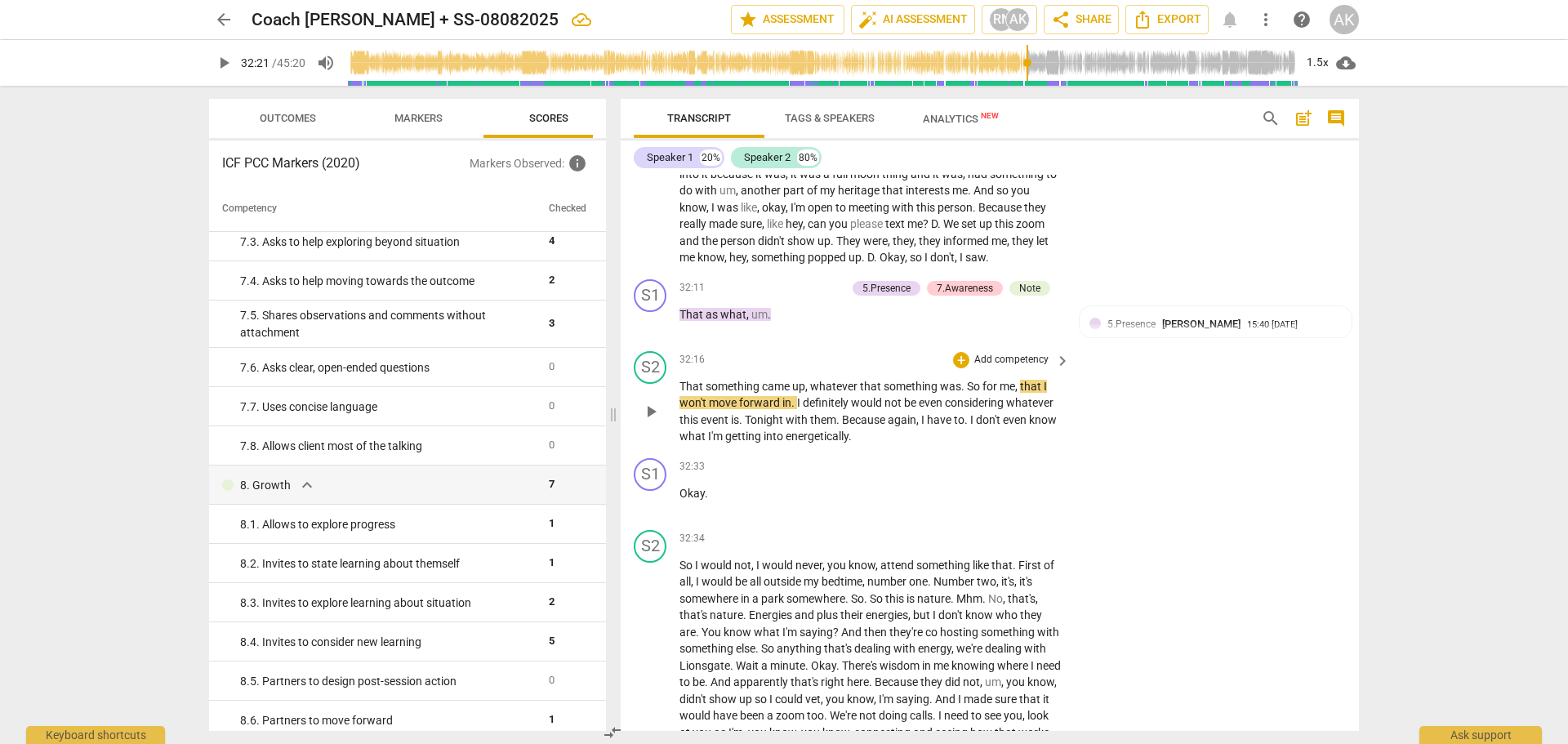
click at [655, 440] on div "play_arrow pause" at bounding box center [658, 412] width 42 height 56
click at [650, 421] on span "play_arrow" at bounding box center [651, 412] width 20 height 20
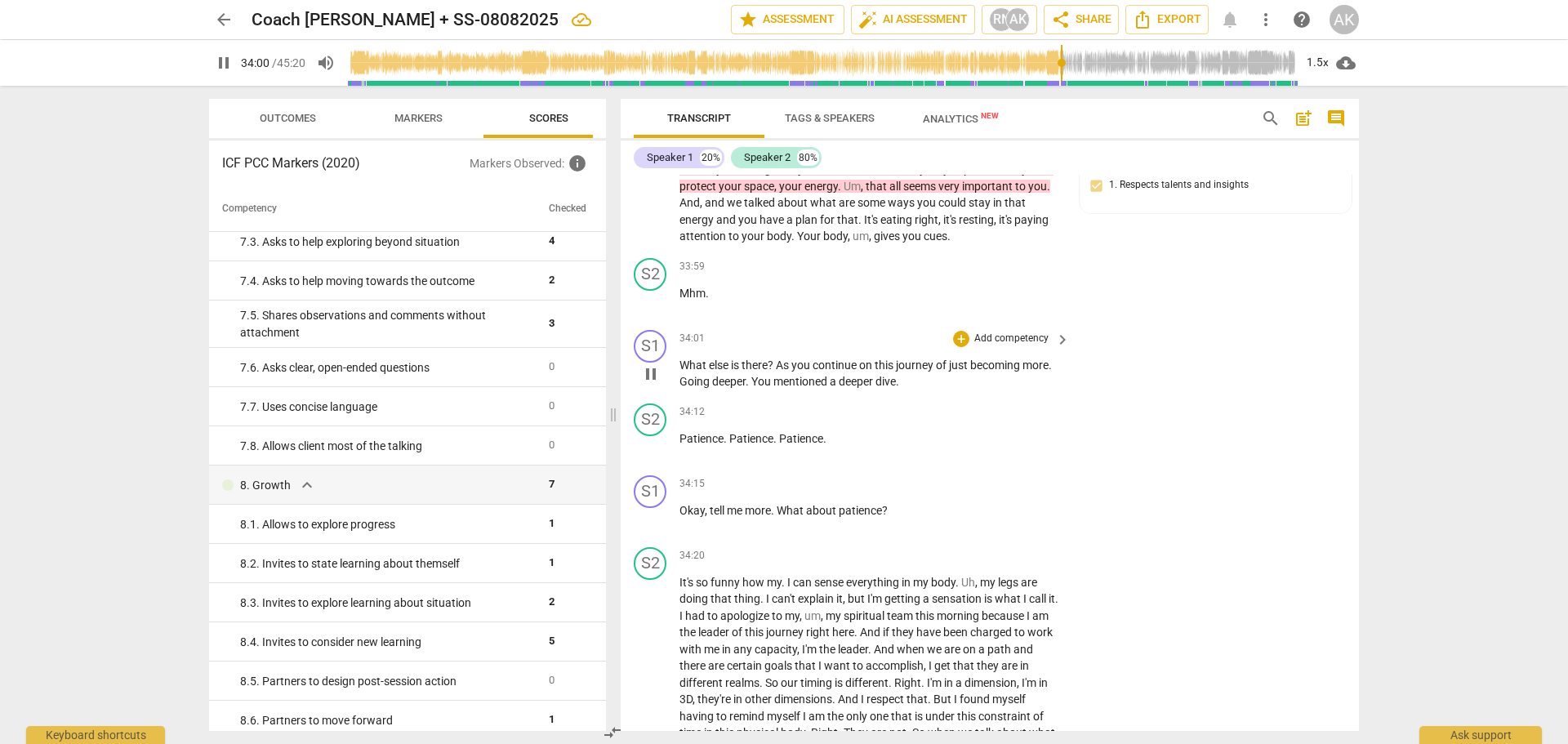
scroll to position [12037, 0]
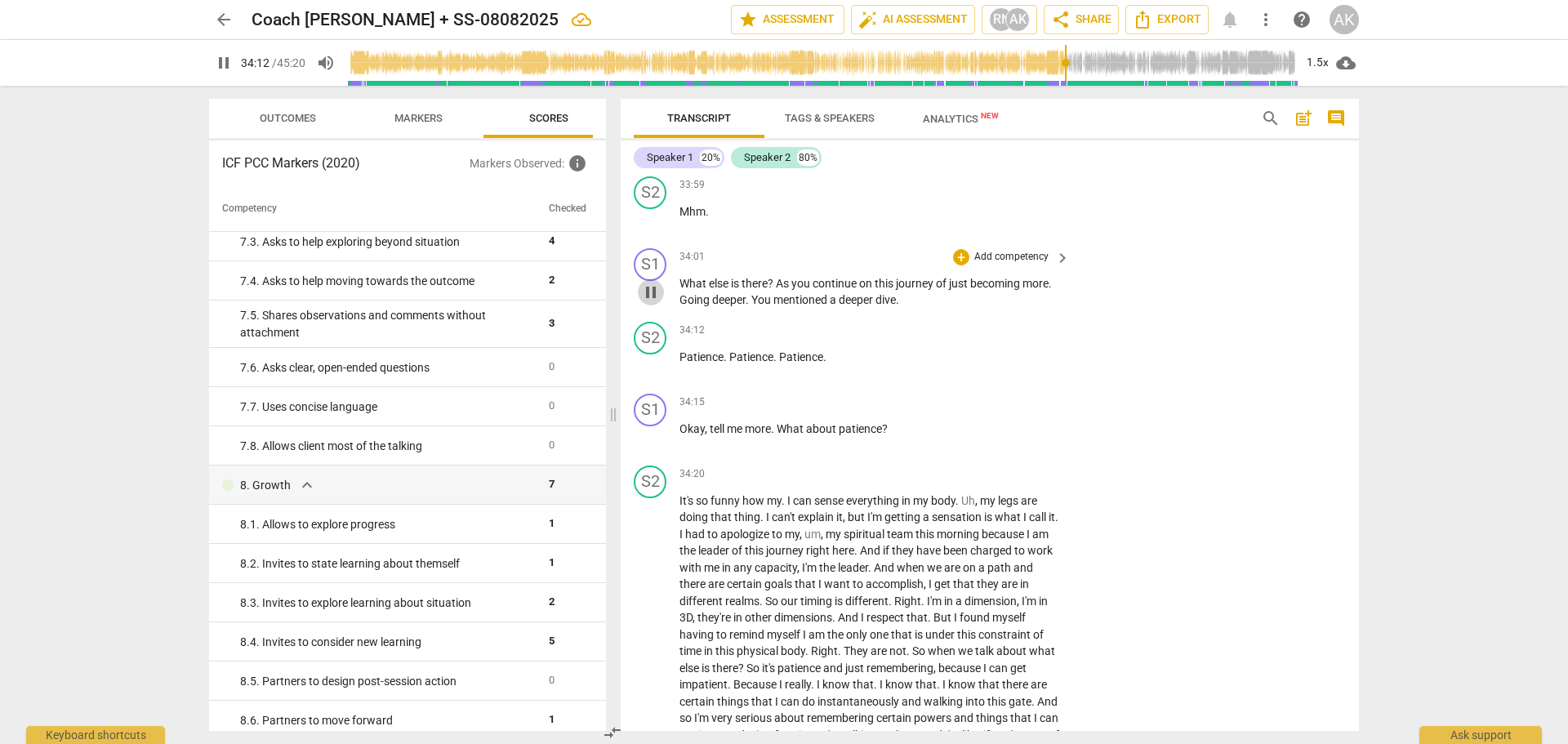
click at [646, 302] on span "pause" at bounding box center [651, 292] width 20 height 20
click at [958, 265] on div "+" at bounding box center [961, 257] width 16 height 16
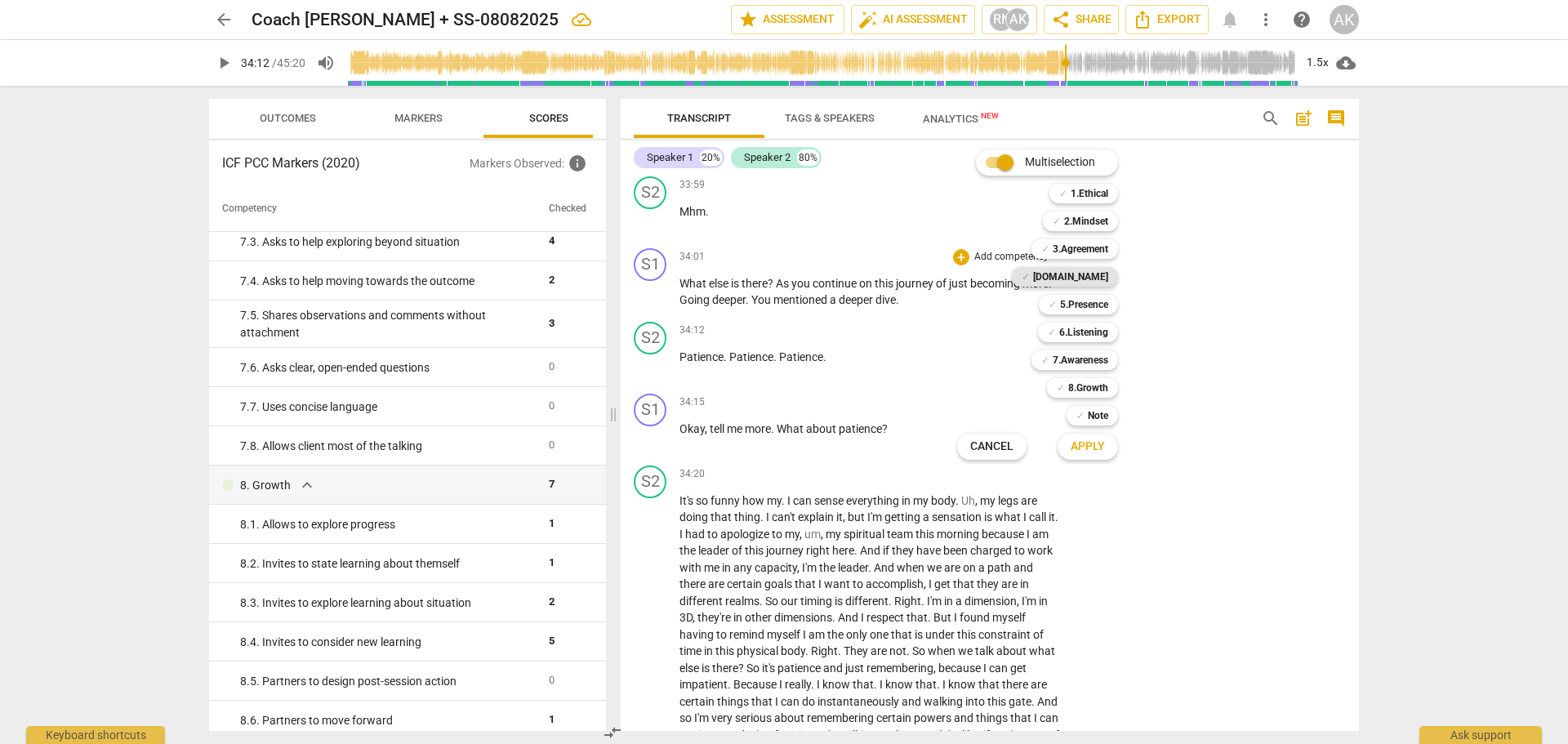
click at [1096, 272] on b "[DOMAIN_NAME]" at bounding box center [1070, 277] width 75 height 20
click at [1069, 299] on b "5.Presence" at bounding box center [1084, 305] width 48 height 20
click at [1082, 336] on b "6.Listening" at bounding box center [1084, 332] width 49 height 20
click at [1079, 359] on b "7.Awareness" at bounding box center [1080, 360] width 55 height 20
click at [1077, 389] on b "8.Growth" at bounding box center [1088, 388] width 40 height 20
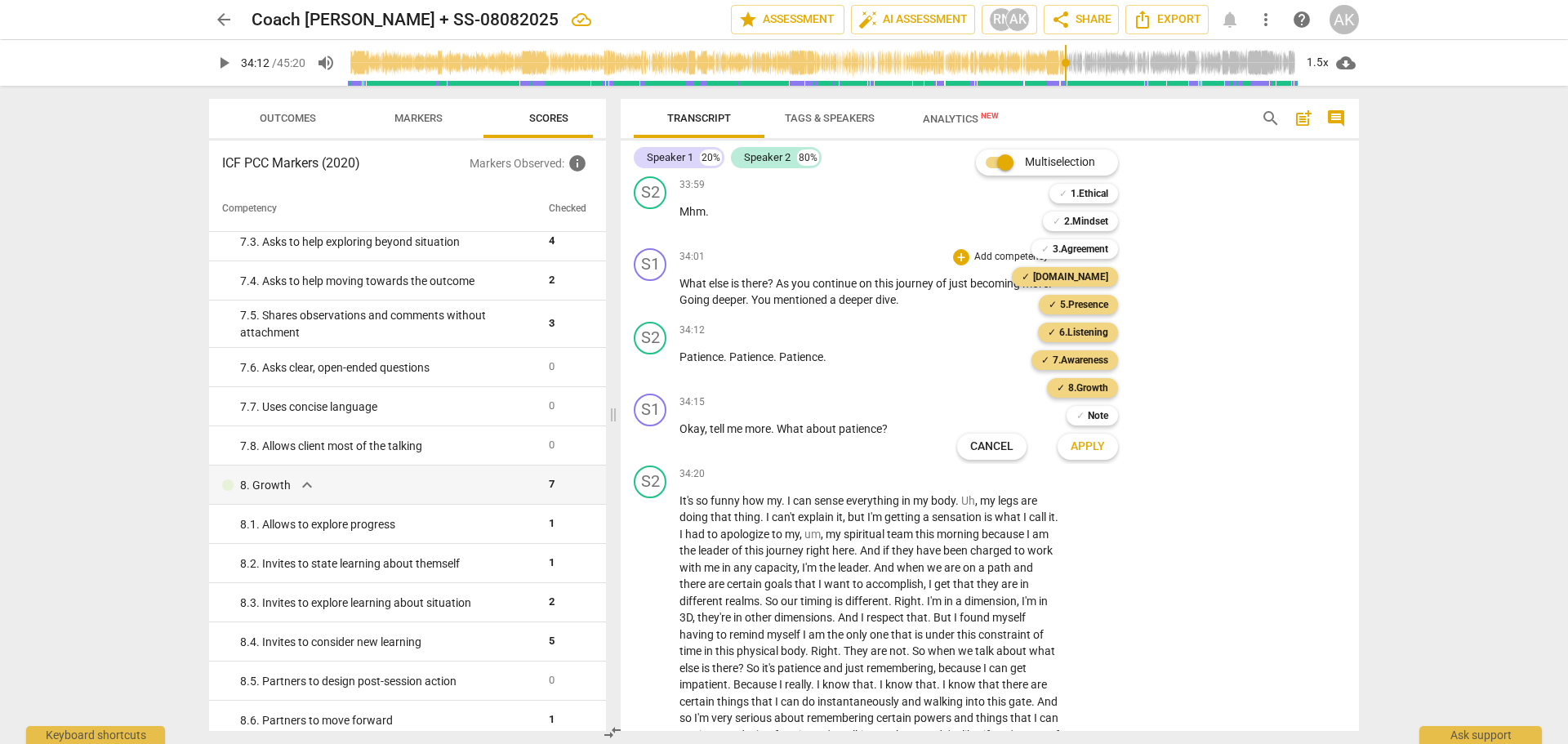
click at [1085, 447] on span "Apply" at bounding box center [1088, 446] width 34 height 16
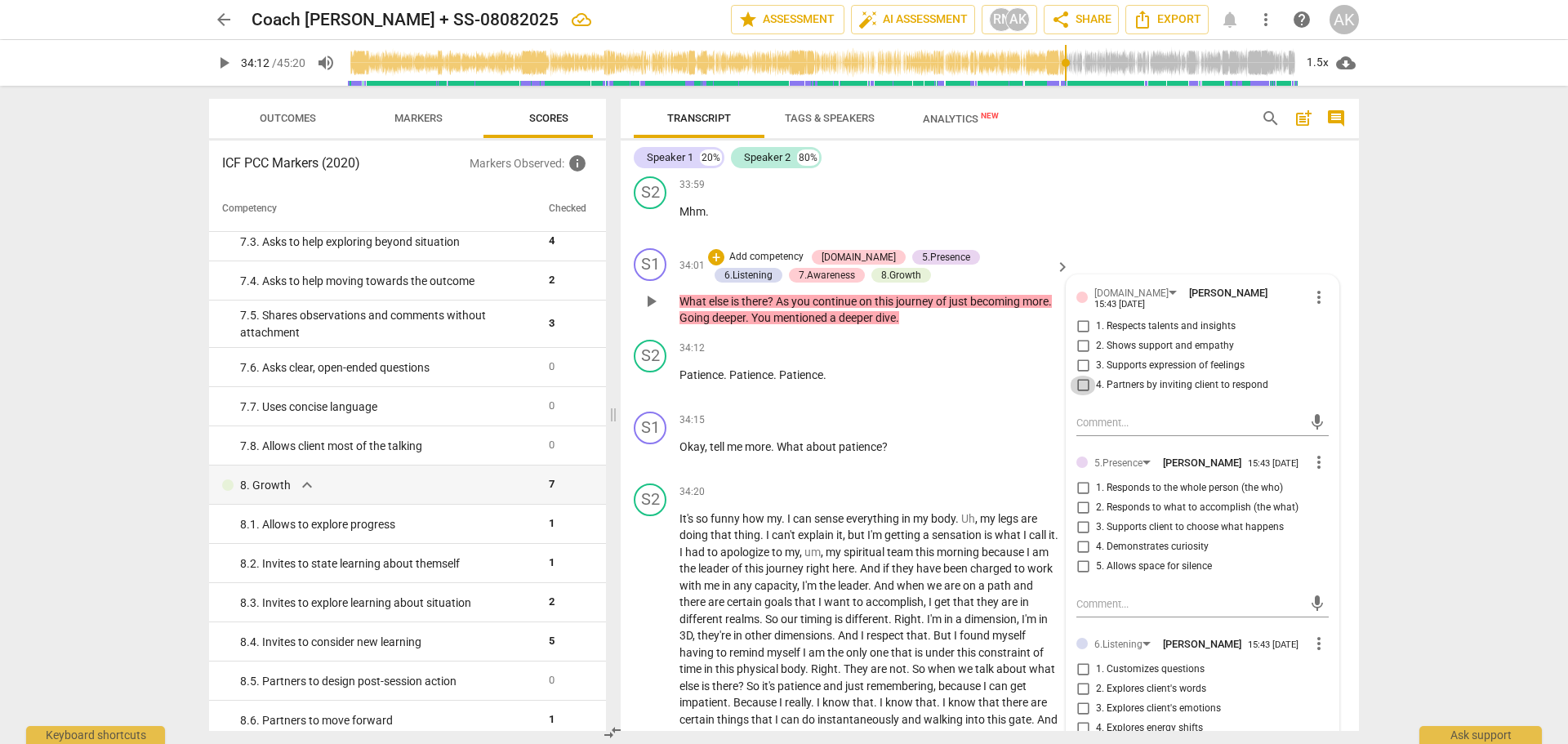
click at [1077, 396] on input "4. Partners by inviting client to respond" at bounding box center [1083, 386] width 26 height 20
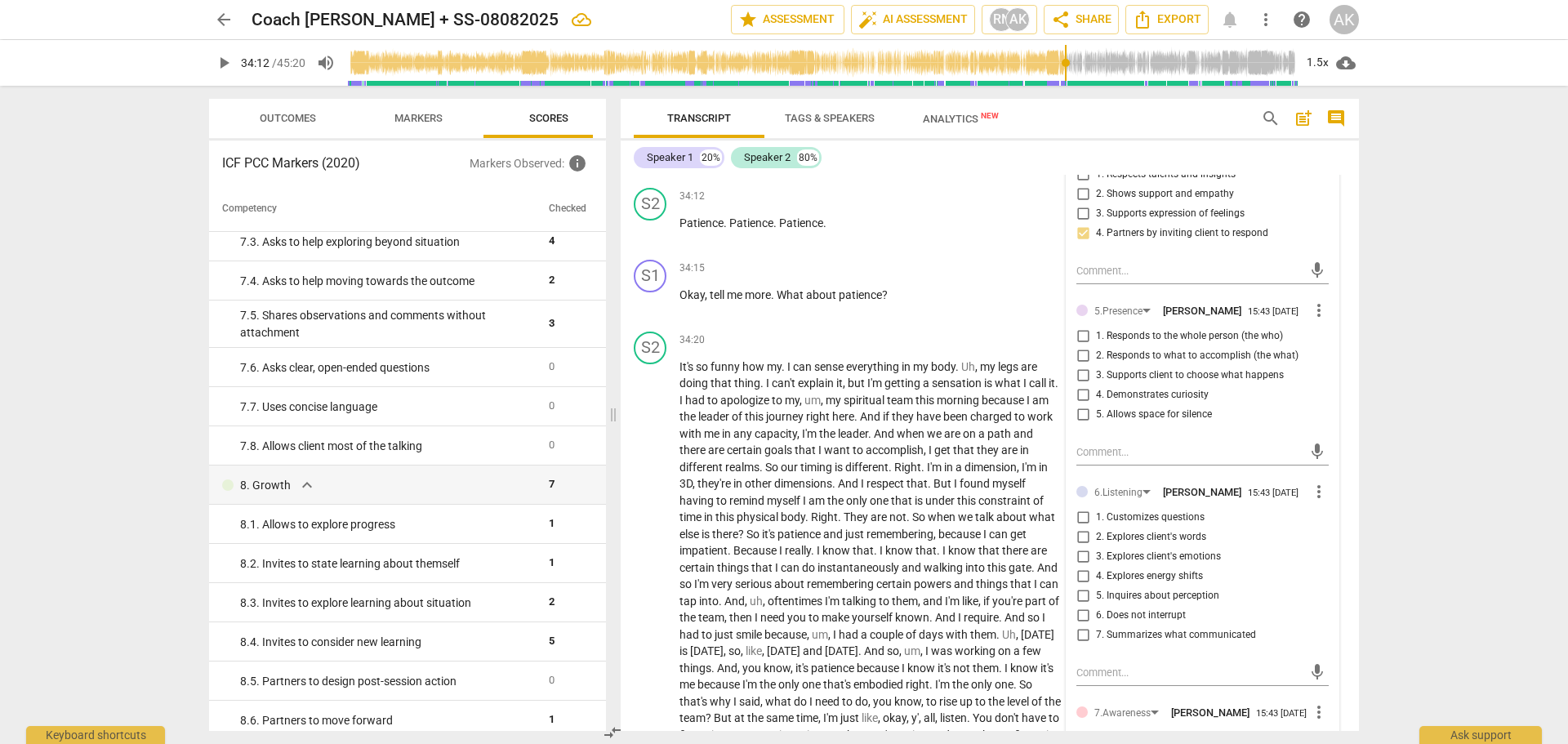
scroll to position [12200, 0]
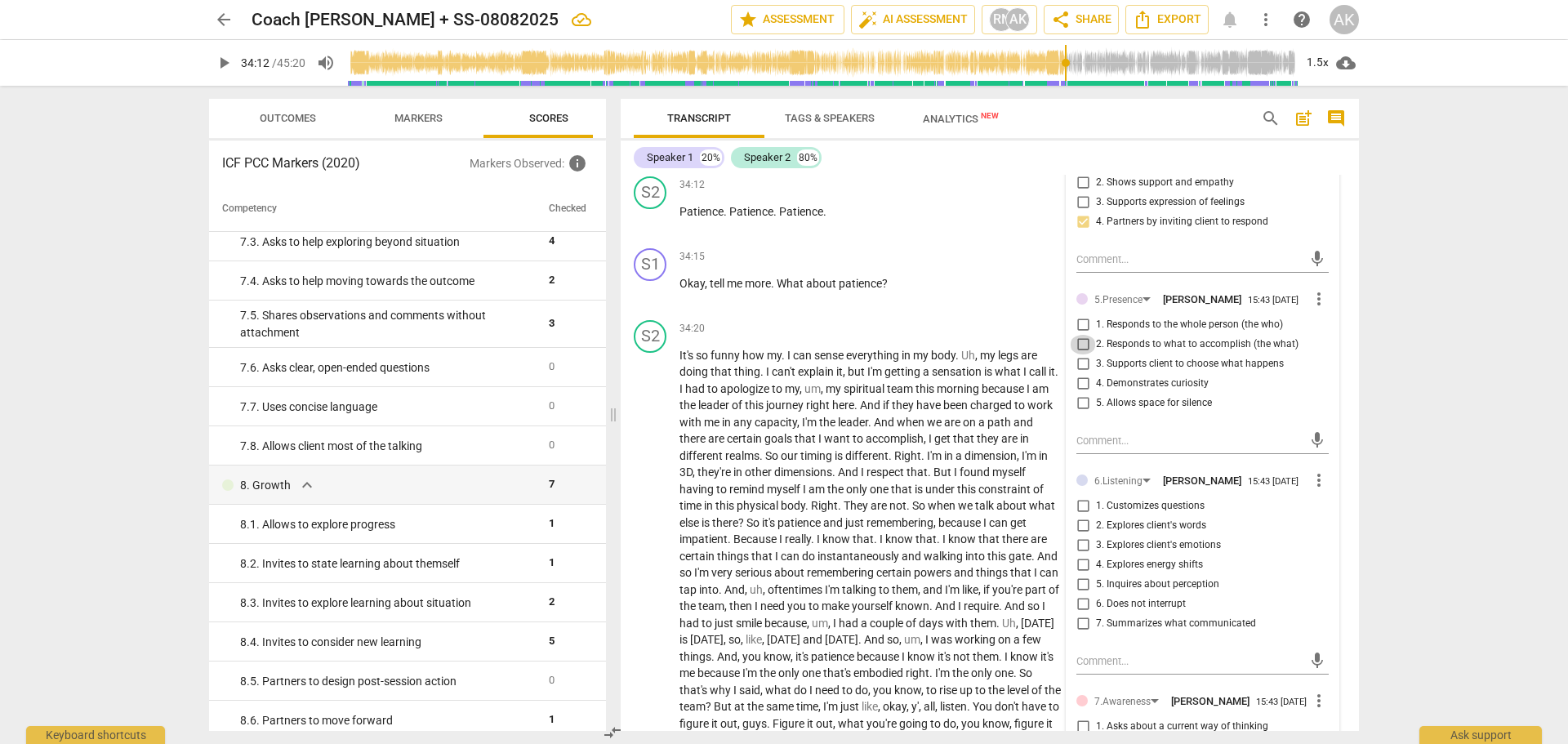
click at [1082, 354] on input "2. Responds to what to accomplish (the what)" at bounding box center [1083, 345] width 26 height 20
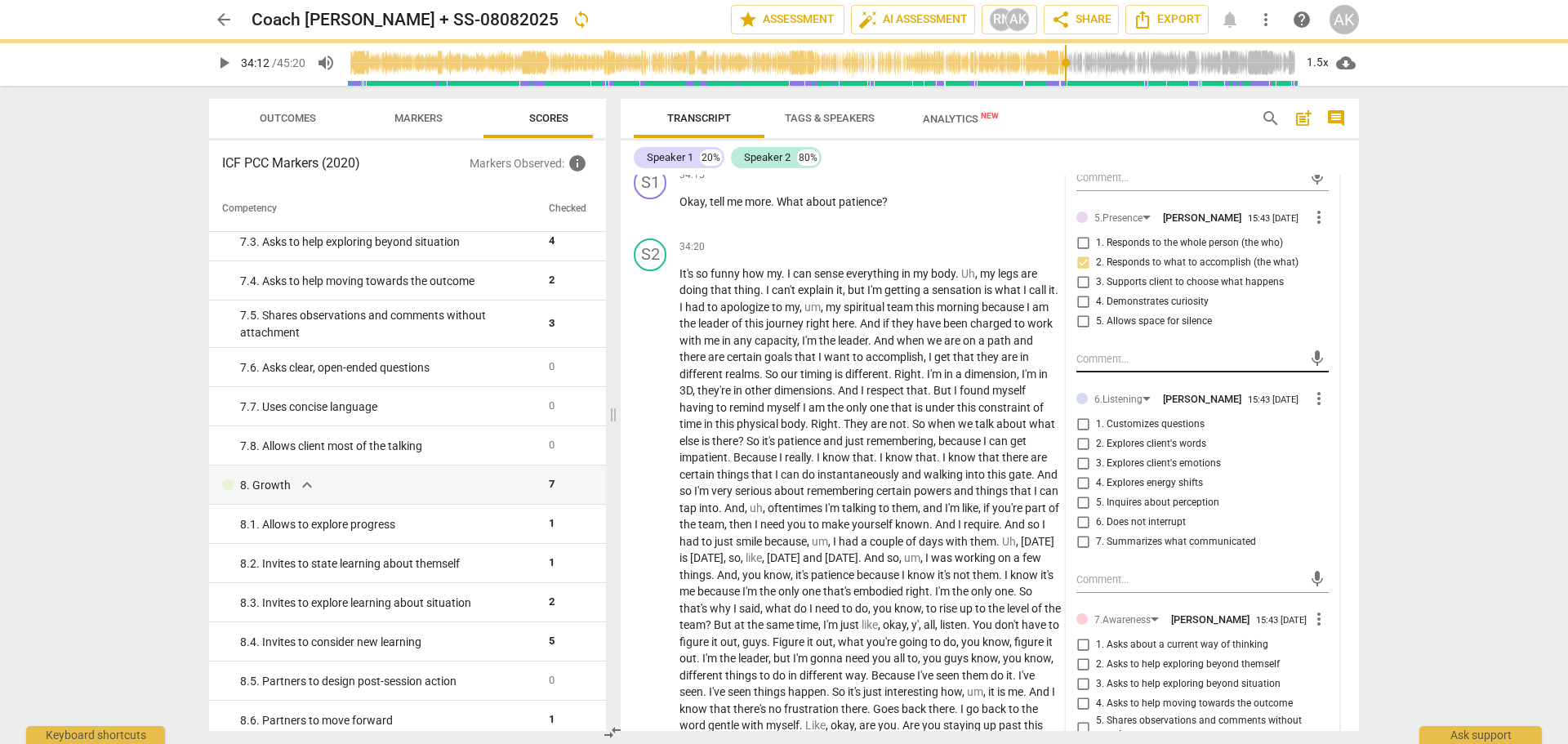
scroll to position [12363, 0]
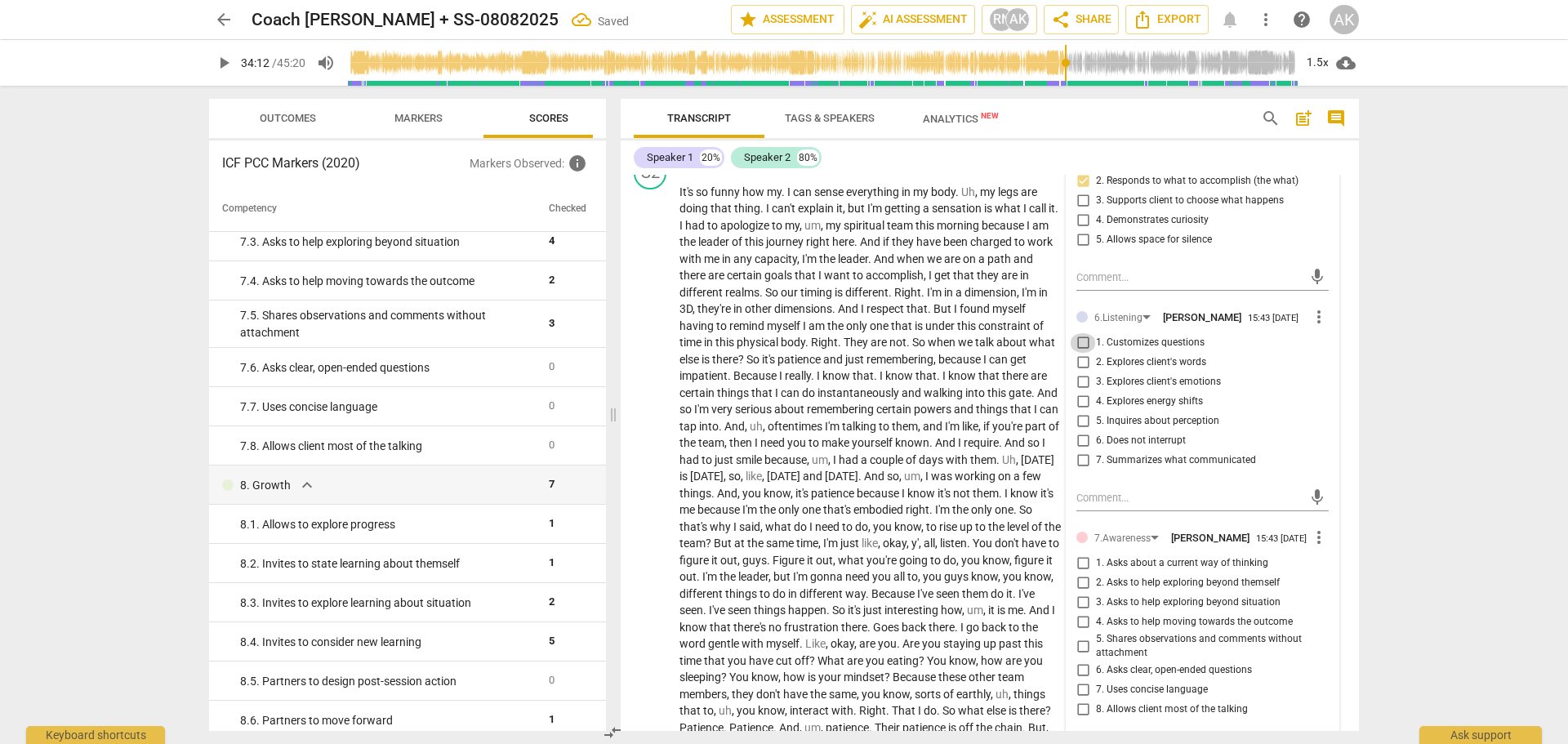
click at [1080, 353] on input "1. Customizes questions" at bounding box center [1083, 343] width 26 height 20
click at [1082, 372] on input "2. Explores client's words" at bounding box center [1083, 363] width 26 height 20
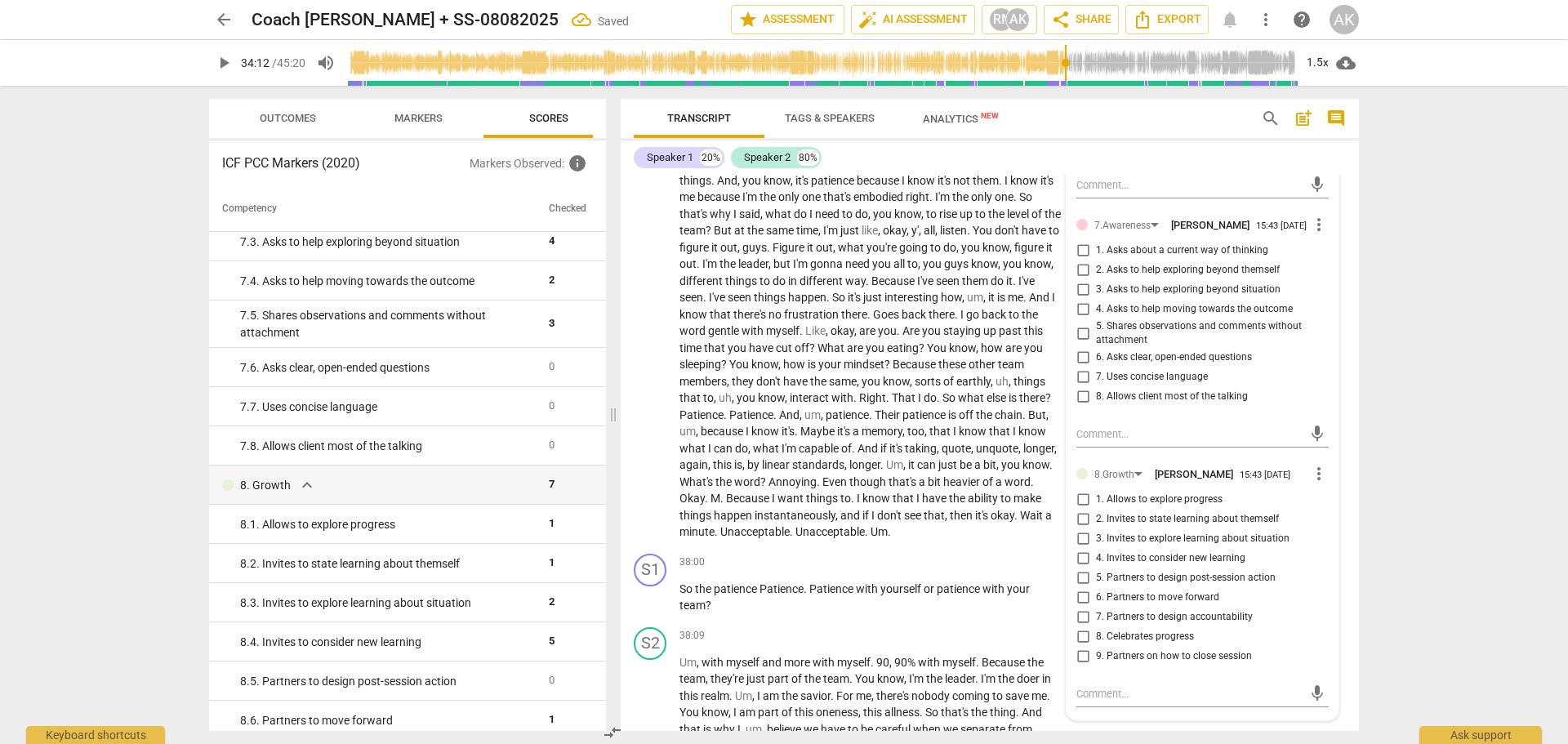
scroll to position [12690, 0]
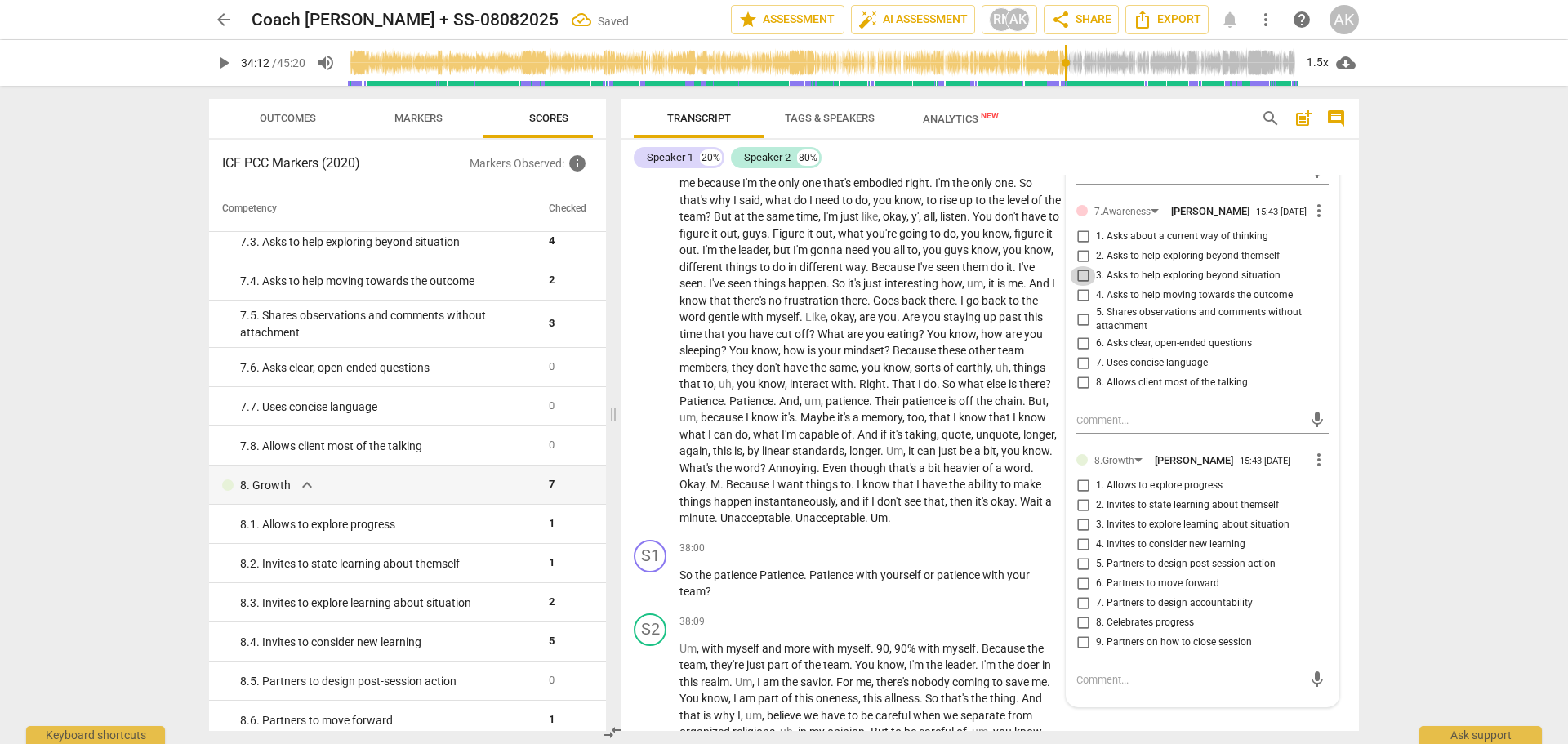
click at [1076, 286] on input "3. Asks to help exploring beyond situation" at bounding box center [1083, 276] width 26 height 20
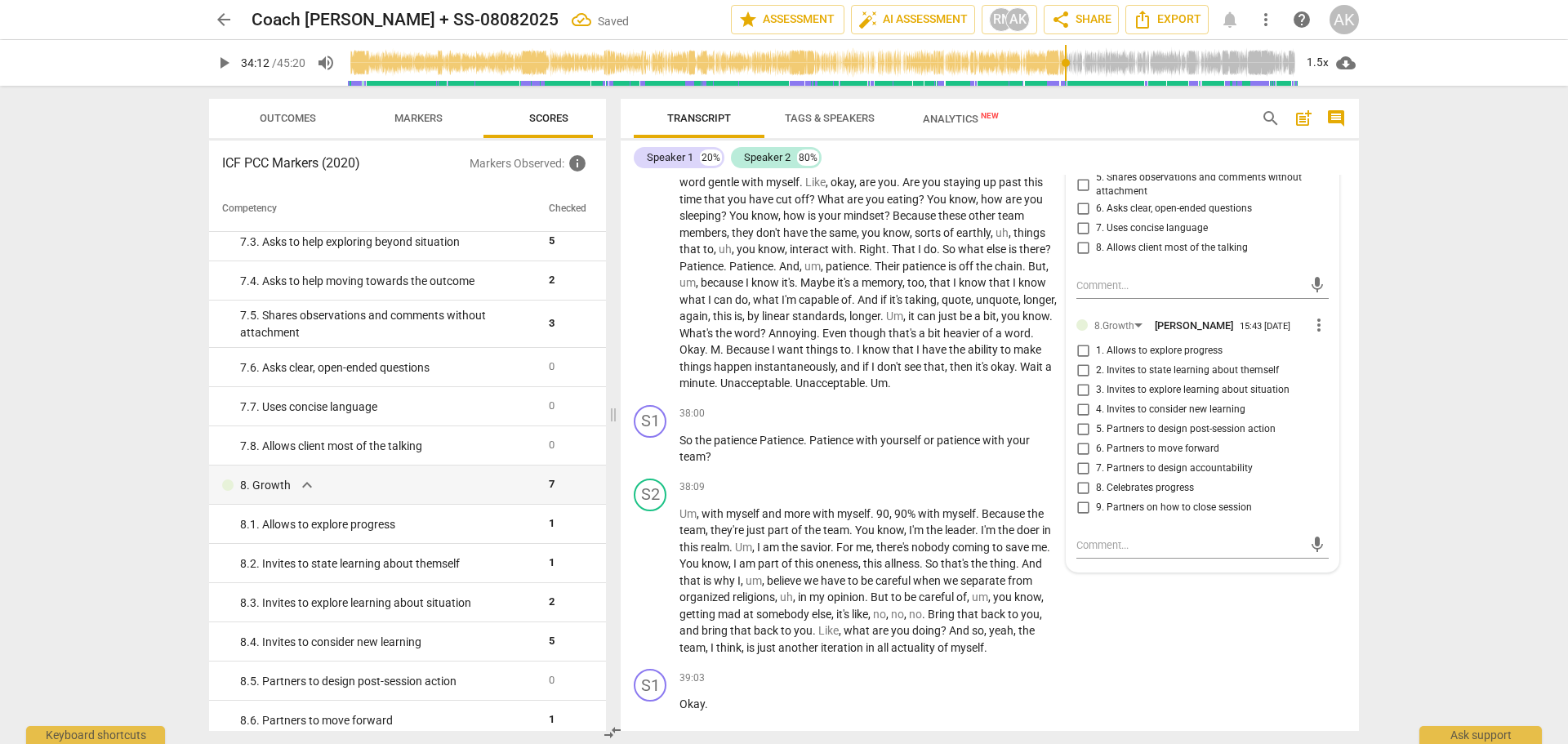
scroll to position [12853, 0]
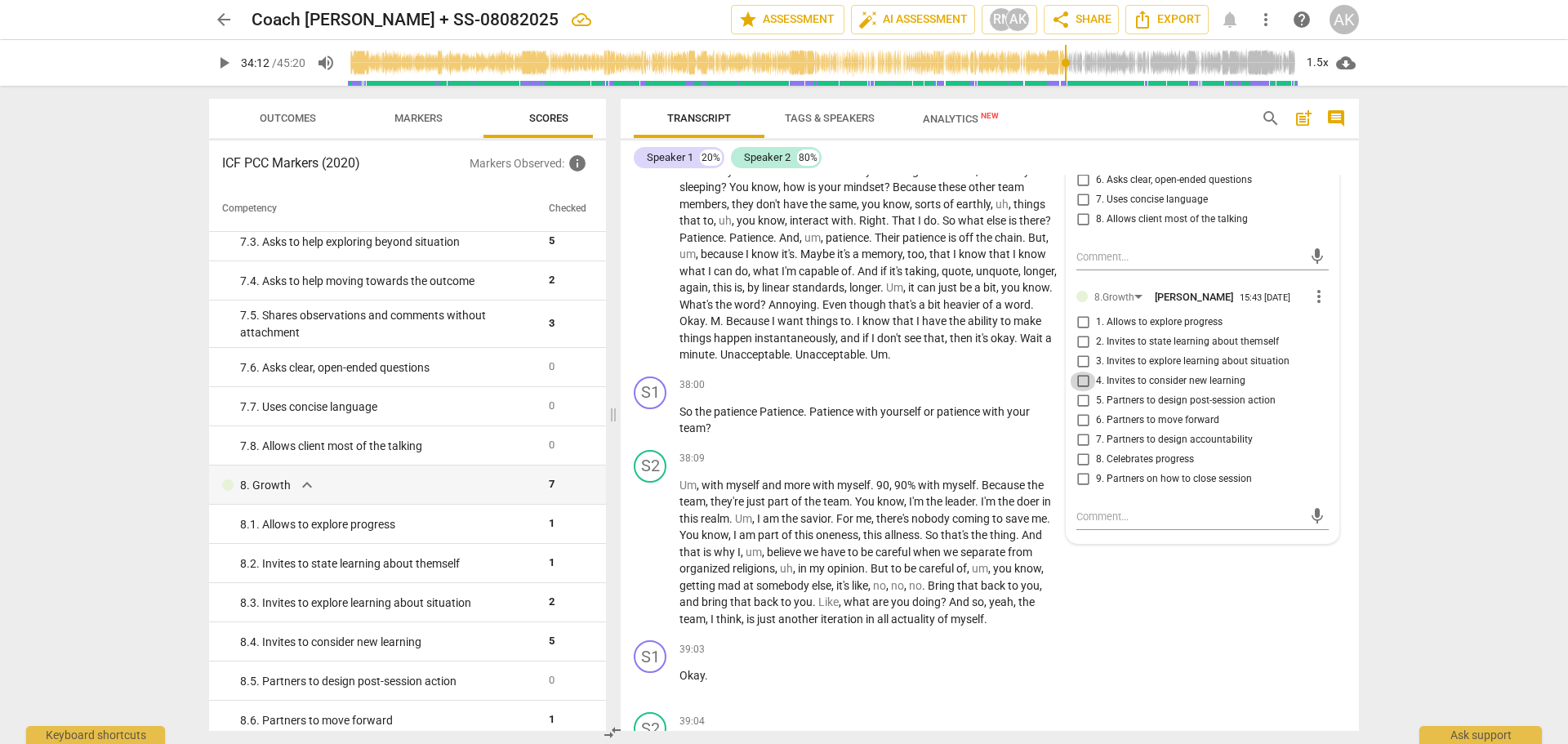
click at [1079, 391] on input "4. Invites to consider new learning" at bounding box center [1083, 381] width 26 height 20
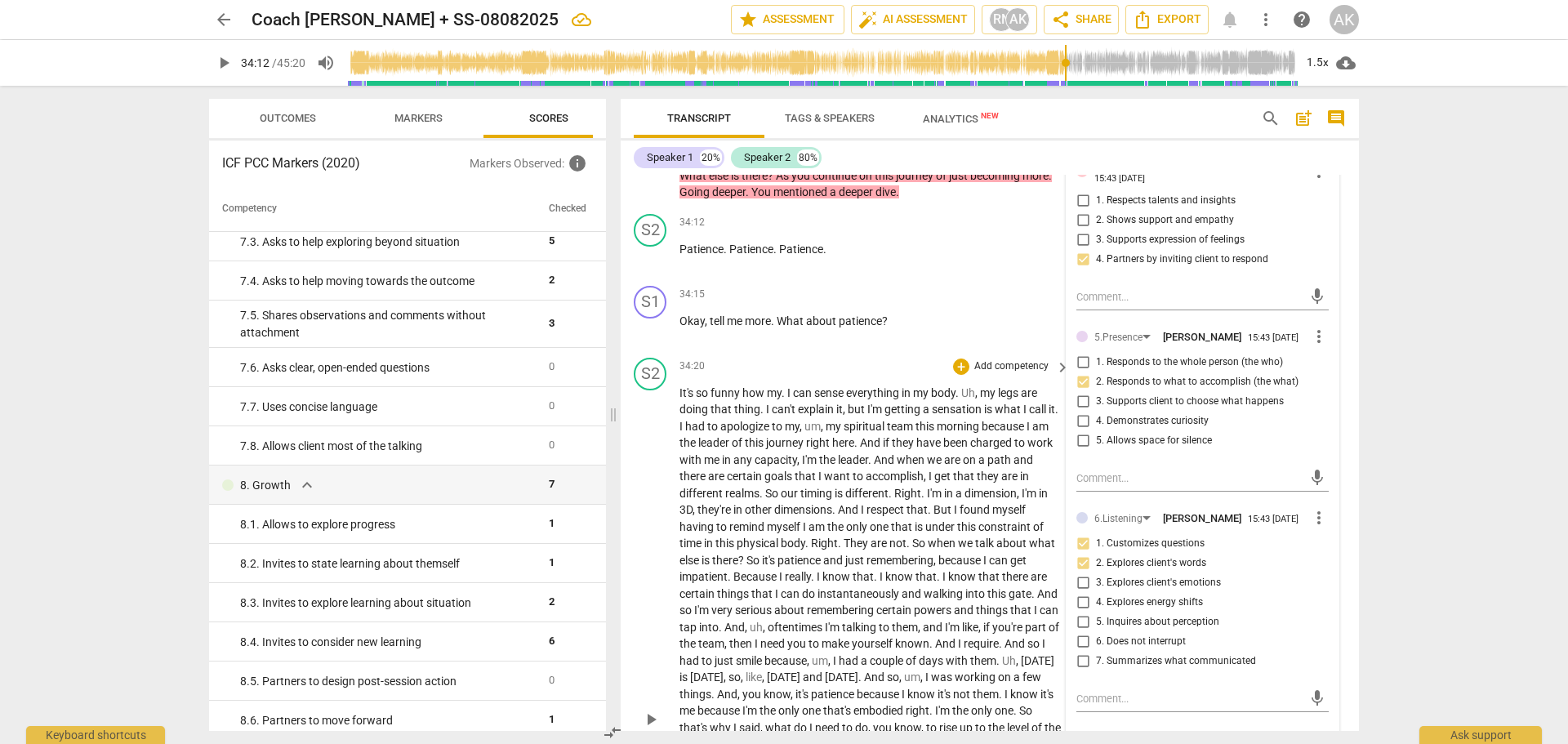
scroll to position [12119, 0]
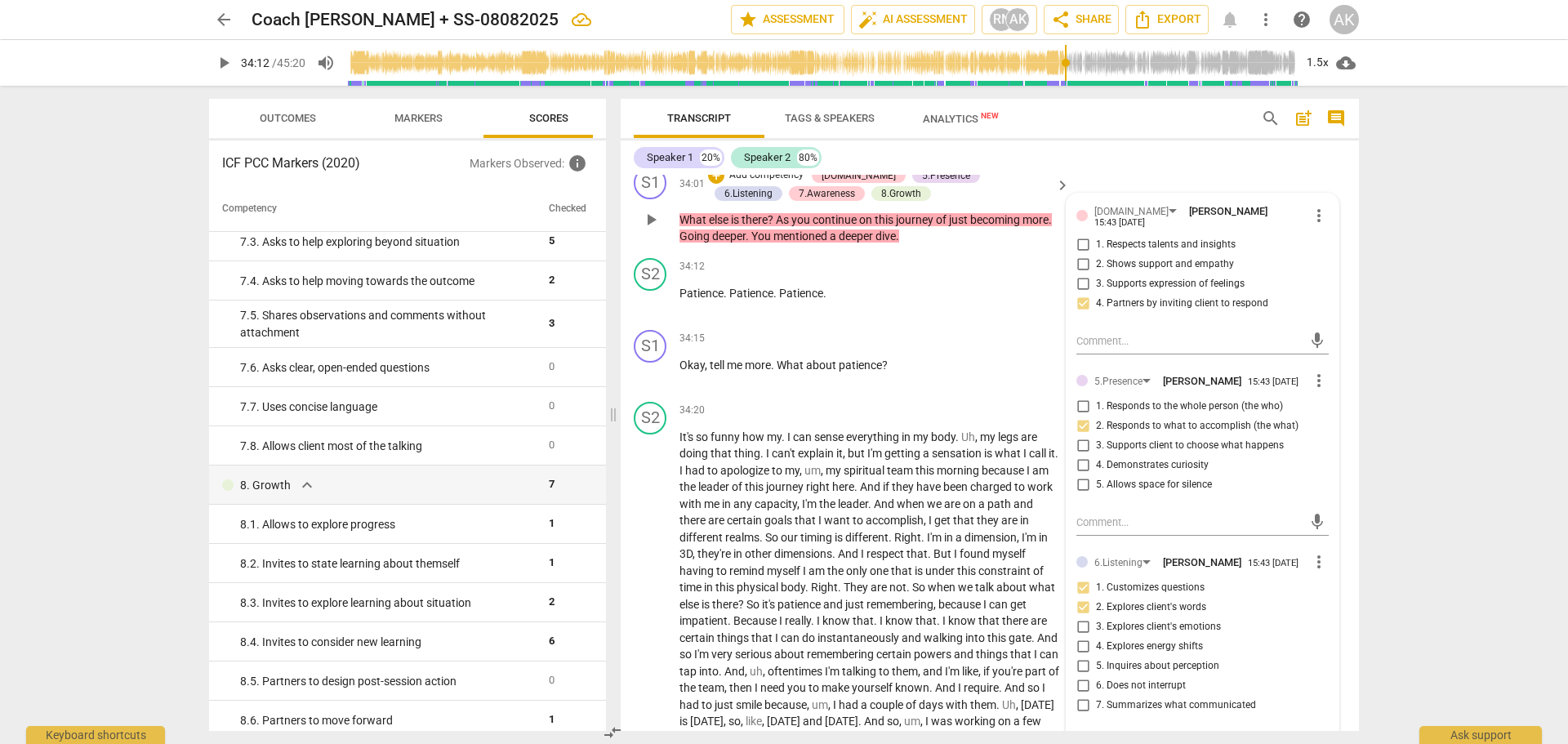
click at [1140, 226] on div "S1 play_arrow pause 34:01 + Add competency [DOMAIN_NAME] 5.Presence 6.Listening…" at bounding box center [990, 205] width 738 height 91
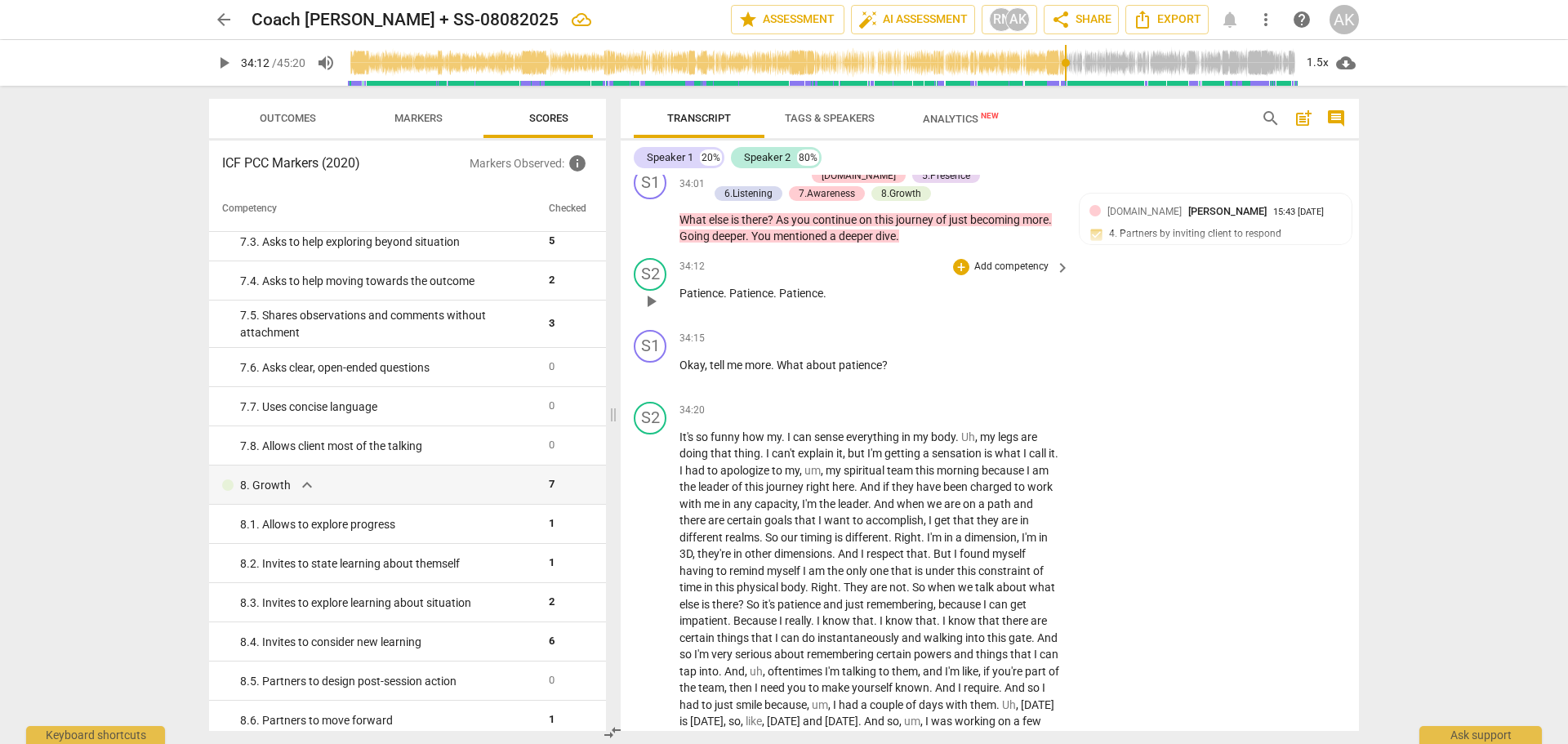
click at [655, 311] on span "play_arrow" at bounding box center [651, 301] width 20 height 20
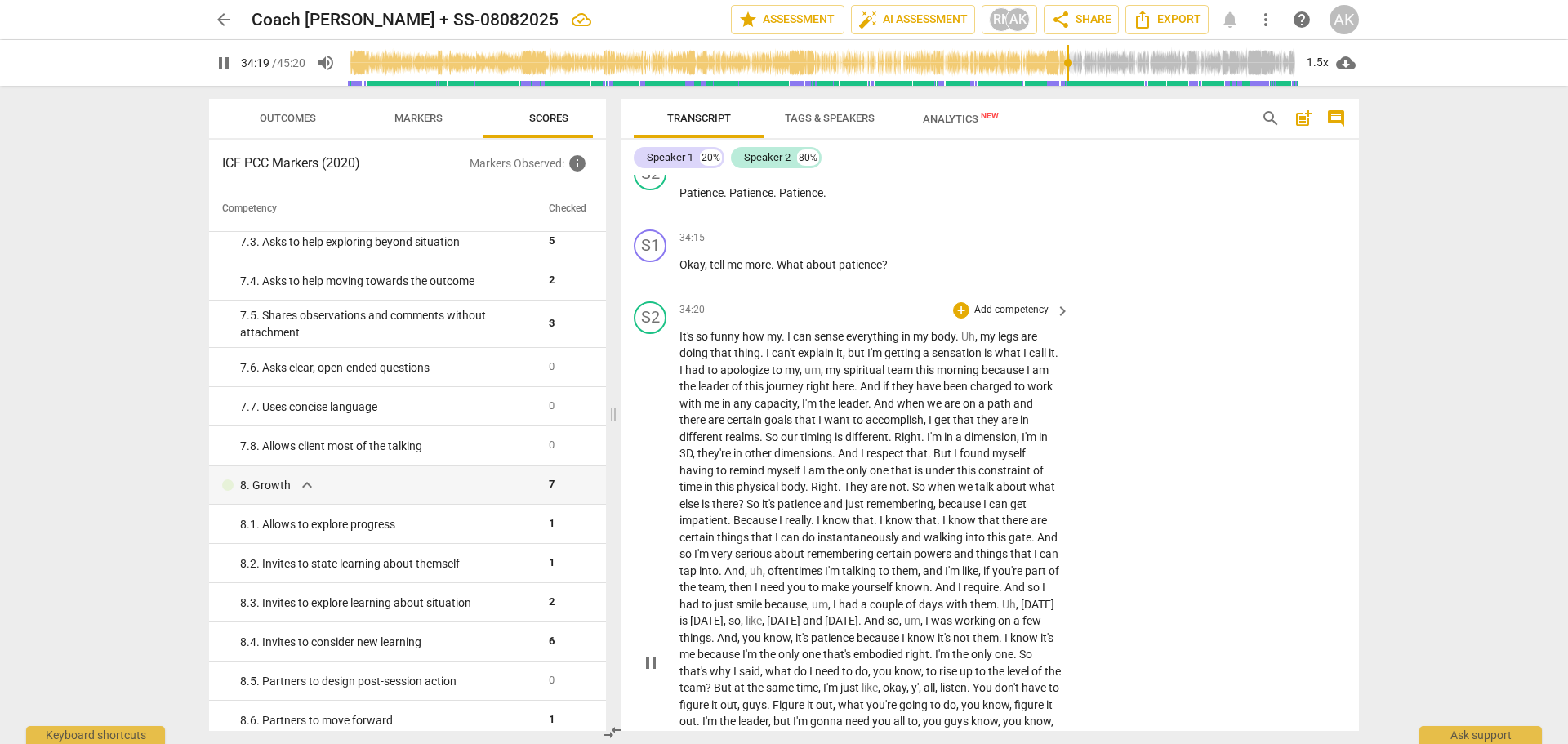
scroll to position [12200, 0]
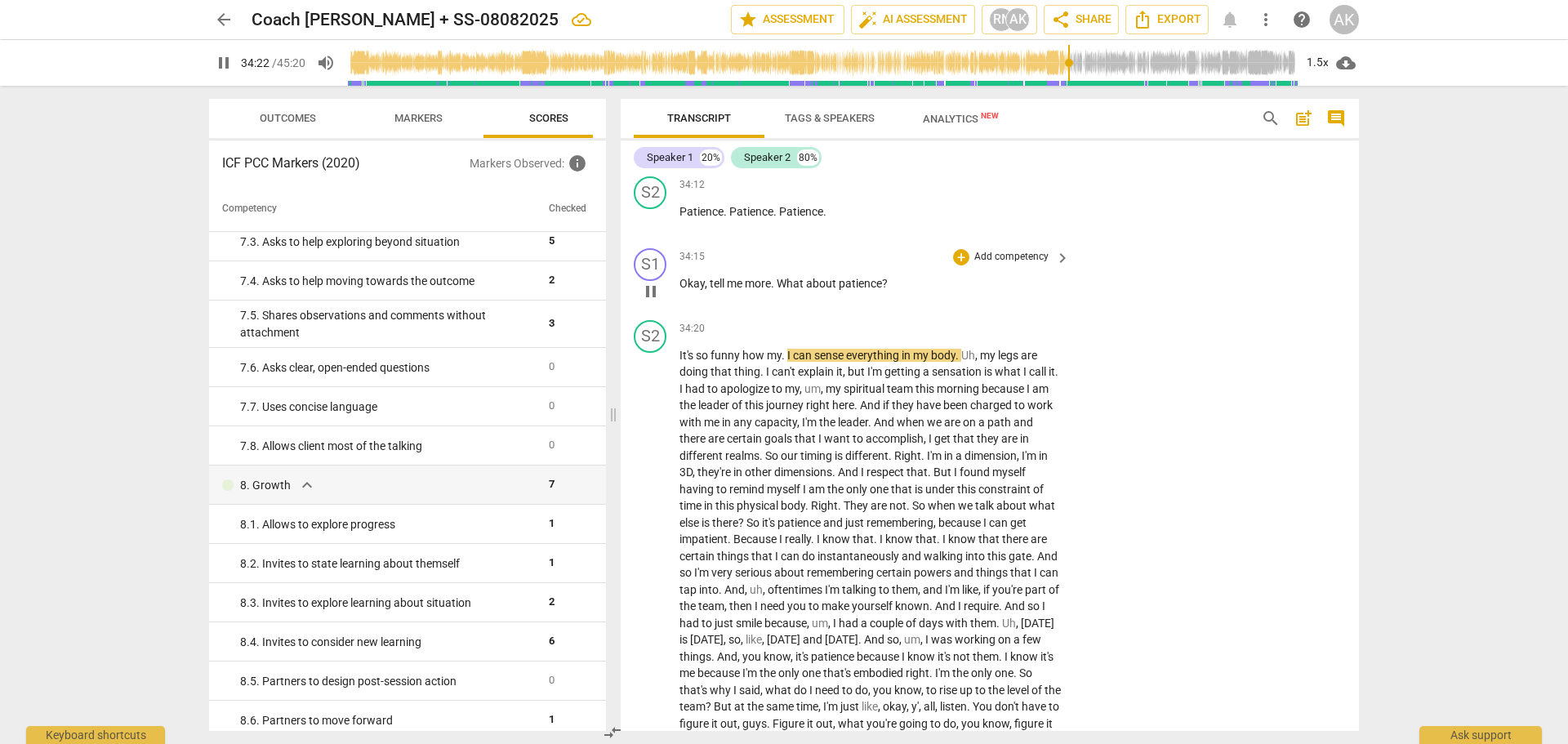
drag, startPoint x: 645, startPoint y: 339, endPoint x: 909, endPoint y: 305, distance: 266.2
click at [645, 301] on span "pause" at bounding box center [651, 291] width 20 height 20
click at [1012, 264] on p "Add competency" at bounding box center [1011, 257] width 78 height 14
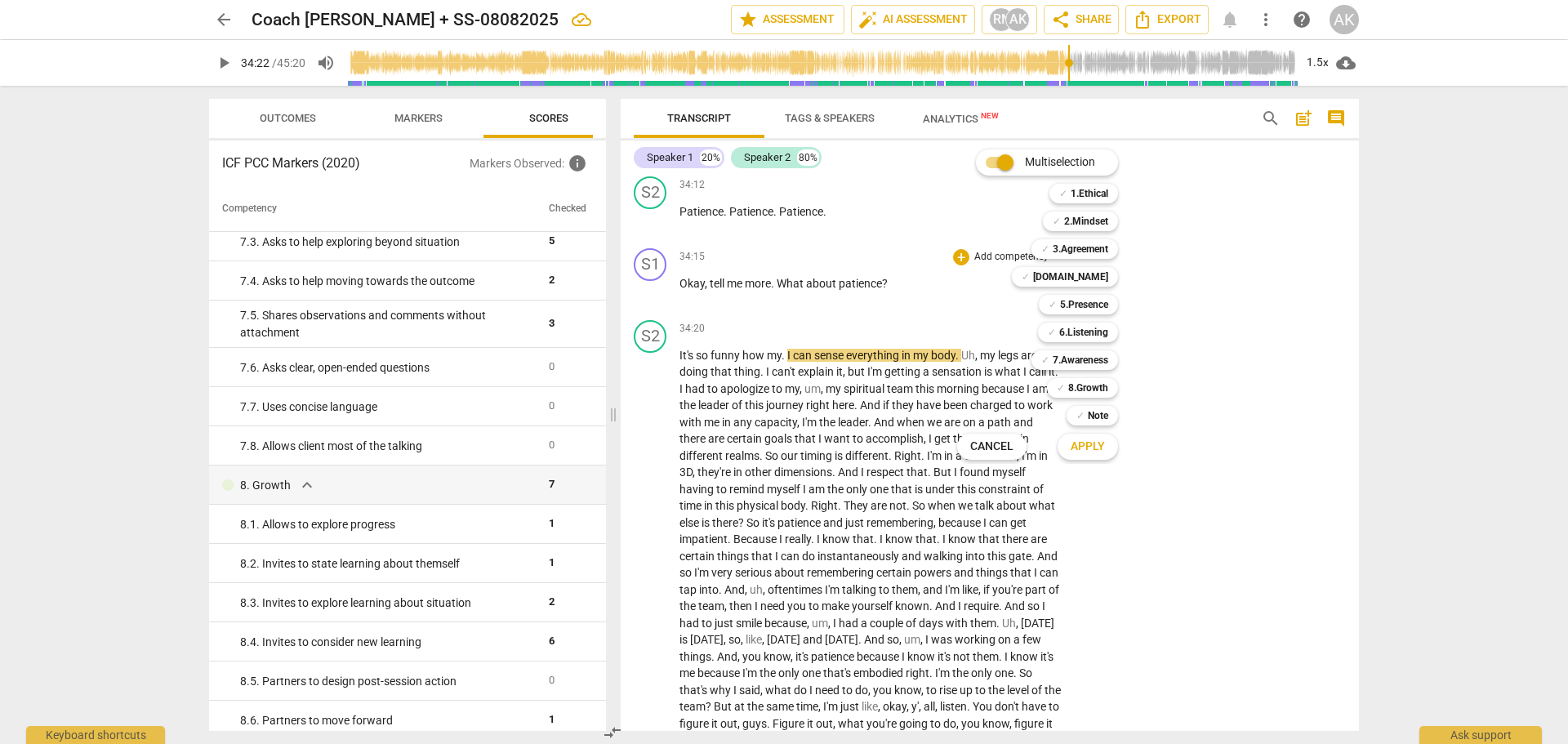
drag, startPoint x: 1095, startPoint y: 298, endPoint x: 1088, endPoint y: 319, distance: 22.1
click at [1094, 307] on b "5.Presence" at bounding box center [1084, 305] width 48 height 20
click at [1091, 444] on span "Apply" at bounding box center [1088, 446] width 34 height 16
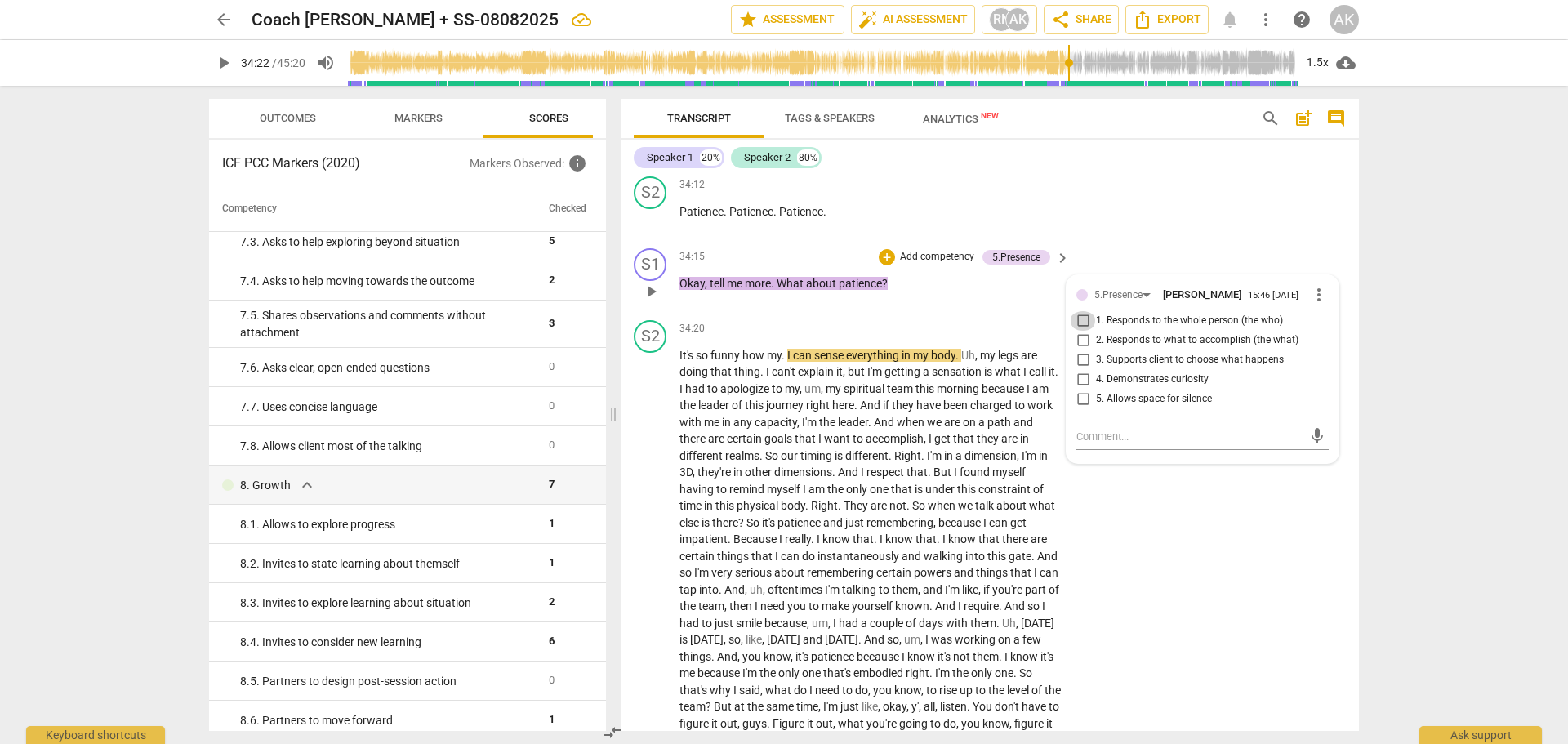
click at [1081, 330] on input "1. Responds to the whole person (the who)" at bounding box center [1083, 321] width 26 height 20
click at [1075, 389] on input "4. Demonstrates curiosity" at bounding box center [1083, 380] width 26 height 20
click at [1200, 299] on div "S1 play_arrow pause 34:15 + Add competency 5.Presence keyboard_arrow_right Okay…" at bounding box center [990, 277] width 738 height 72
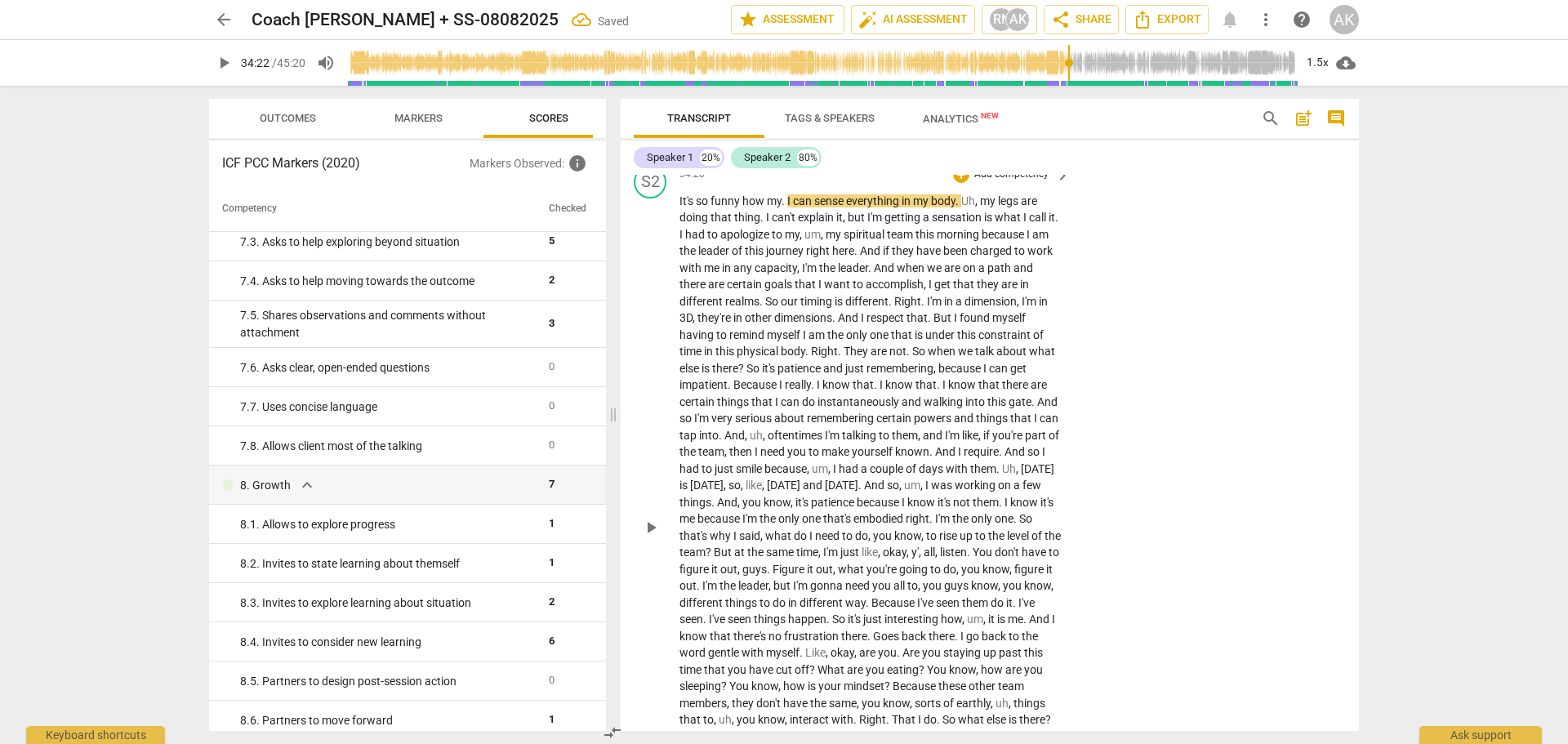
scroll to position [12363, 0]
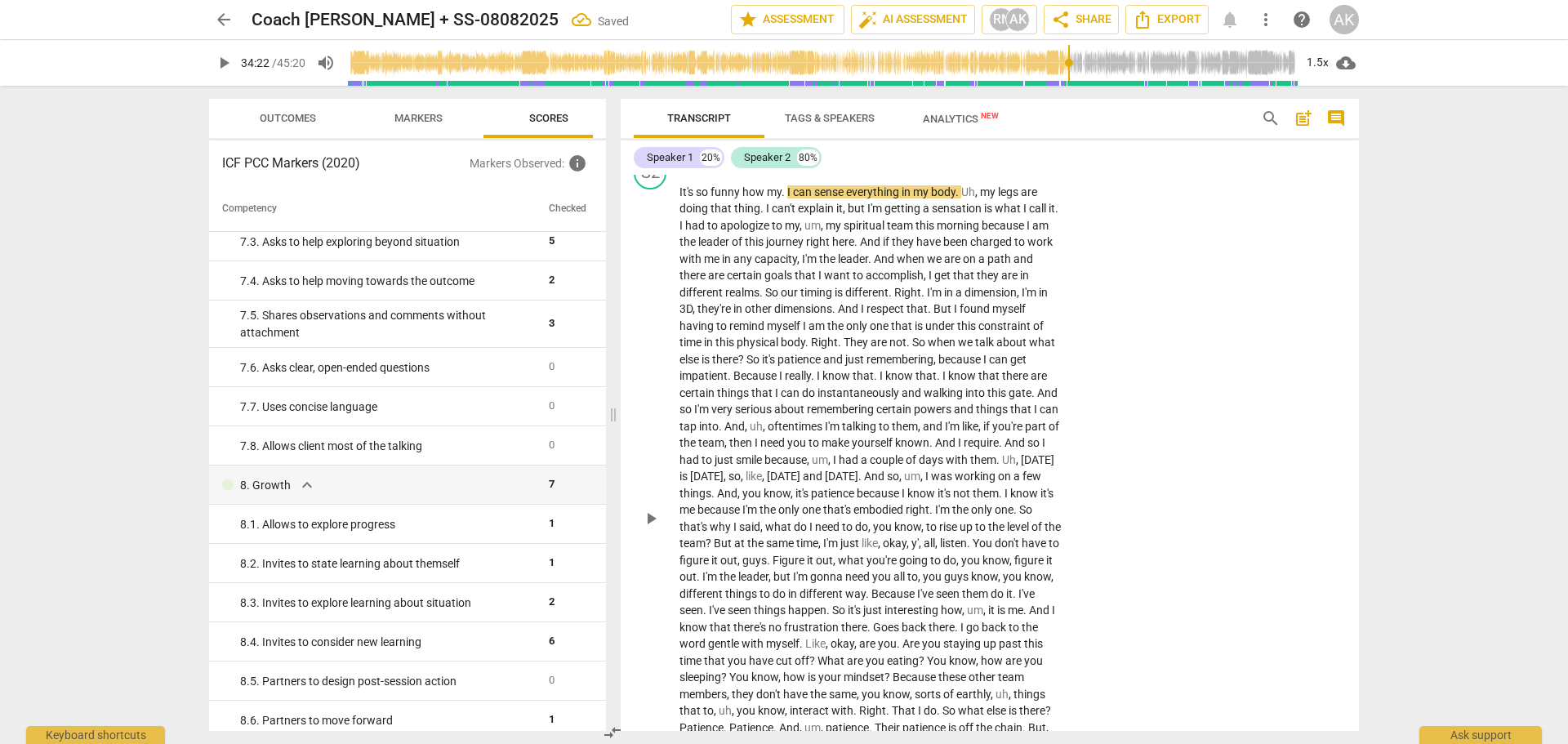
click at [655, 529] on span "play_arrow" at bounding box center [651, 519] width 20 height 20
click at [650, 529] on span "pause" at bounding box center [651, 519] width 20 height 20
click at [652, 529] on span "play_arrow" at bounding box center [651, 519] width 20 height 20
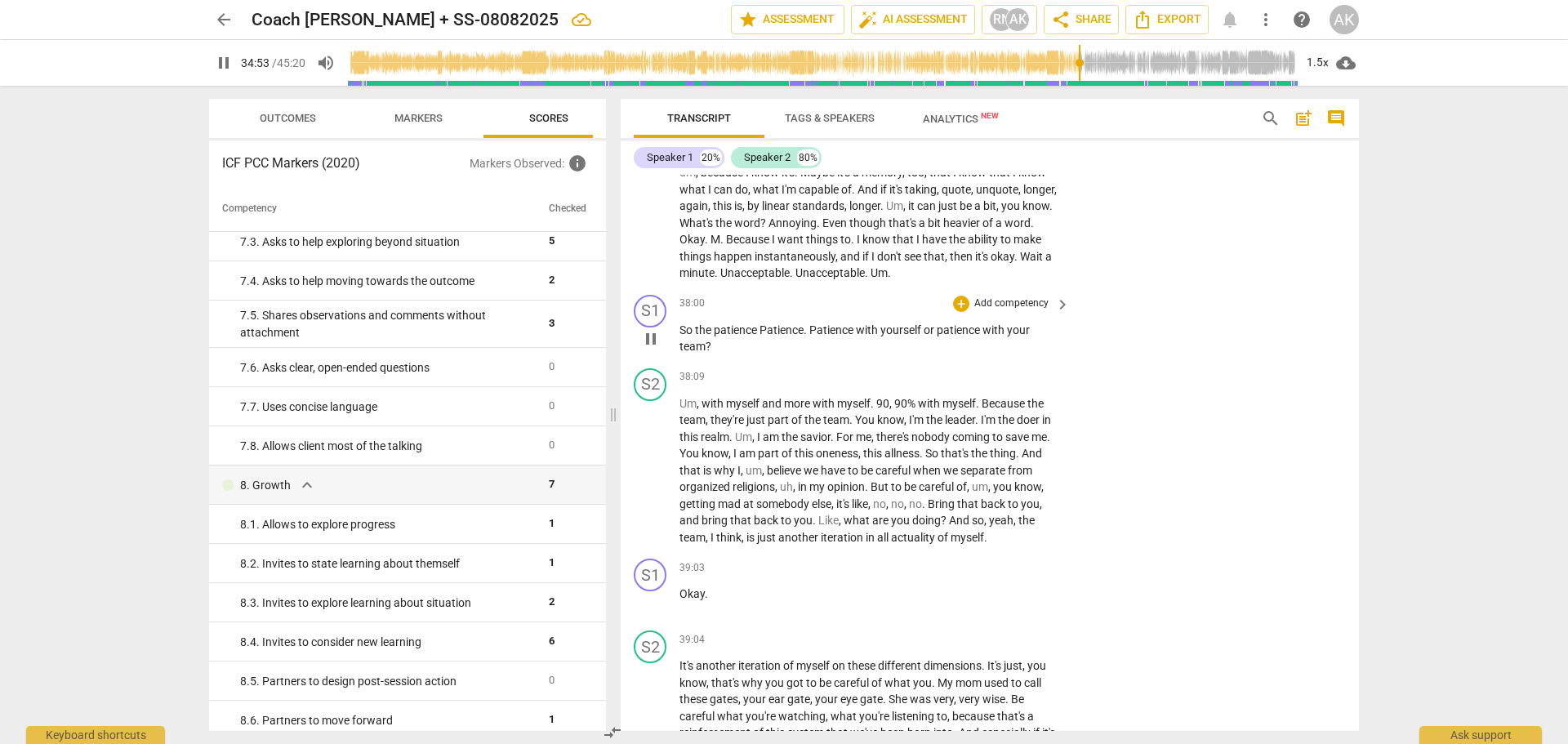
scroll to position [12488, 0]
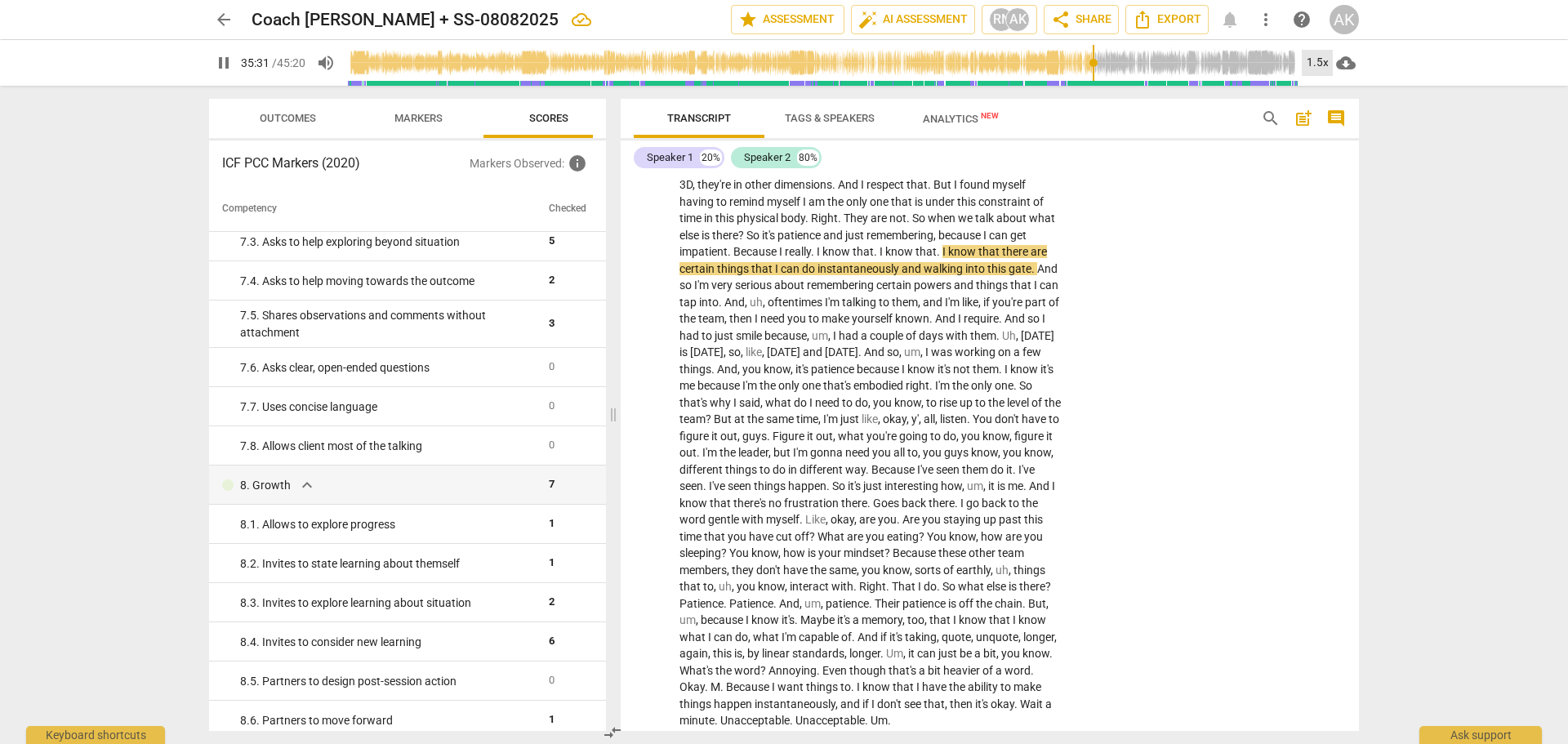
click at [1312, 62] on div "1.5x" at bounding box center [1317, 62] width 31 height 26
click at [1319, 188] on li "2x" at bounding box center [1329, 188] width 54 height 31
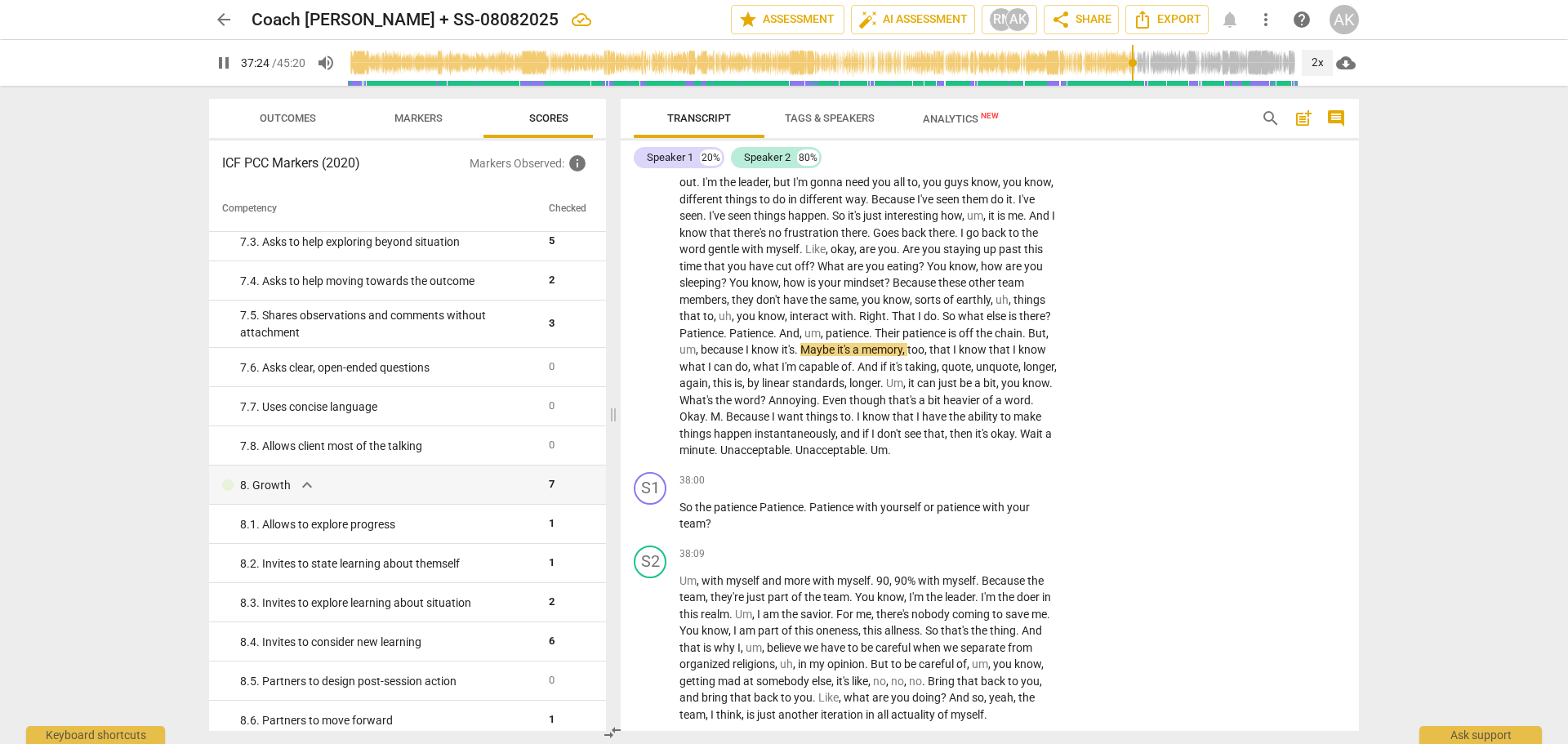
scroll to position [12814, 0]
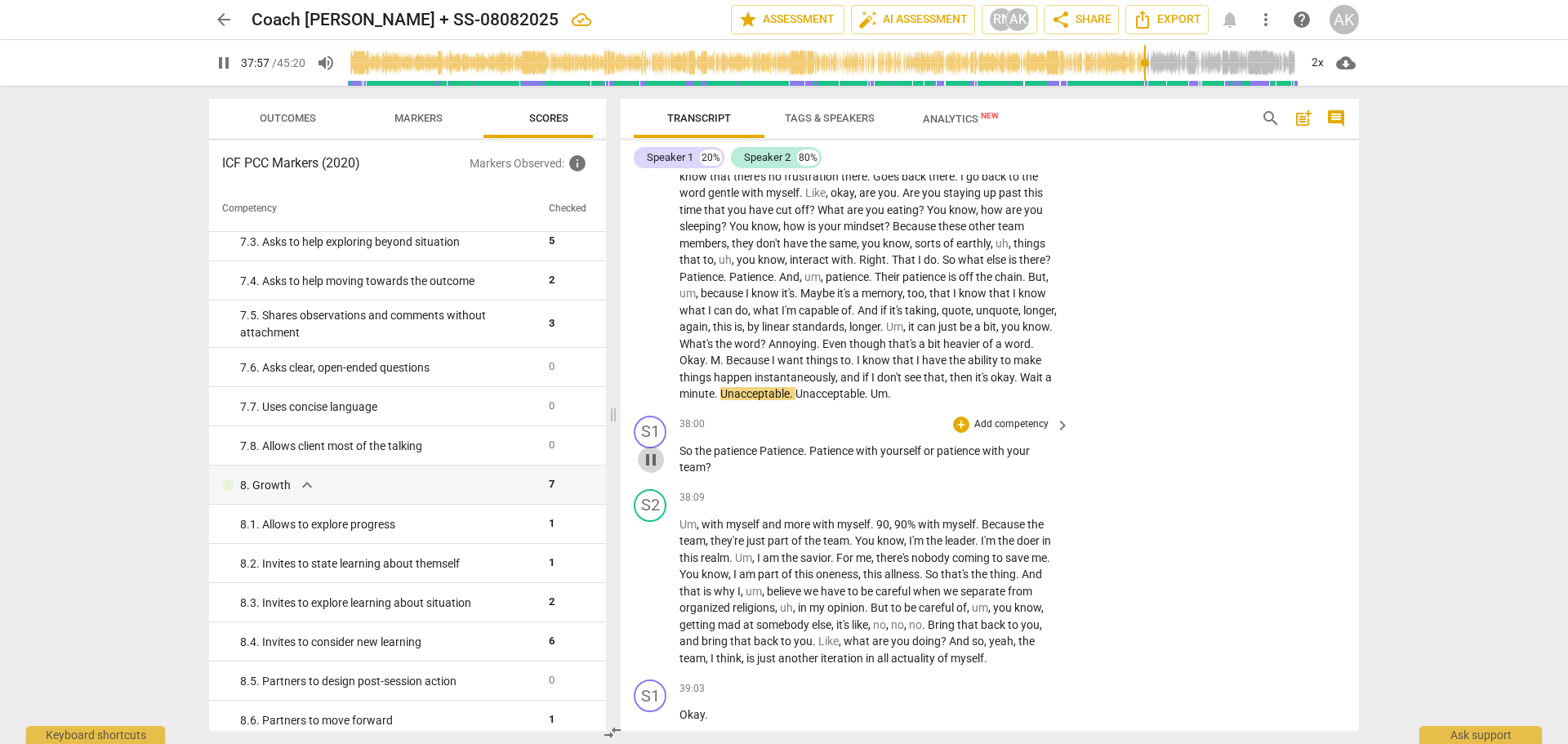
click at [648, 470] on span "pause" at bounding box center [651, 460] width 20 height 20
click at [1317, 62] on div "2x" at bounding box center [1317, 62] width 31 height 26
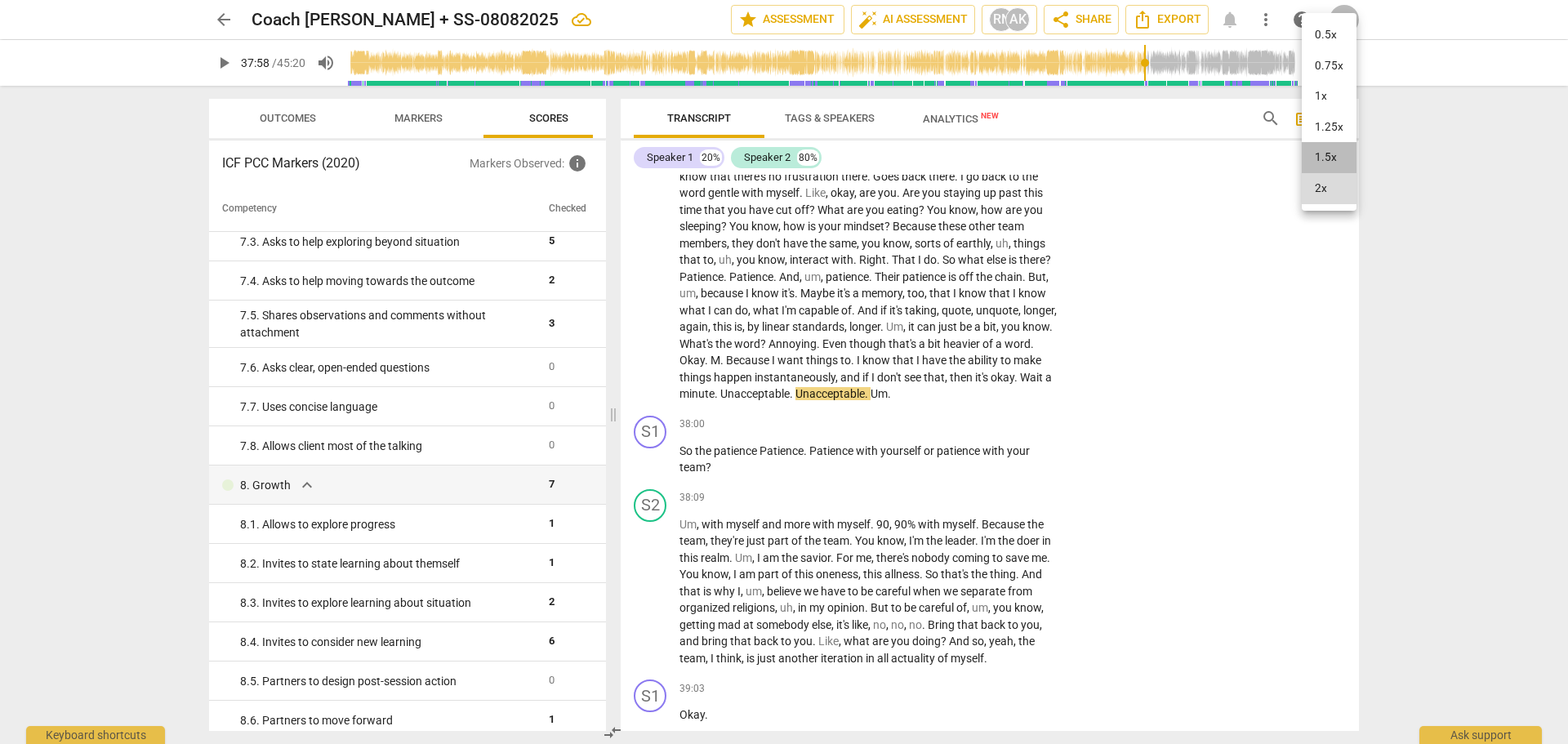
click at [1326, 156] on li "1.5x" at bounding box center [1329, 157] width 54 height 31
click at [655, 470] on span "play_arrow" at bounding box center [651, 460] width 20 height 20
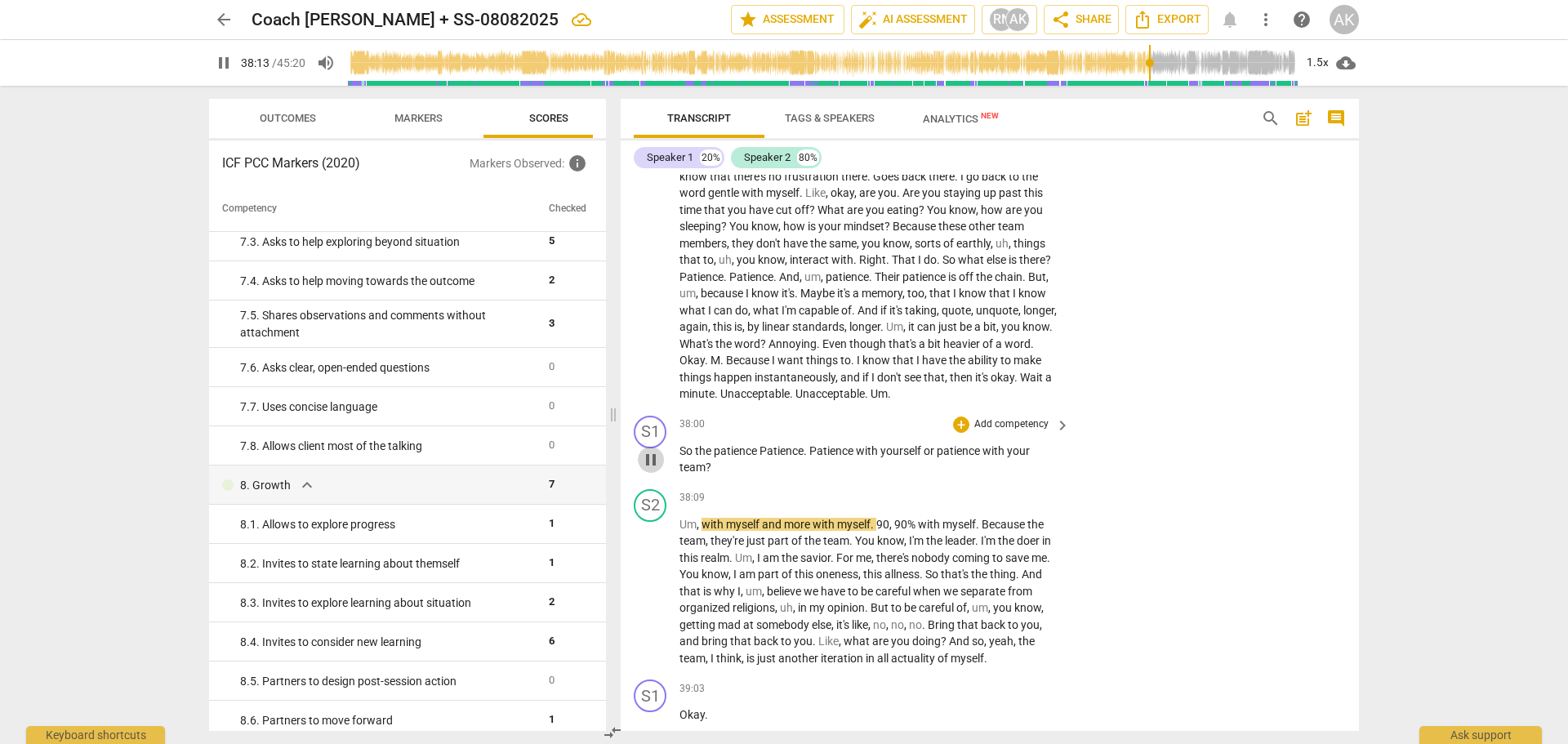
click at [651, 470] on span "pause" at bounding box center [651, 460] width 20 height 20
click at [957, 433] on div "+" at bounding box center [961, 424] width 16 height 16
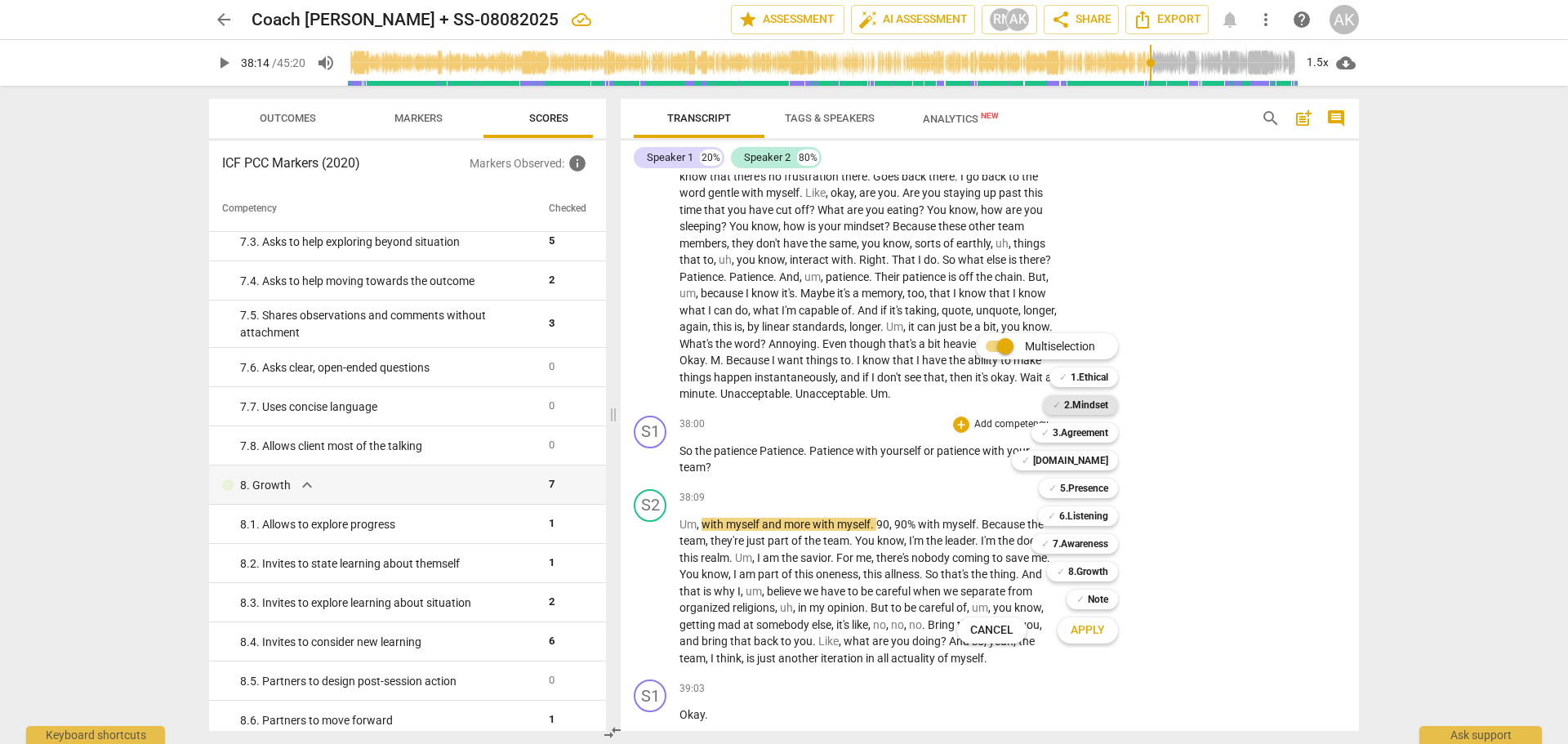
click at [1088, 403] on b "2.Mindset" at bounding box center [1085, 405] width 44 height 20
click at [1095, 463] on b "[DOMAIN_NAME]" at bounding box center [1070, 461] width 75 height 20
click at [1093, 630] on span "Apply" at bounding box center [1088, 630] width 34 height 16
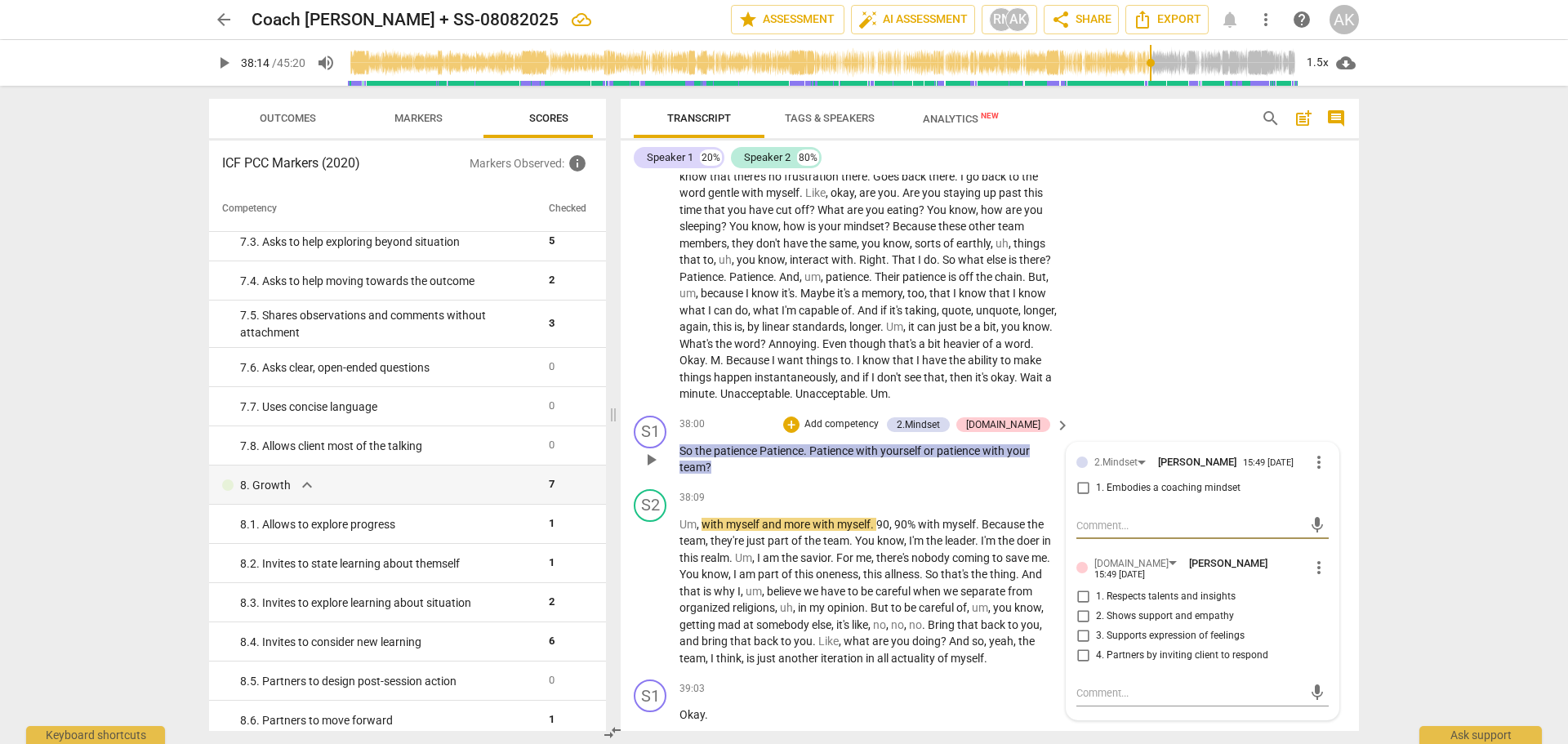
click at [1313, 472] on span "more_vert" at bounding box center [1319, 463] width 20 height 20
click at [1325, 550] on li "Delete" at bounding box center [1332, 557] width 56 height 31
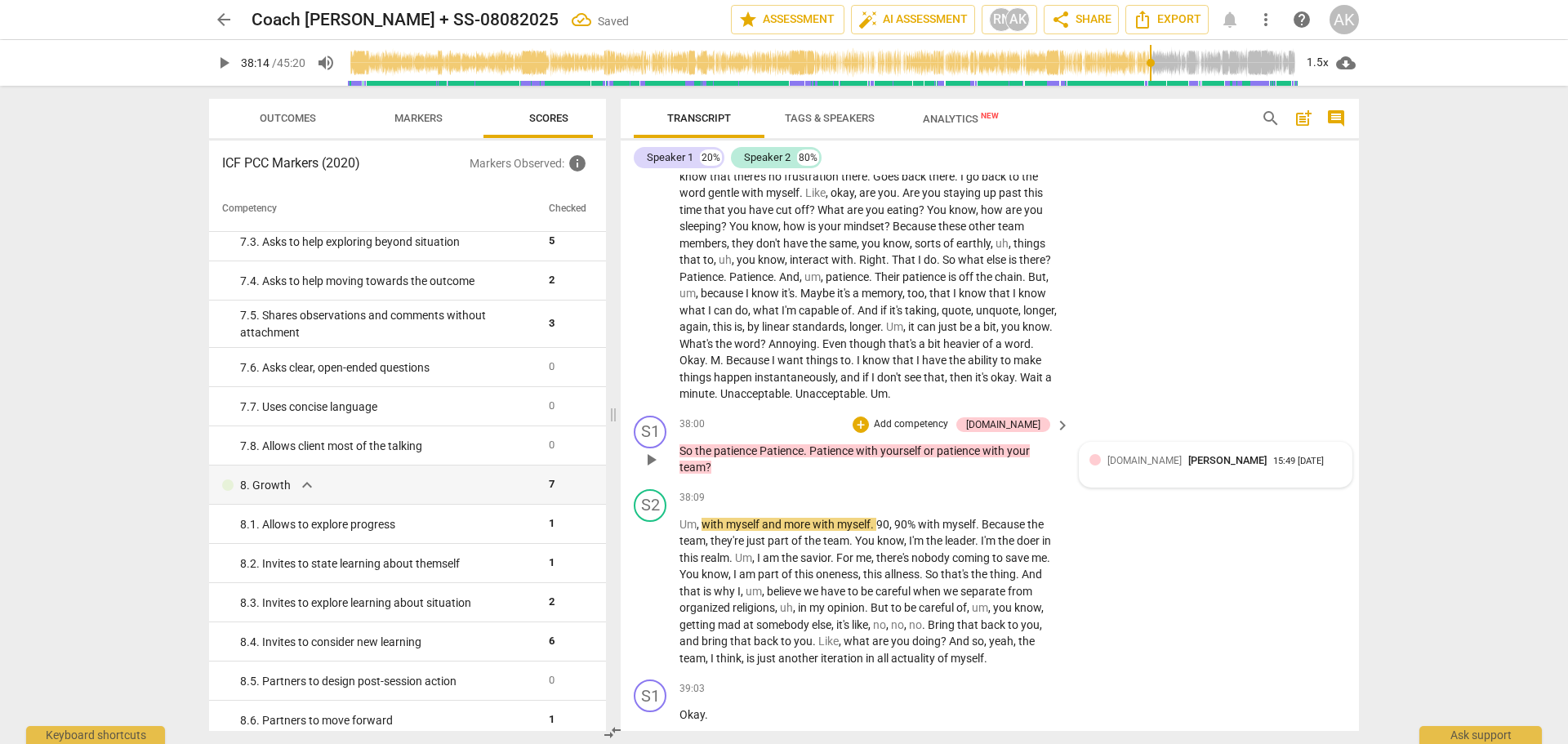
click at [1166, 478] on div "[DOMAIN_NAME] [PERSON_NAME] 15:49 [DATE]" at bounding box center [1215, 465] width 253 height 25
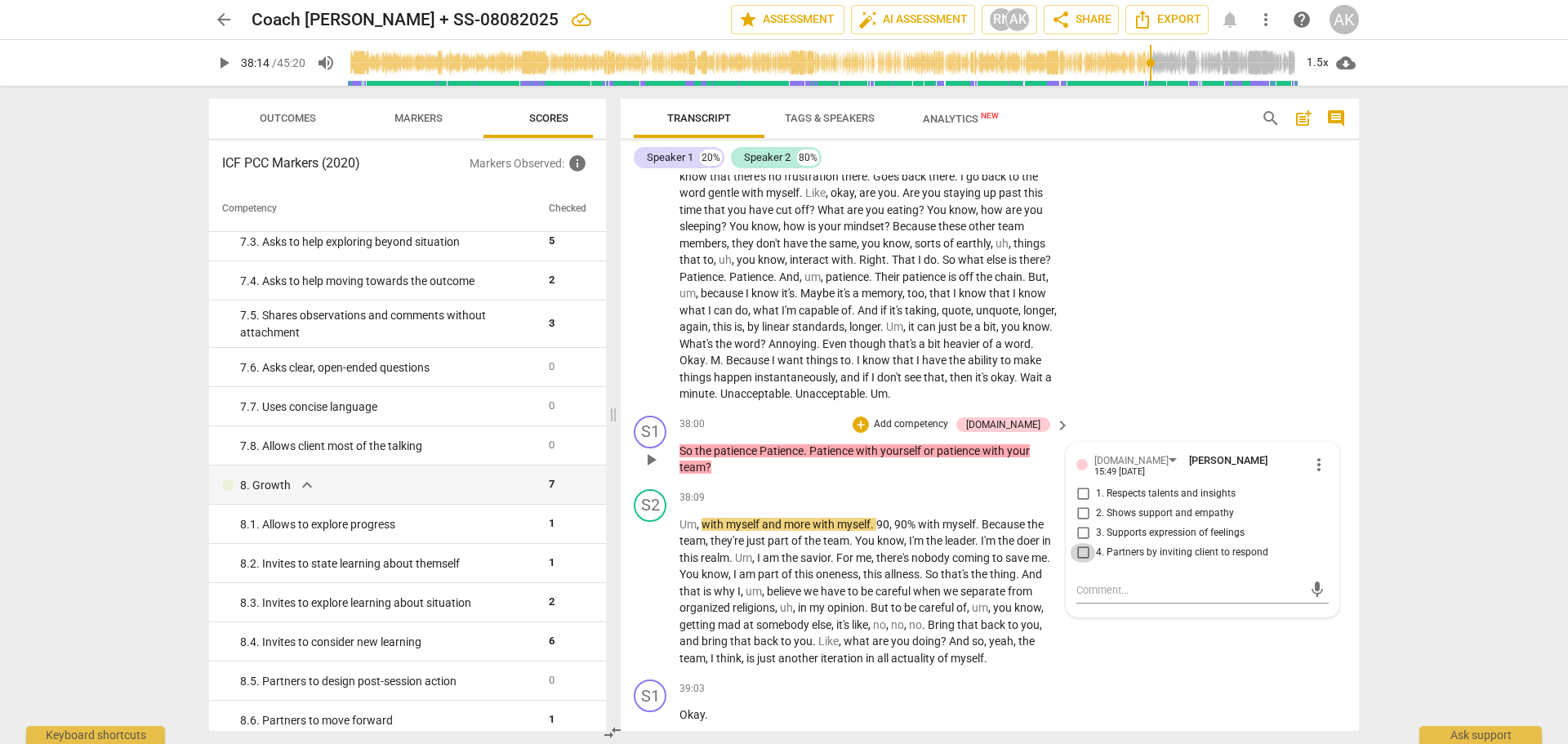
click at [1081, 562] on input "4. Partners by inviting client to respond" at bounding box center [1083, 553] width 26 height 20
click at [1189, 409] on div "S2 play_arrow pause 34:20 + Add competency keyboard_arrow_right It's so funny h…" at bounding box center [990, 54] width 738 height 710
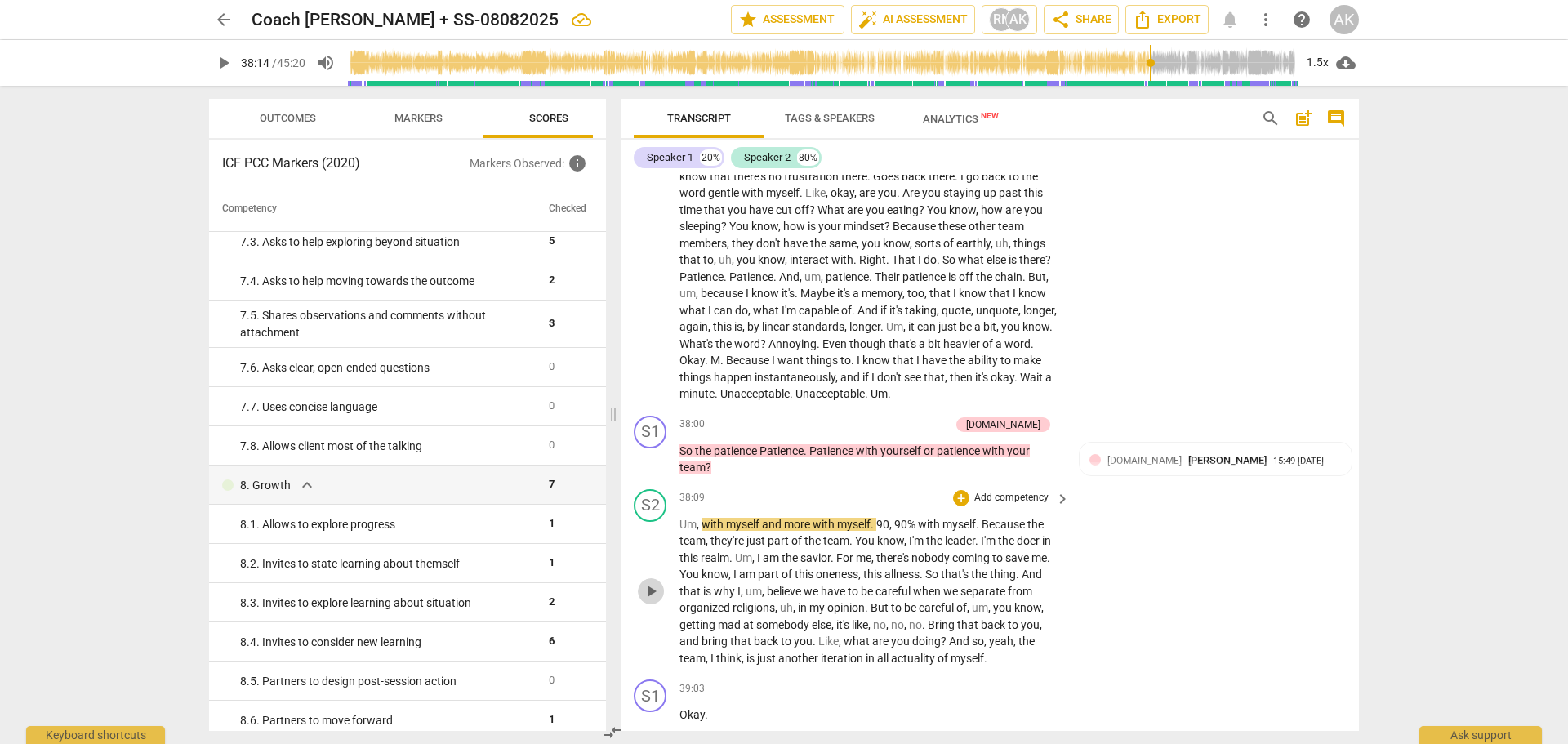
click at [650, 601] on span "play_arrow" at bounding box center [651, 591] width 20 height 20
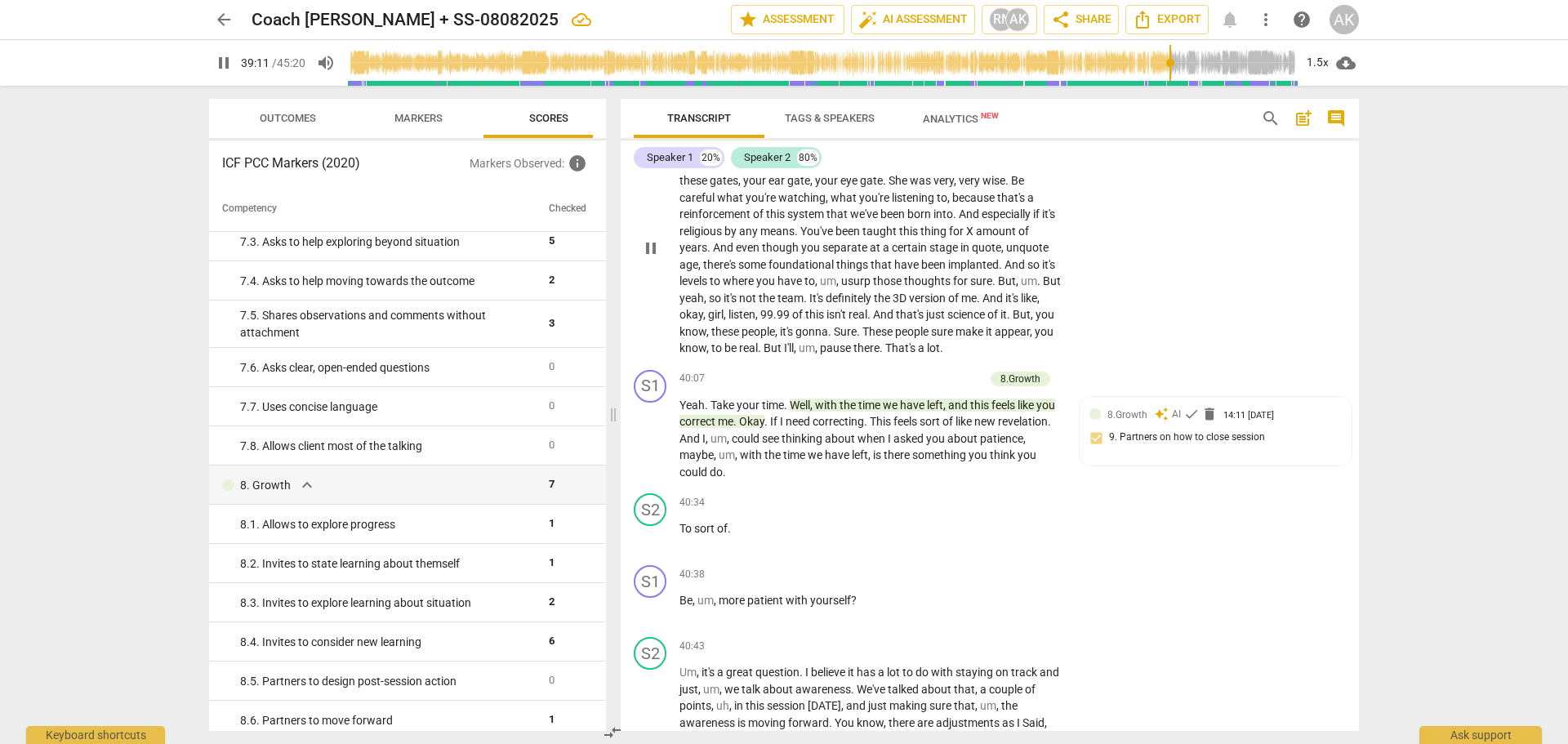
scroll to position [13467, 0]
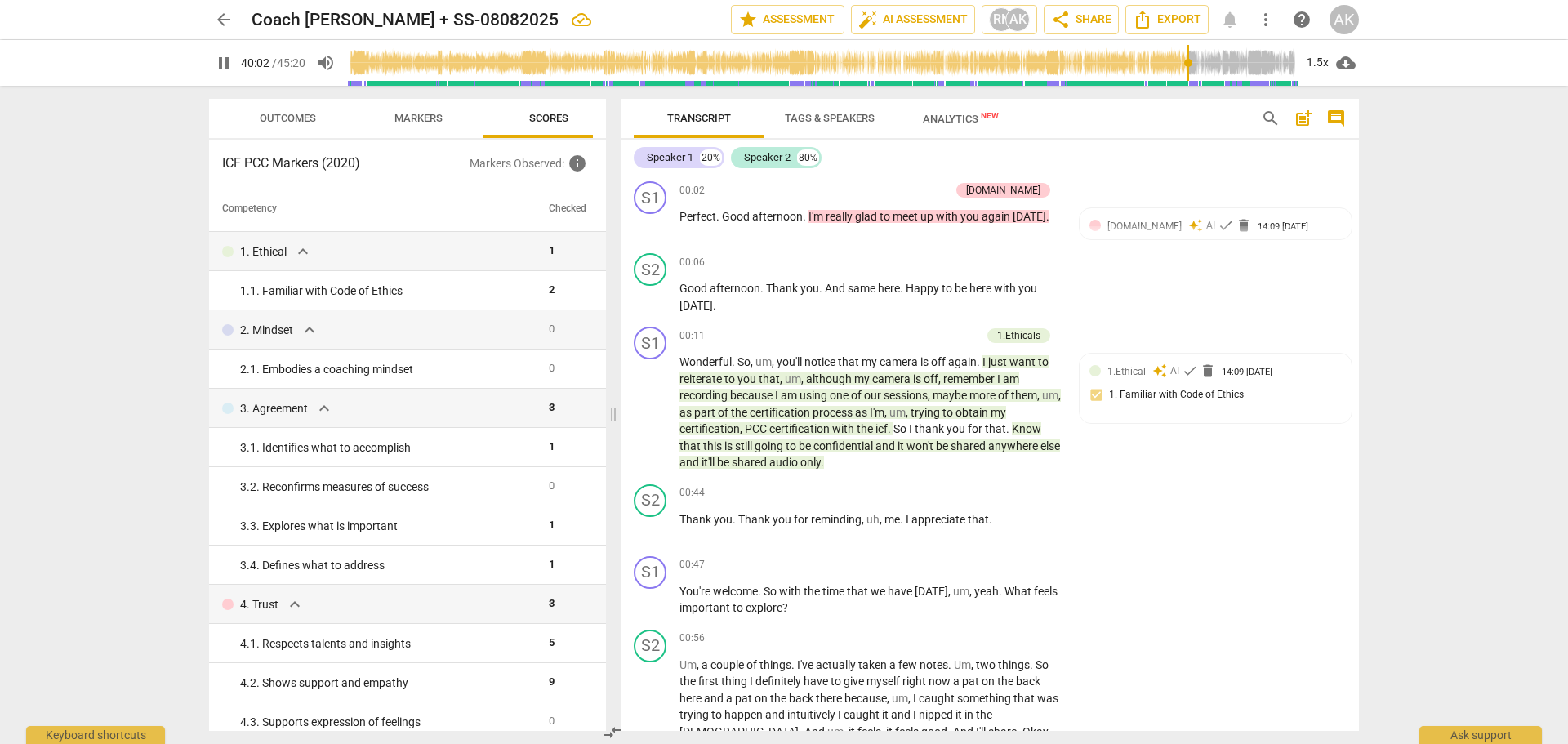
scroll to position [13467, 0]
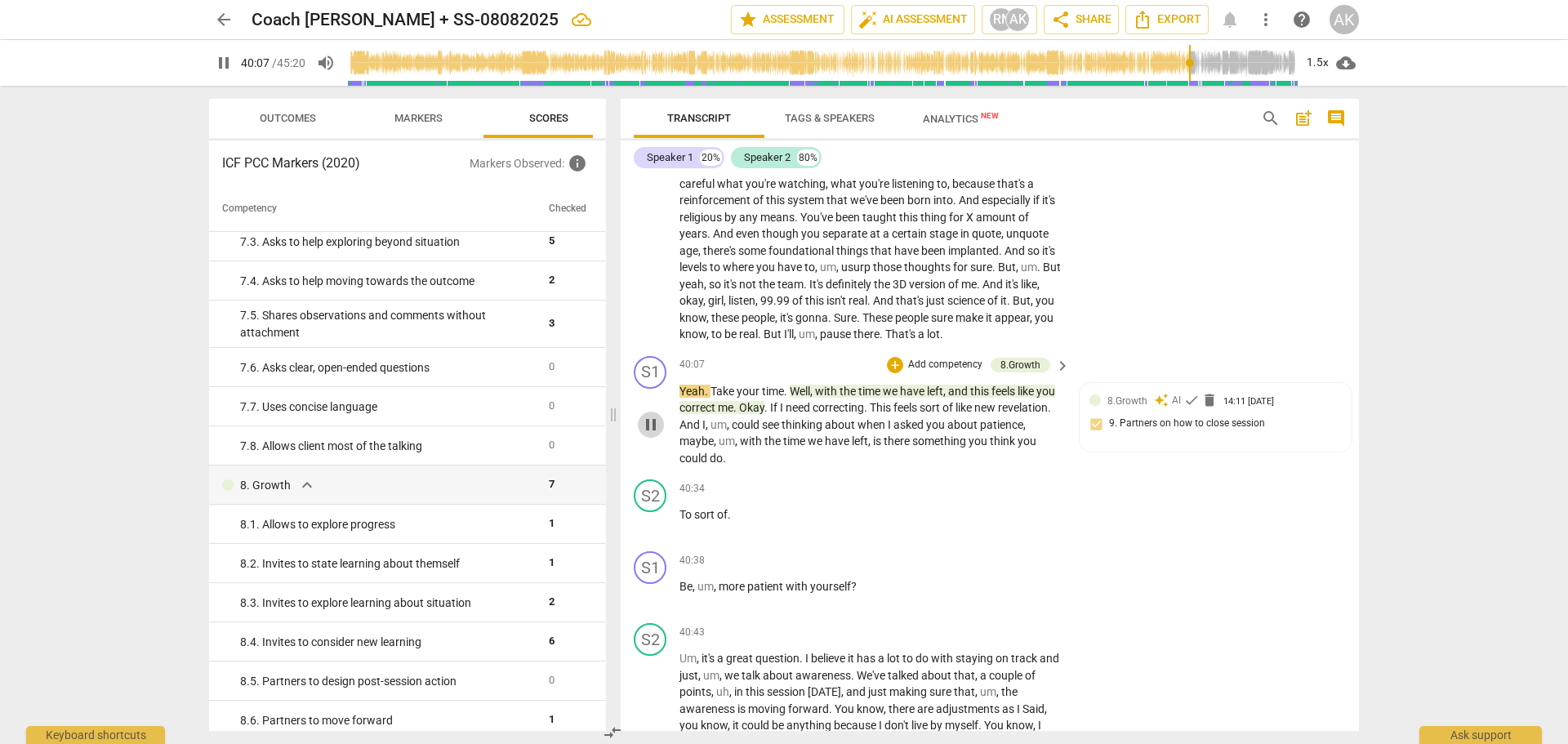
click at [652, 434] on span "pause" at bounding box center [651, 424] width 20 height 20
click at [646, 434] on span "play_arrow" at bounding box center [651, 424] width 20 height 20
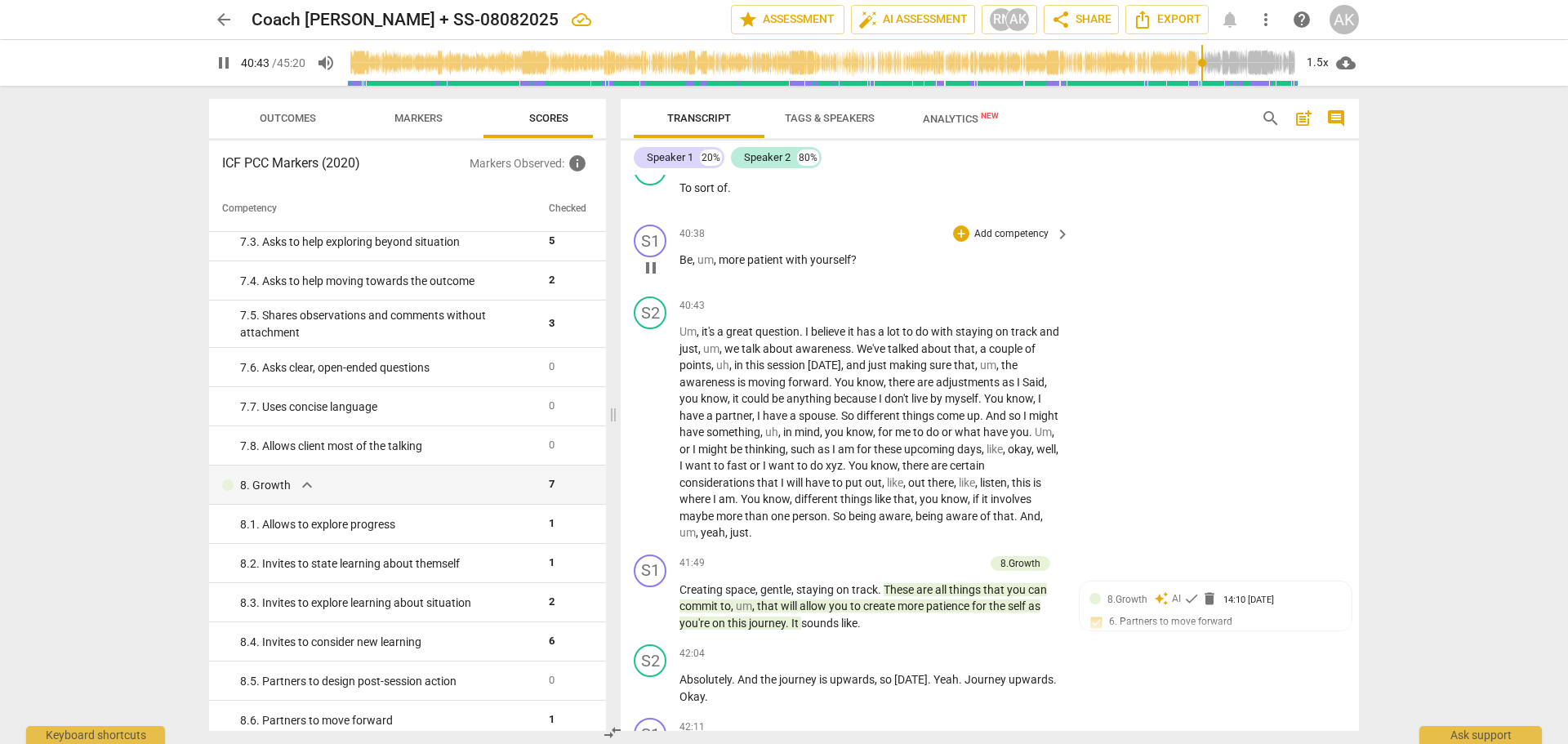
scroll to position [13712, 0]
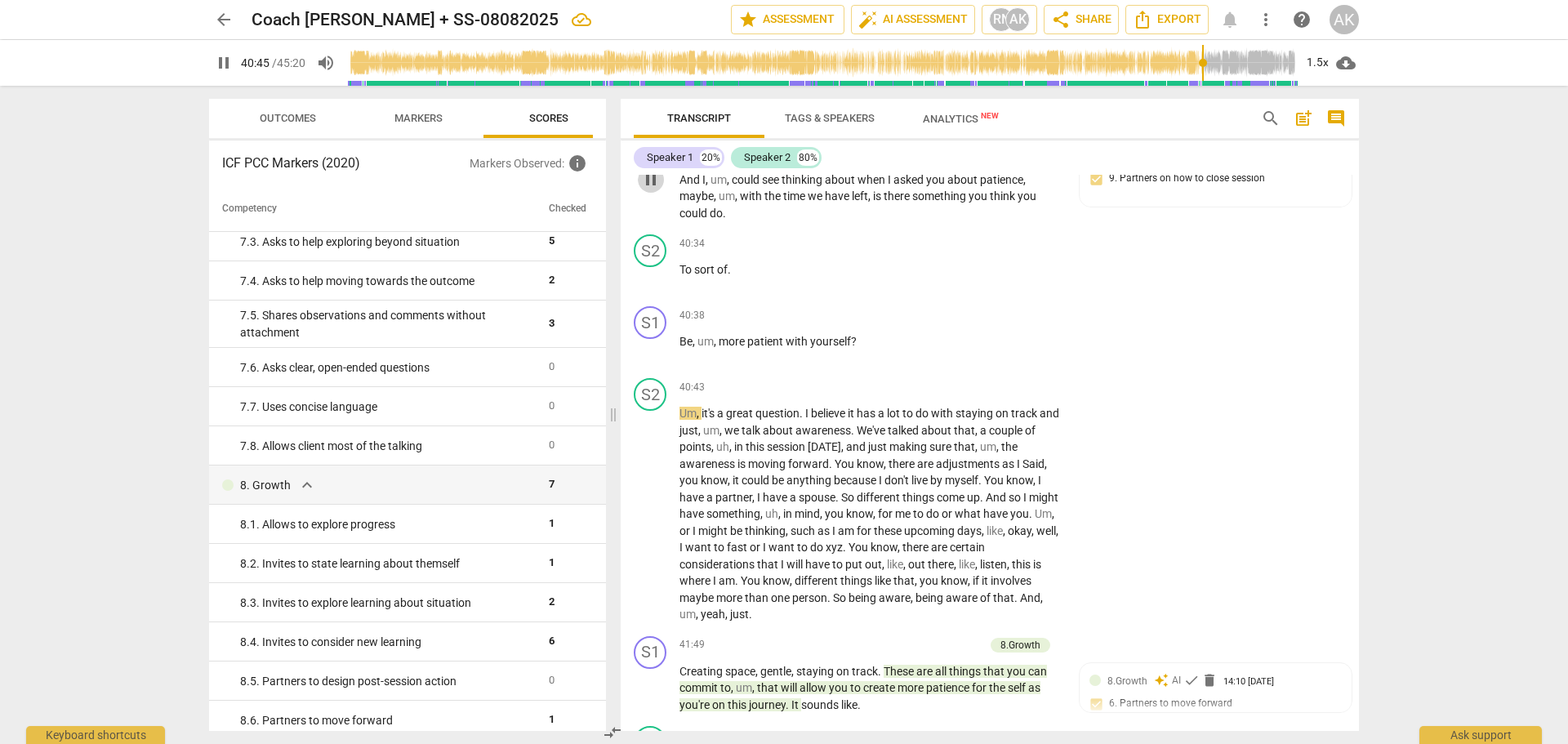
click at [644, 189] on span "pause" at bounding box center [651, 180] width 20 height 20
click at [655, 267] on div "S2" at bounding box center [650, 251] width 33 height 33
click at [767, 393] on div "Speaker 2" at bounding box center [711, 393] width 122 height 26
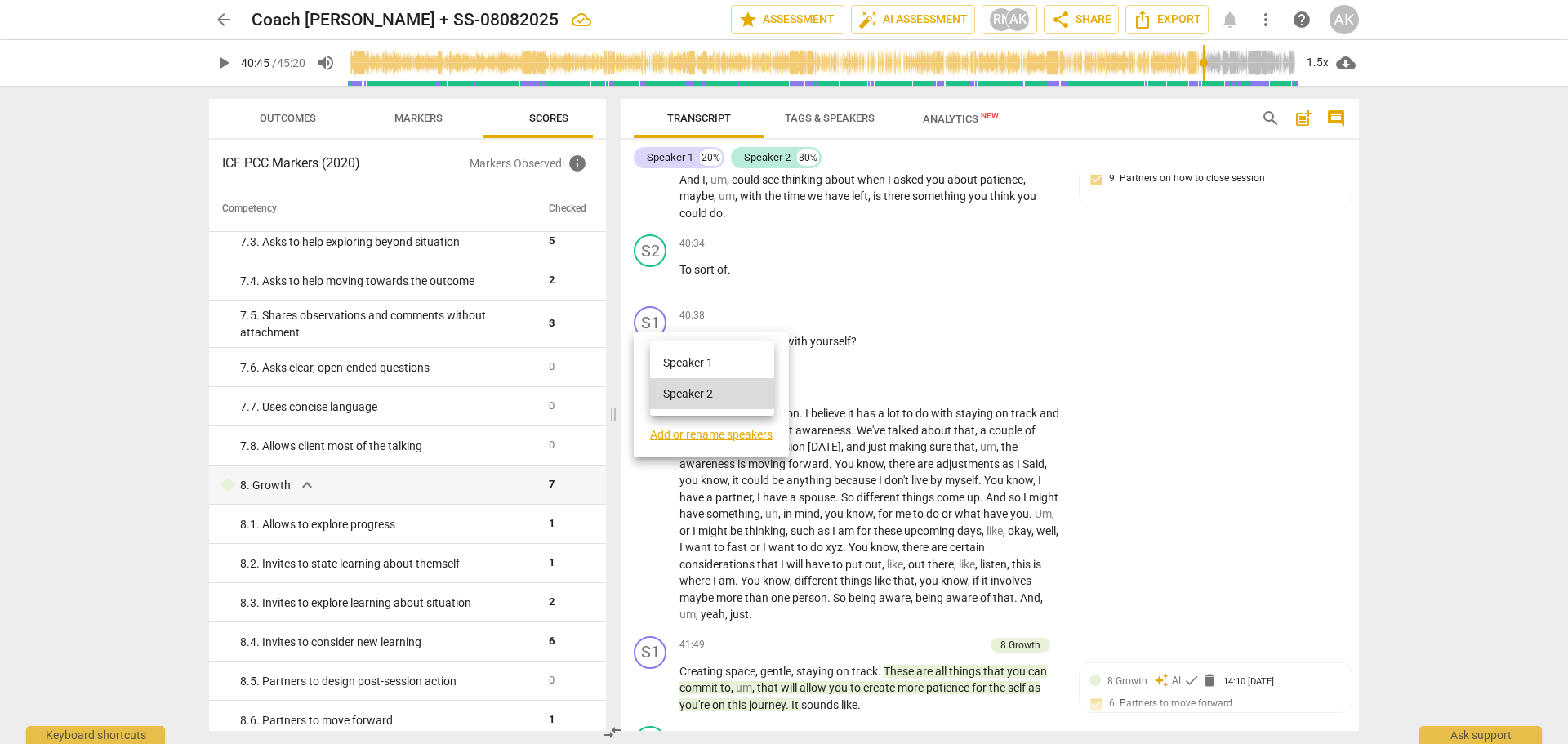
click at [704, 350] on li "Speaker 1" at bounding box center [712, 362] width 124 height 31
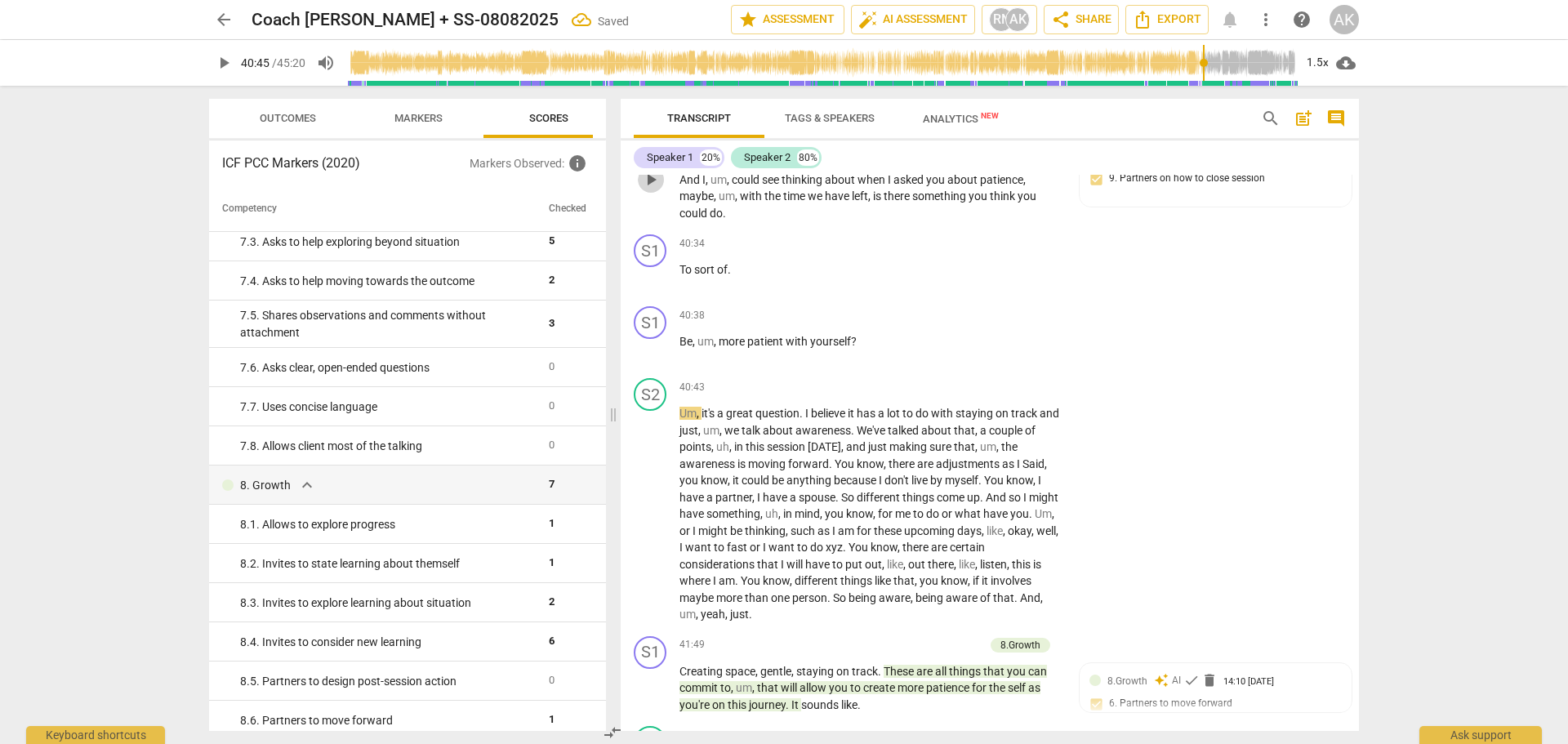
click at [652, 189] on span "play_arrow" at bounding box center [651, 180] width 20 height 20
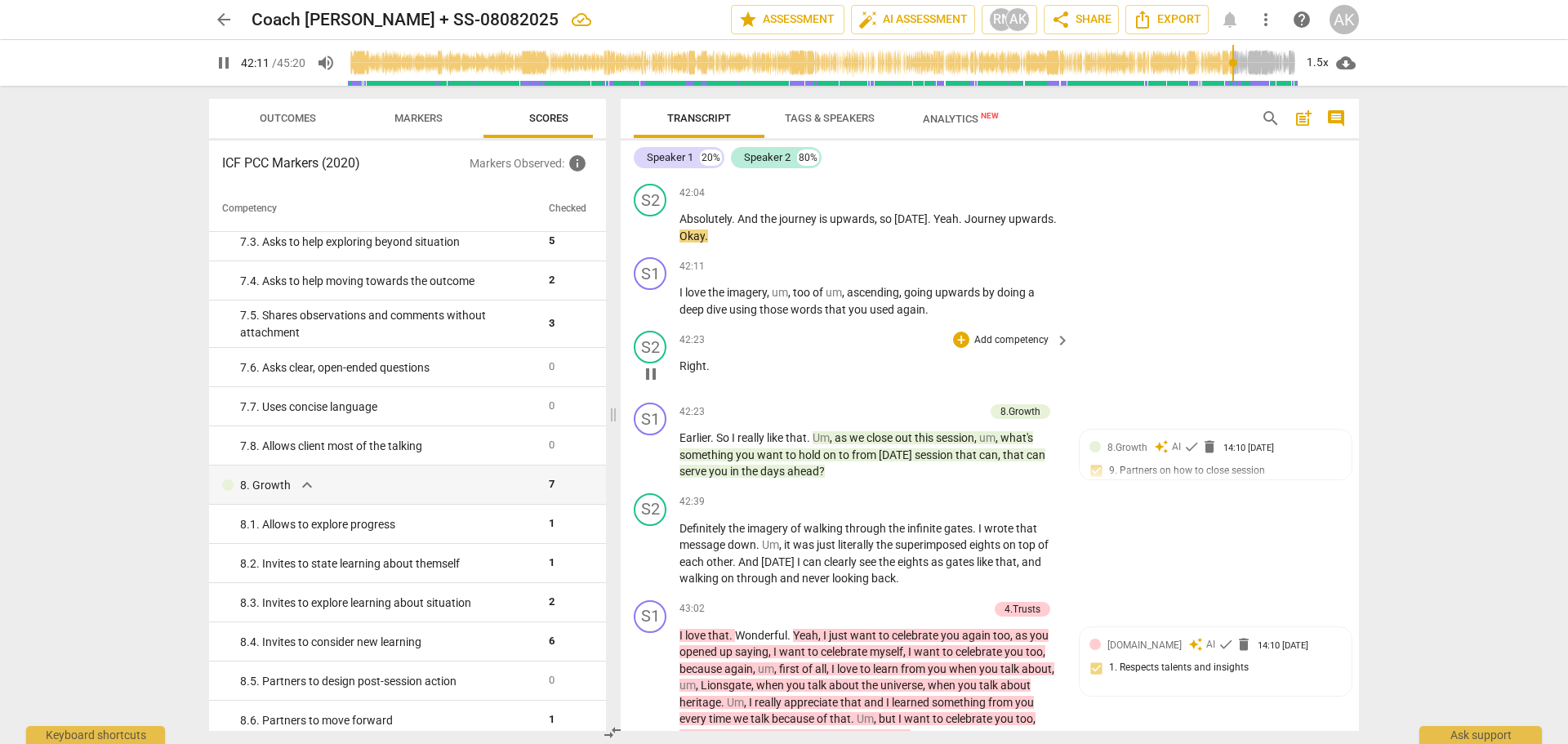
scroll to position [14284, 0]
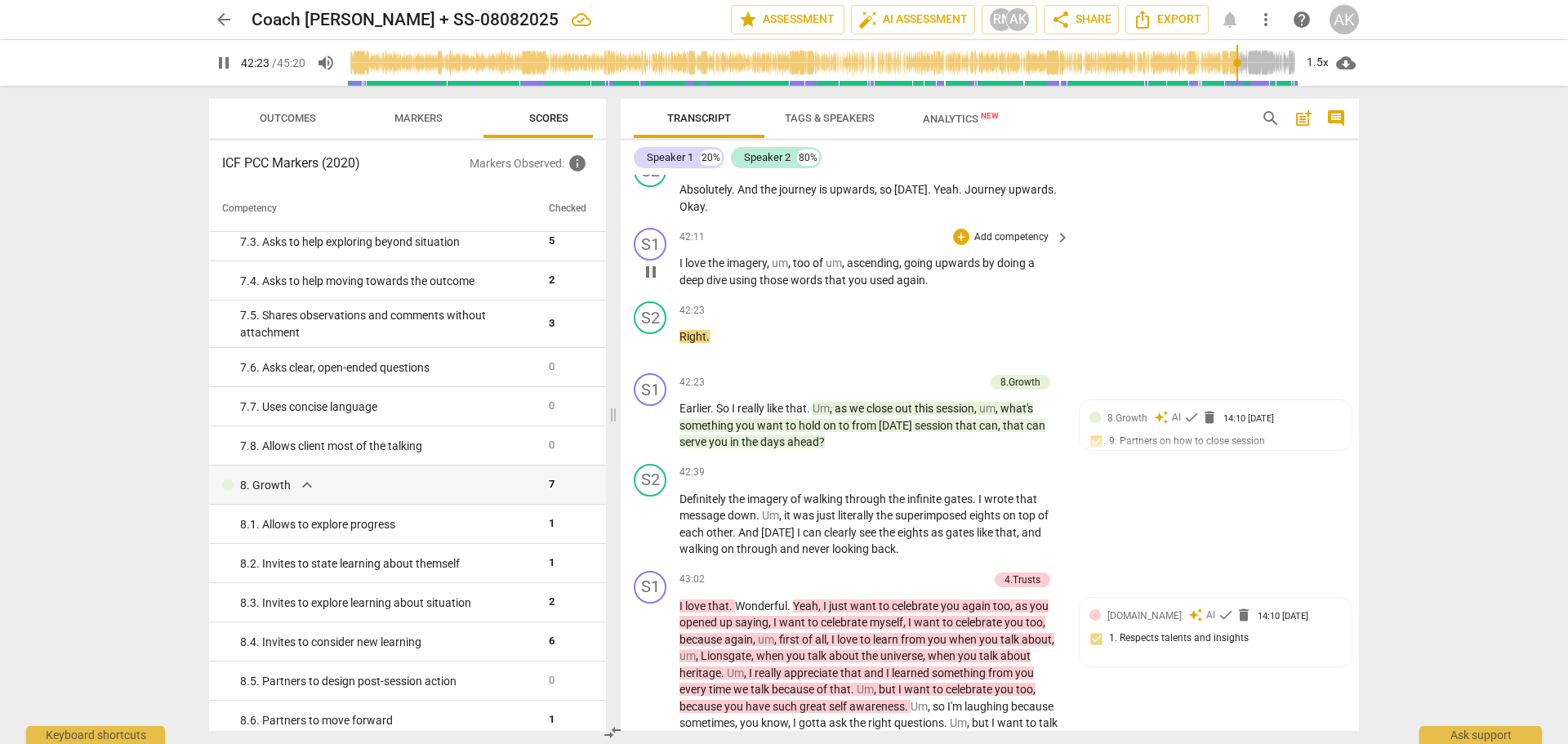
click at [650, 281] on span "pause" at bounding box center [651, 272] width 20 height 20
type input "2544"
click at [955, 245] on div "+" at bounding box center [961, 237] width 16 height 16
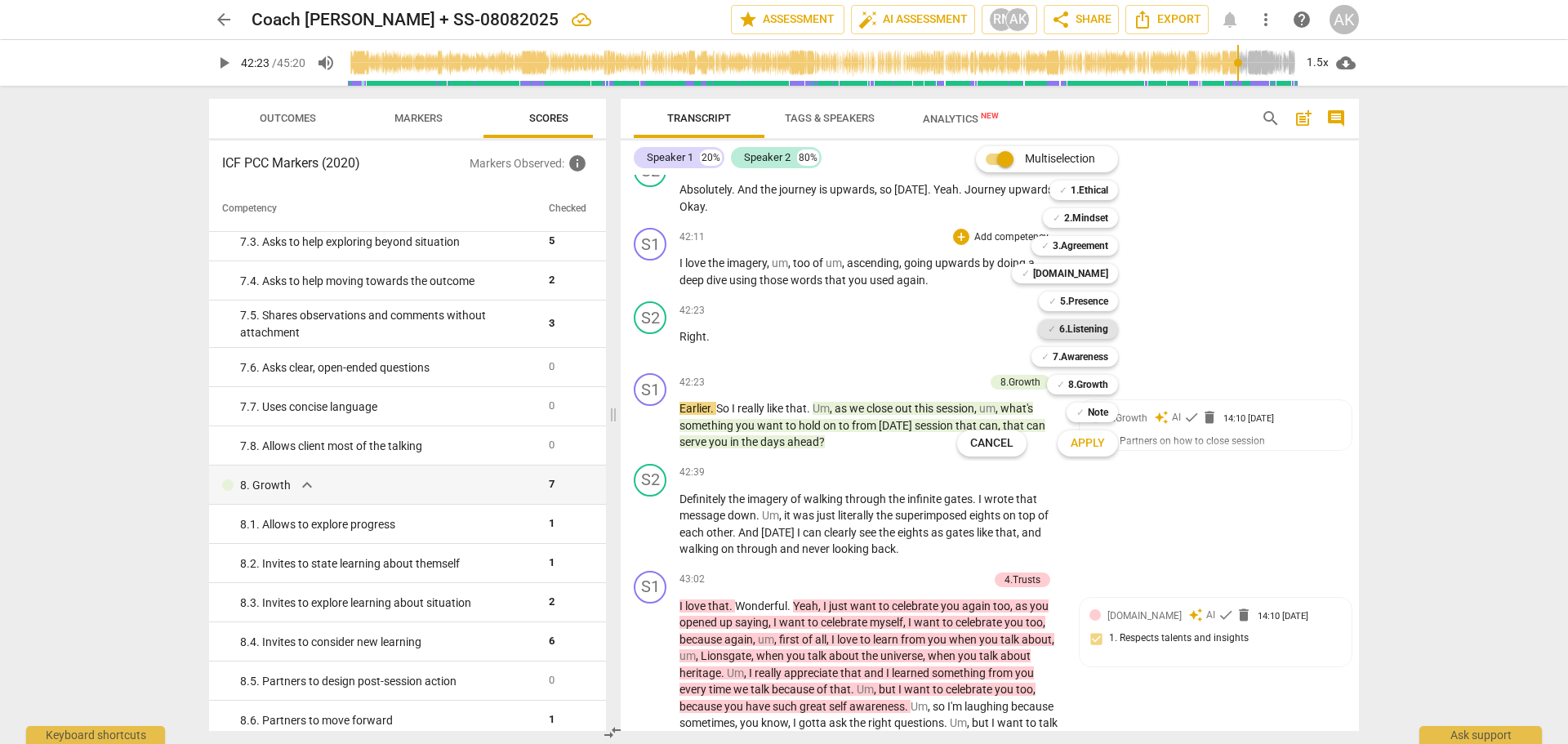
click at [1080, 325] on b "6.Listening" at bounding box center [1084, 329] width 49 height 20
click at [1087, 438] on span "Apply" at bounding box center [1088, 444] width 34 height 16
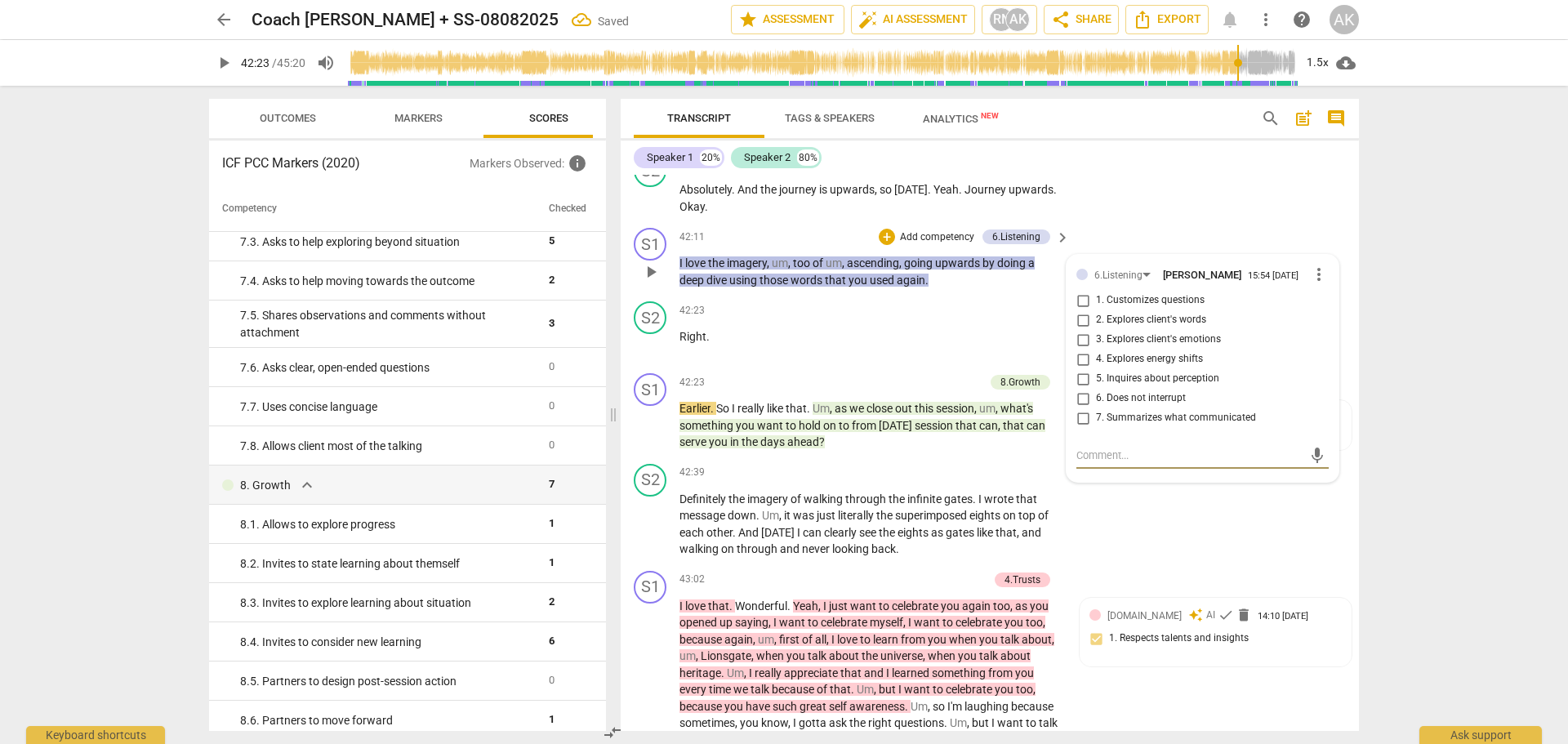
click at [1076, 329] on input "2. Explores client's words" at bounding box center [1083, 320] width 26 height 20
checkbox input "true"
click at [1172, 221] on div "S2 play_arrow pause 42:04 + Add competency keyboard_arrow_right Absolutely . An…" at bounding box center [990, 184] width 738 height 73
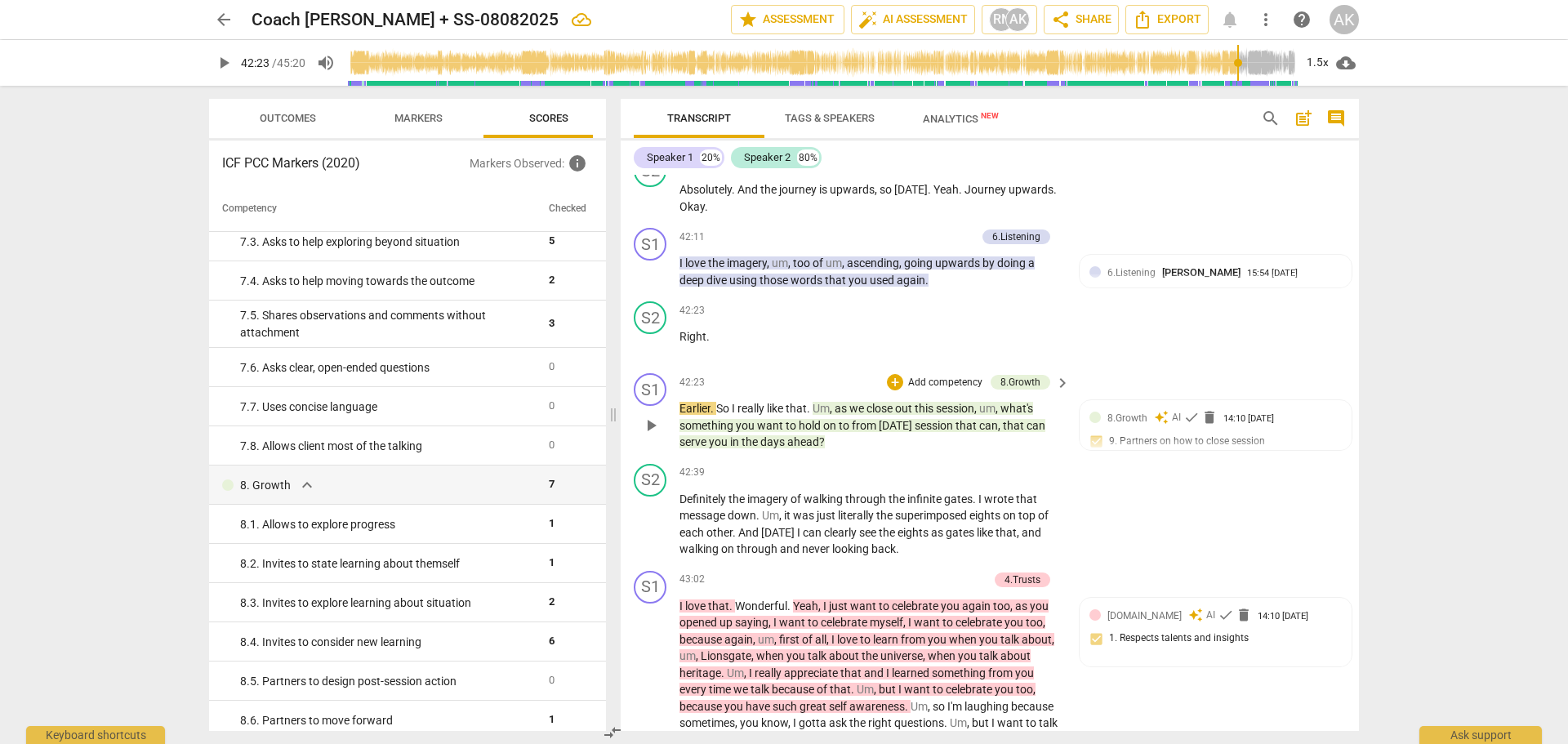
click at [651, 435] on span "play_arrow" at bounding box center [651, 425] width 20 height 20
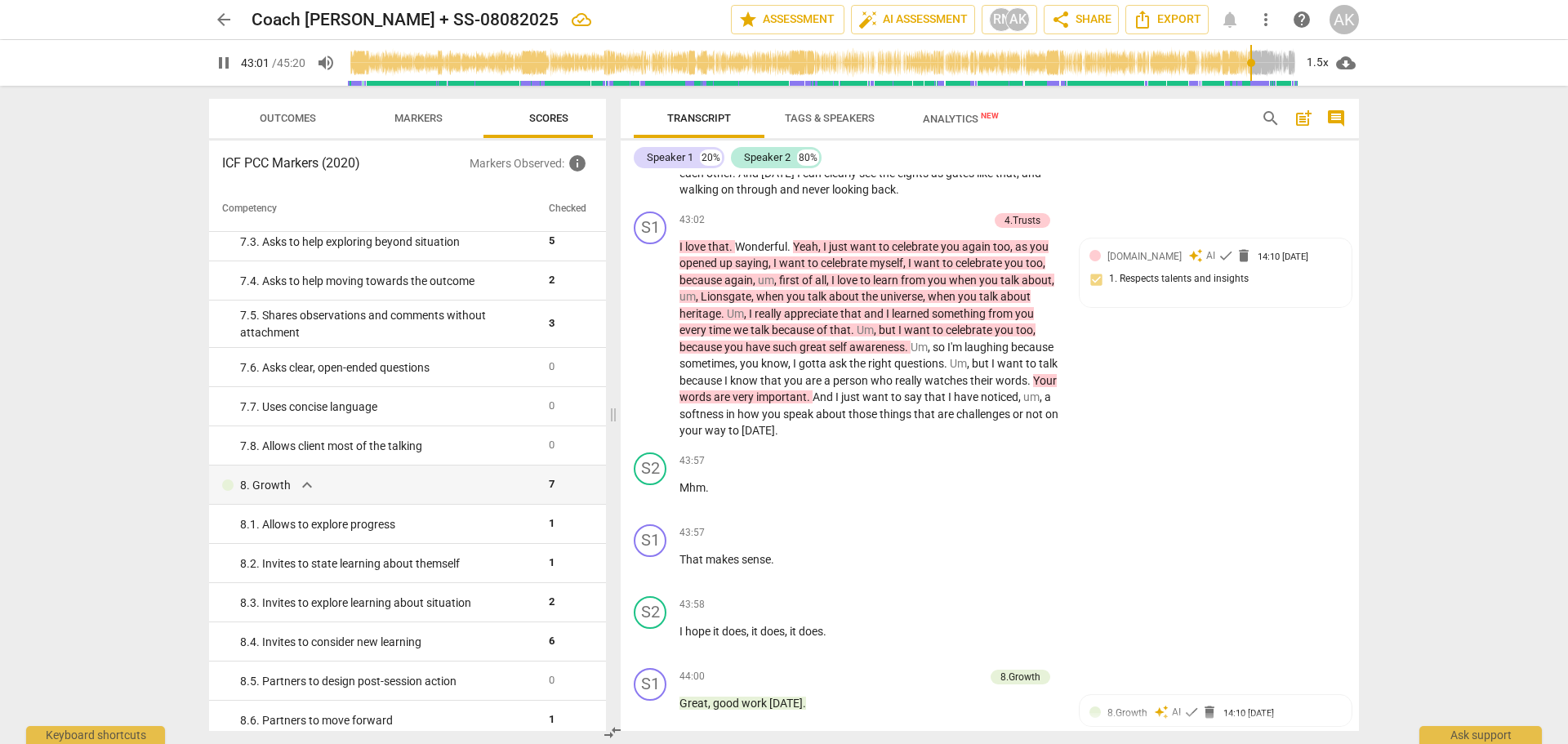
scroll to position [14692, 0]
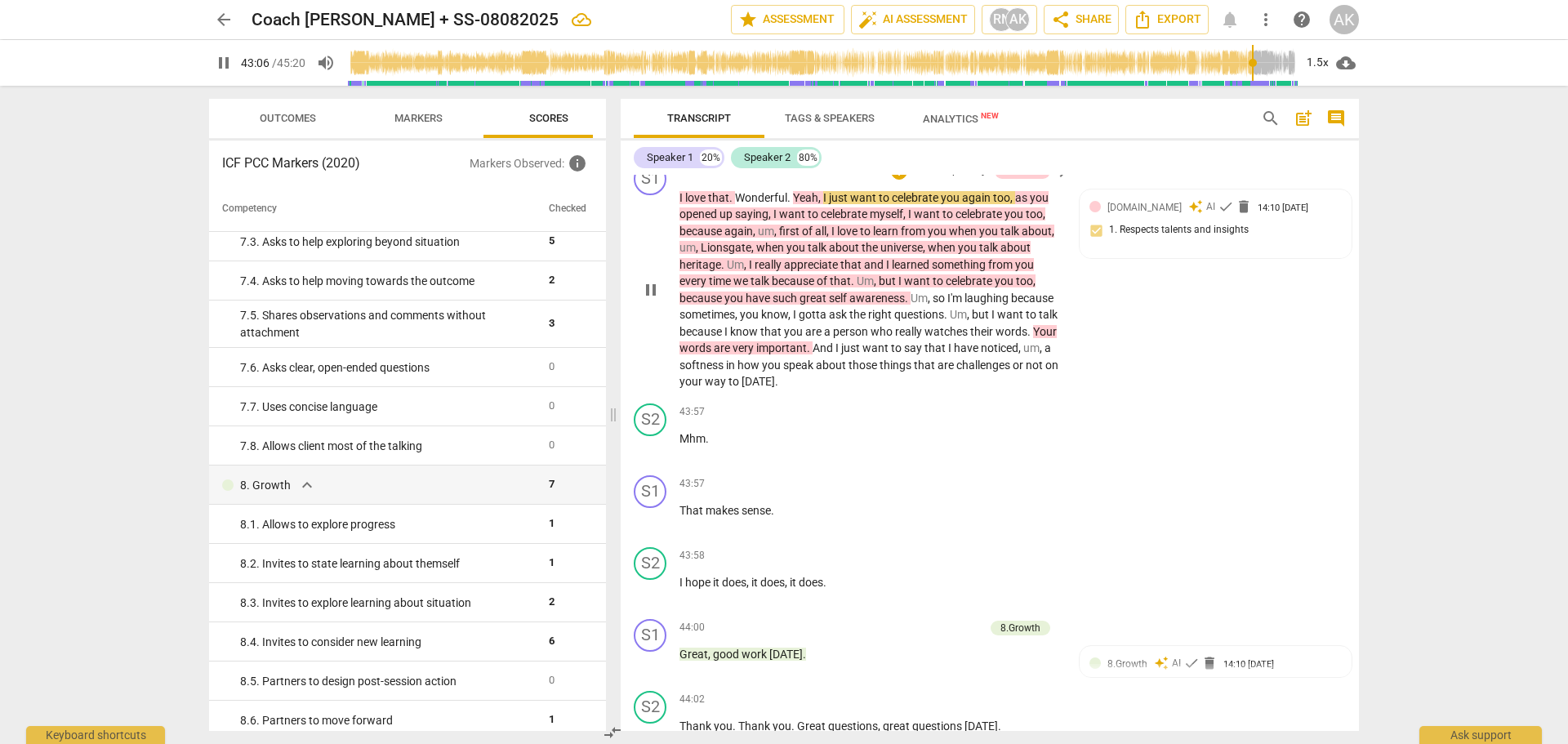
click at [649, 300] on span "pause" at bounding box center [651, 290] width 20 height 20
click at [649, 300] on span "play_arrow" at bounding box center [651, 290] width 20 height 20
click at [645, 300] on span "pause" at bounding box center [651, 290] width 20 height 20
type input "2638"
click at [930, 179] on p "Add competency" at bounding box center [950, 171] width 78 height 14
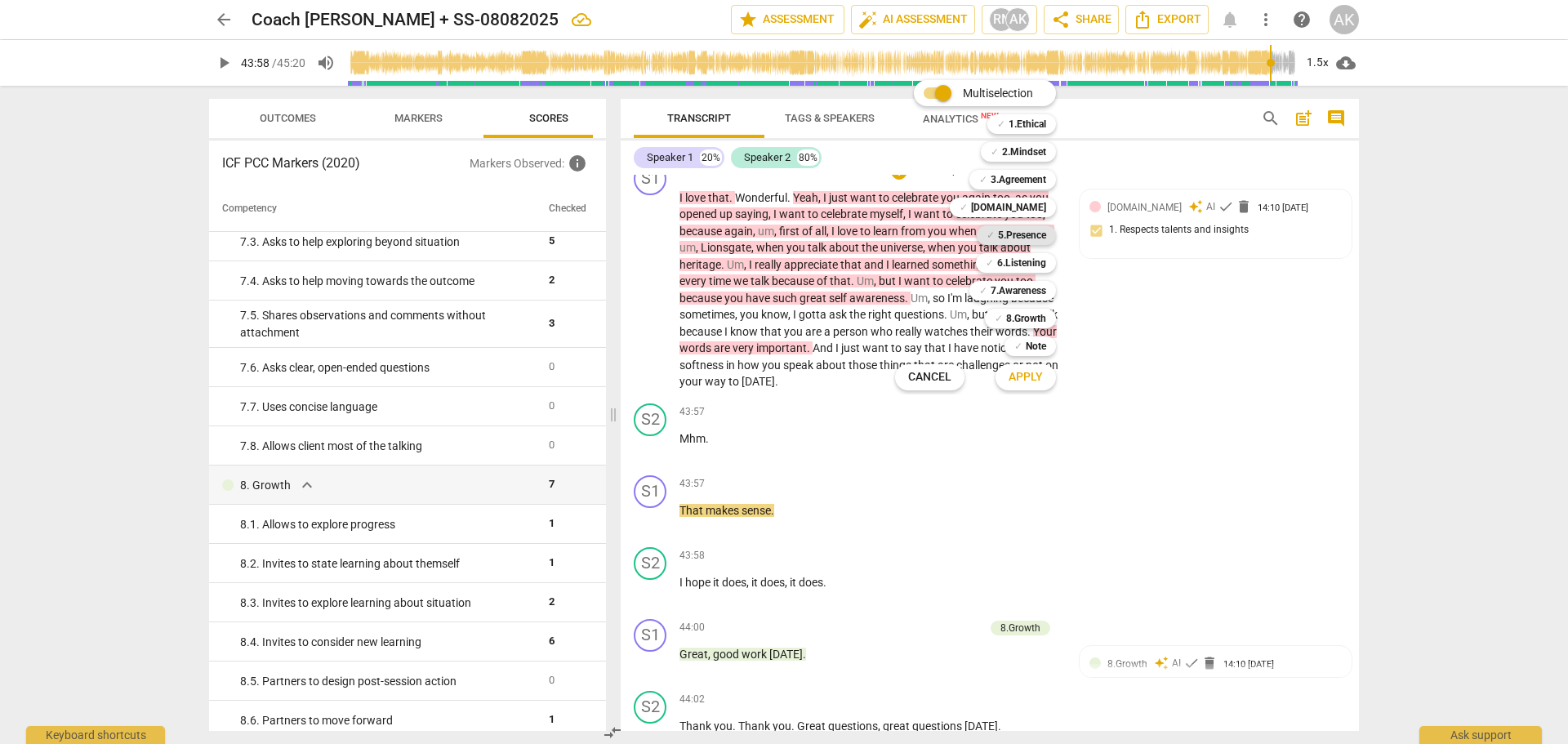
click at [1018, 234] on b "5.Presence" at bounding box center [1021, 235] width 48 height 20
click at [1037, 206] on b "[DOMAIN_NAME]" at bounding box center [1009, 207] width 75 height 20
click at [1028, 263] on b "6.Listening" at bounding box center [1021, 263] width 49 height 20
click at [1033, 319] on b "8.Growth" at bounding box center [1026, 319] width 40 height 20
click at [1037, 377] on span "Apply" at bounding box center [1026, 377] width 34 height 16
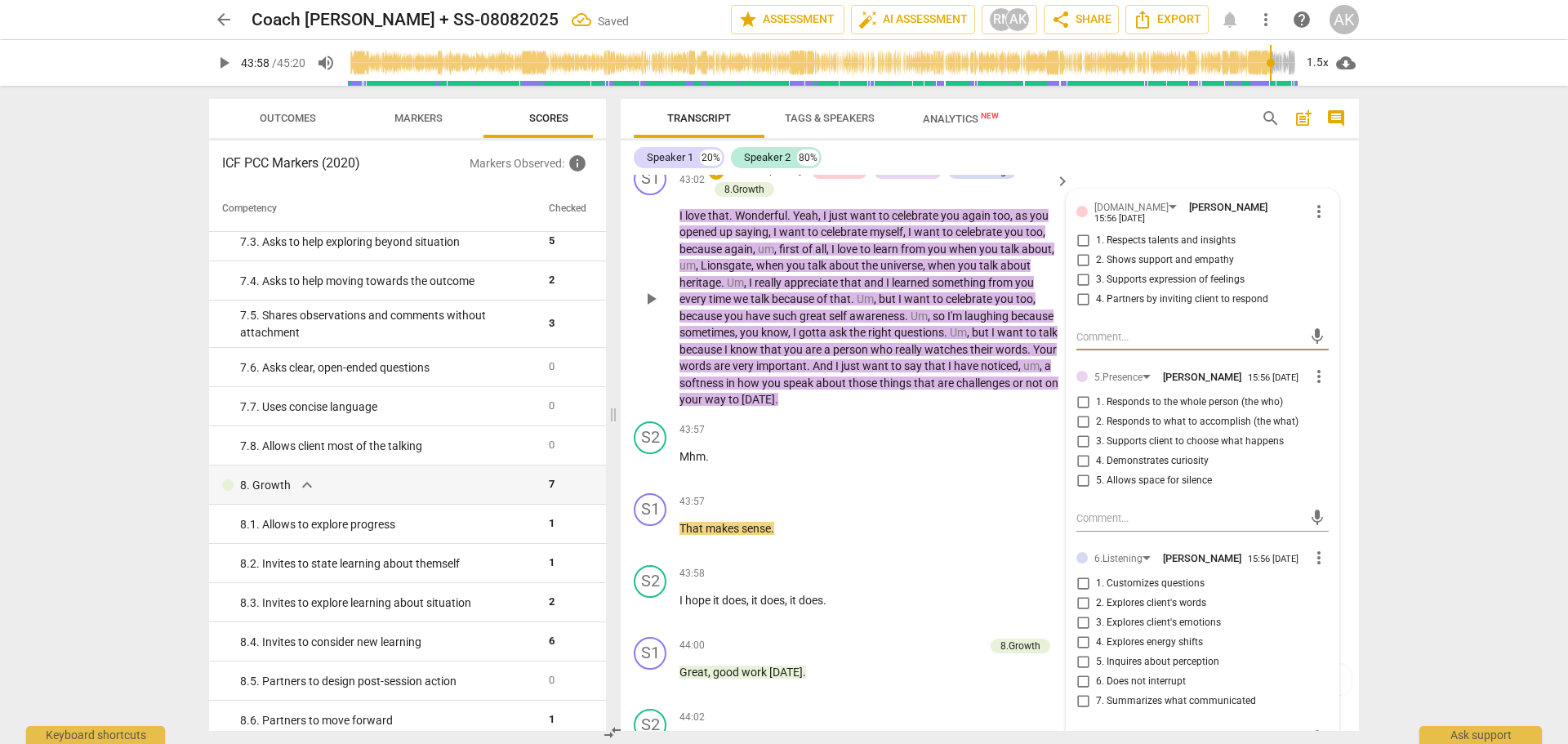
click at [1081, 271] on input "2. Shows support and empathy" at bounding box center [1083, 261] width 26 height 20
checkbox input "true"
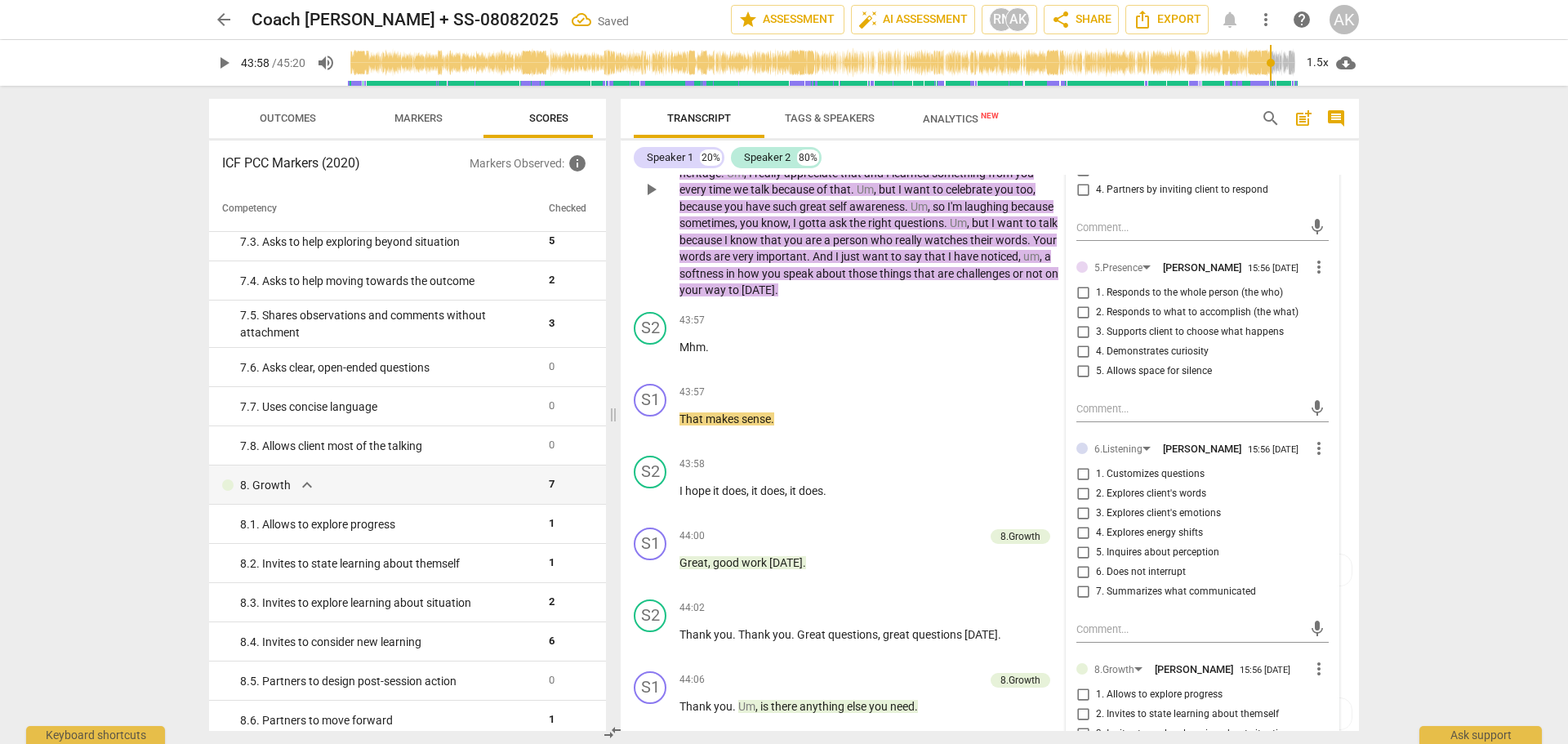
scroll to position [14773, 0]
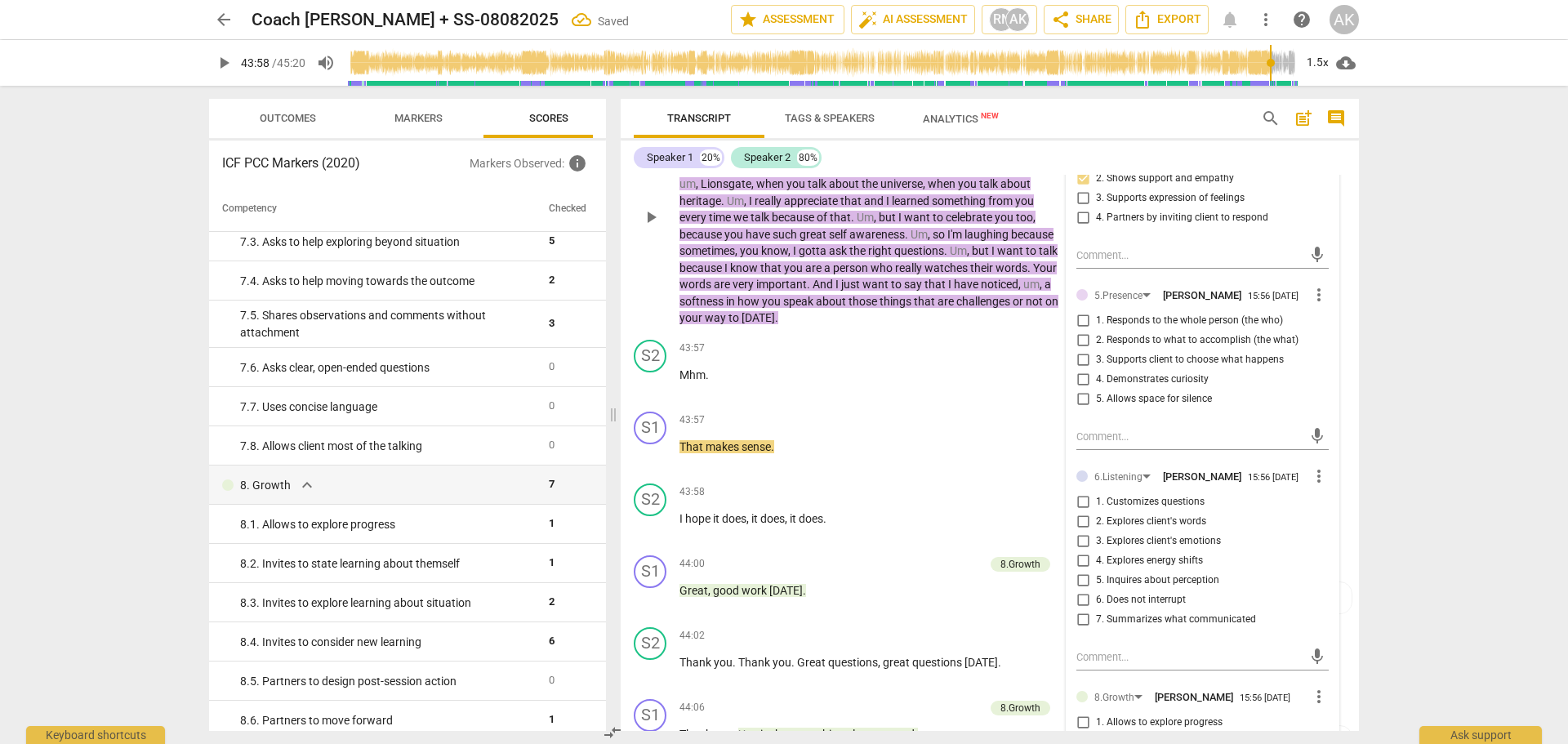
click at [1078, 330] on input "1. Responds to the whole person (the who)" at bounding box center [1083, 321] width 26 height 20
checkbox input "true"
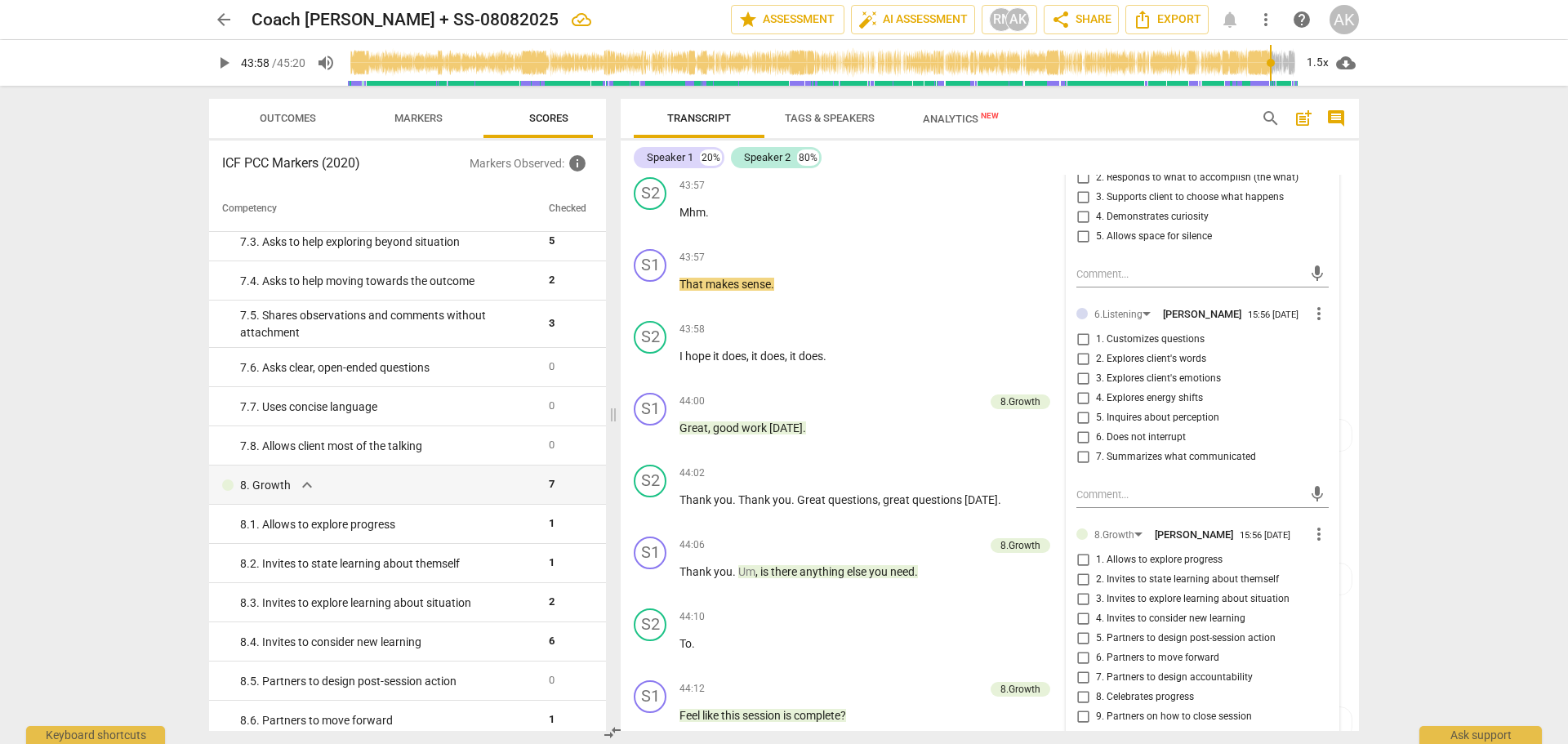
scroll to position [14937, 0]
click at [1311, 322] on span "more_vert" at bounding box center [1319, 313] width 20 height 20
click at [1324, 404] on li "Delete" at bounding box center [1332, 402] width 56 height 31
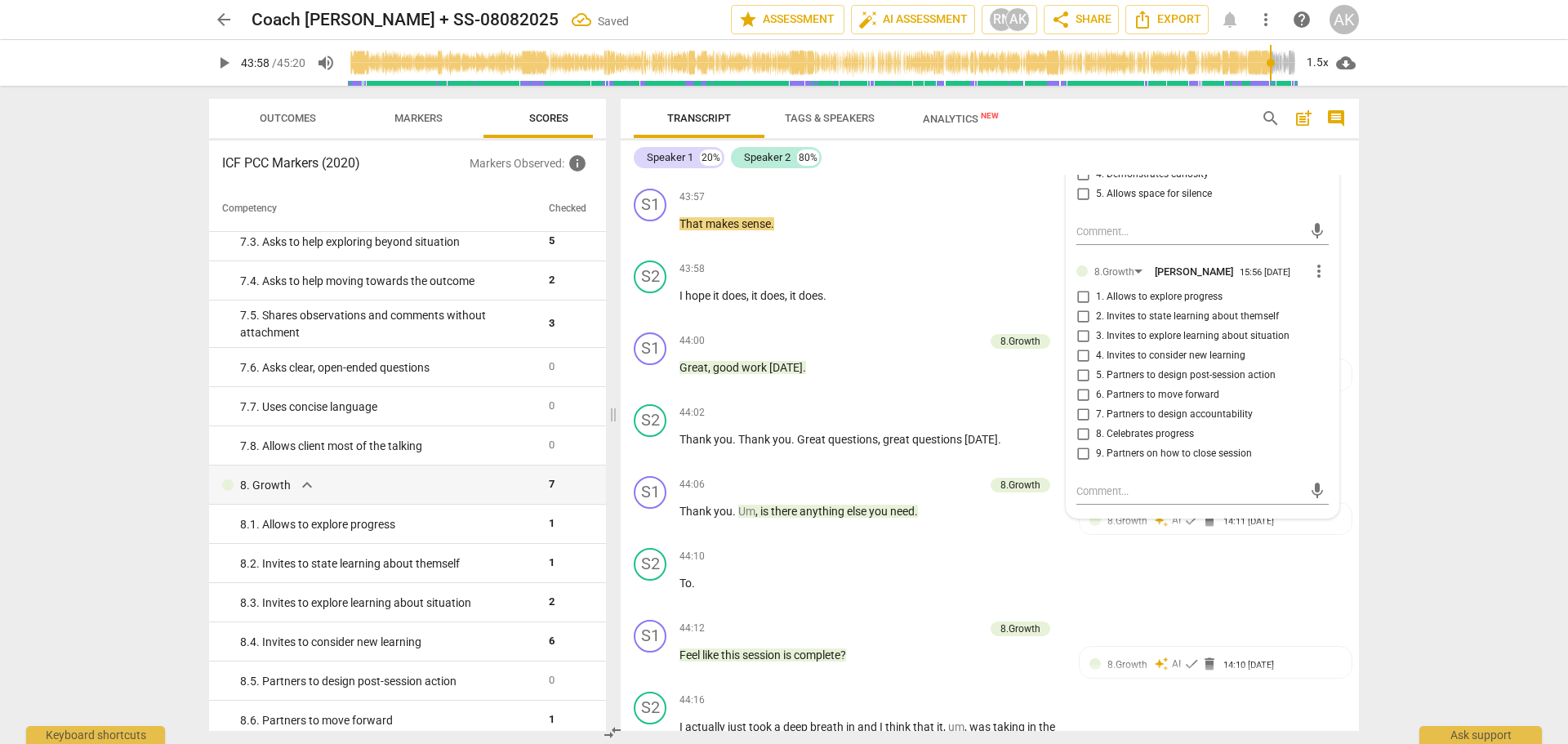
scroll to position [15018, 0]
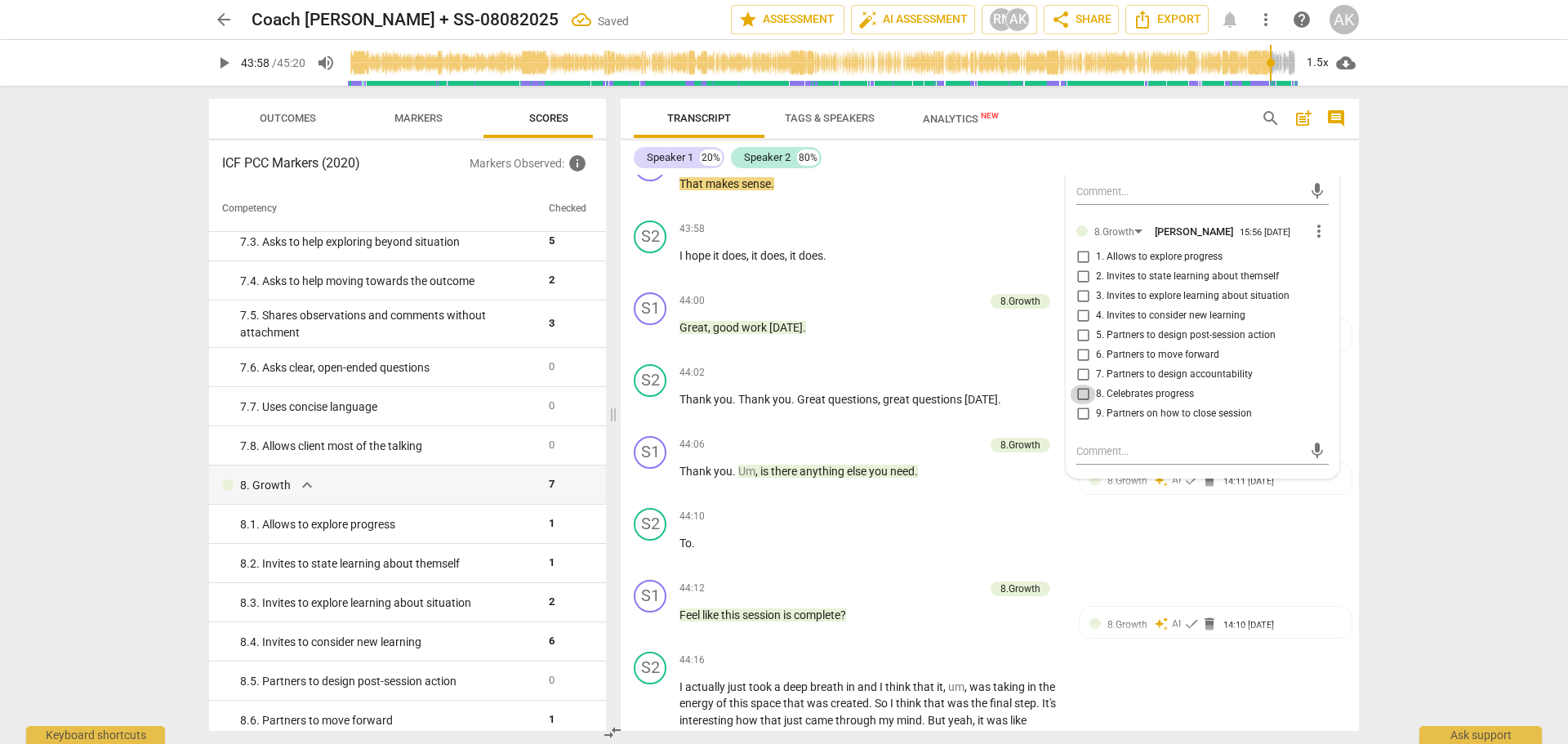
click at [1082, 405] on input "8. Celebrates progress" at bounding box center [1083, 395] width 26 height 20
checkbox input "true"
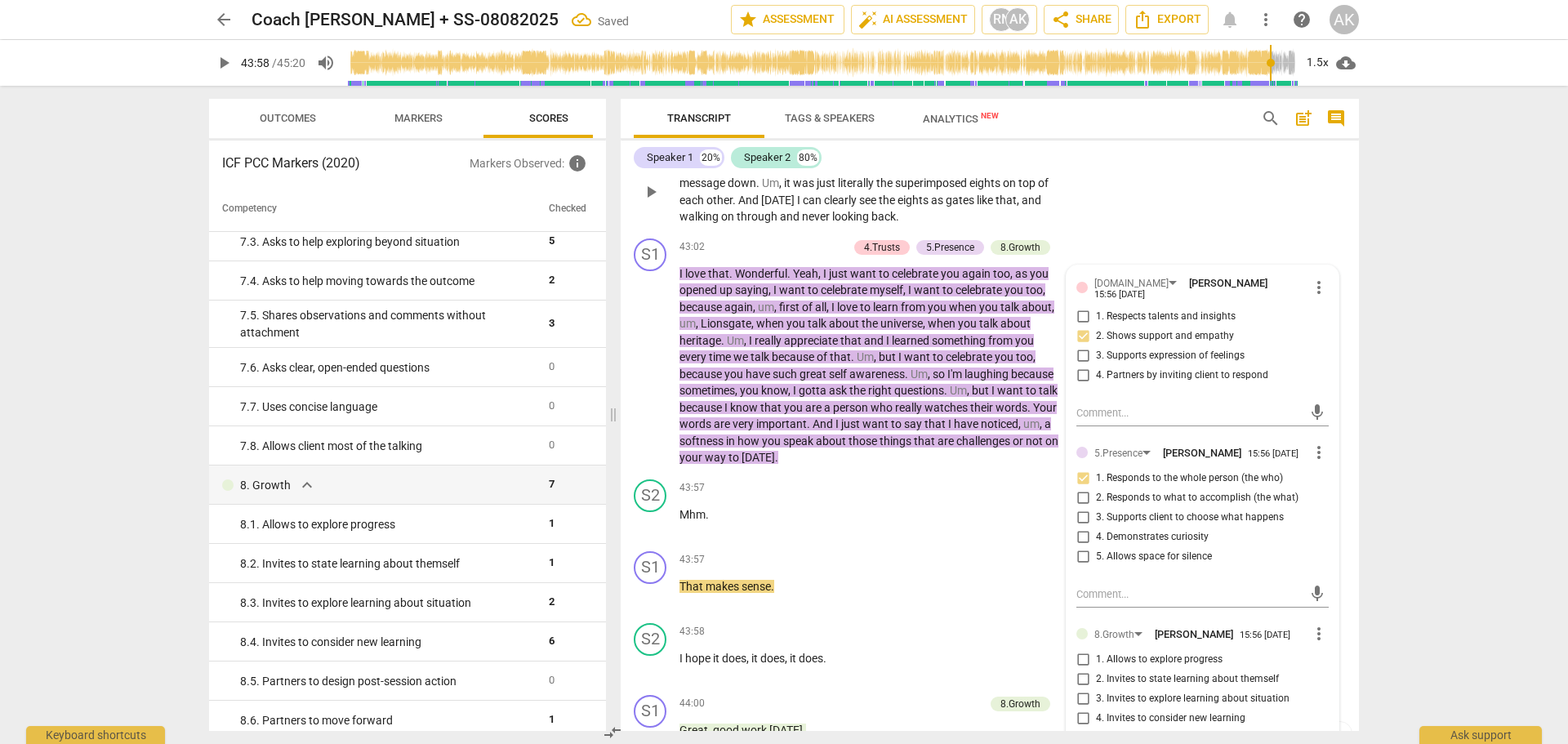
scroll to position [14529, 0]
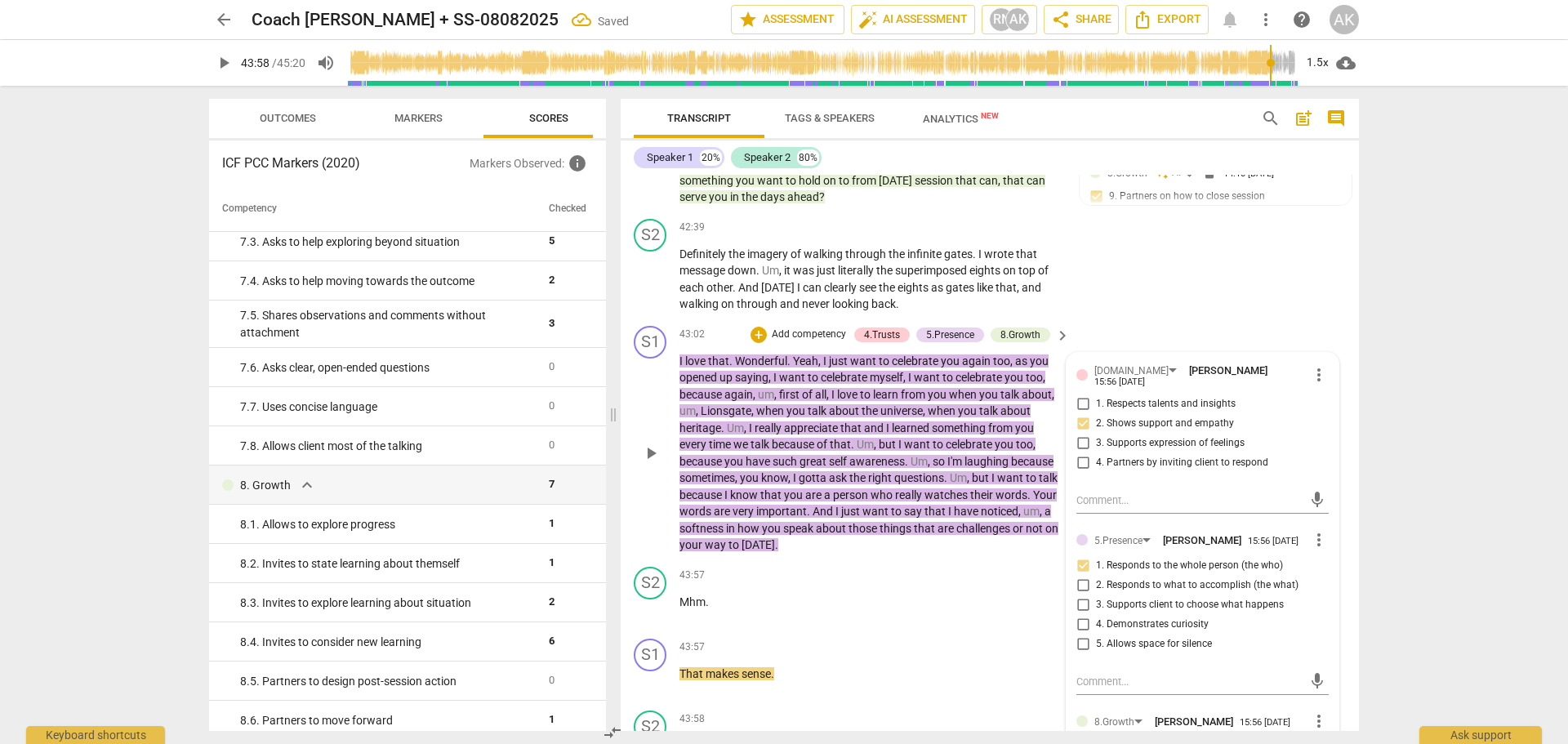
click at [1191, 385] on div "S1 play_arrow pause 43:02 + Add competency 4.Trusts 5.Presence 8.Growth keyboar…" at bounding box center [990, 440] width 738 height 241
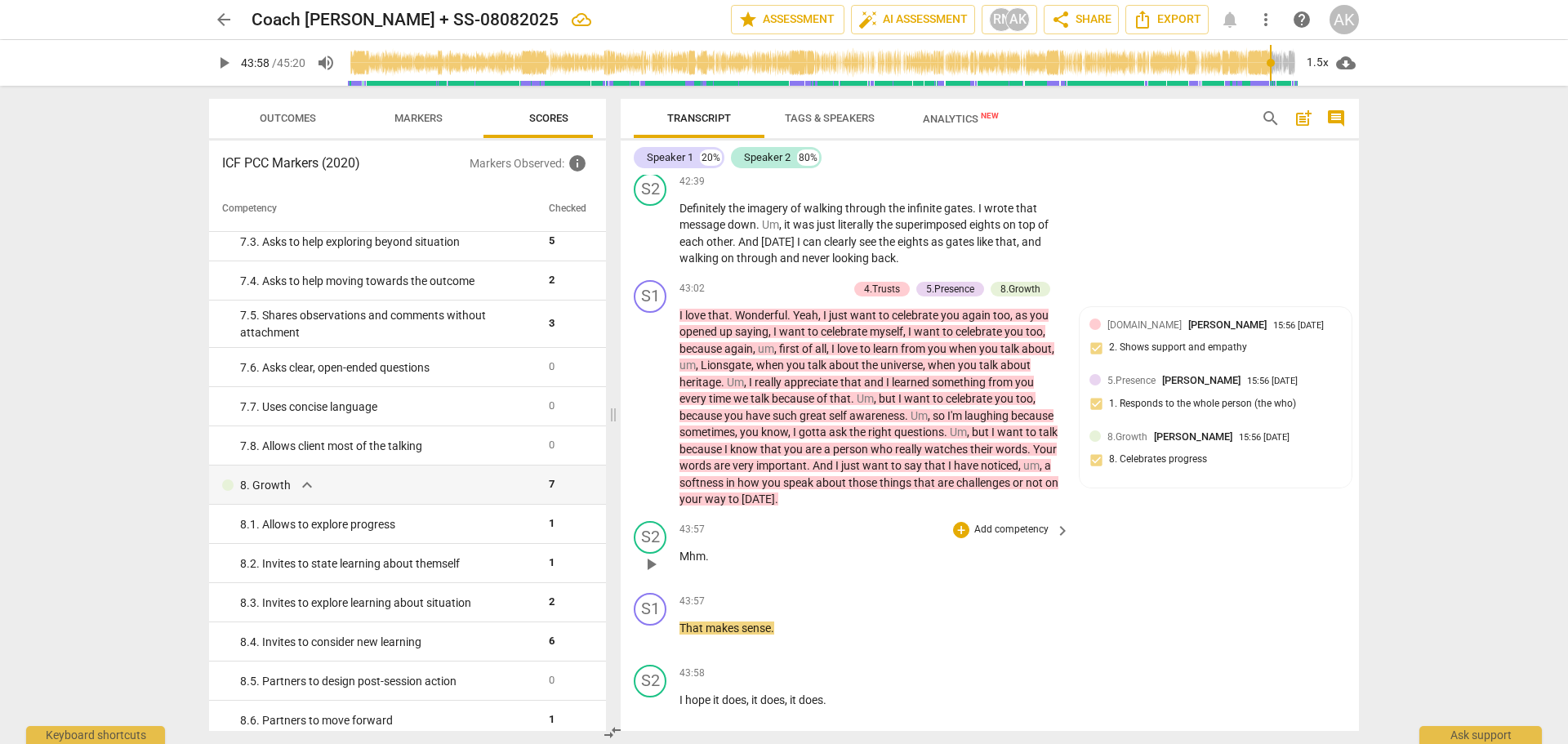
scroll to position [14610, 0]
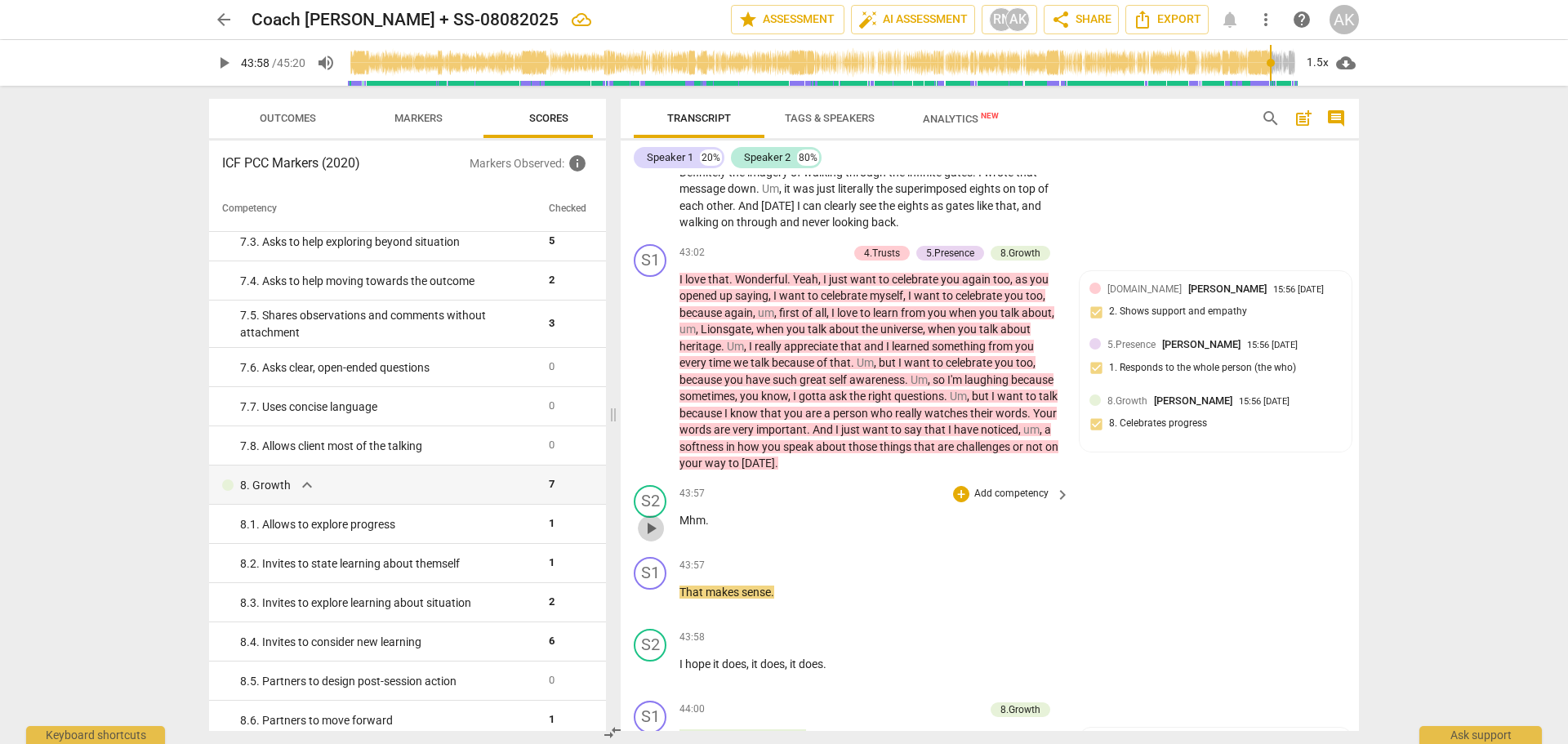
click at [654, 538] on span "play_arrow" at bounding box center [651, 529] width 20 height 20
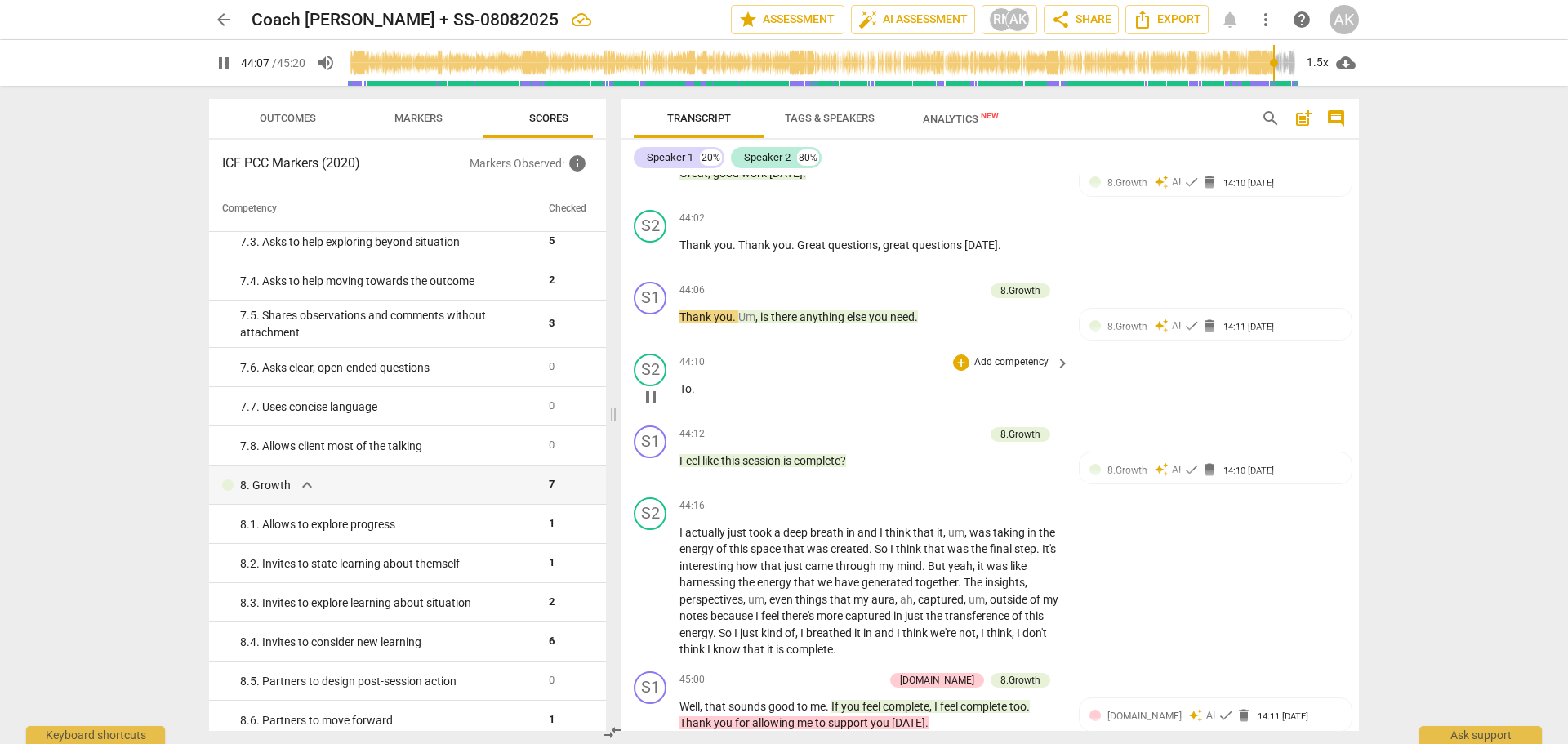
scroll to position [15181, 0]
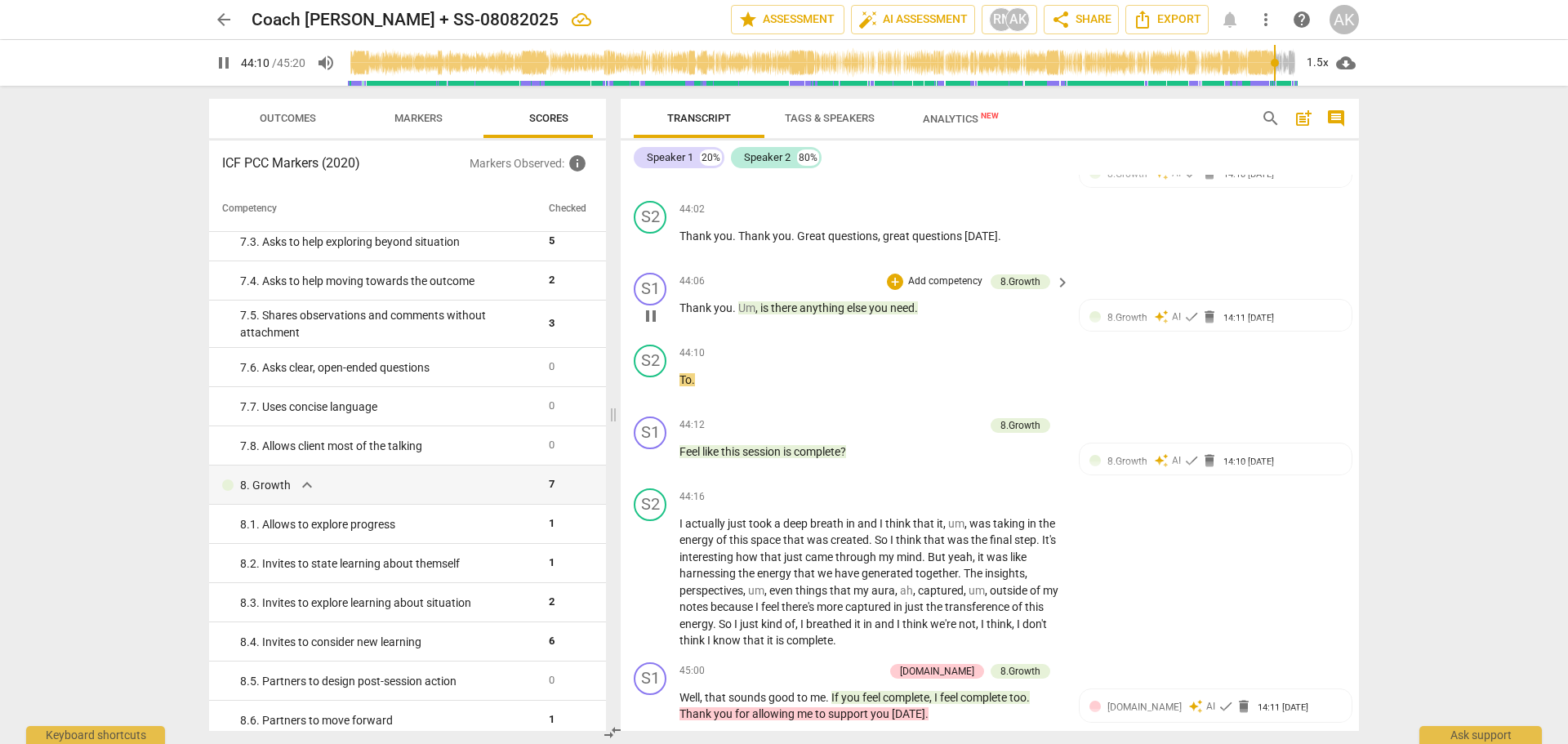
click at [646, 326] on span "pause" at bounding box center [651, 316] width 20 height 20
click at [645, 326] on span "play_arrow" at bounding box center [651, 316] width 20 height 20
click at [650, 397] on span "pause" at bounding box center [651, 388] width 20 height 20
click at [650, 377] on div "S2" at bounding box center [650, 361] width 33 height 33
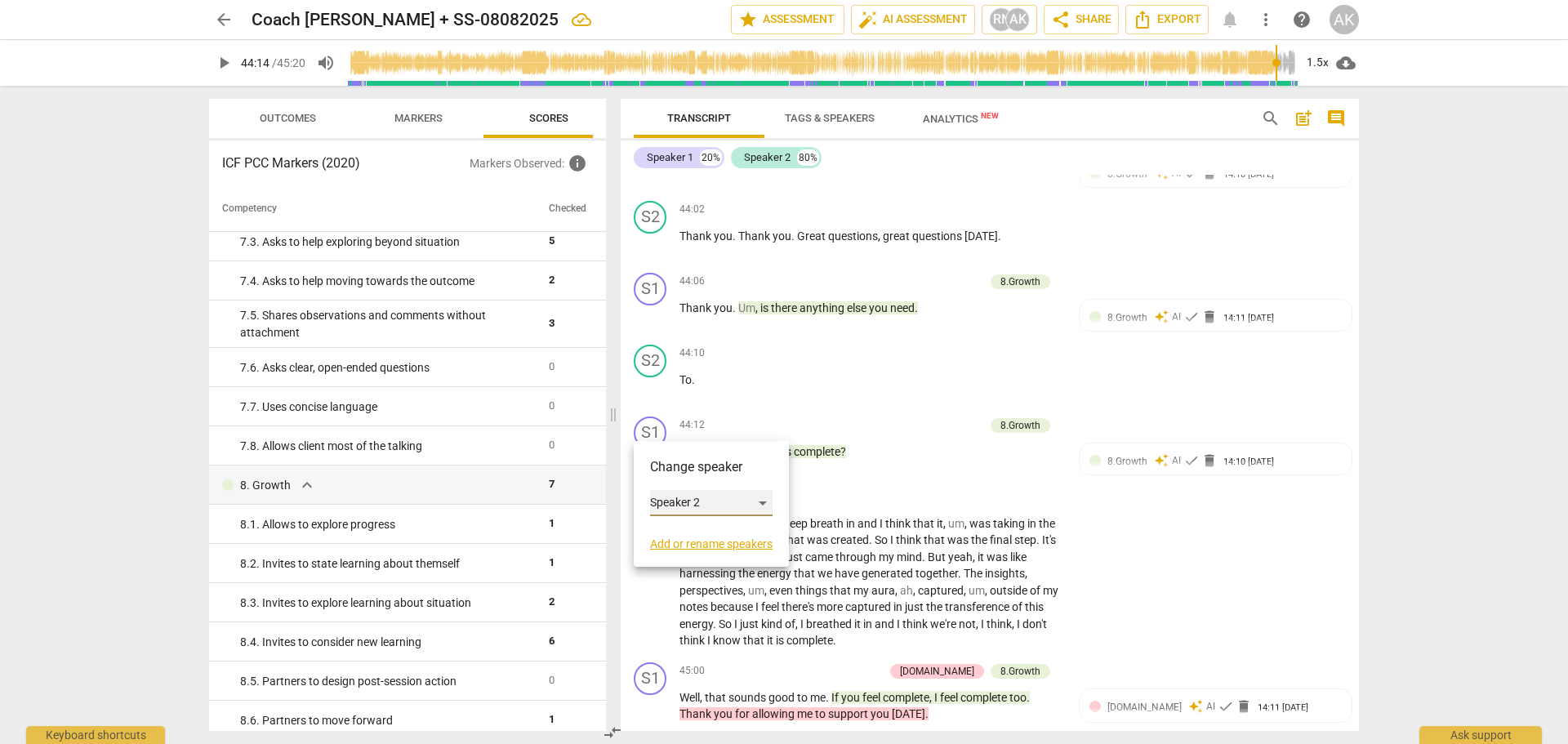
click at [763, 503] on div "Speaker 2" at bounding box center [711, 502] width 122 height 26
click at [702, 466] on li "Speaker 1" at bounding box center [712, 472] width 124 height 31
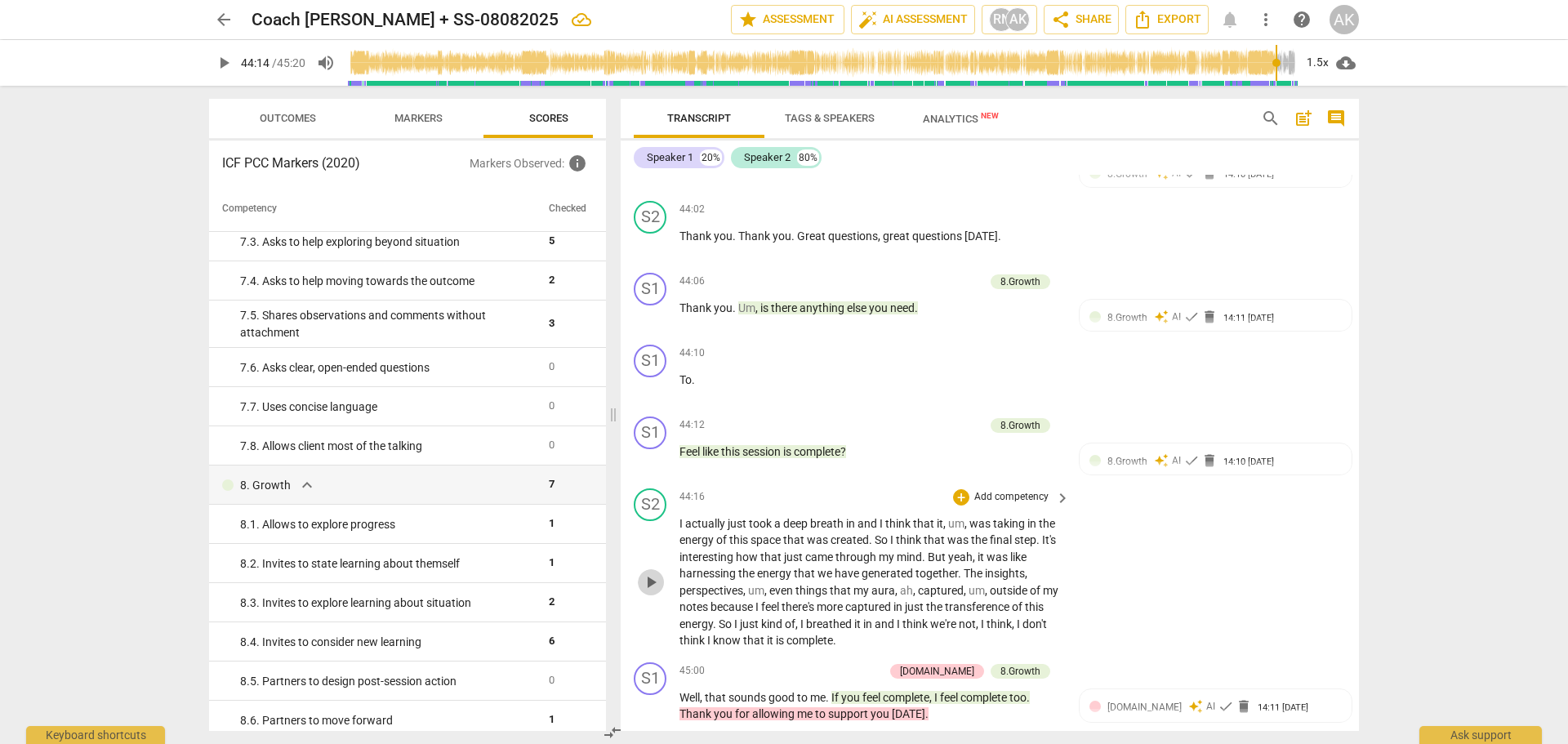
click at [650, 592] on span "play_arrow" at bounding box center [651, 582] width 20 height 20
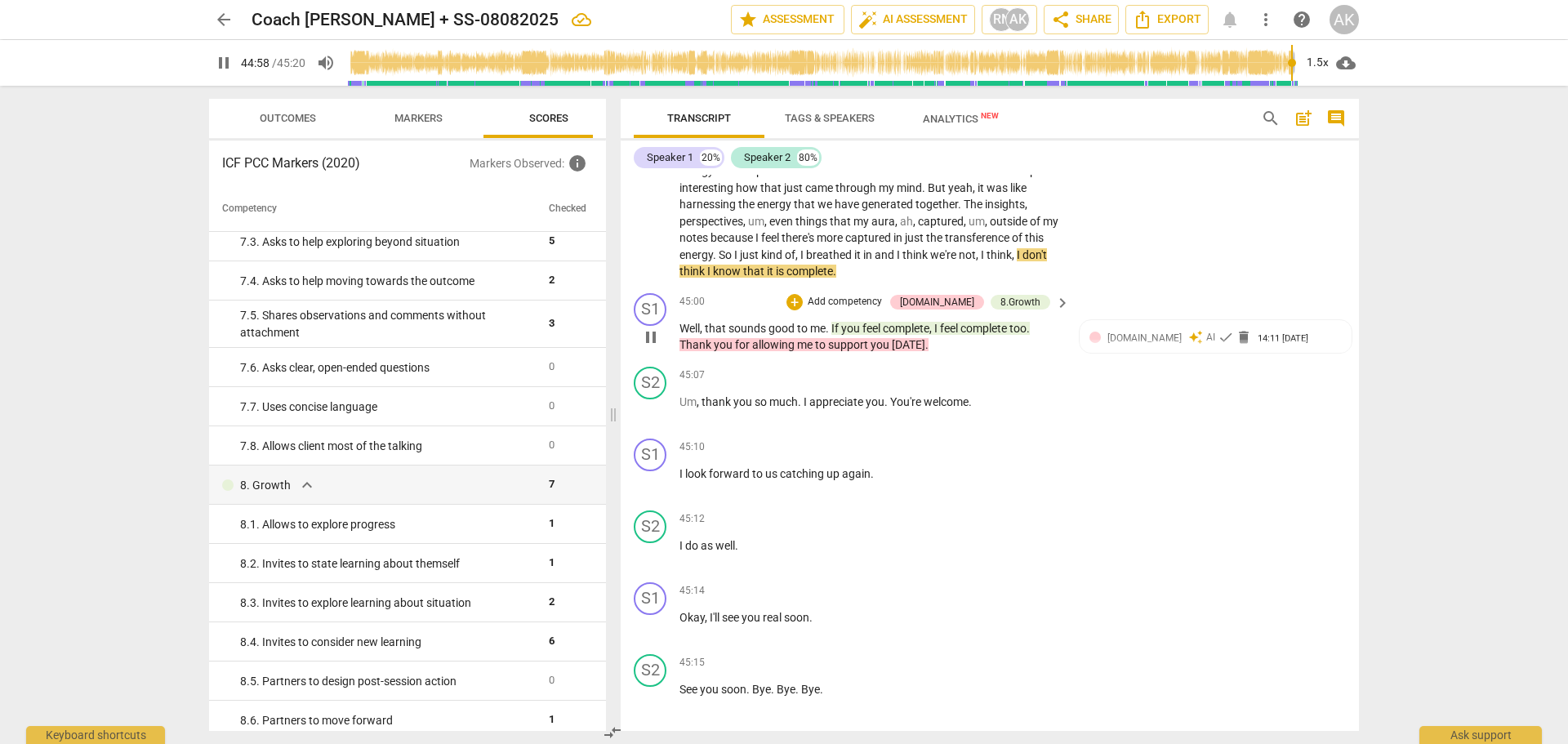
scroll to position [15590, 0]
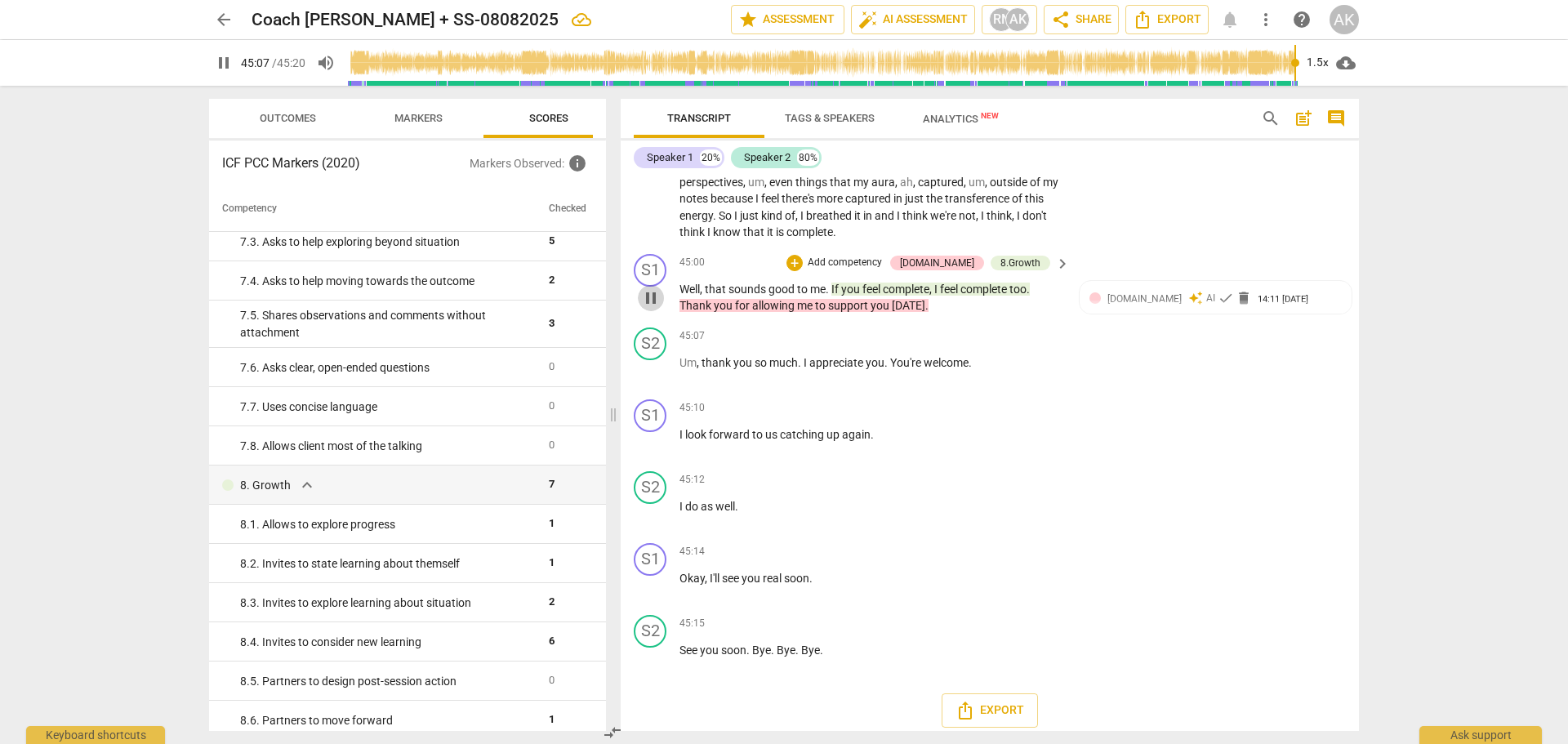
click at [652, 308] on span "pause" at bounding box center [651, 298] width 20 height 20
click at [803, 271] on div "+" at bounding box center [795, 262] width 16 height 16
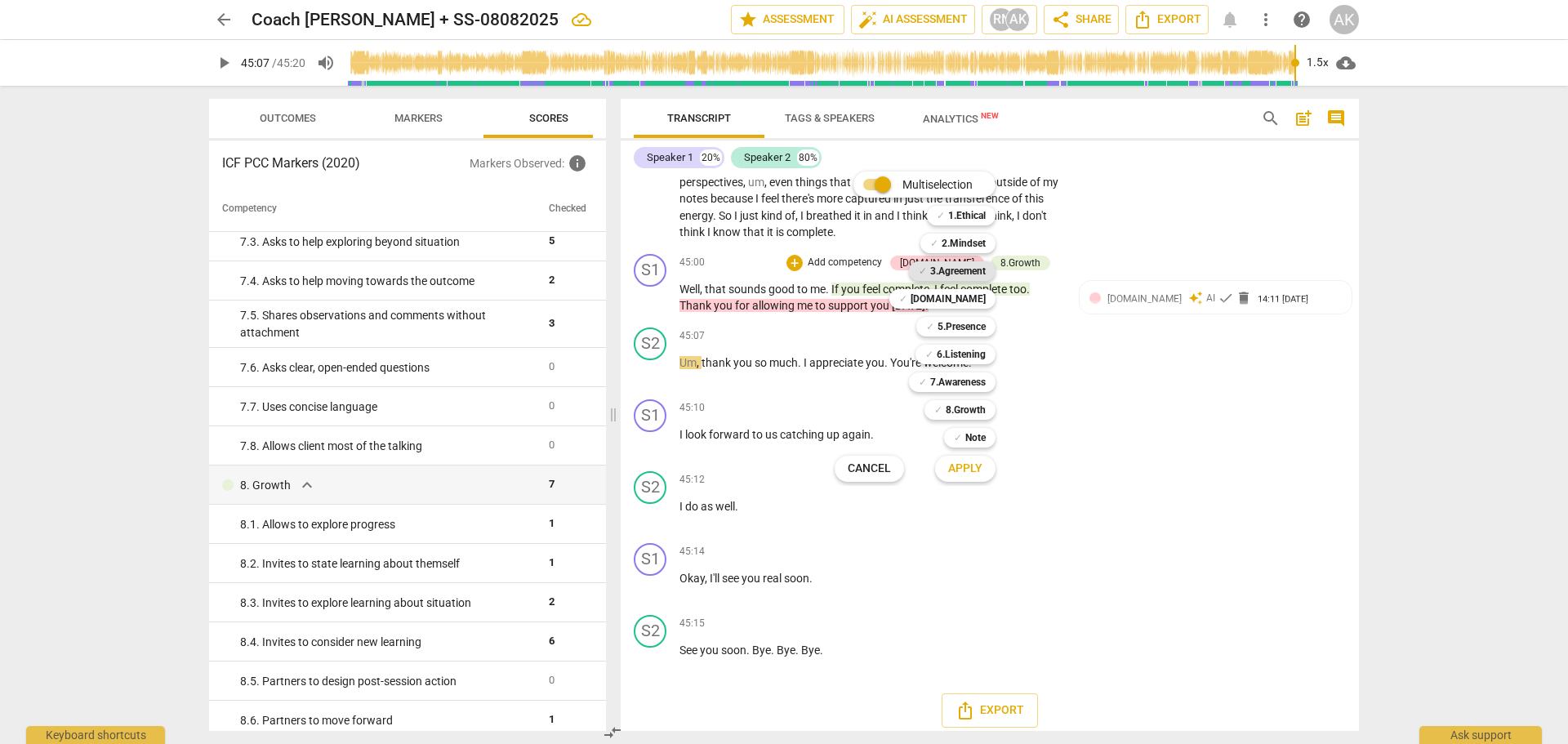
click at [973, 272] on b "3.Agreement" at bounding box center [957, 272] width 55 height 20
click at [971, 467] on span "Apply" at bounding box center [965, 469] width 34 height 16
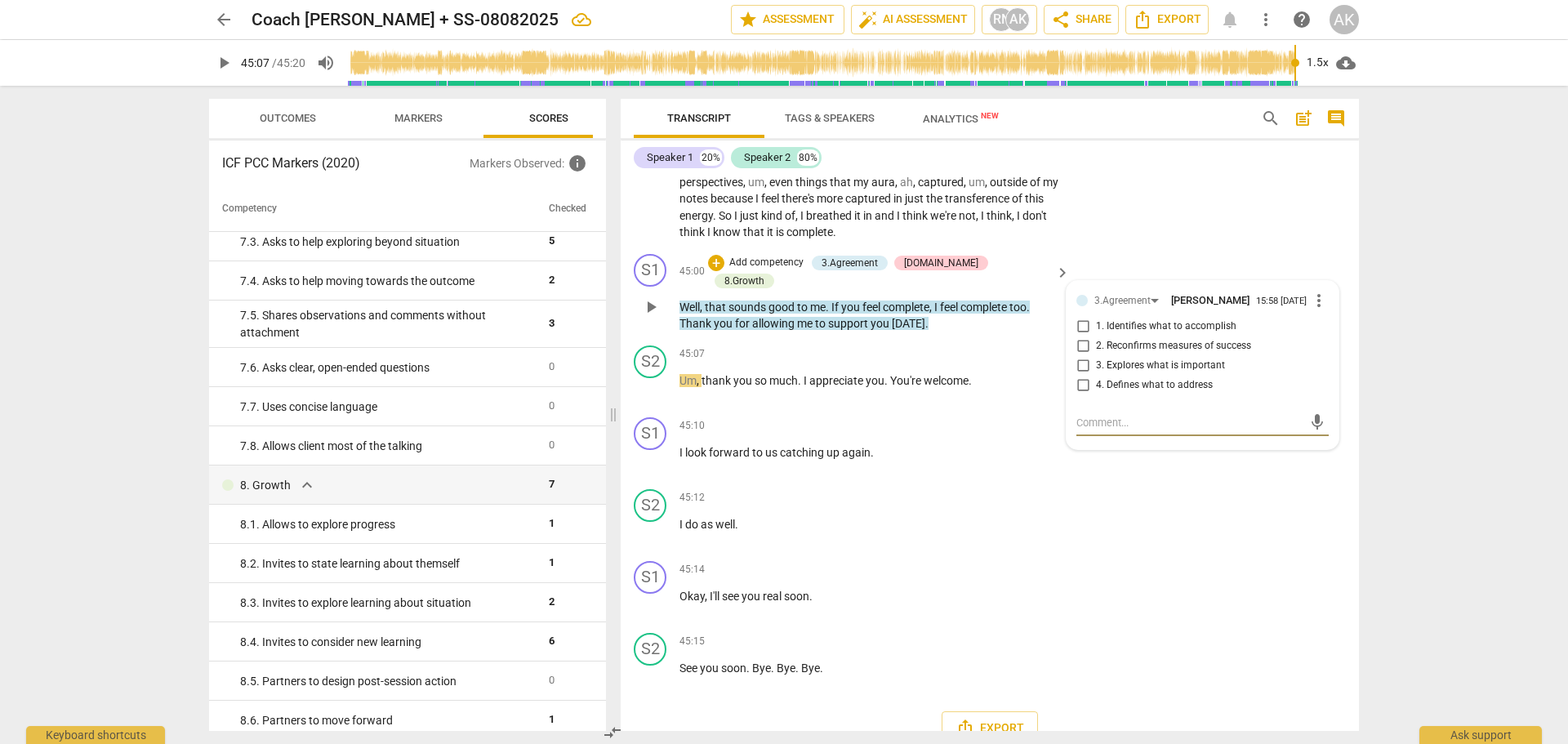
click at [1318, 310] on span "more_vert" at bounding box center [1319, 300] width 20 height 20
click at [1321, 396] on li "Delete" at bounding box center [1332, 395] width 56 height 31
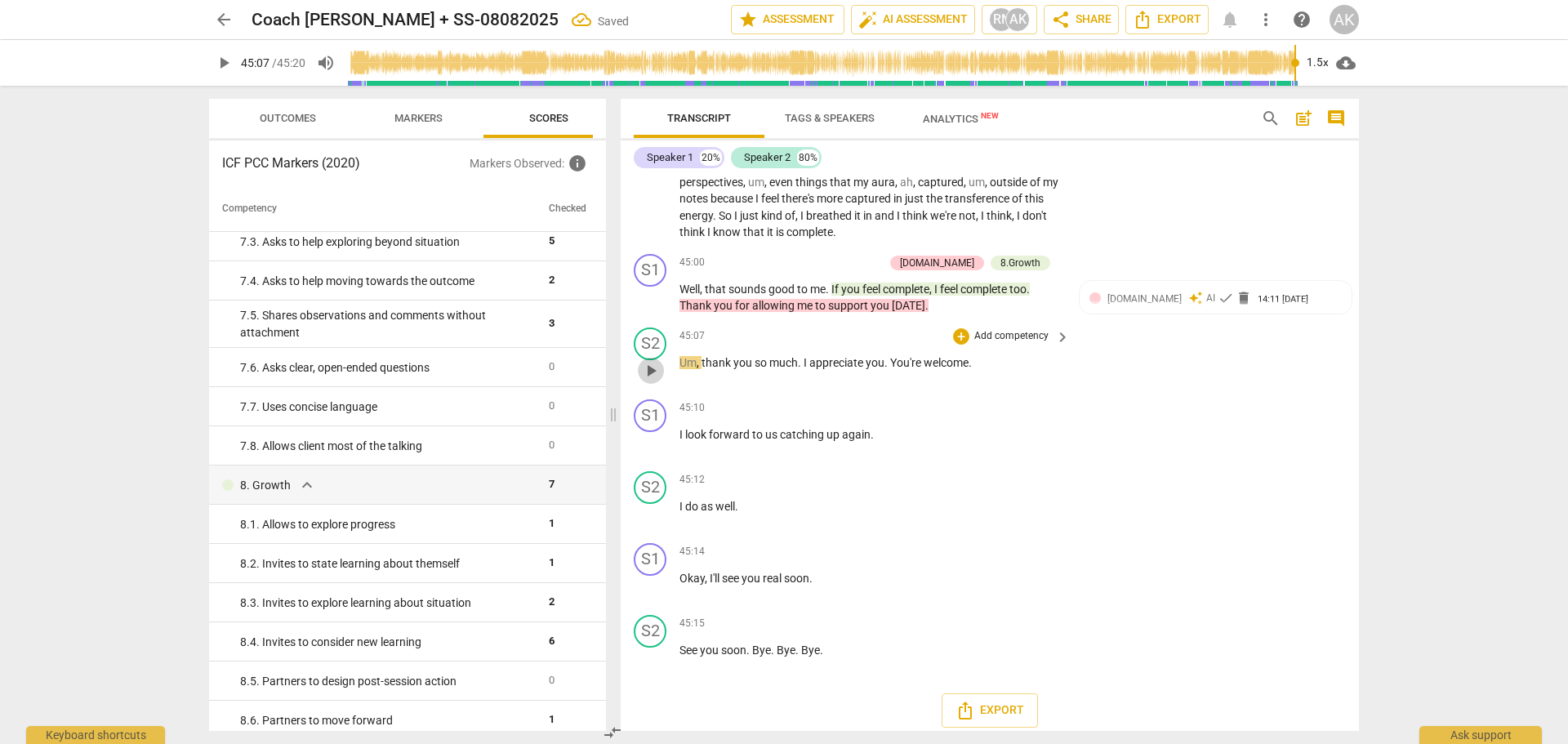
click at [637, 380] on span "play_arrow" at bounding box center [650, 371] width 26 height 20
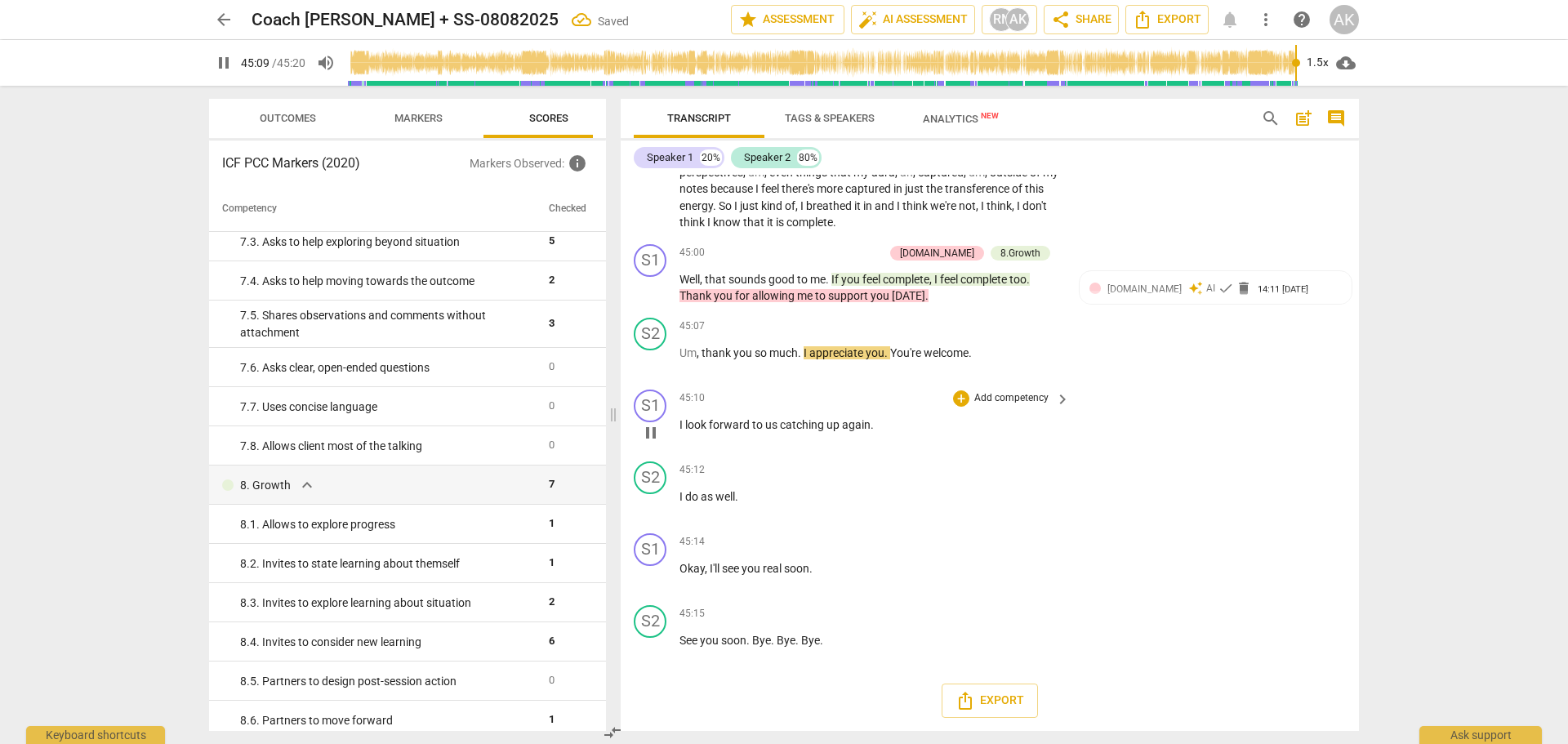
scroll to position [15663, 0]
type input "2720"
click at [1084, 19] on span "share Share" at bounding box center [1081, 20] width 61 height 20
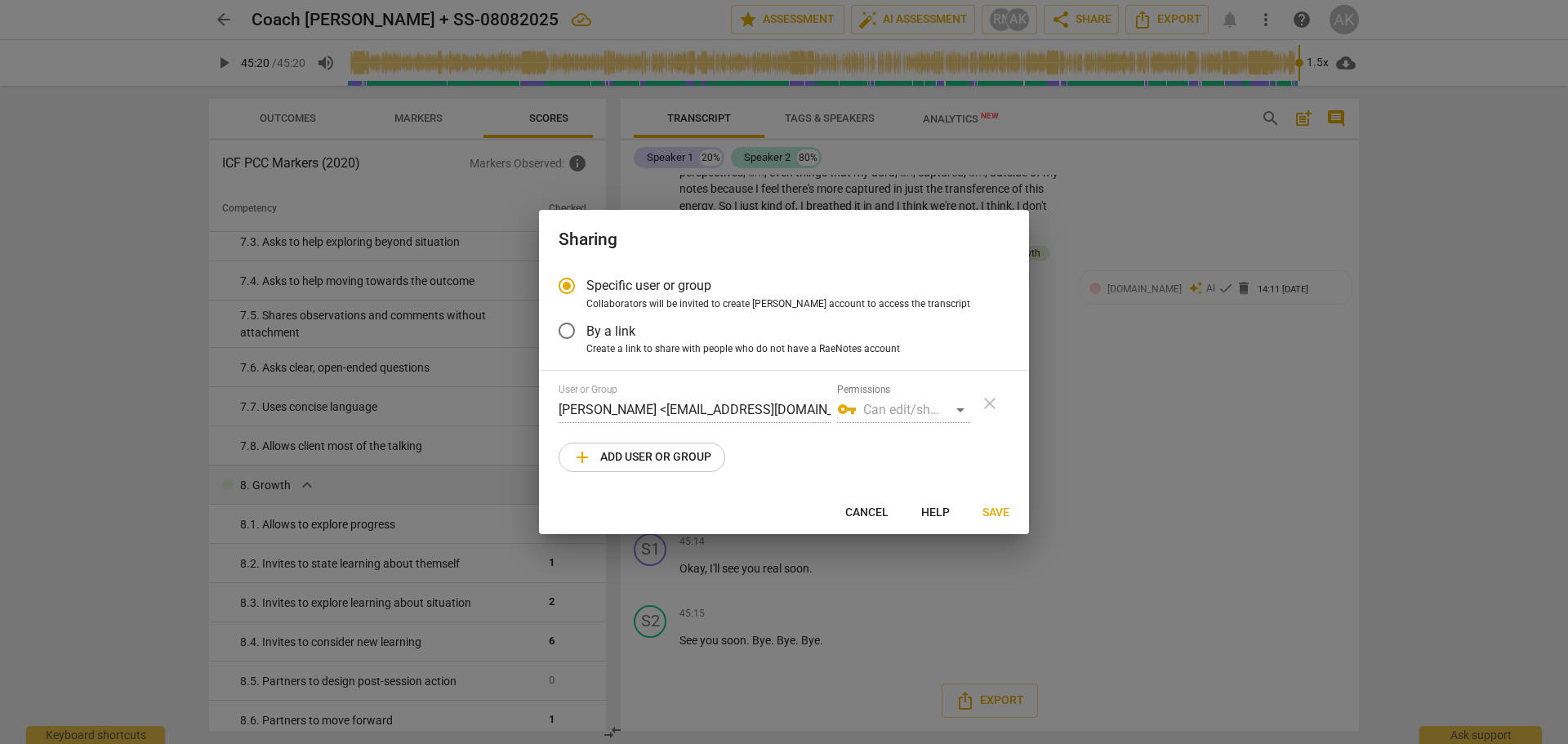
click at [990, 402] on div "User or Group Ayana King <aking@getmaxcomms.com> Permissions vpn_key Can edit/s…" at bounding box center [784, 403] width 451 height 39
click at [860, 507] on span "Cancel" at bounding box center [867, 512] width 43 height 16
radio input "false"
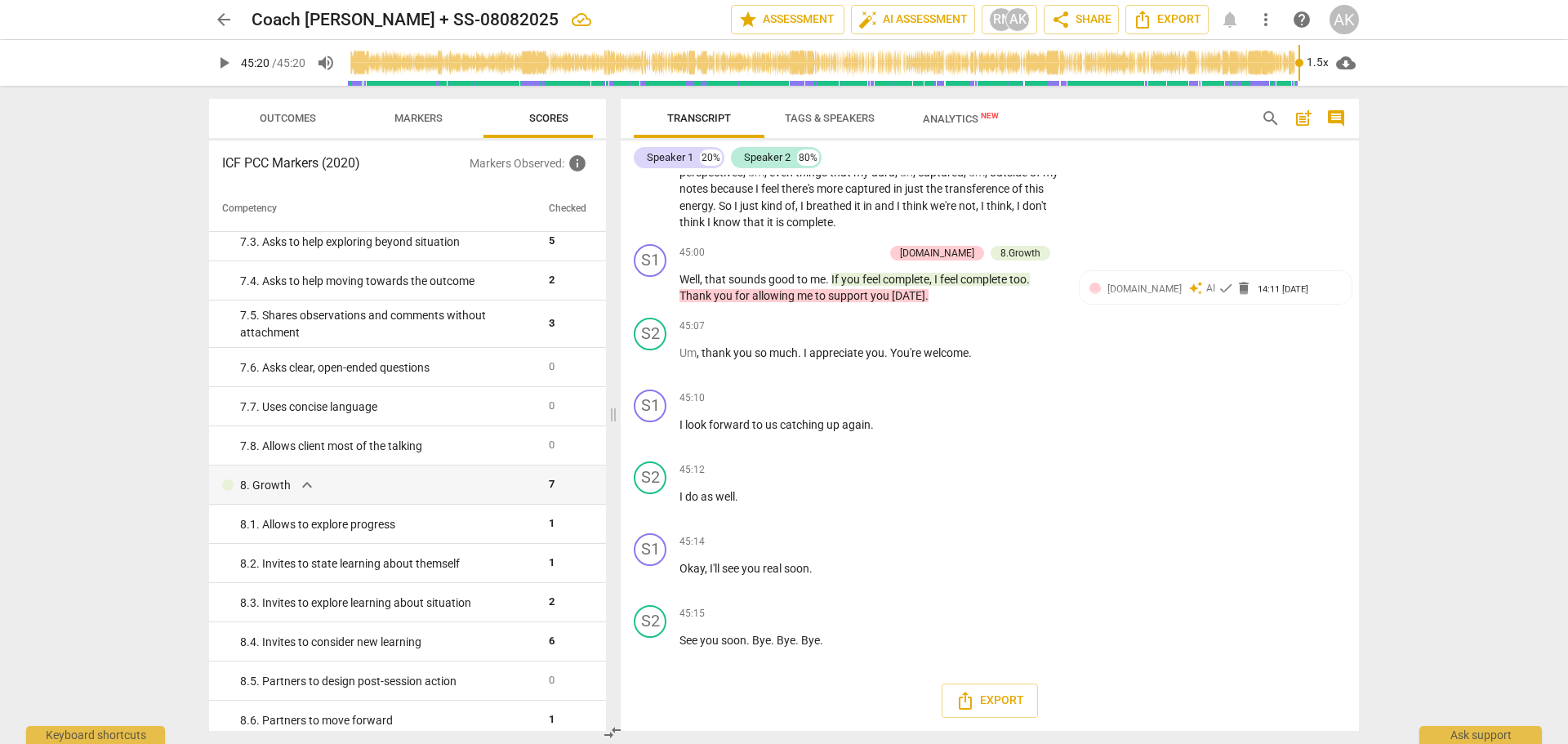
click at [1265, 18] on span "more_vert" at bounding box center [1266, 20] width 20 height 20
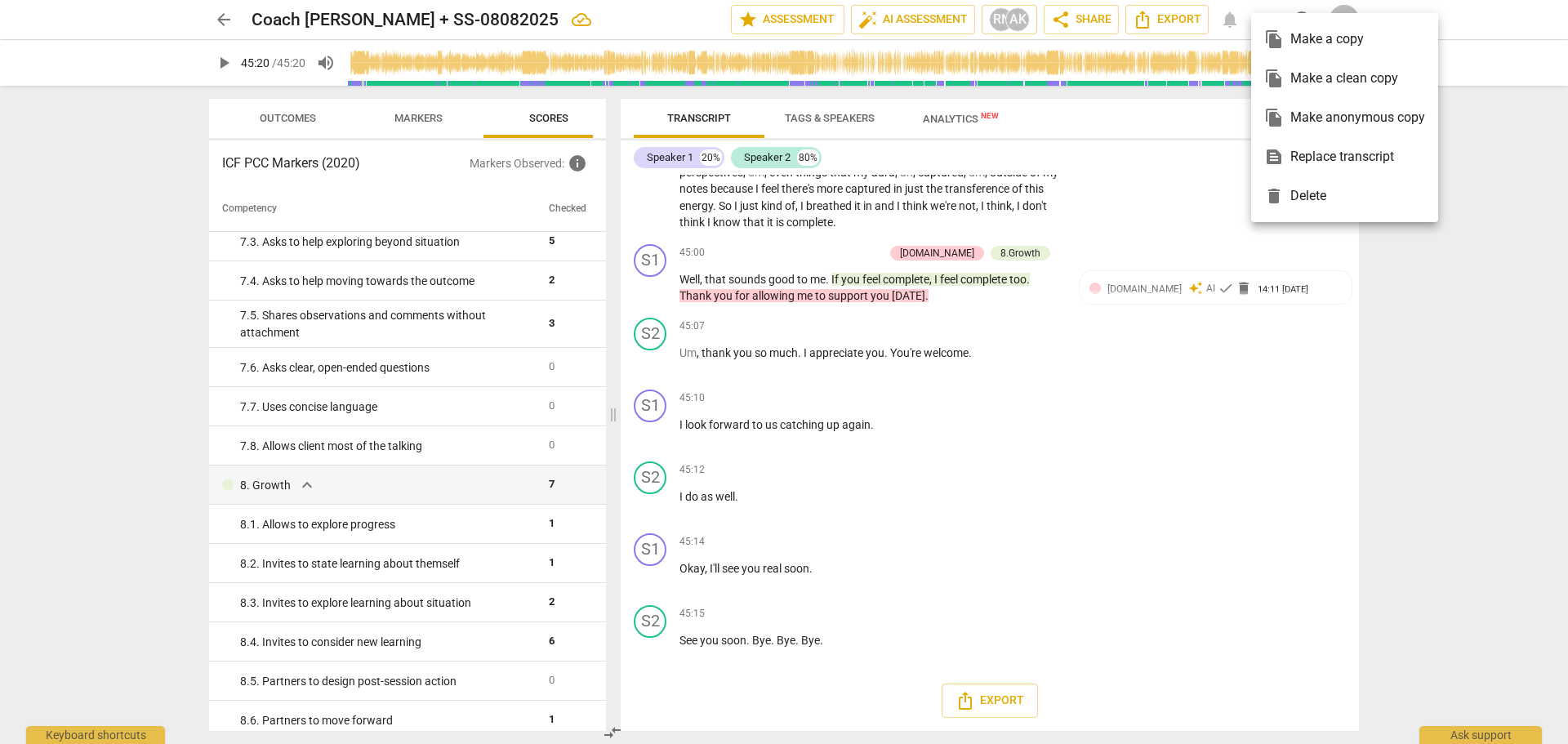
click at [1438, 321] on div at bounding box center [784, 372] width 1568 height 744
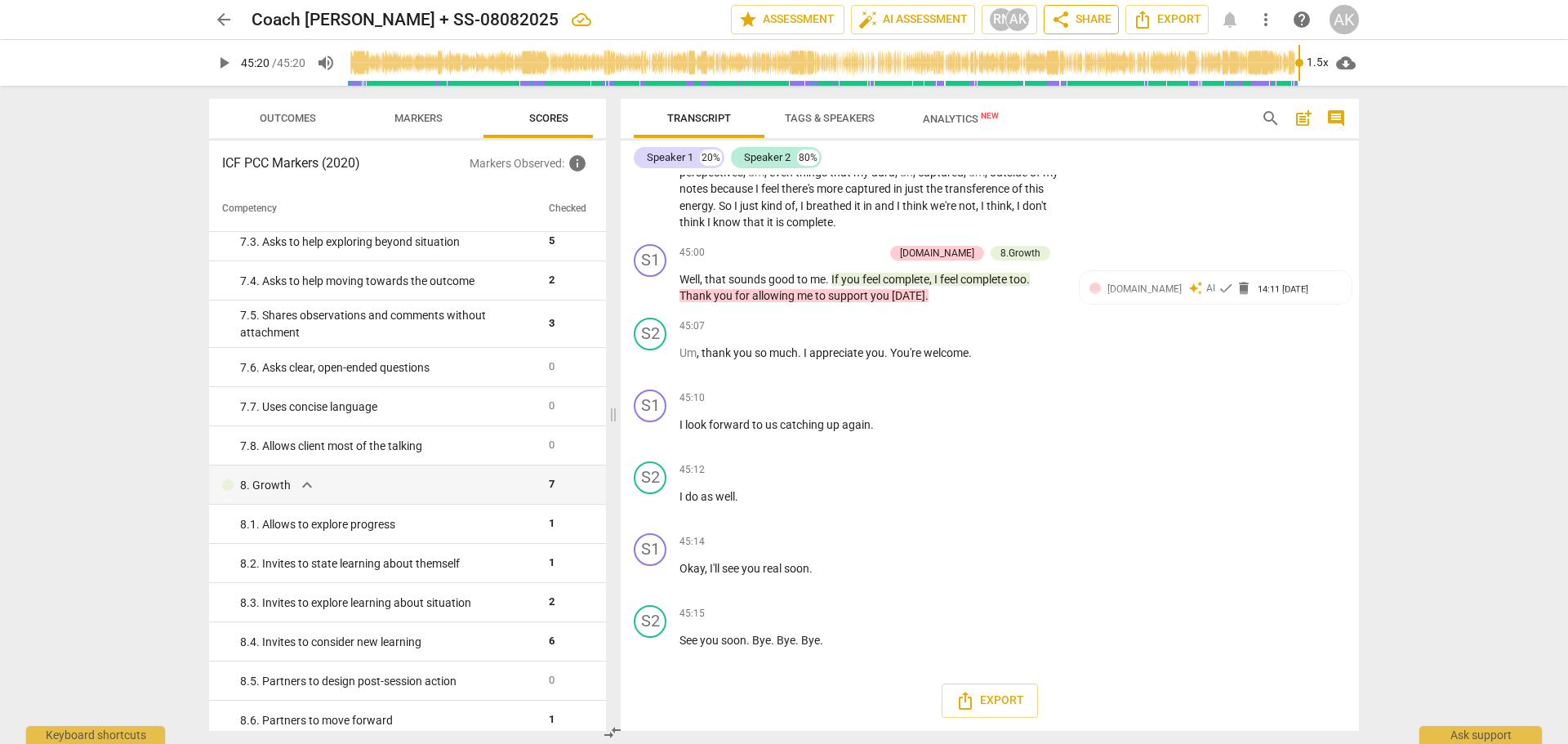
click at [1082, 21] on span "share Share" at bounding box center [1081, 20] width 61 height 20
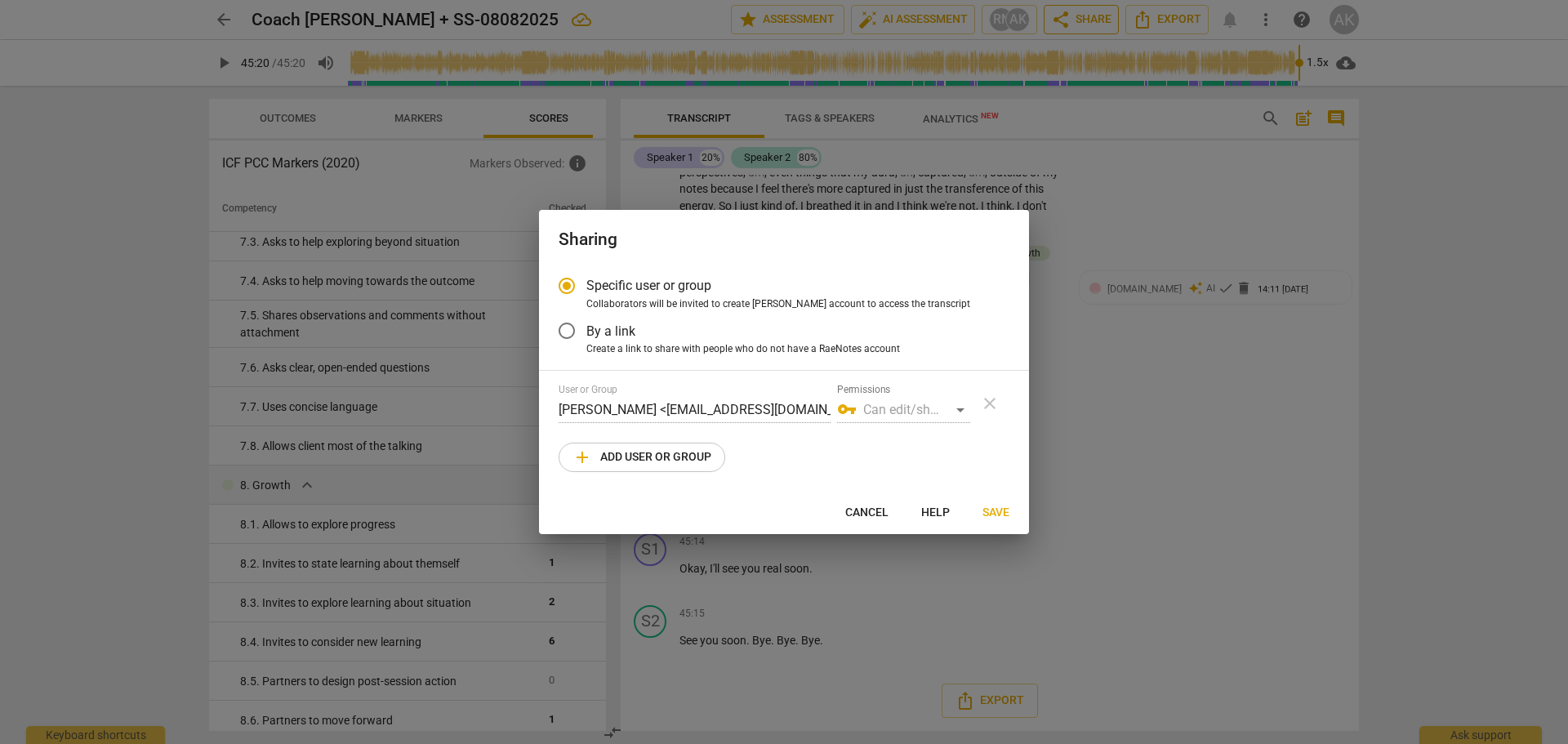
radio input "false"
click at [965, 405] on div "vpn_key Can edit/share" at bounding box center [904, 409] width 133 height 26
click at [962, 408] on div "vpn_key Can edit/share" at bounding box center [904, 409] width 133 height 26
click at [957, 412] on div "vpn_key Can edit/share" at bounding box center [904, 409] width 133 height 26
click at [961, 407] on div "vpn_key Can edit/share" at bounding box center [904, 409] width 133 height 26
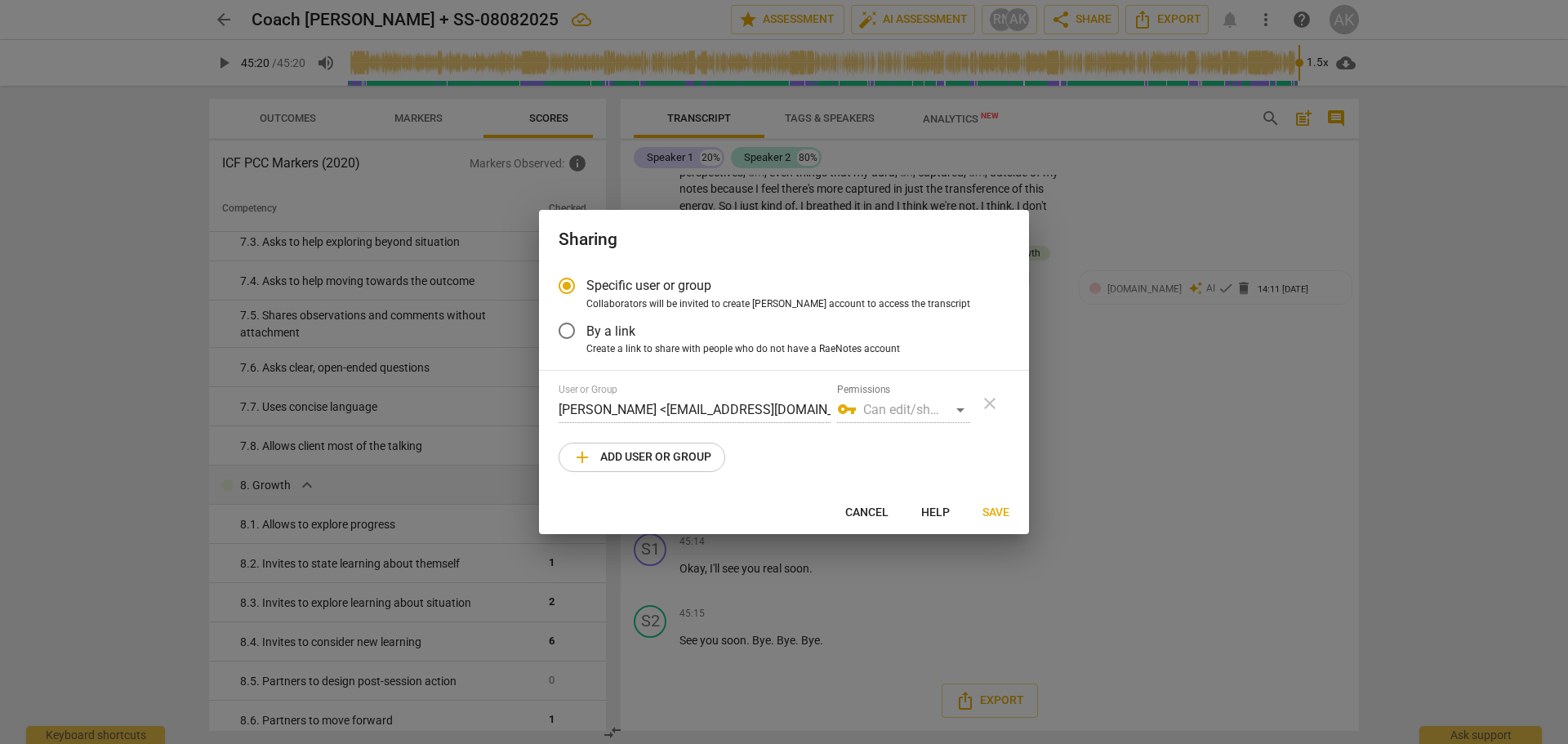
click at [961, 407] on div "vpn_key Can edit/share" at bounding box center [904, 409] width 133 height 26
click at [988, 400] on div "User or Group Ayana King <aking@getmaxcomms.com> Permissions vpn_key Can edit/s…" at bounding box center [784, 403] width 451 height 39
click at [566, 332] on input "By a link" at bounding box center [566, 330] width 39 height 39
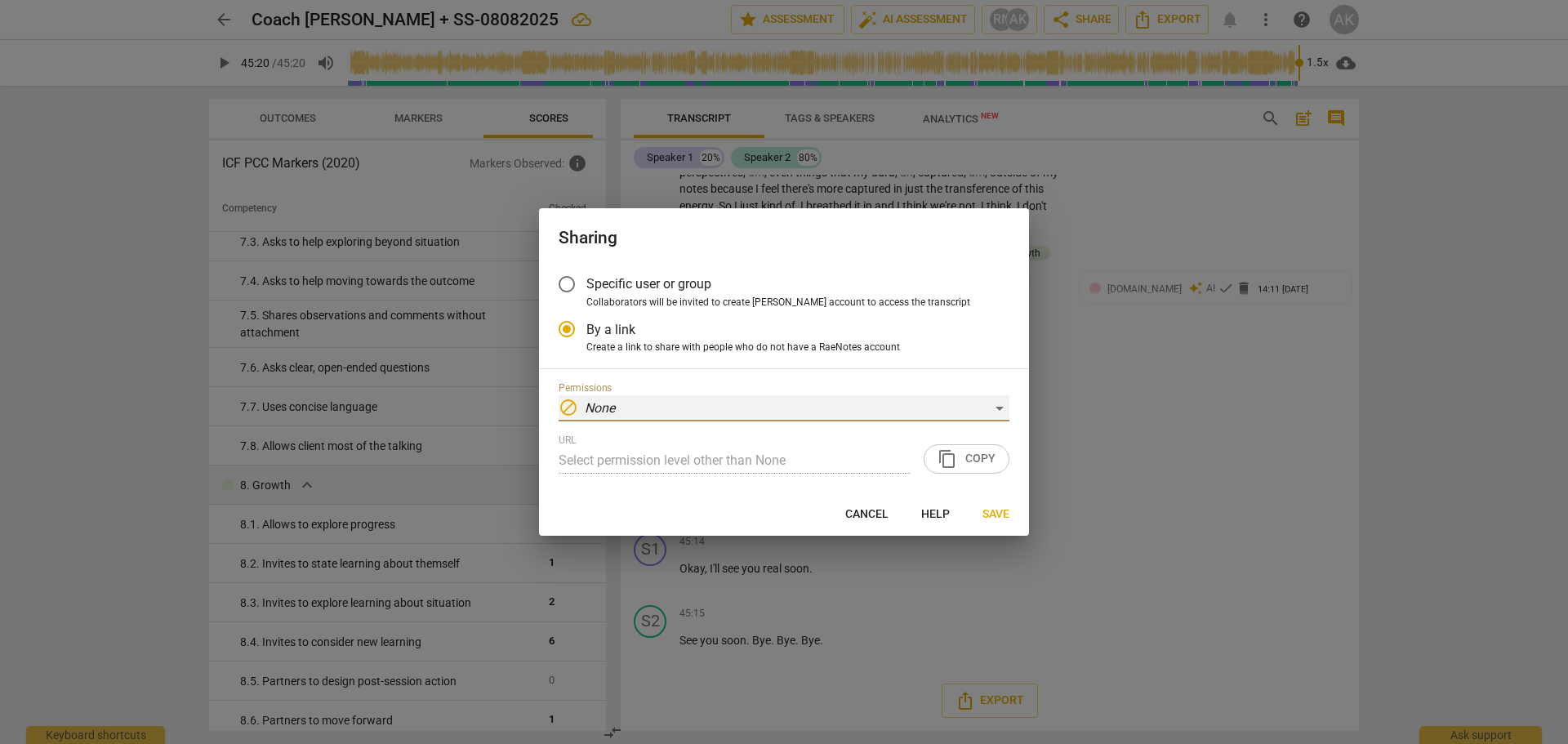
click at [996, 406] on div "block None" at bounding box center [784, 408] width 451 height 26
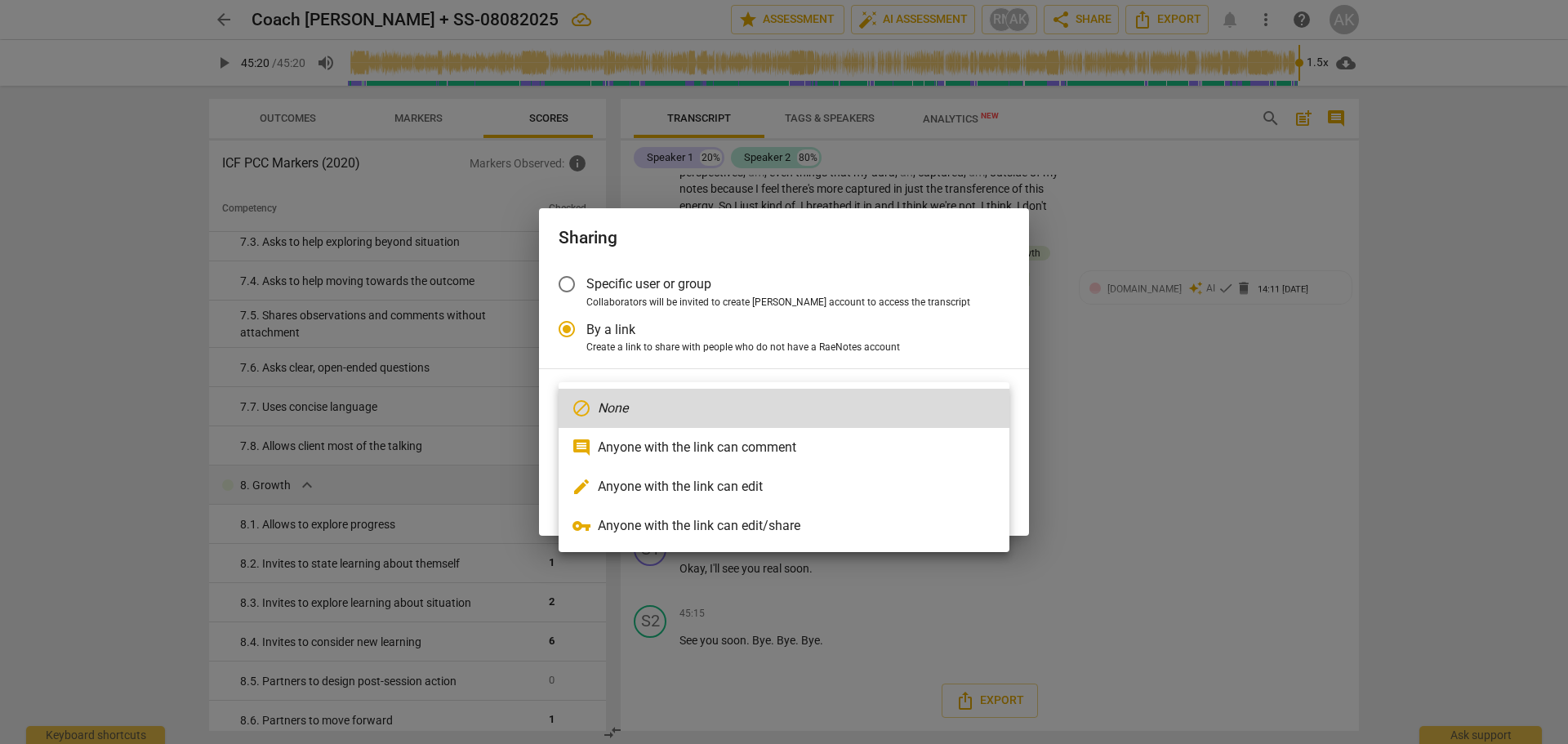
click at [579, 445] on span "comment" at bounding box center [581, 447] width 20 height 20
radio input "false"
type input "https://app.raenotes.com/meeting/a7af8cc51ca9422890ff4bdaf179b492"
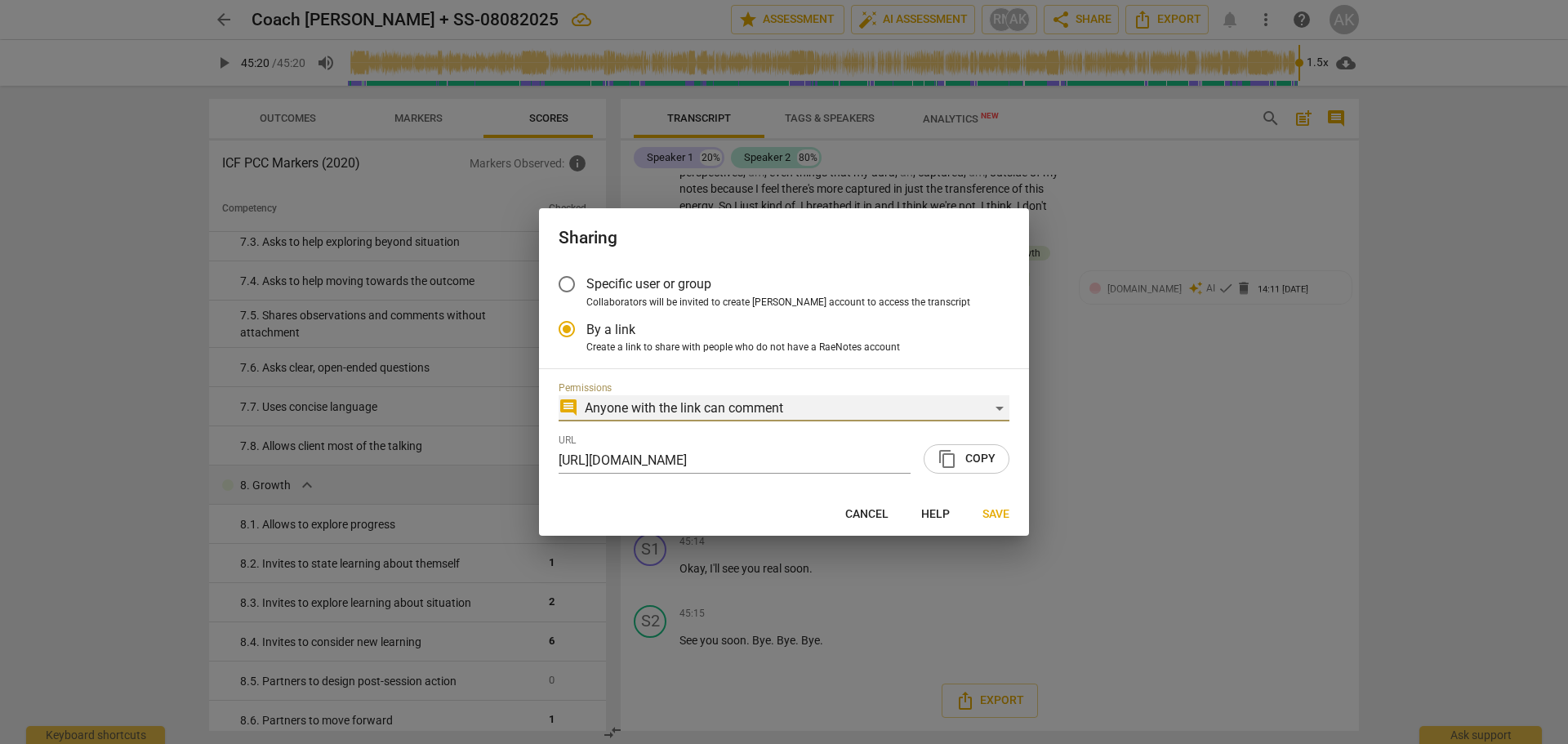
click at [989, 407] on div "comment Anyone with the link can comment" at bounding box center [784, 408] width 451 height 26
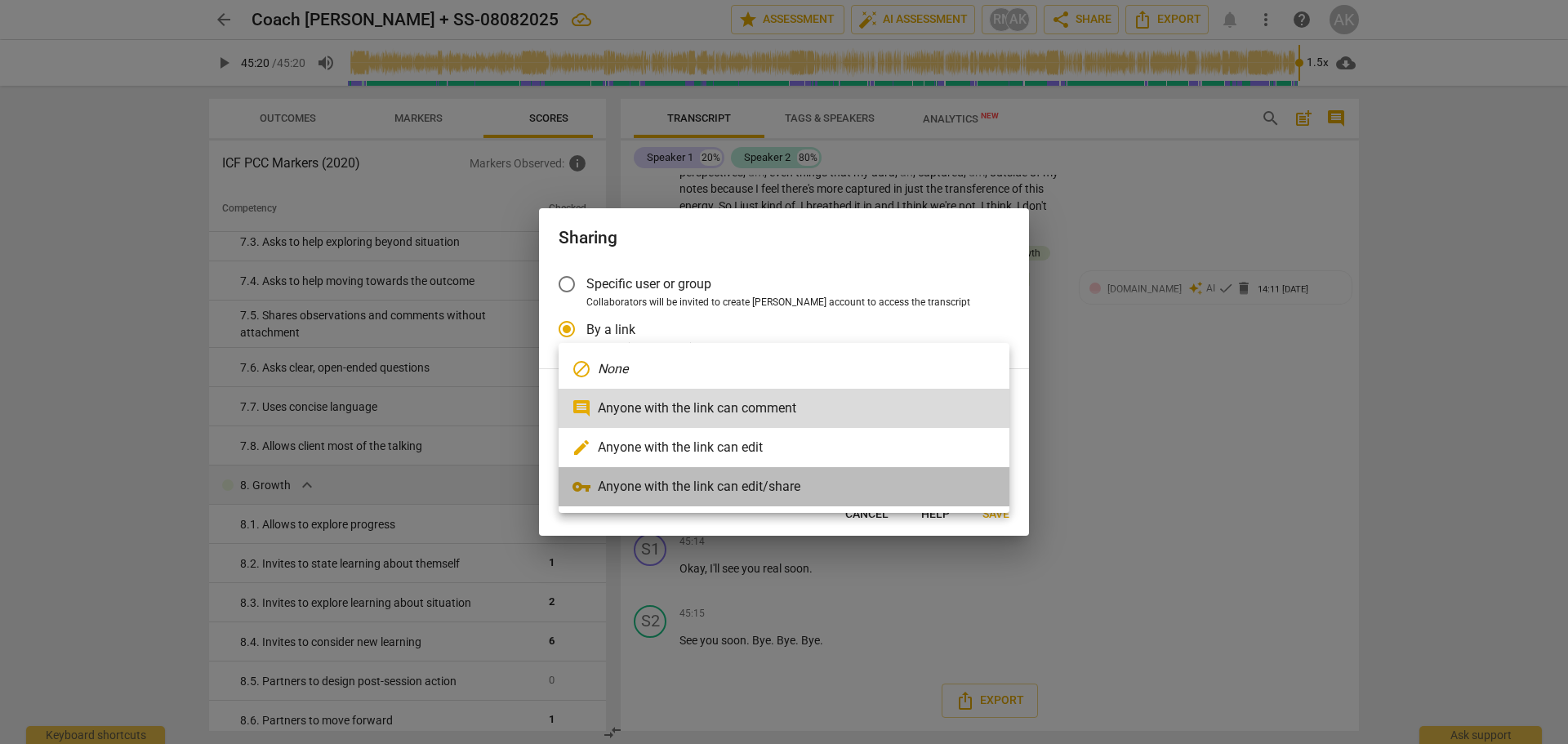
click at [583, 481] on span "vpn_key" at bounding box center [581, 487] width 20 height 20
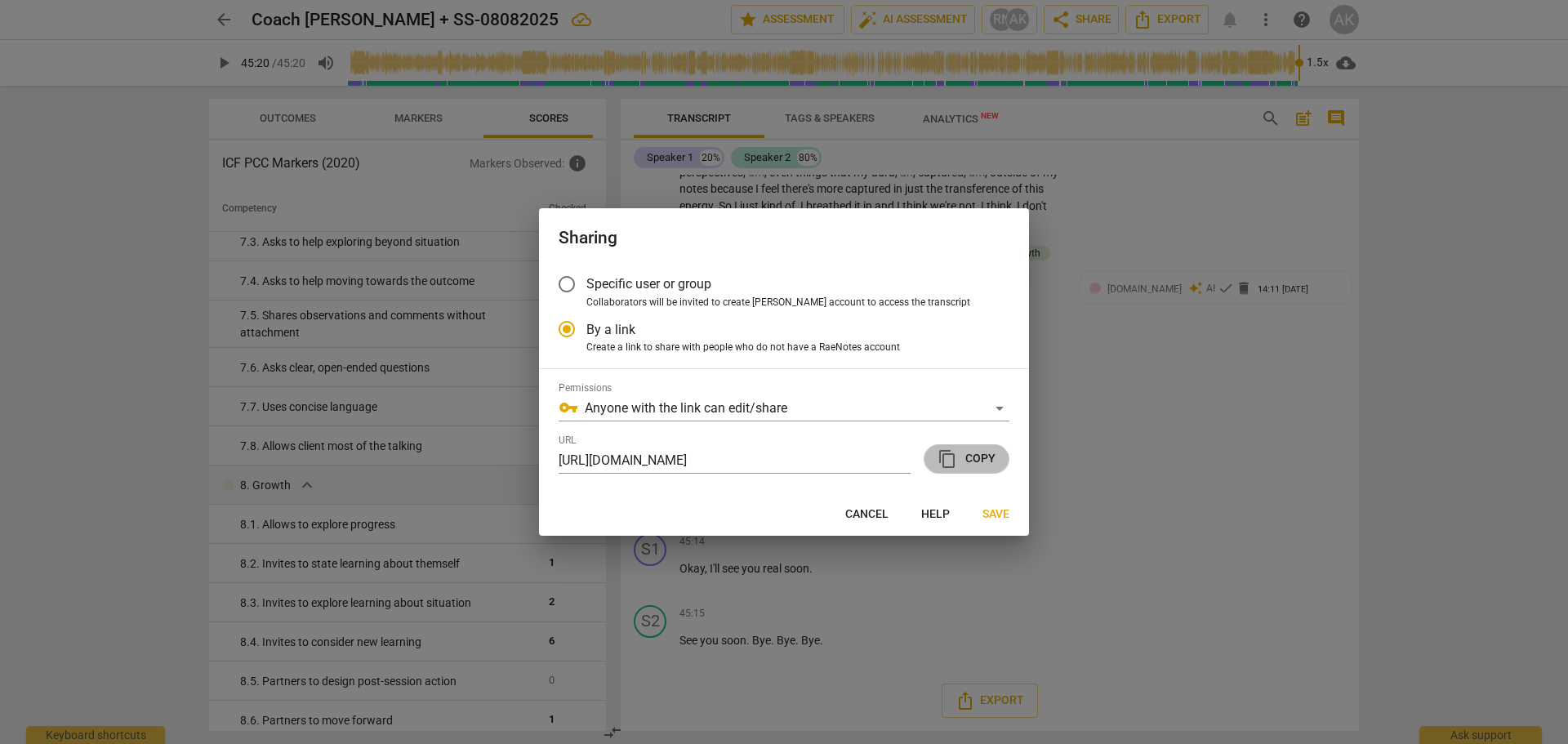
click at [977, 453] on span "content_copy Copy" at bounding box center [967, 459] width 58 height 20
click at [999, 512] on span "Save" at bounding box center [996, 514] width 27 height 16
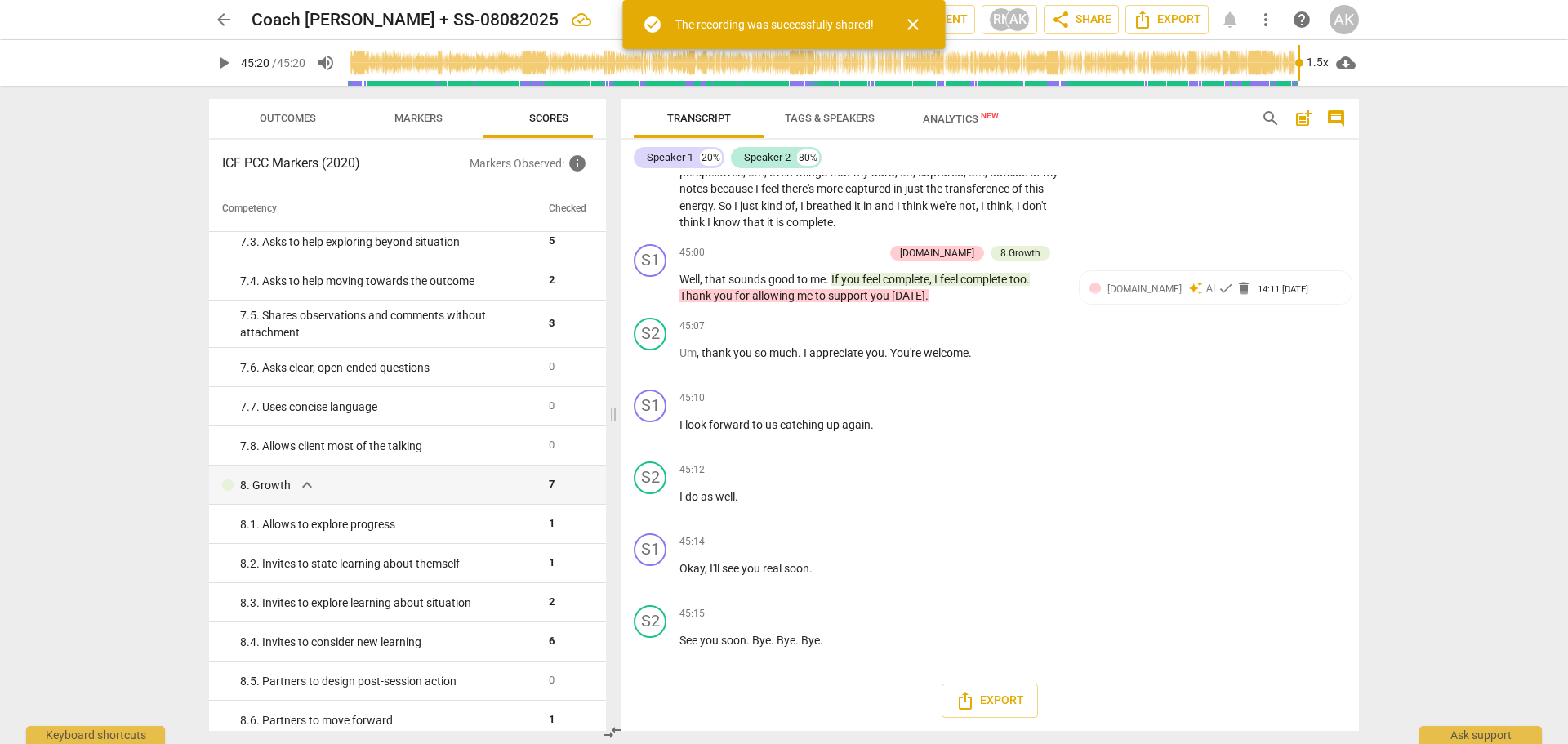
radio input "false"
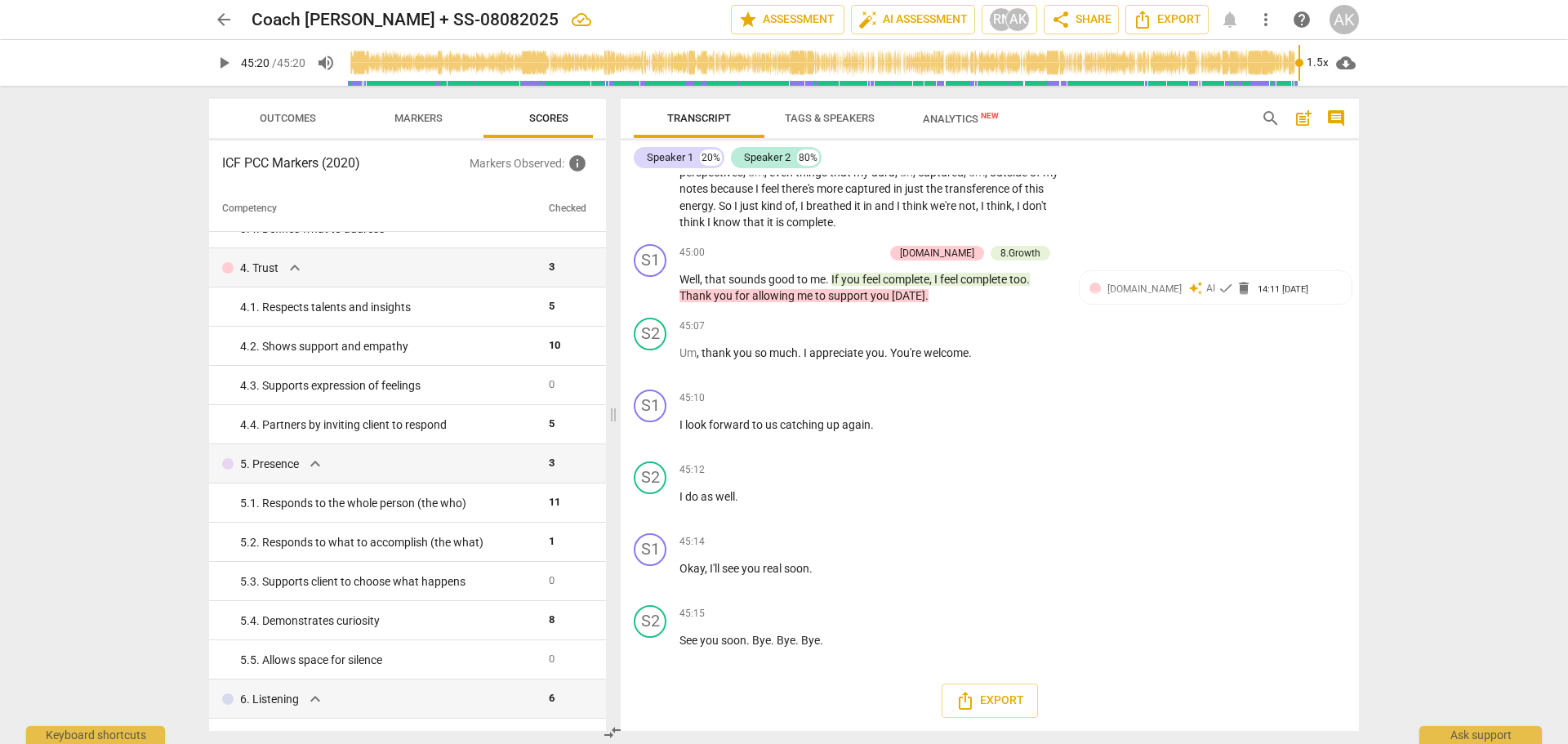
scroll to position [0, 0]
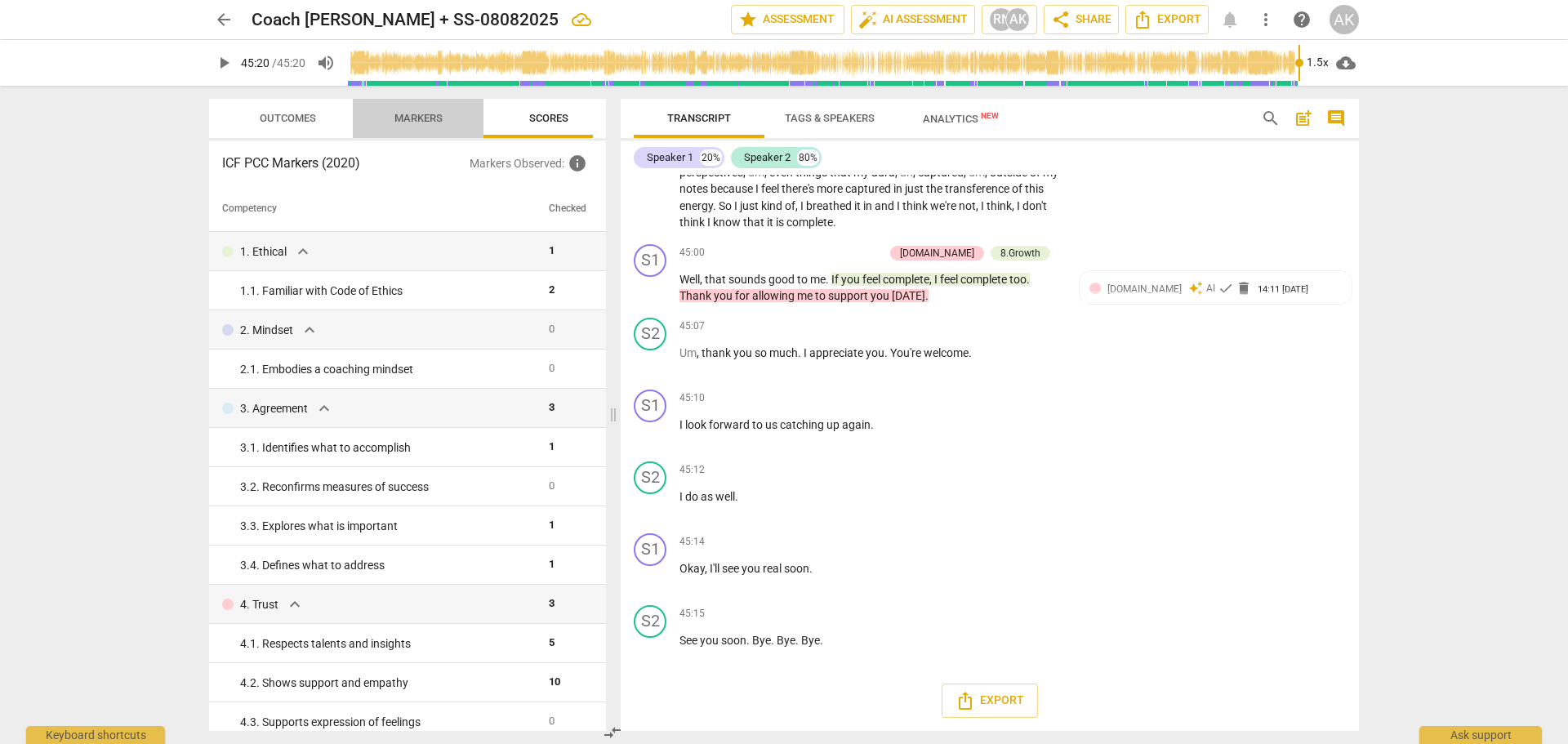
click at [415, 117] on span "Markers" at bounding box center [418, 119] width 48 height 13
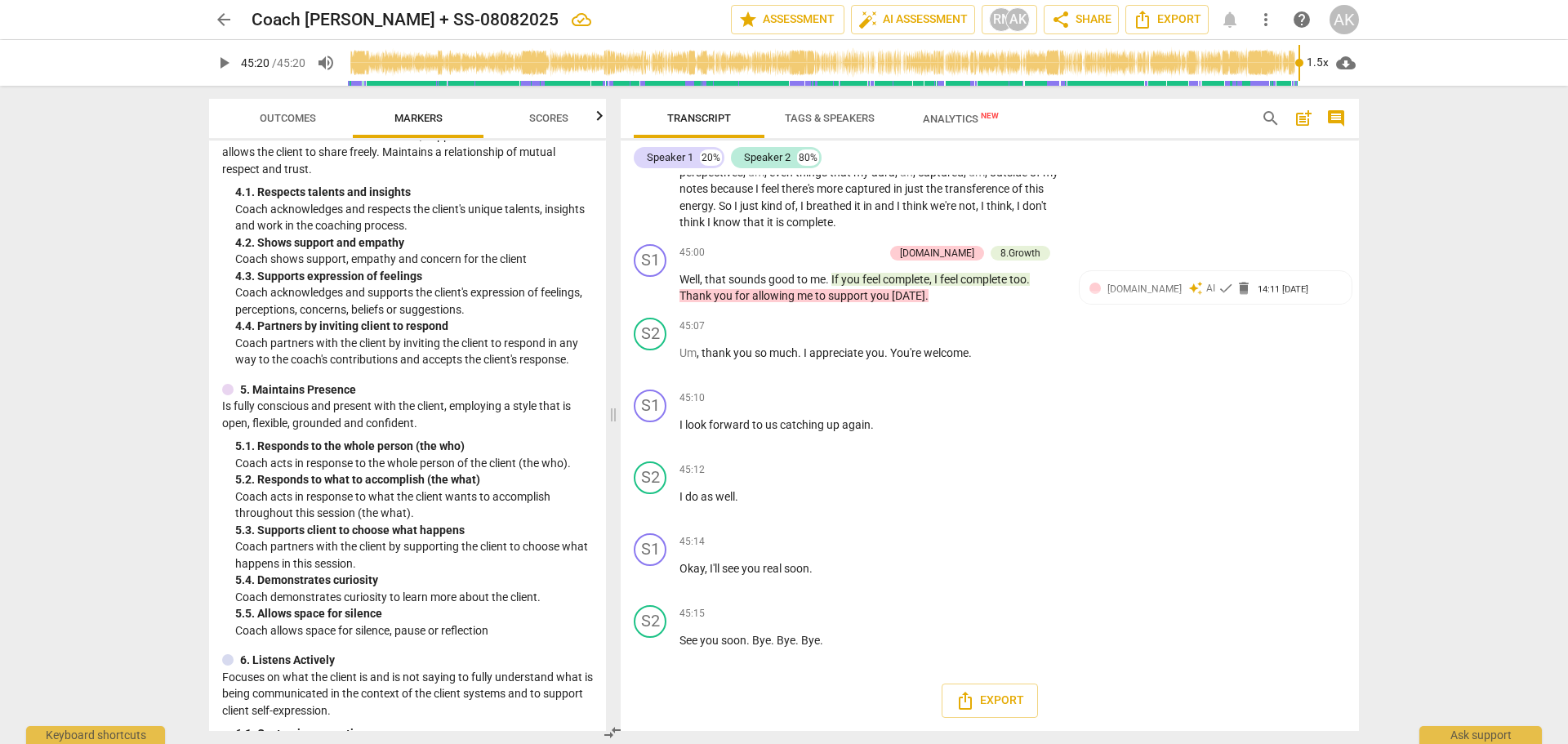
scroll to position [653, 0]
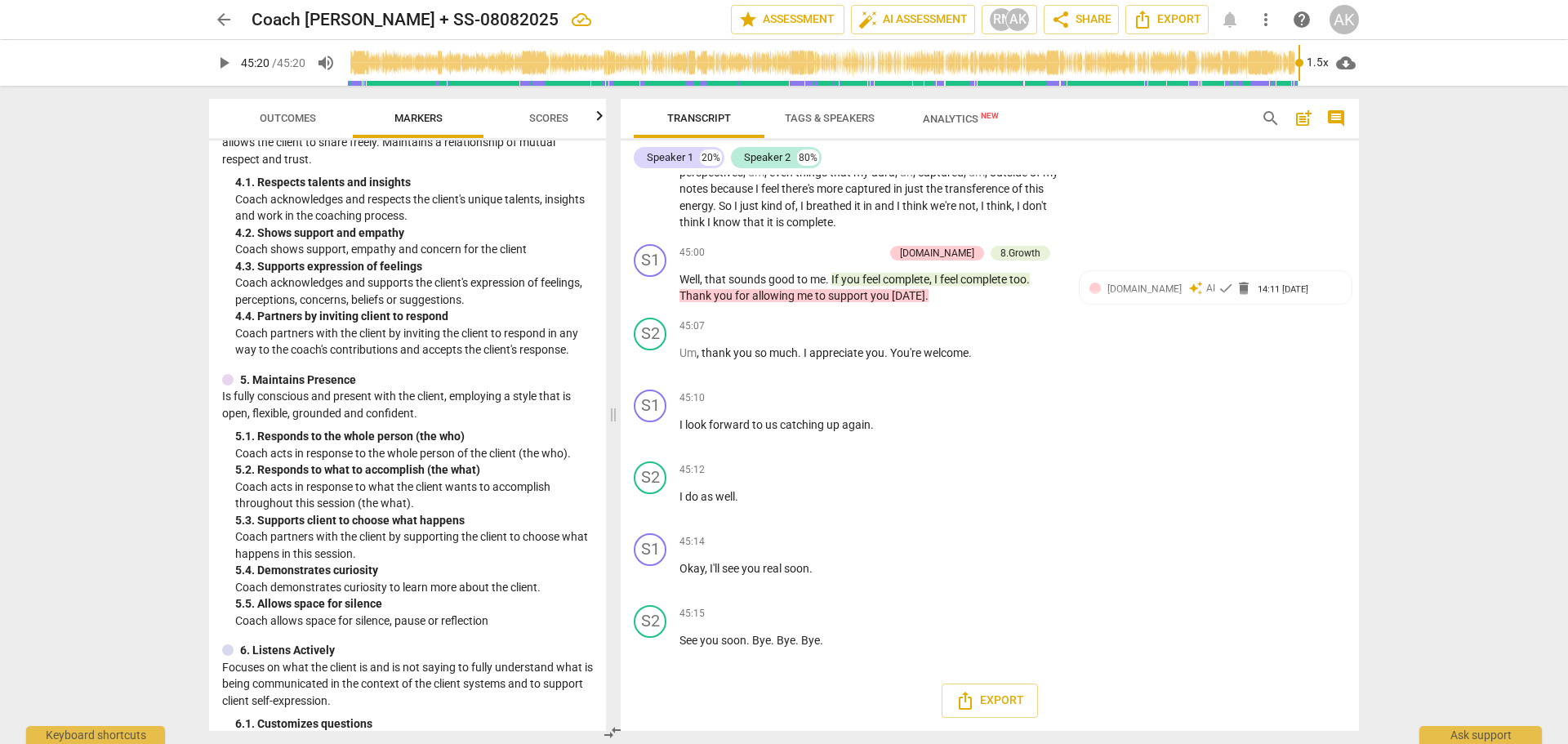
click at [282, 115] on span "Outcomes" at bounding box center [288, 119] width 56 height 13
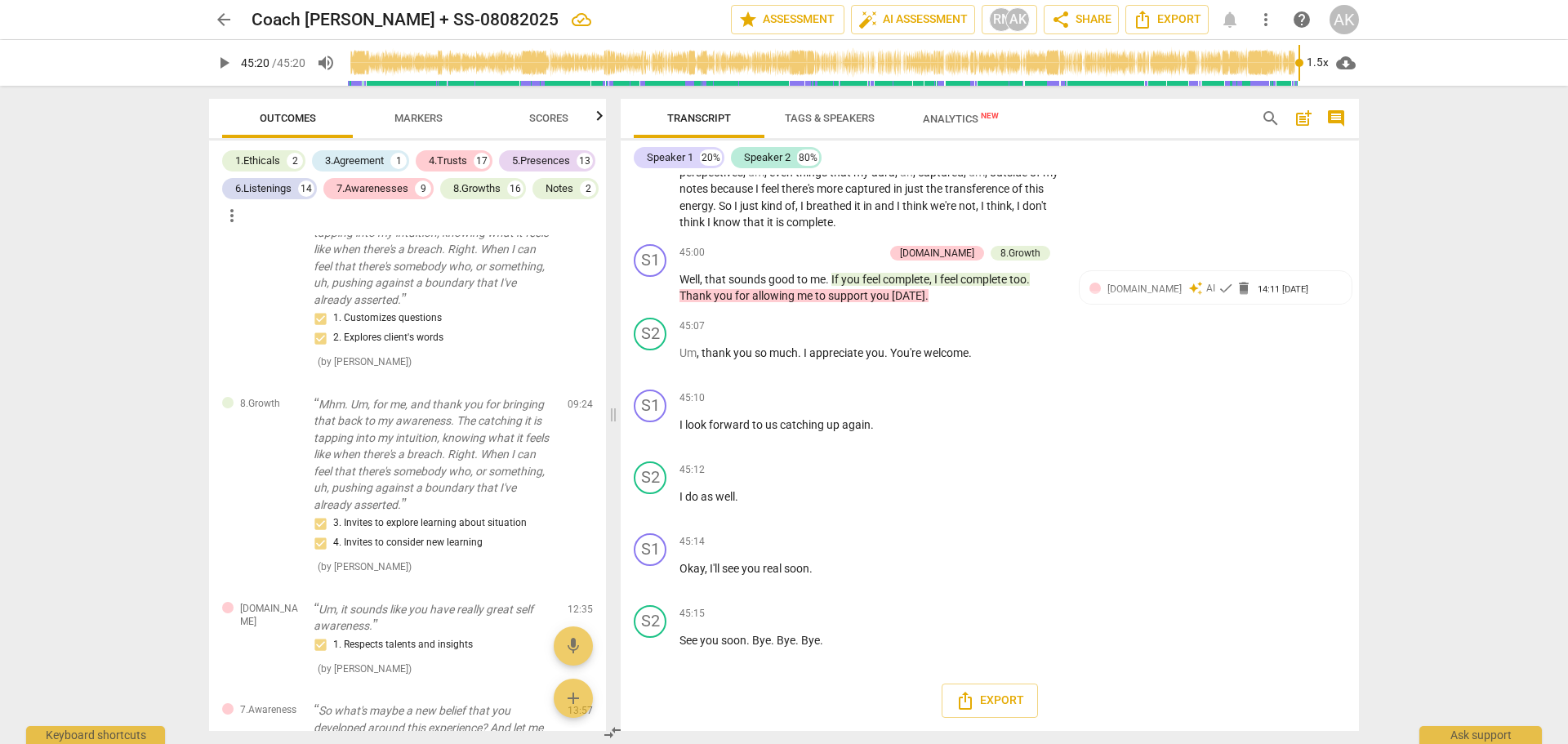
scroll to position [1306, 0]
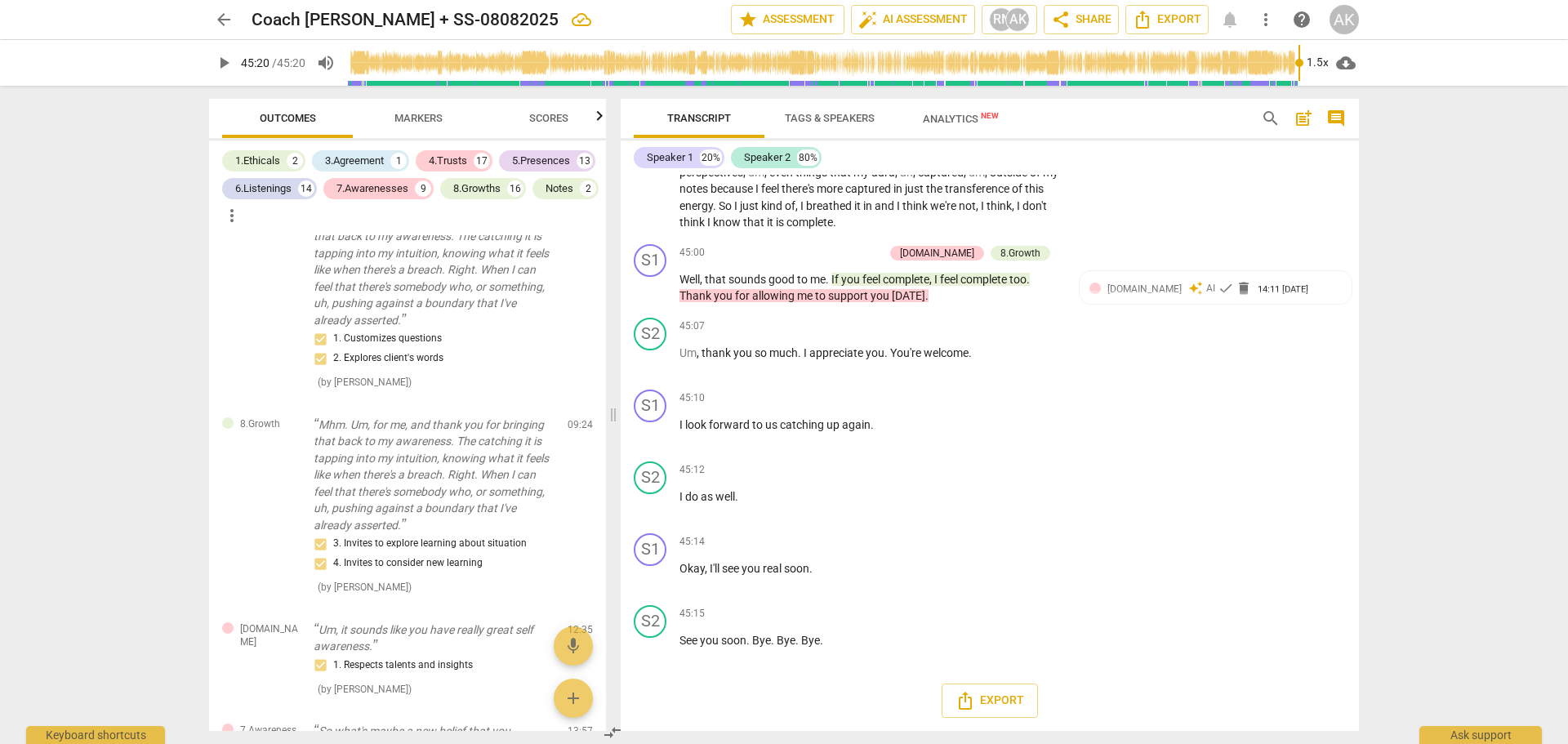
click at [546, 121] on span "Scores" at bounding box center [549, 119] width 39 height 13
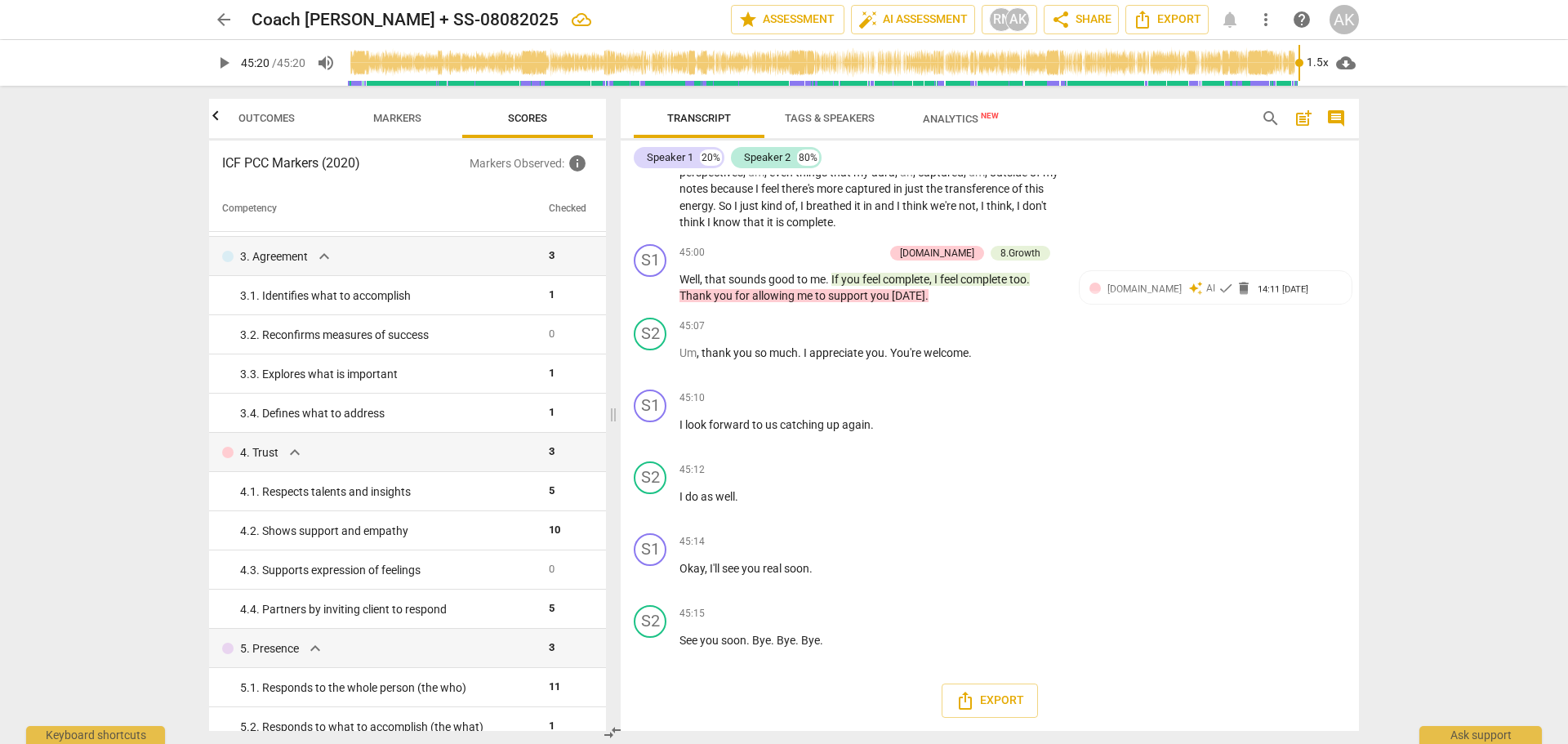
scroll to position [0, 0]
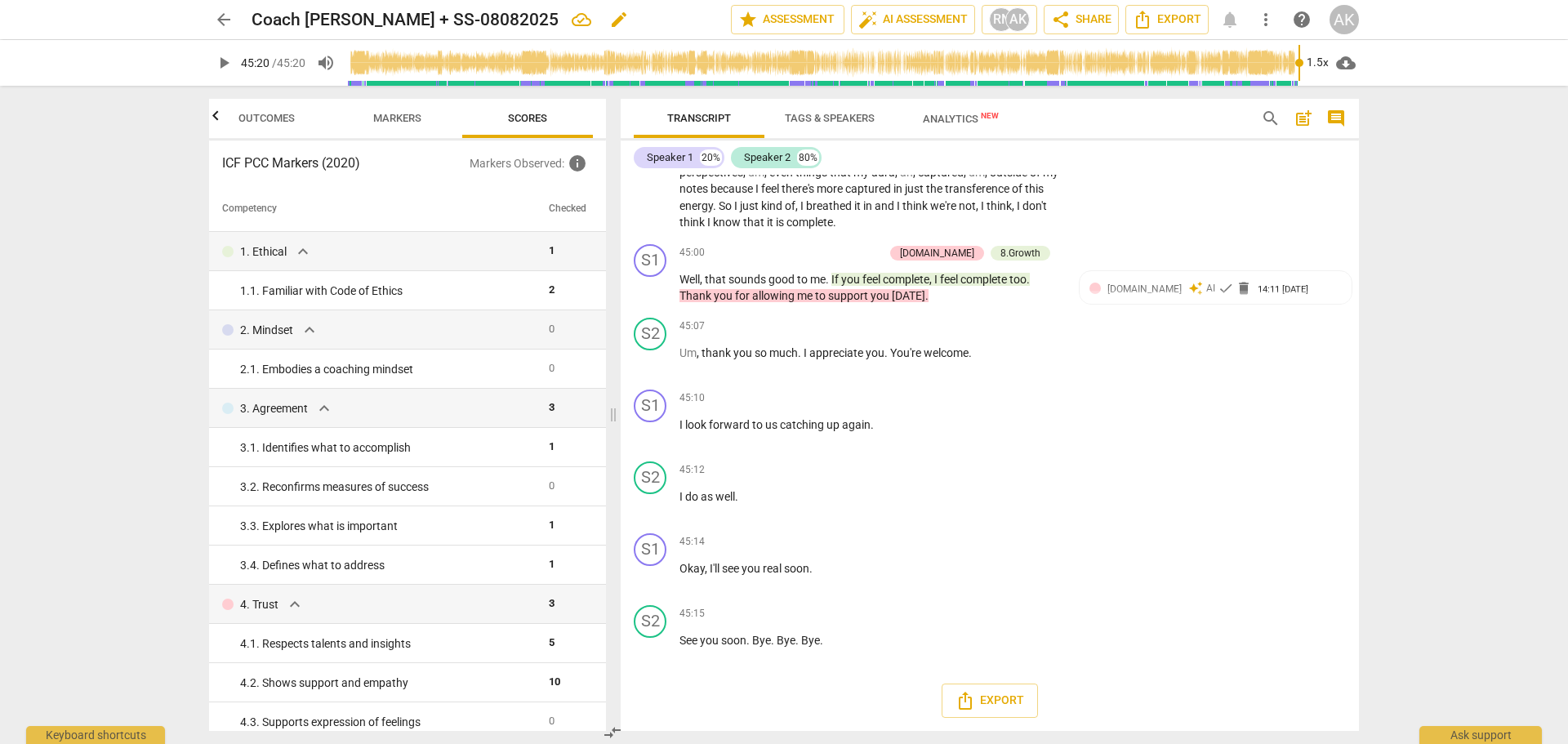
type input "2720"
